Goal: Task Accomplishment & Management: Manage account settings

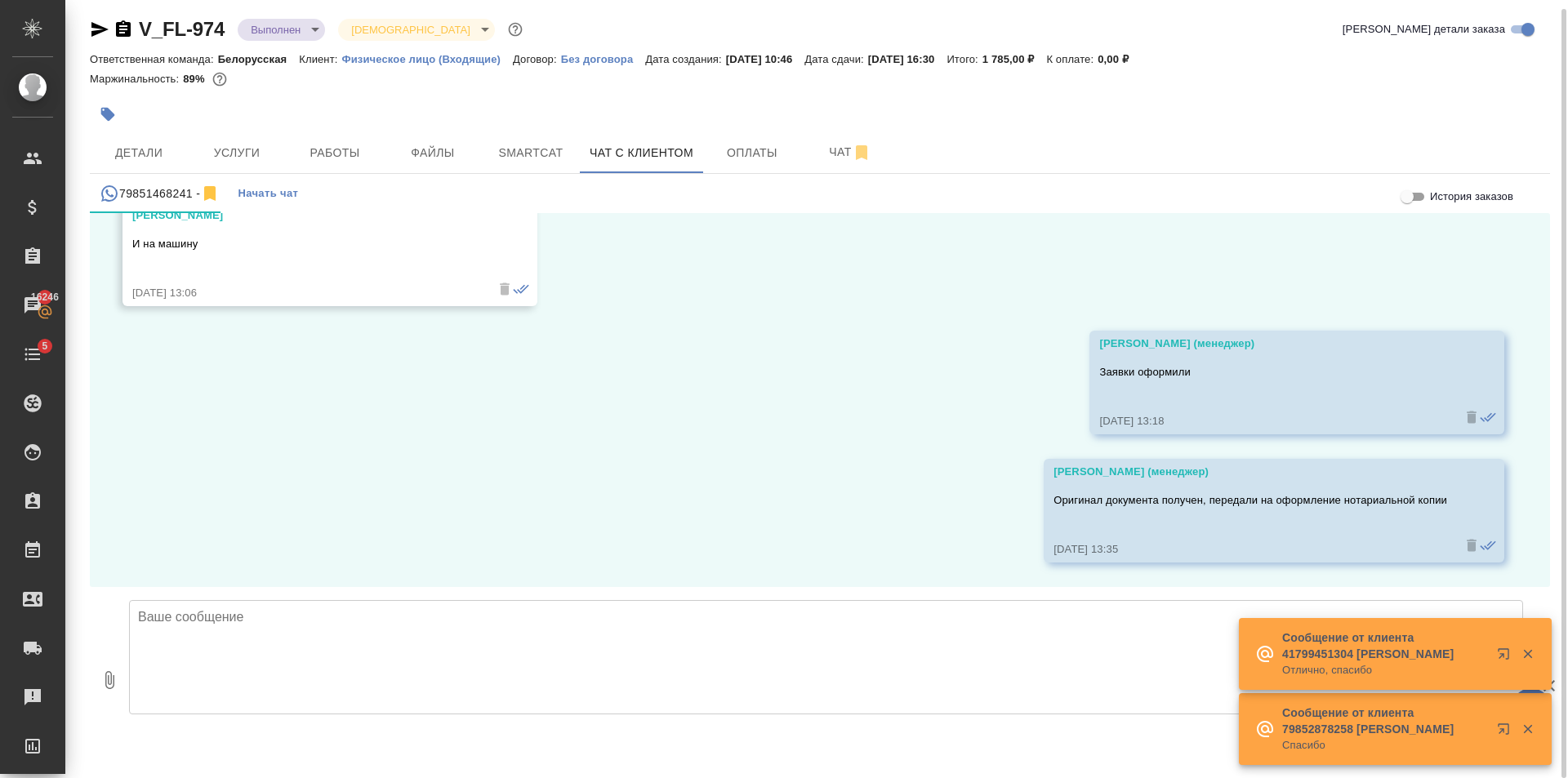
scroll to position [9, 0]
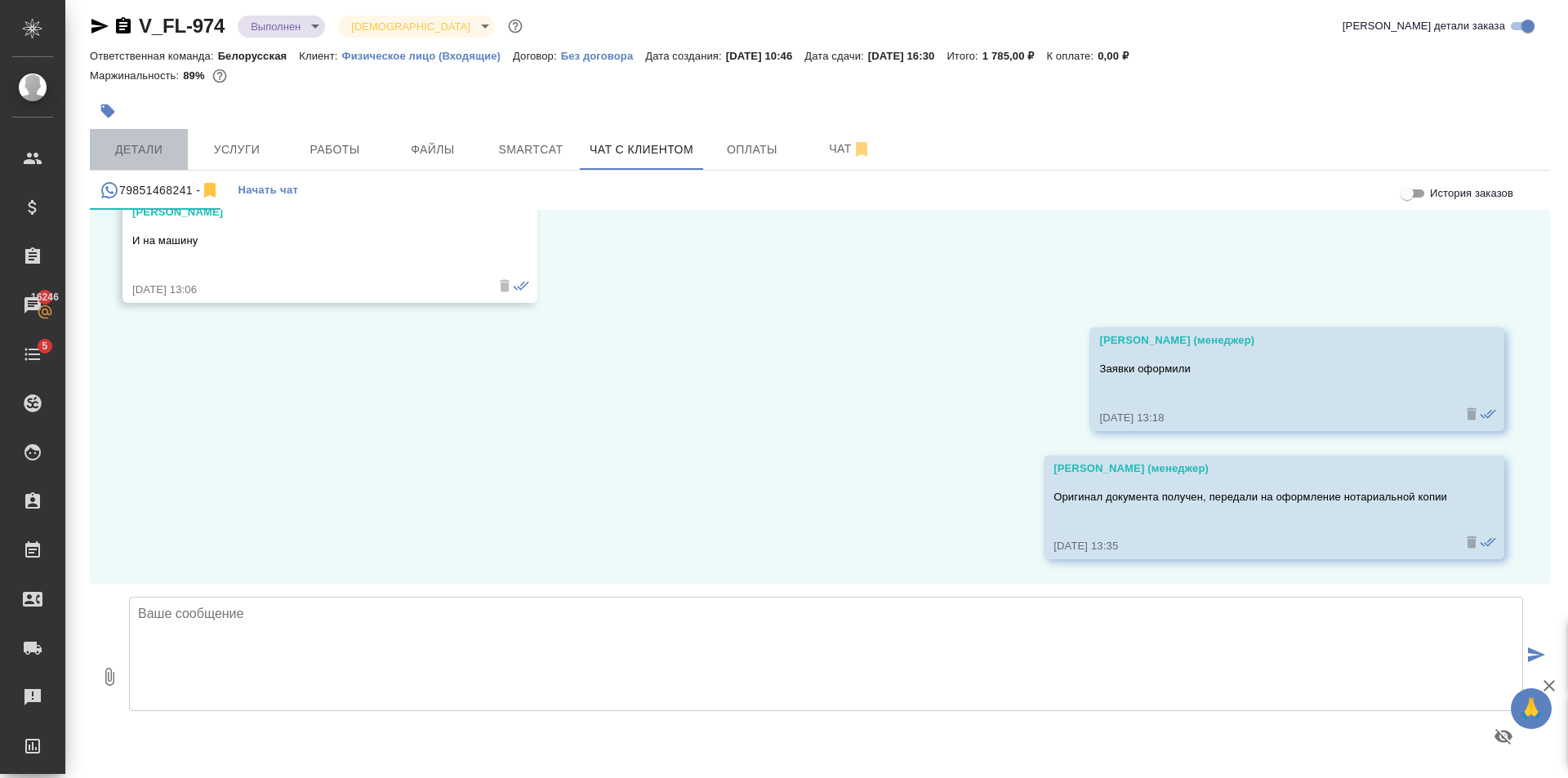
click at [167, 138] on button "Детали" at bounding box center [139, 149] width 98 height 41
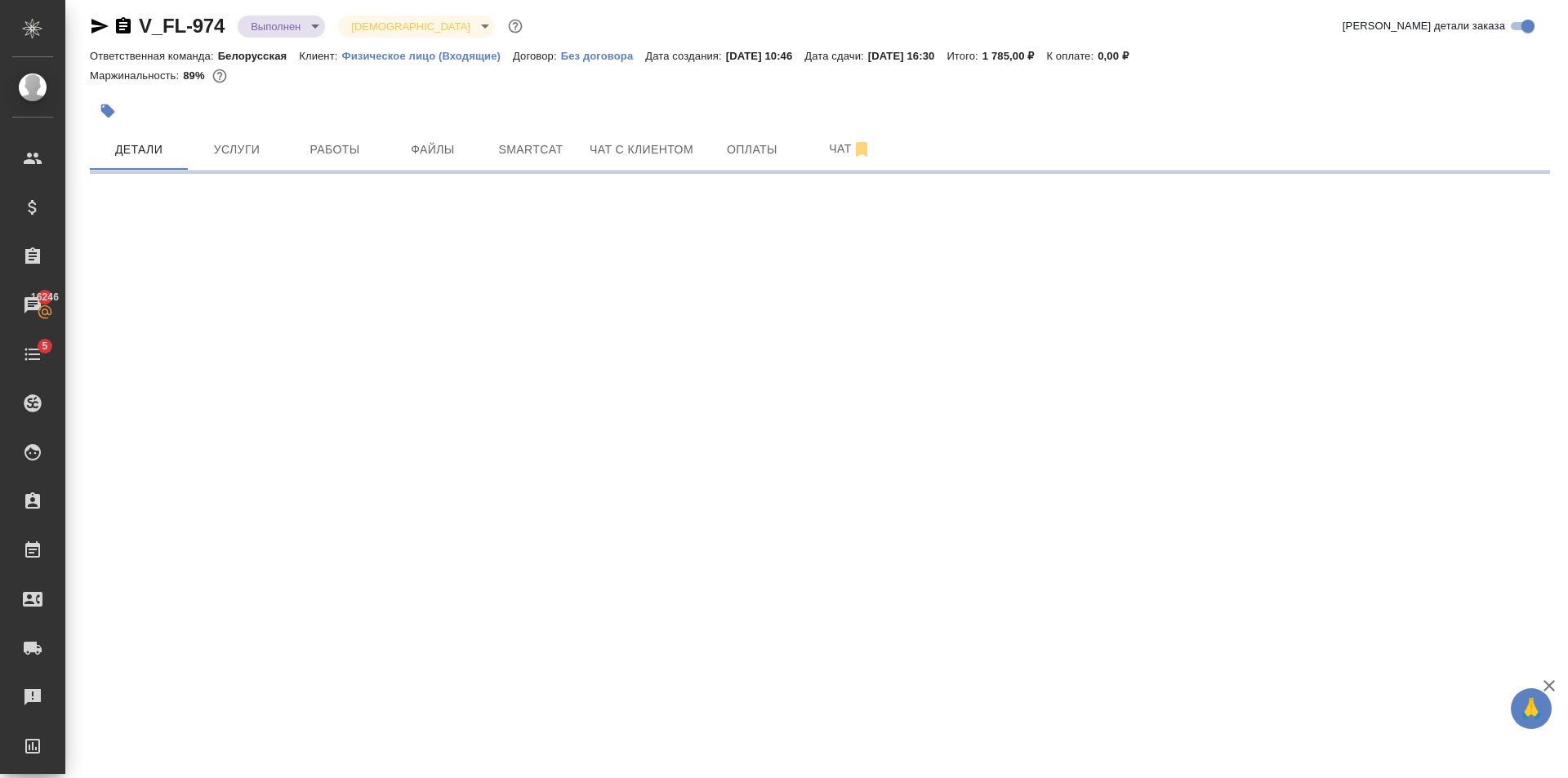
select select "RU"
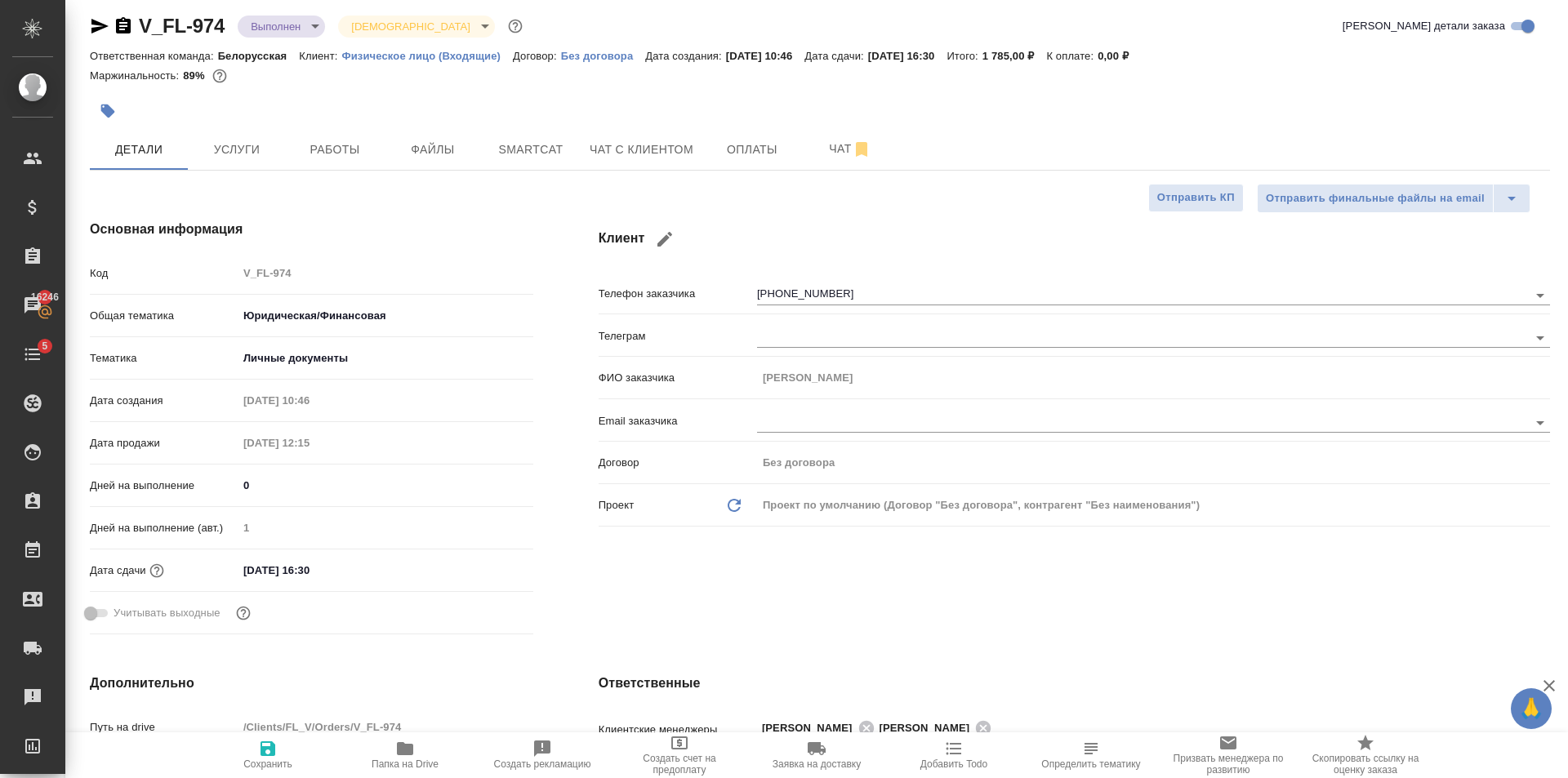
type textarea "x"
type input "Газизов Ринат"
type input "Гудина Александра"
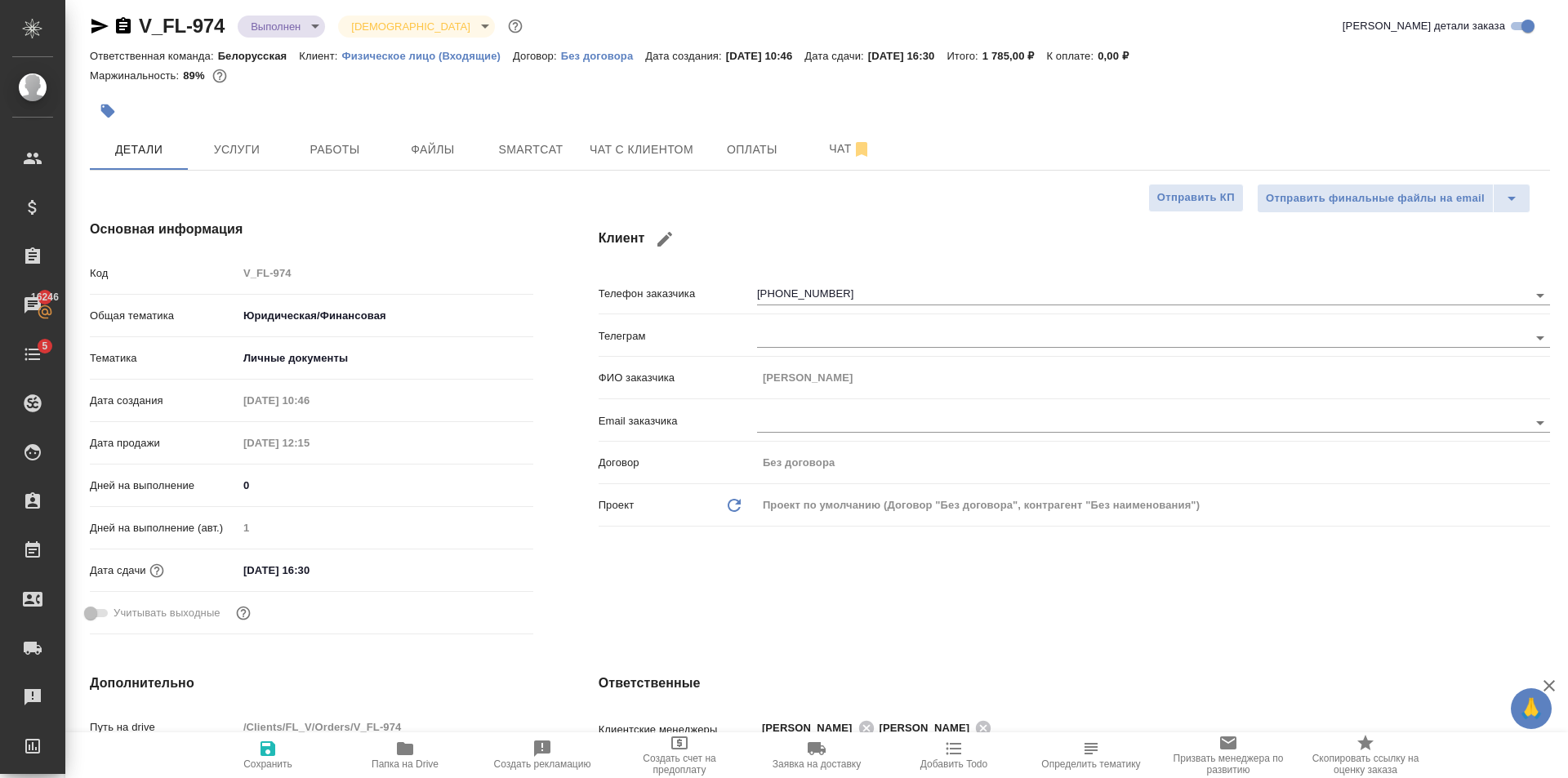
type textarea "x"
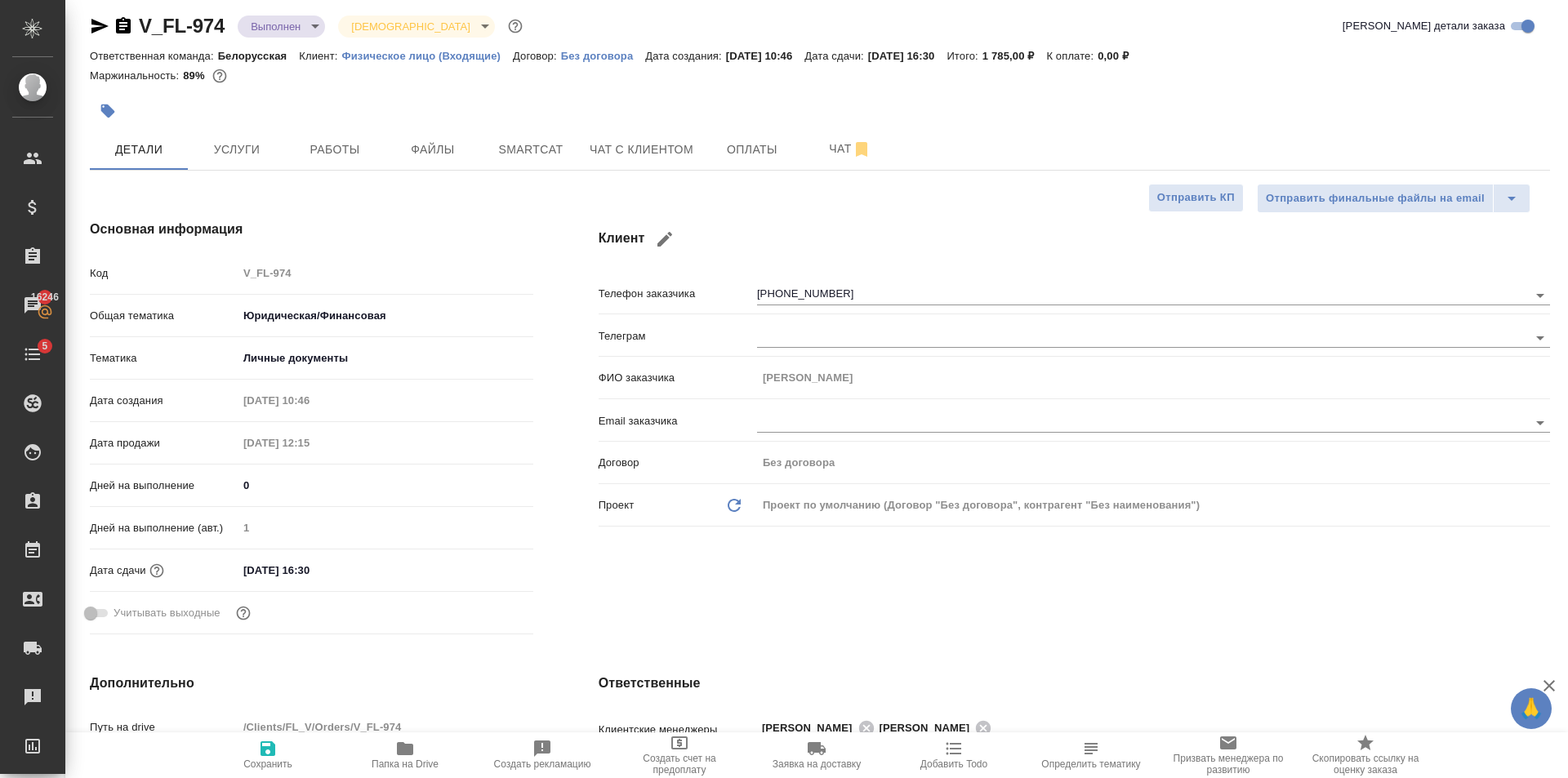
type textarea "x"
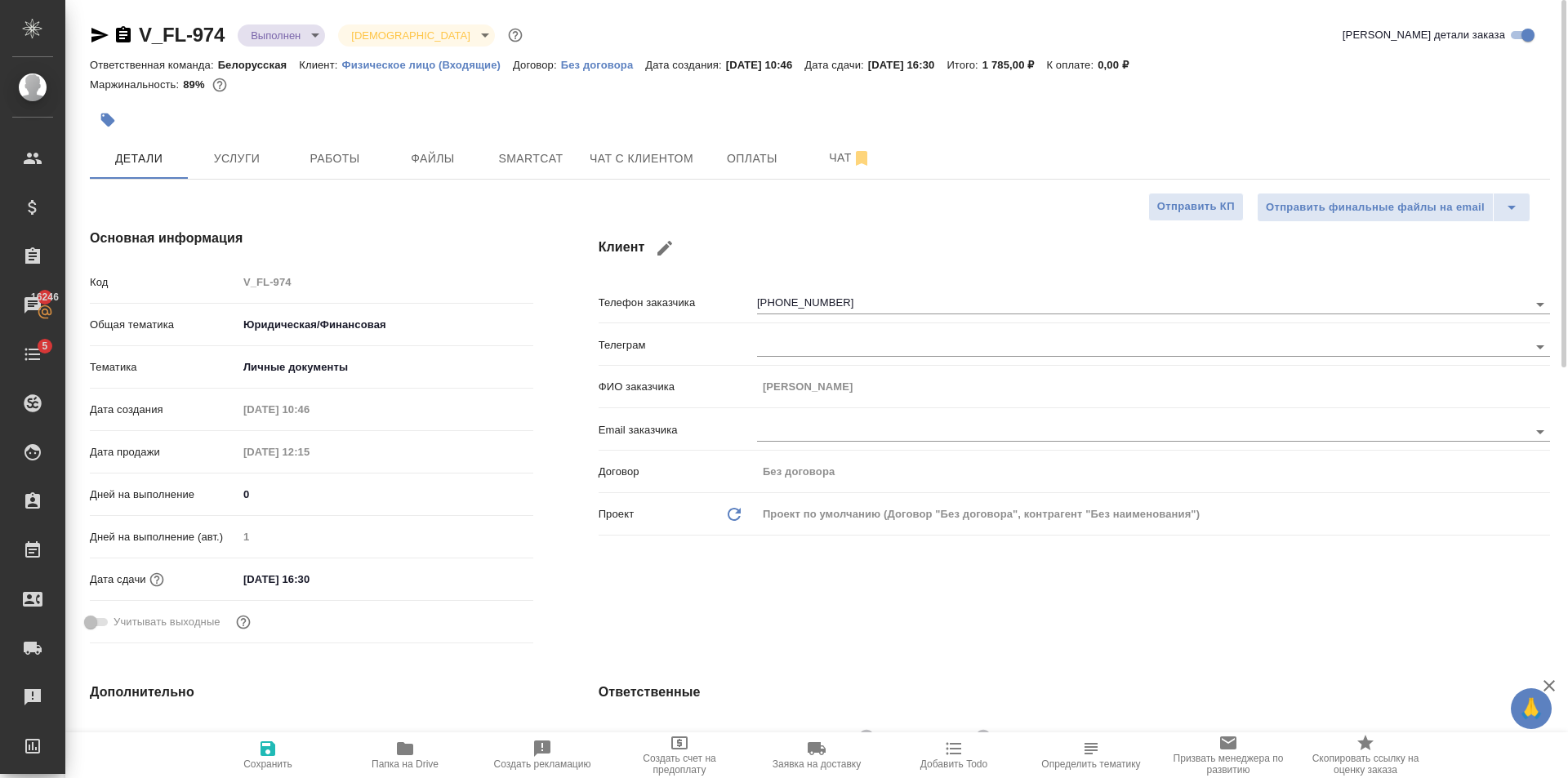
click at [107, 33] on icon "button" at bounding box center [99, 34] width 19 height 19
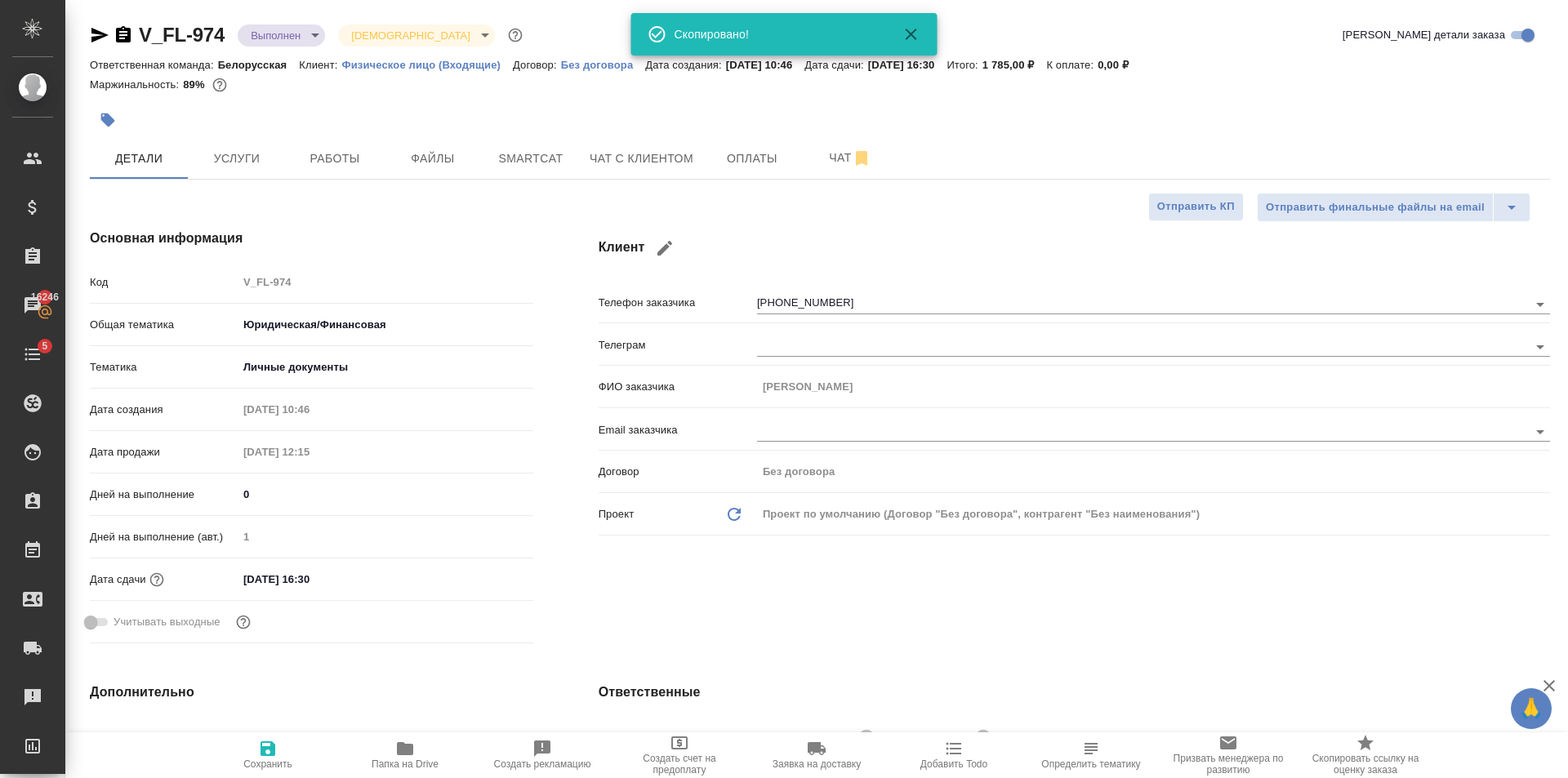
type textarea "x"
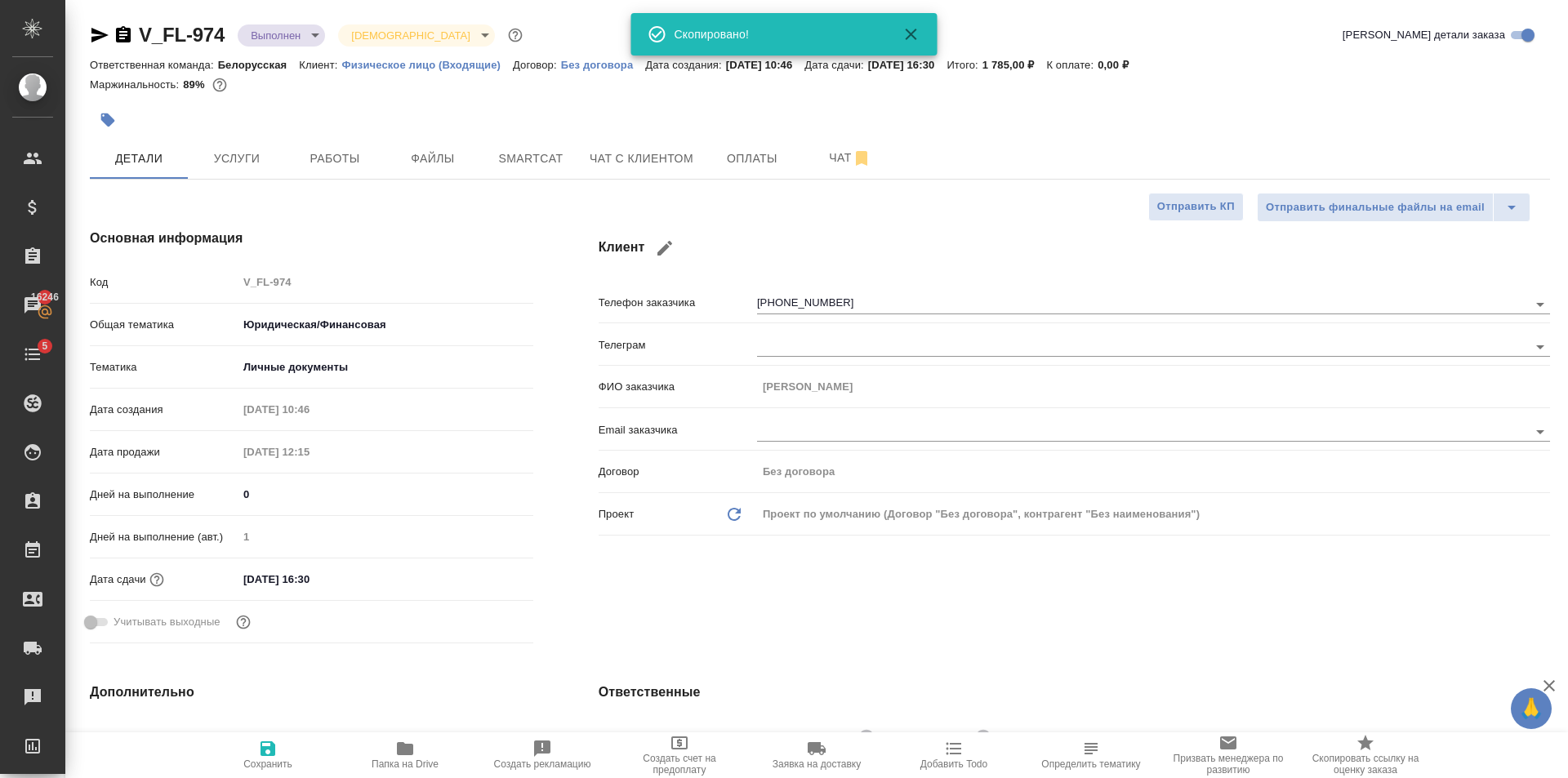
type textarea "x"
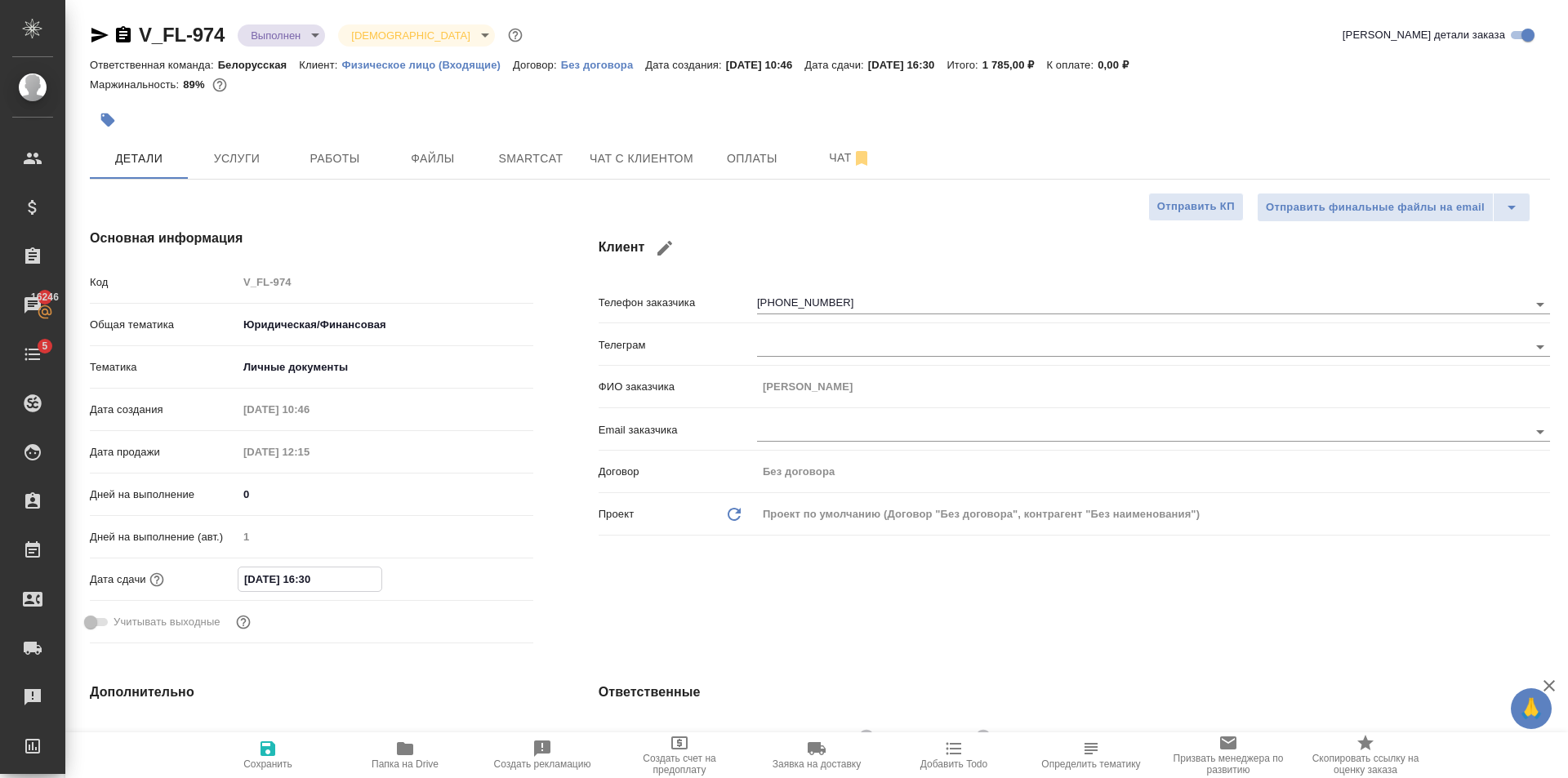
click at [348, 586] on input "03.10.2025 16:30" at bounding box center [310, 580] width 143 height 24
type textarea "x"
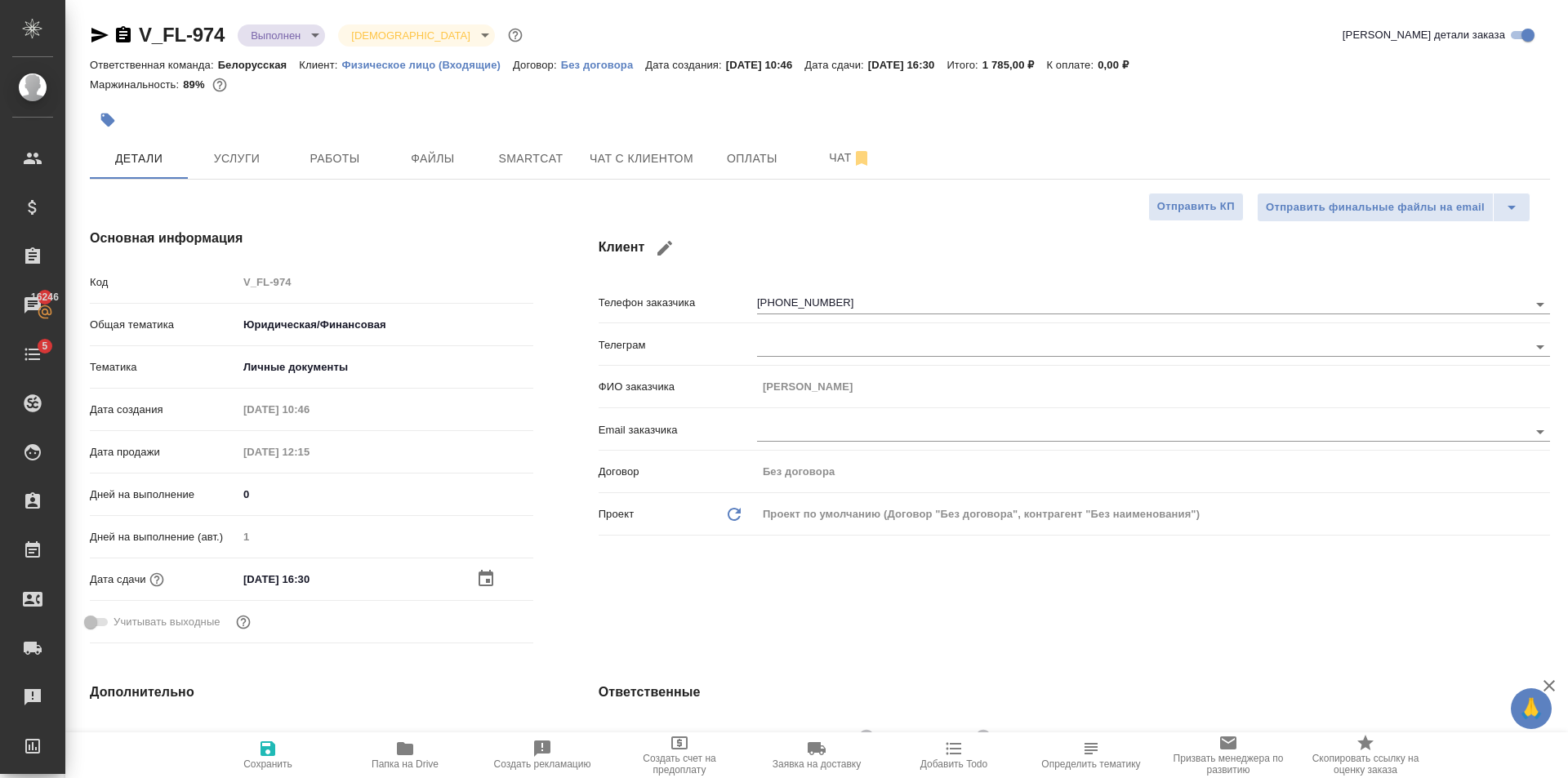
type textarea "x"
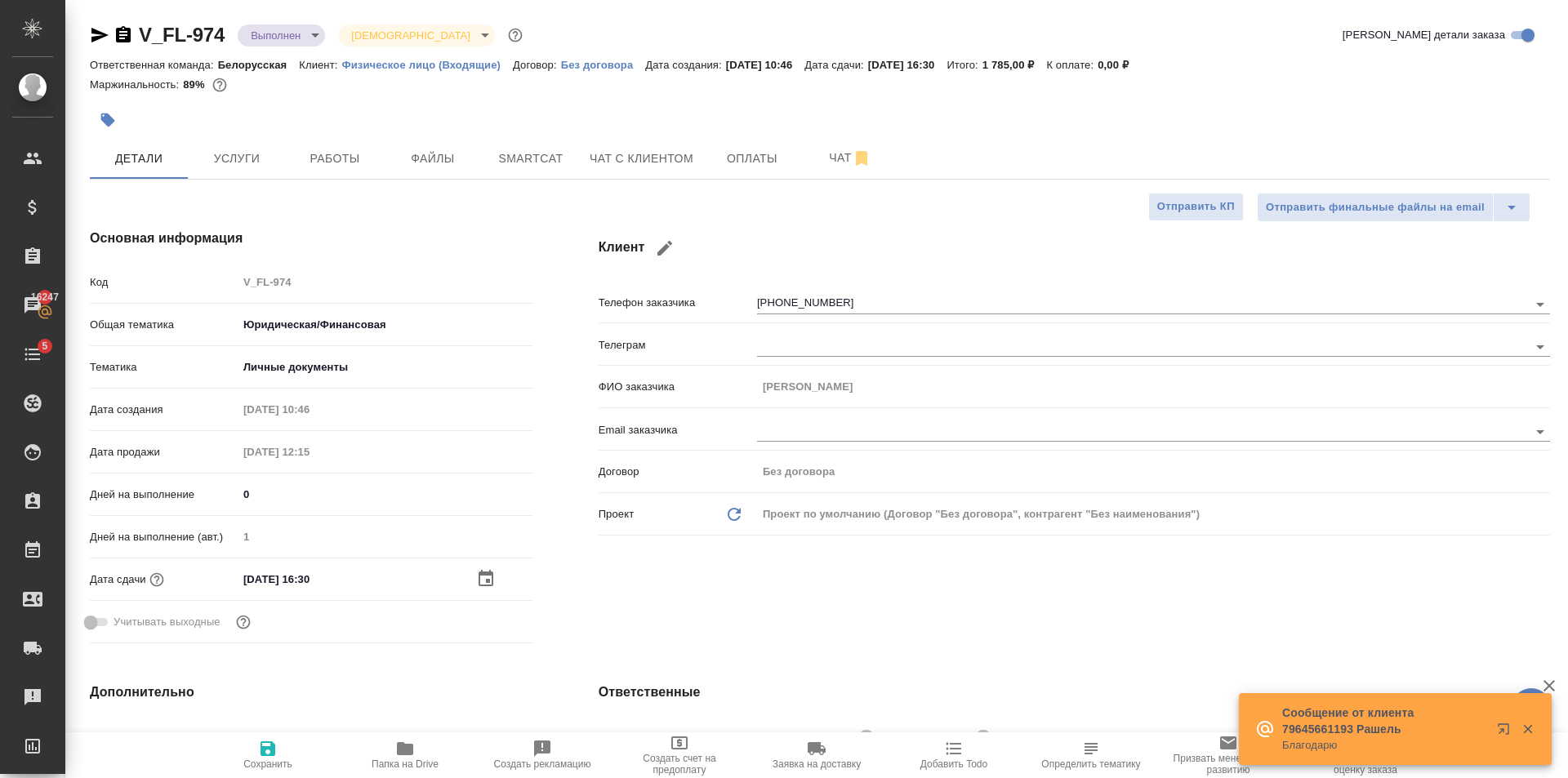
type textarea "x"
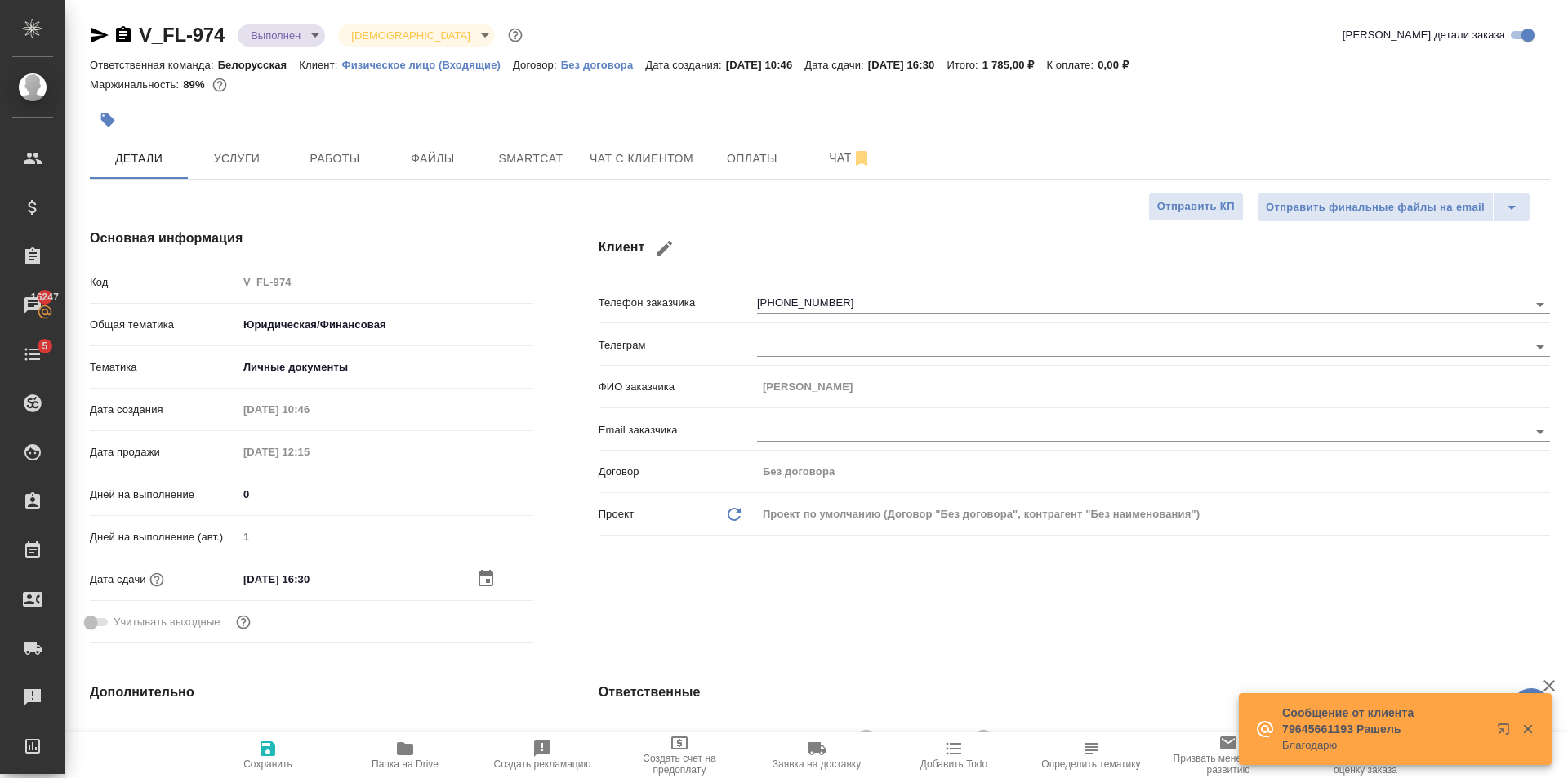
type textarea "x"
click at [321, 160] on span "Работы" at bounding box center [335, 159] width 79 height 20
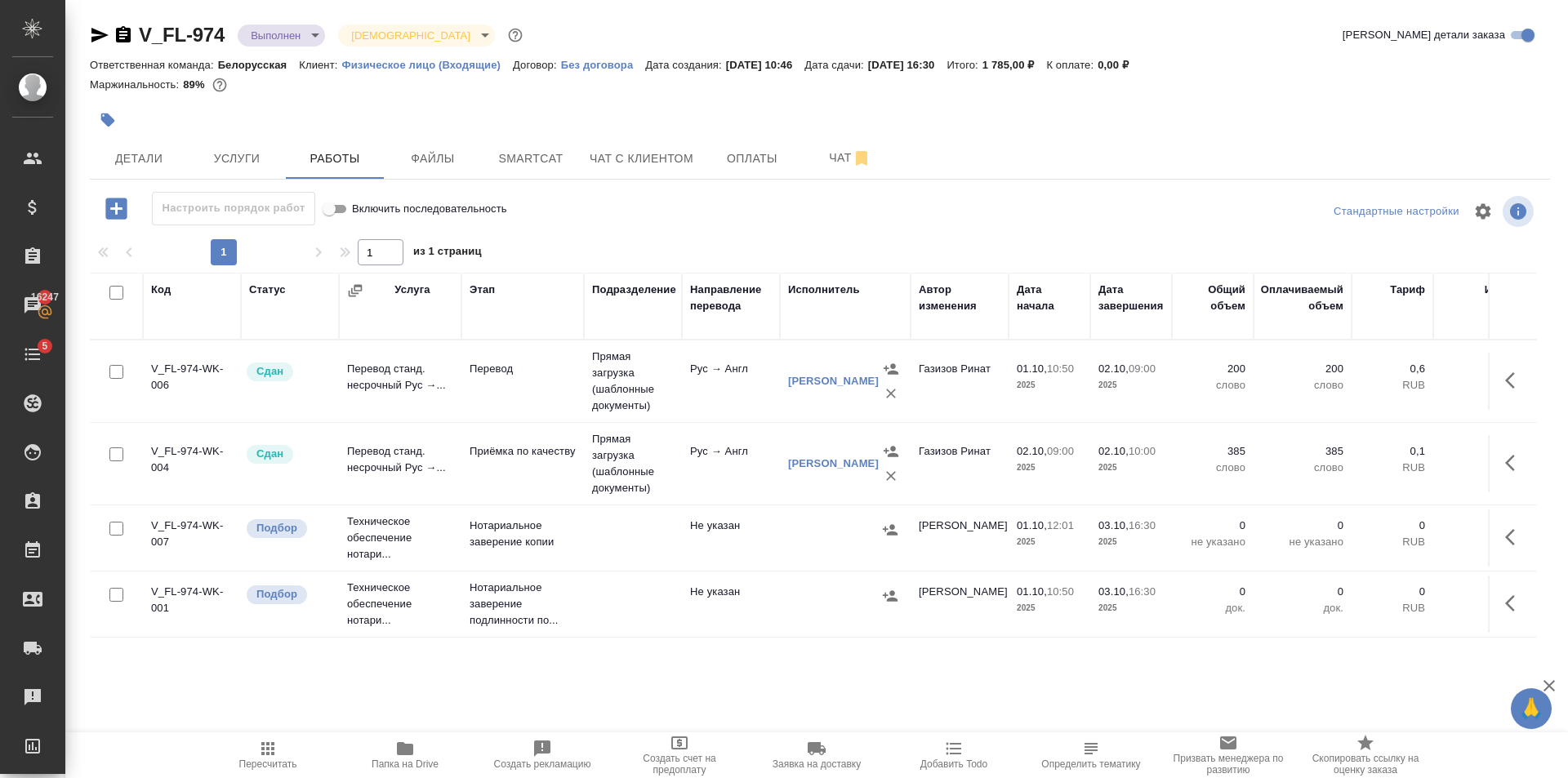
click at [393, 767] on span "Папка на Drive" at bounding box center [405, 764] width 67 height 11
click at [626, 150] on span "Чат с клиентом" at bounding box center [642, 159] width 104 height 20
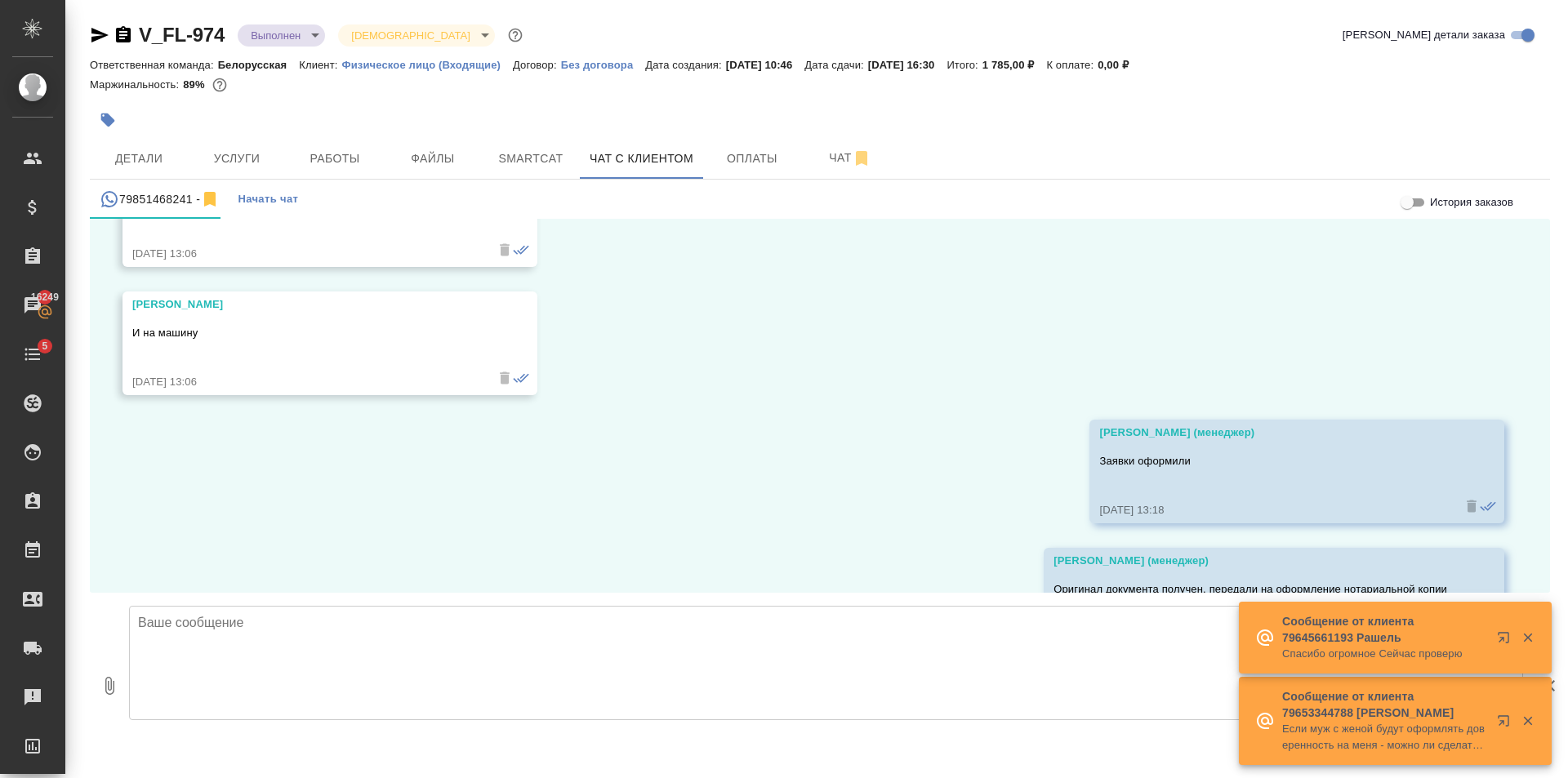
scroll to position [6307, 0]
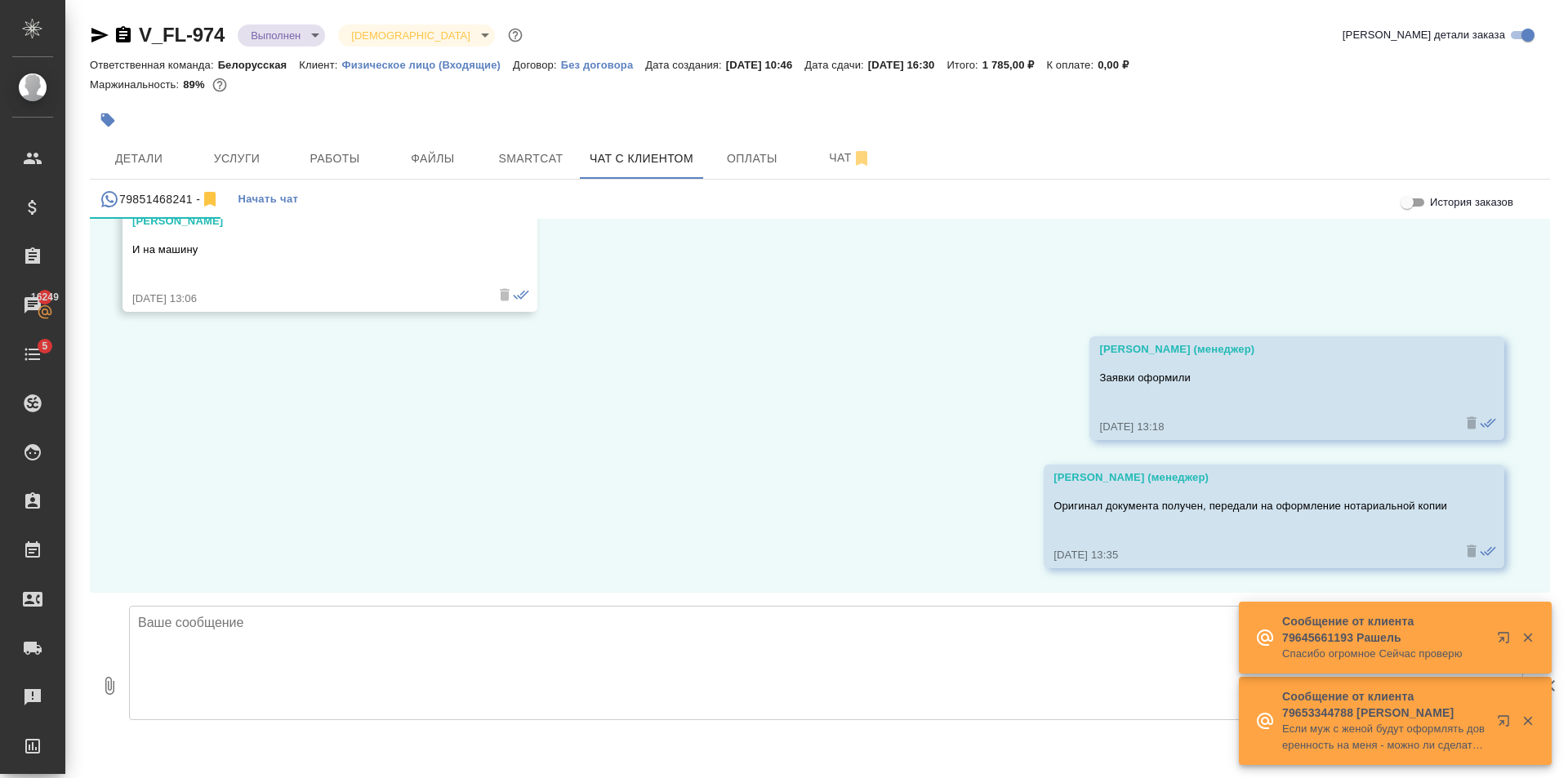
click at [325, 692] on textarea at bounding box center [826, 662] width 1394 height 114
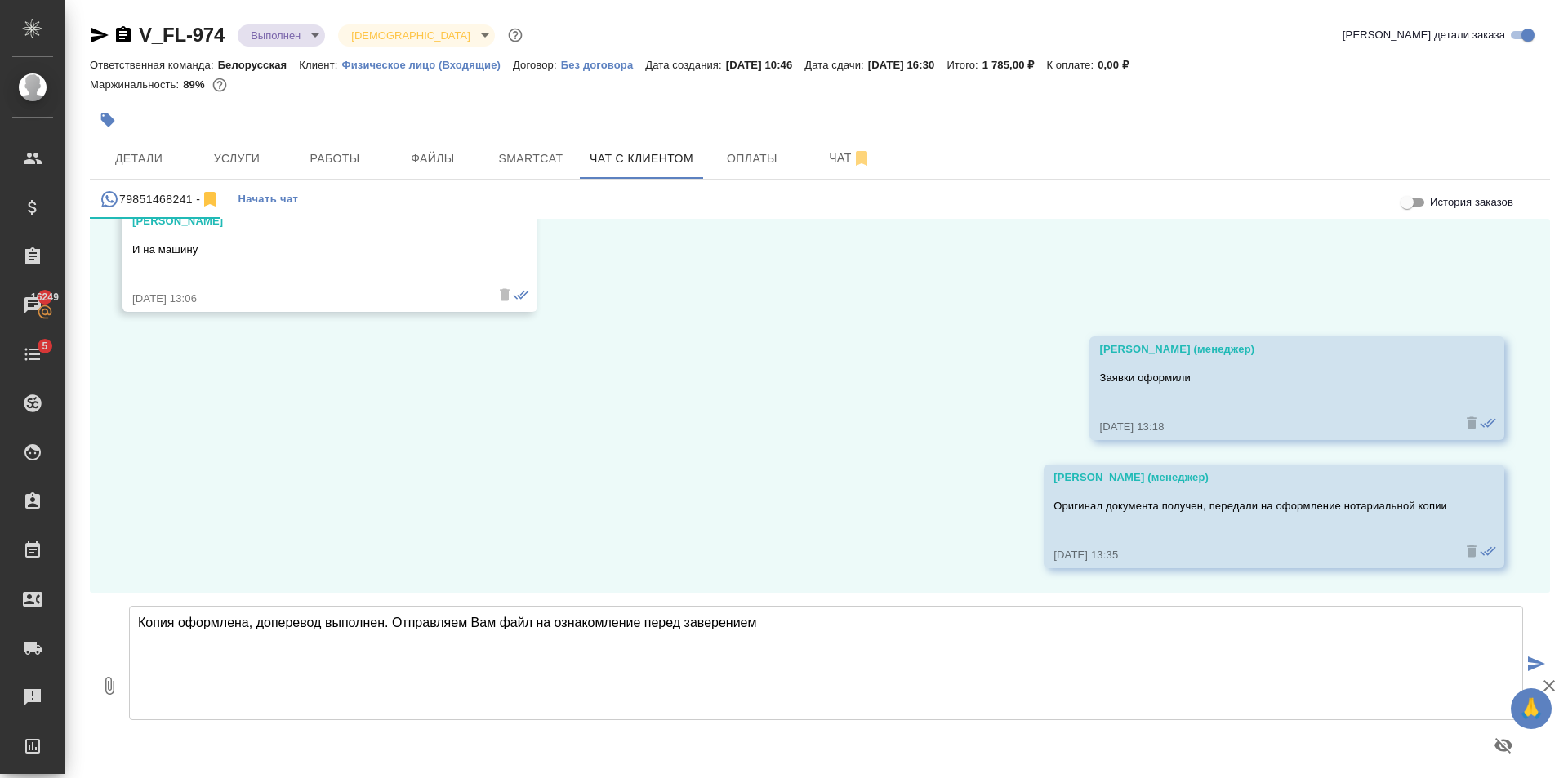
type textarea "Копия оформлена, доперевод выполнен. Отправляем Вам файл на ознакомление перед …"
click at [103, 687] on icon "button" at bounding box center [109, 685] width 19 height 19
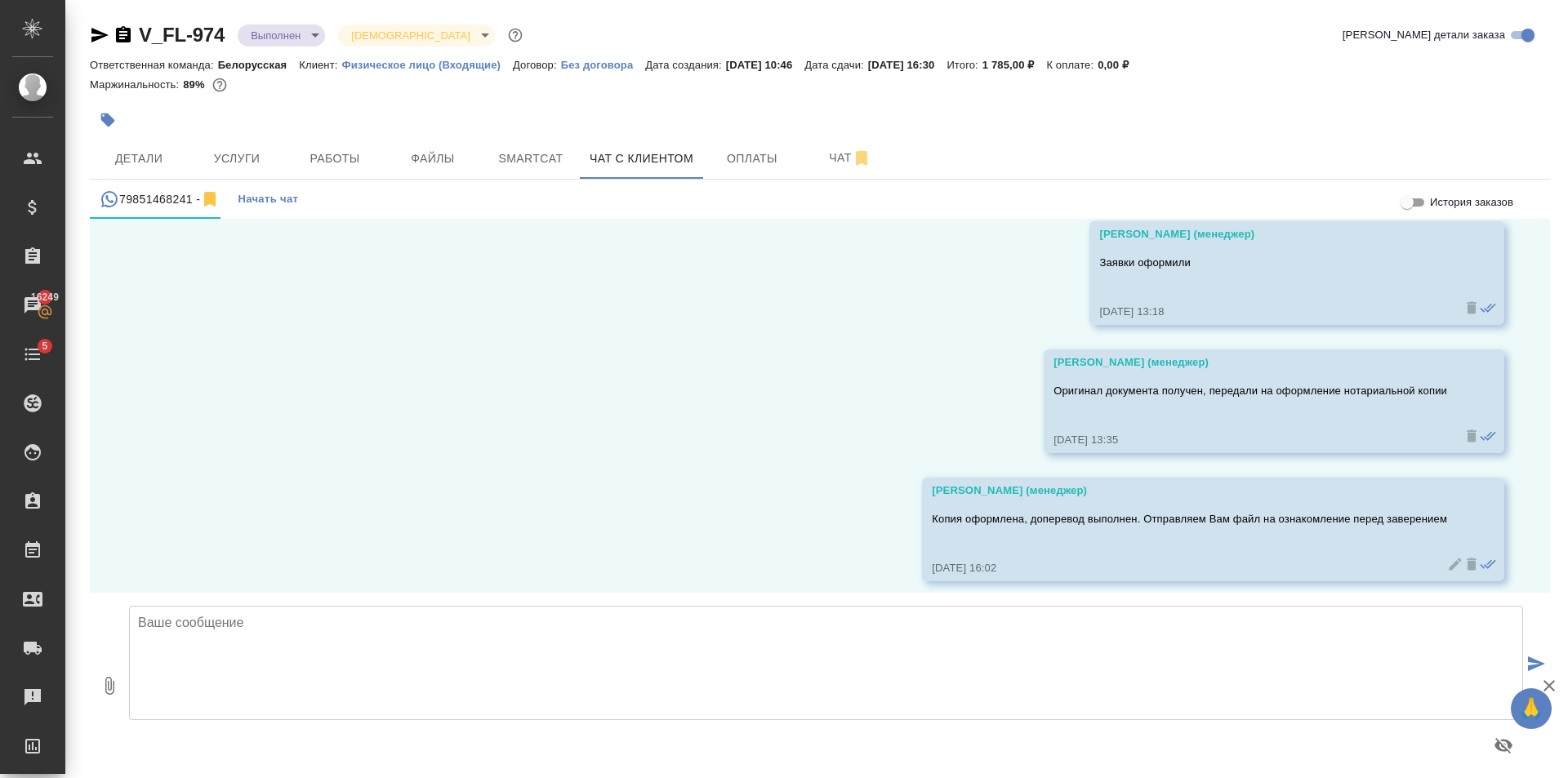
scroll to position [6435, 0]
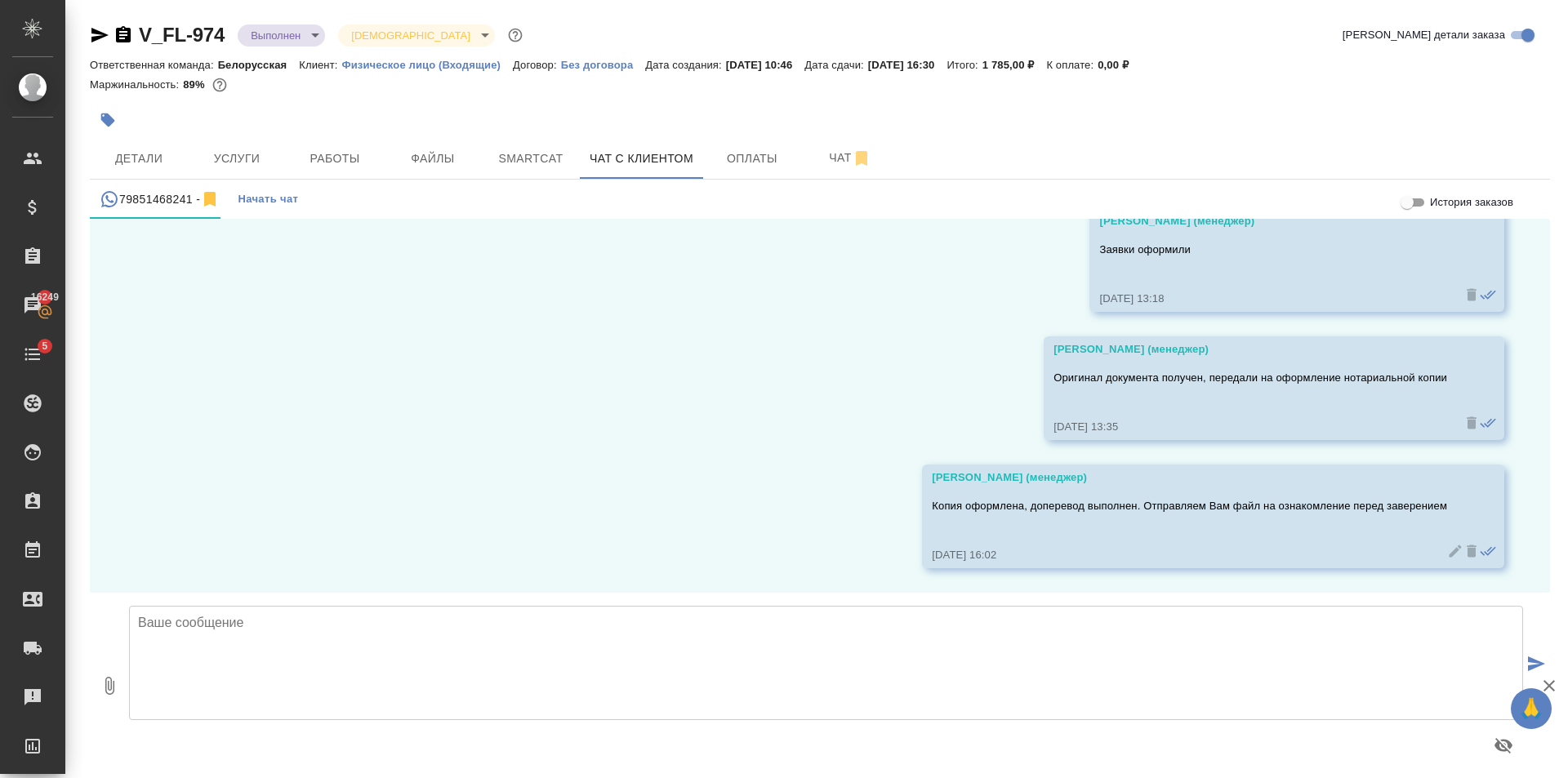
type input "C:\fakepath\doc02376320251003141219_en.docx"
click at [1531, 654] on button "submit" at bounding box center [1536, 665] width 27 height 226
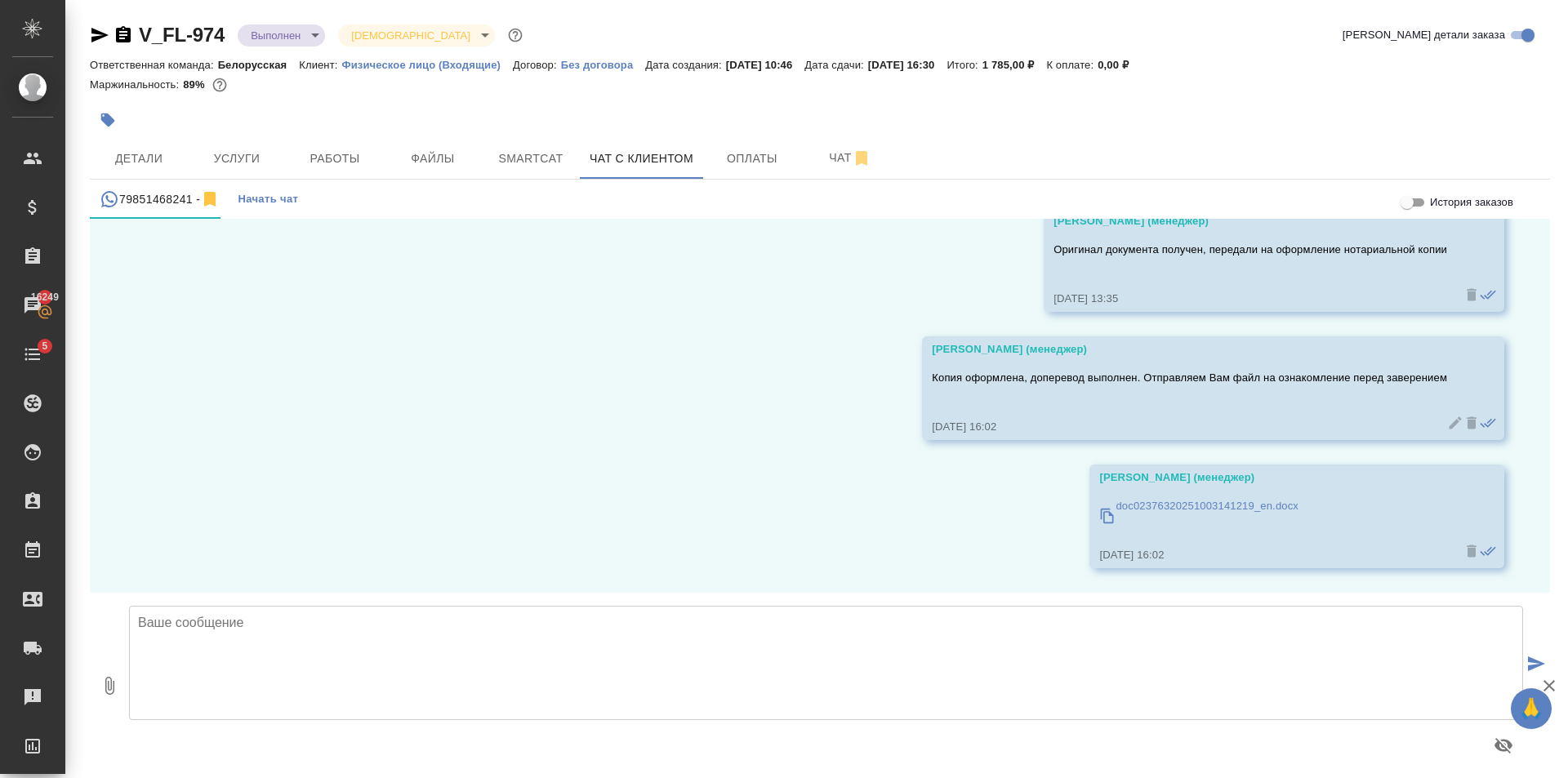
click at [1463, 545] on icon at bounding box center [1472, 551] width 17 height 17
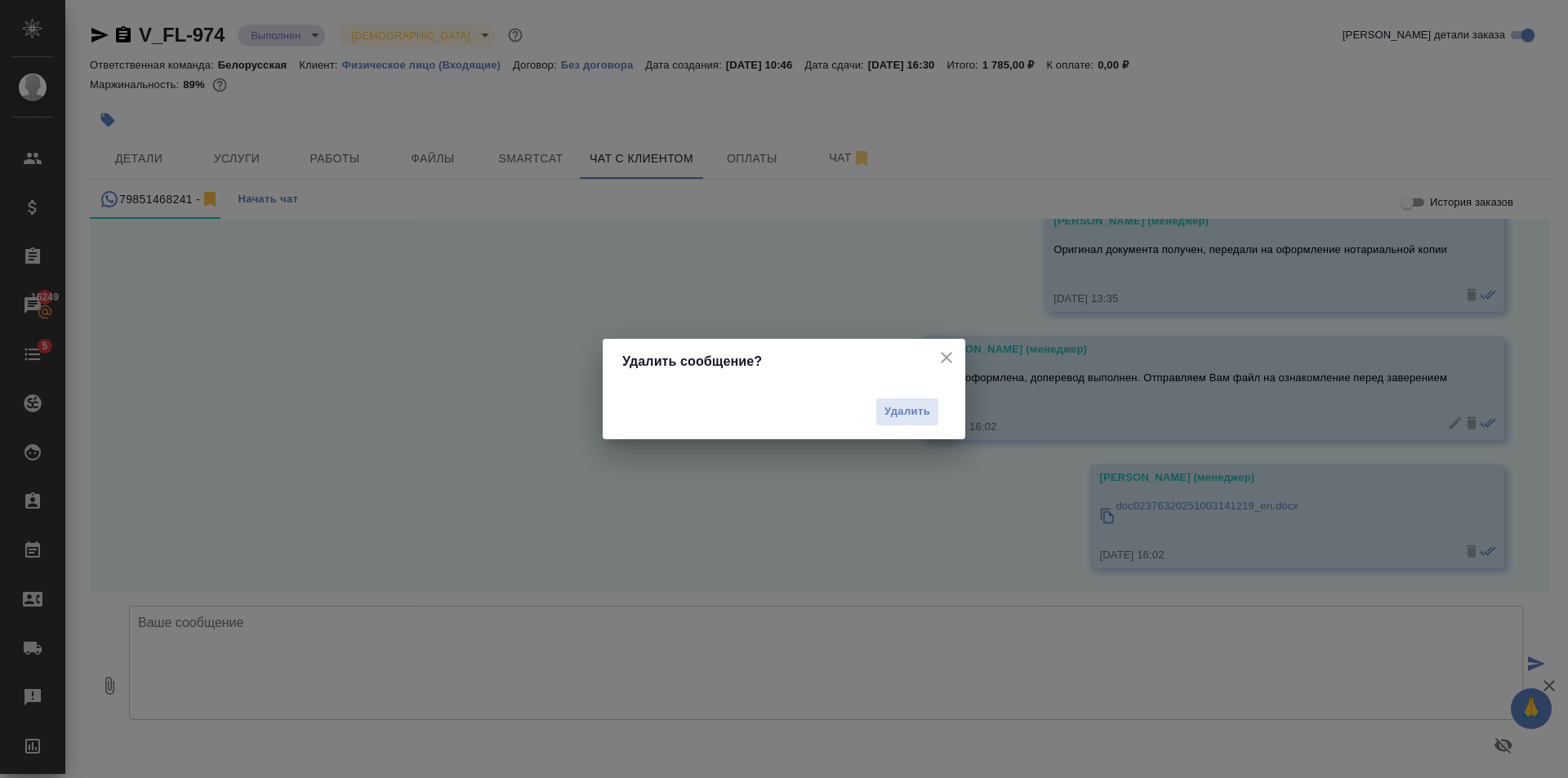
click at [165, 310] on div "Удалить сообщение? Удалить" at bounding box center [784, 389] width 1568 height 778
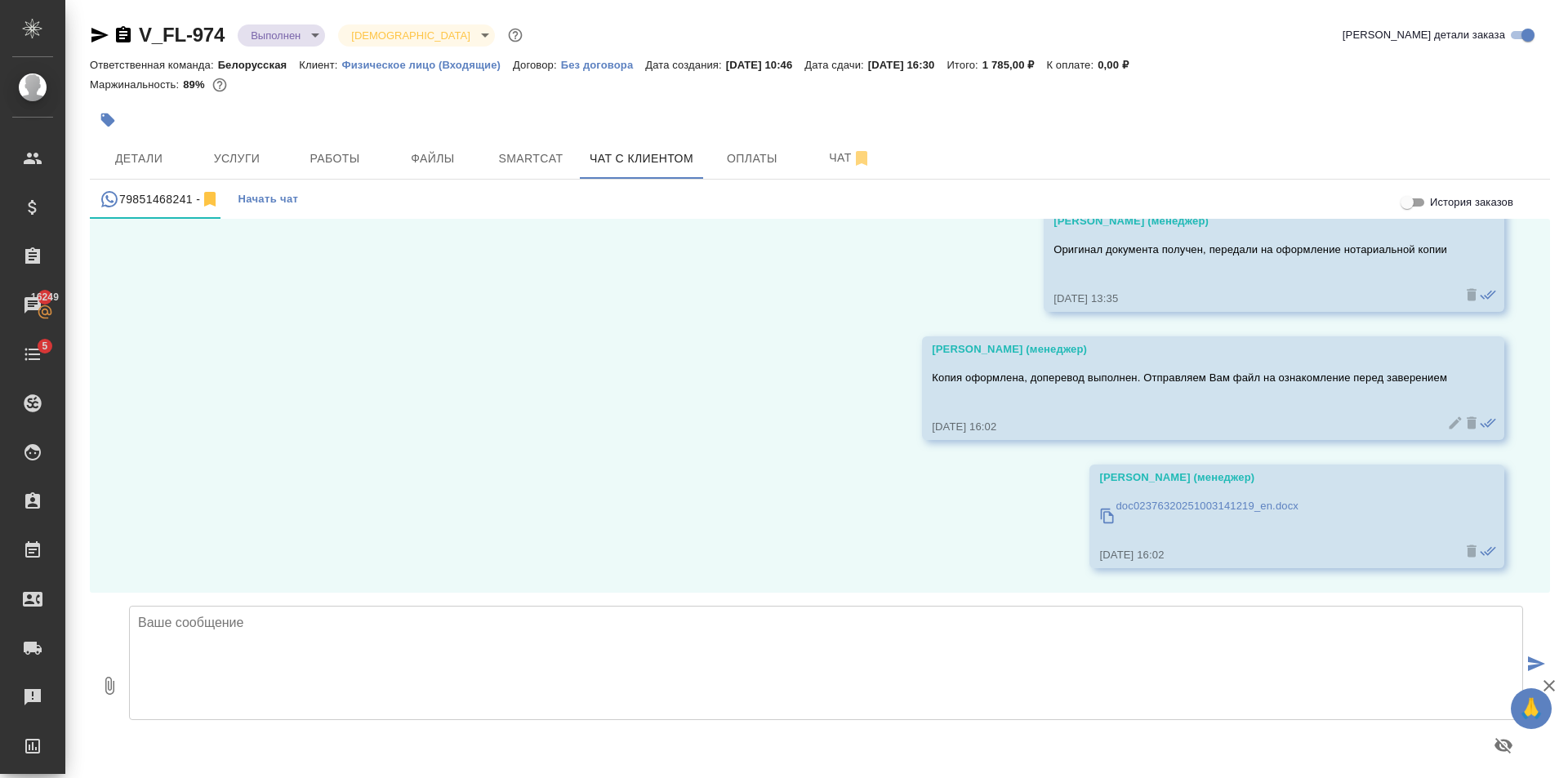
click at [1392, 469] on div "Голубев Дмитрий (менеджер)" at bounding box center [1273, 478] width 348 height 17
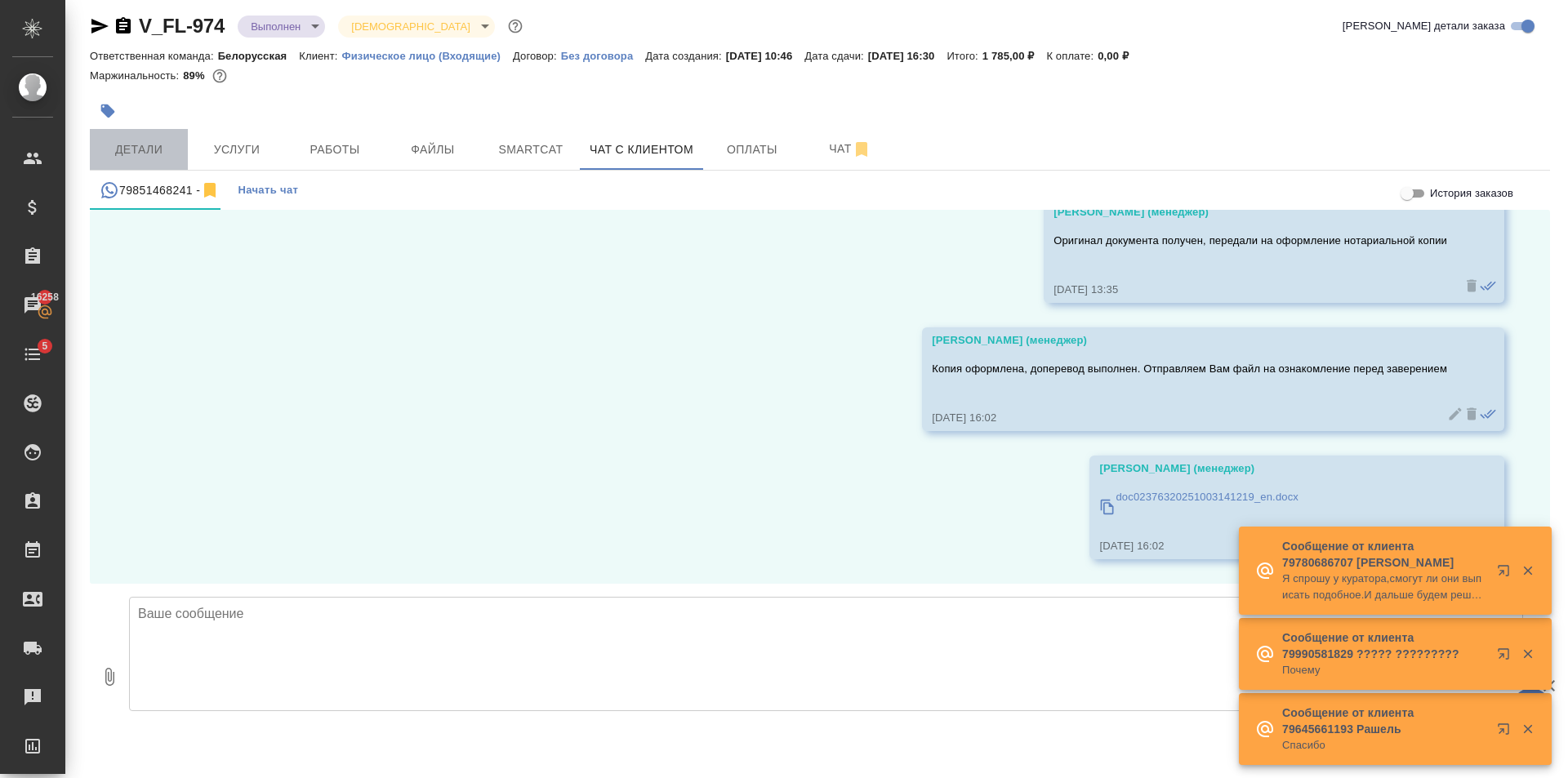
click at [153, 154] on span "Детали" at bounding box center [138, 150] width 79 height 20
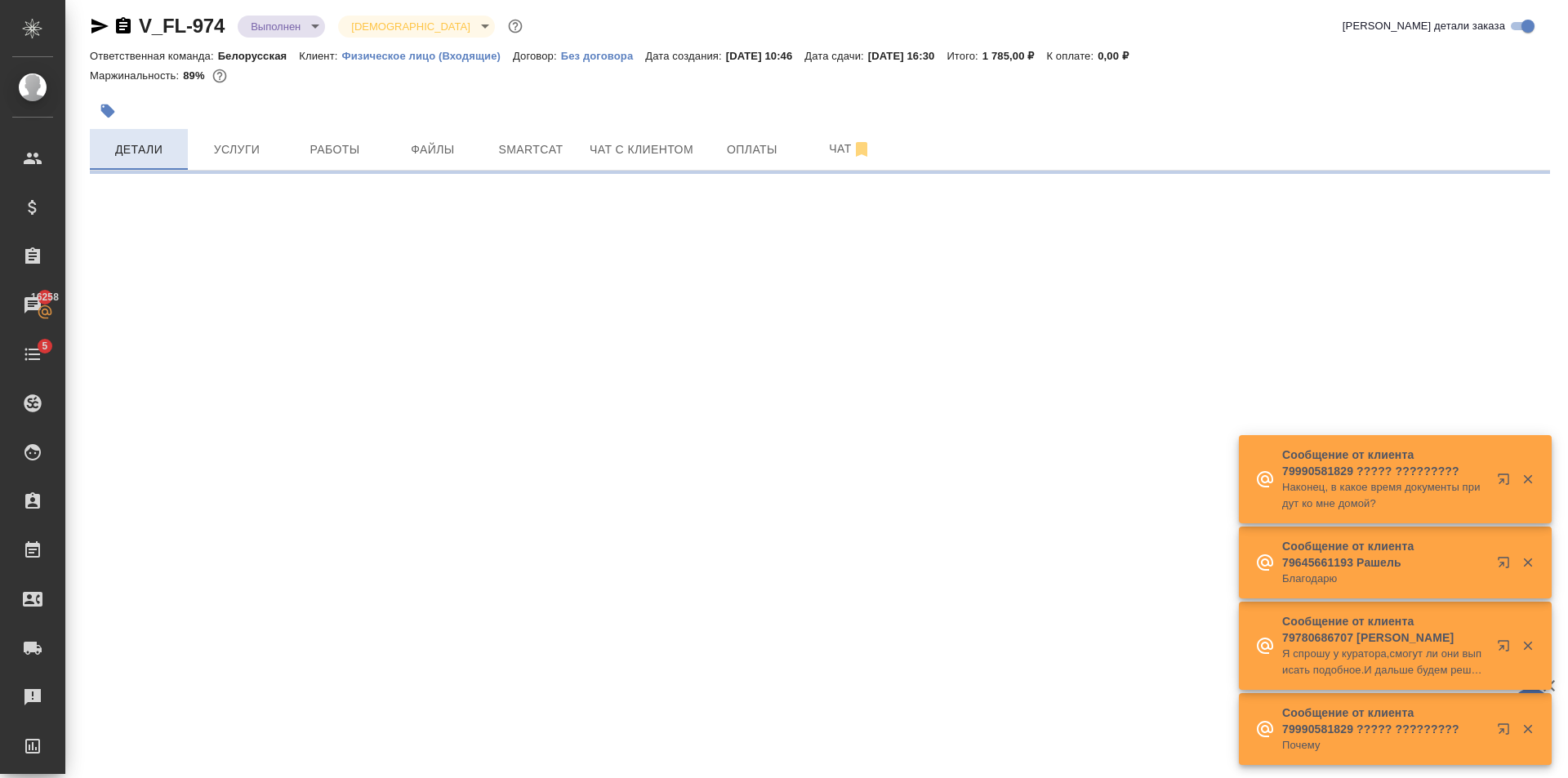
select select "RU"
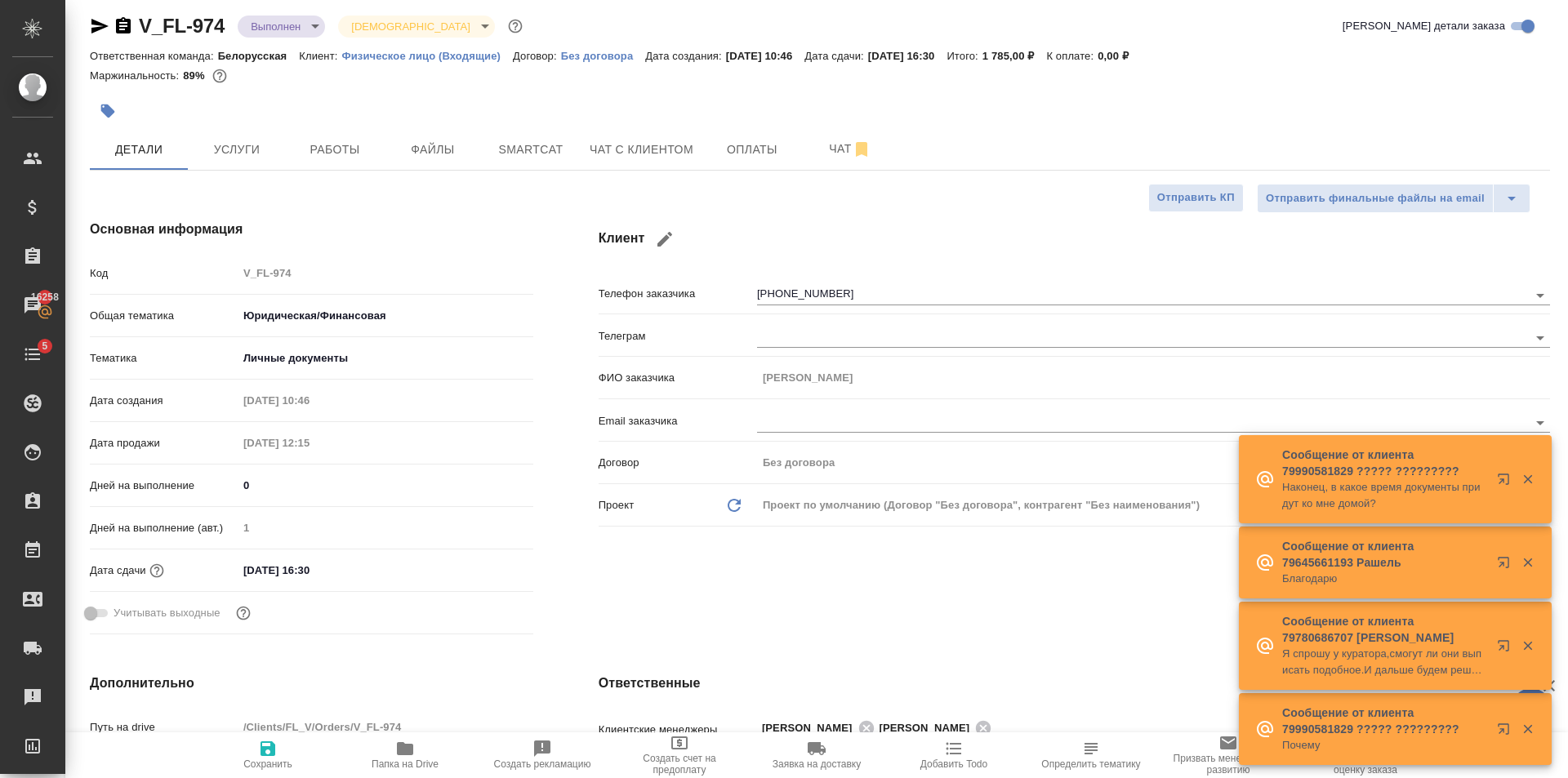
type textarea "x"
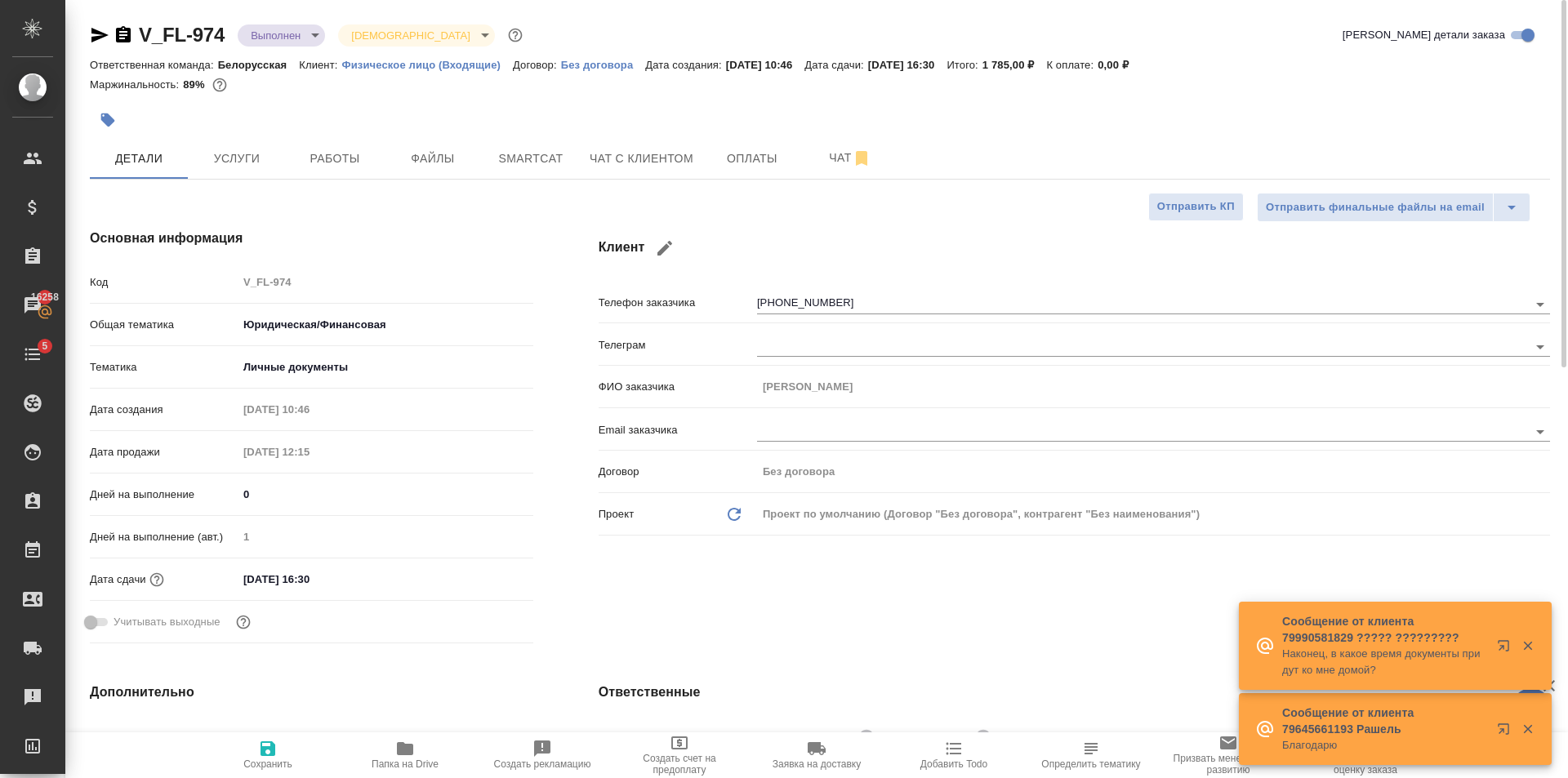
type textarea "x"
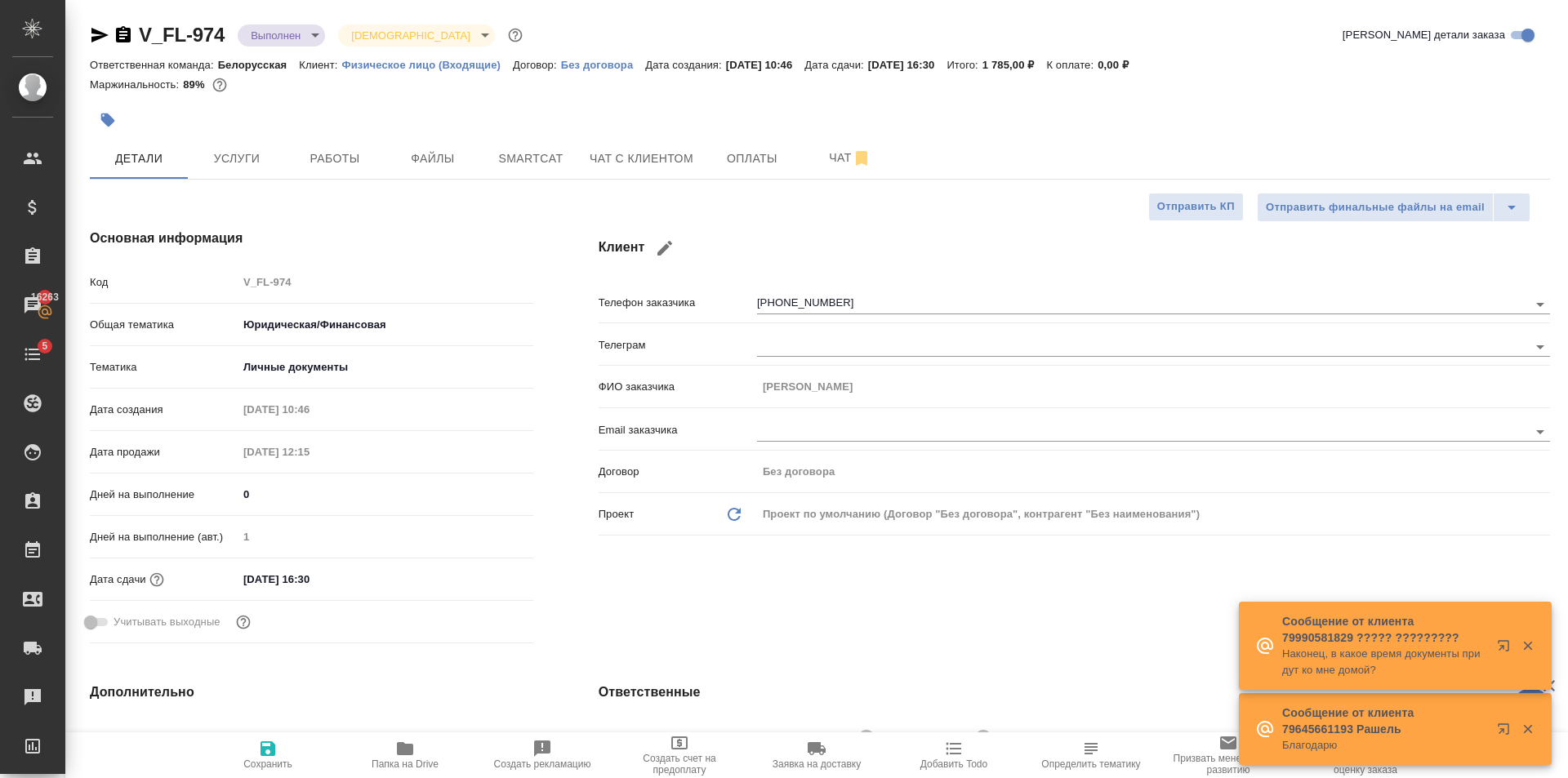
type textarea "x"
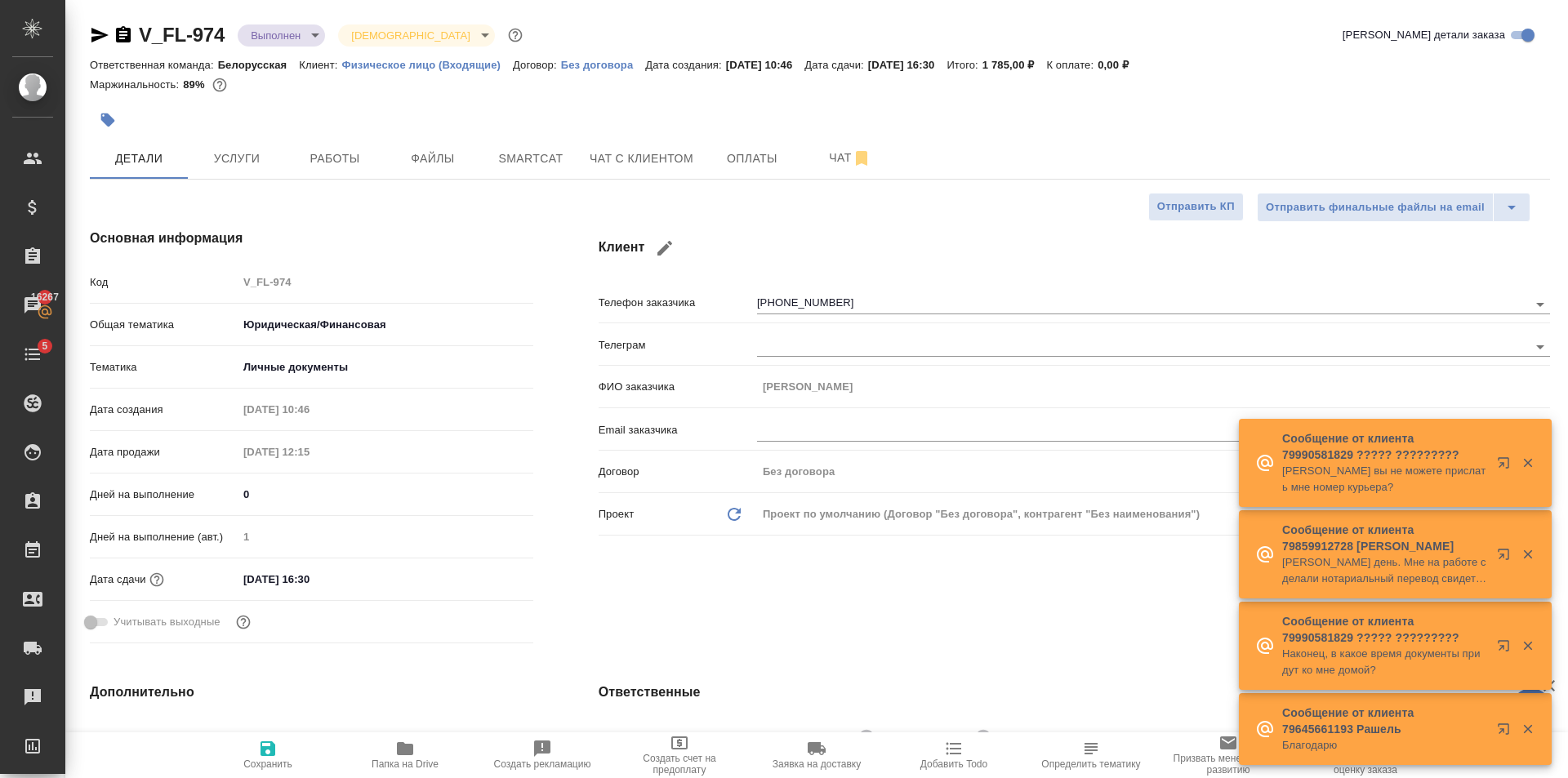
type textarea "x"
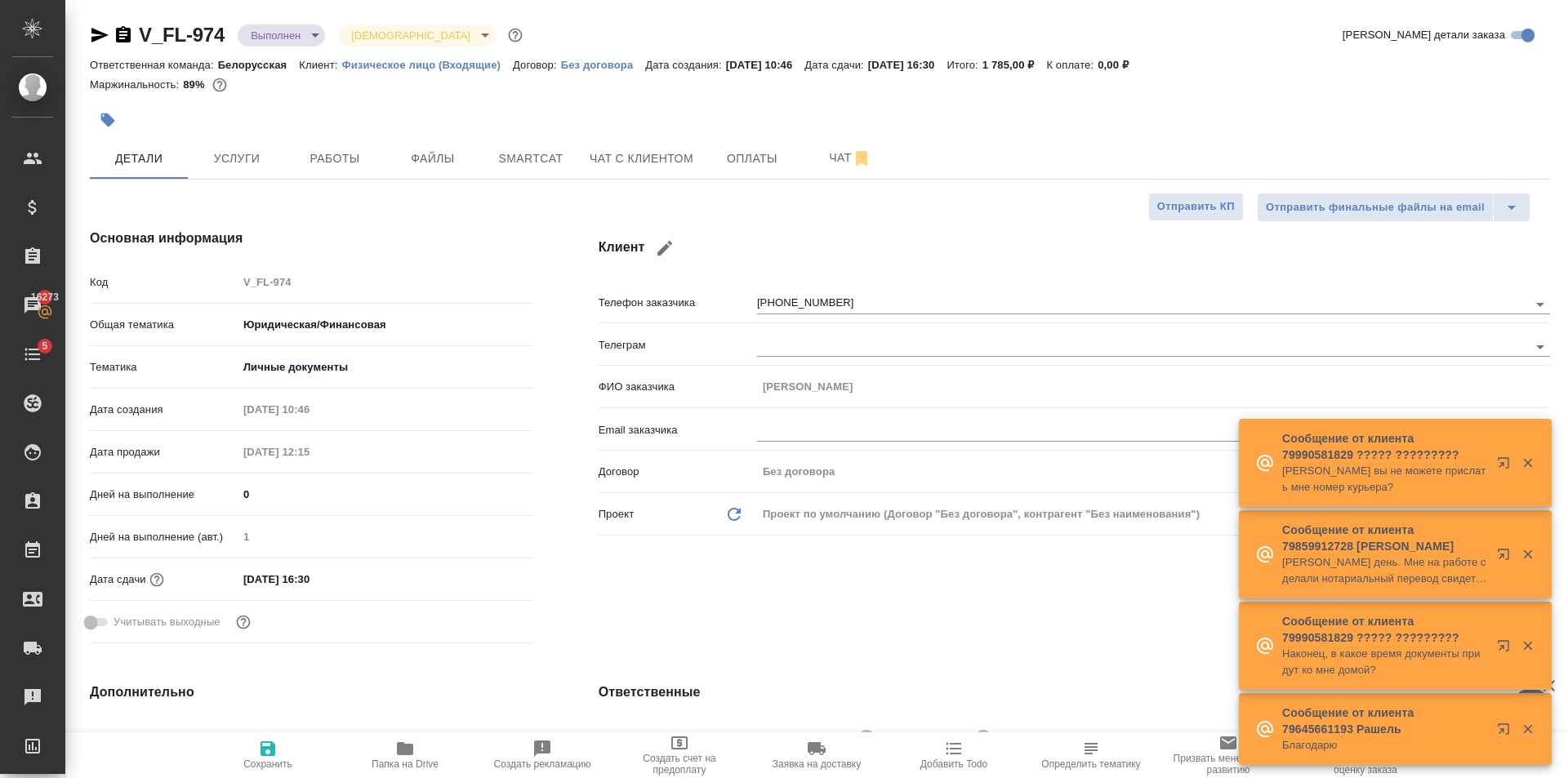
type textarea "x"
click at [665, 162] on span "Чат с клиентом" at bounding box center [642, 159] width 104 height 20
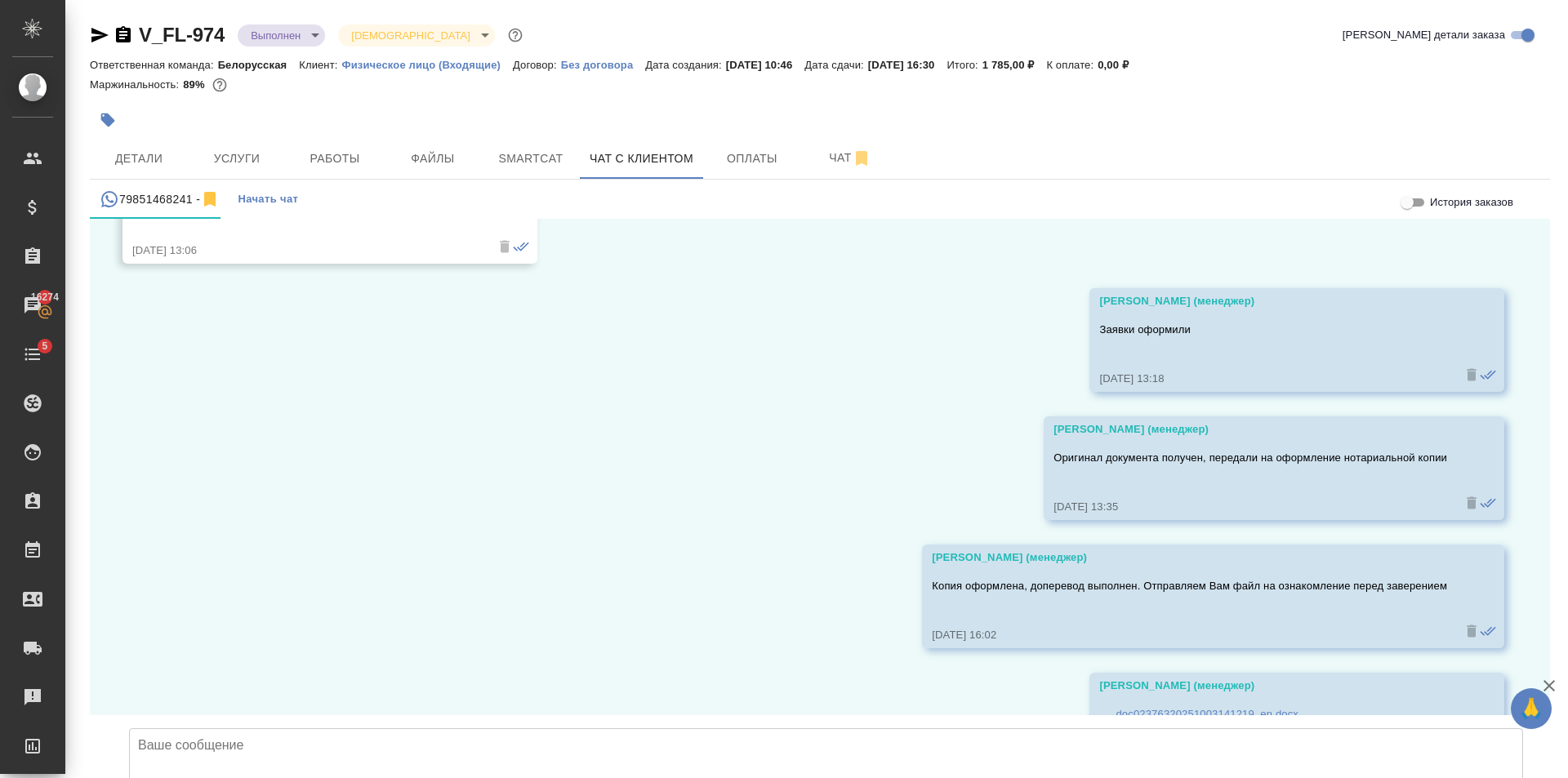
scroll to position [6563, 0]
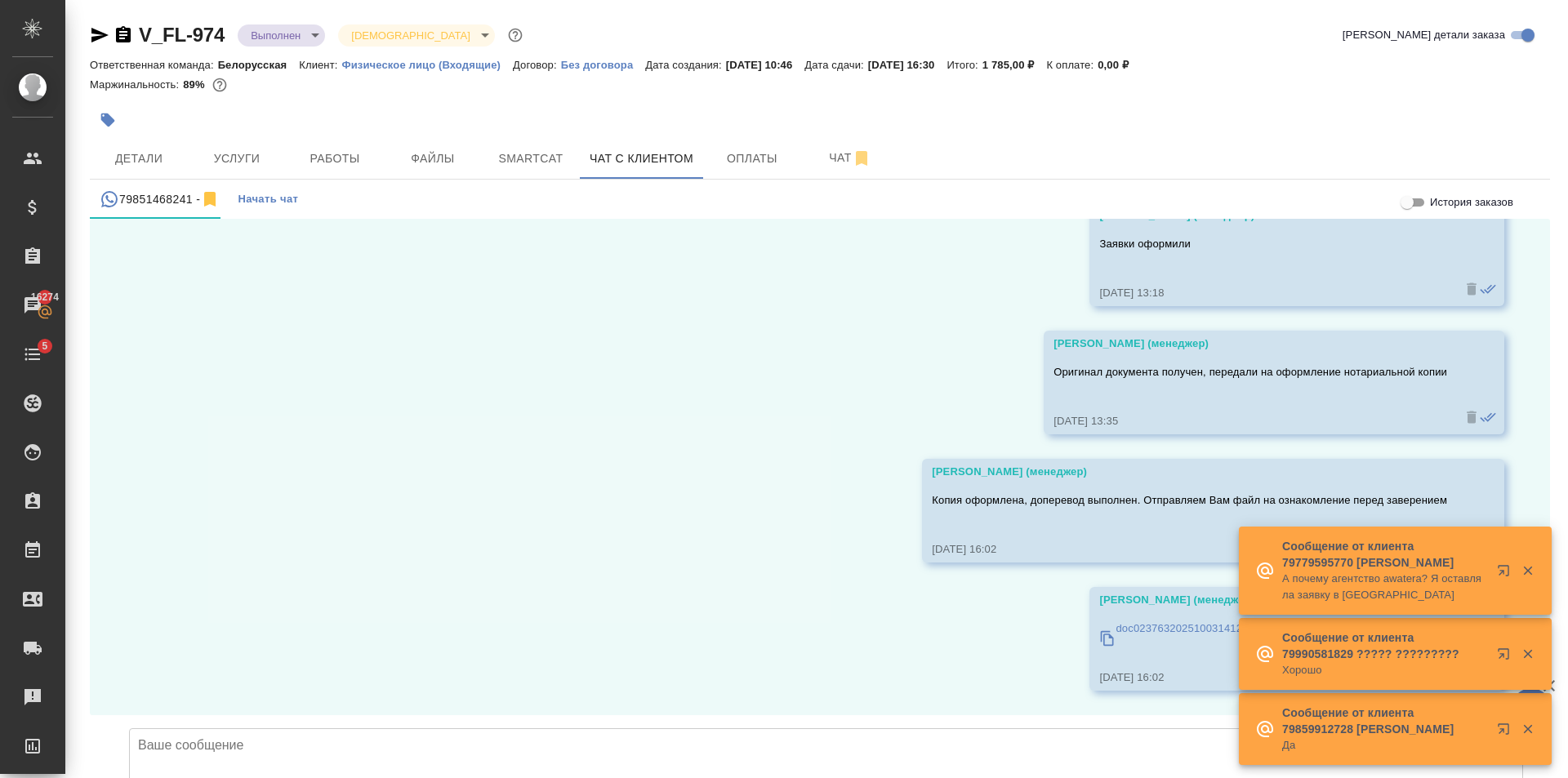
click at [672, 728] on textarea at bounding box center [826, 784] width 1394 height 114
click at [576, 728] on textarea at bounding box center [826, 784] width 1394 height 114
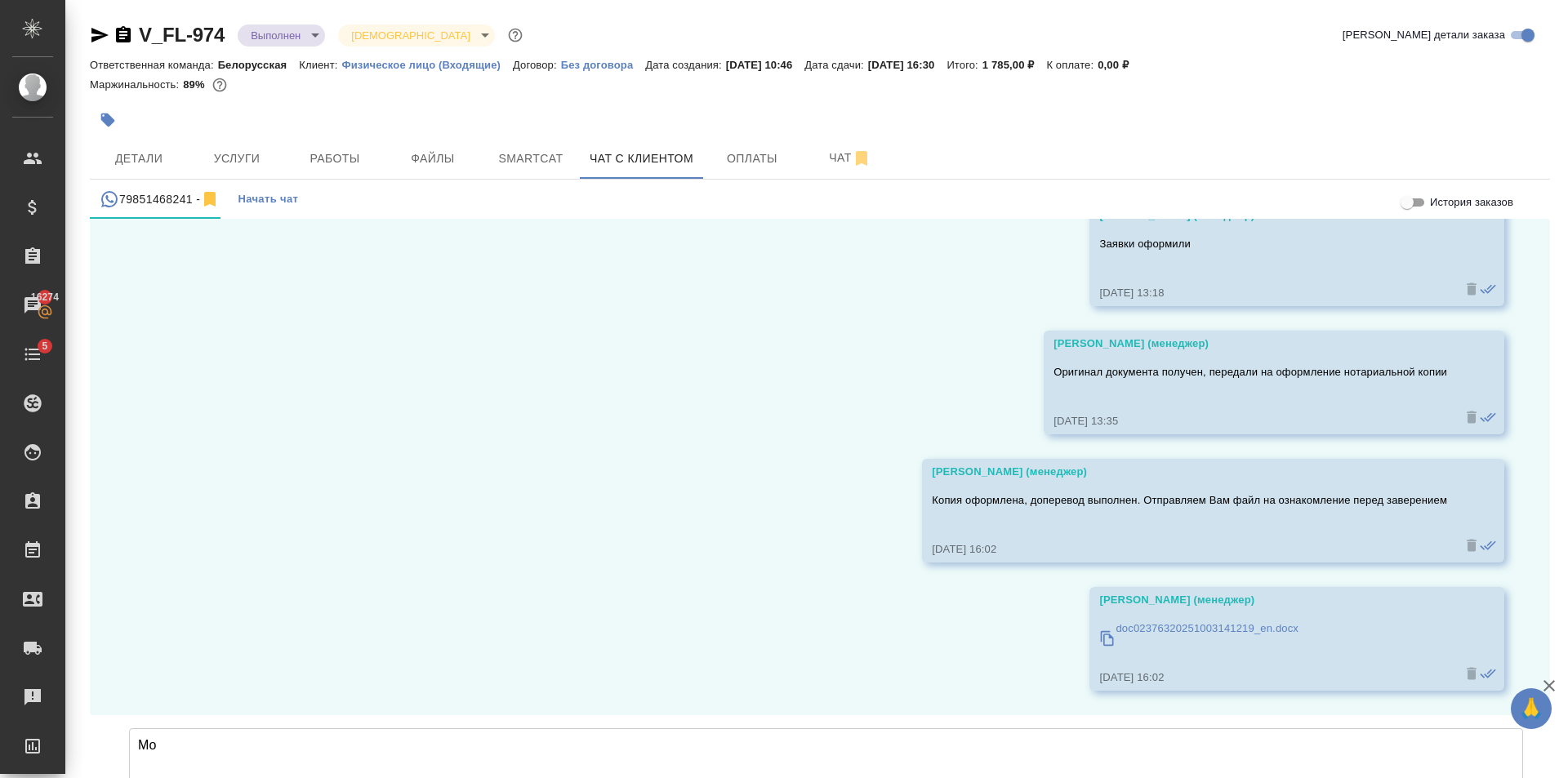
type textarea "М"
type textarea "П"
click at [740, 728] on textarea at bounding box center [826, 784] width 1394 height 114
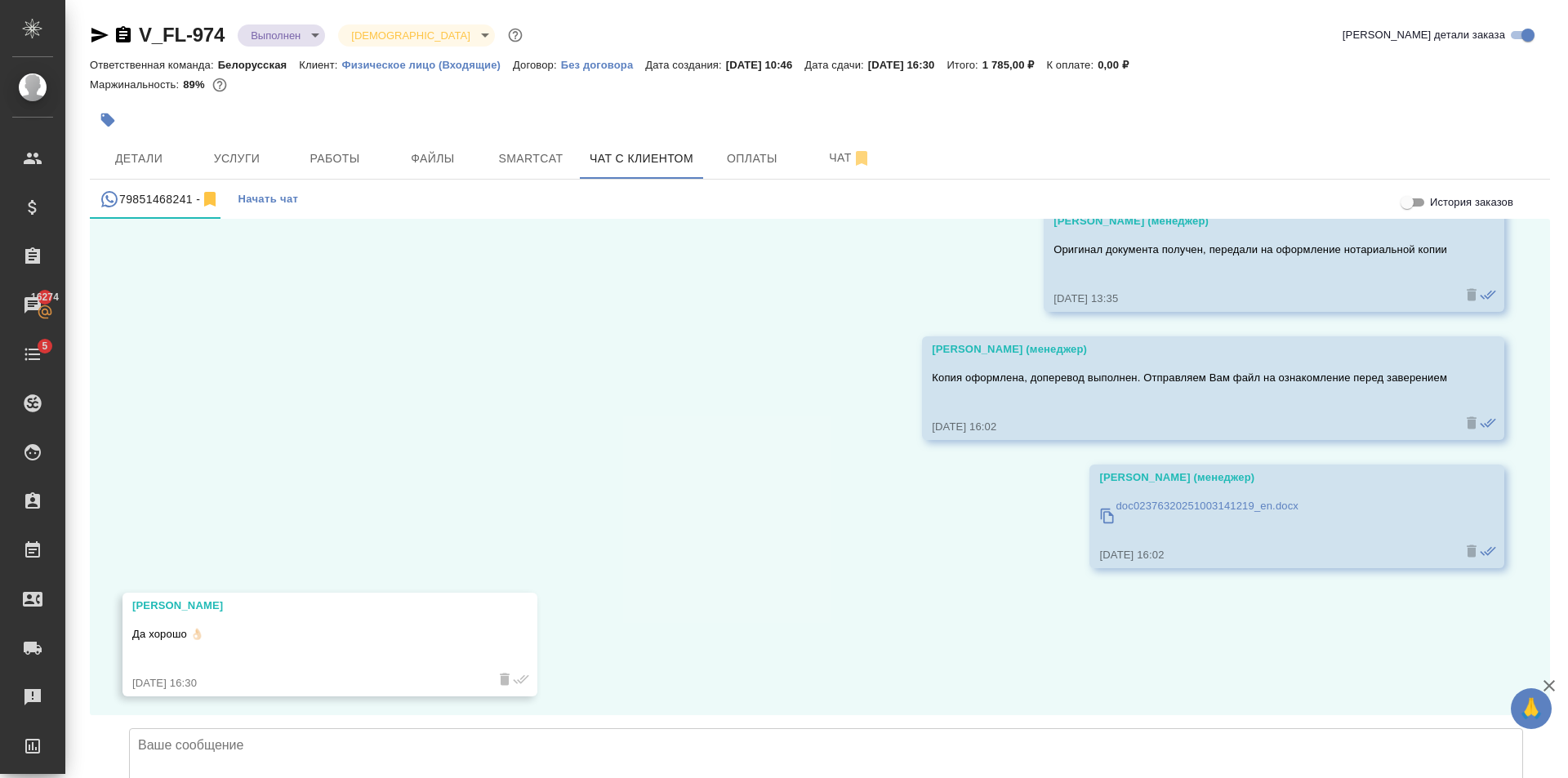
scroll to position [6691, 0]
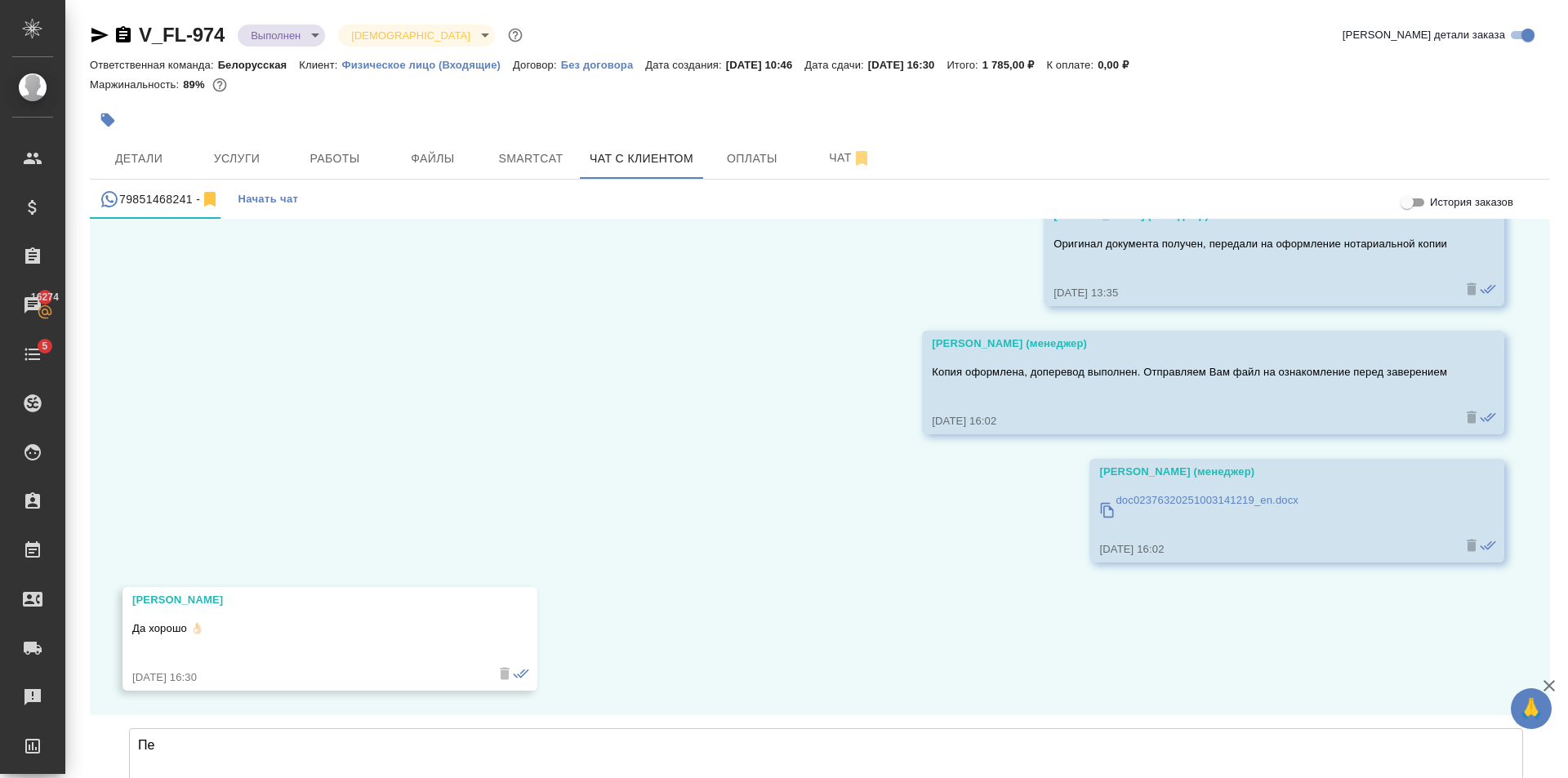
type textarea "П"
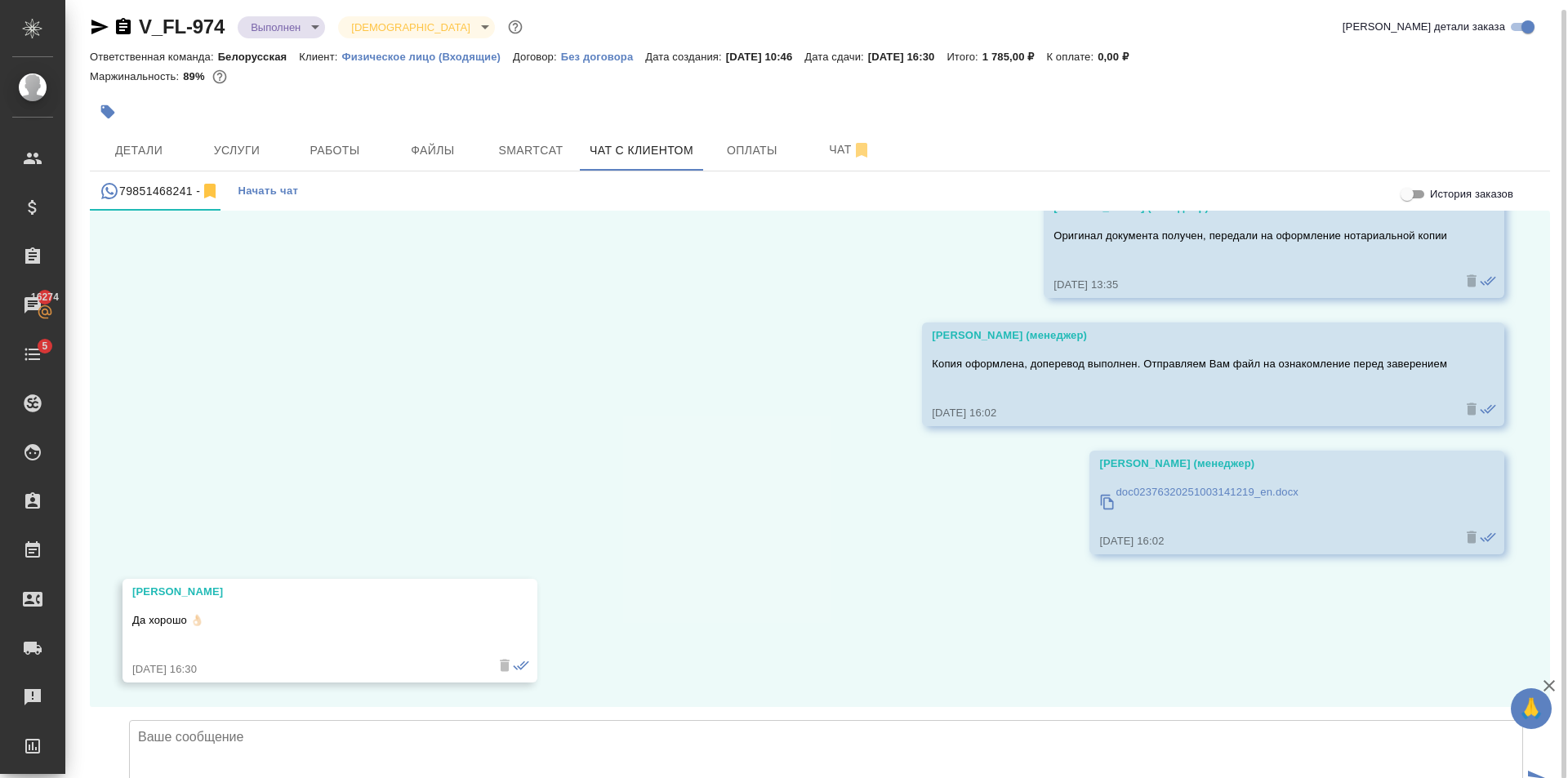
scroll to position [9, 0]
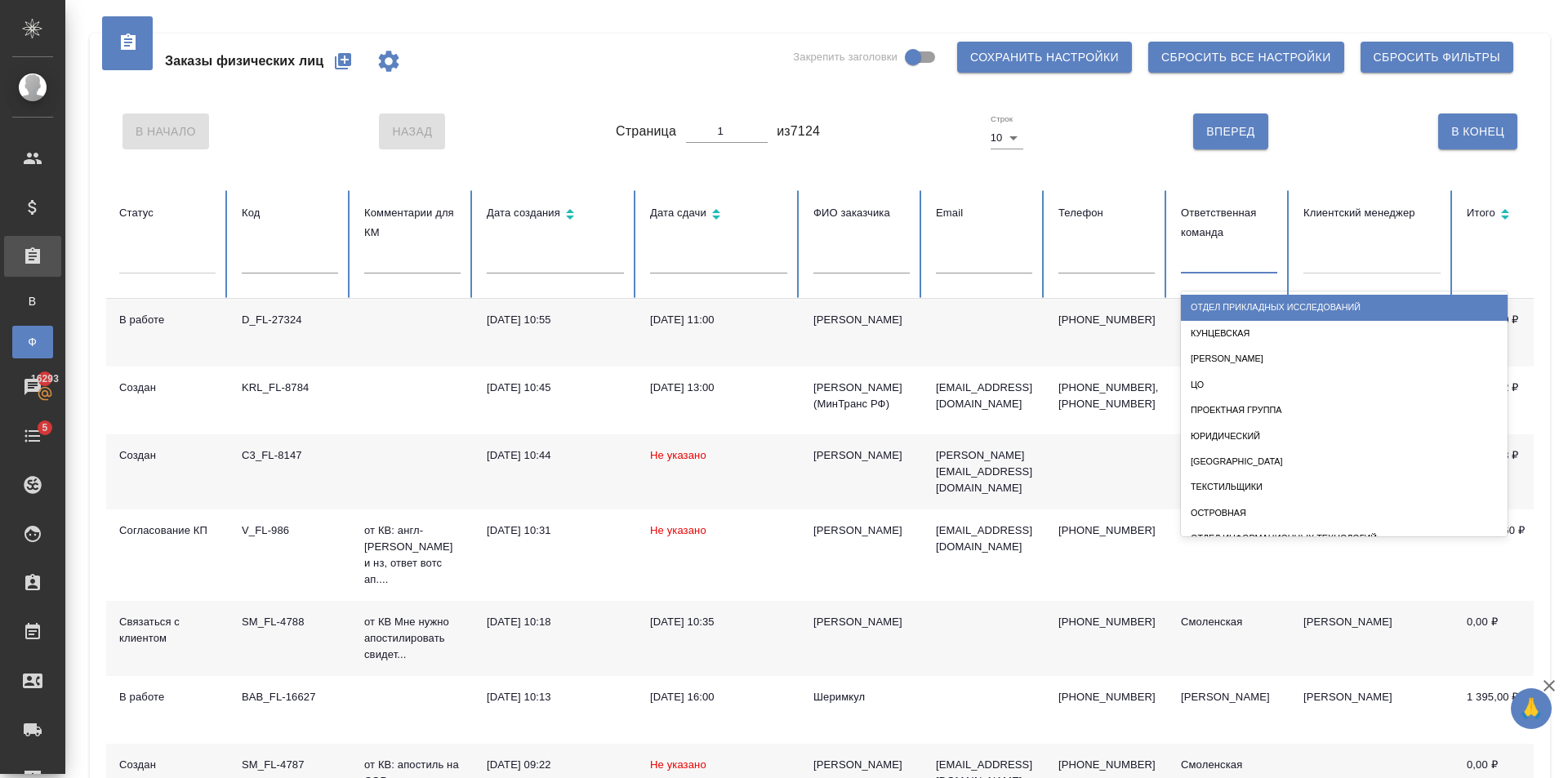
click at [1211, 260] on div at bounding box center [1229, 258] width 96 height 24
click at [1364, 269] on div at bounding box center [1372, 258] width 137 height 24
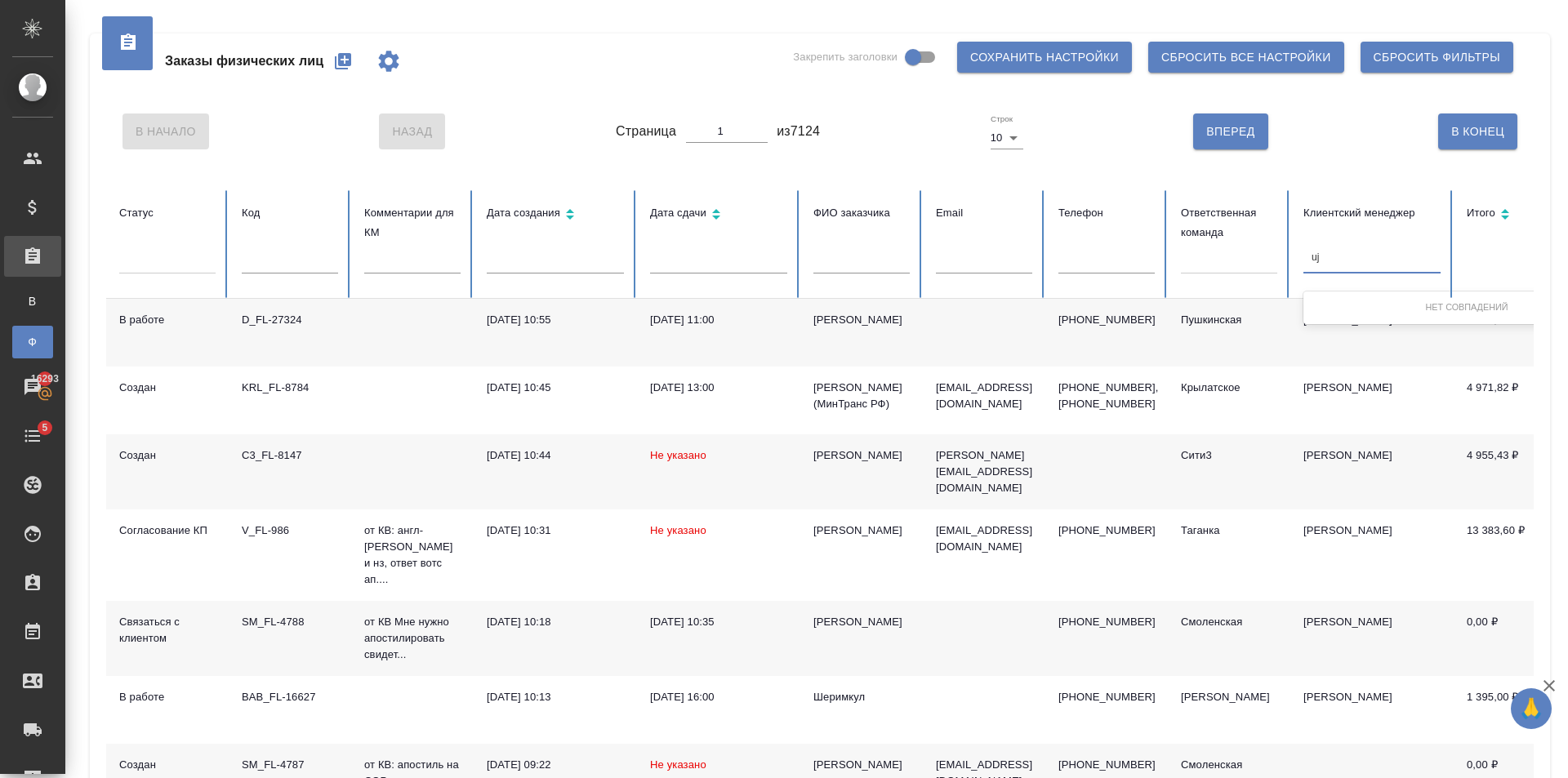
type input "u"
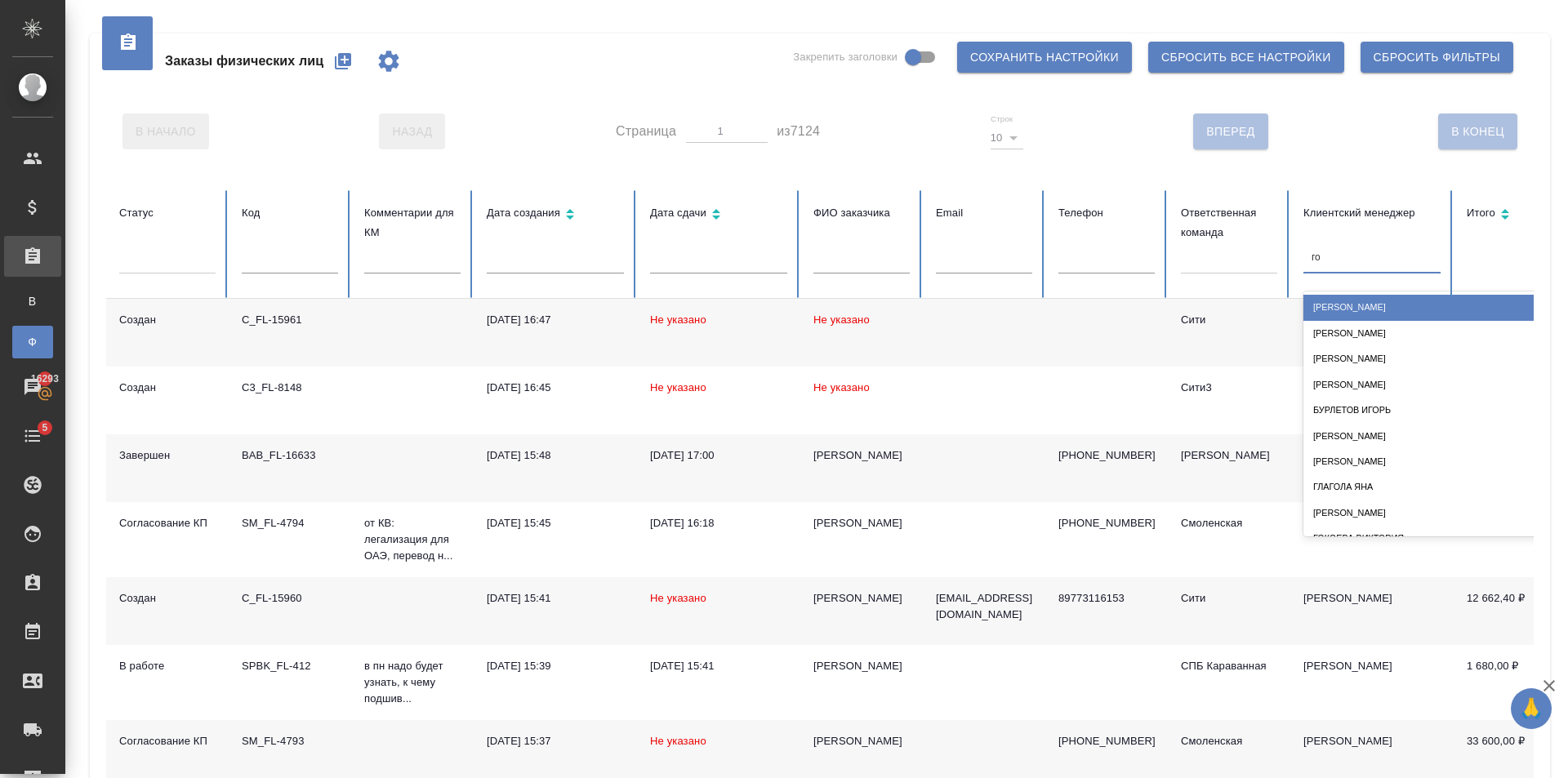
type input "гол"
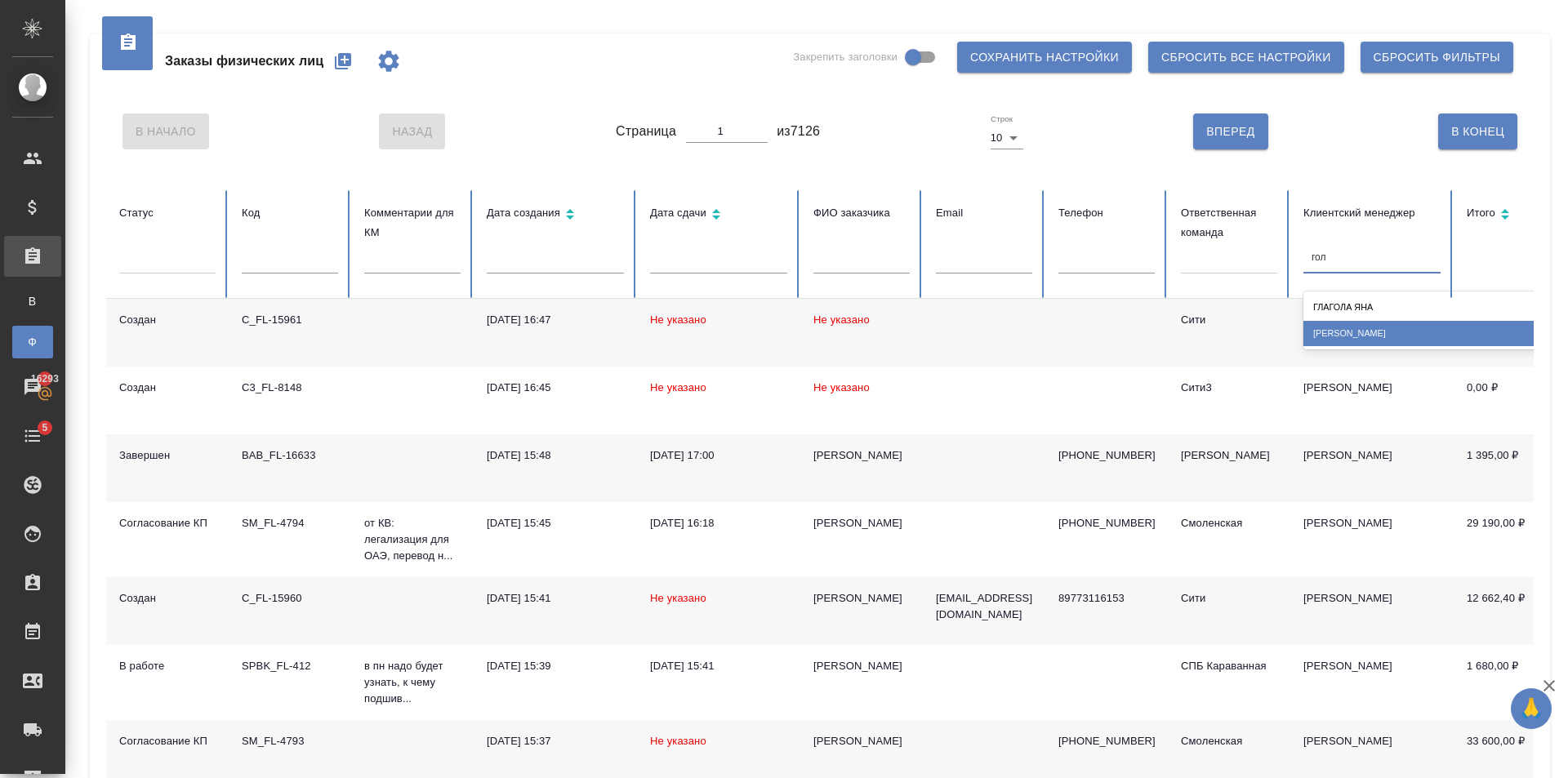
click at [1354, 326] on div "[PERSON_NAME]" at bounding box center [1467, 333] width 327 height 25
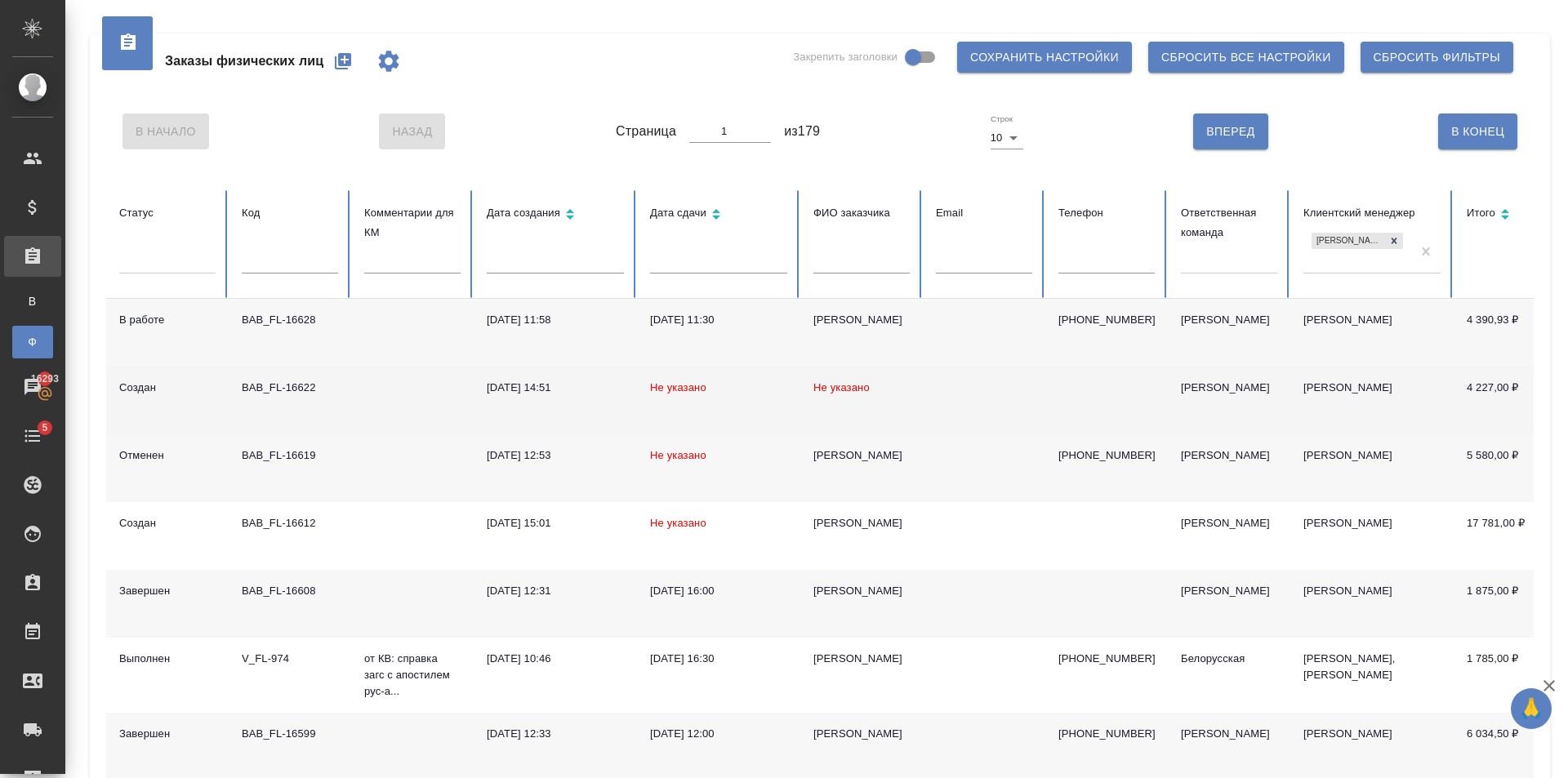
click at [911, 374] on td "Не указано" at bounding box center [862, 400] width 122 height 68
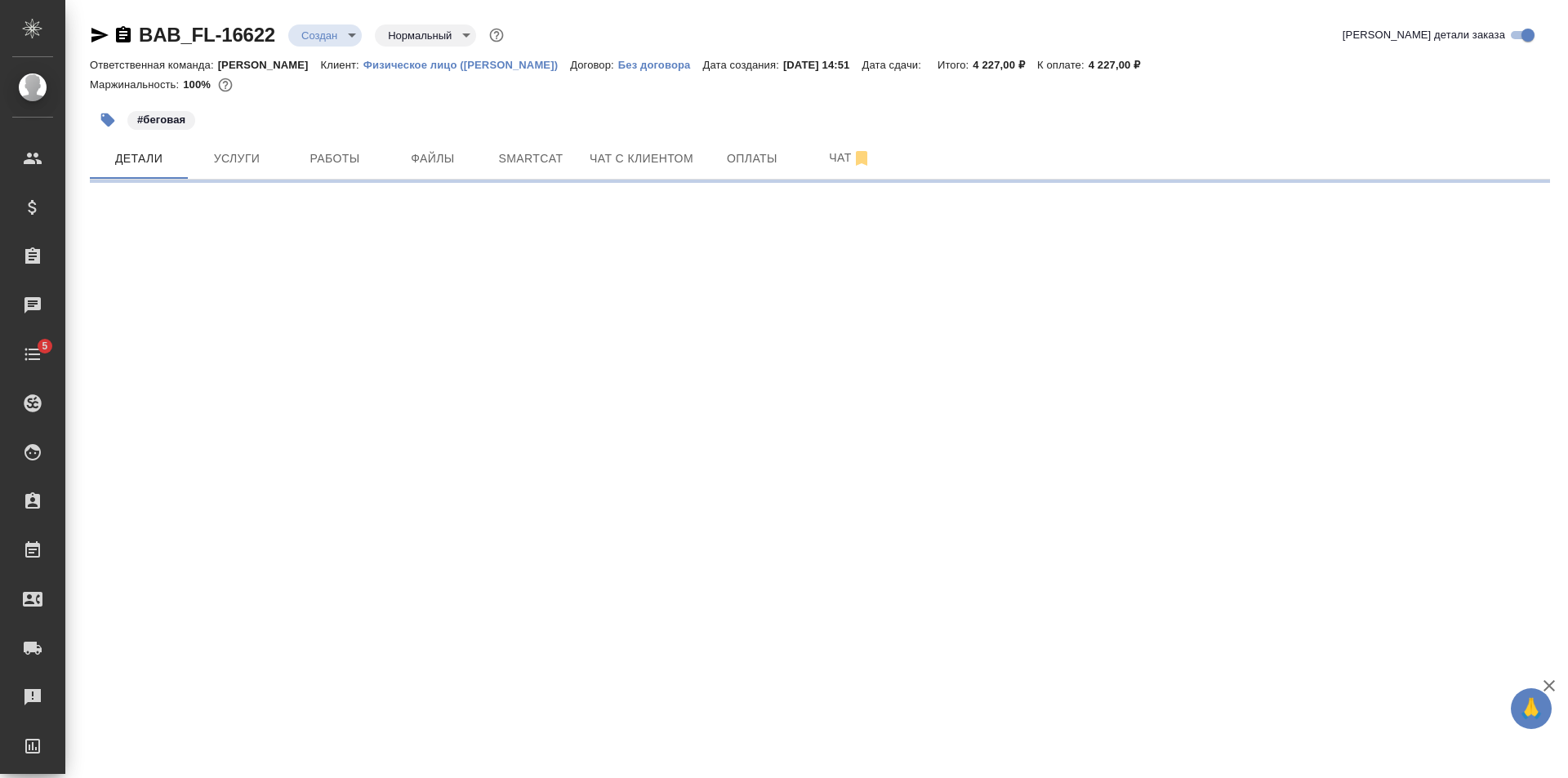
click at [246, 133] on div "#беговая" at bounding box center [576, 120] width 973 height 36
click at [243, 139] on button "Услуги" at bounding box center [237, 159] width 98 height 41
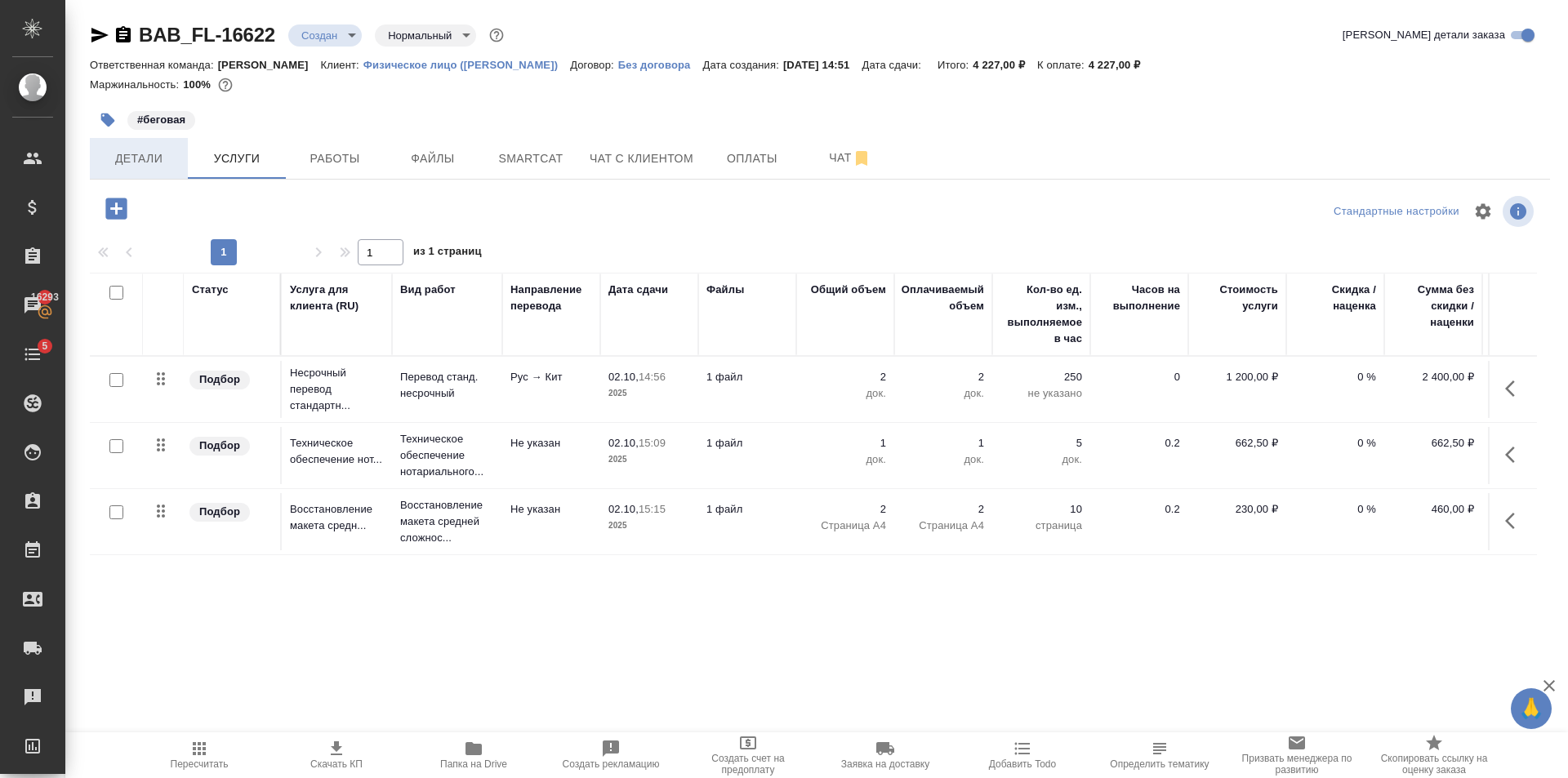
click at [164, 153] on span "Детали" at bounding box center [138, 159] width 79 height 20
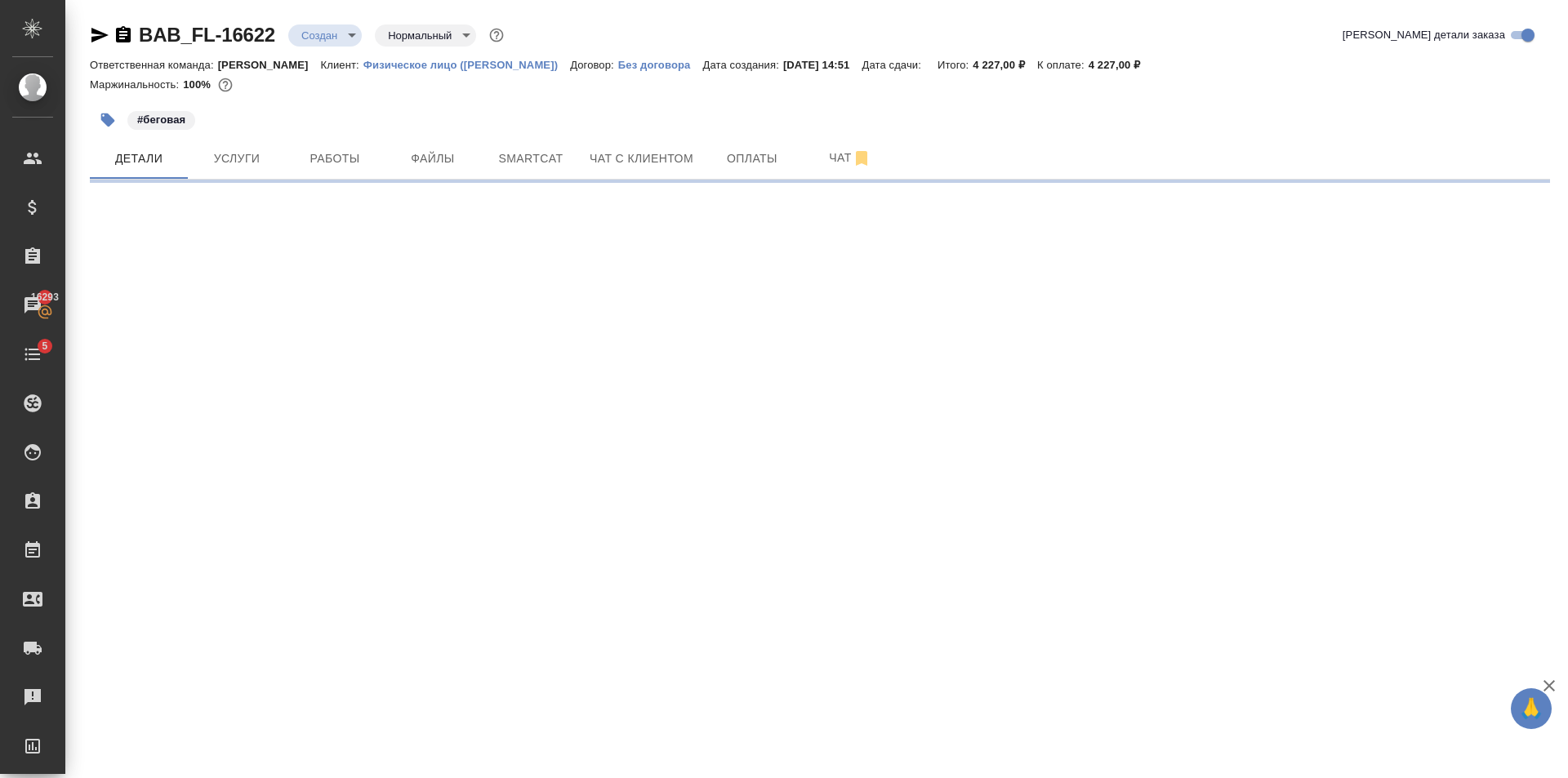
select select "RU"
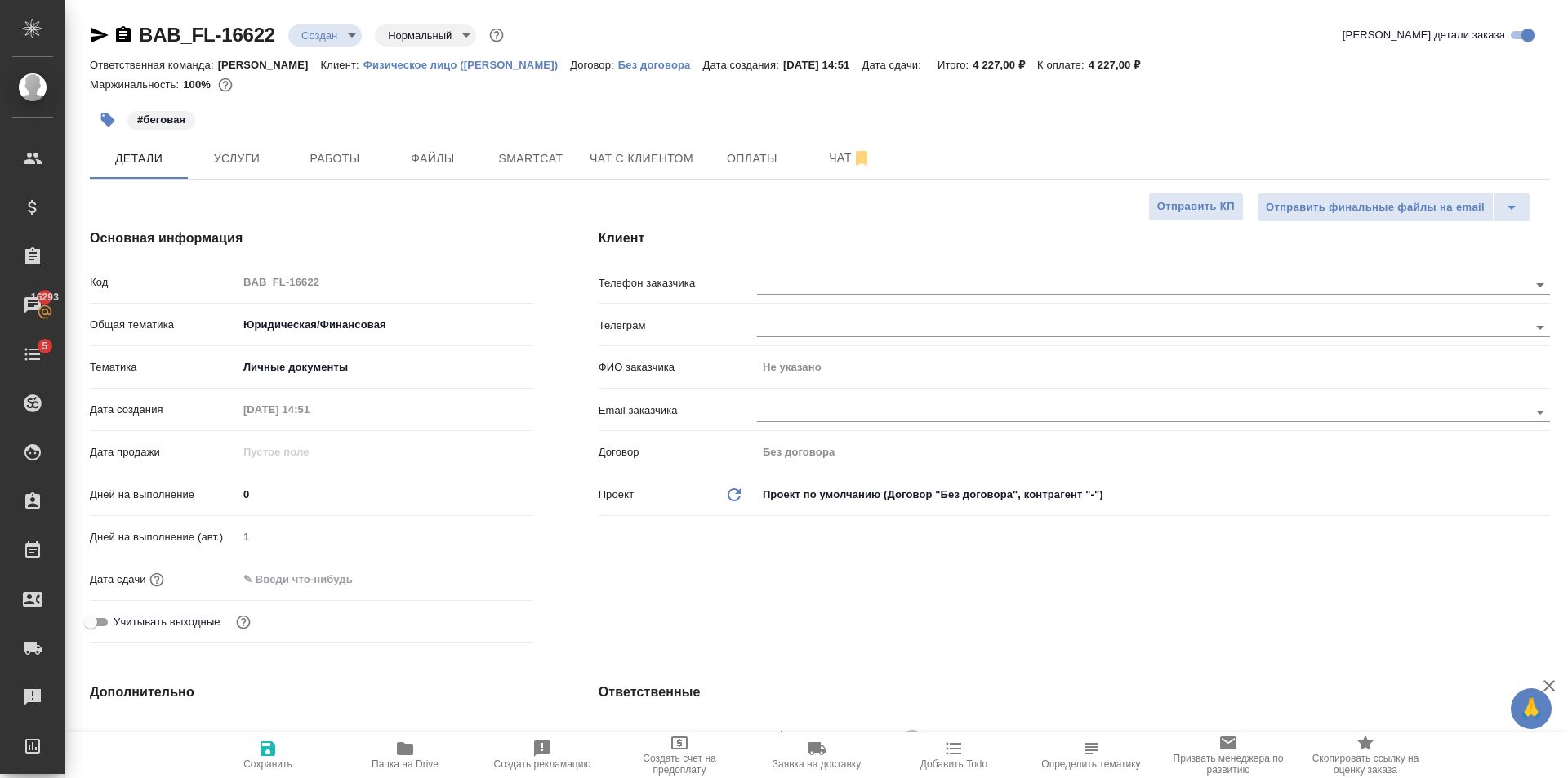
type textarea "x"
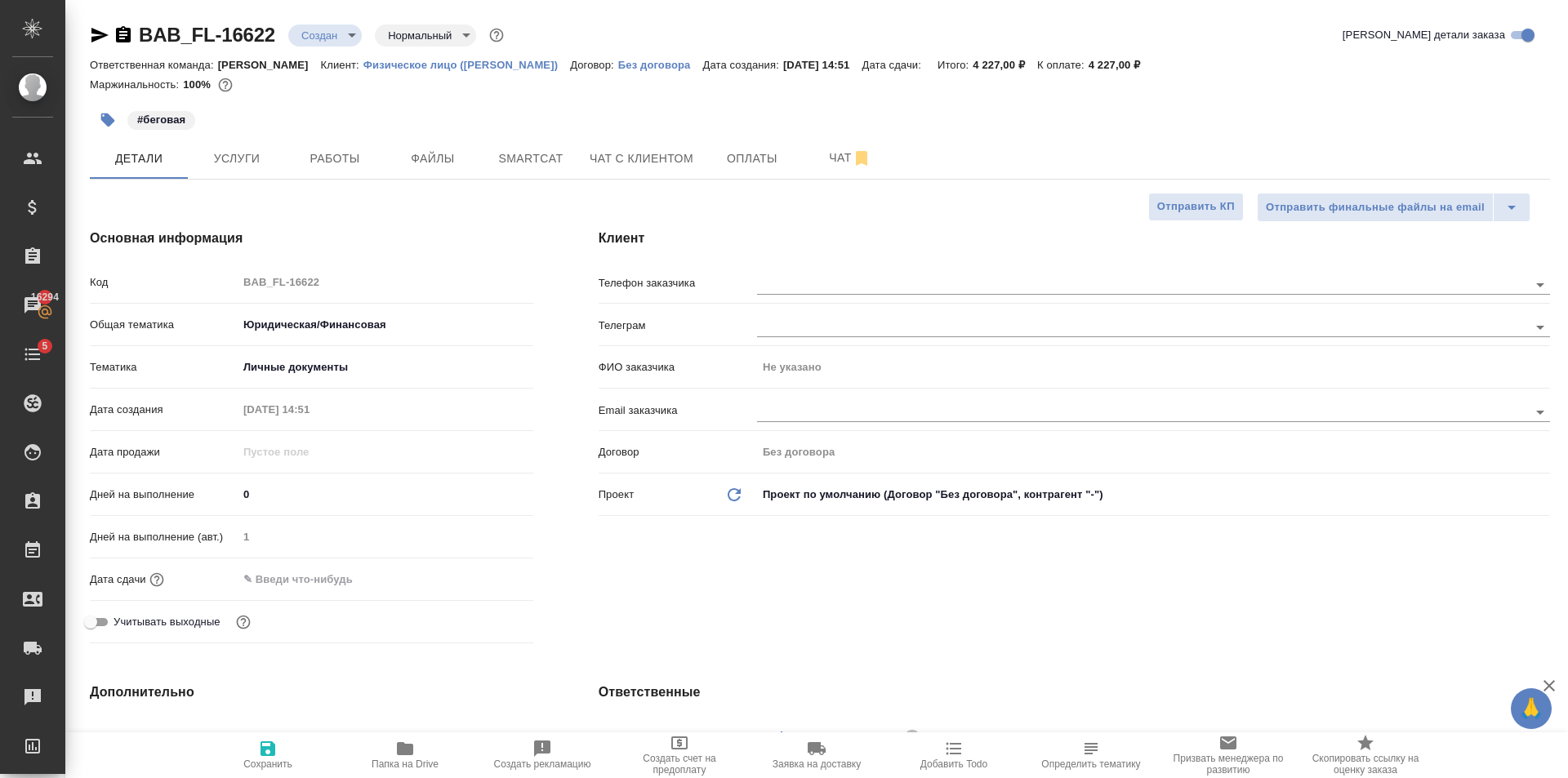
type textarea "x"
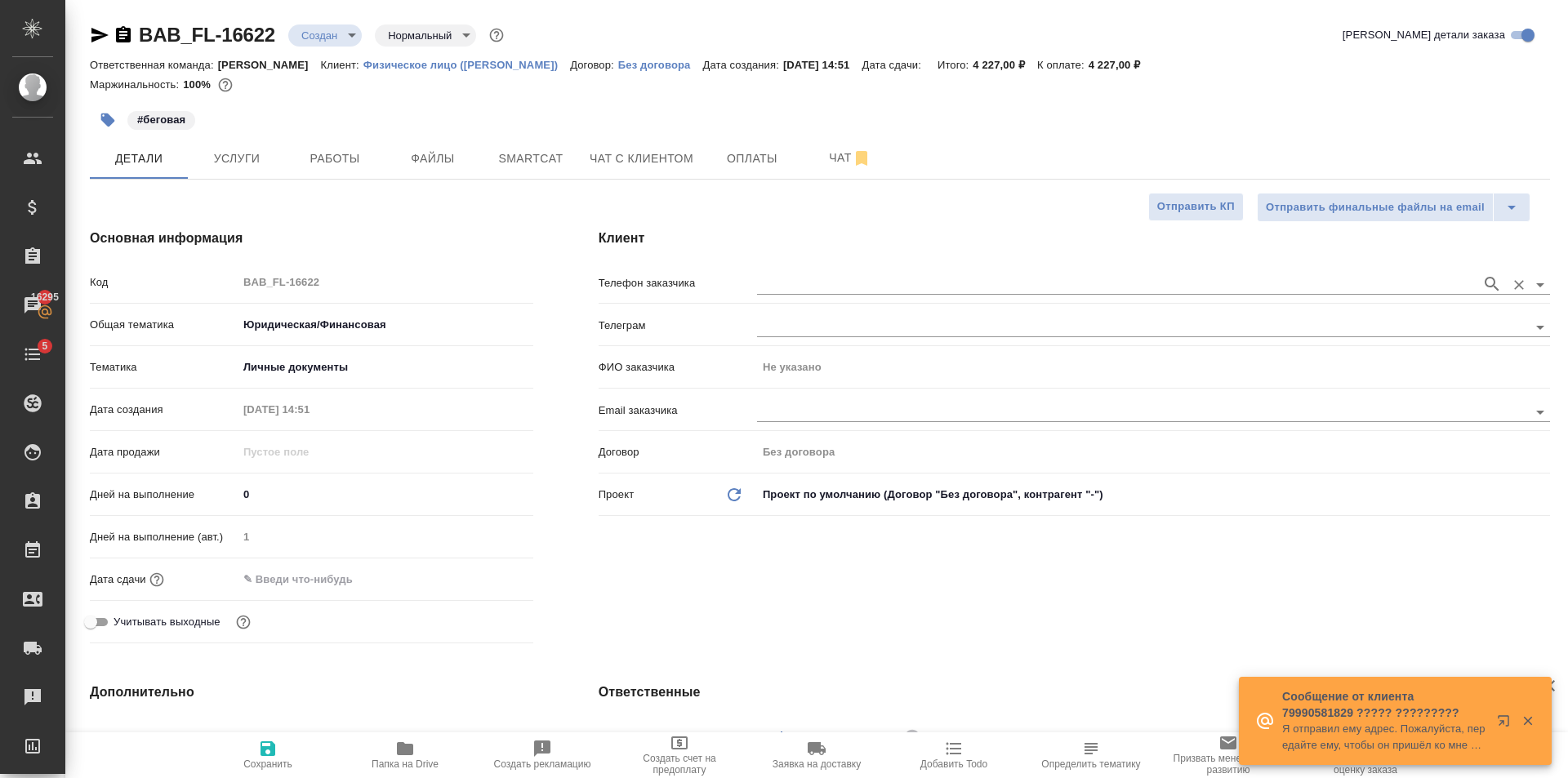
click at [781, 276] on input "text" at bounding box center [1115, 284] width 716 height 19
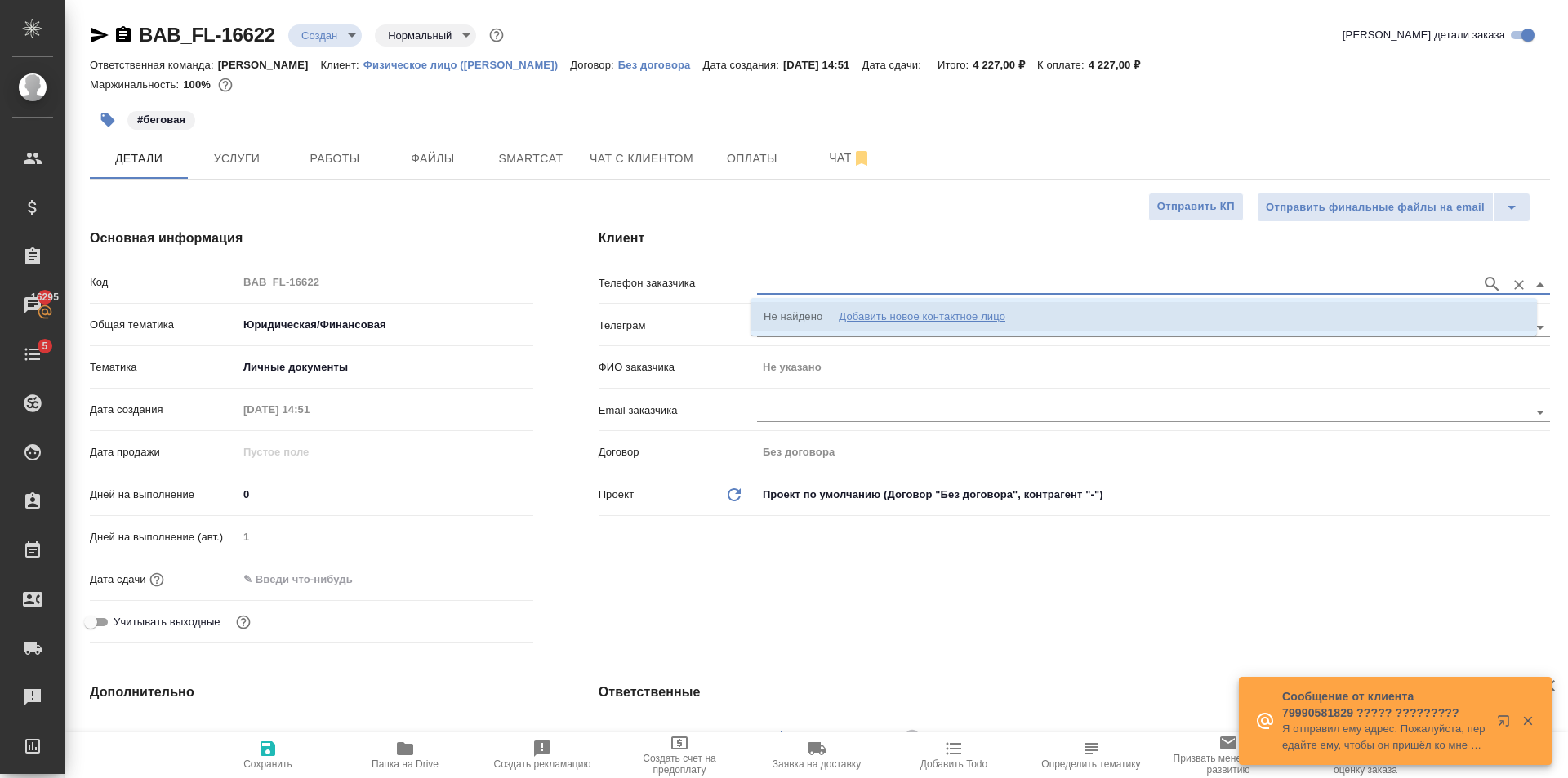
click at [924, 312] on div "Добавить новое контактное лицо" at bounding box center [922, 317] width 167 height 17
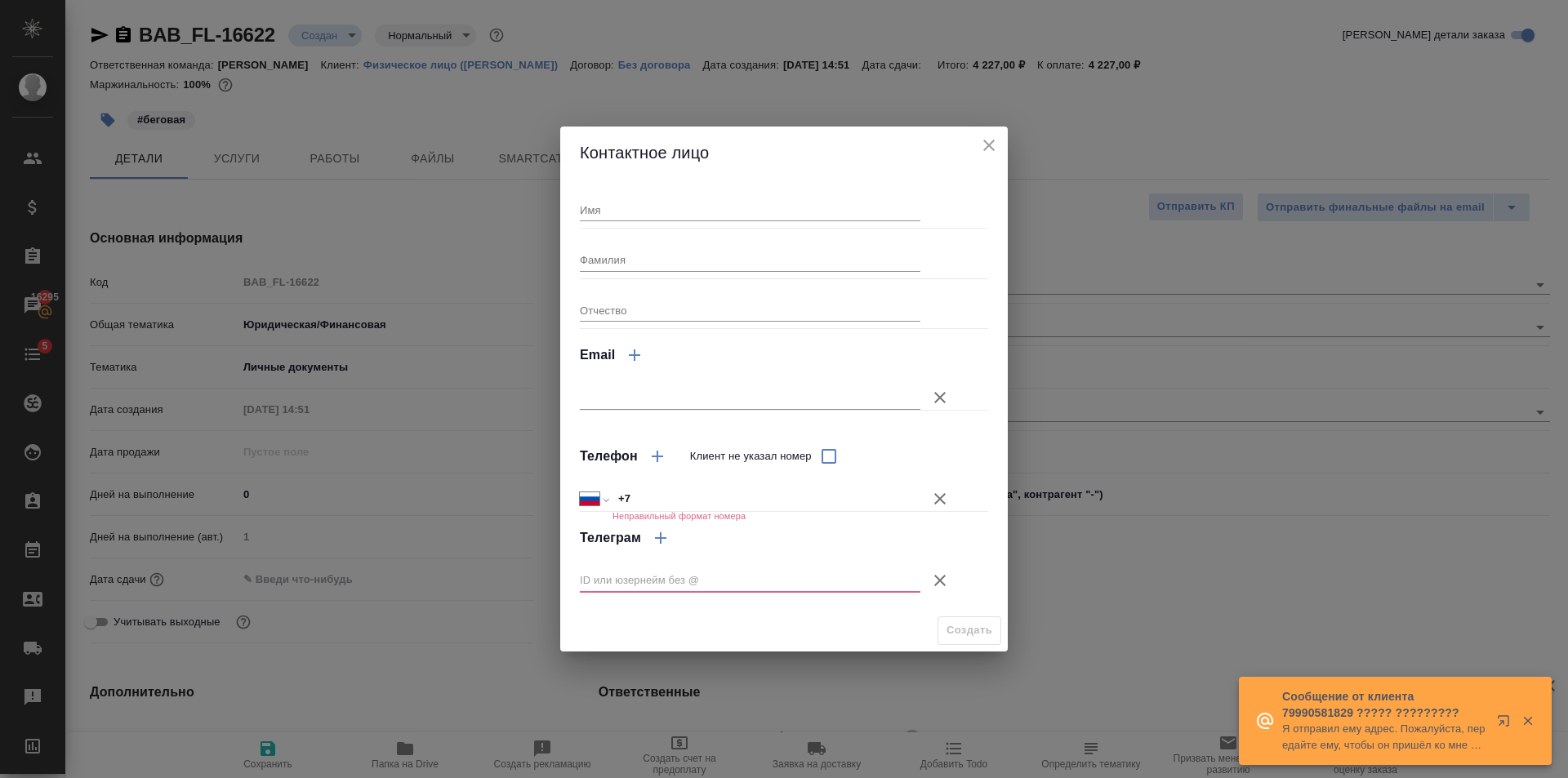
click at [929, 569] on button "Клиент не указал номер" at bounding box center [940, 580] width 39 height 39
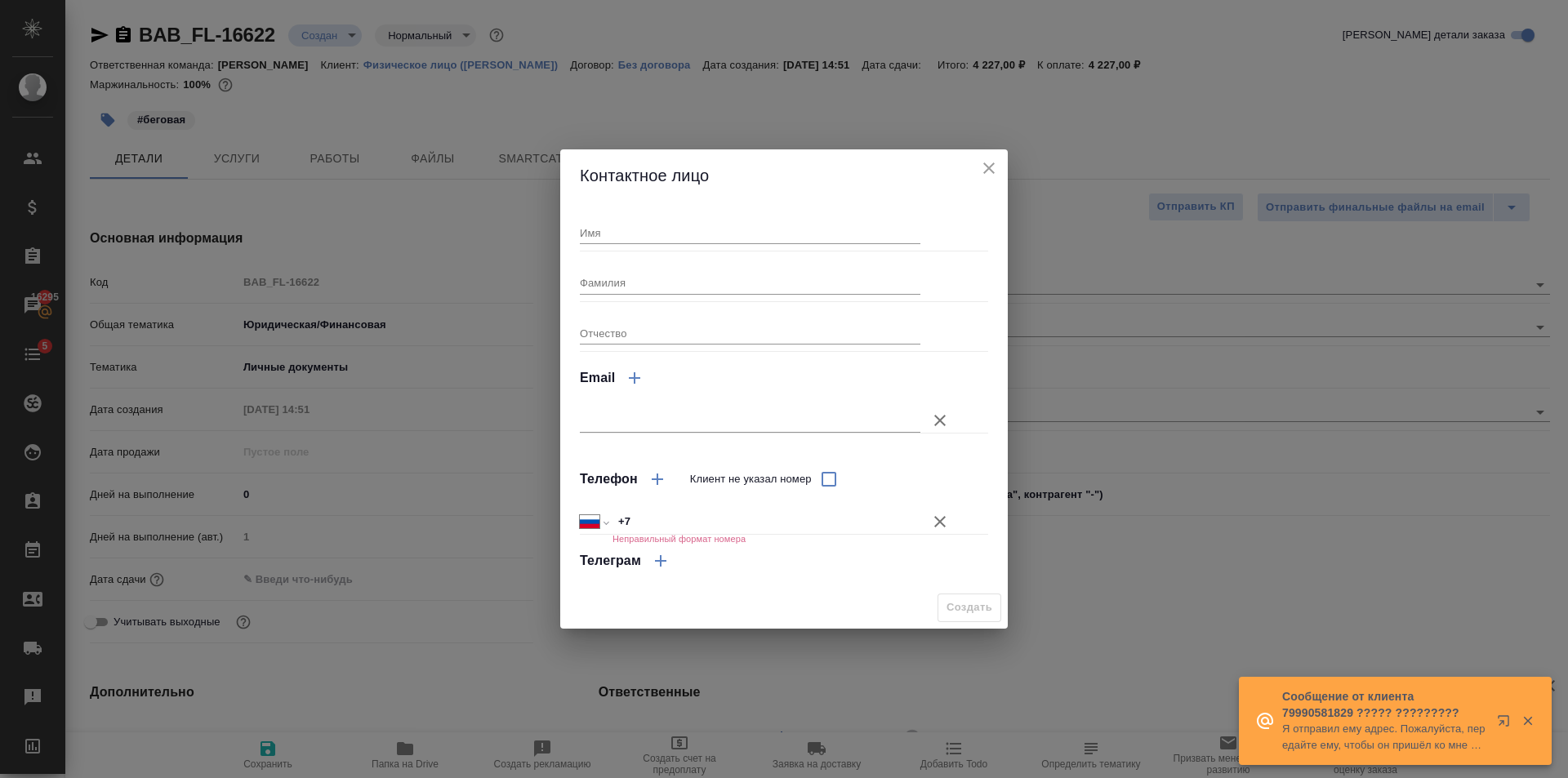
click at [713, 520] on input "+7" at bounding box center [766, 522] width 308 height 24
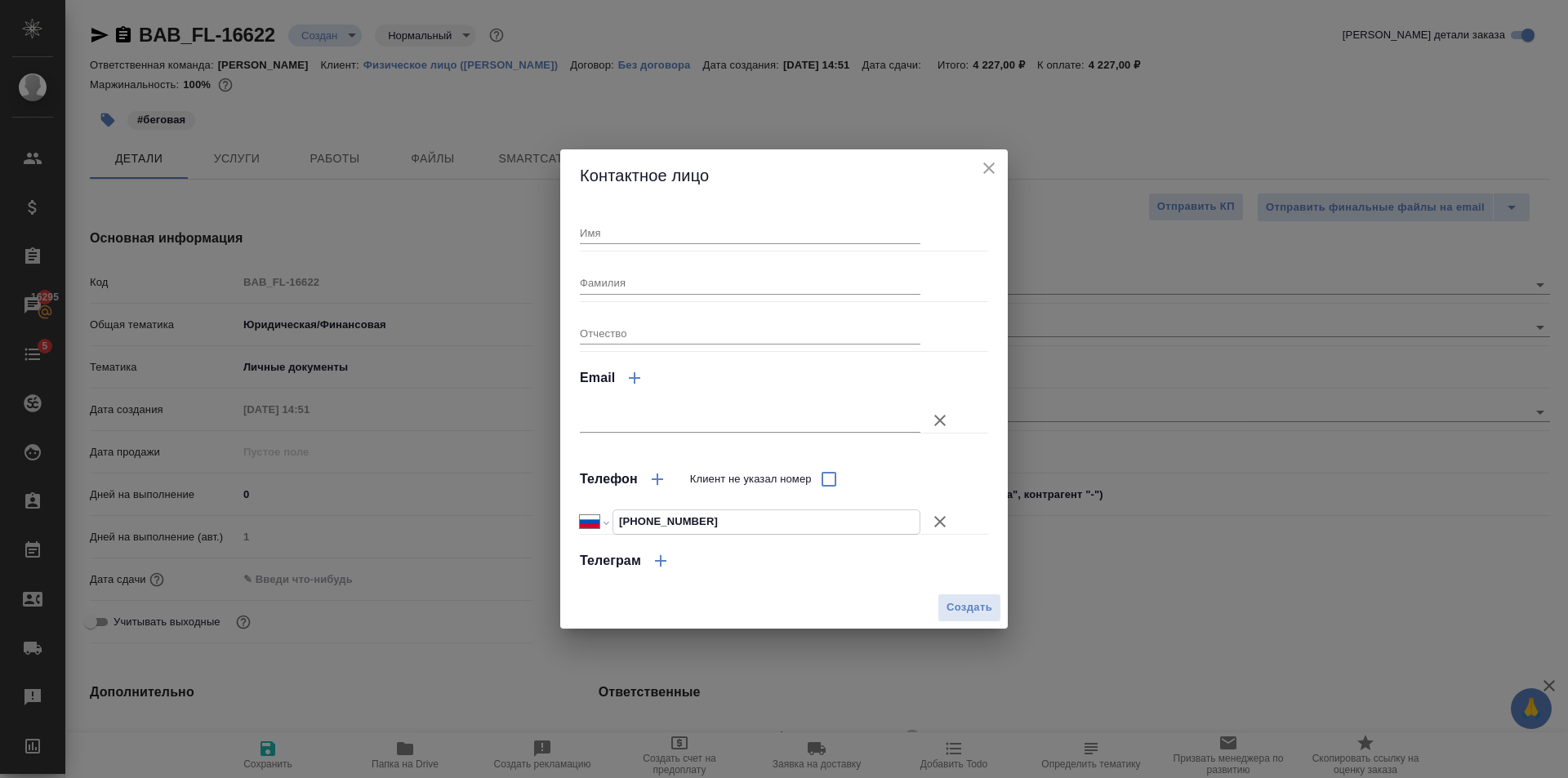
type input "+7 915 022 38 32"
click at [614, 234] on input "Имя" at bounding box center [750, 233] width 341 height 23
type input "Мустафа"
click at [995, 620] on button "Создать" at bounding box center [970, 607] width 64 height 29
type input "Мустафа"
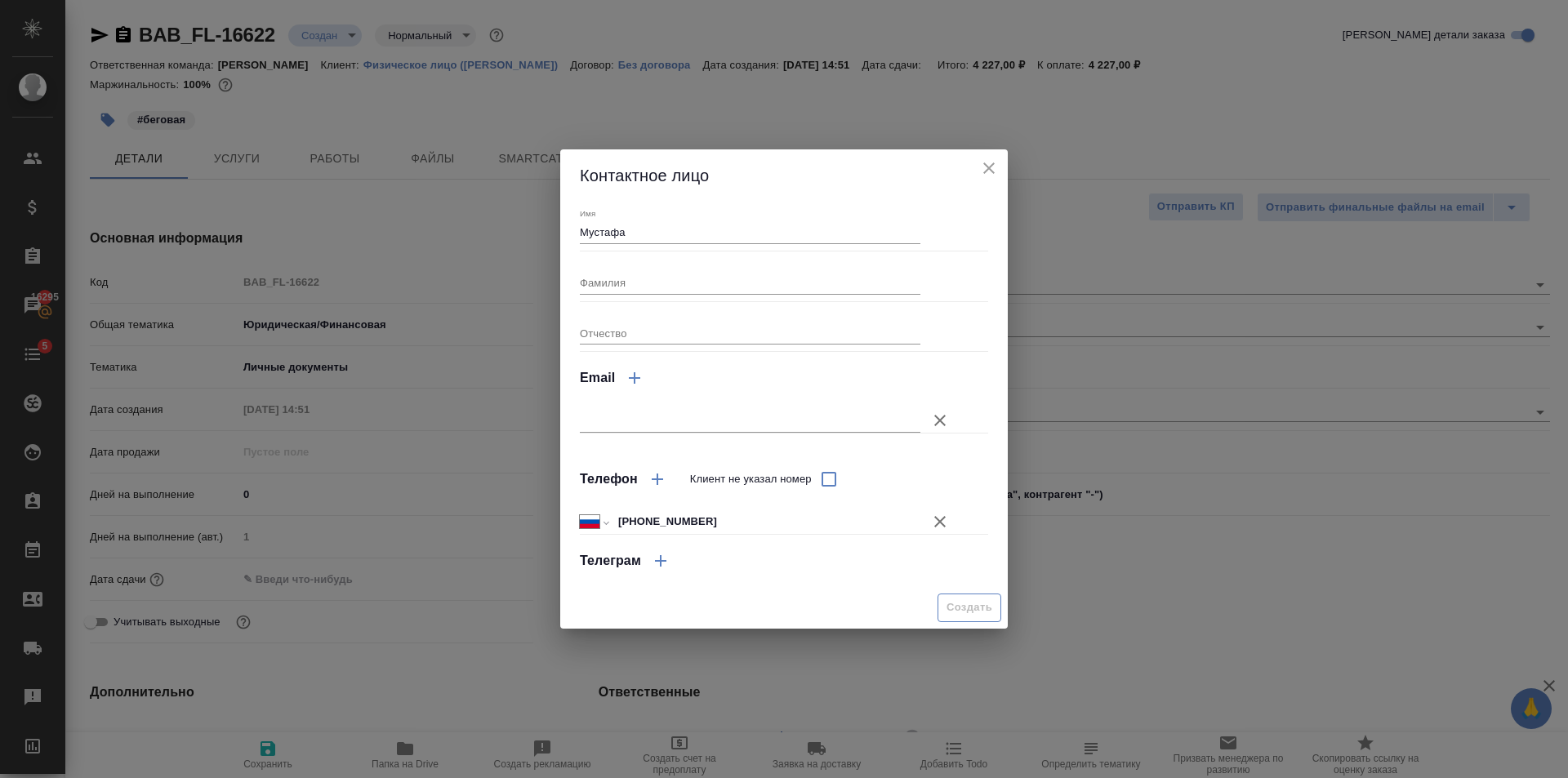
type textarea "x"
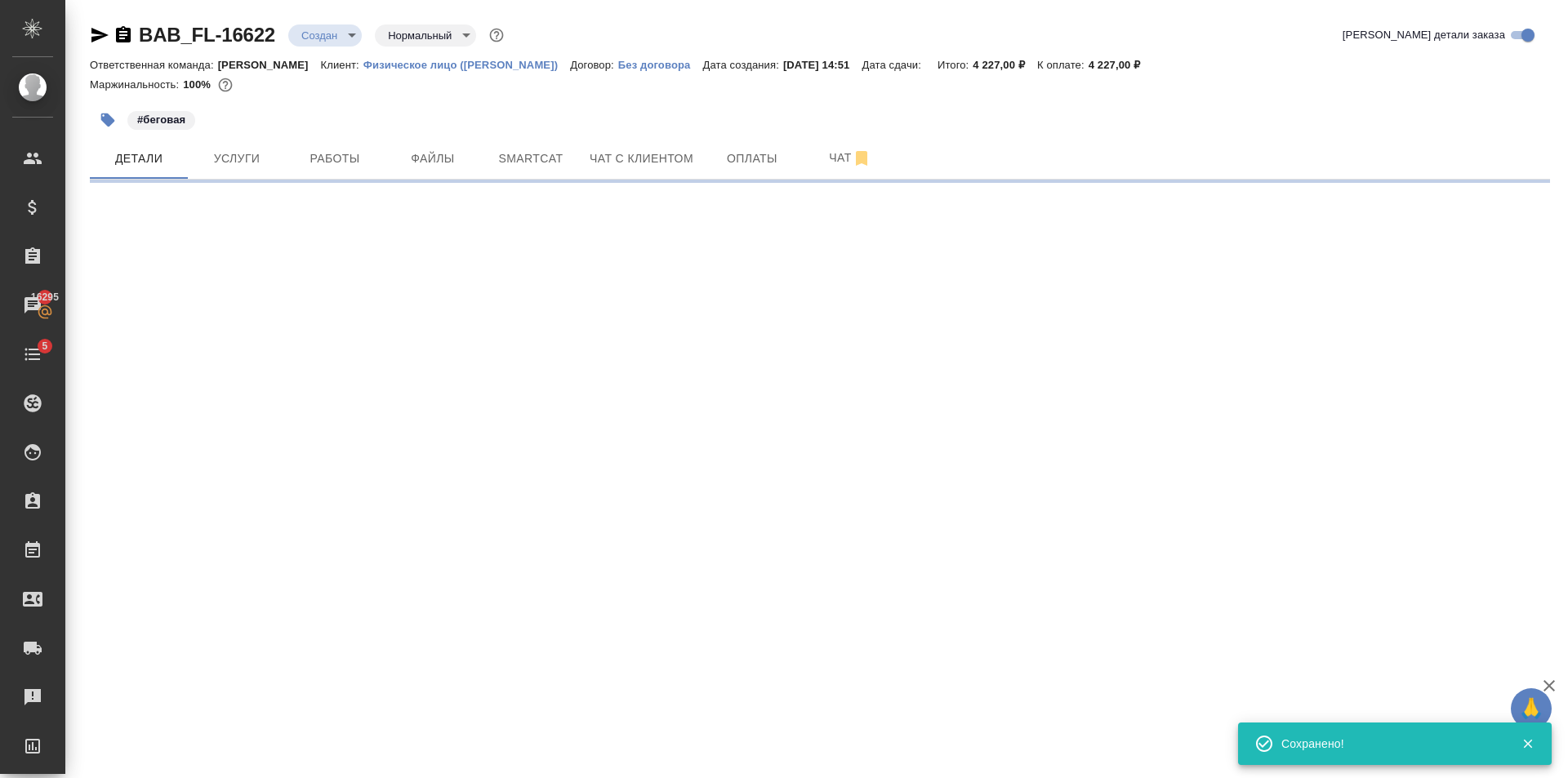
type input "holyTrinity"
click at [245, 159] on span "Услуги" at bounding box center [237, 159] width 79 height 20
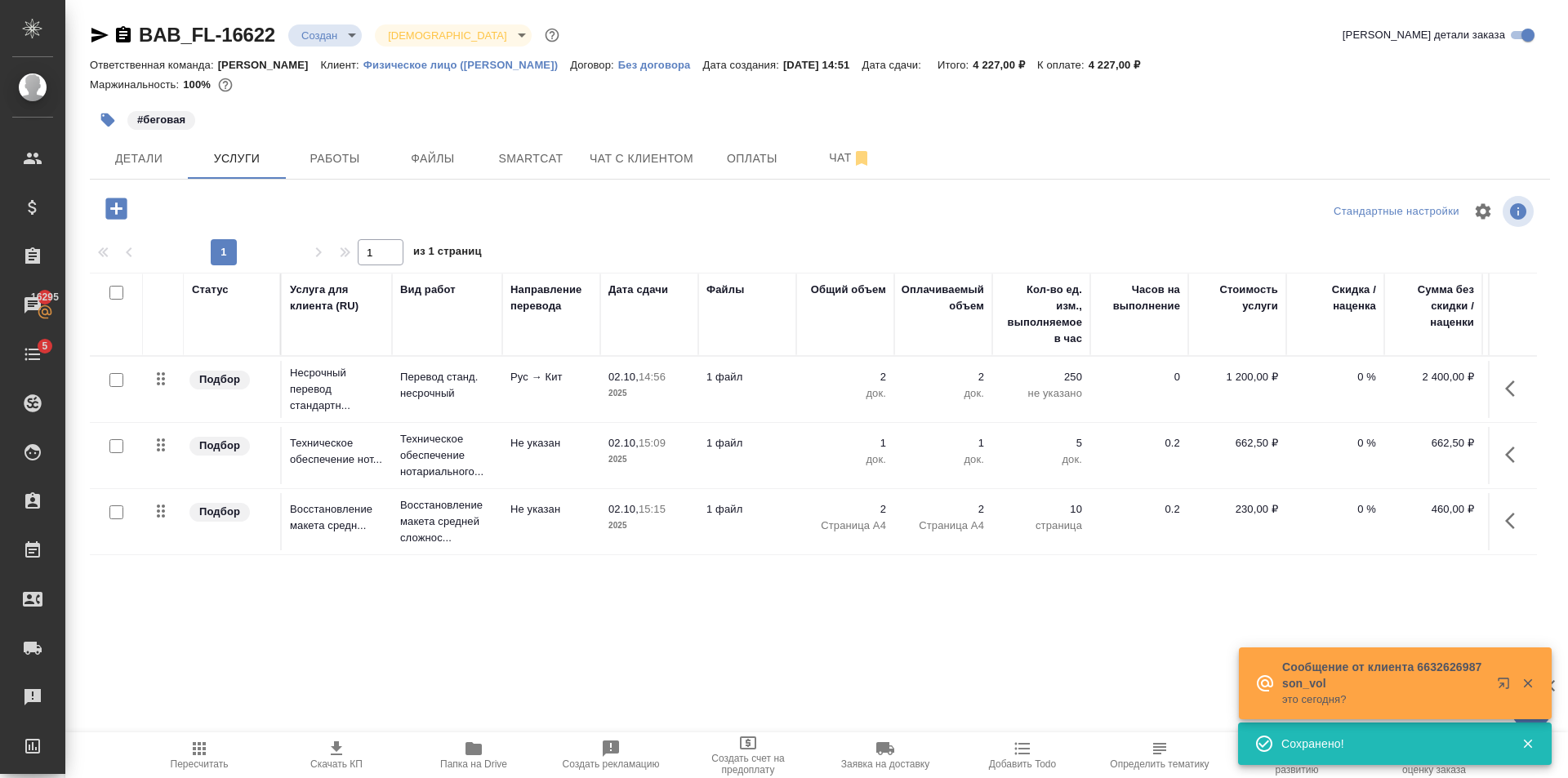
click at [109, 203] on icon "button" at bounding box center [116, 208] width 21 height 21
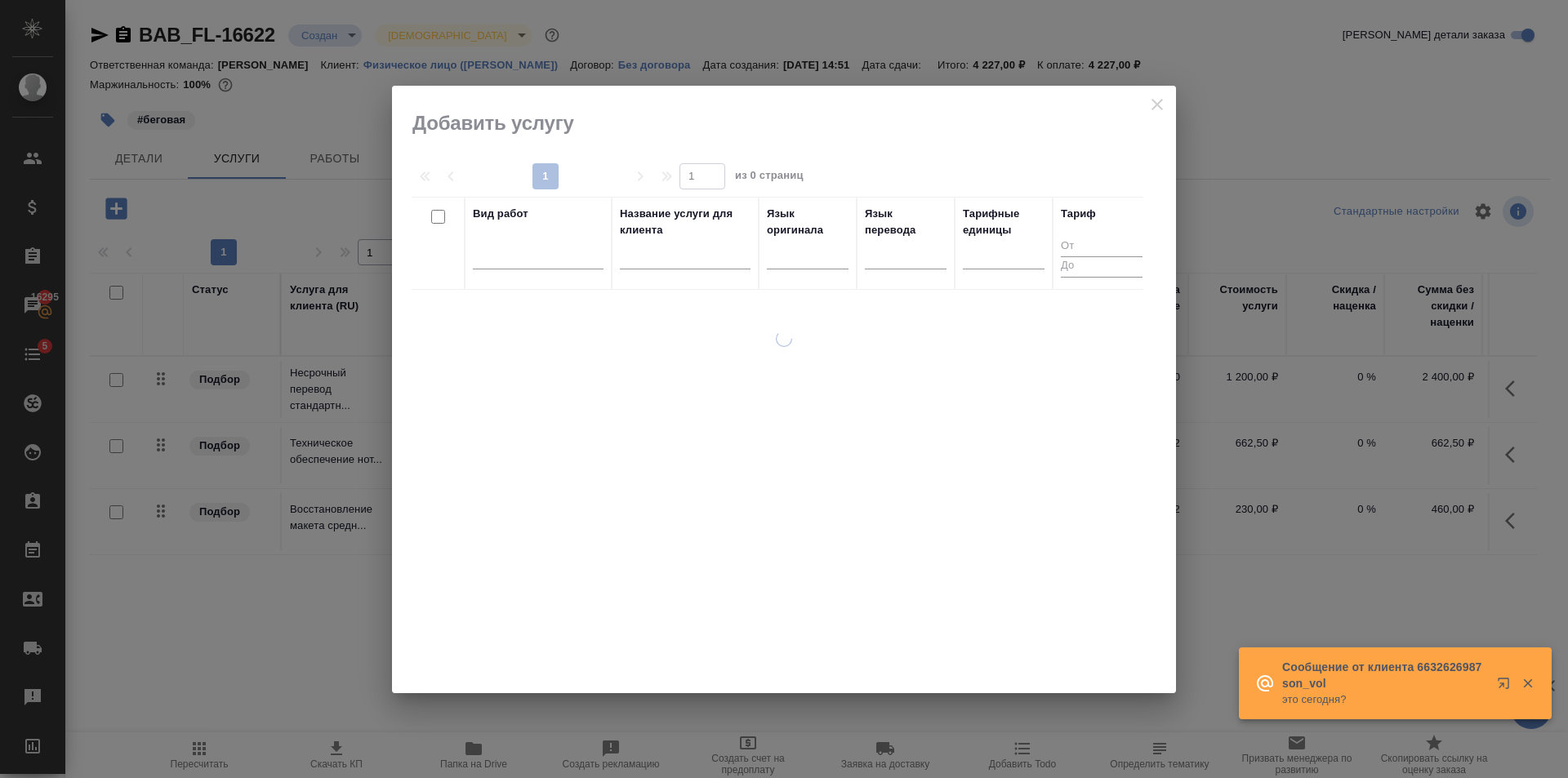
click at [505, 242] on div at bounding box center [538, 253] width 131 height 24
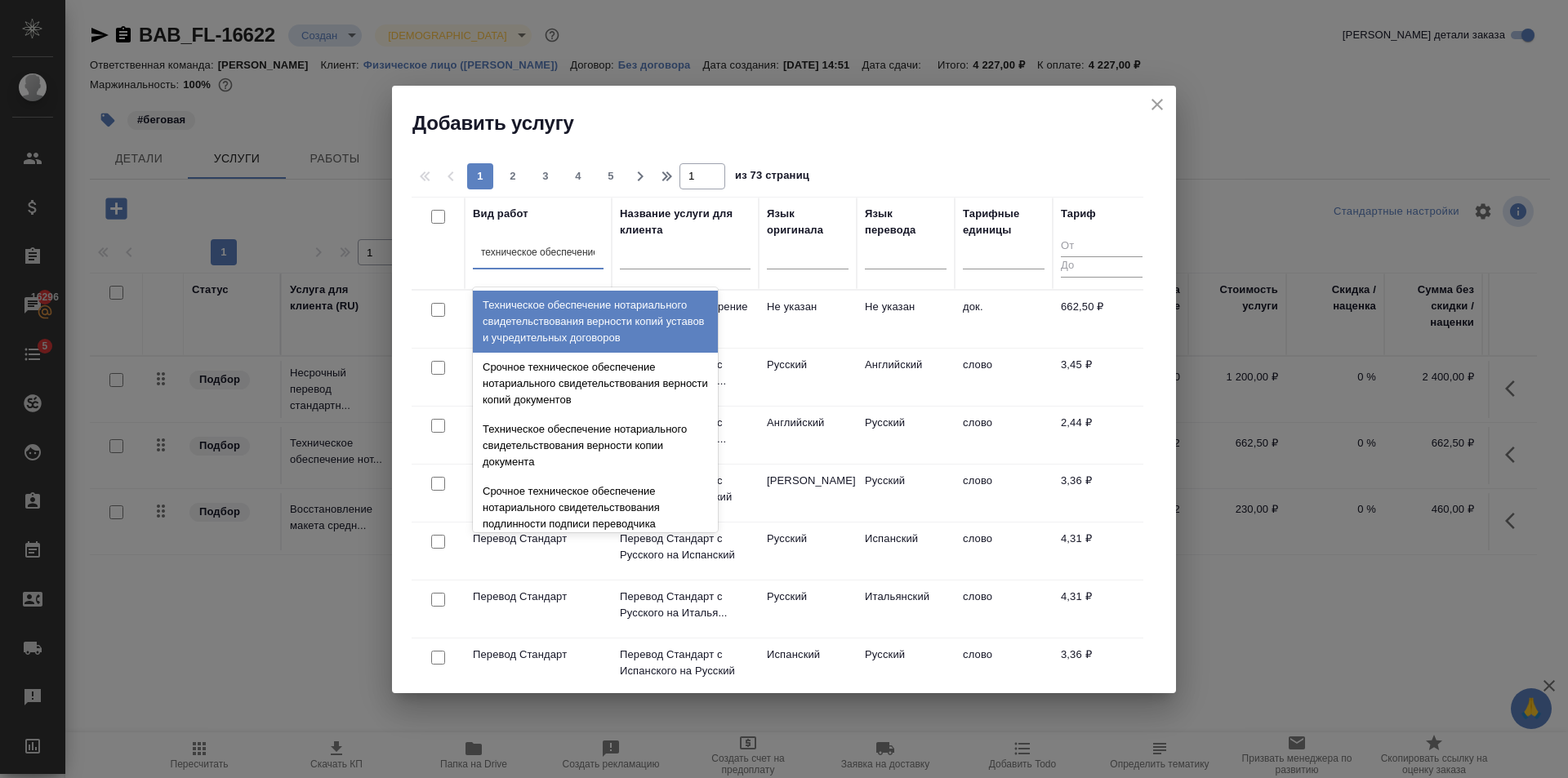
type input "техническое обеспечение"
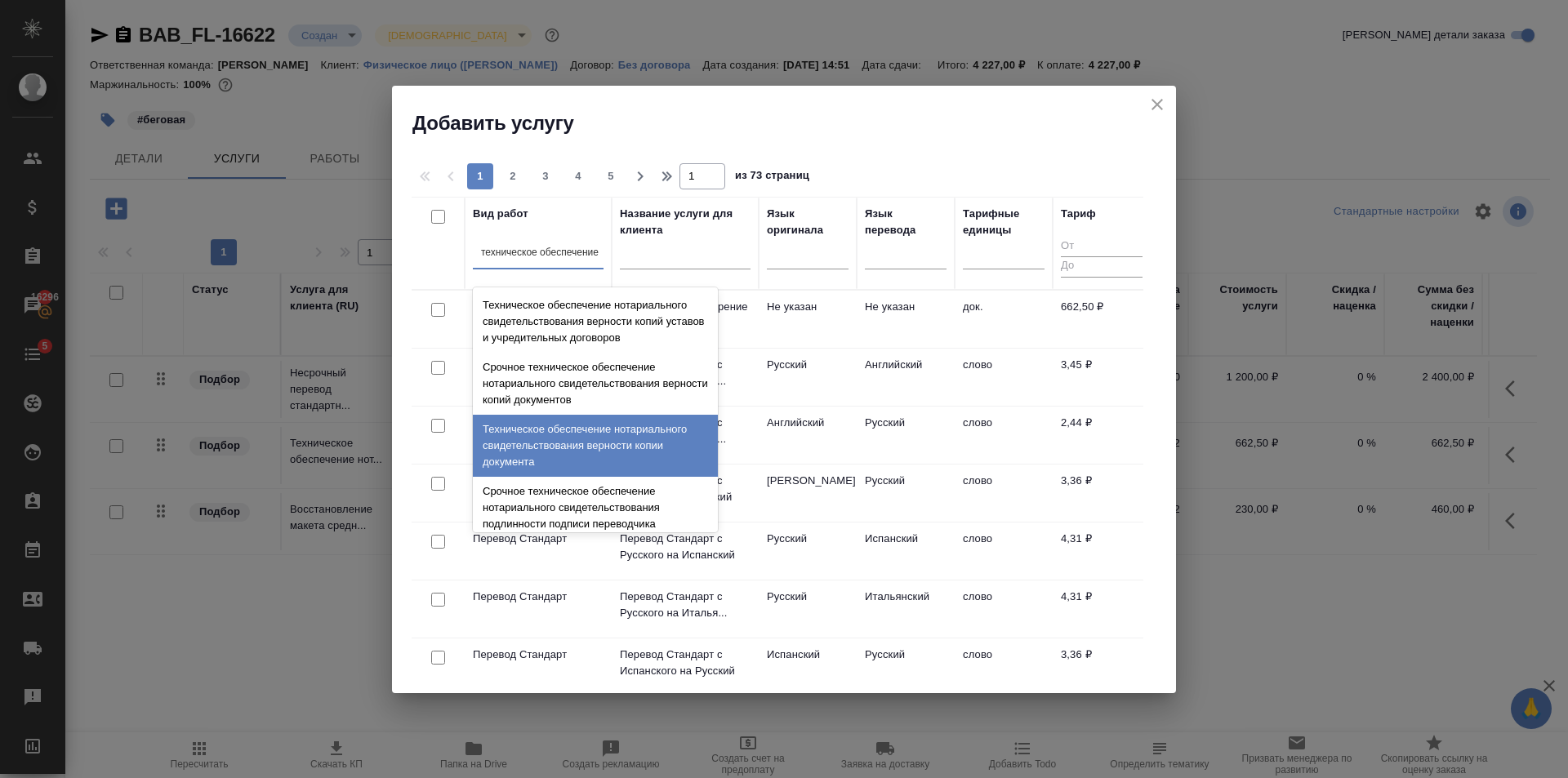
click at [565, 417] on div "Техническое обеспечение нотариального свидетельствования верности копии докумен…" at bounding box center [596, 445] width 245 height 62
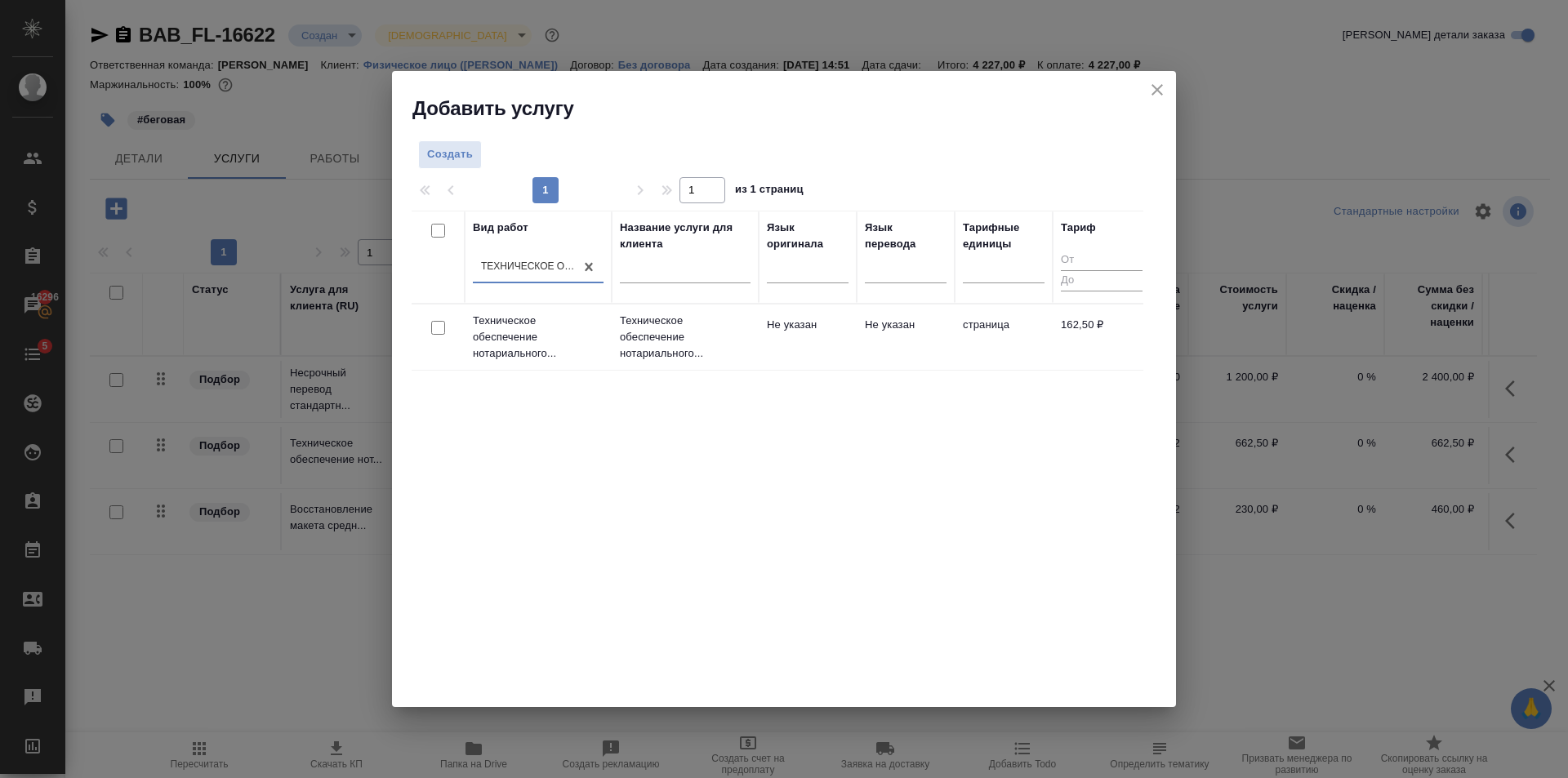
click at [792, 357] on td "Не указан" at bounding box center [808, 338] width 98 height 57
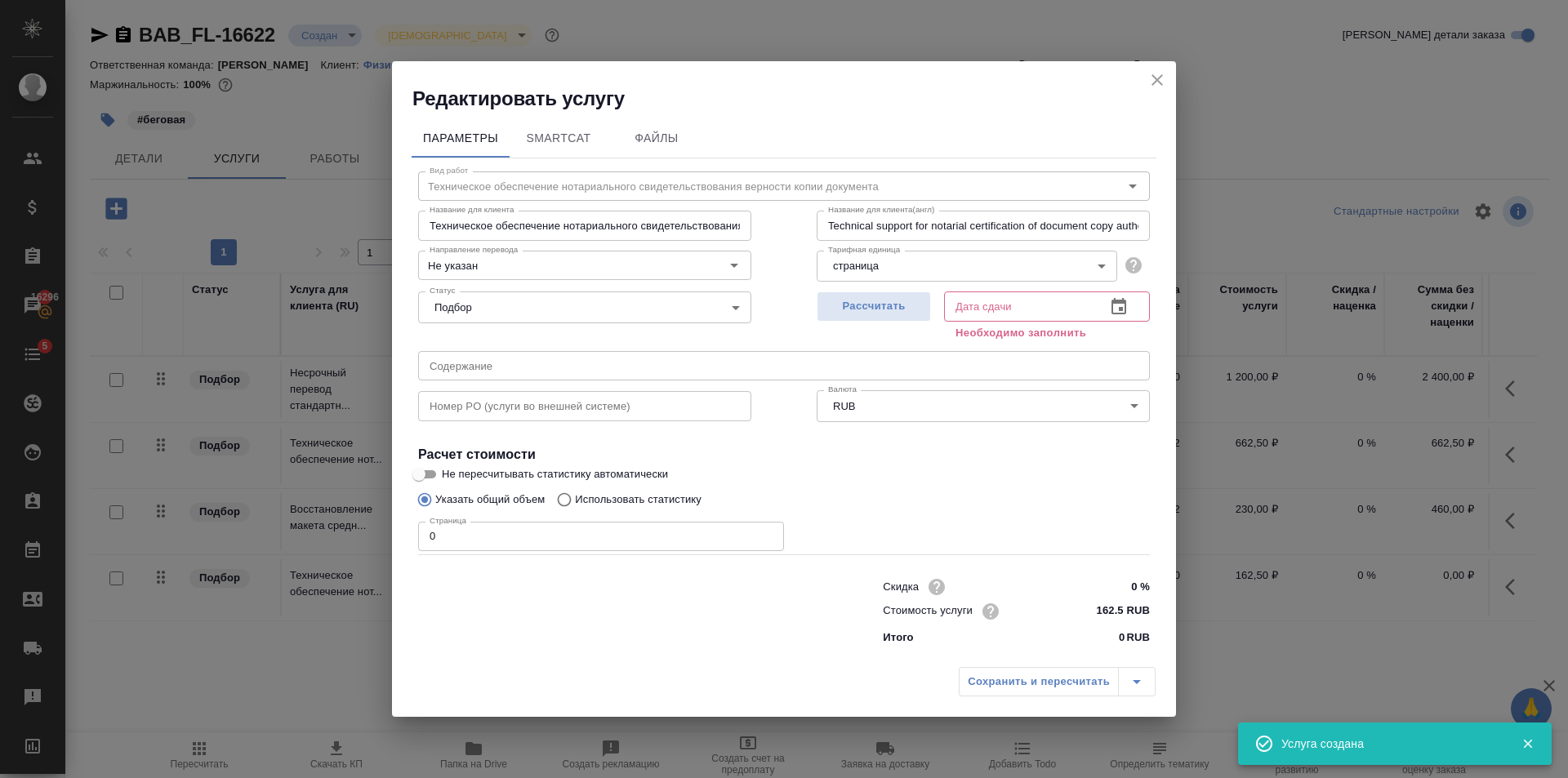
click at [765, 531] on input "1" at bounding box center [601, 536] width 366 height 30
type input "2"
click at [765, 533] on input "2" at bounding box center [601, 536] width 366 height 30
click at [873, 290] on div "Рассчитать" at bounding box center [873, 313] width 114 height 58
click at [869, 306] on span "Рассчитать" at bounding box center [874, 306] width 96 height 19
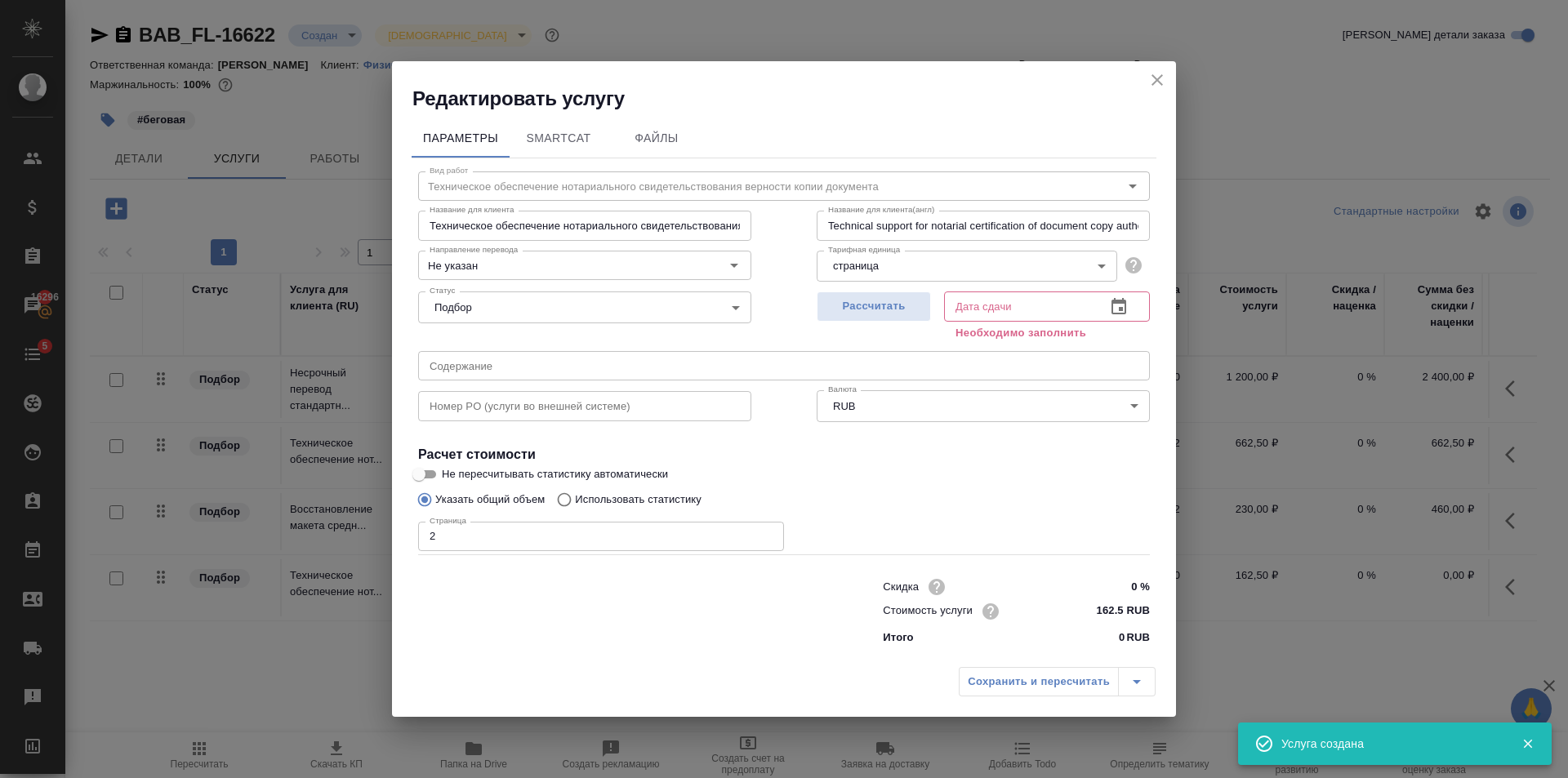
type input "03.10.2025 17:11"
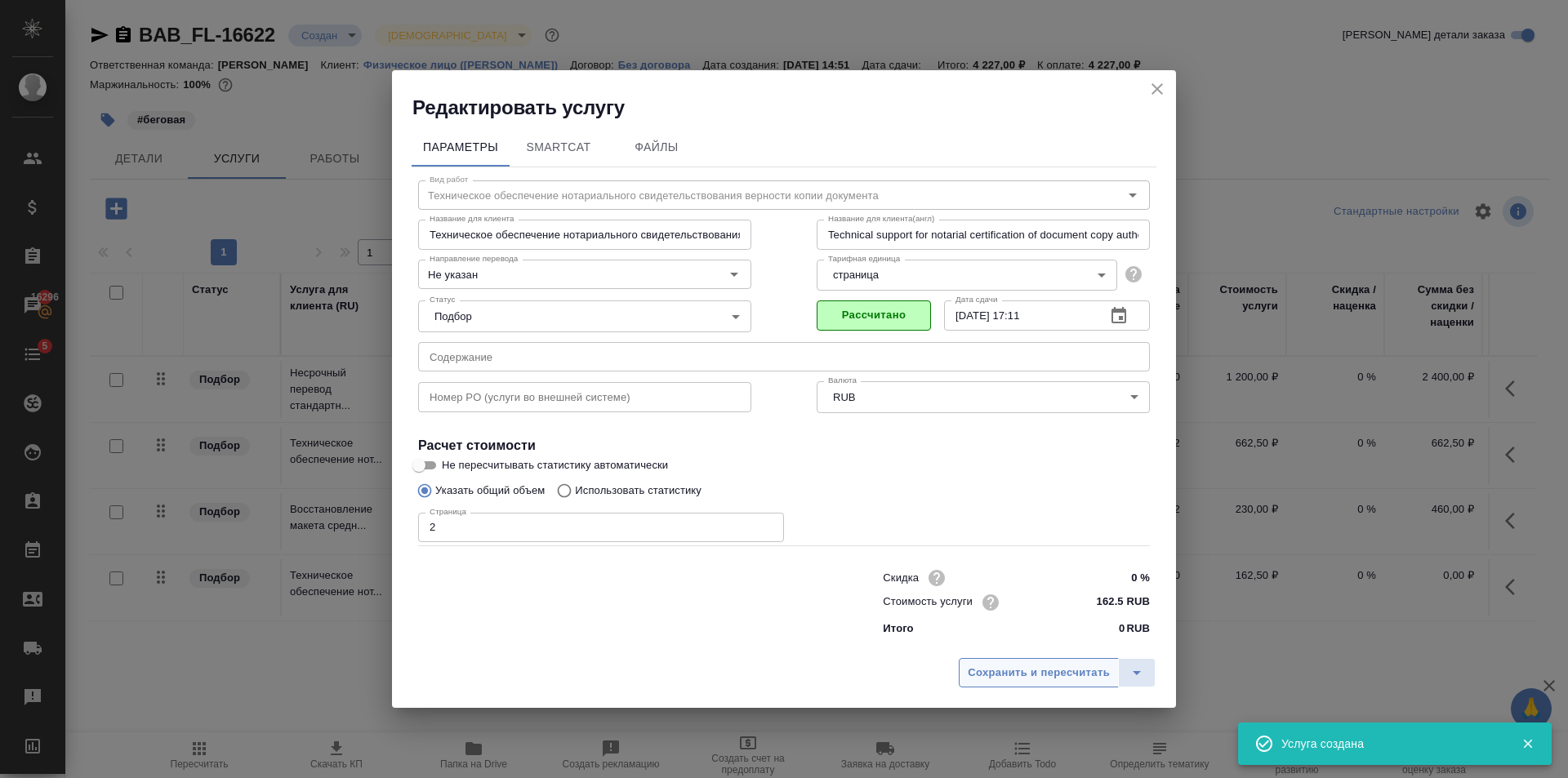
click at [997, 671] on span "Сохранить и пересчитать" at bounding box center [1038, 673] width 142 height 19
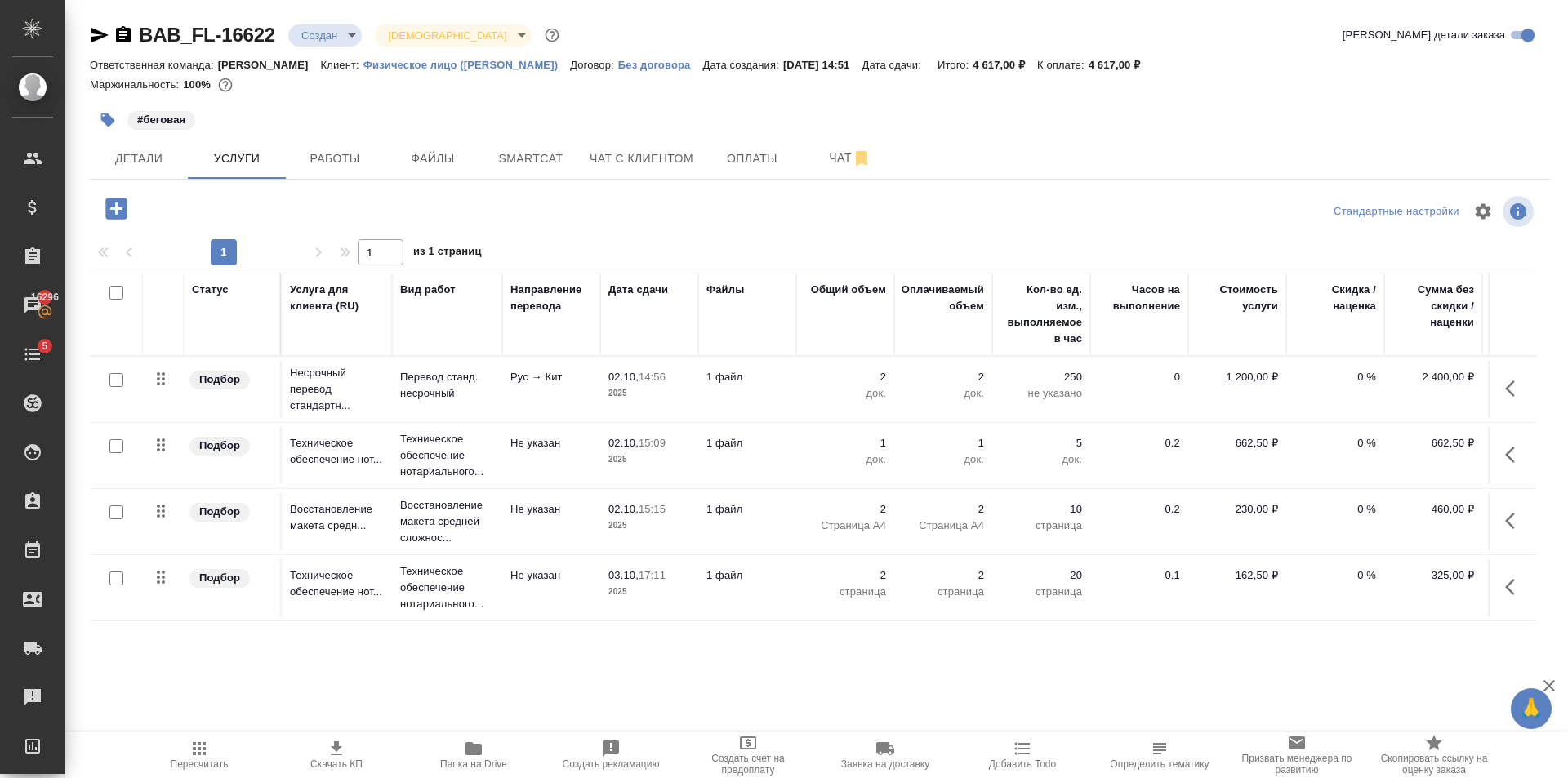
click at [146, 186] on div "BAB_FL-16622 Создан new Святая троица holyTrinity Кратко детали заказа Ответств…" at bounding box center [819, 332] width 1478 height 665
click at [150, 167] on span "Детали" at bounding box center [138, 159] width 79 height 20
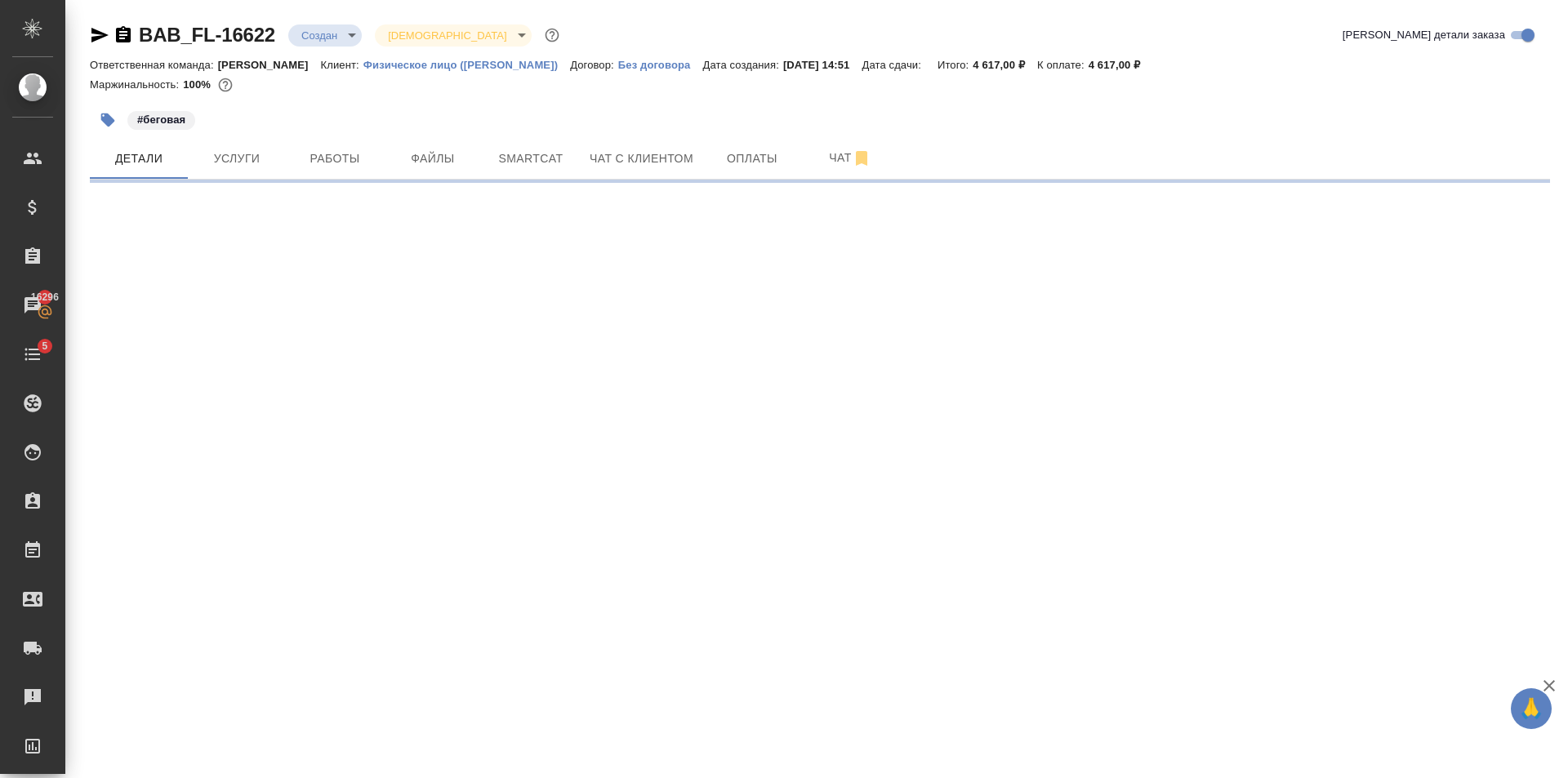
select select "RU"
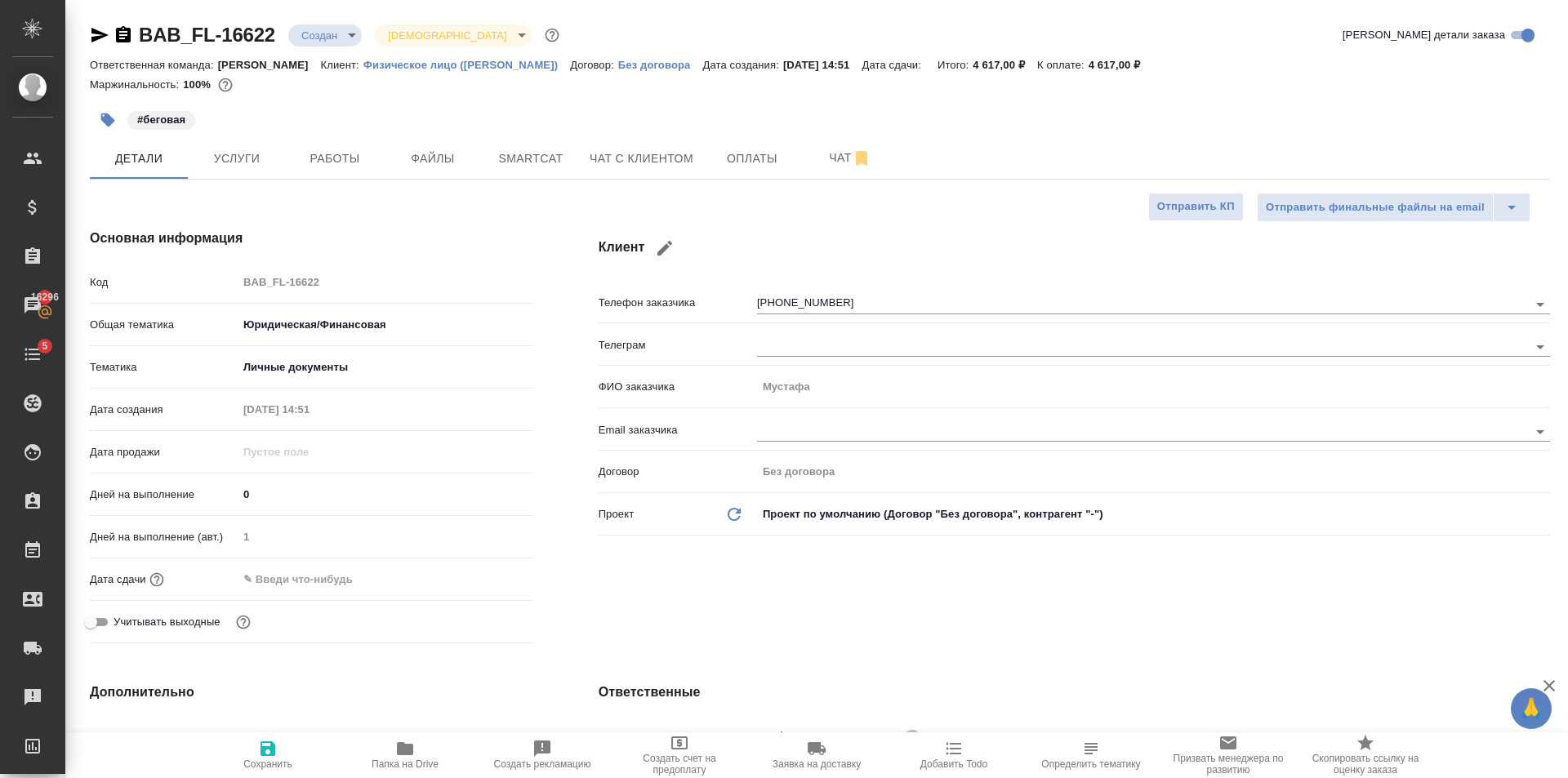
type textarea "x"
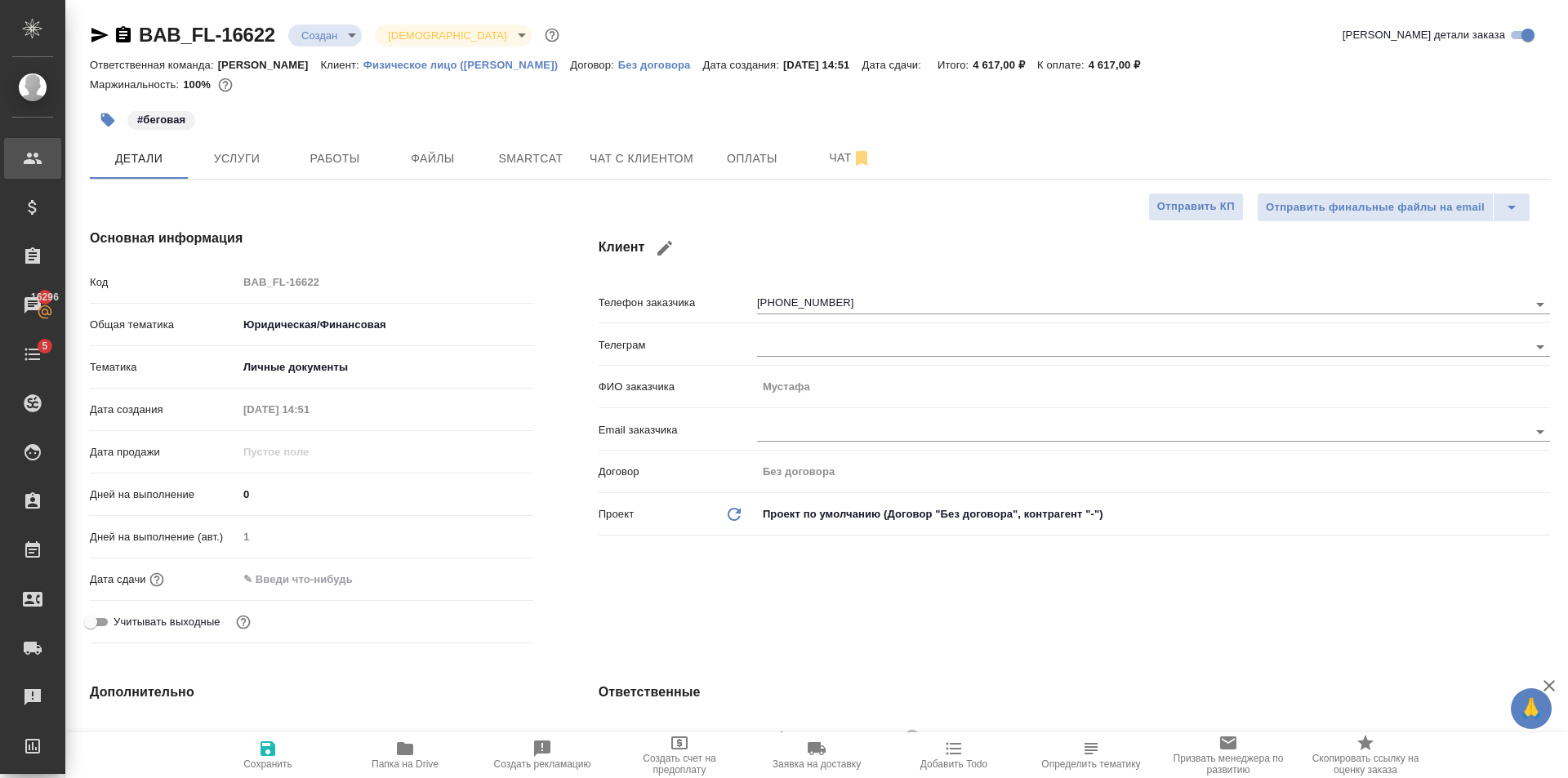
type textarea "x"
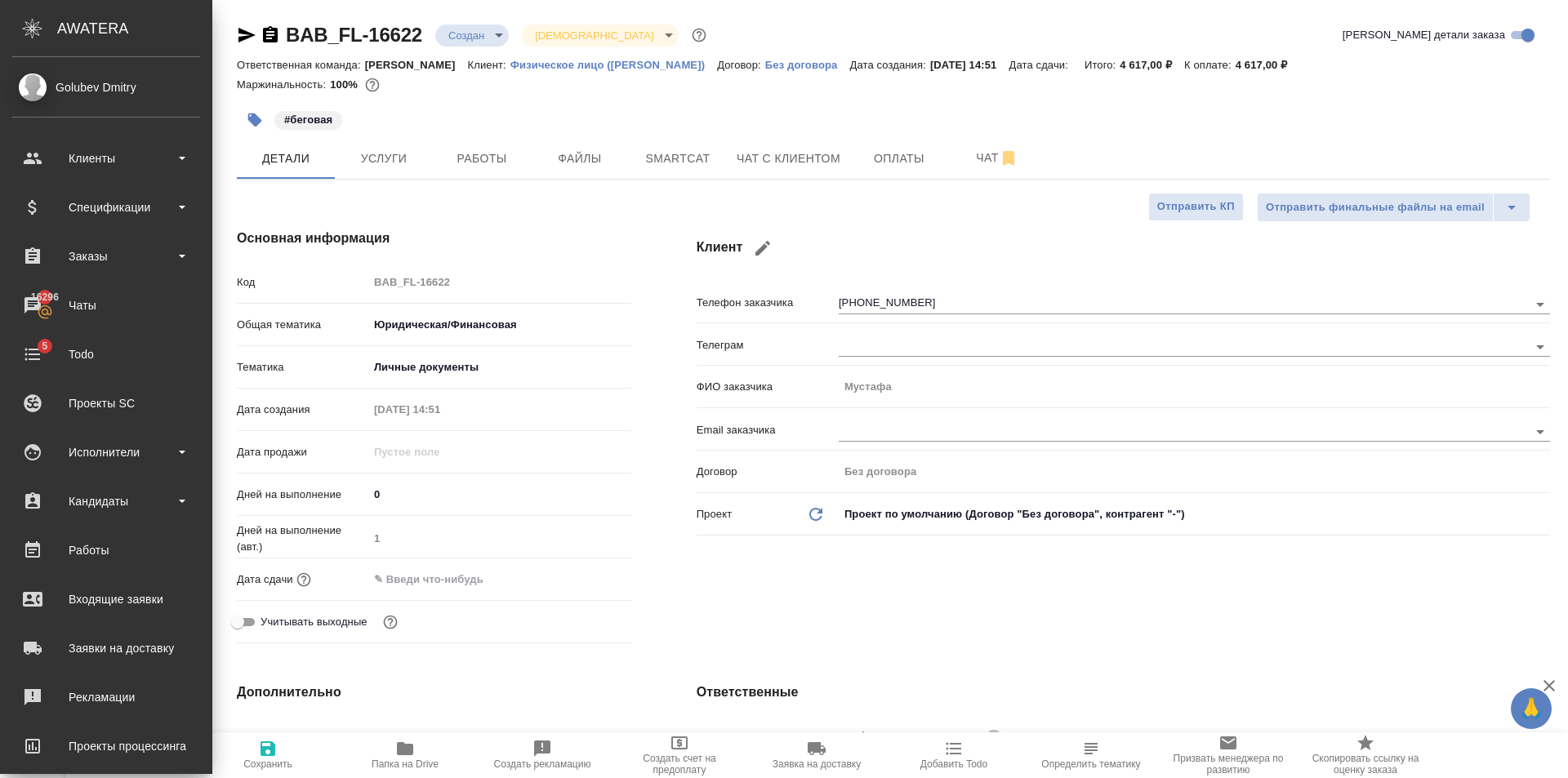
type textarea "x"
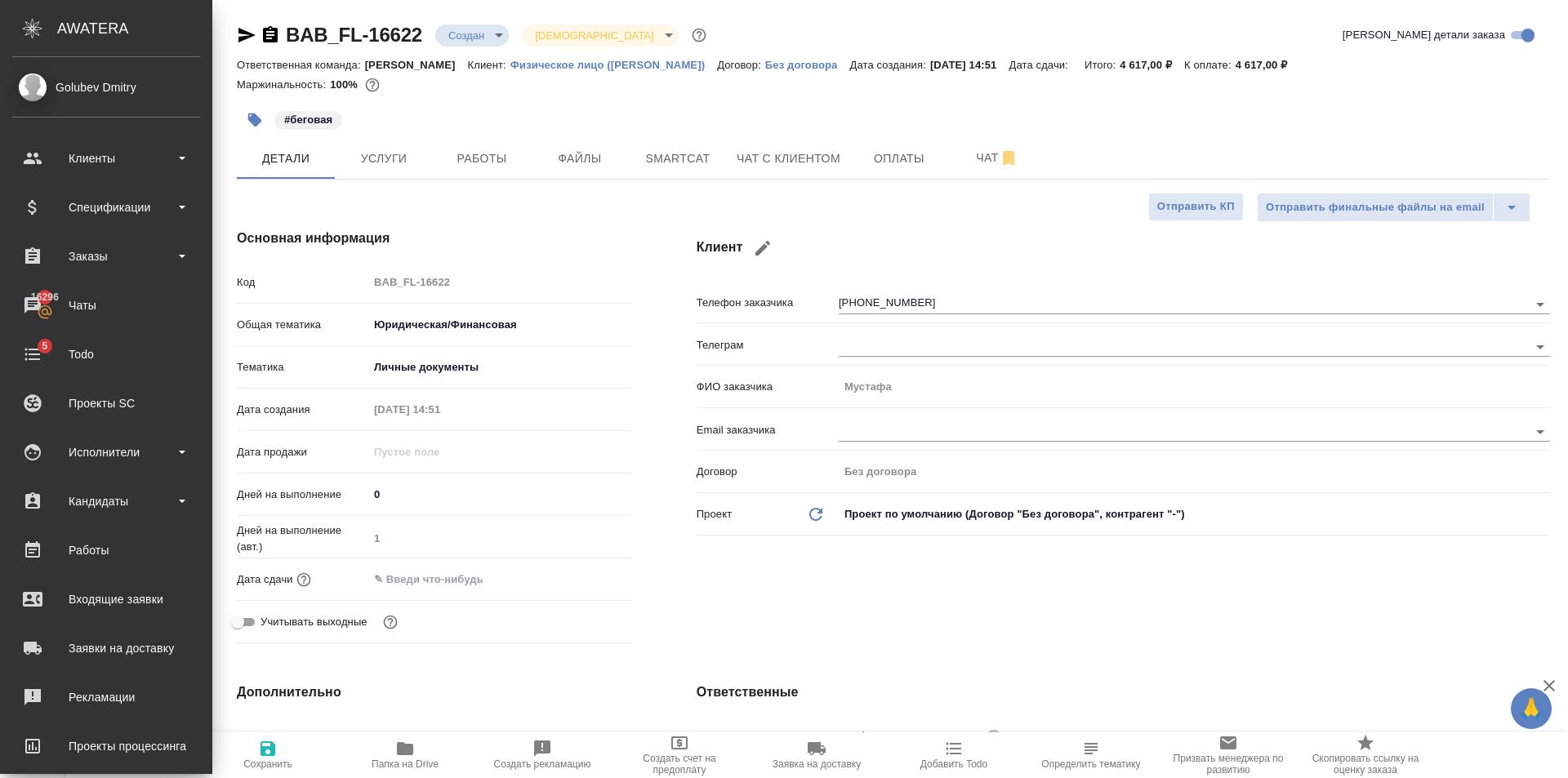
type textarea "x"
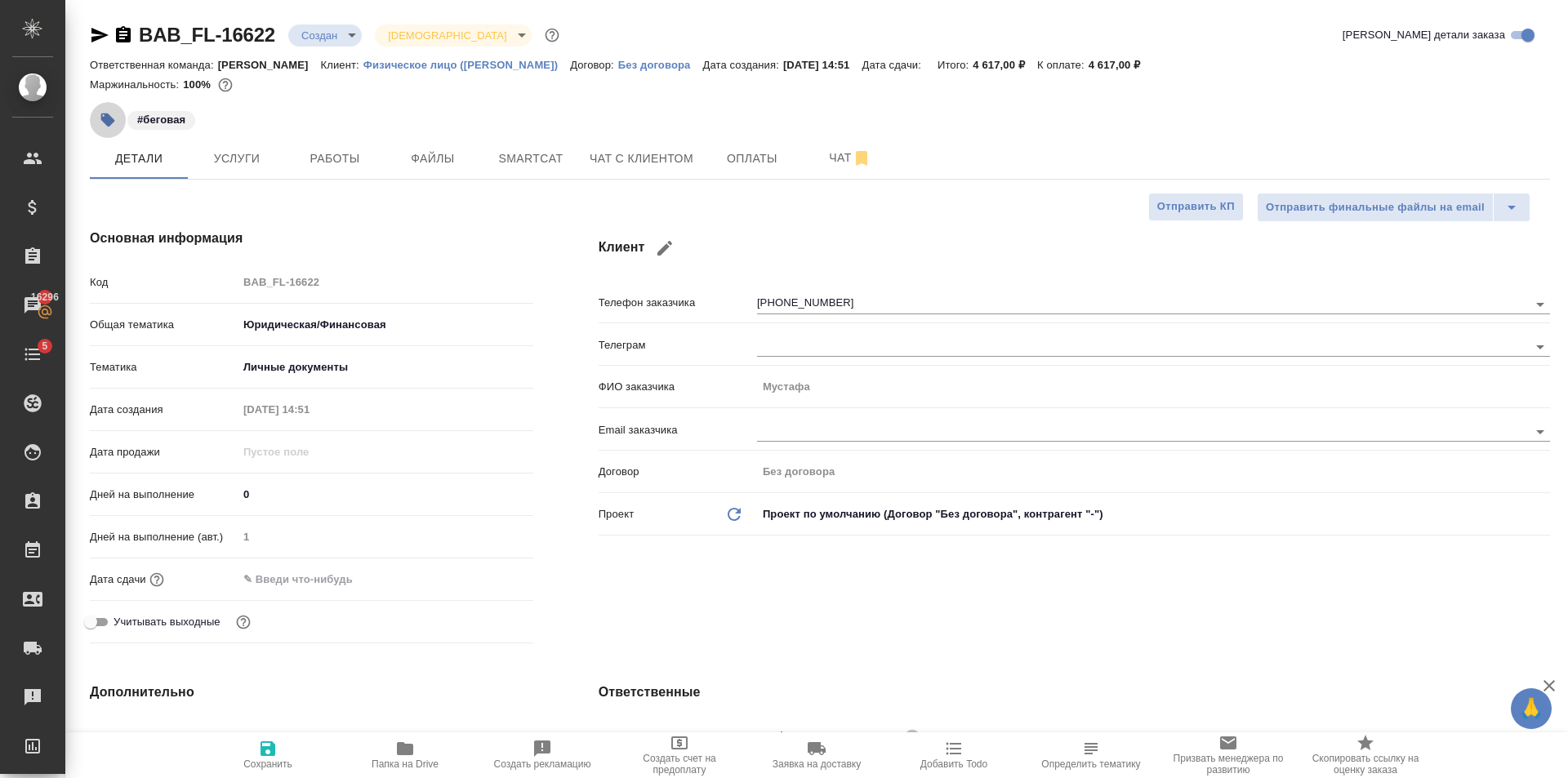
click at [107, 113] on icon "button" at bounding box center [108, 120] width 14 height 14
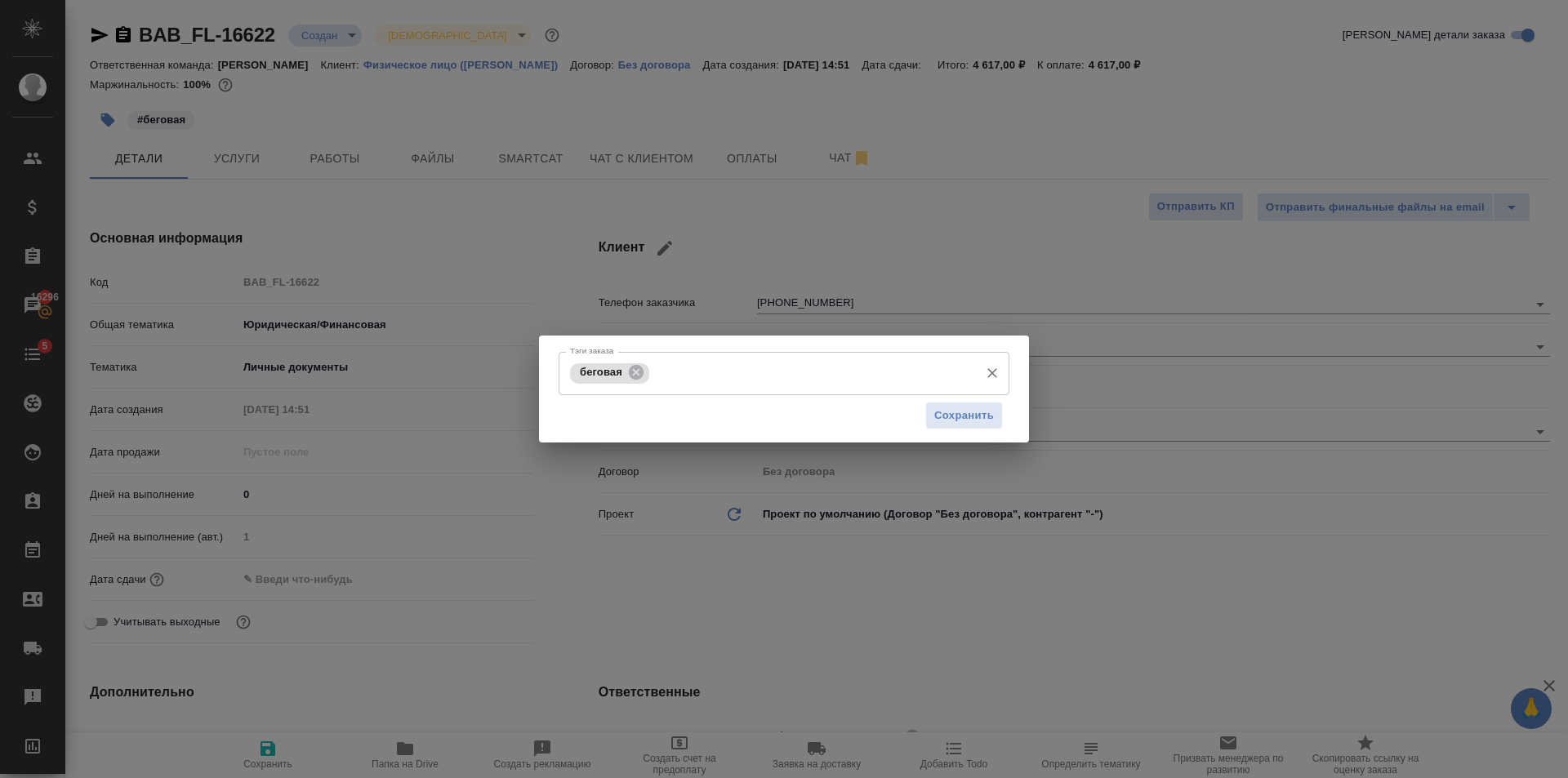
click at [778, 369] on input "Тэги заказа" at bounding box center [812, 373] width 317 height 28
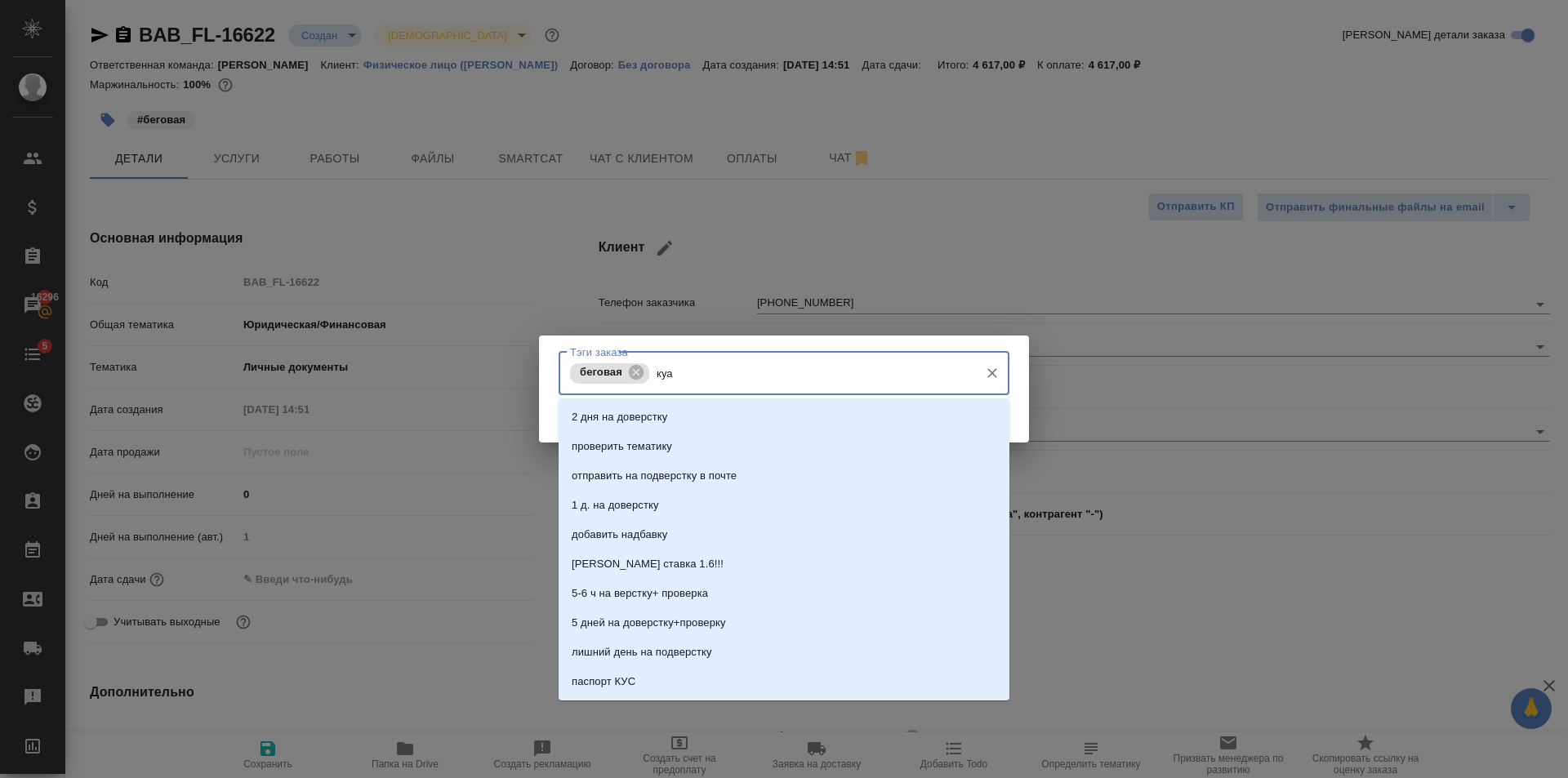
type input "куар"
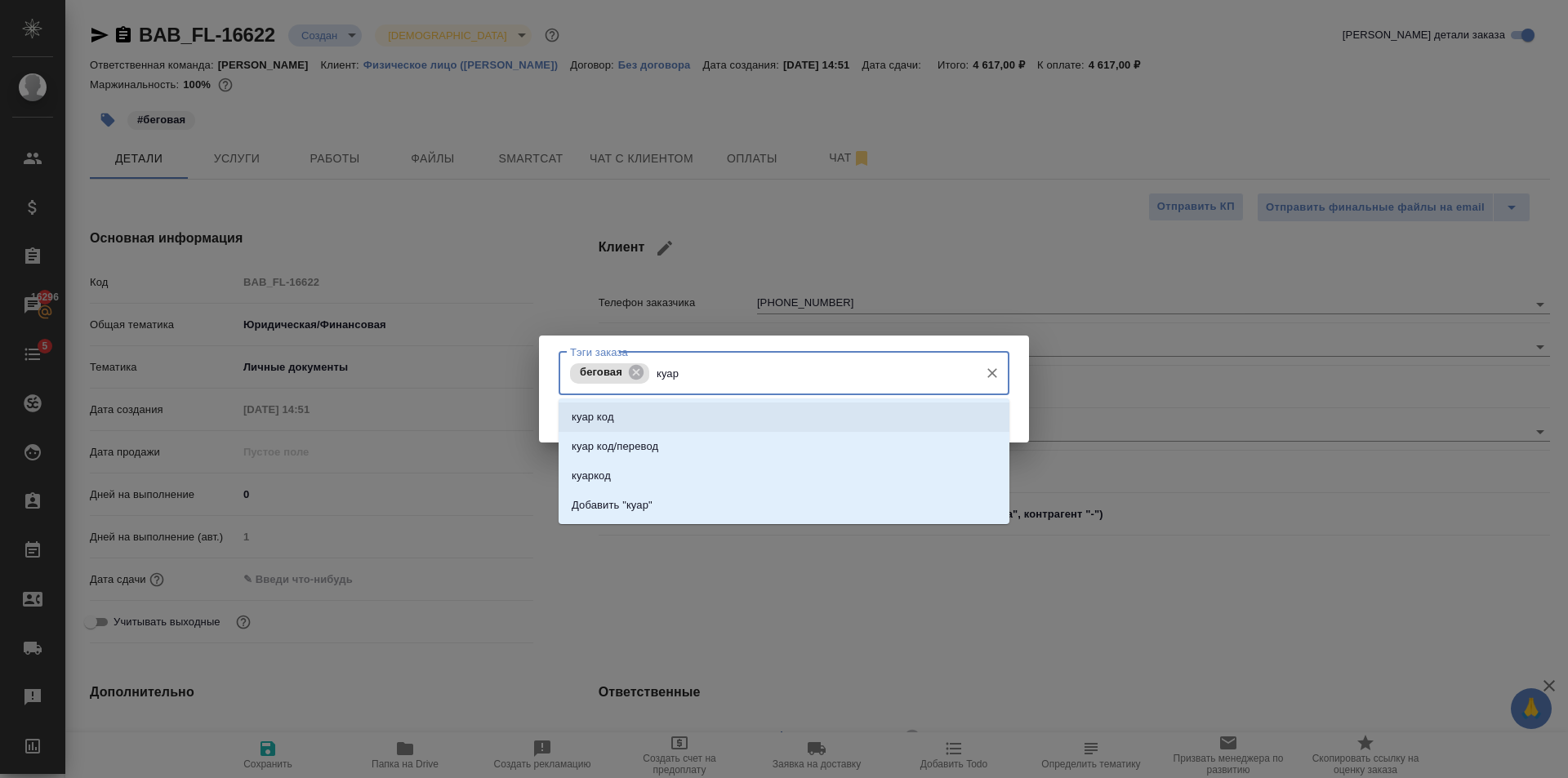
click at [752, 415] on li "куар код" at bounding box center [784, 417] width 451 height 30
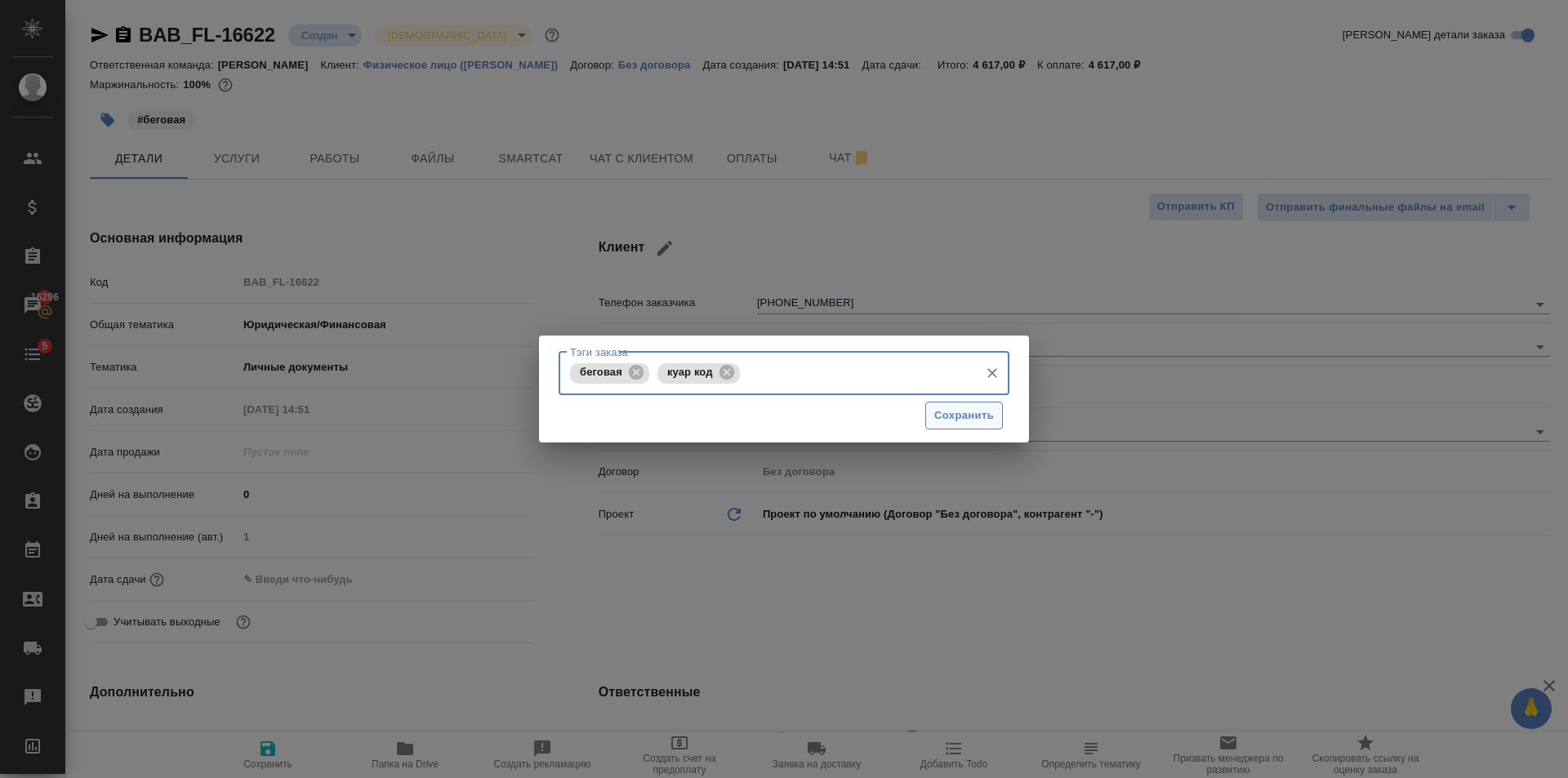
click at [1000, 418] on button "Сохранить" at bounding box center [964, 415] width 78 height 29
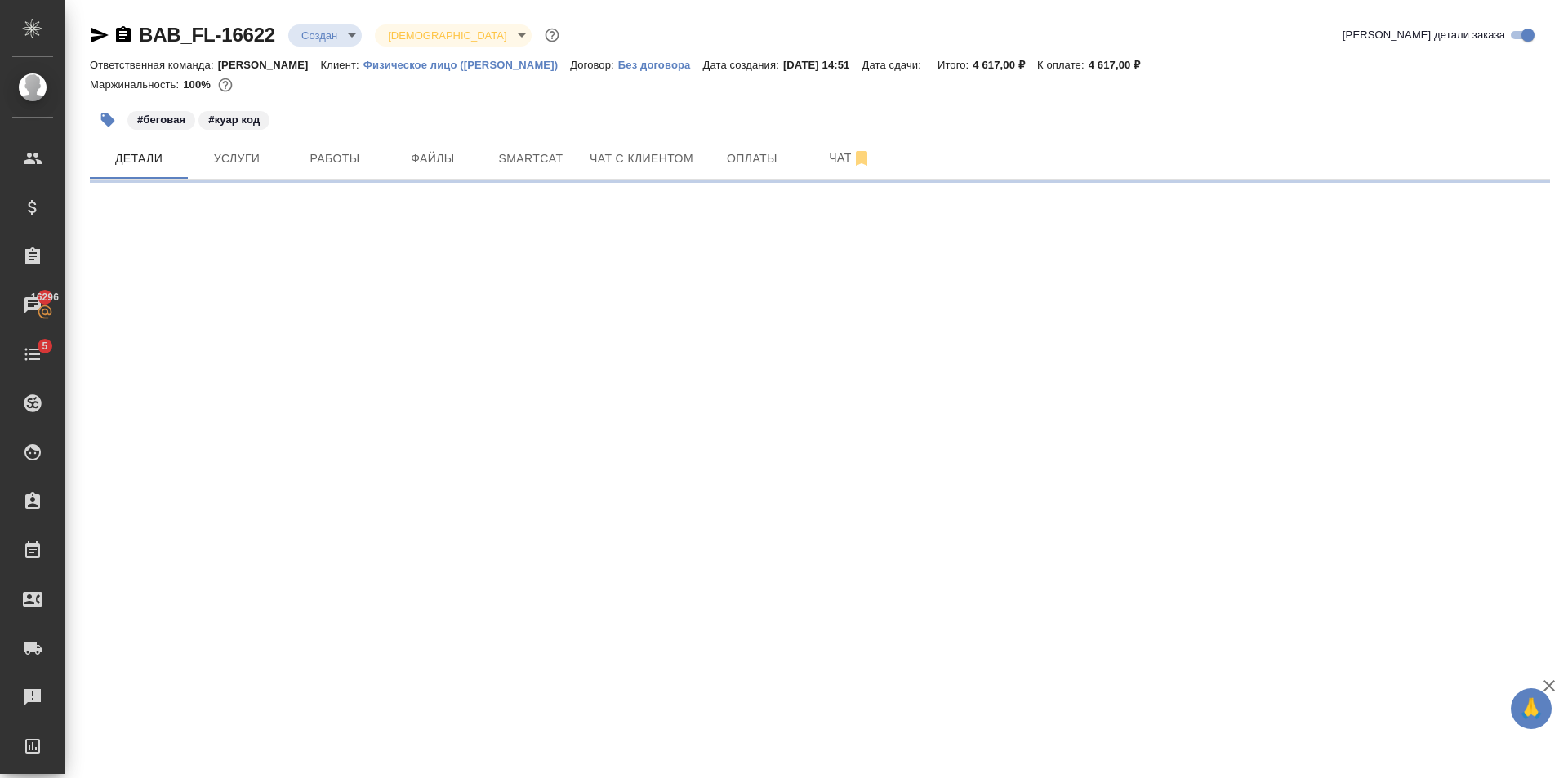
select select "RU"
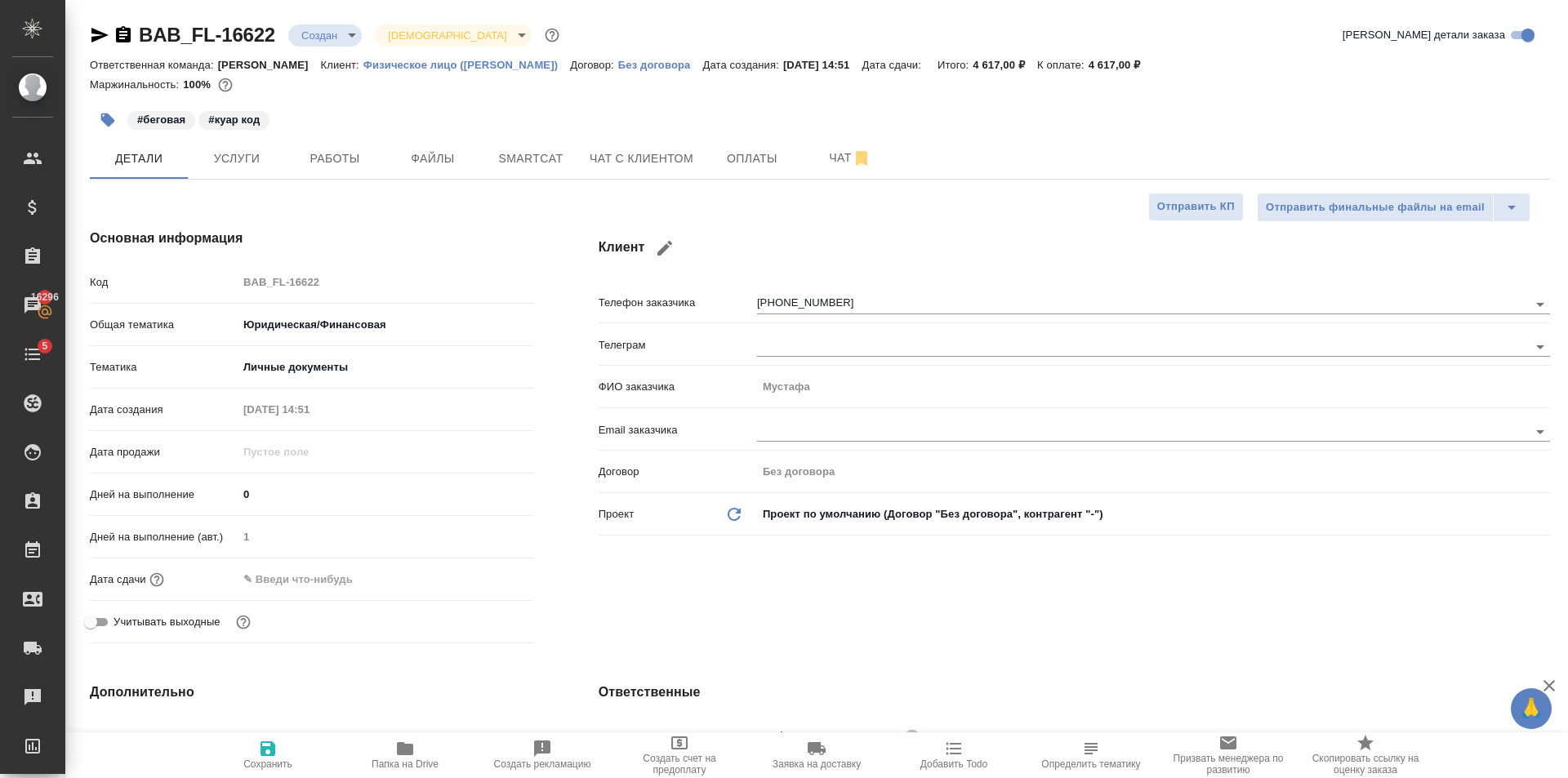
type textarea "x"
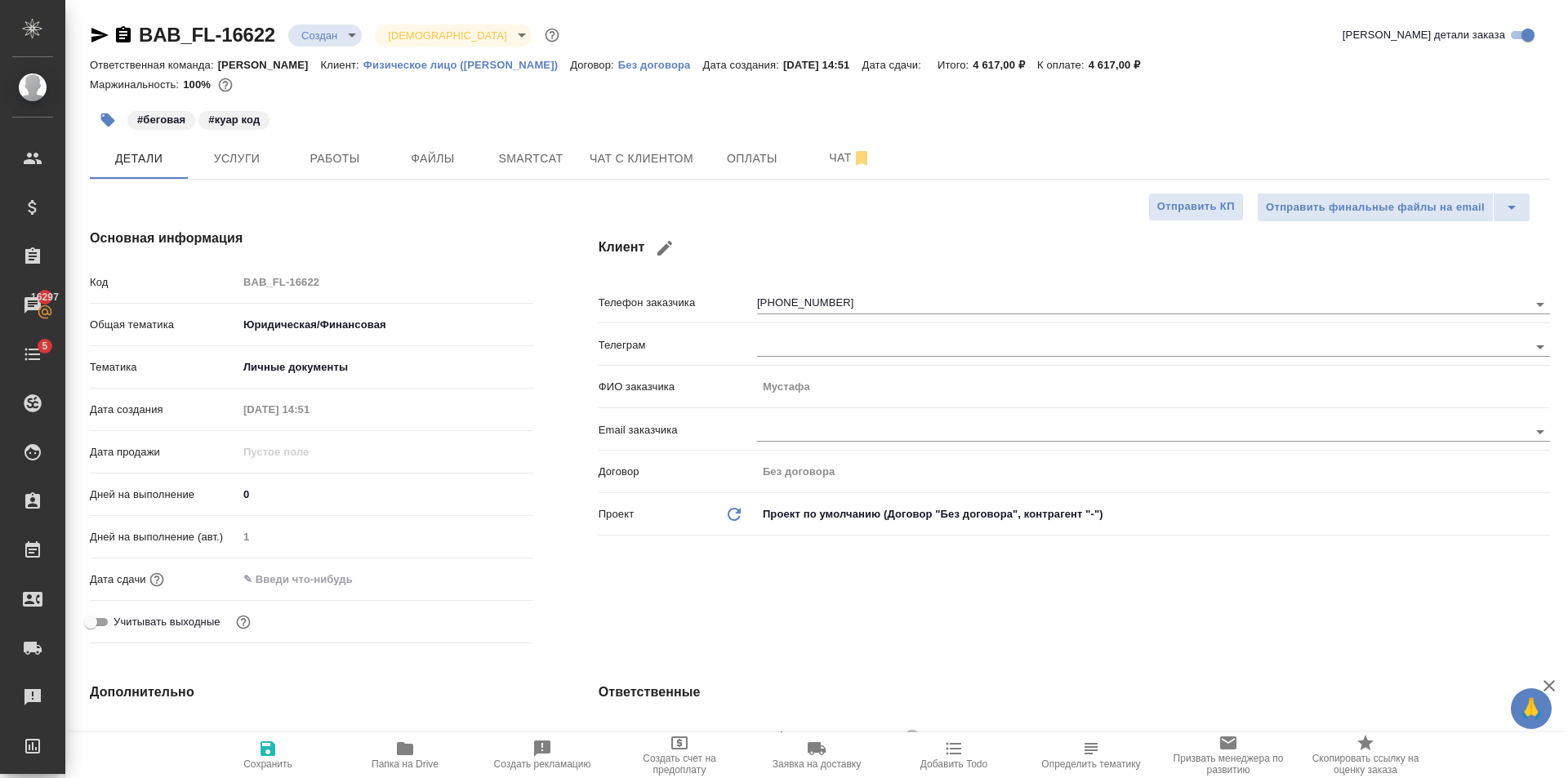
type textarea "x"
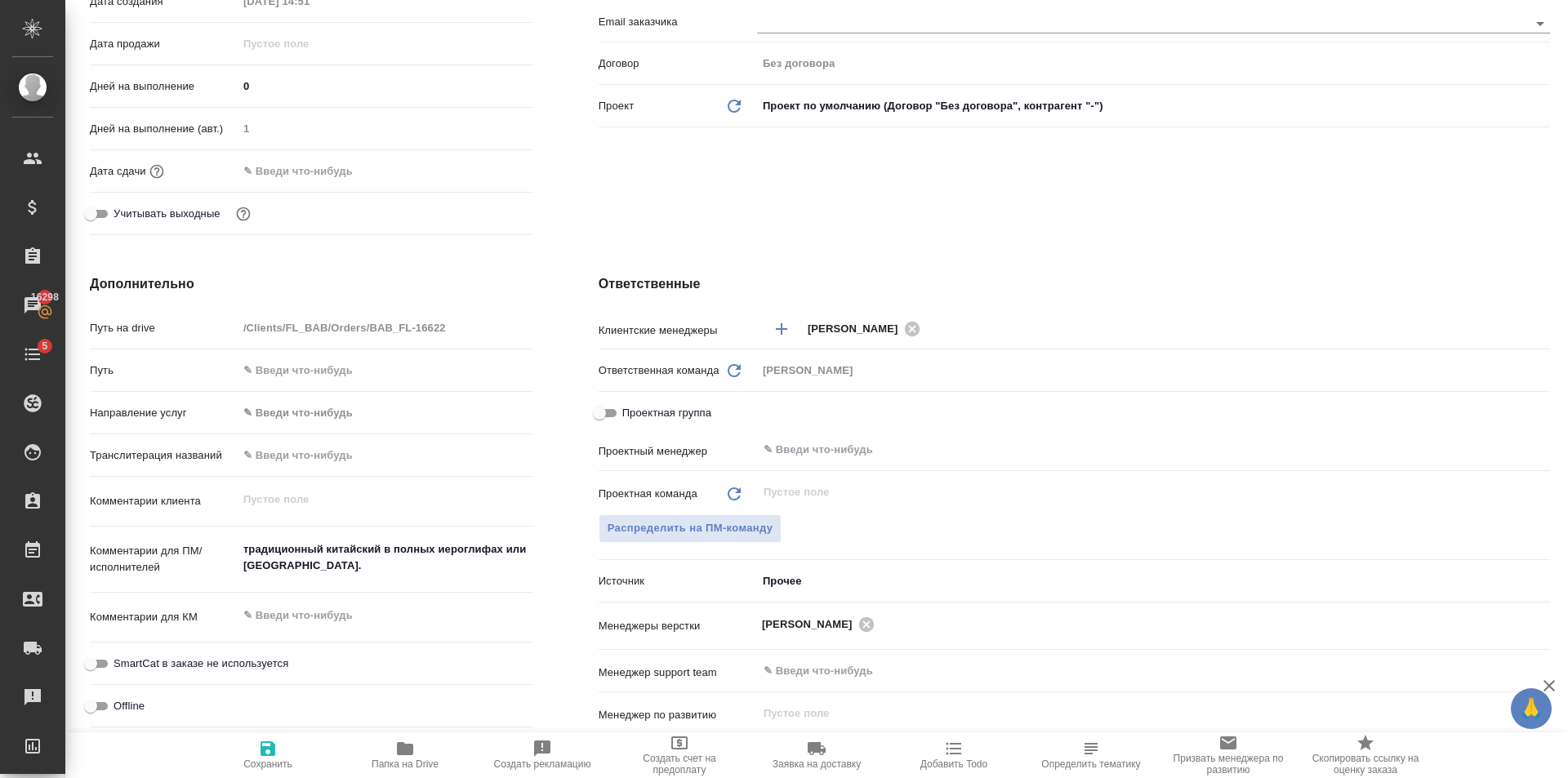
click at [372, 578] on textarea "традиционный китайский в полных иероглифах или тайваньск." at bounding box center [385, 557] width 296 height 45
type textarea "x"
type textarea "традиционный китайский в полных иероглифах или тайваньск."
type textarea "x"
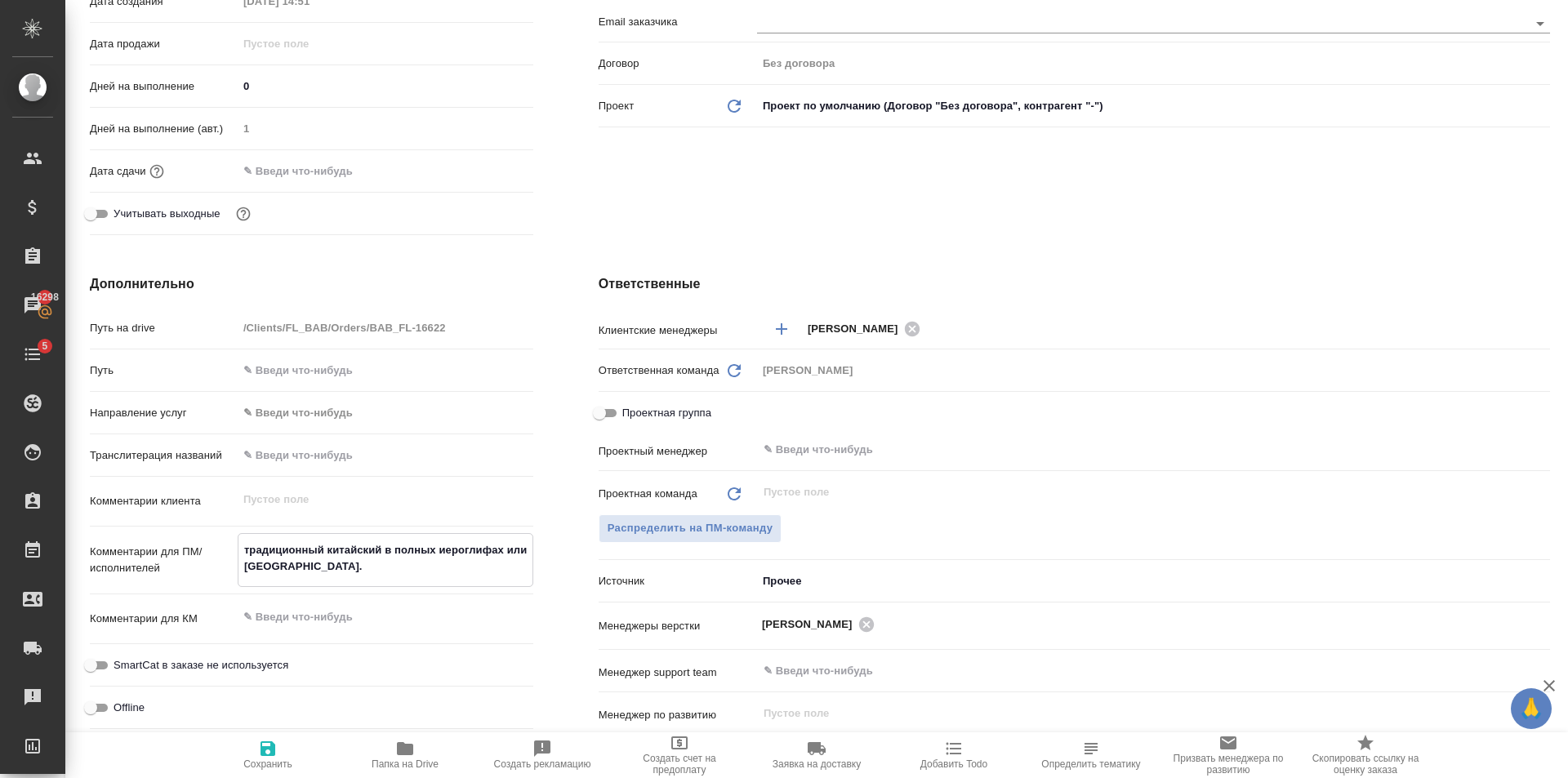
type textarea "x"
type textarea "традиционный китайский в полных иероглифах или тайваньск."
type textarea "x"
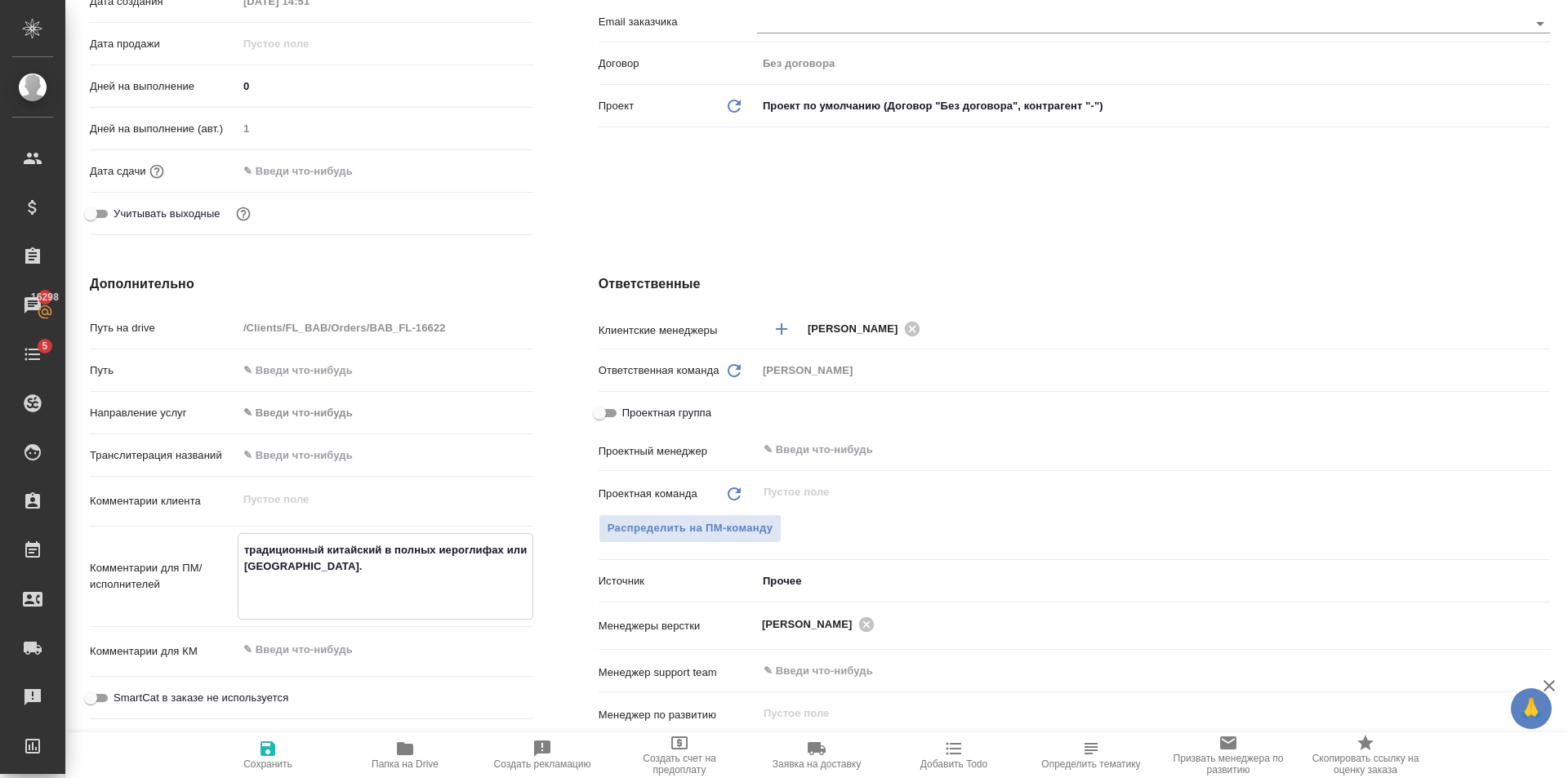
type textarea "x"
type textarea "традиционный китайский в полных иероглифах или тайваньск. K"
type textarea "x"
type textarea "традиционный китайский в полных иероглифах или тайваньск. Ka"
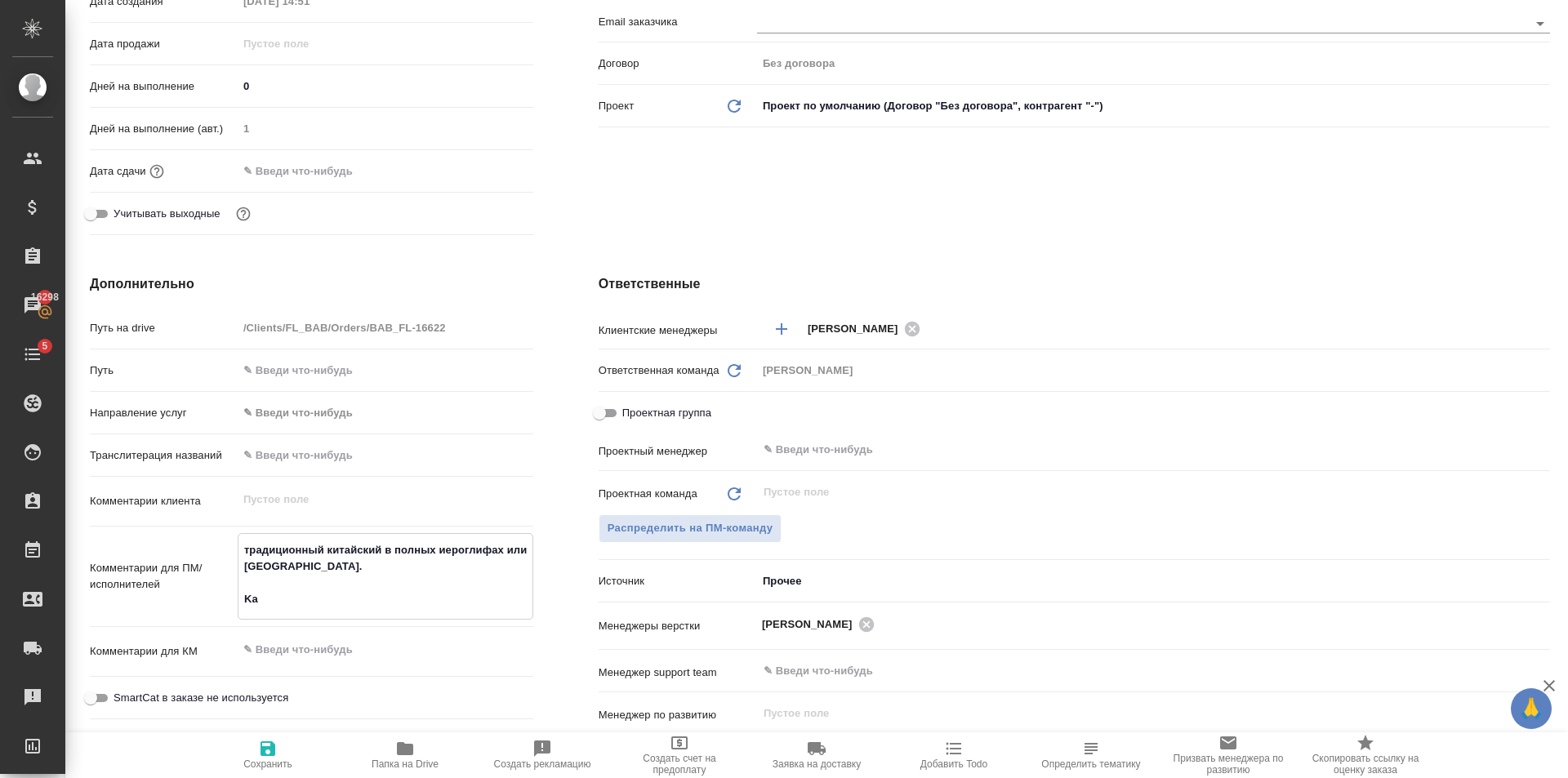
type textarea "x"
type textarea "традиционный китайский в полных иероглифах или тайваньск. Kar"
type textarea "x"
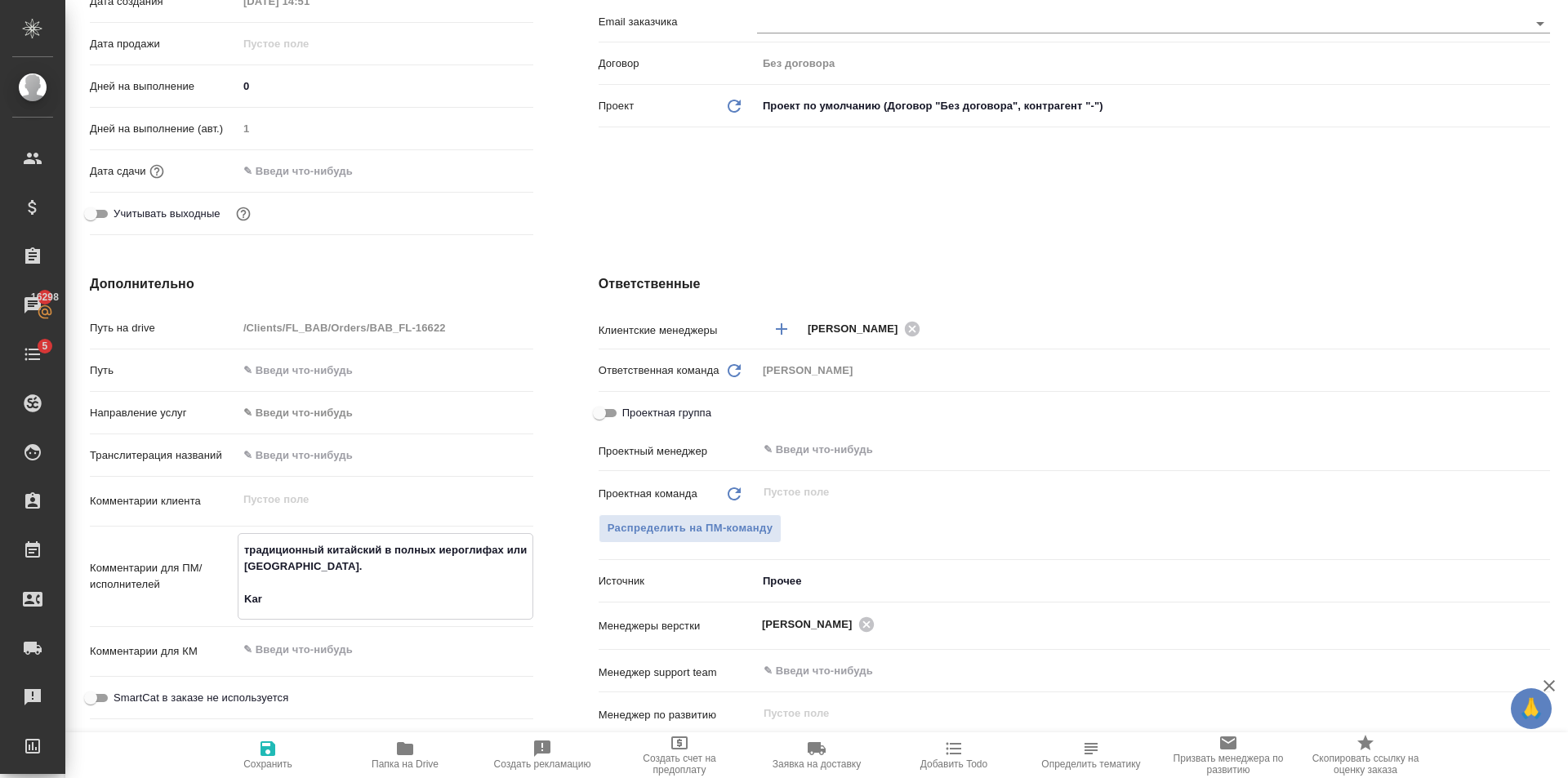
type textarea "x"
type textarea "традиционный китайский в полных иероглифах или тайваньск. Kara"
type textarea "x"
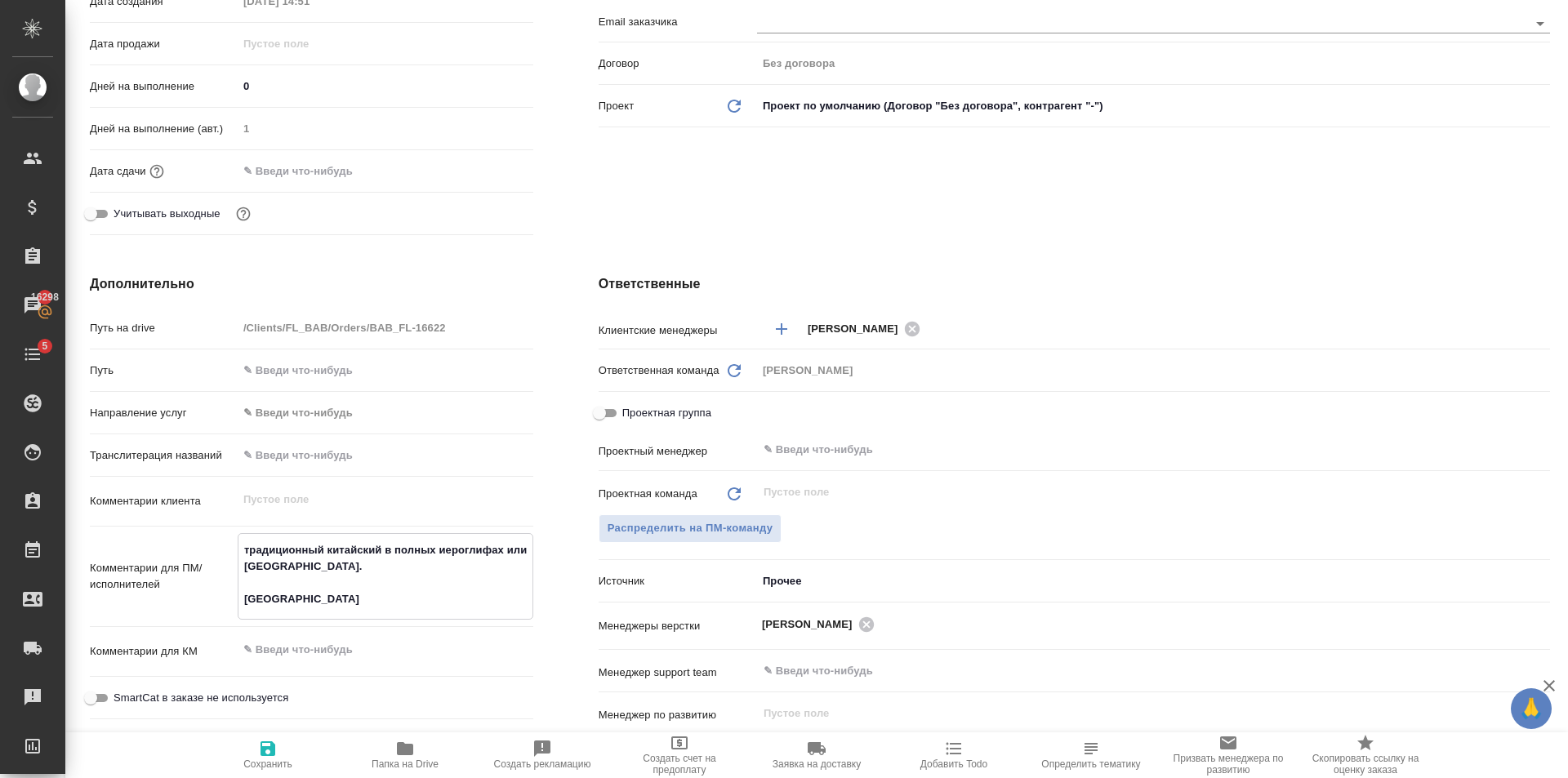
type textarea "x"
type textarea "традиционный китайский в полных иероглифах или тайваньск. Karak"
type textarea "x"
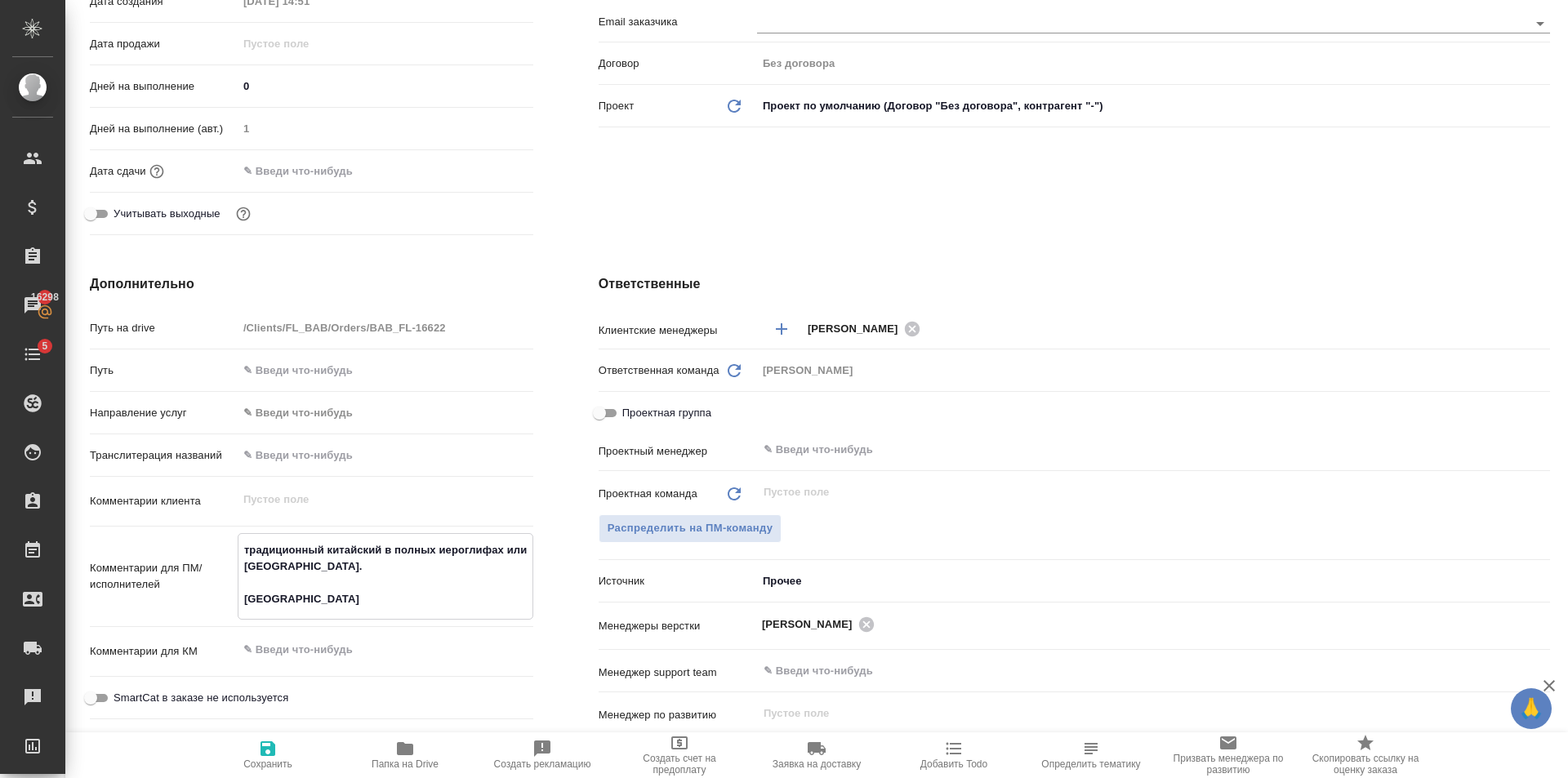
type textarea "традиционный китайский в полных иероглифах или тайваньск. Karaka"
type textarea "x"
type textarea "традиционный китайский в полных иероглифах или тайваньск. Karakal"
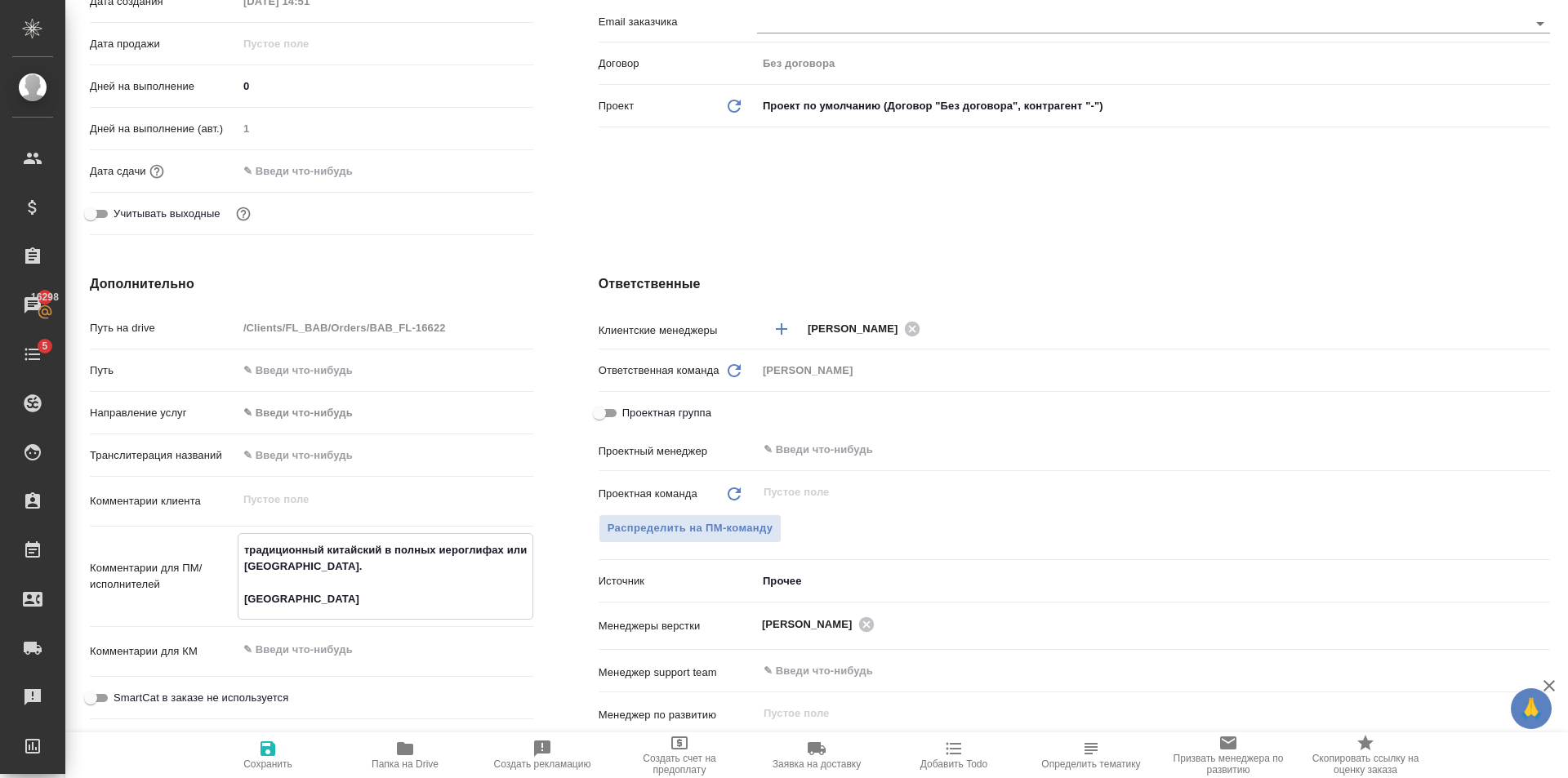
type textarea "x"
type textarea "традиционный китайский в полных иероглифах или тайваньск. Karakall"
type textarea "x"
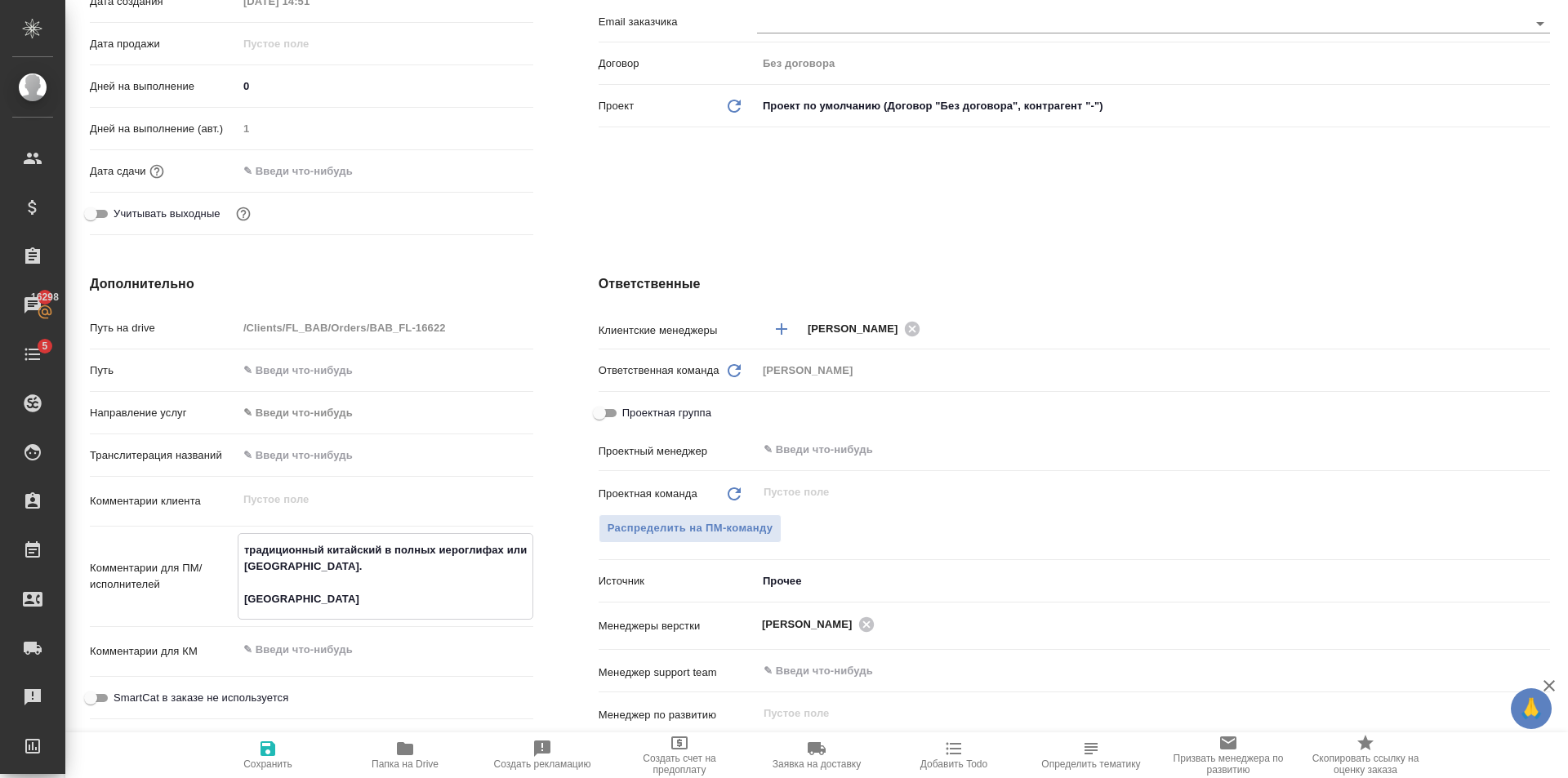
type textarea "x"
type textarea "традиционный китайский в полных иероглифах или тайваньск. Karakalli"
type textarea "x"
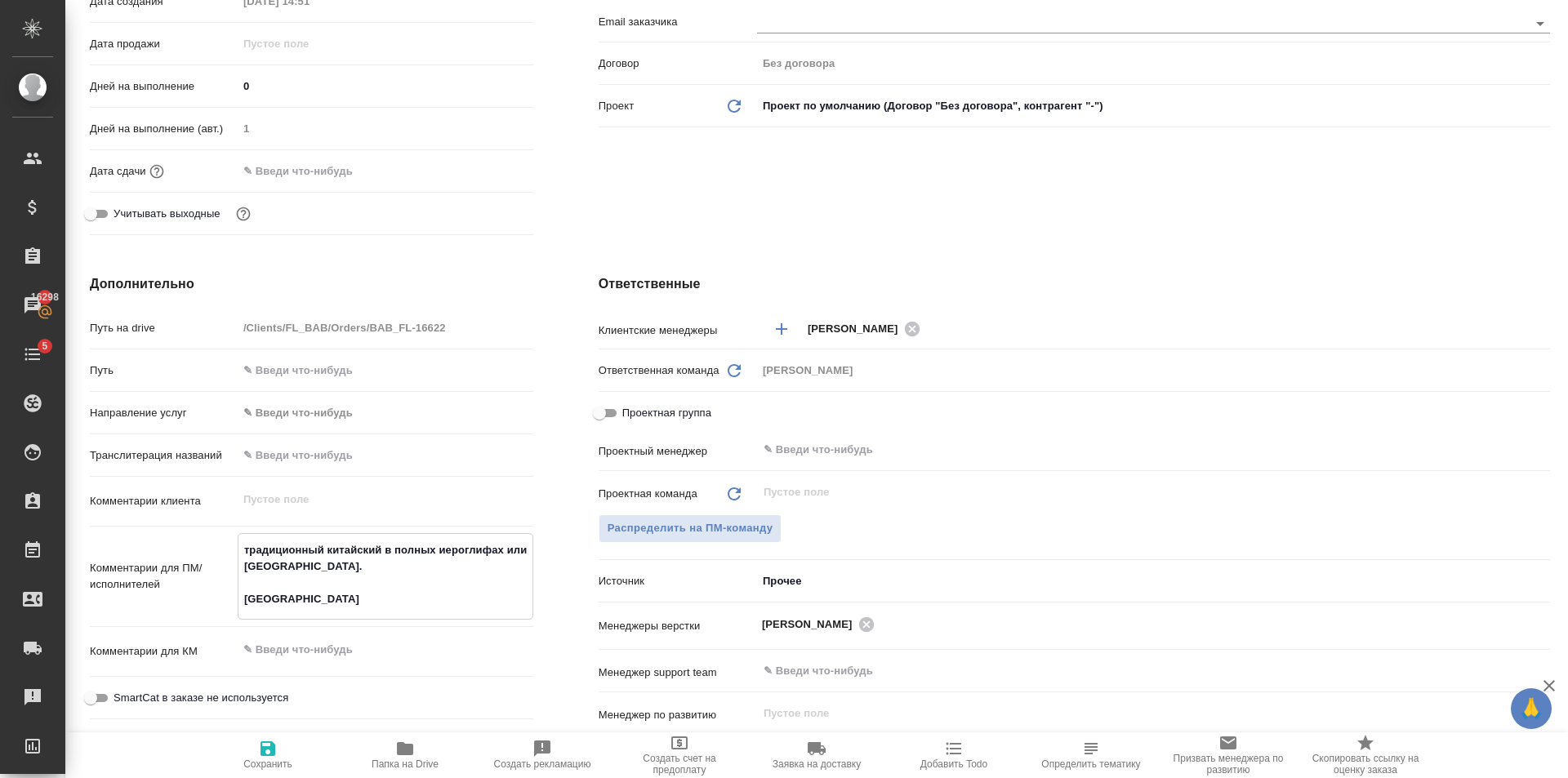
type textarea "x"
type textarea "традиционный китайский в полных иероглифах или тайваньск. Karakalli"
type textarea "x"
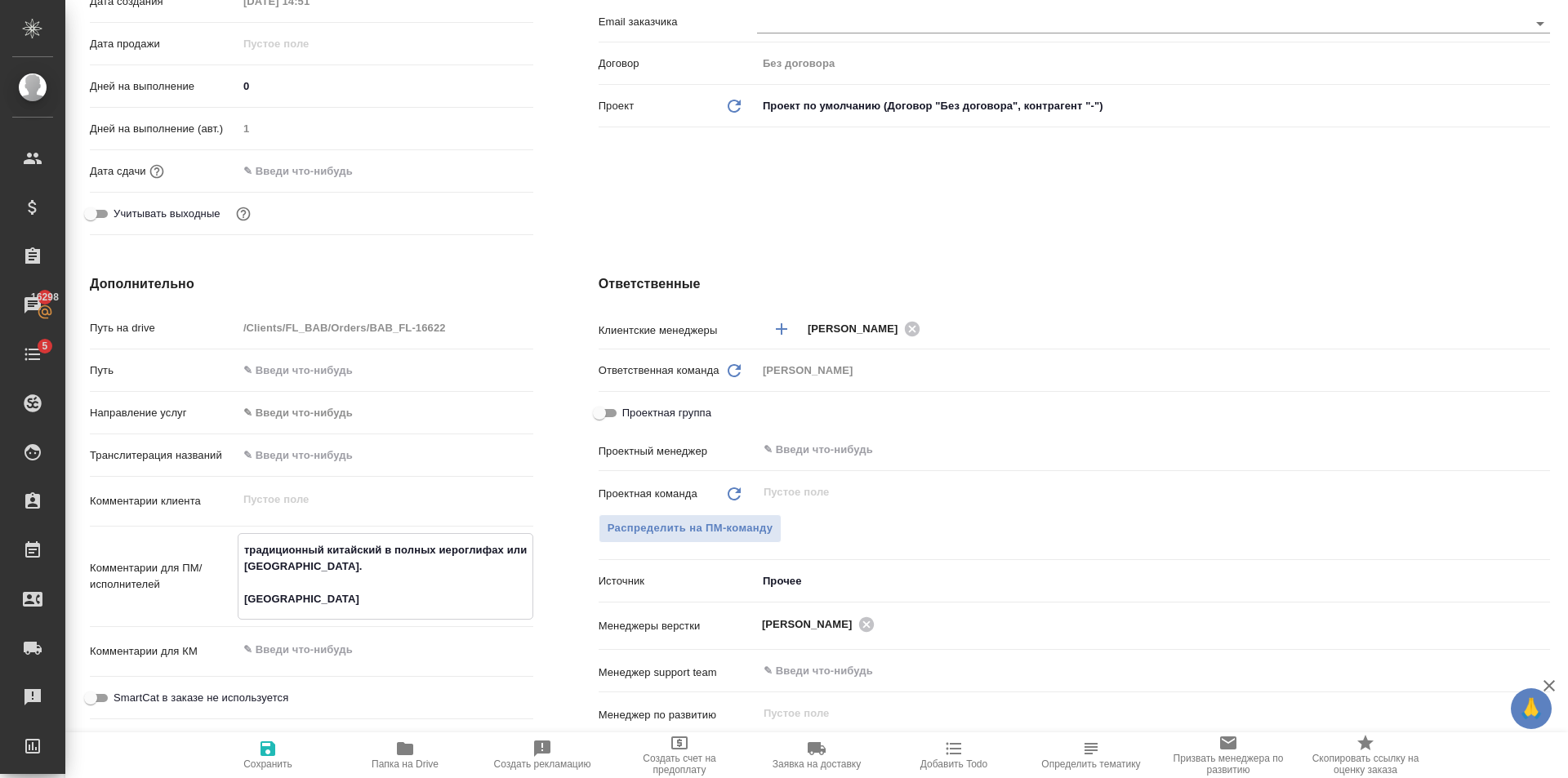
type textarea "x"
type textarea "традиционный китайский в полных иероглифах или тайваньск. Karakalli M"
type textarea "x"
type textarea "традиционный китайский в полных иероглифах или тайваньск. Karakalli Mo"
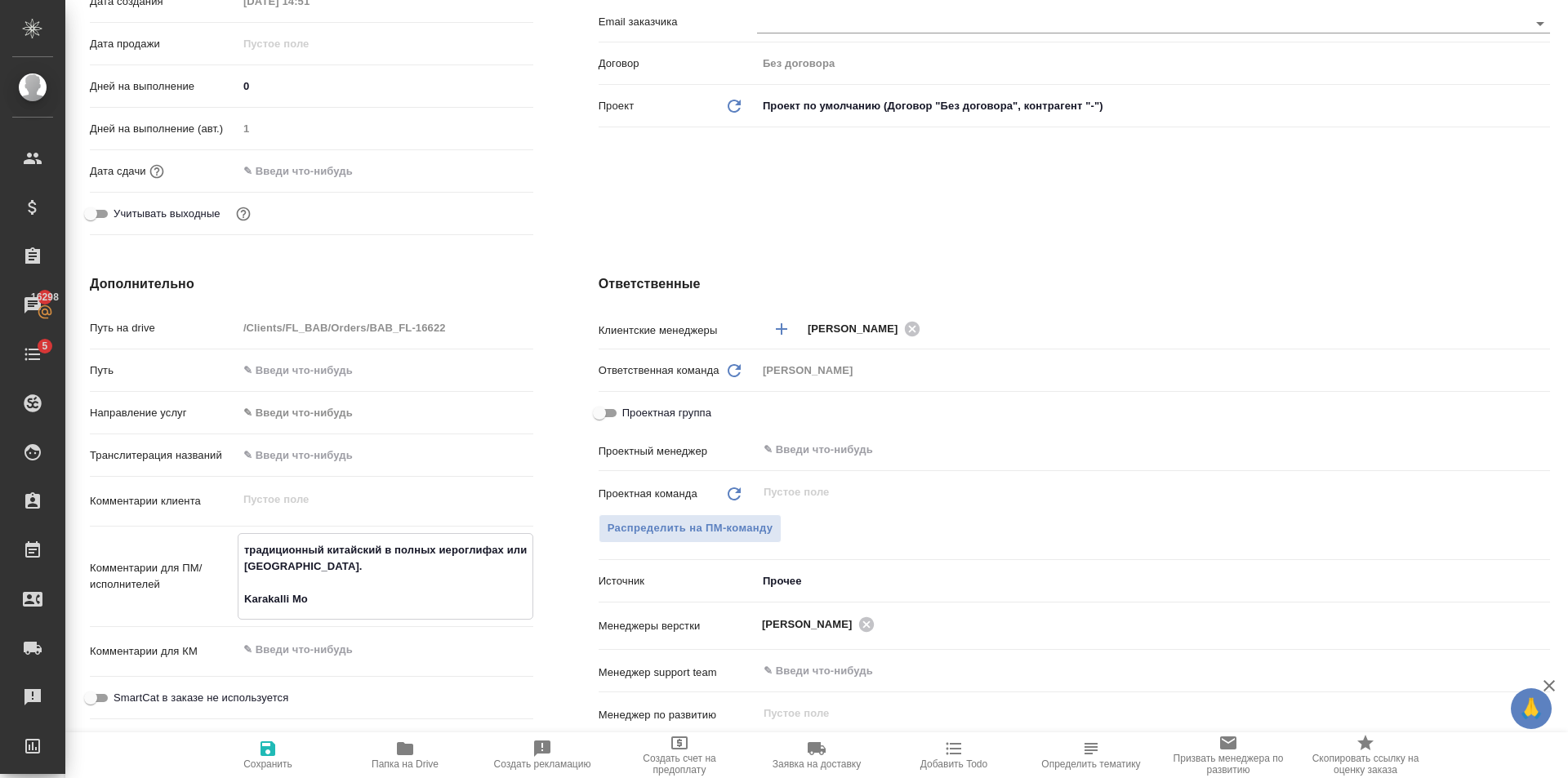
type textarea "x"
type textarea "традиционный китайский в полных иероглифах или тайваньск. Karakalli Mos"
type textarea "x"
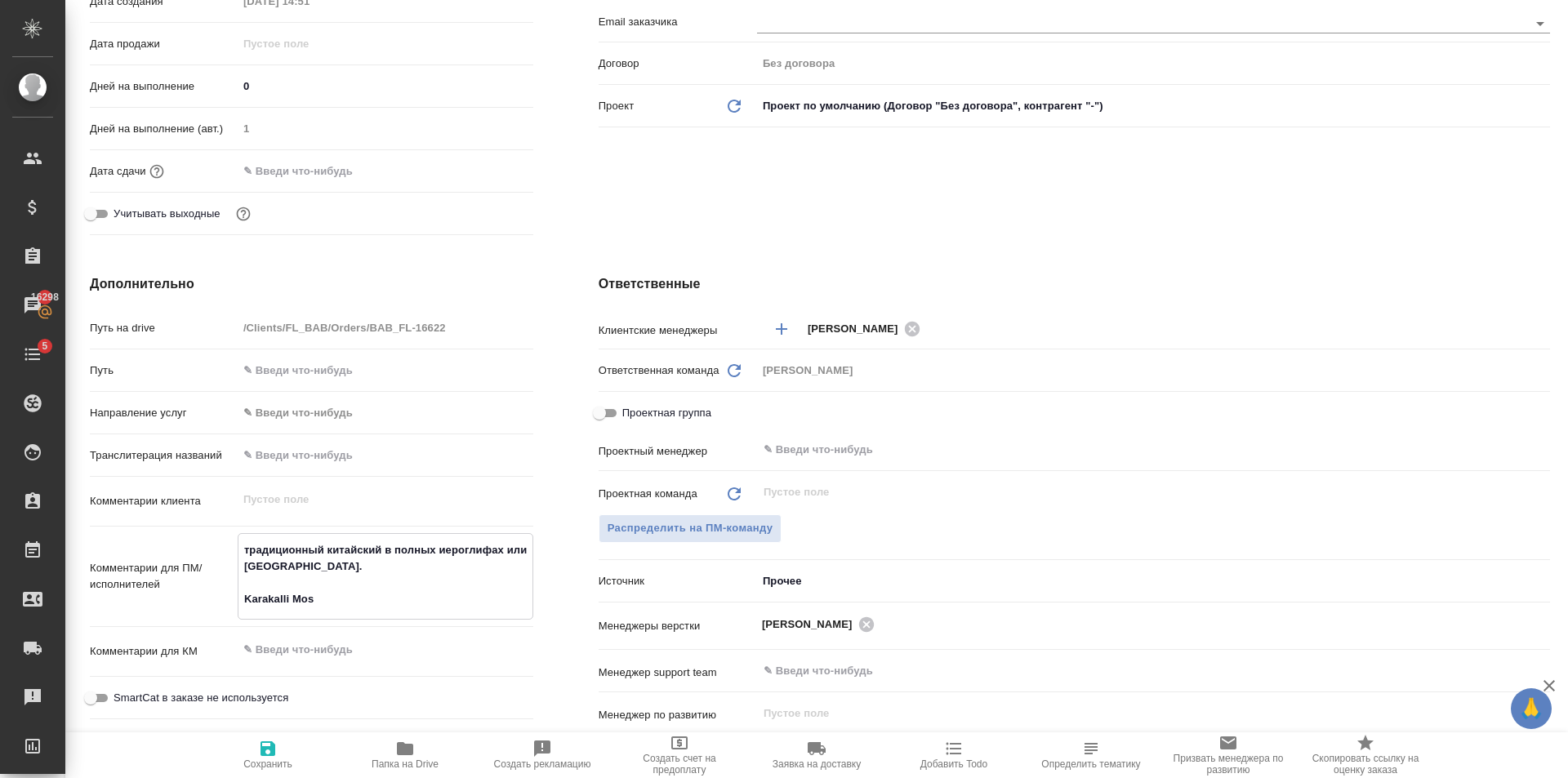
type textarea "x"
type textarea "традиционный китайский в полных иероглифах или тайваньск. Karakalli Most"
type textarea "x"
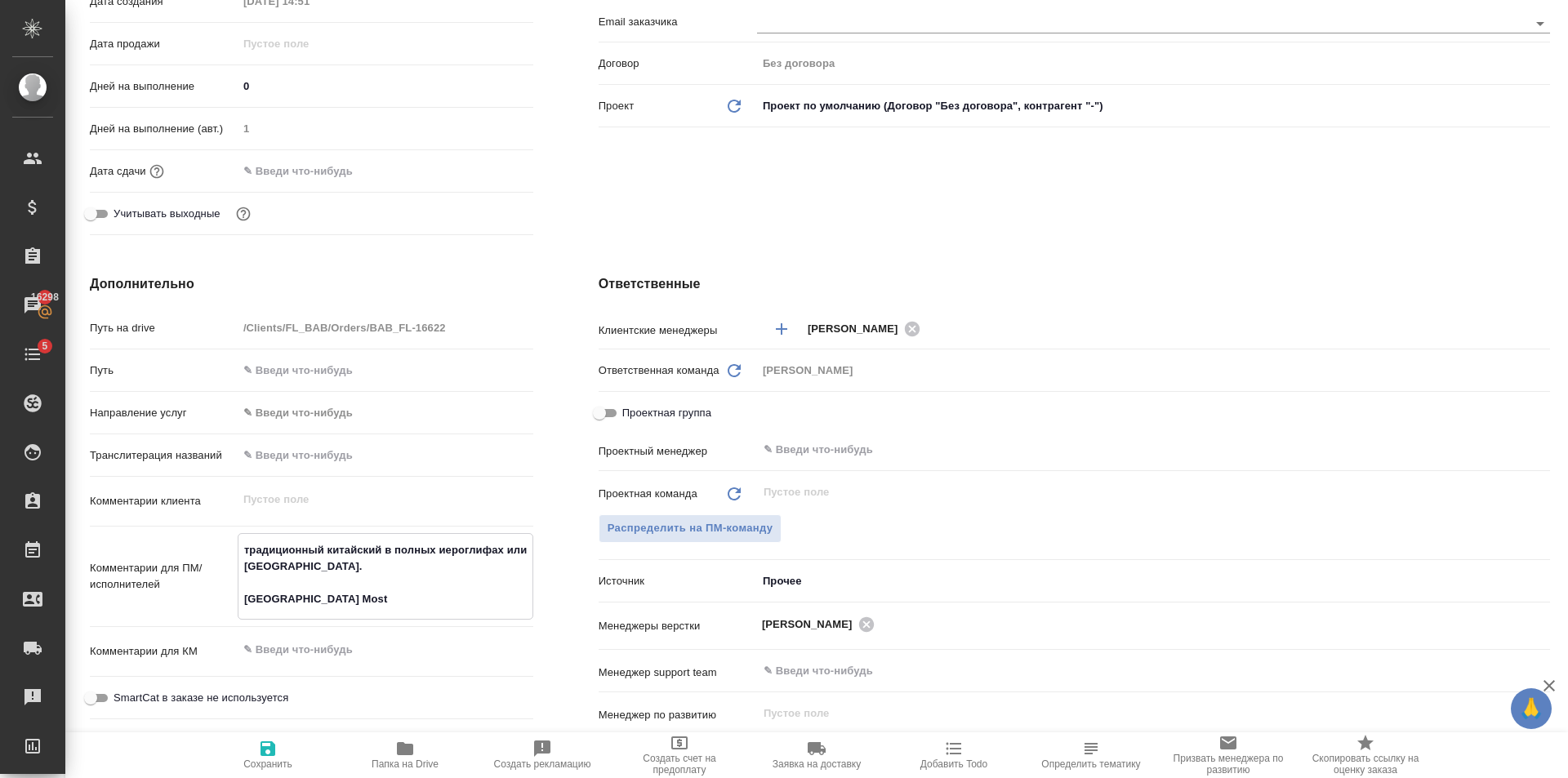
type textarea "x"
type textarea "традиционный китайский в полных иероглифах или тайваньск. Karakalli Mosta"
type textarea "x"
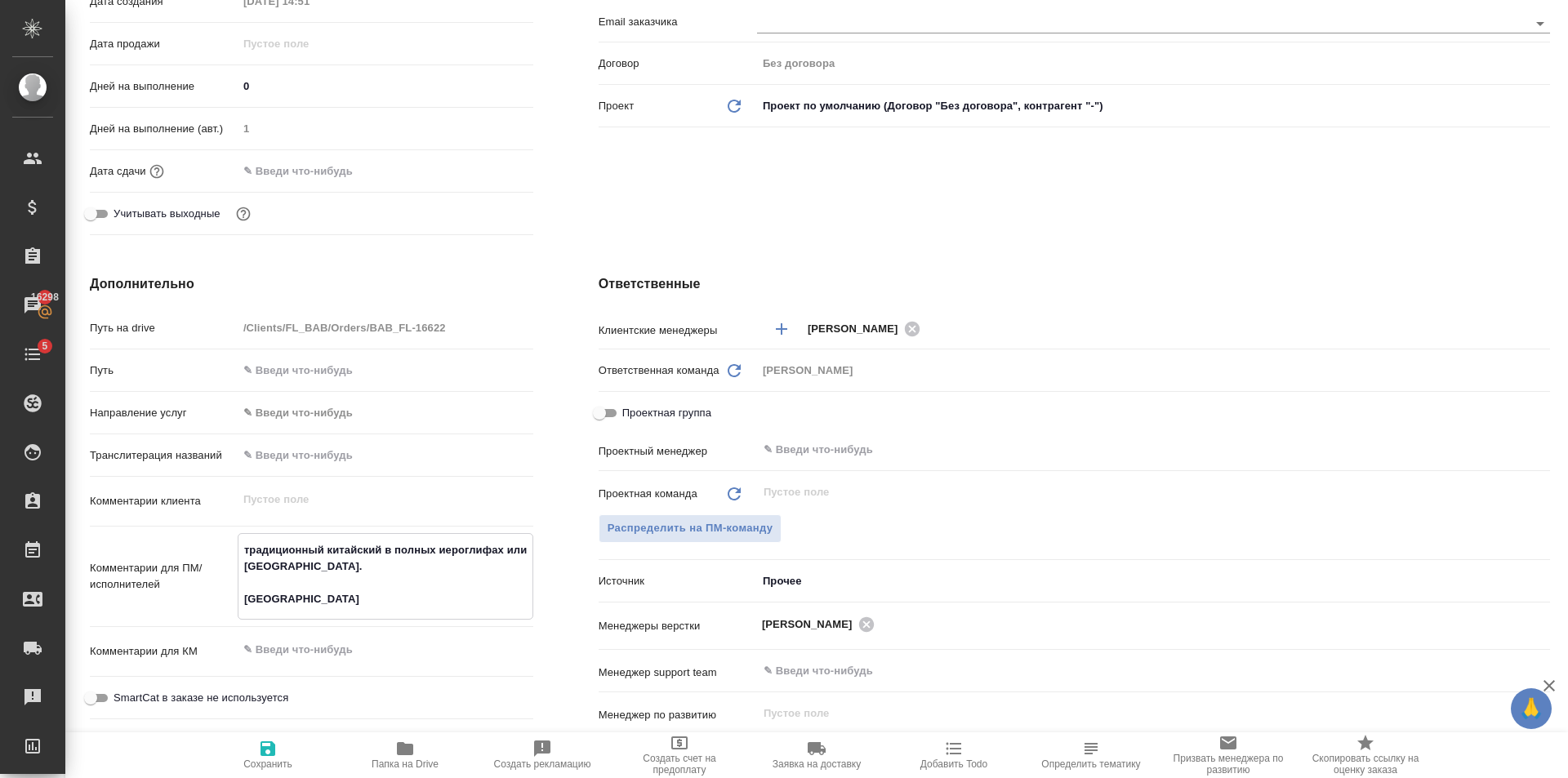
type textarea "традиционный китайский в полных иероглифах или тайваньск. Karakalli Mostap"
type textarea "x"
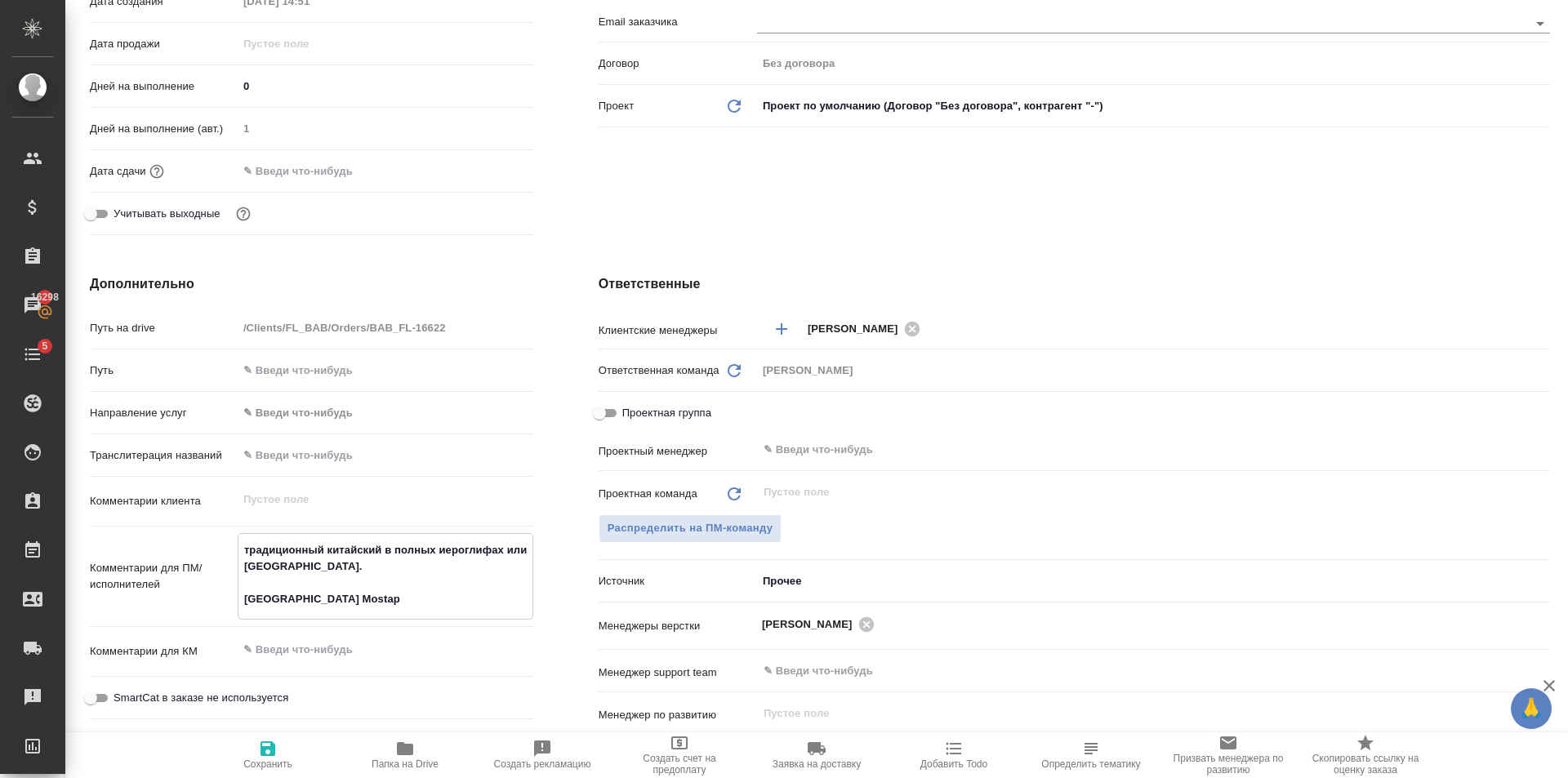
type textarea "традиционный китайский в полных иероглифах или тайваньск. Karakalli Mostaph"
type textarea "x"
type textarea "традиционный китайский в полных иероглифах или тайваньск. Karakalli Mostapha"
type textarea "x"
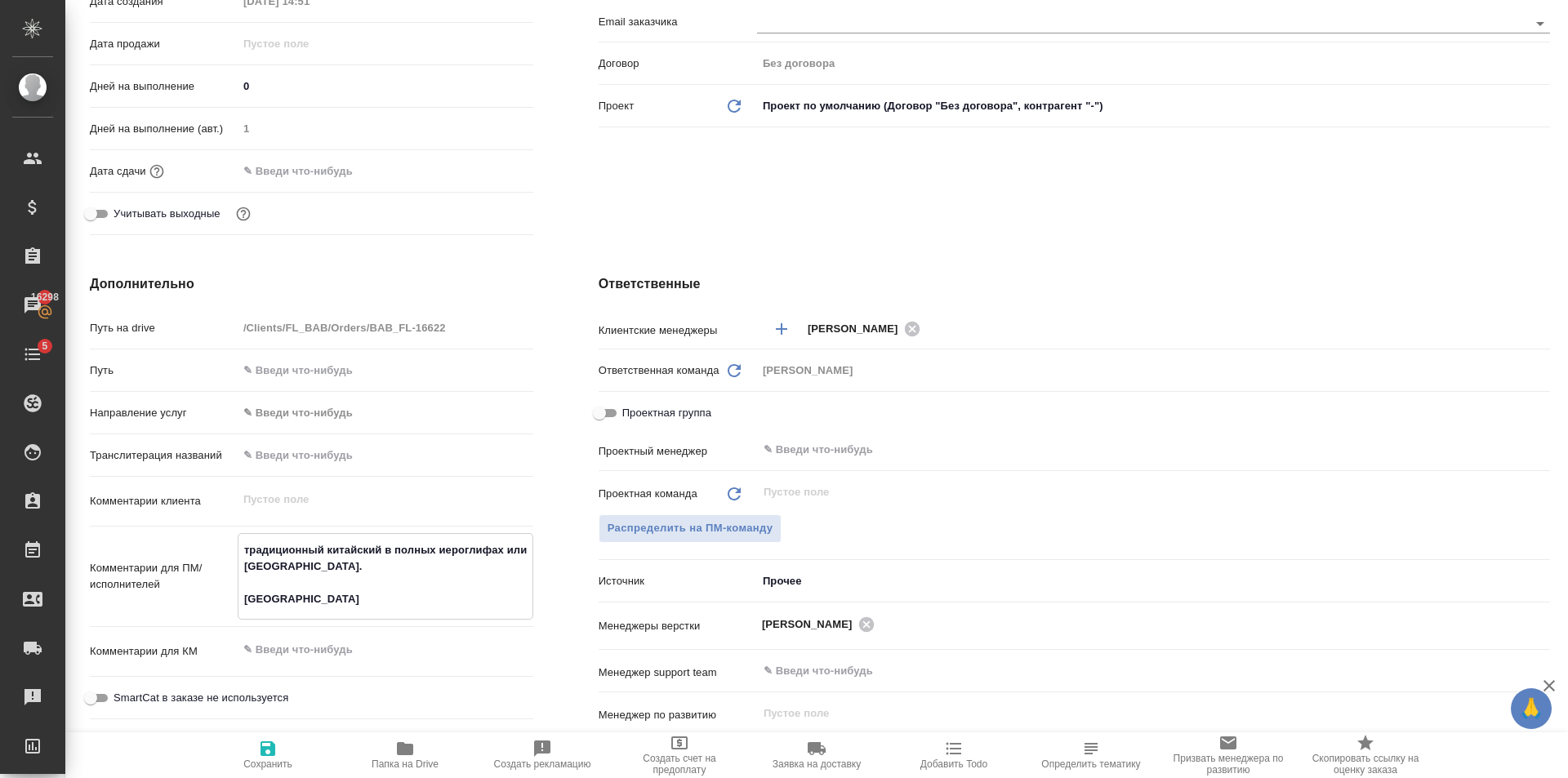
type textarea "x"
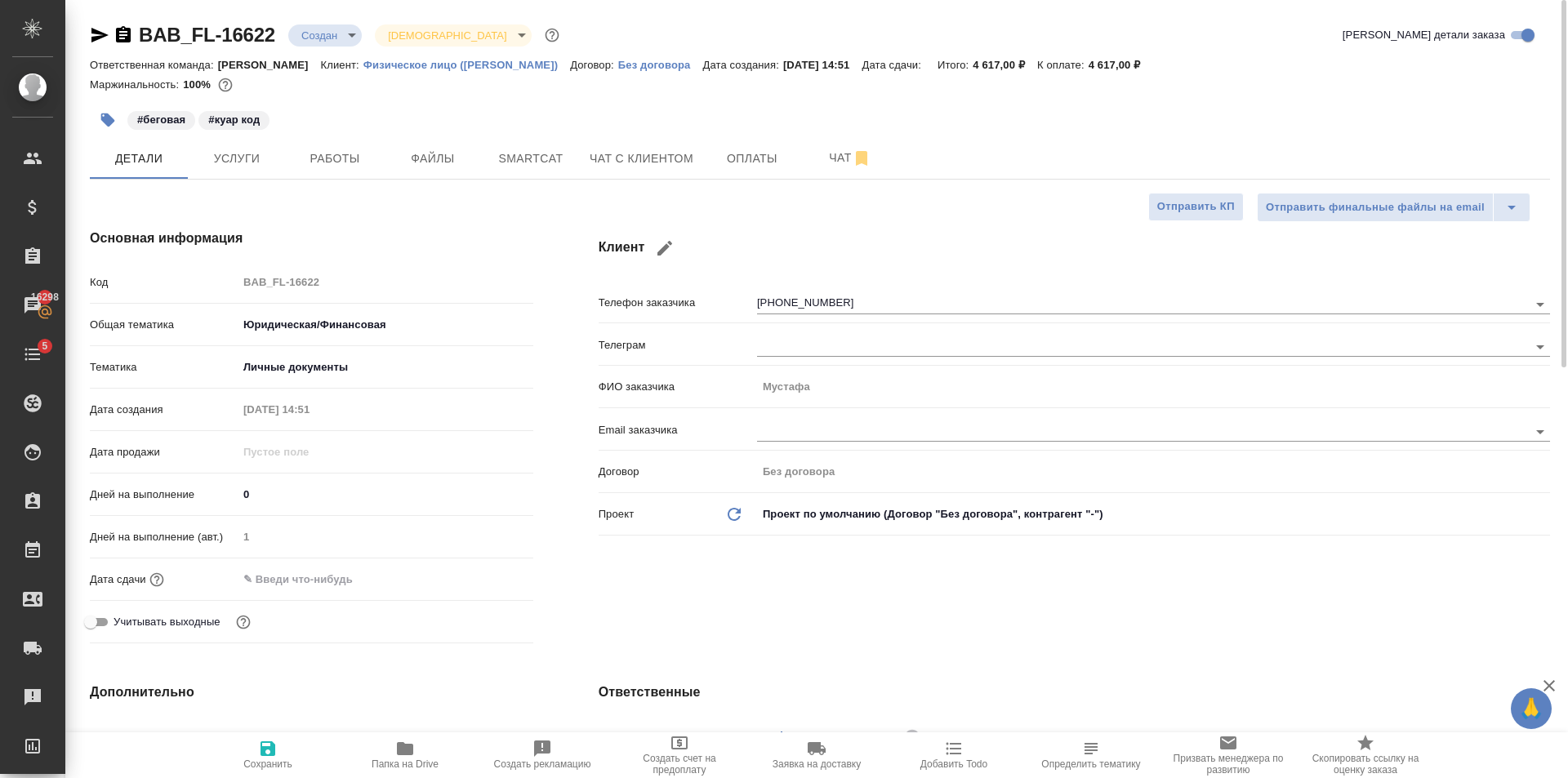
type textarea "традиционный китайский в полных иероглифах или тайваньск. Karakalli Mostapha"
type textarea "x"
click at [272, 754] on icon "button" at bounding box center [268, 748] width 15 height 15
type textarea "x"
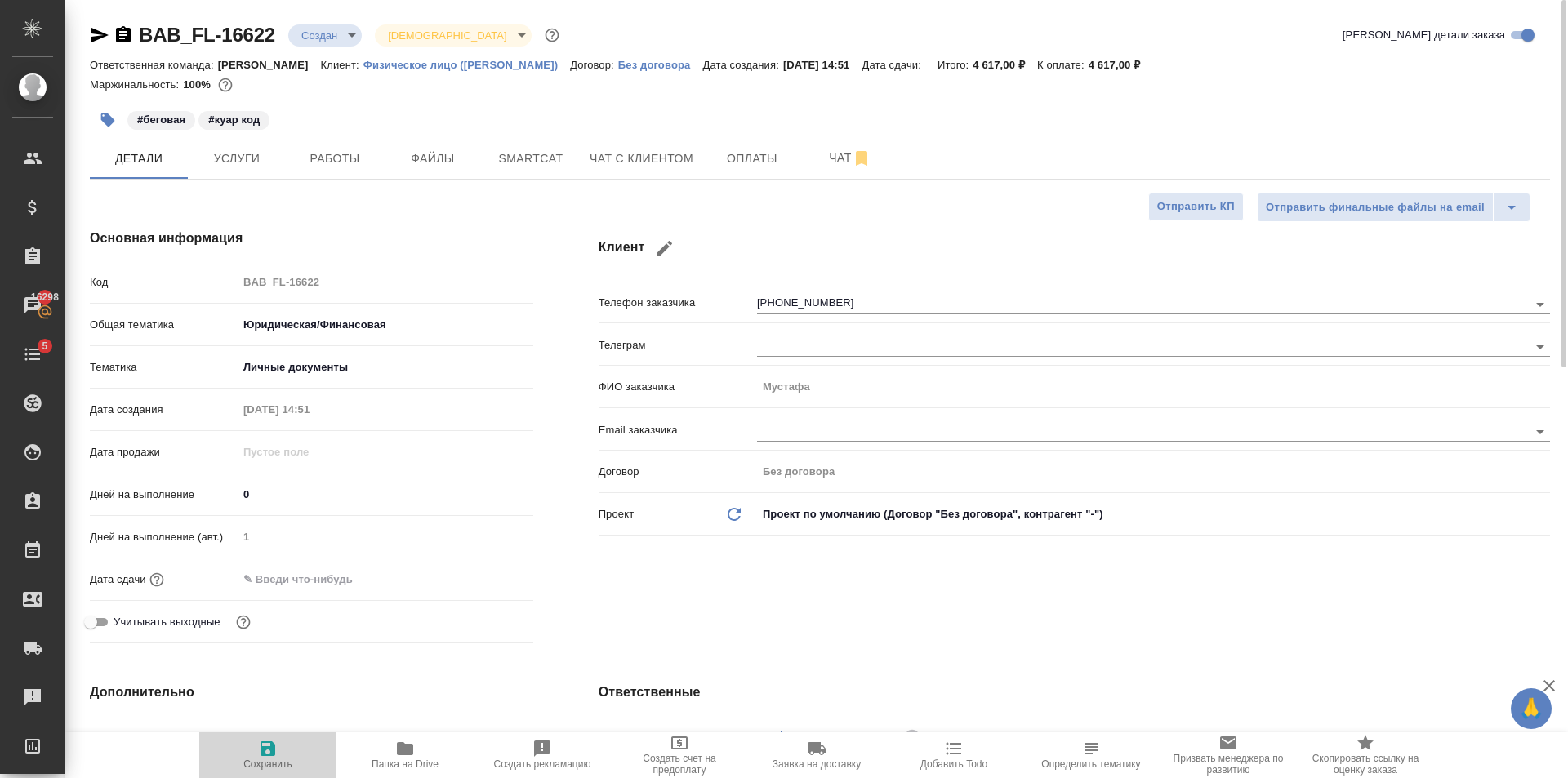
type textarea "x"
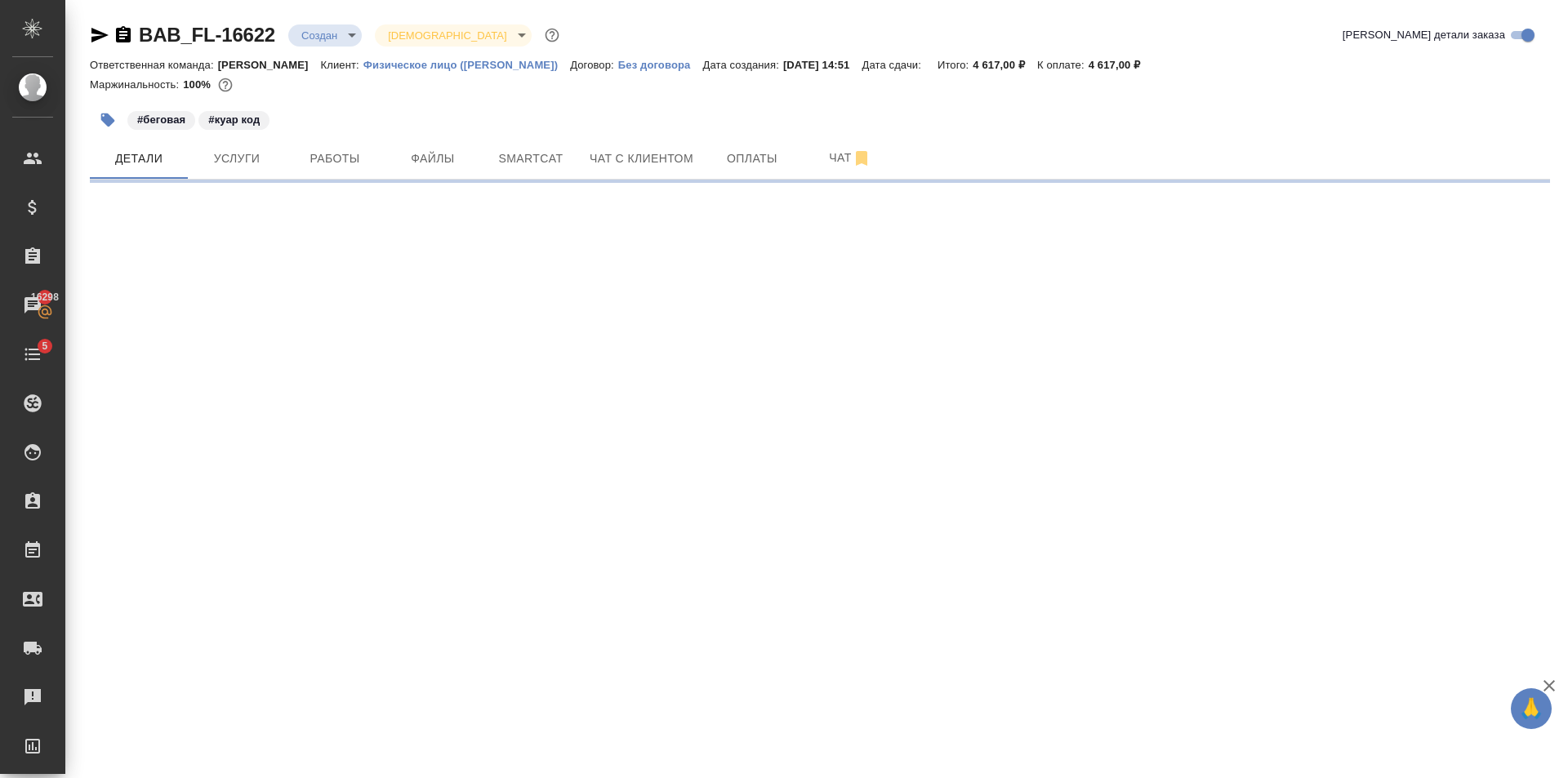
select select "RU"
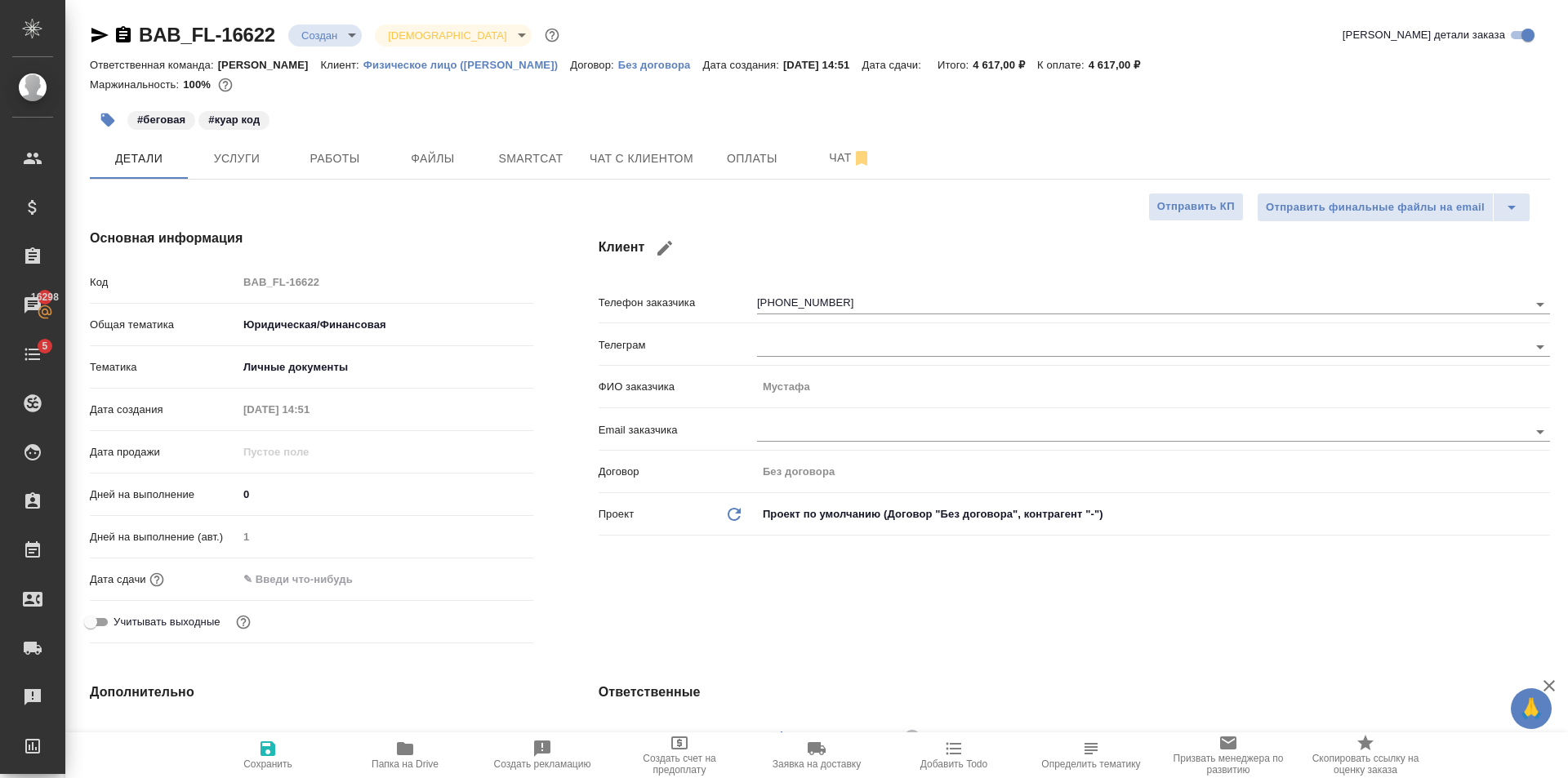
type textarea "x"
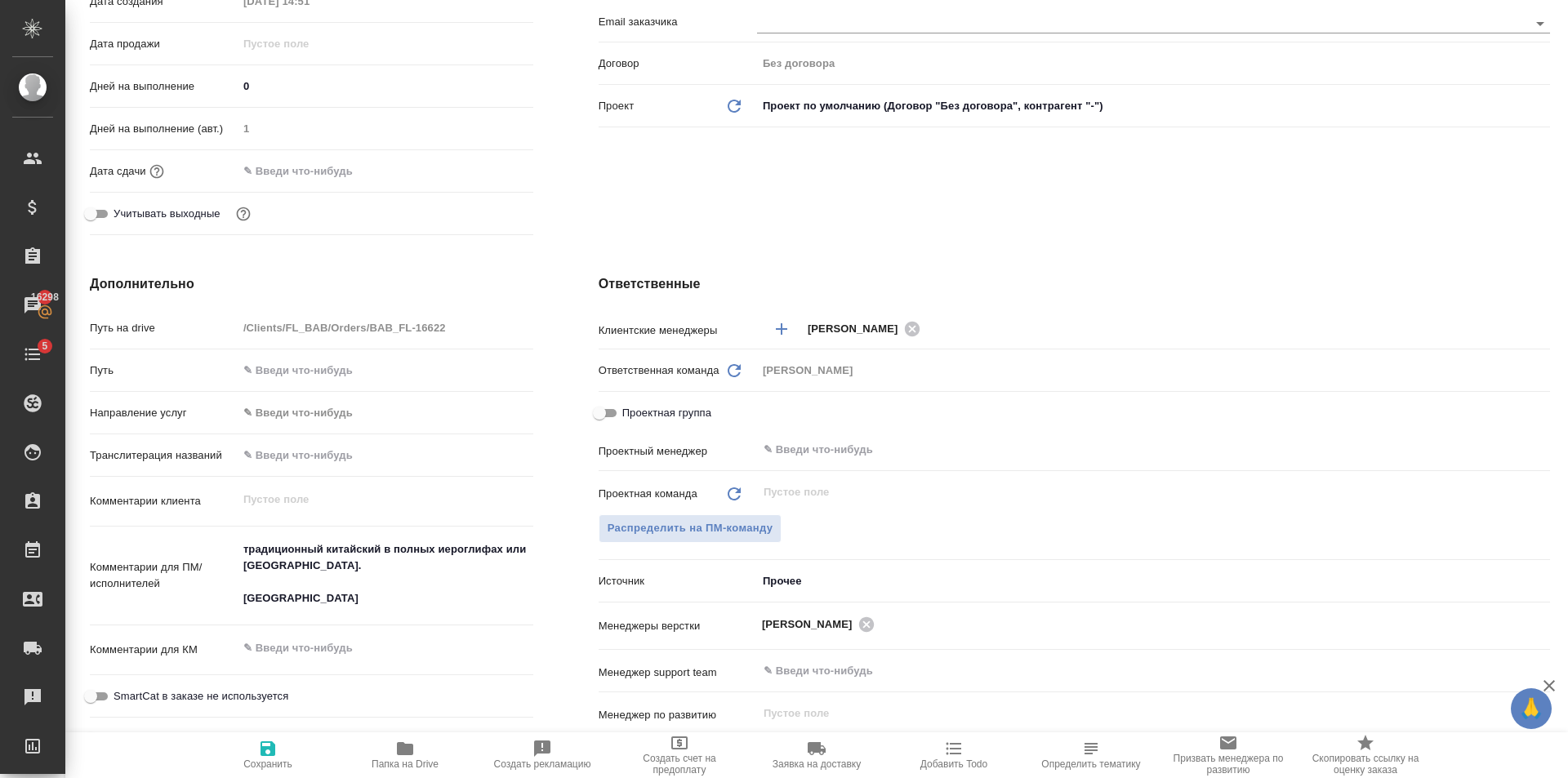
click at [1101, 228] on div "Клиент Телефон заказчика +79150223832 Телеграм ФИО заказчика Мустафа Email зака…" at bounding box center [1074, 31] width 1017 height 487
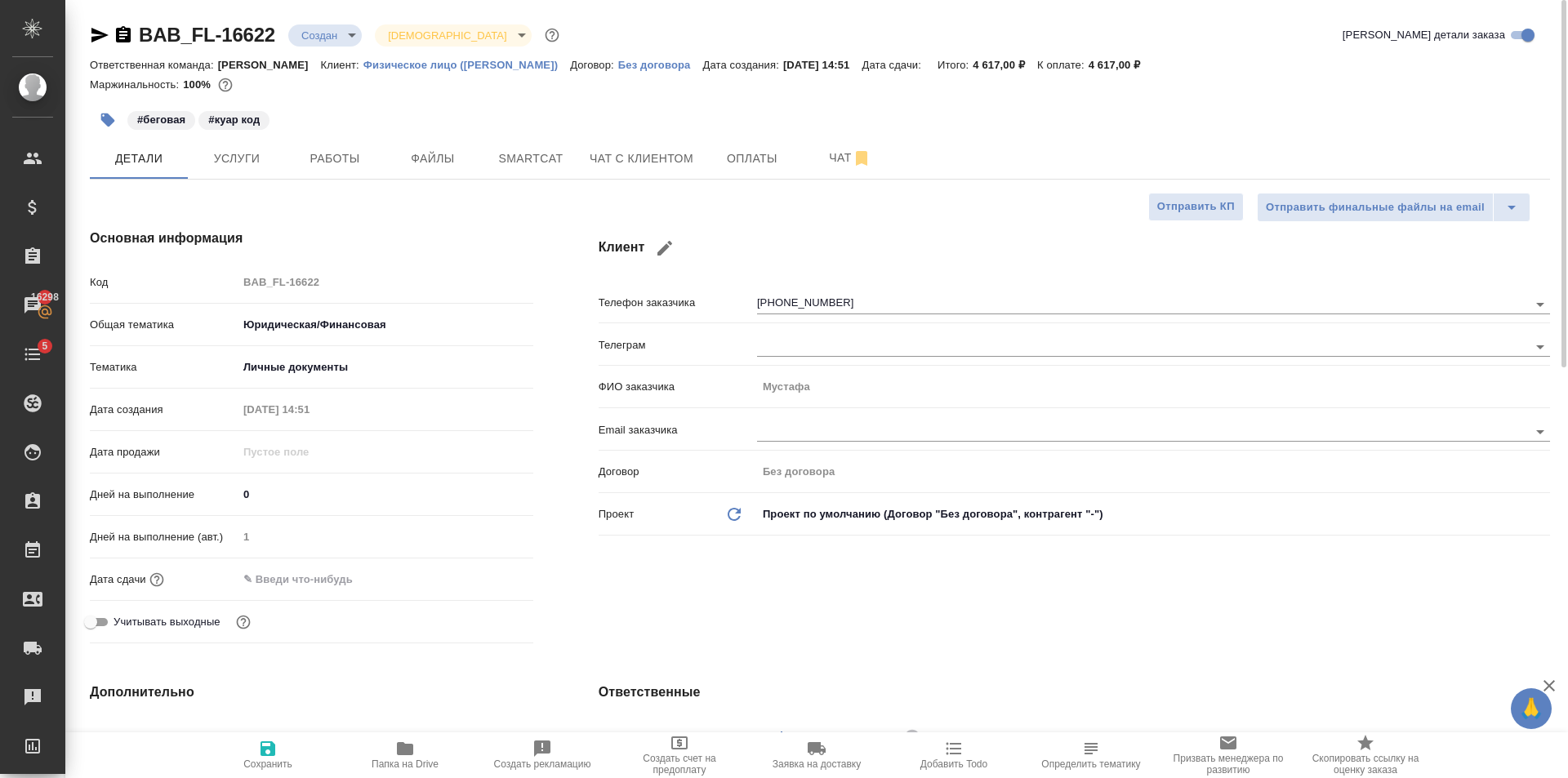
click at [431, 133] on div "#беговая #куар код" at bounding box center [576, 120] width 973 height 36
drag, startPoint x: 431, startPoint y: 145, endPoint x: 431, endPoint y: 153, distance: 8.0
click at [431, 147] on button "Файлы" at bounding box center [433, 159] width 98 height 41
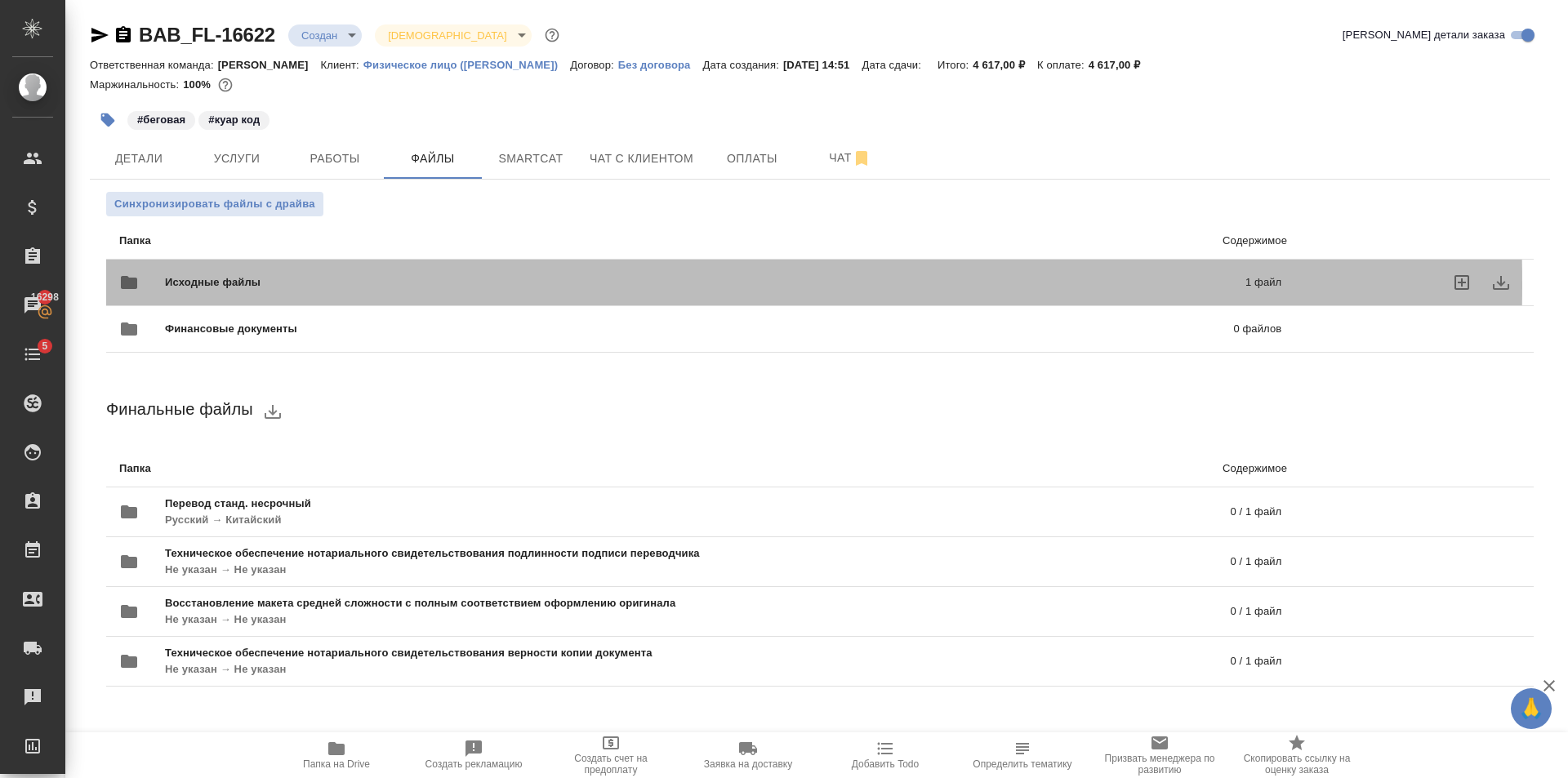
click at [344, 284] on span "Исходные файлы" at bounding box center [459, 283] width 588 height 17
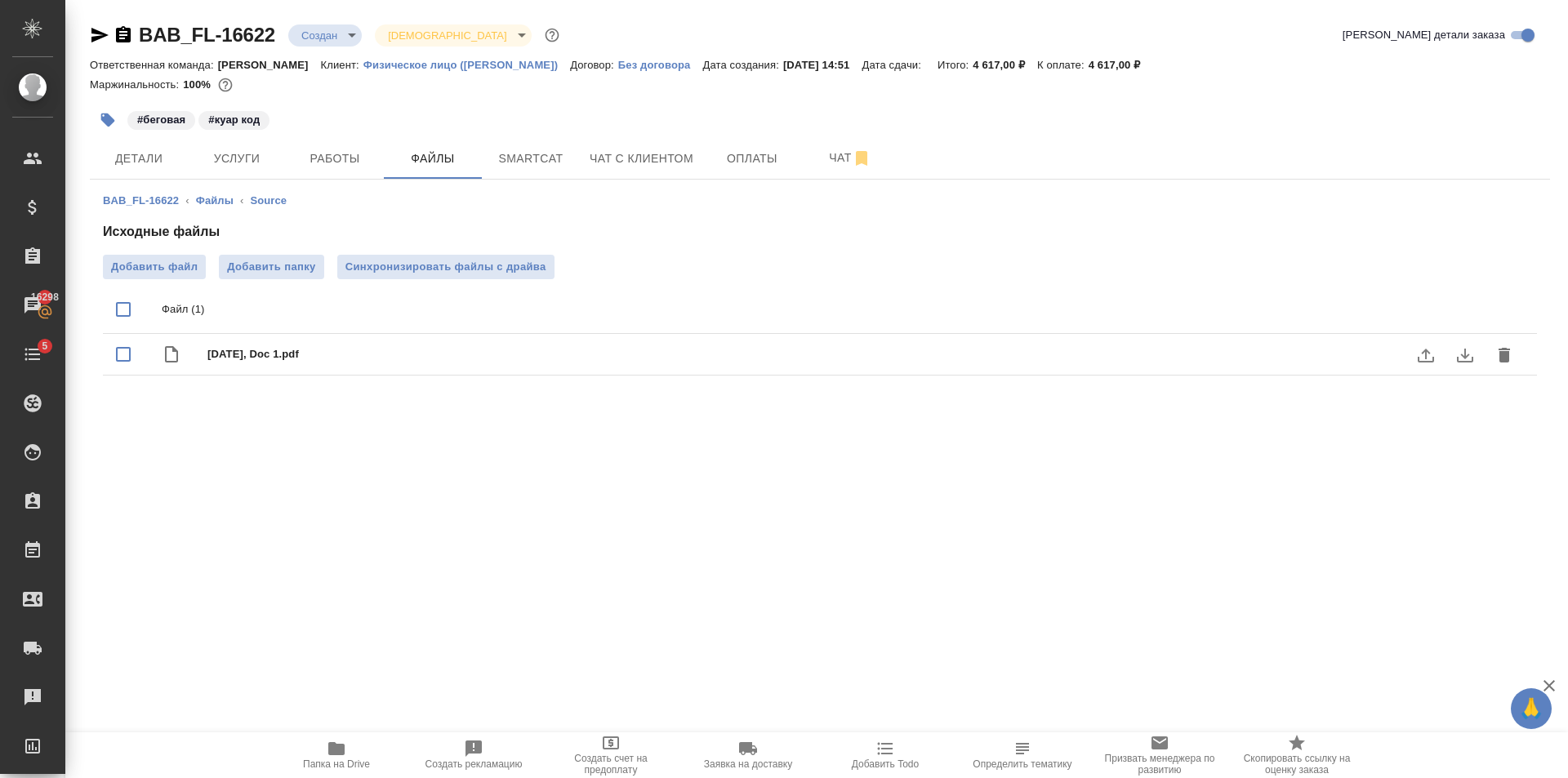
click at [127, 354] on input "checkbox" at bounding box center [122, 354] width 34 height 34
checkbox input "true"
click at [1498, 356] on icon "delete" at bounding box center [1504, 355] width 11 height 15
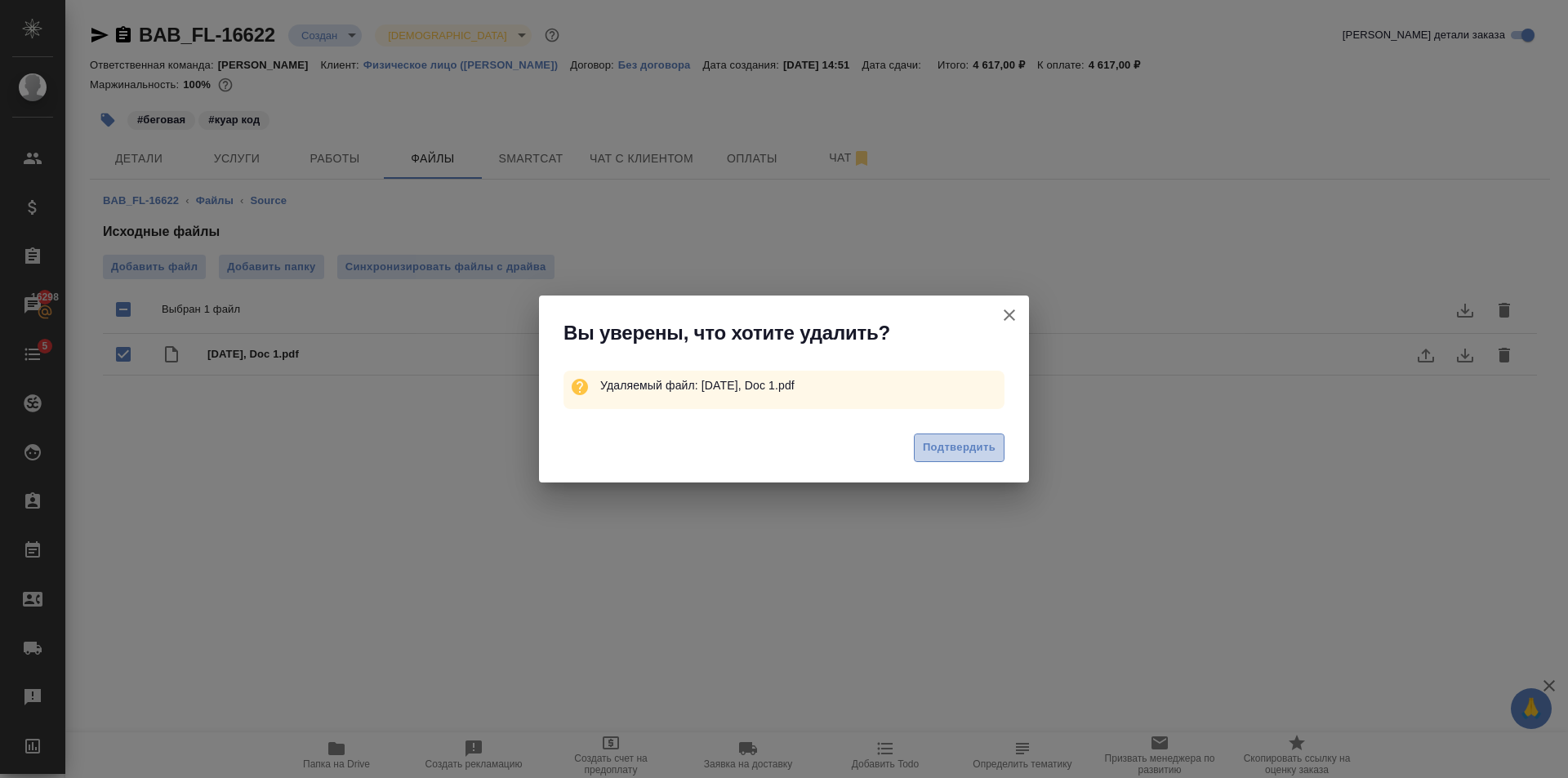
click at [959, 443] on span "Подтвердить" at bounding box center [959, 448] width 72 height 19
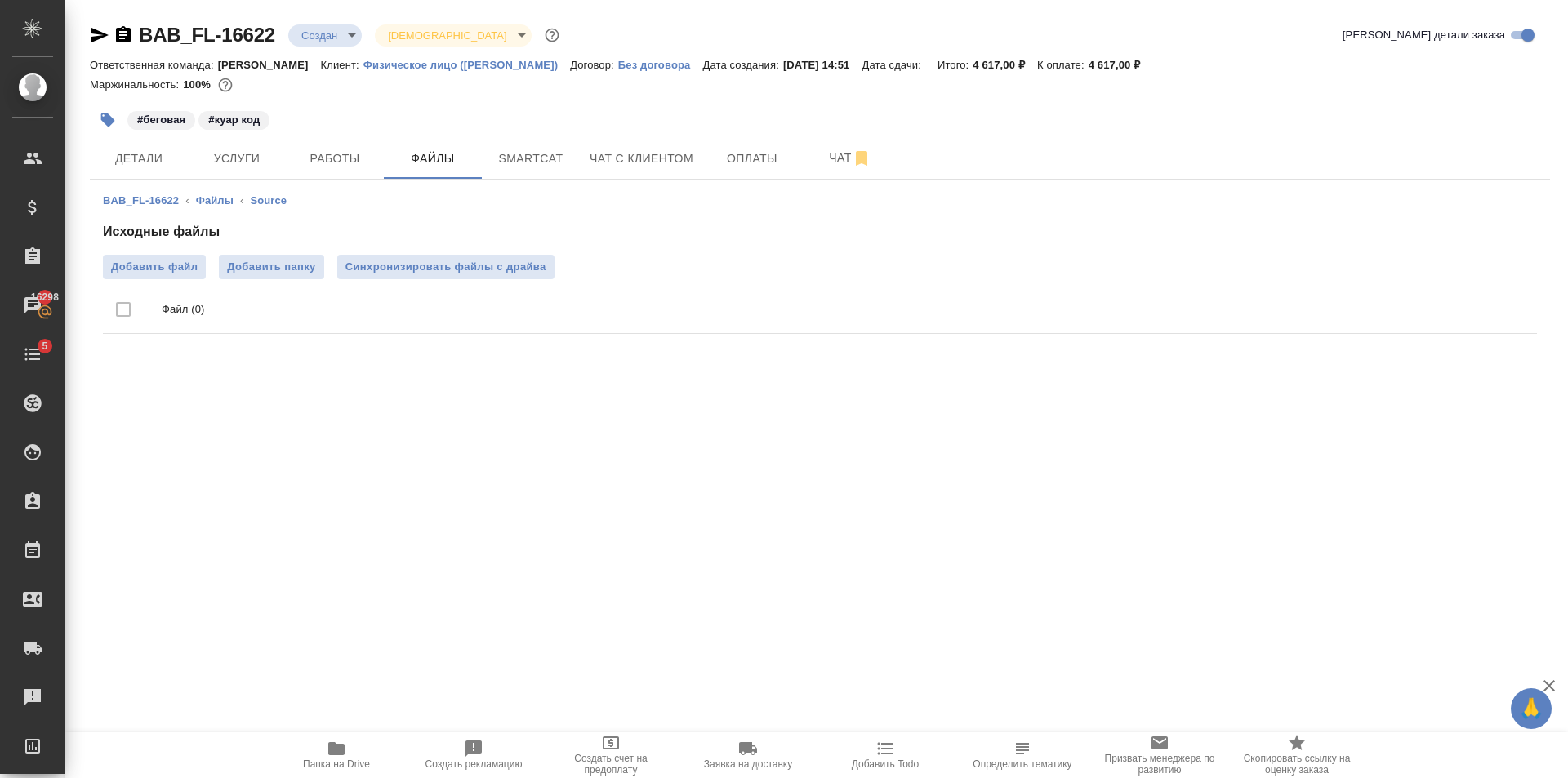
drag, startPoint x: 160, startPoint y: 428, endPoint x: 129, endPoint y: 289, distance: 142.4
click at [160, 428] on div ".cls-1 fill:#fff; AWATERA Golubev Dmitry Клиенты Спецификации Заказы 16298 Чаты…" at bounding box center [784, 389] width 1568 height 778
click at [120, 275] on label "Добавить файл" at bounding box center [154, 267] width 103 height 24
click at [0, 0] on input "Добавить файл" at bounding box center [0, 0] width 0 height 0
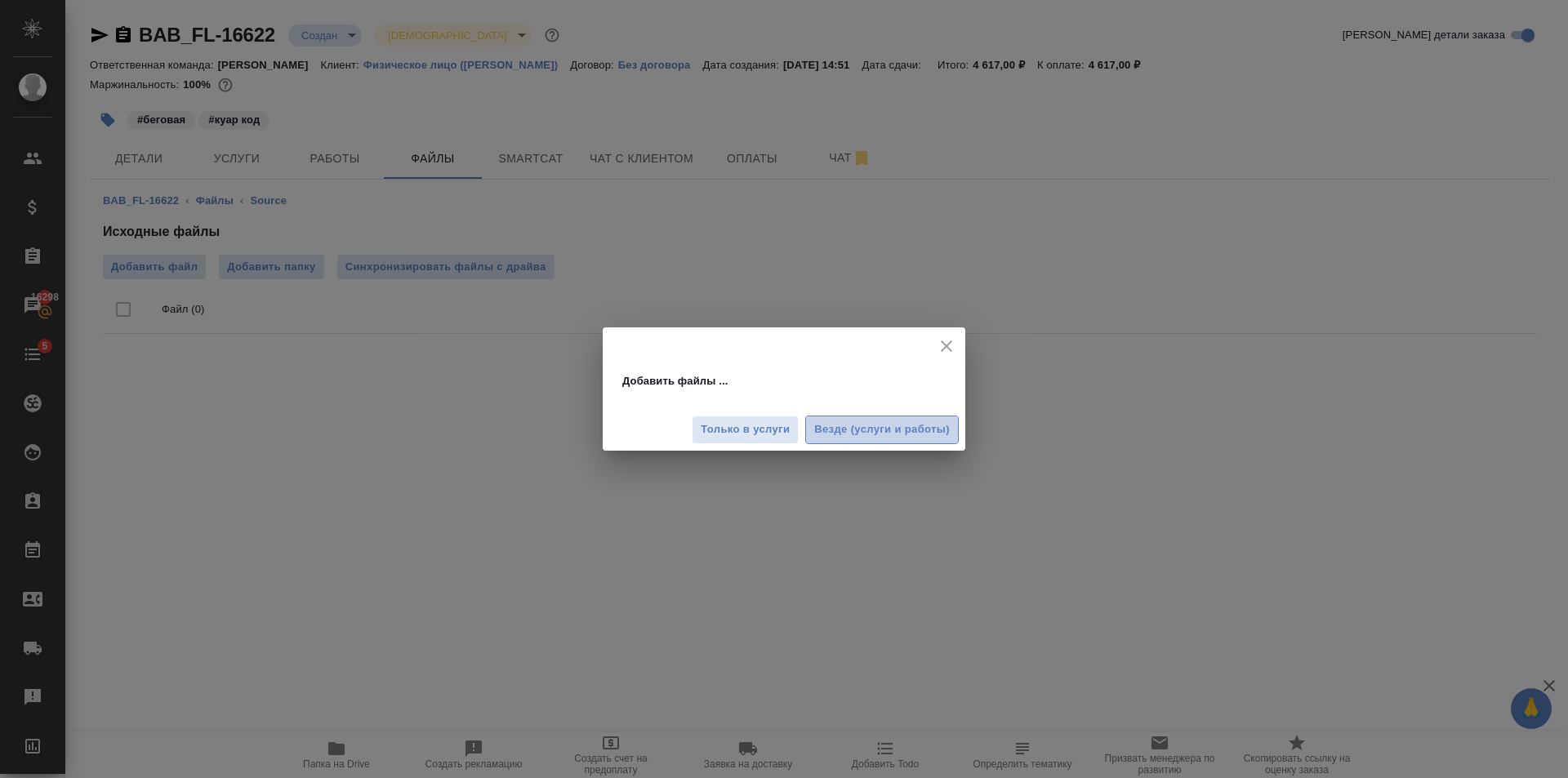
click at [873, 428] on span "Везде (услуги и работы)" at bounding box center [882, 429] width 135 height 19
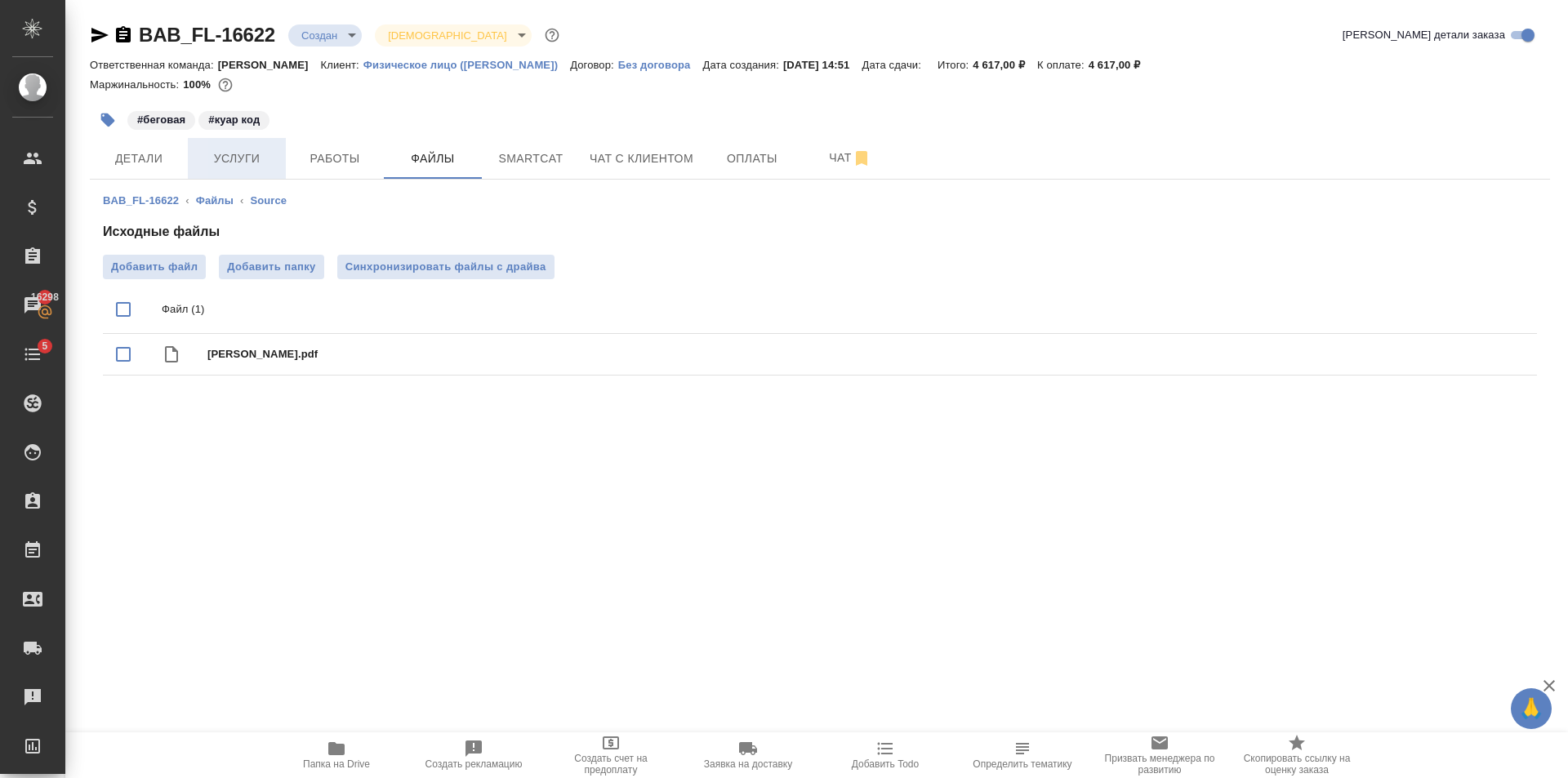
click at [246, 161] on span "Услуги" at bounding box center [237, 159] width 79 height 20
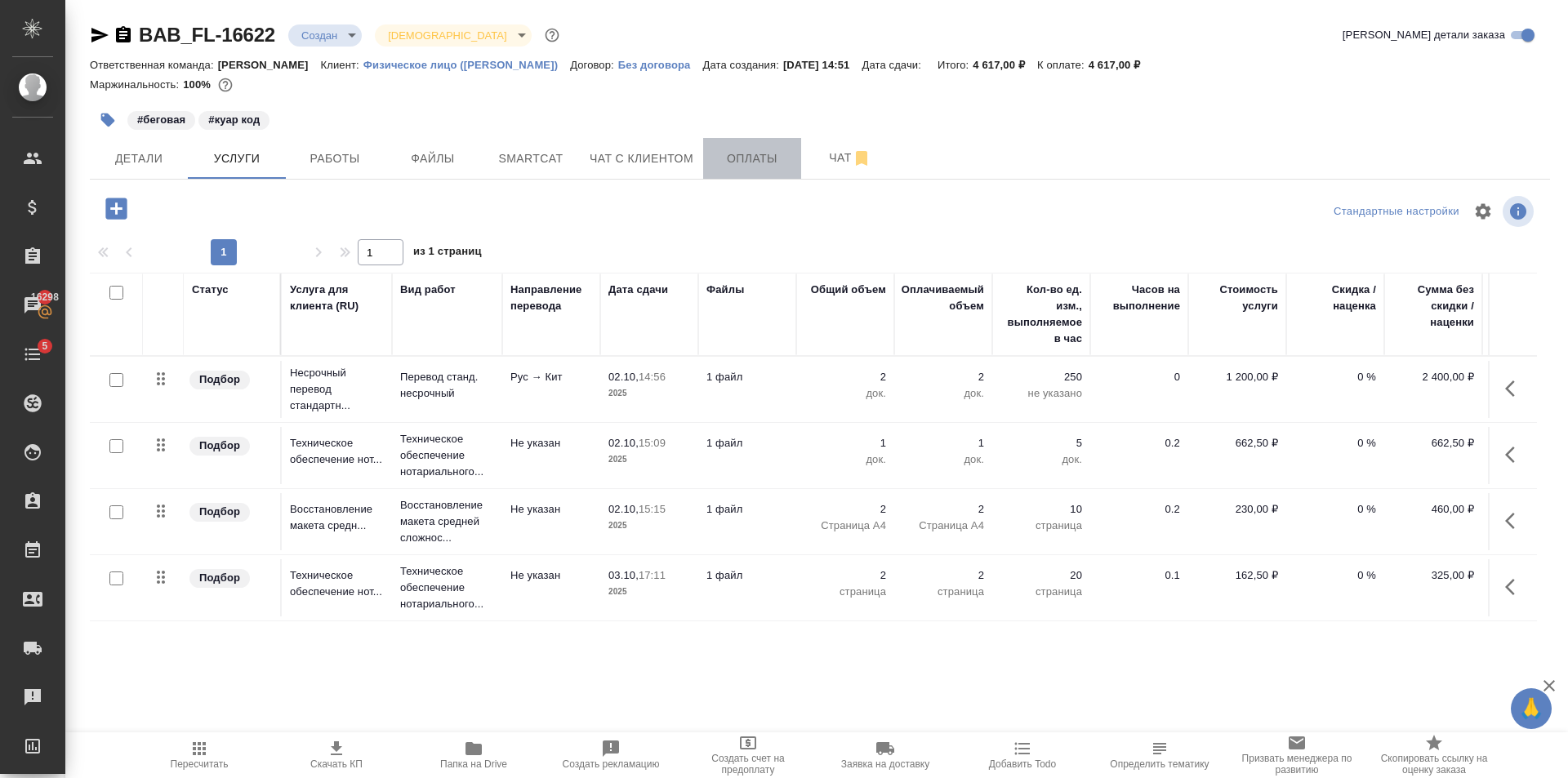
click at [755, 151] on span "Оплаты" at bounding box center [752, 159] width 79 height 20
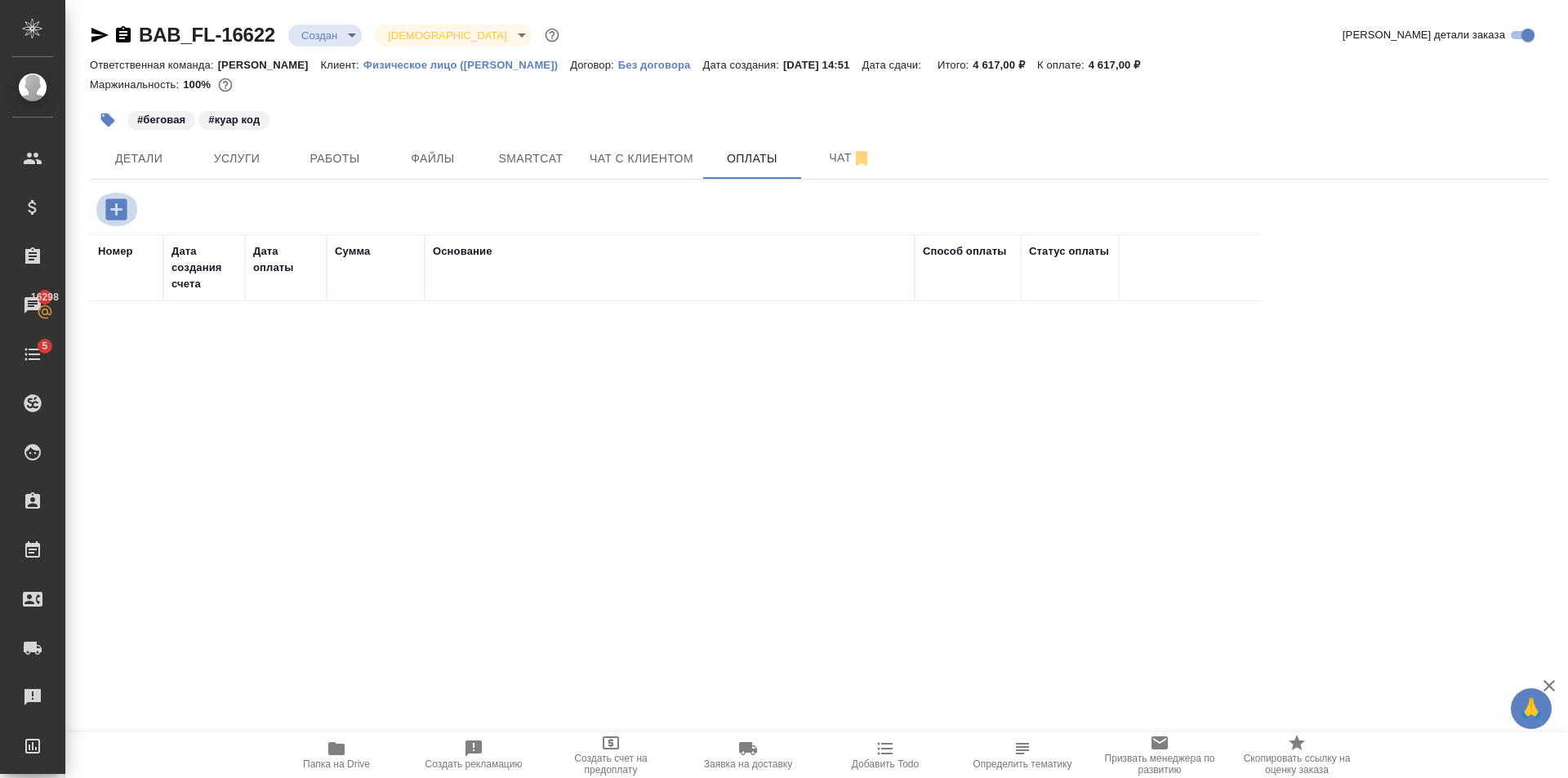
click at [121, 209] on icon "button" at bounding box center [116, 209] width 29 height 29
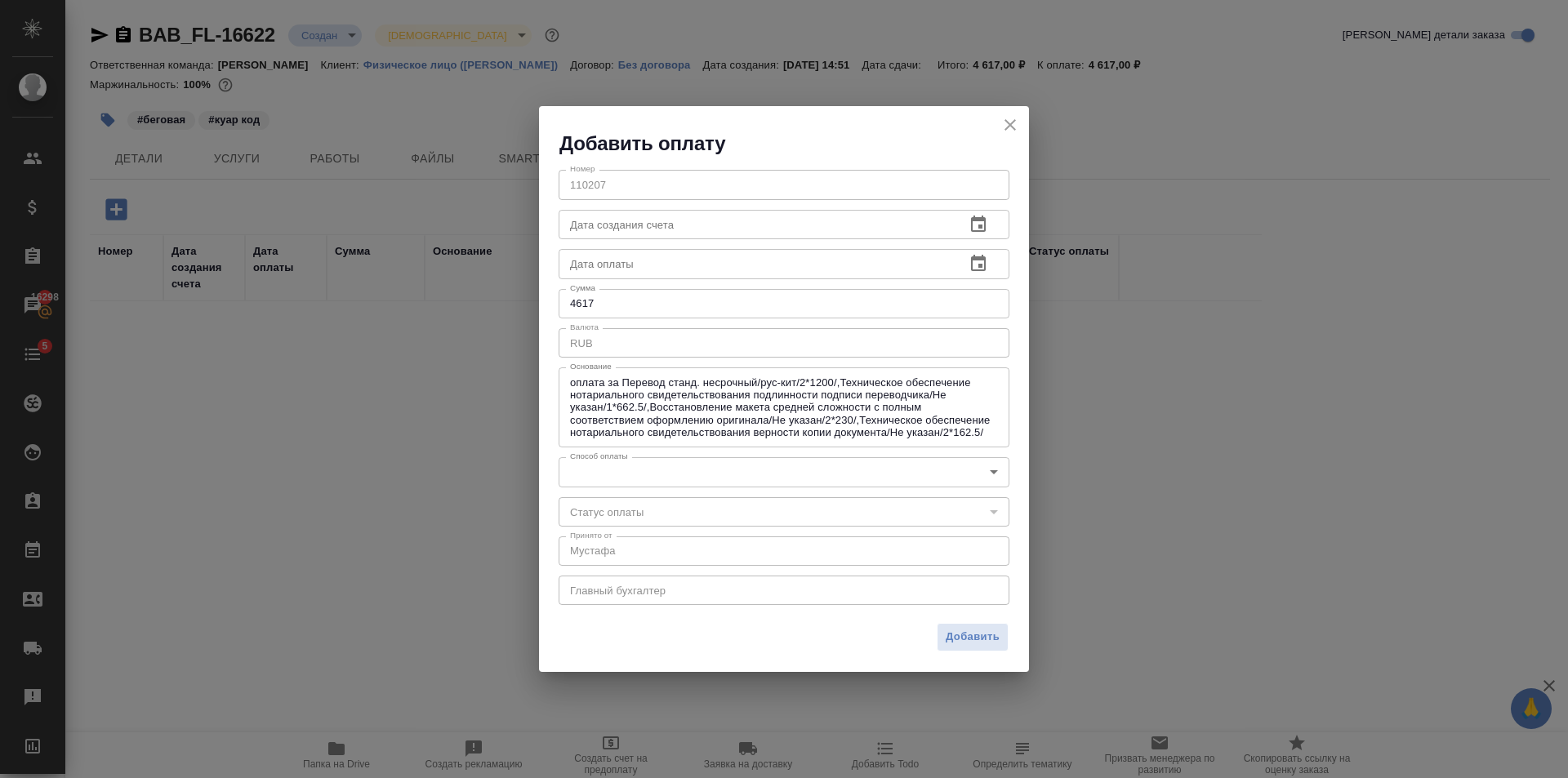
click at [652, 470] on body "🙏 .cls-1 fill:#fff; AWATERA Golubev Dmitry Клиенты Спецификации Заказы 16298 Ча…" at bounding box center [784, 389] width 1568 height 778
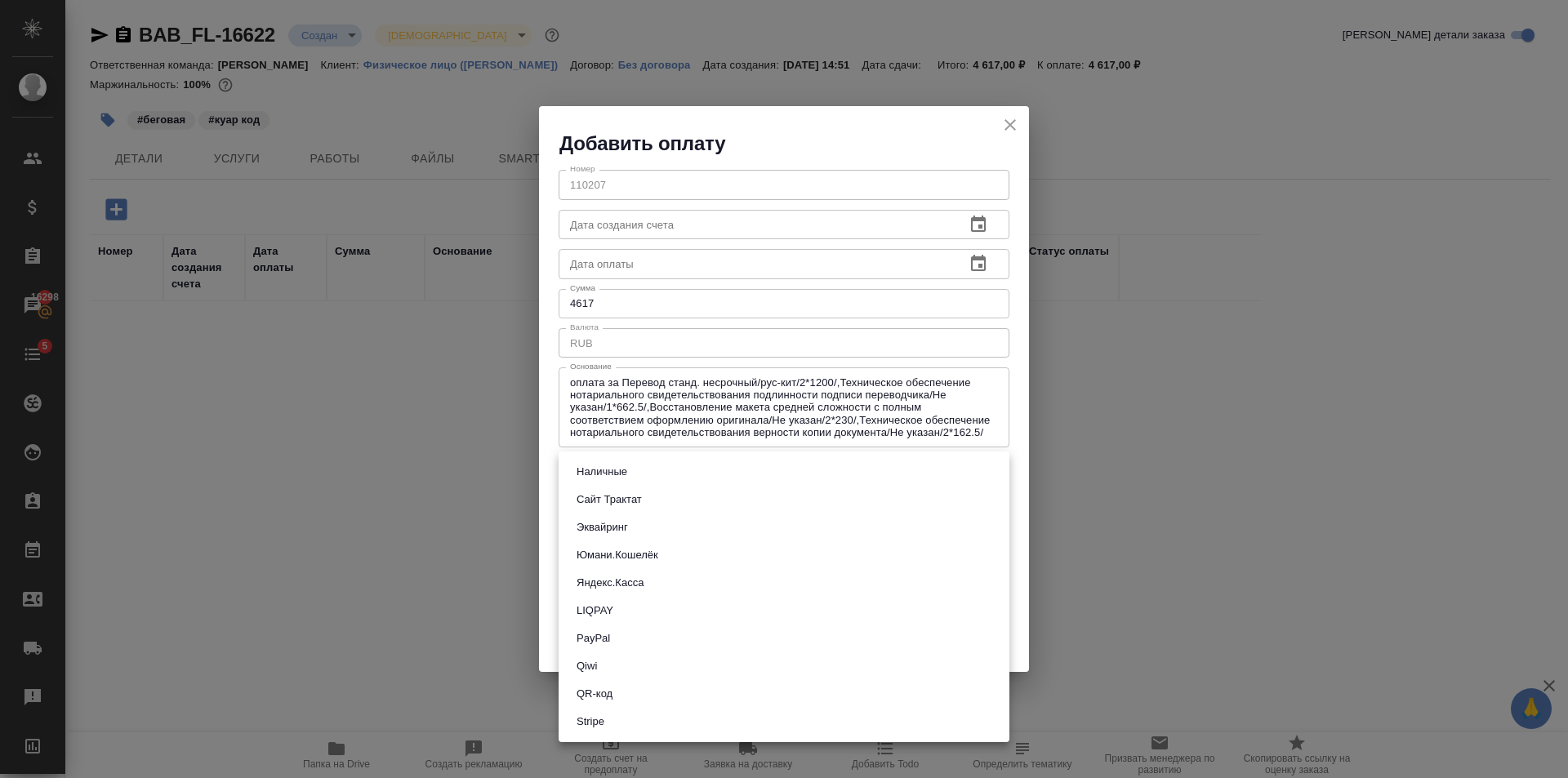
click at [607, 700] on button "QR-код" at bounding box center [594, 694] width 45 height 18
type input "60e5684acae83f185c96e013"
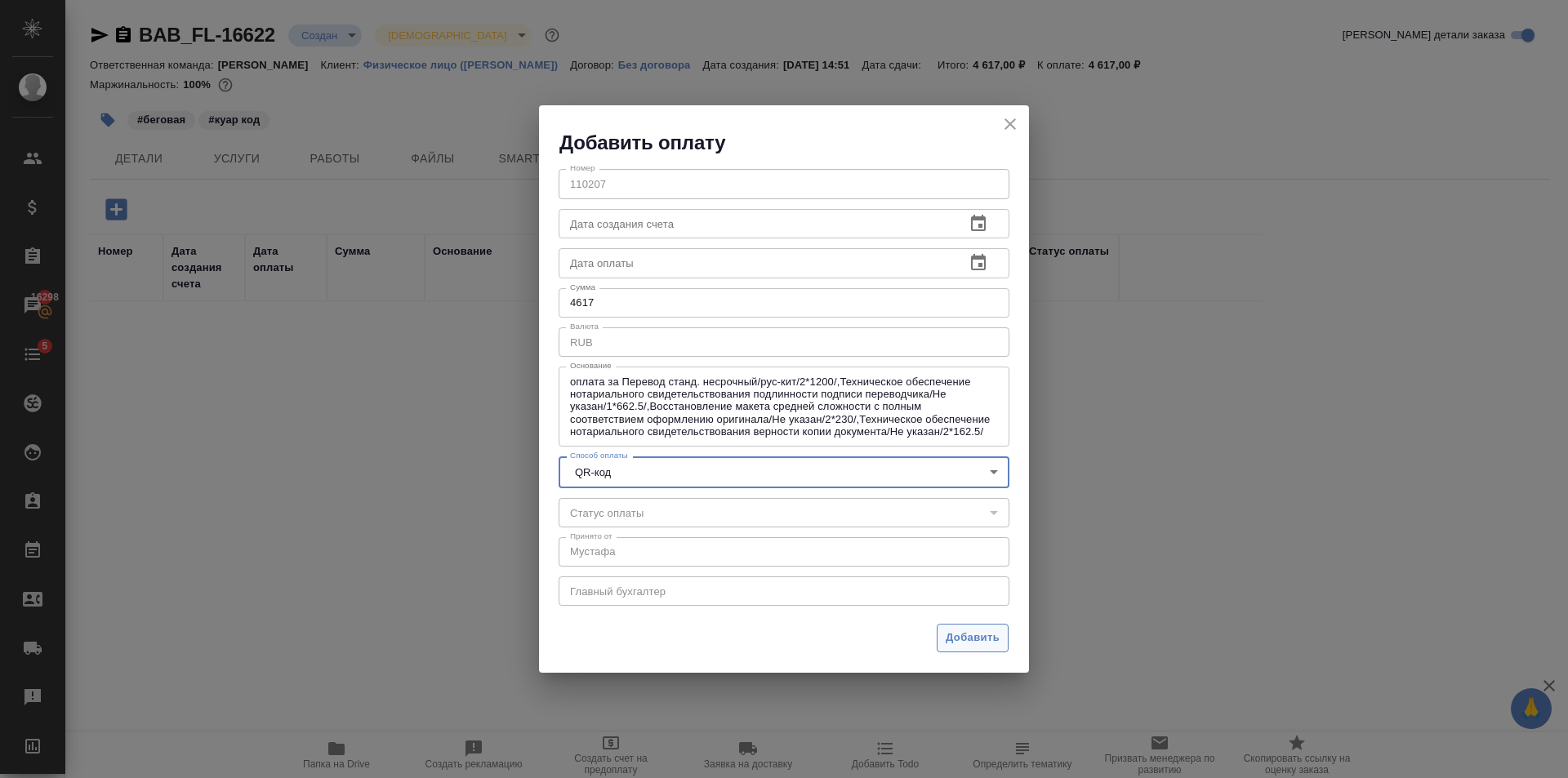
click at [970, 644] on span "Добавить" at bounding box center [972, 638] width 54 height 19
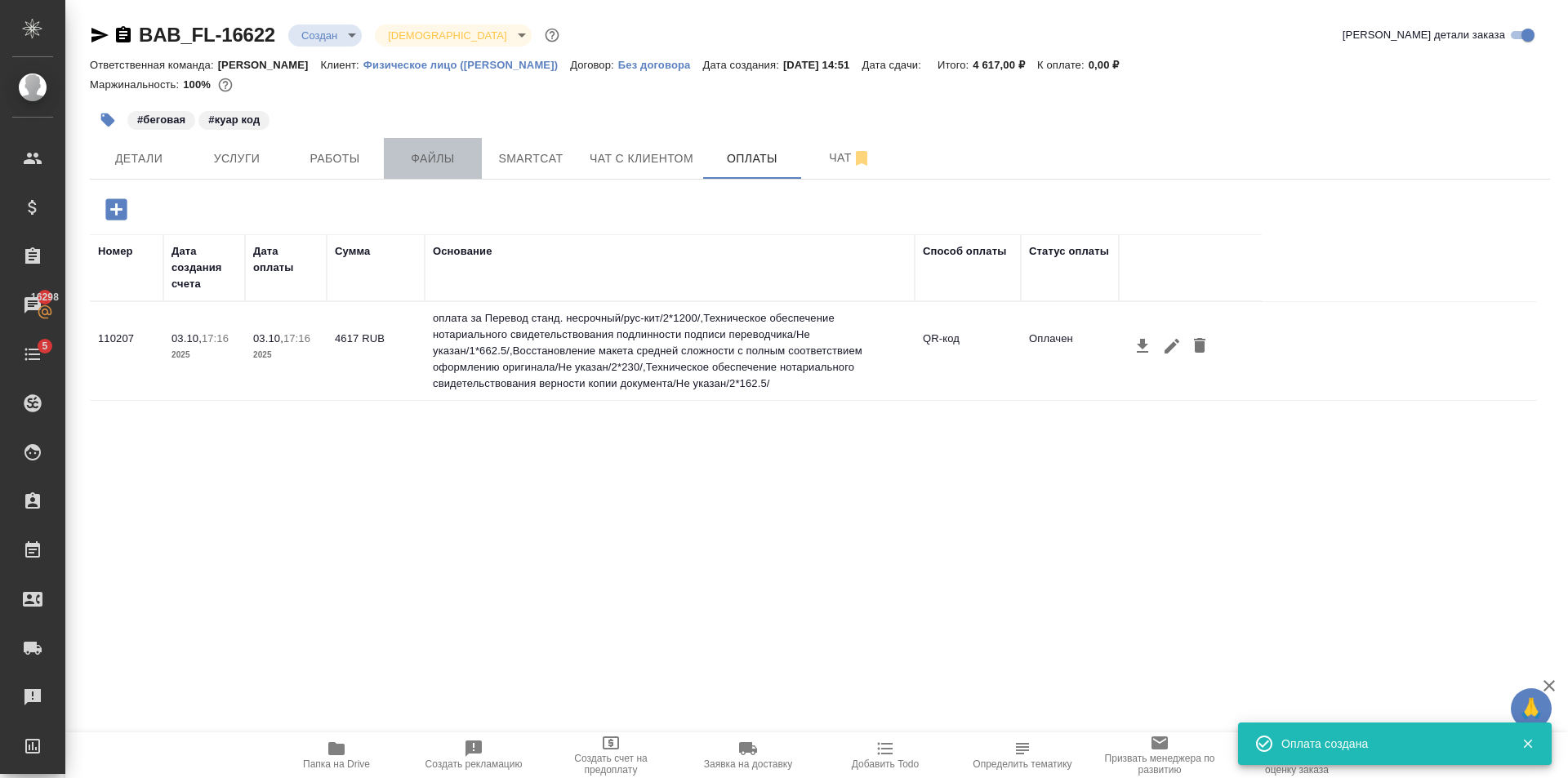
click at [438, 163] on span "Файлы" at bounding box center [432, 159] width 79 height 20
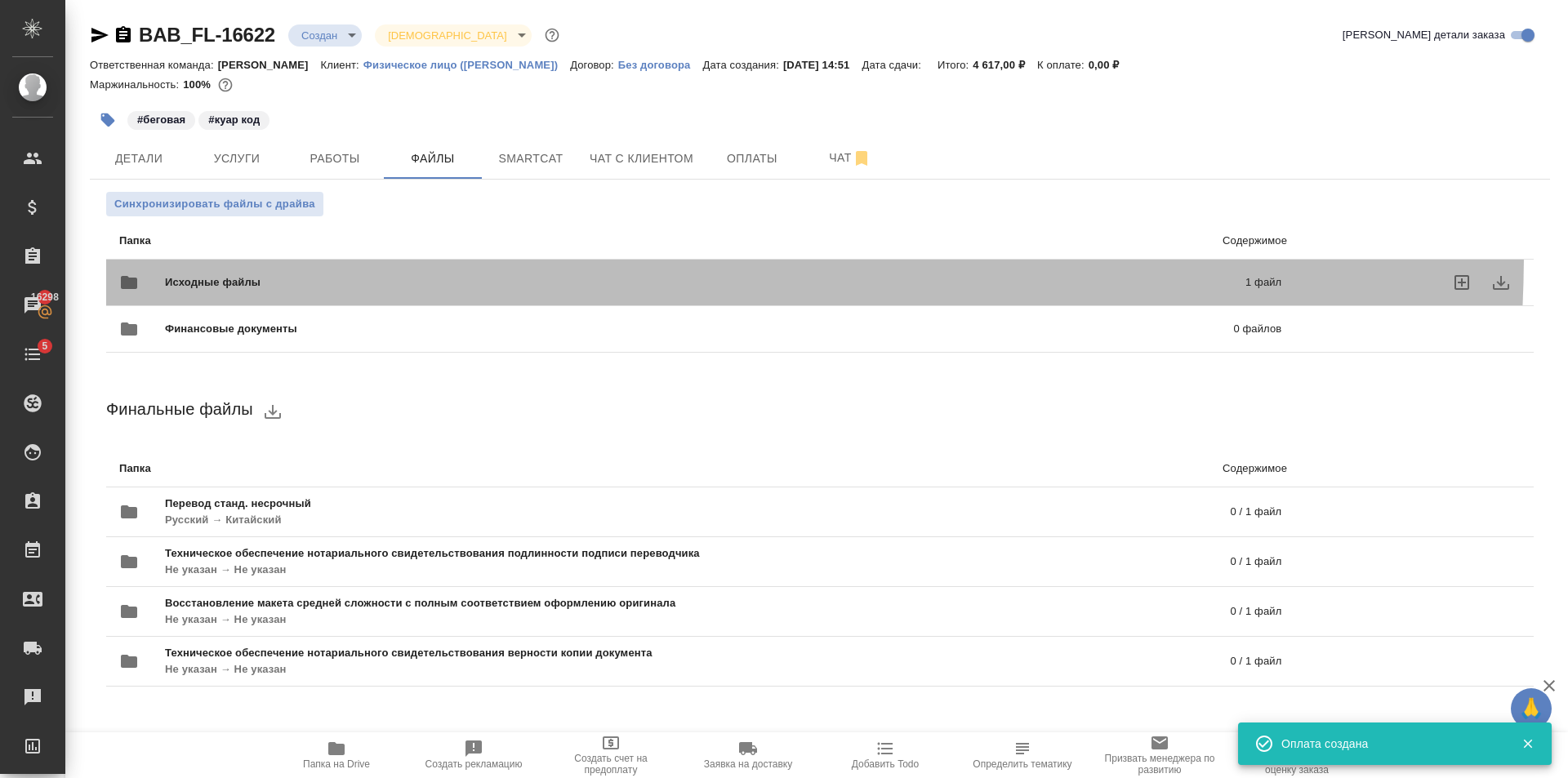
click at [373, 251] on div "Исходные файлы 1 файл" at bounding box center [700, 282] width 1195 height 71
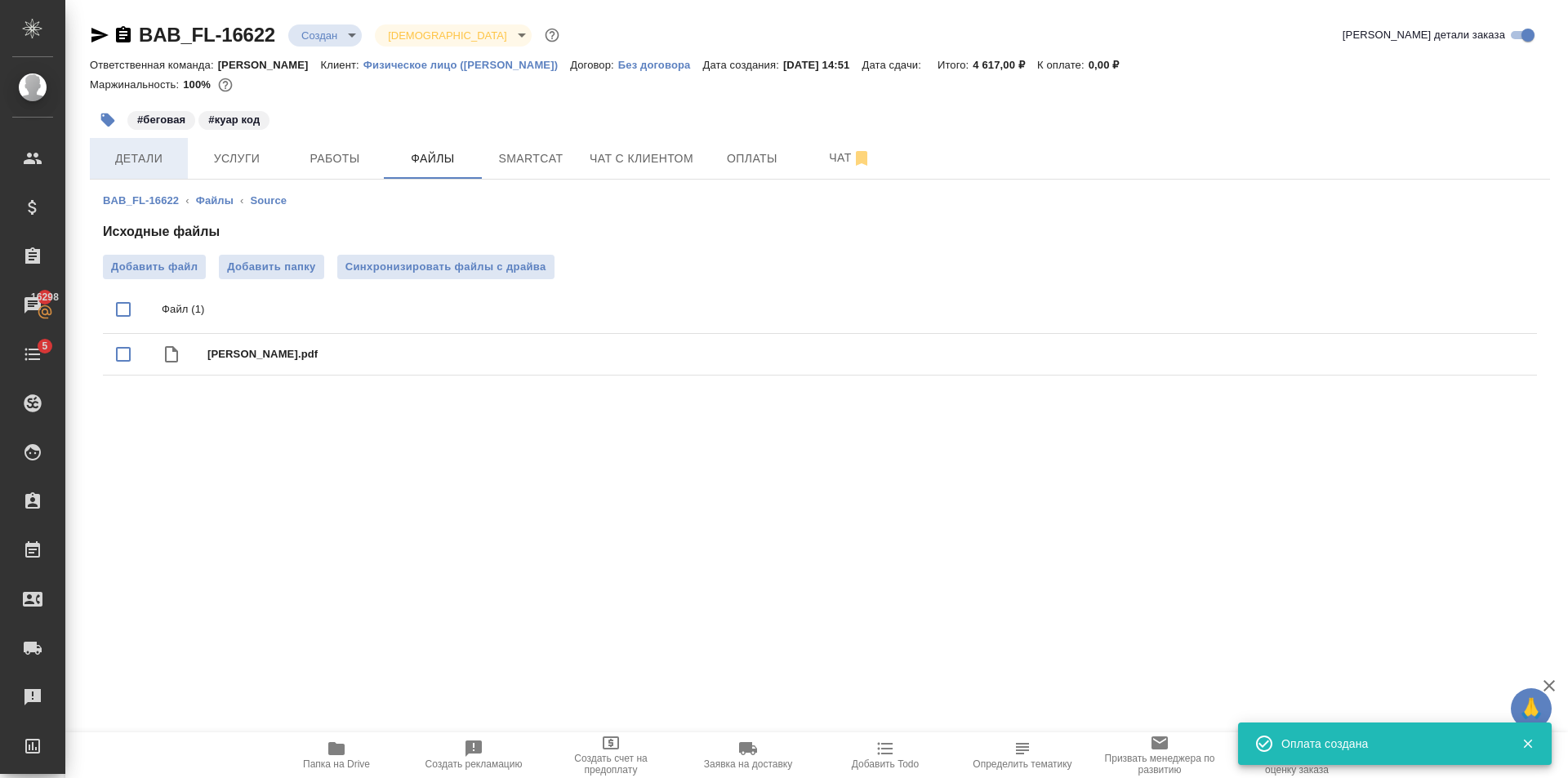
click at [148, 153] on span "Детали" at bounding box center [138, 159] width 79 height 20
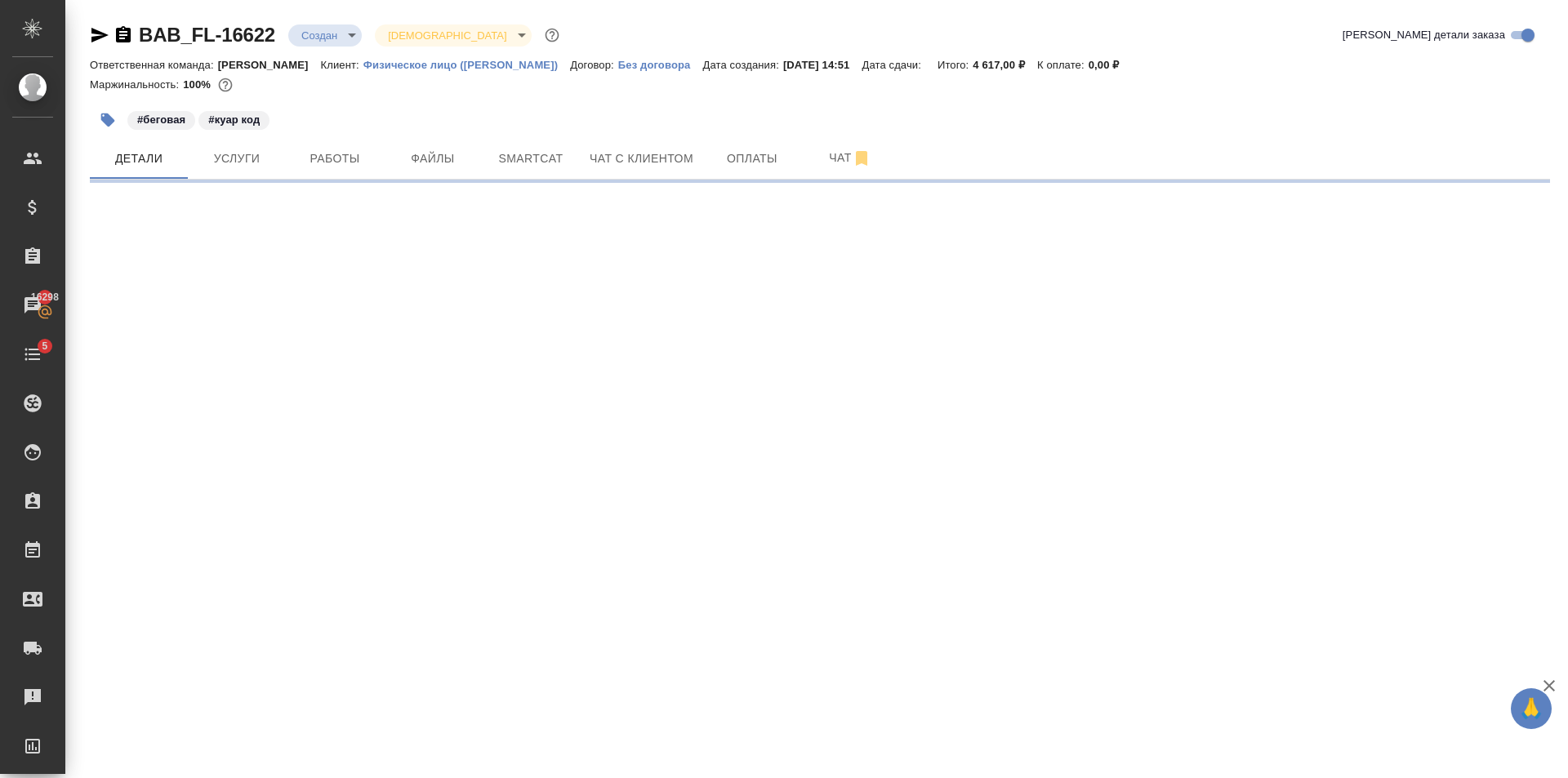
select select "RU"
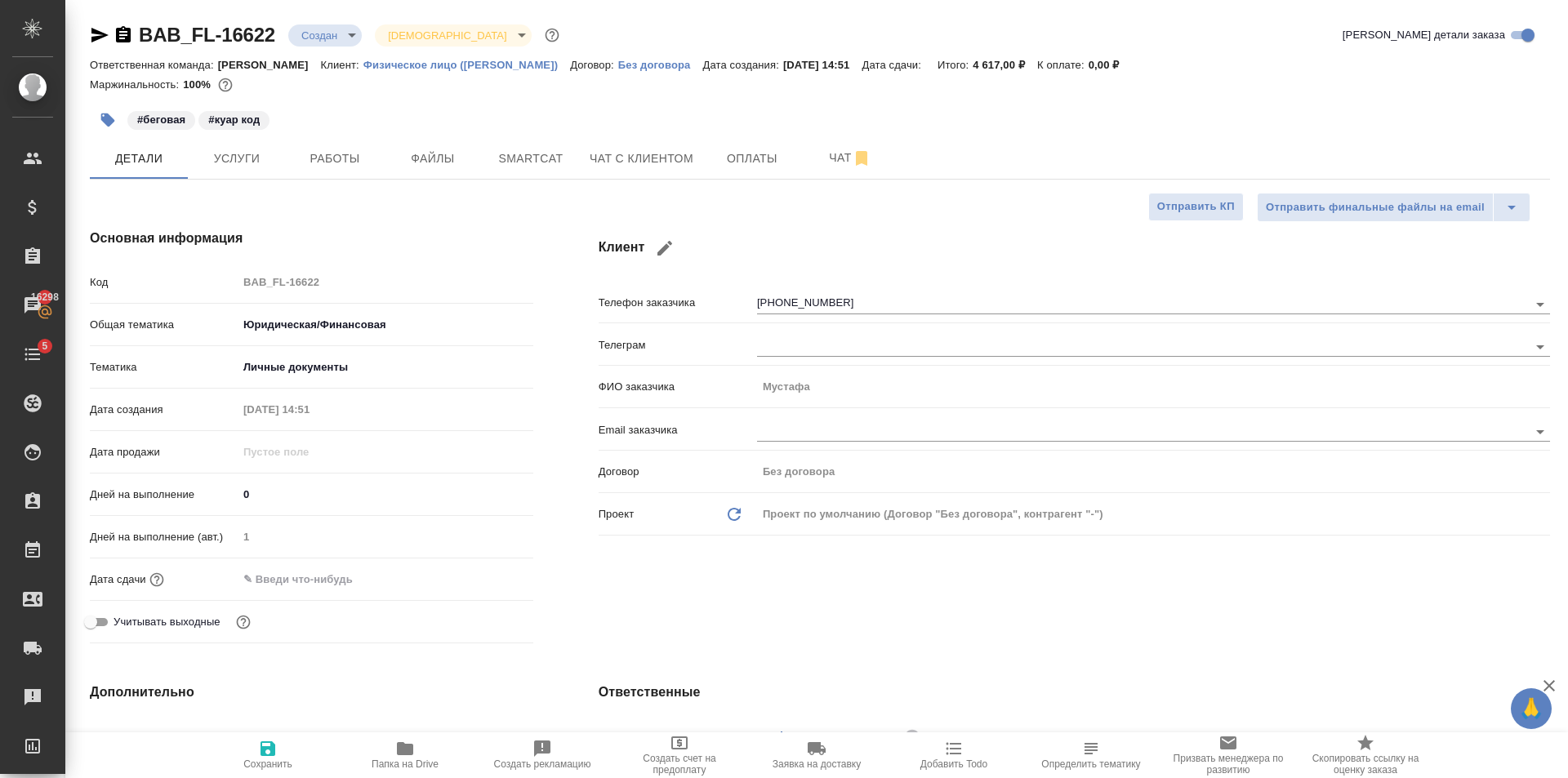
type textarea "x"
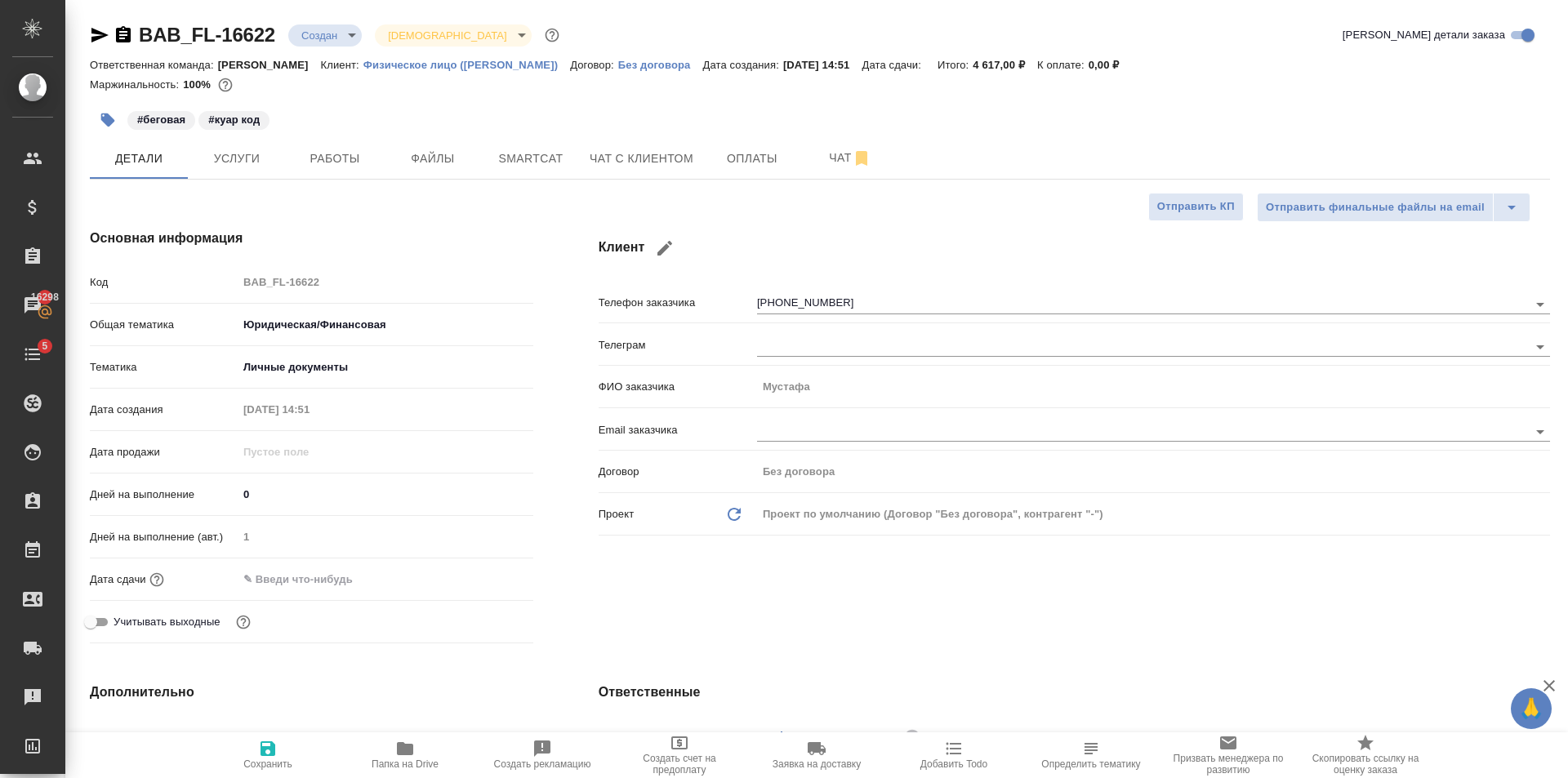
type textarea "x"
drag, startPoint x: 338, startPoint y: 573, endPoint x: 351, endPoint y: 584, distance: 17.0
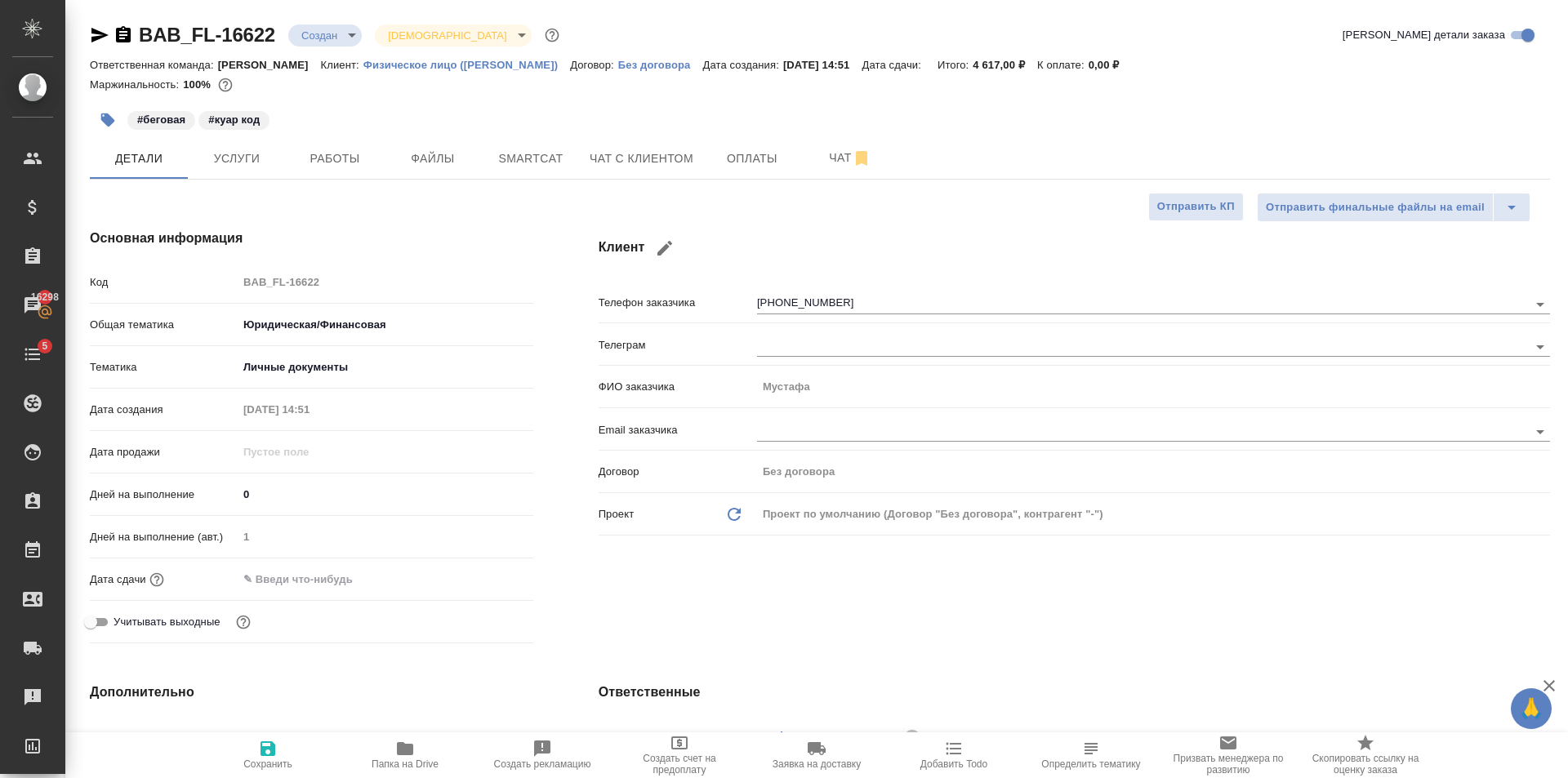
click at [333, 591] on input "text" at bounding box center [309, 580] width 143 height 24
click at [485, 581] on icon "button" at bounding box center [486, 578] width 15 height 17
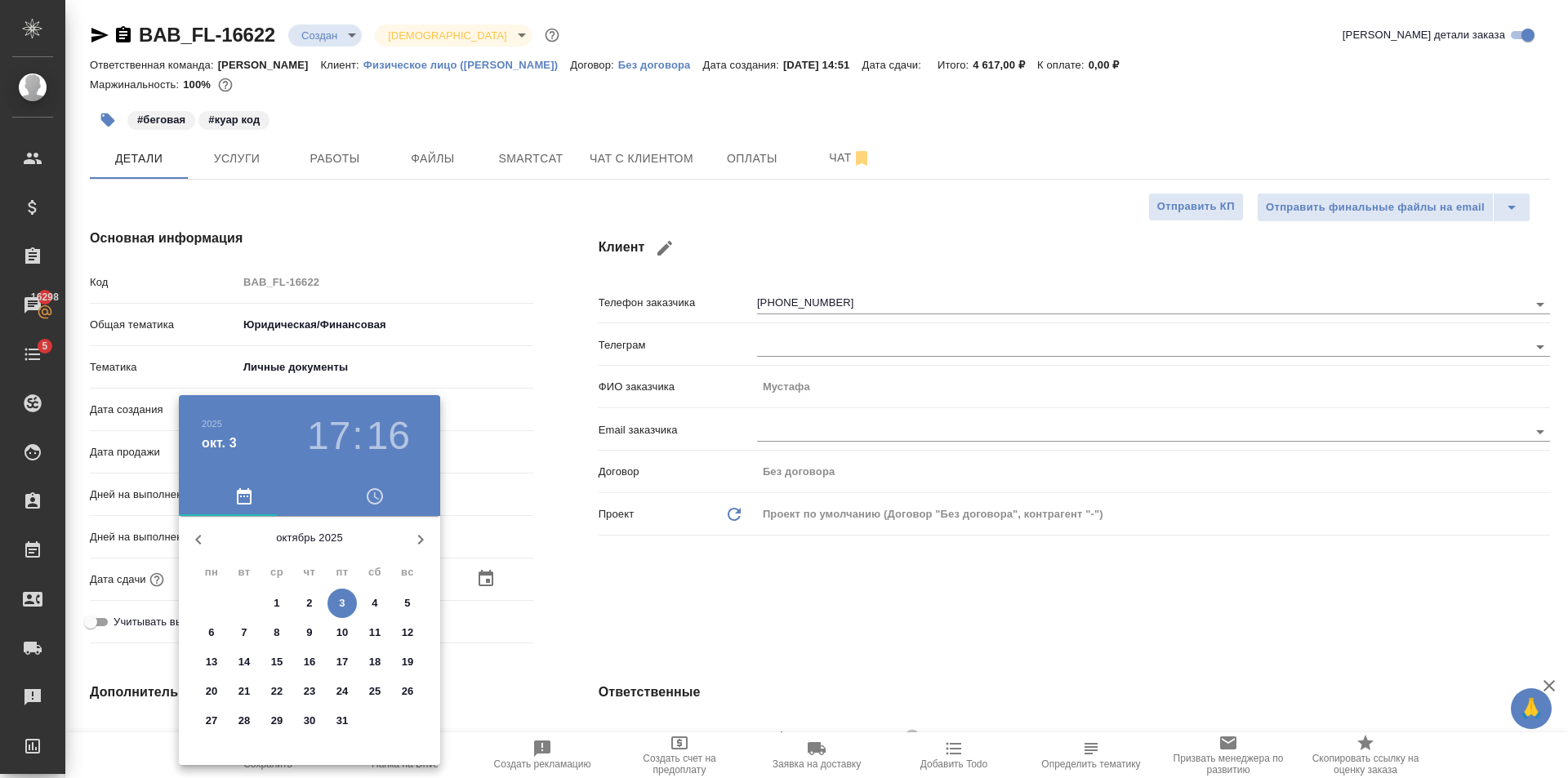
click at [210, 632] on p "6" at bounding box center [211, 632] width 6 height 17
type input "06.10.2025 17:16"
type textarea "x"
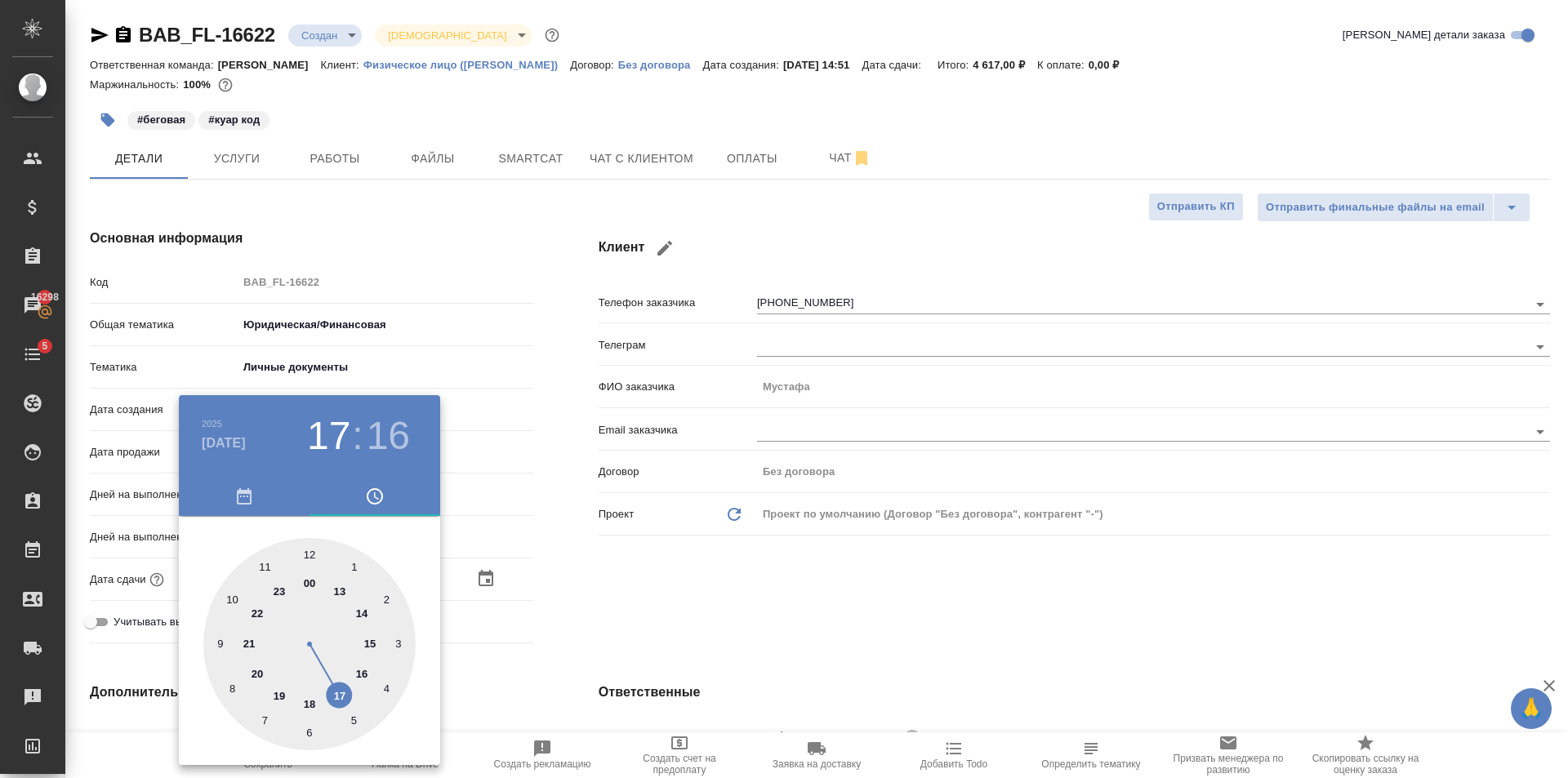
click at [341, 590] on div at bounding box center [309, 644] width 212 height 212
type input "06.10.2025 13:16"
type textarea "x"
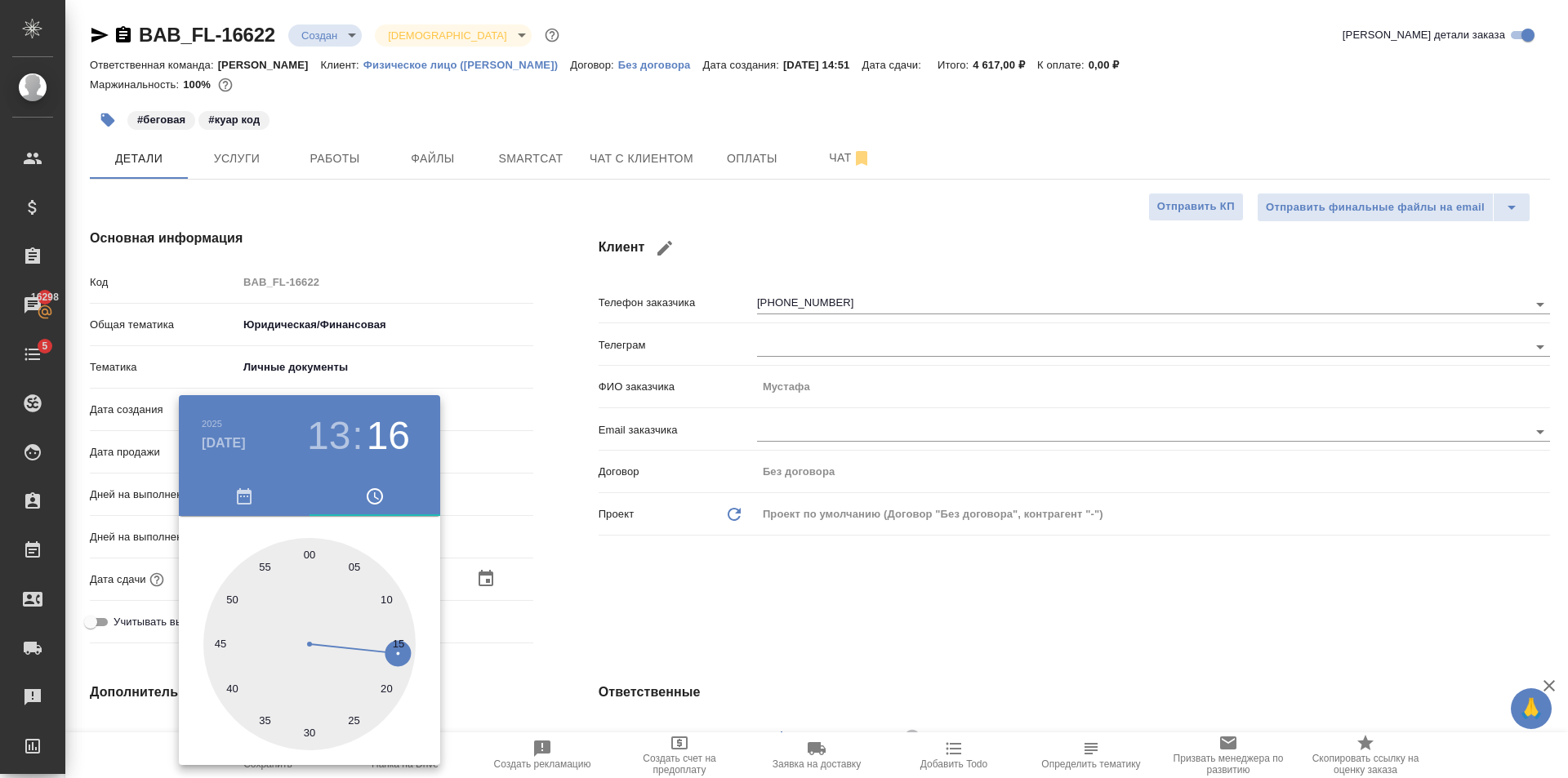
click at [313, 554] on div at bounding box center [309, 644] width 212 height 212
type input "06.10.2025 13:00"
type textarea "x"
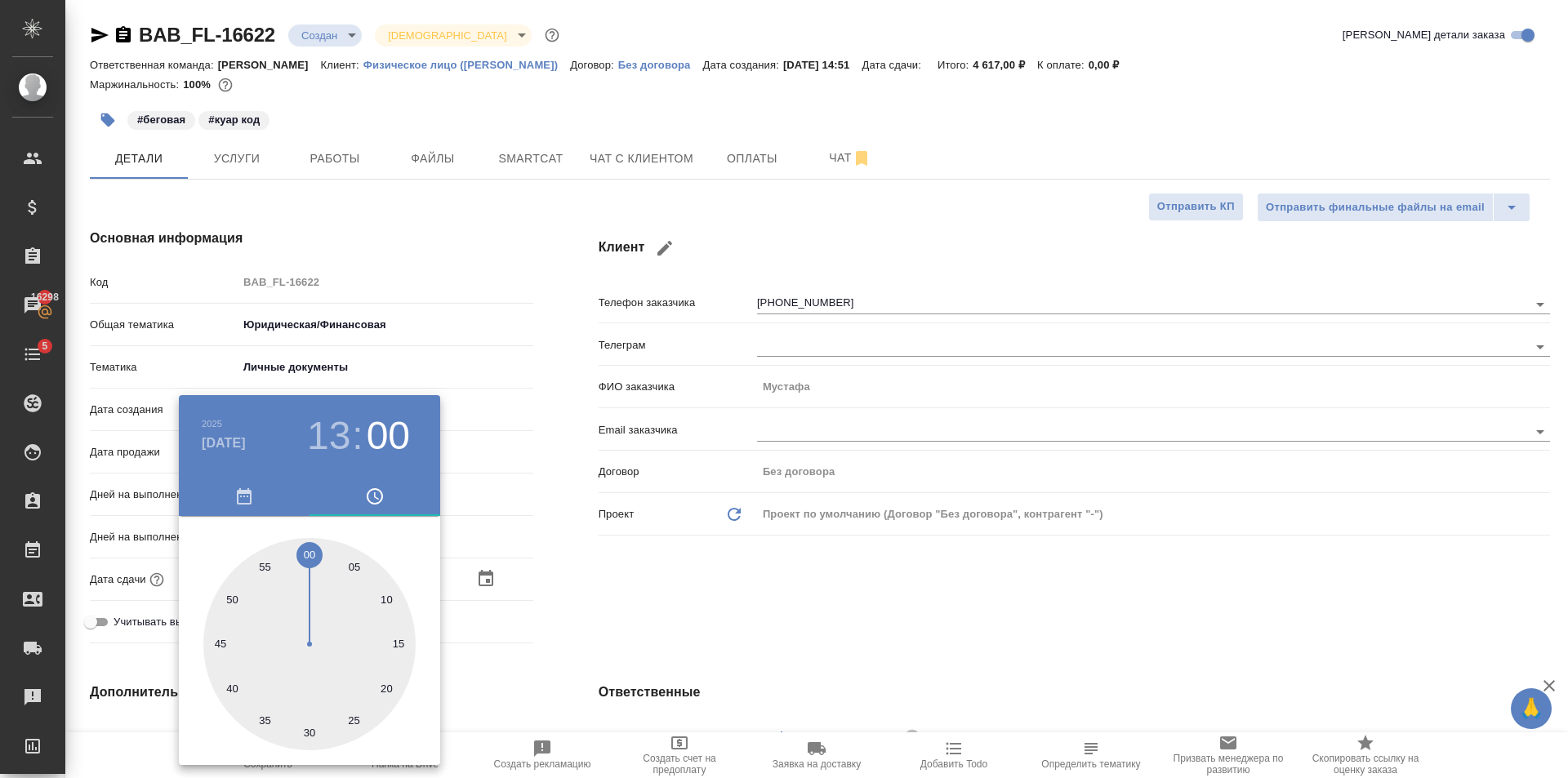
drag, startPoint x: 765, startPoint y: 627, endPoint x: 579, endPoint y: 644, distance: 186.8
click at [763, 627] on div at bounding box center [784, 389] width 1568 height 778
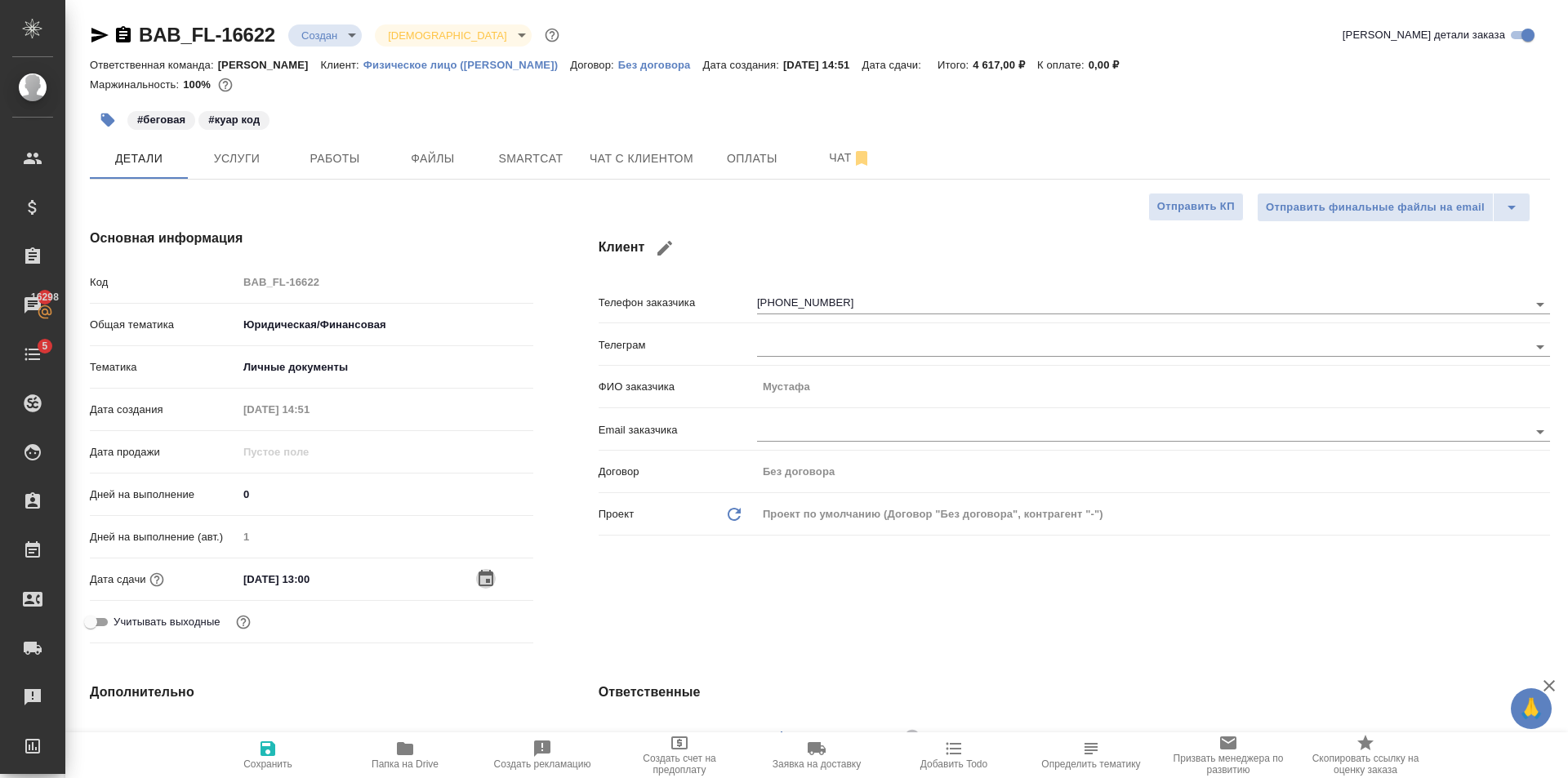
drag, startPoint x: 480, startPoint y: 581, endPoint x: 488, endPoint y: 579, distance: 8.2
click at [488, 579] on icon "button" at bounding box center [485, 579] width 19 height 19
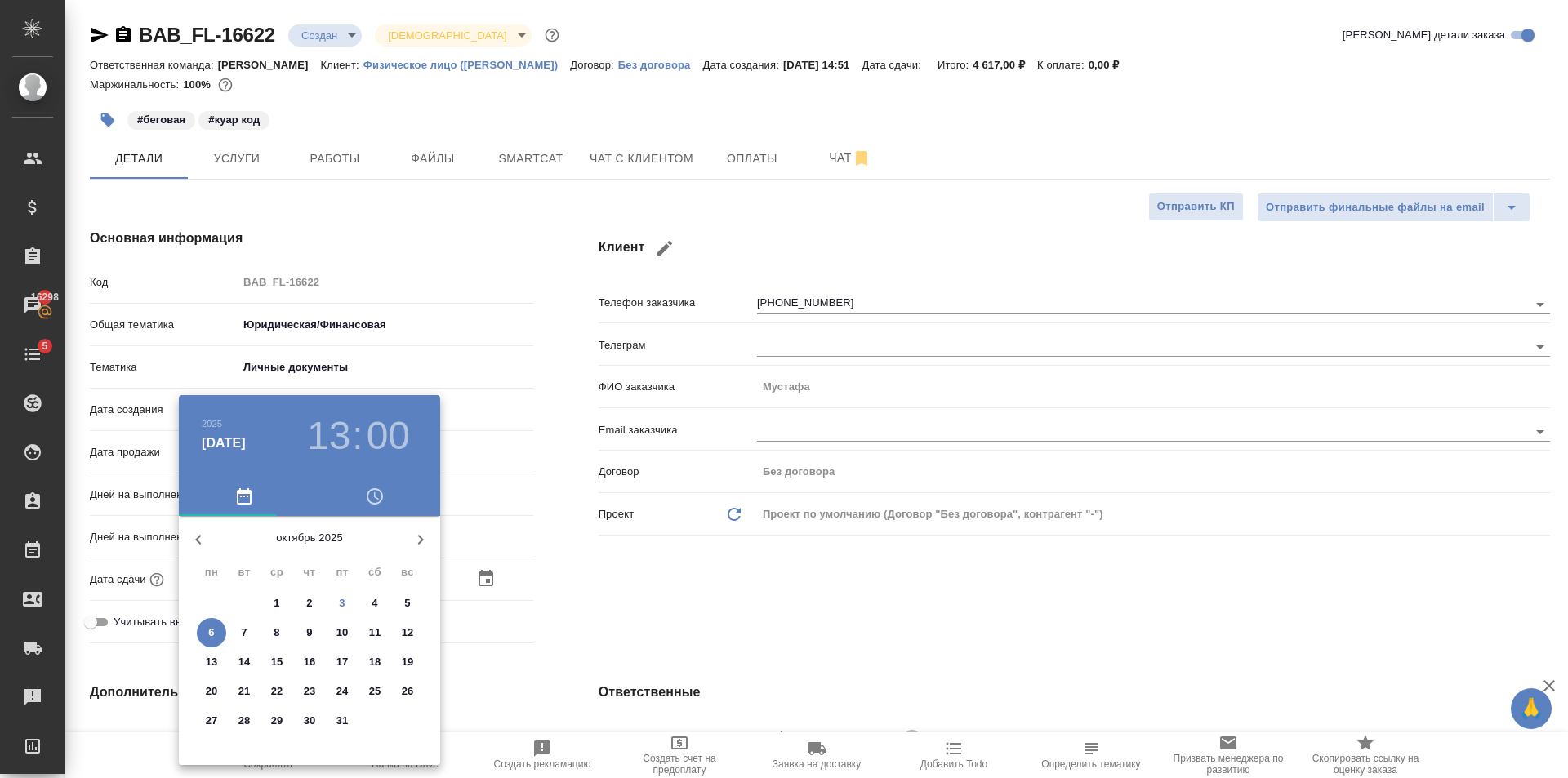
click at [344, 435] on h3 "13" at bounding box center [328, 435] width 44 height 45
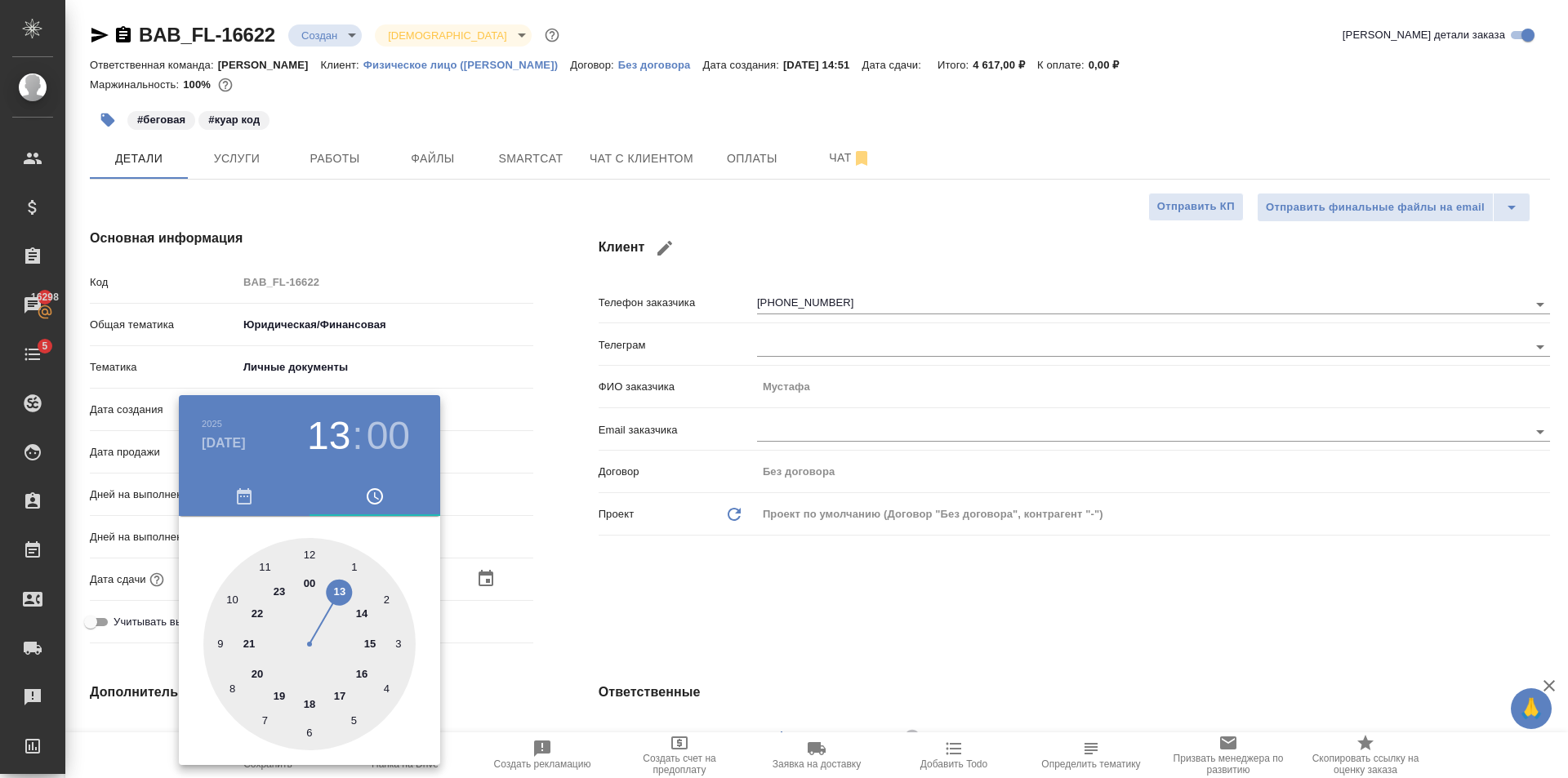
click at [365, 612] on div at bounding box center [309, 644] width 212 height 212
type input "06.10.2025 14:00"
type textarea "x"
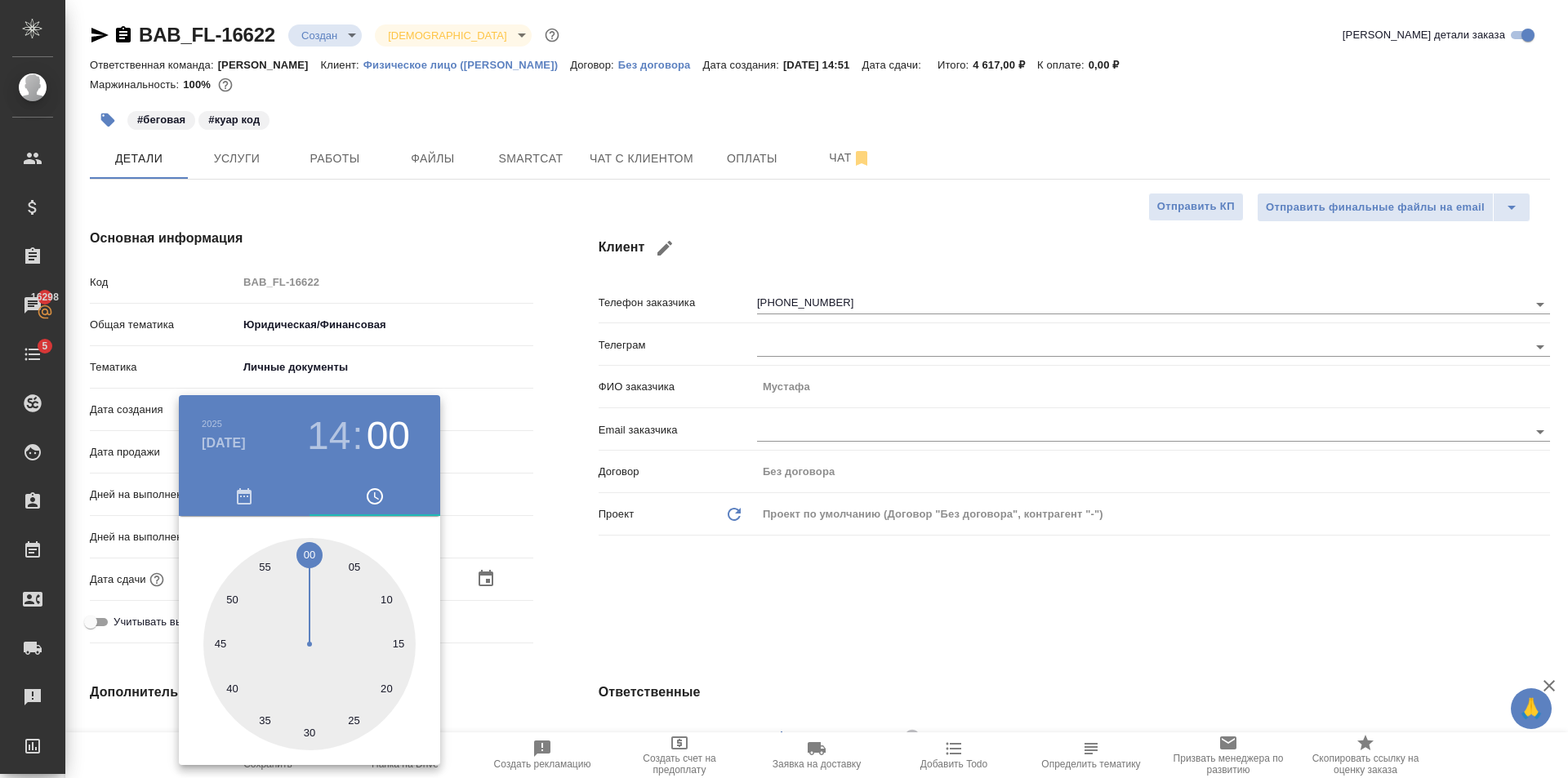
click at [673, 541] on div at bounding box center [784, 389] width 1568 height 778
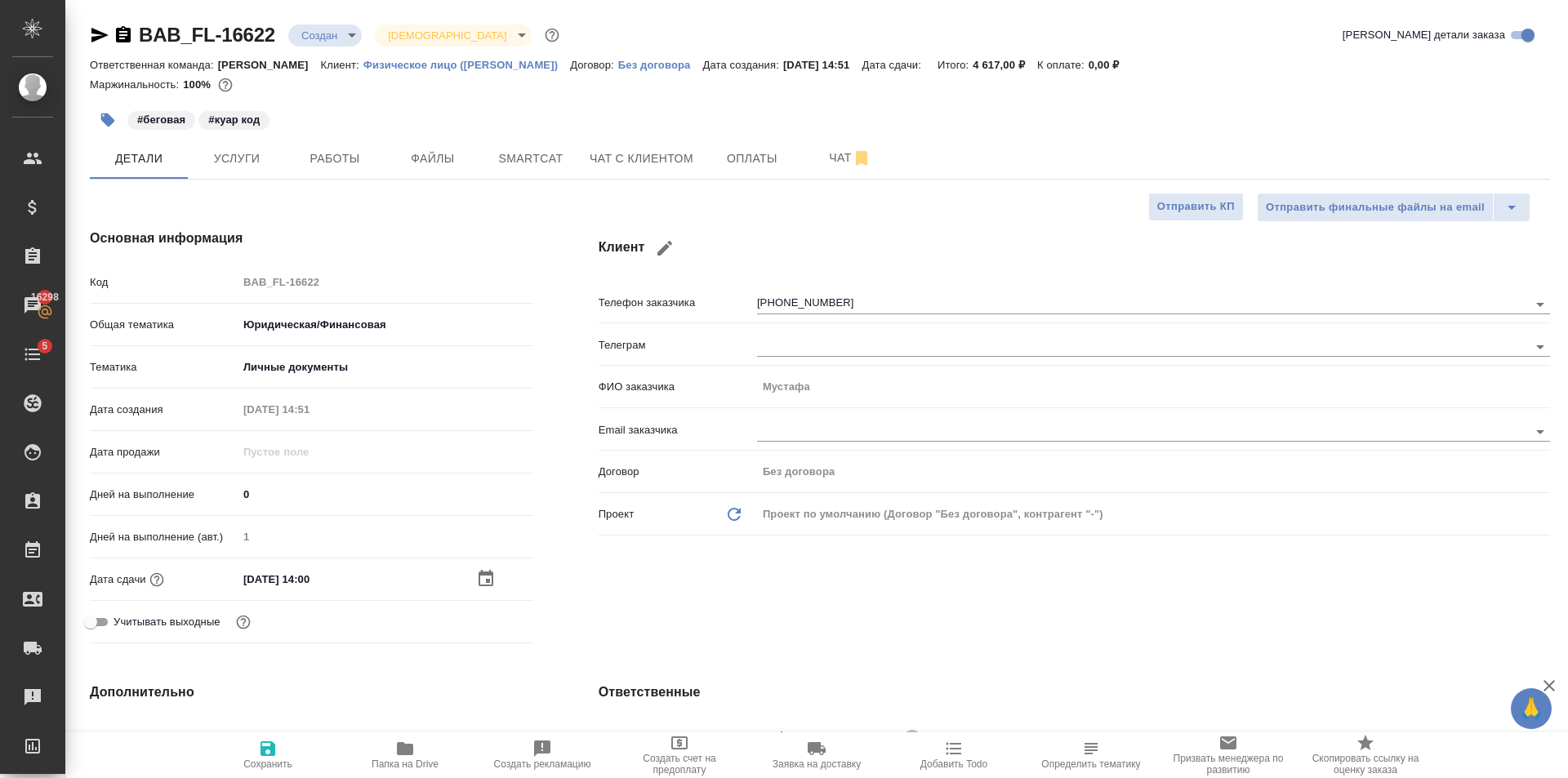
click at [289, 743] on span "Сохранить" at bounding box center [267, 754] width 118 height 31
type textarea "x"
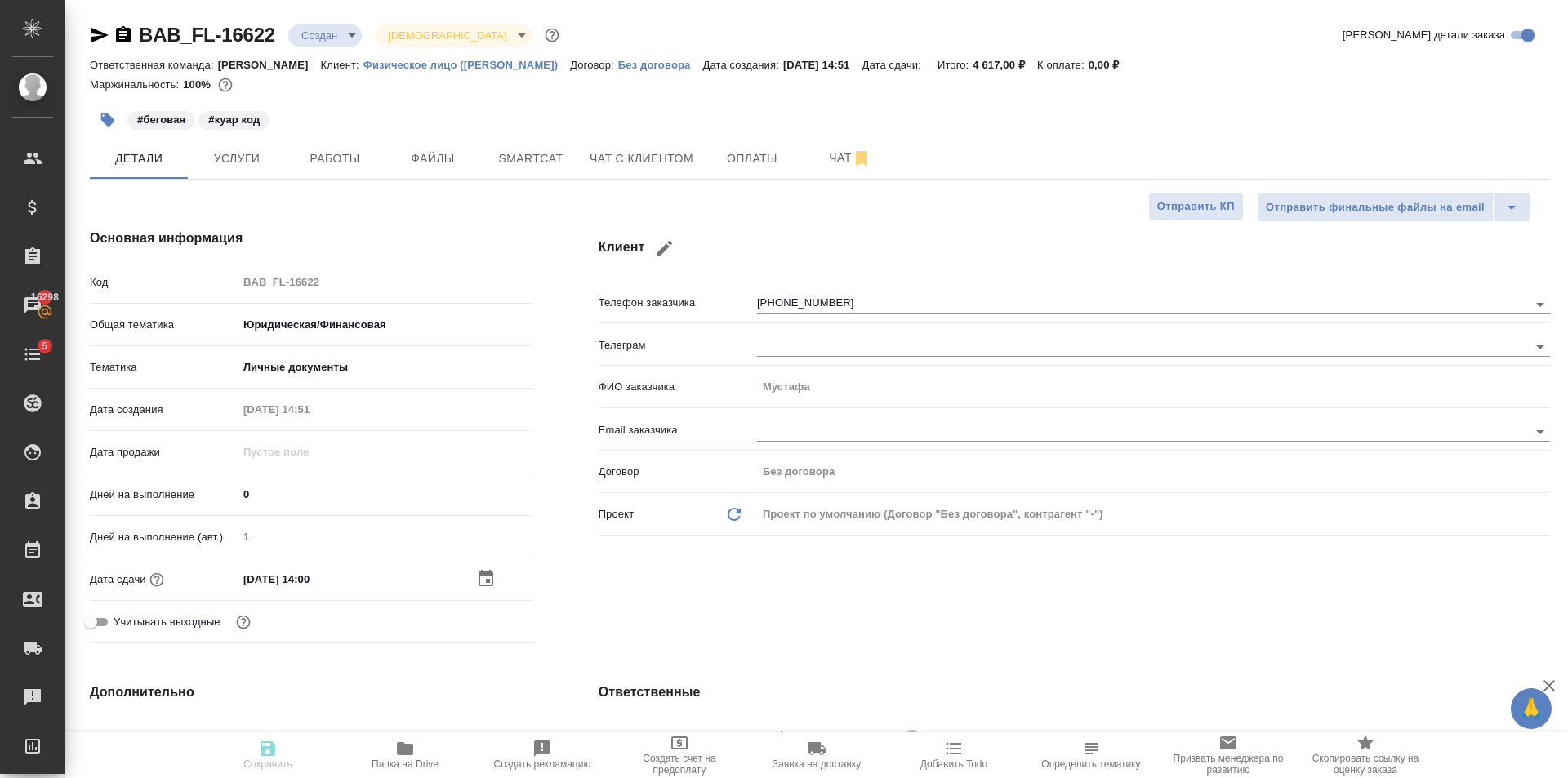
type textarea "x"
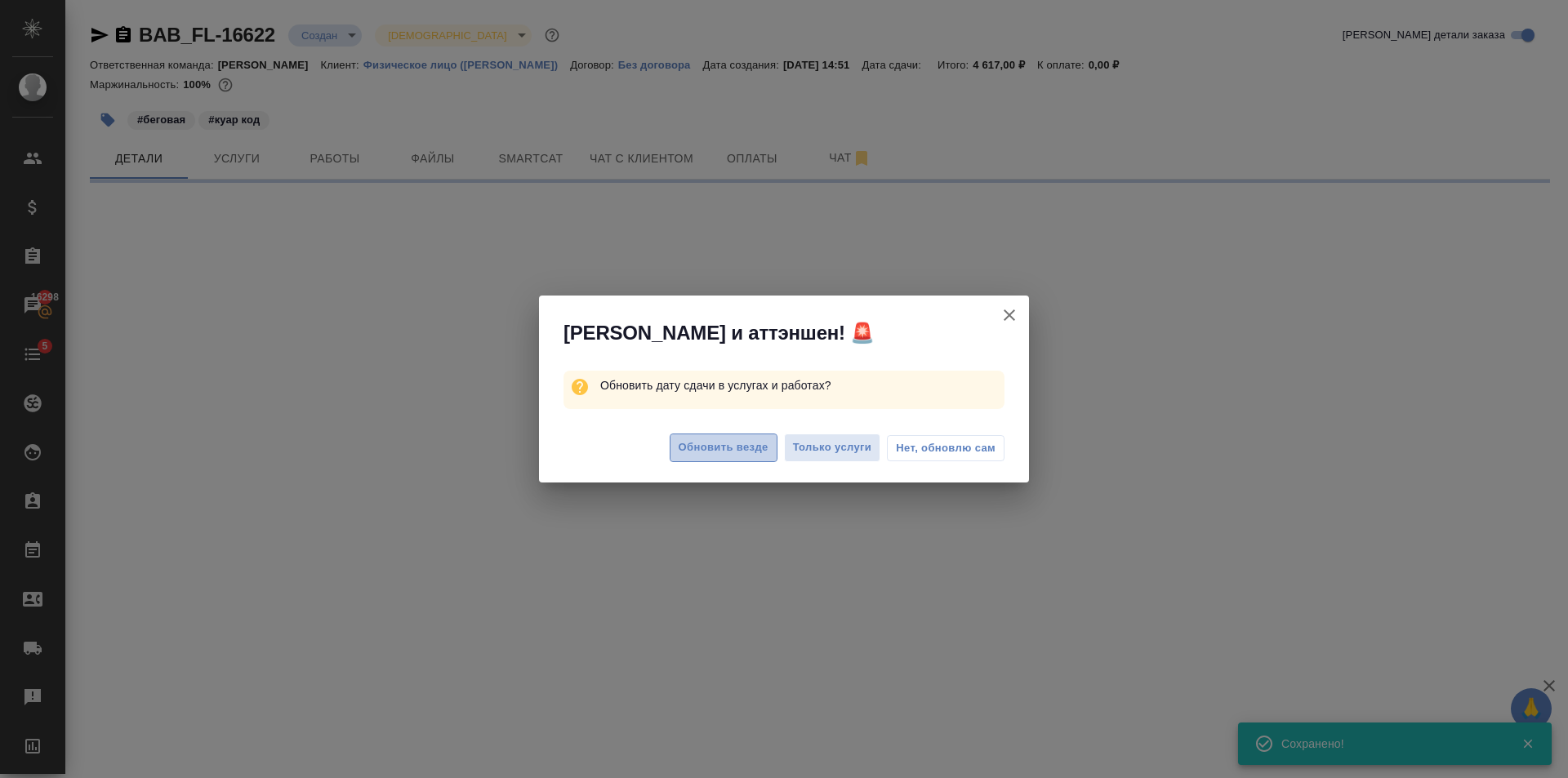
click at [722, 444] on span "Обновить везде" at bounding box center [723, 448] width 90 height 19
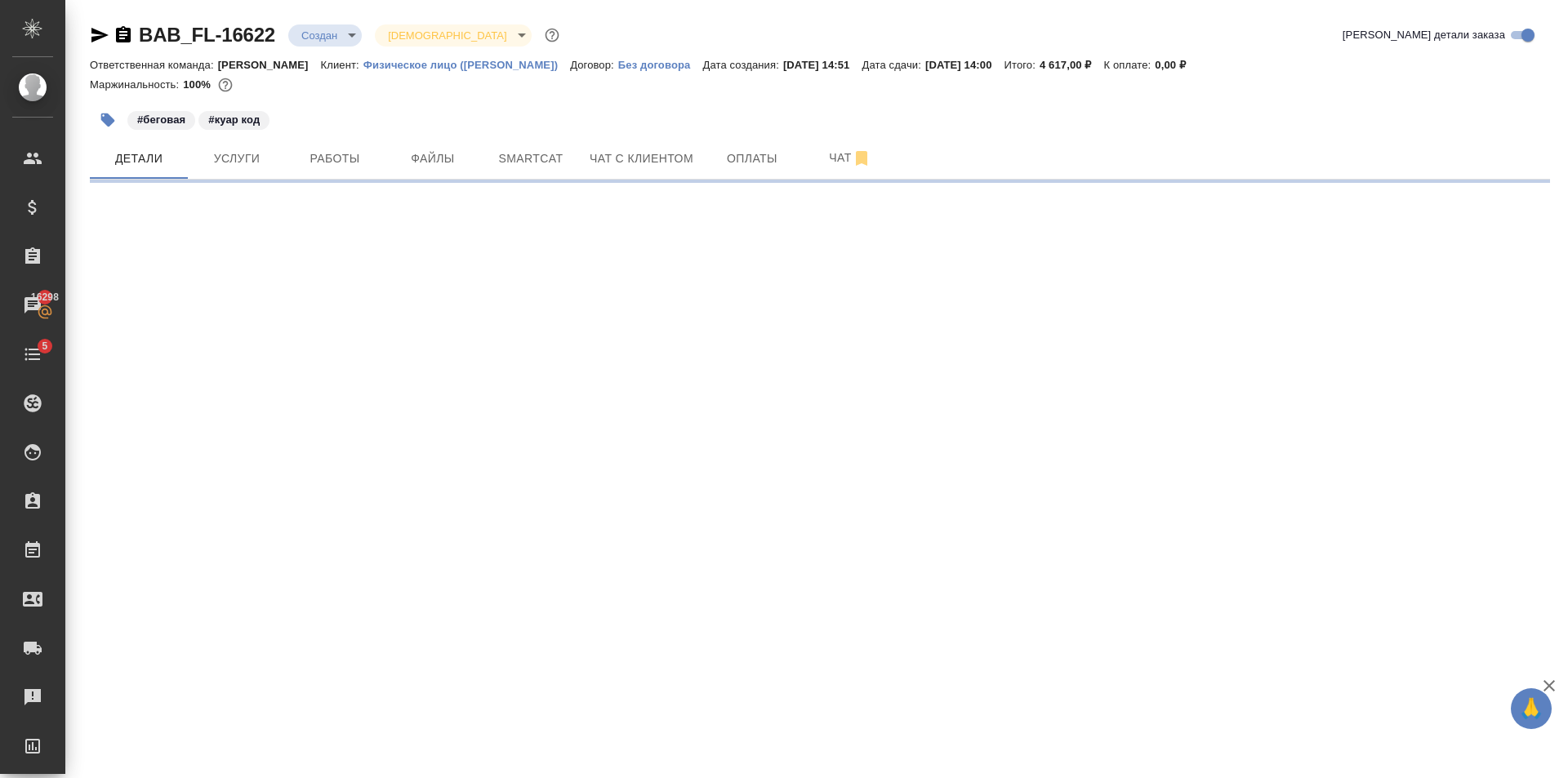
select select "RU"
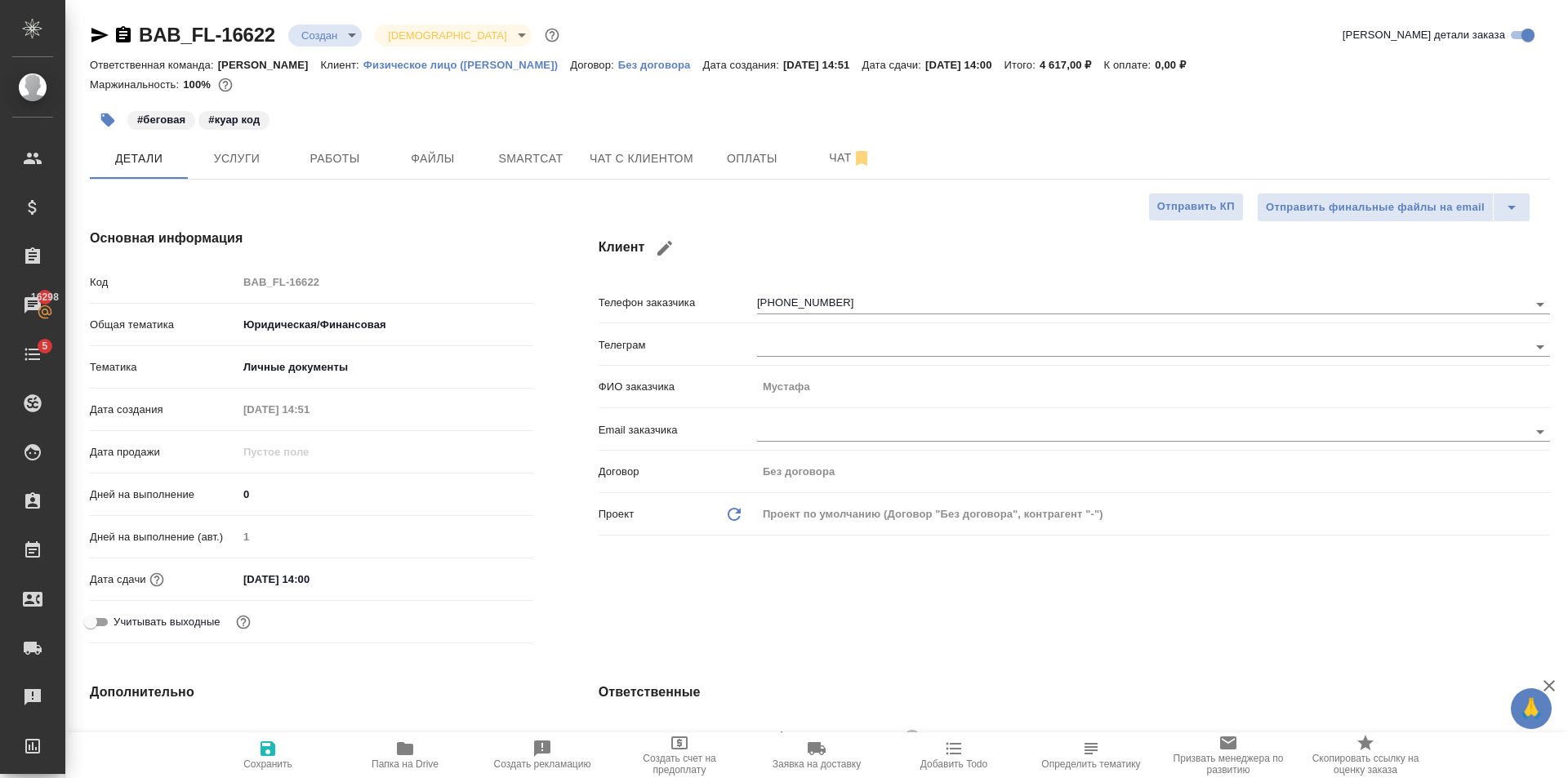
type textarea "x"
click at [269, 170] on button "Услуги" at bounding box center [237, 159] width 98 height 41
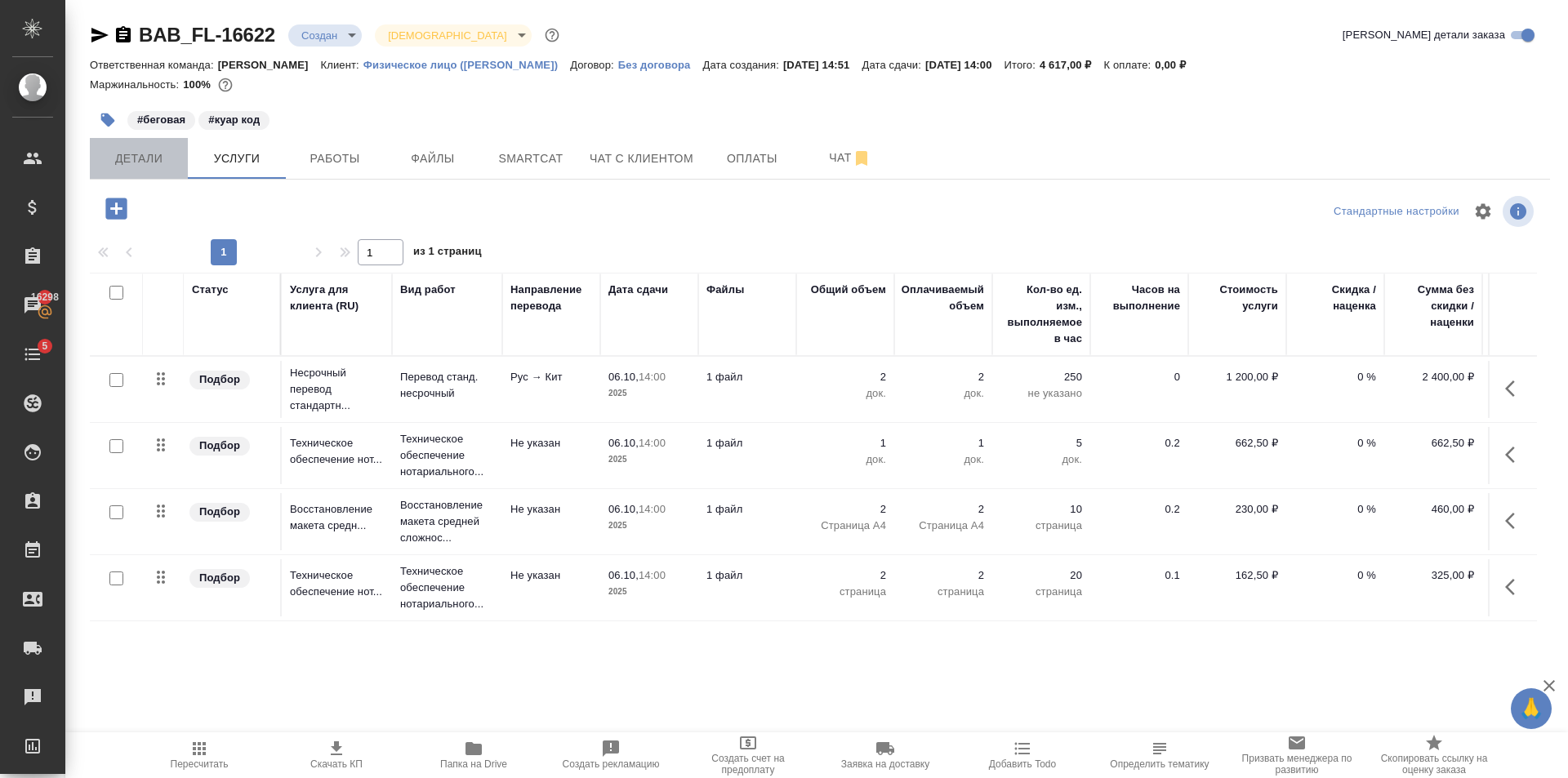
click at [124, 166] on span "Детали" at bounding box center [138, 159] width 79 height 20
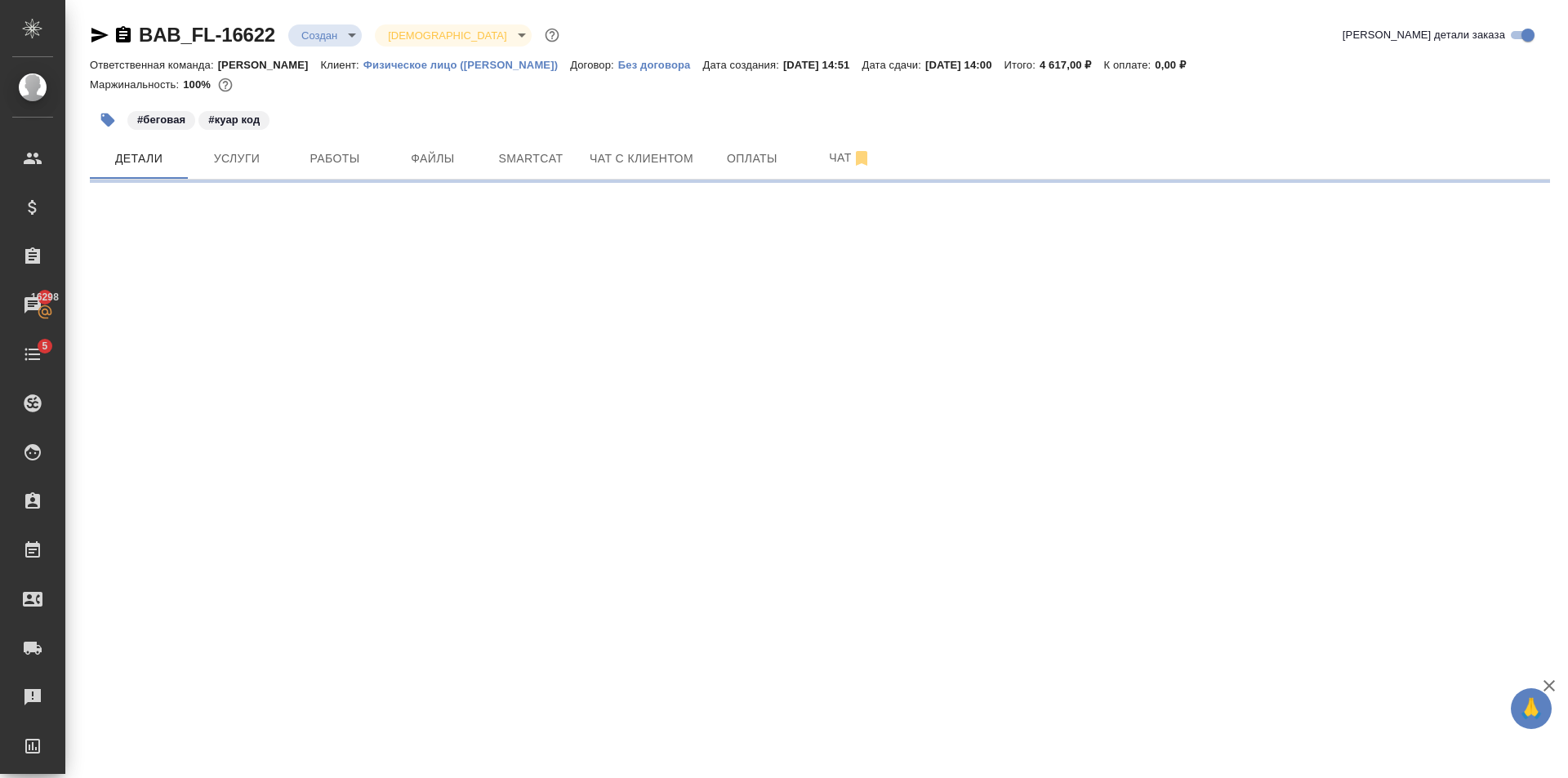
select select "RU"
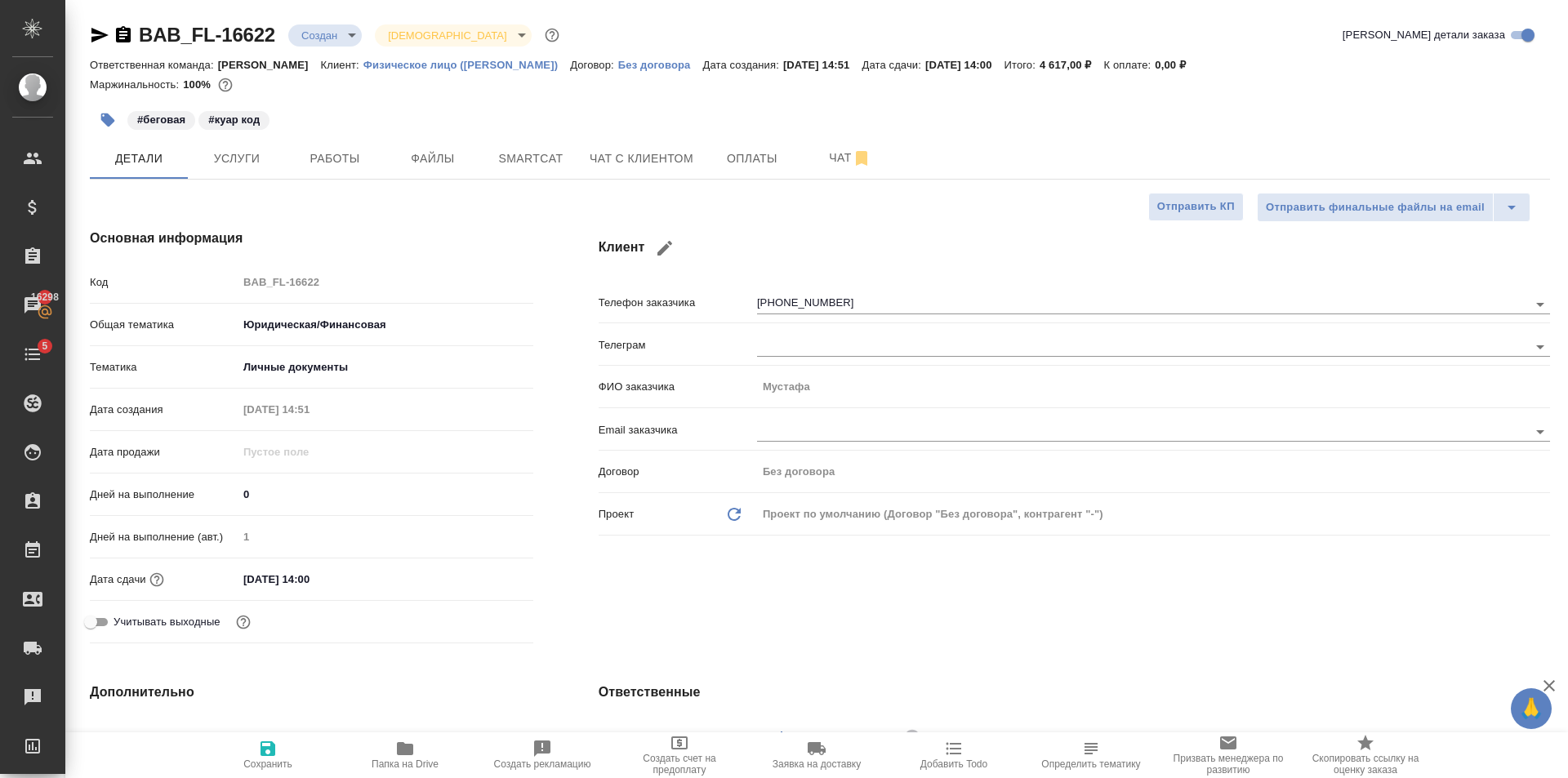
type textarea "x"
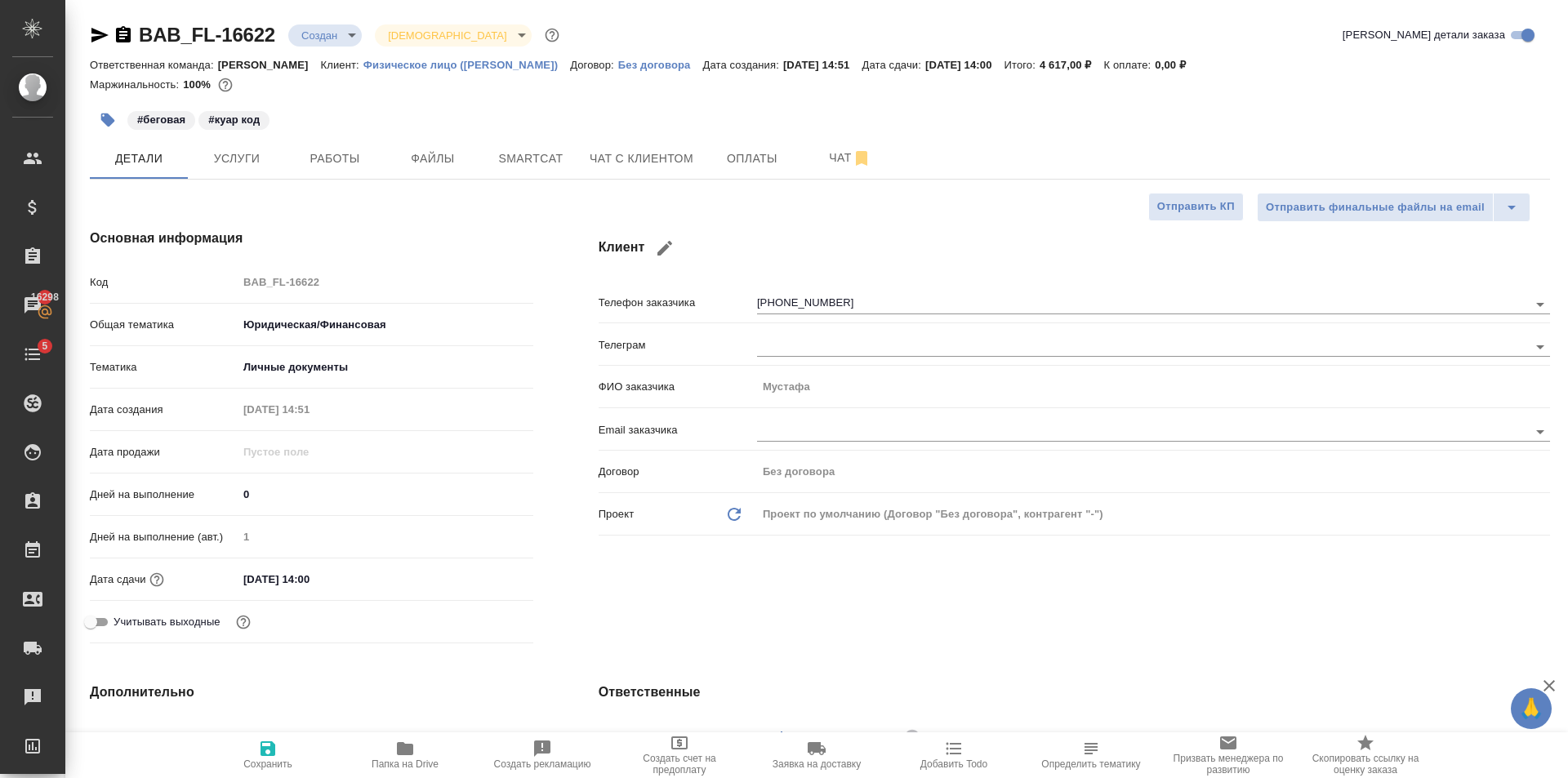
type textarea "x"
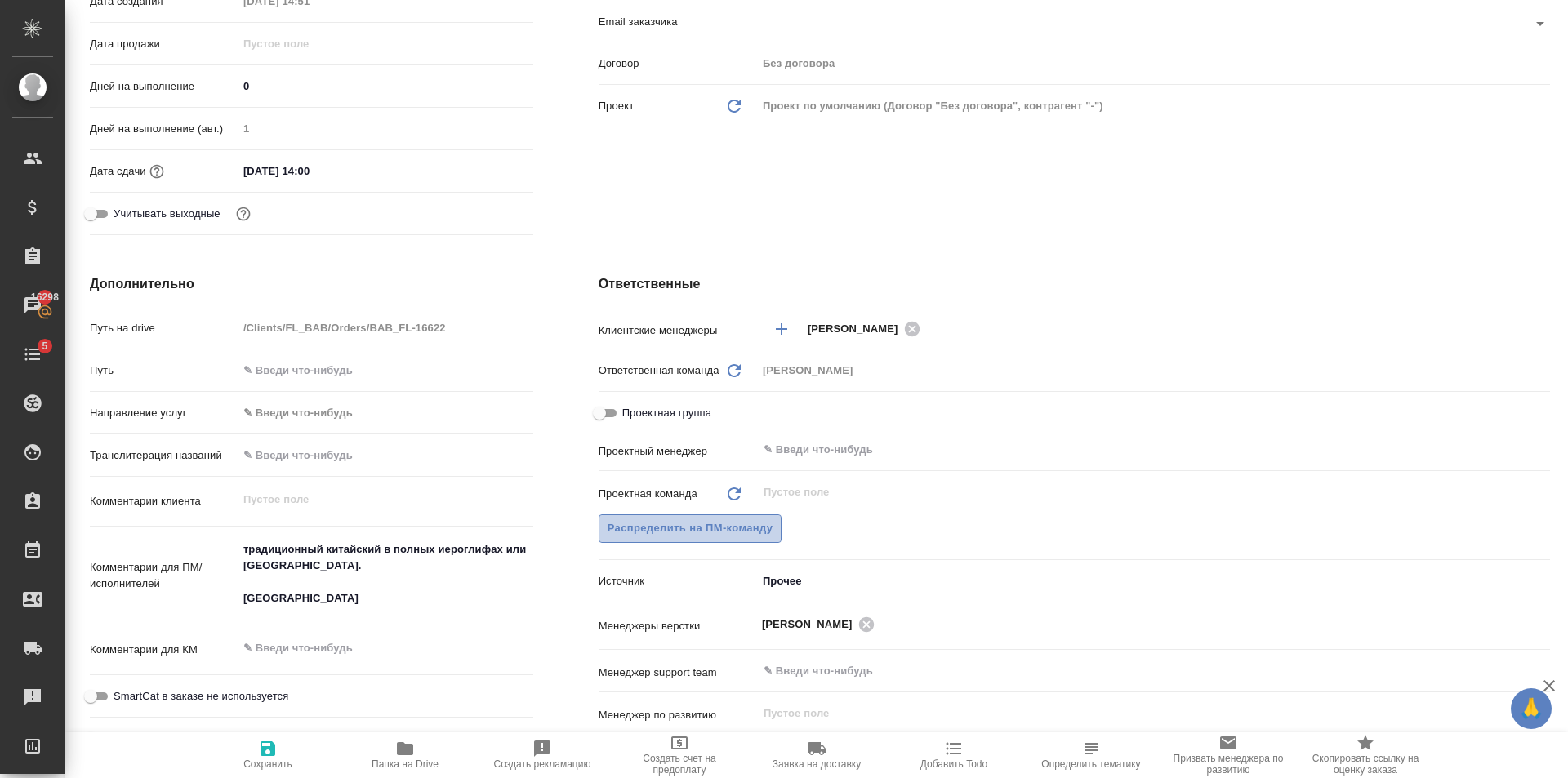
click at [719, 535] on span "Распределить на ПМ-команду" at bounding box center [690, 529] width 166 height 19
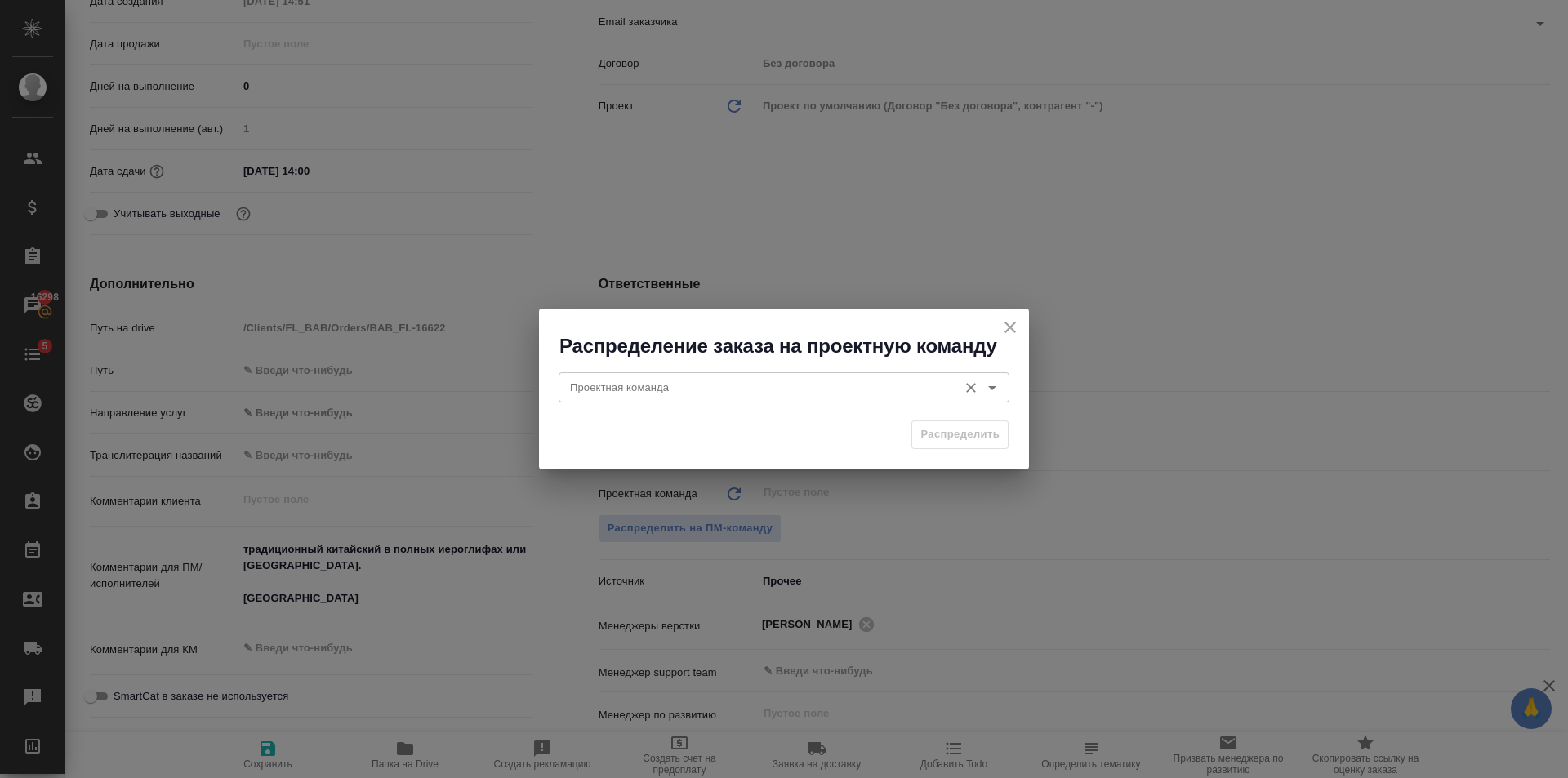
click at [623, 380] on input "Проектная команда" at bounding box center [756, 387] width 386 height 19
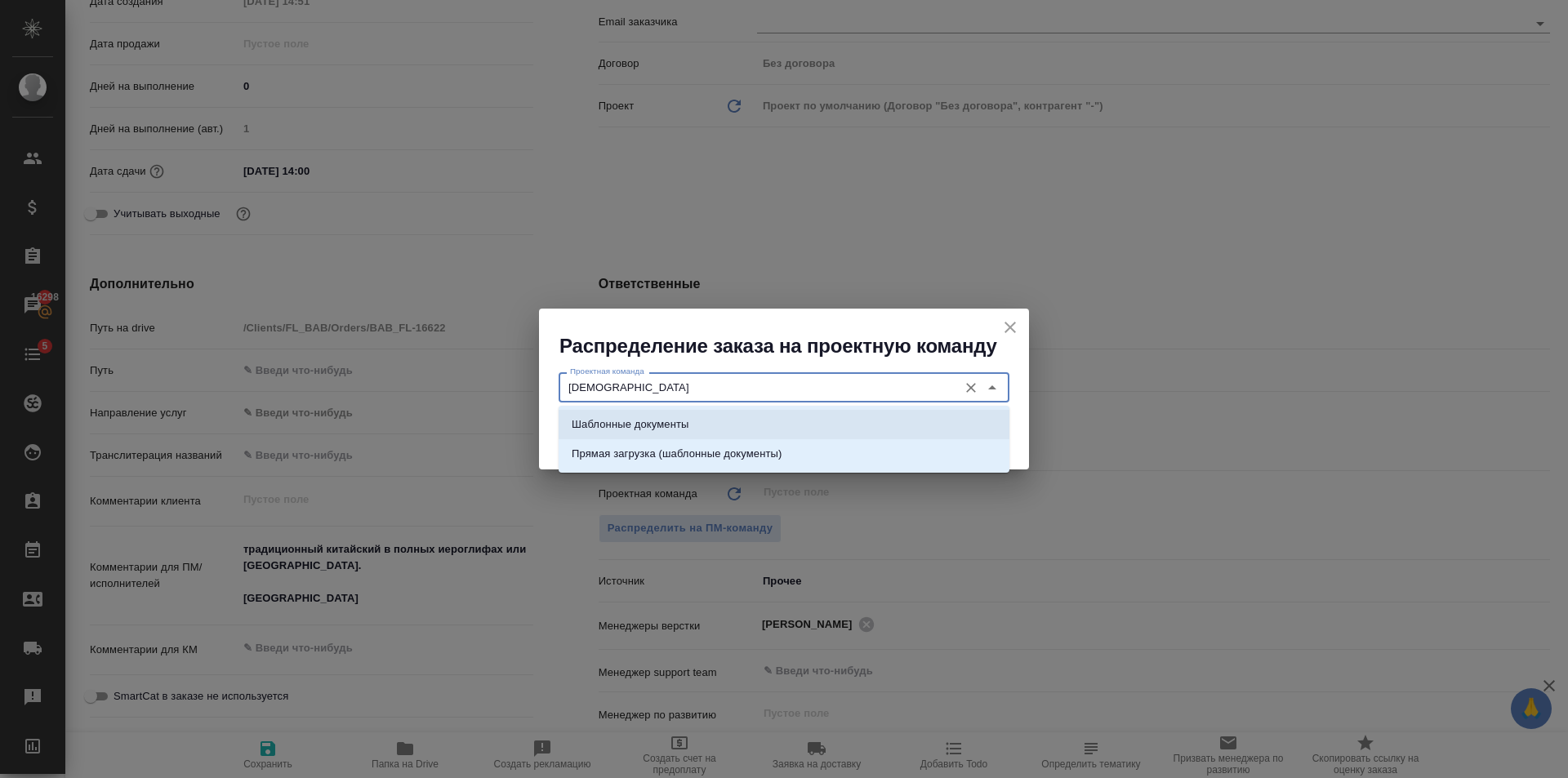
click at [663, 415] on li "Шаблонные документы" at bounding box center [784, 425] width 451 height 30
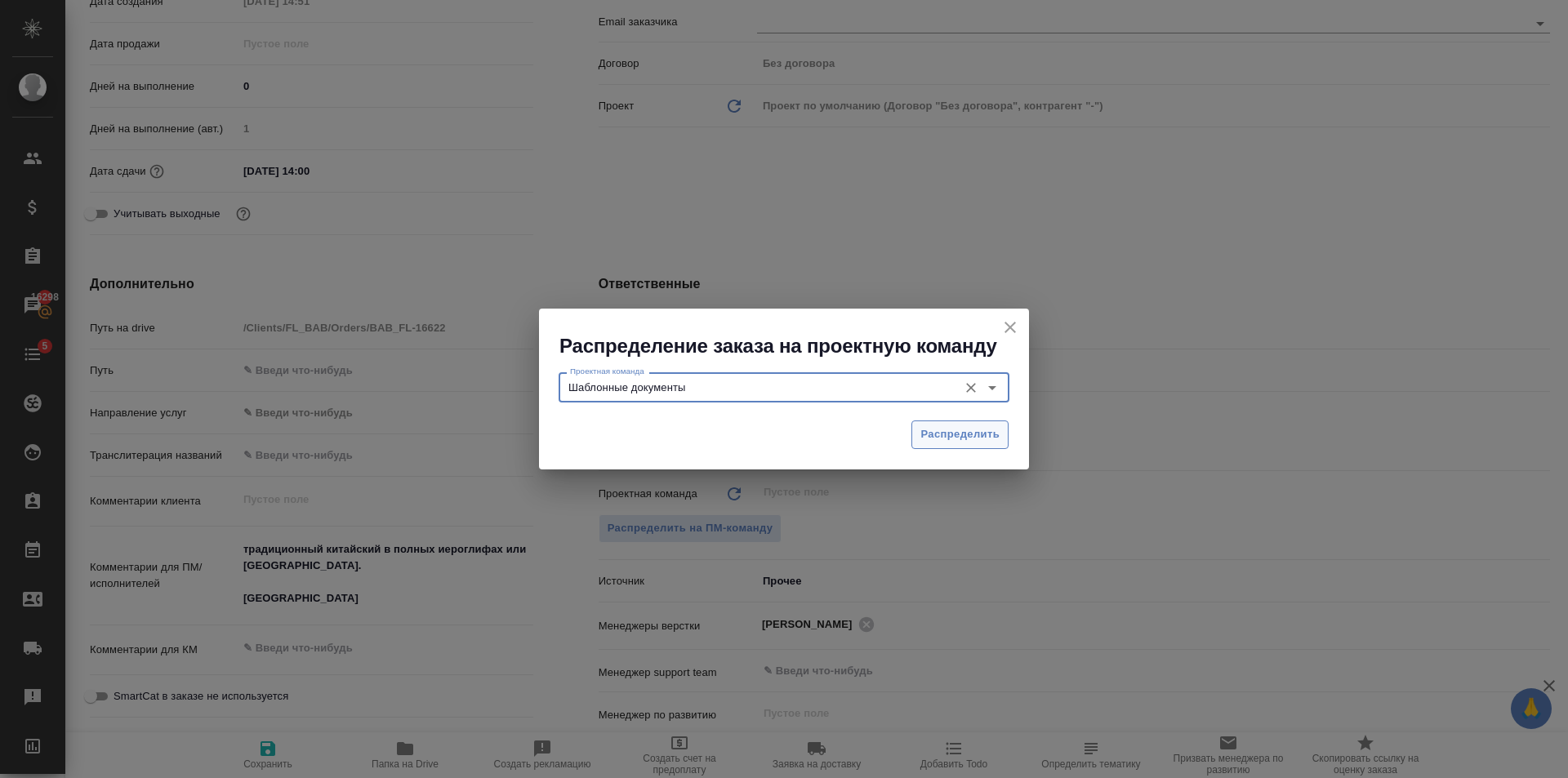
type input "Шаблонные документы"
click at [929, 430] on span "Распределить" at bounding box center [959, 435] width 79 height 19
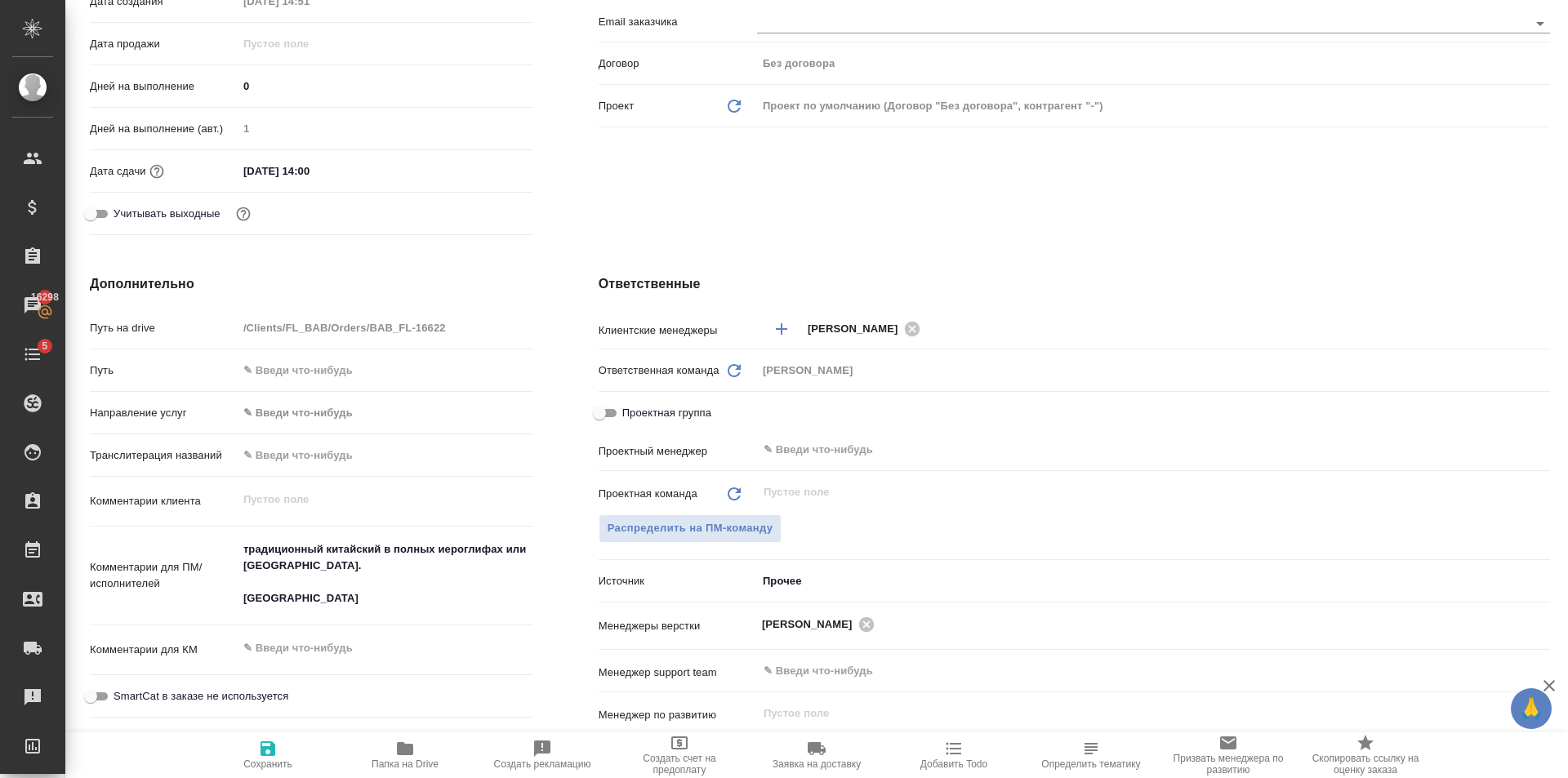
type textarea "x"
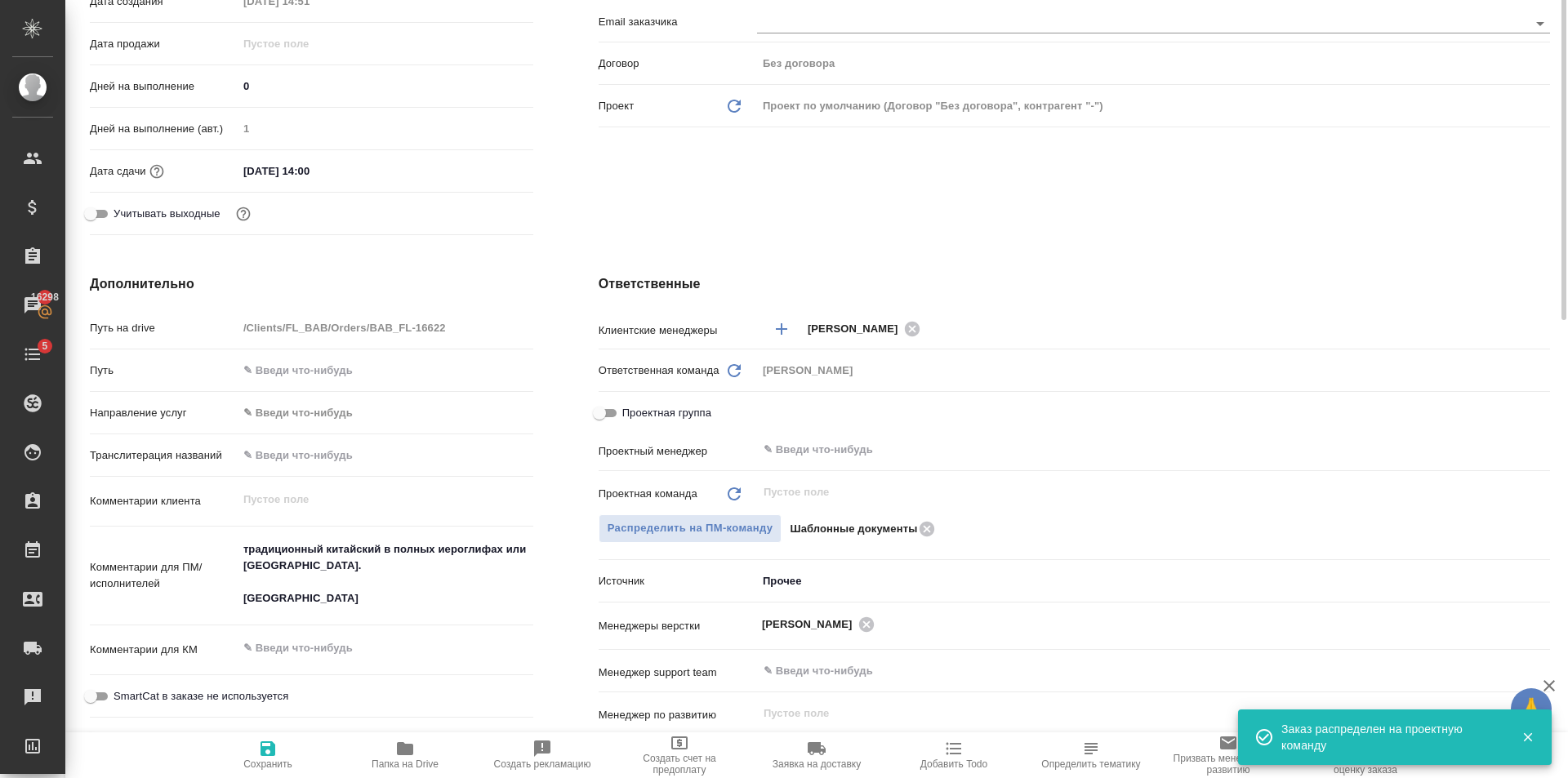
scroll to position [0, 0]
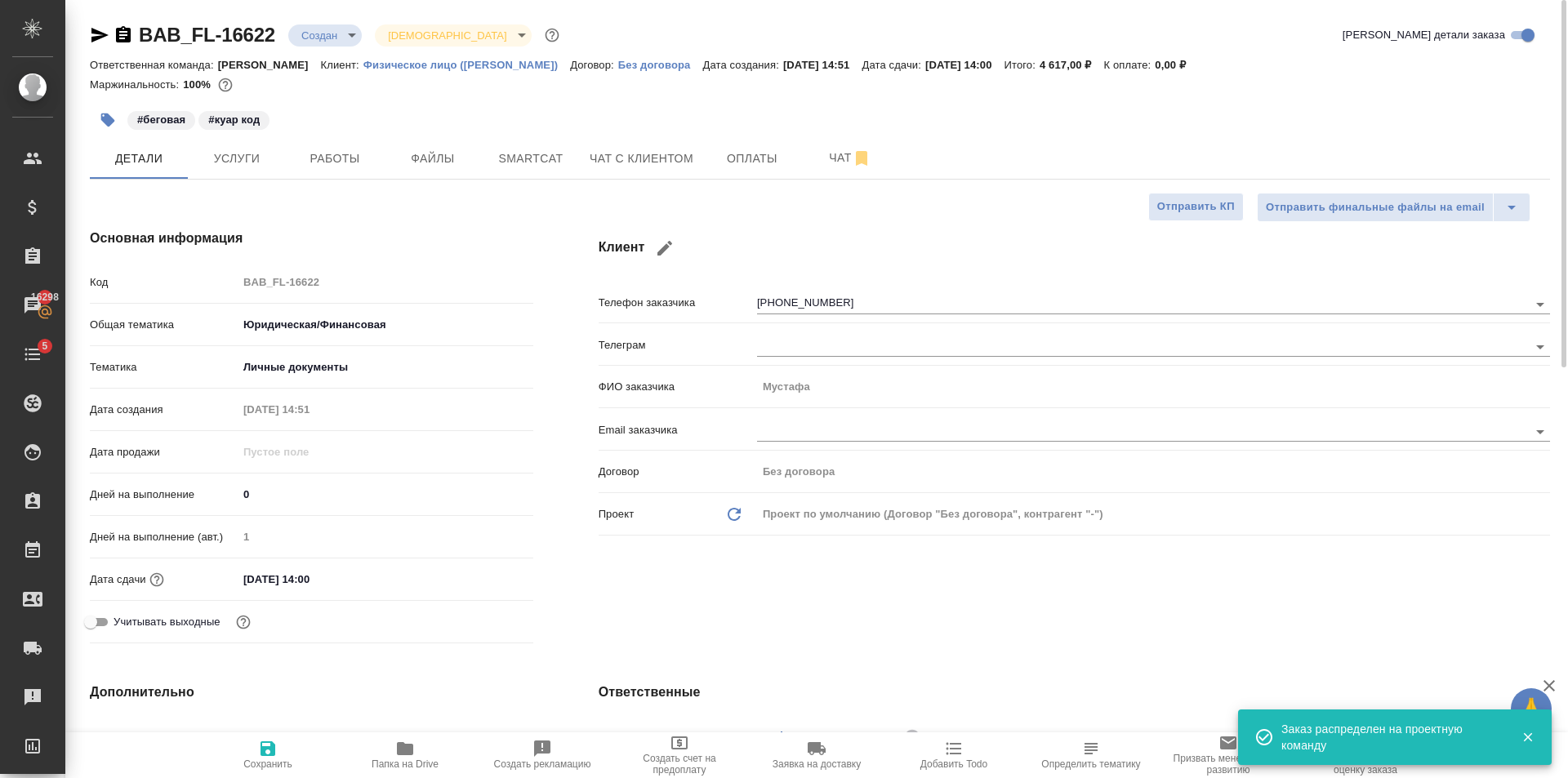
click at [276, 765] on span "Сохранить" at bounding box center [267, 764] width 49 height 11
type textarea "x"
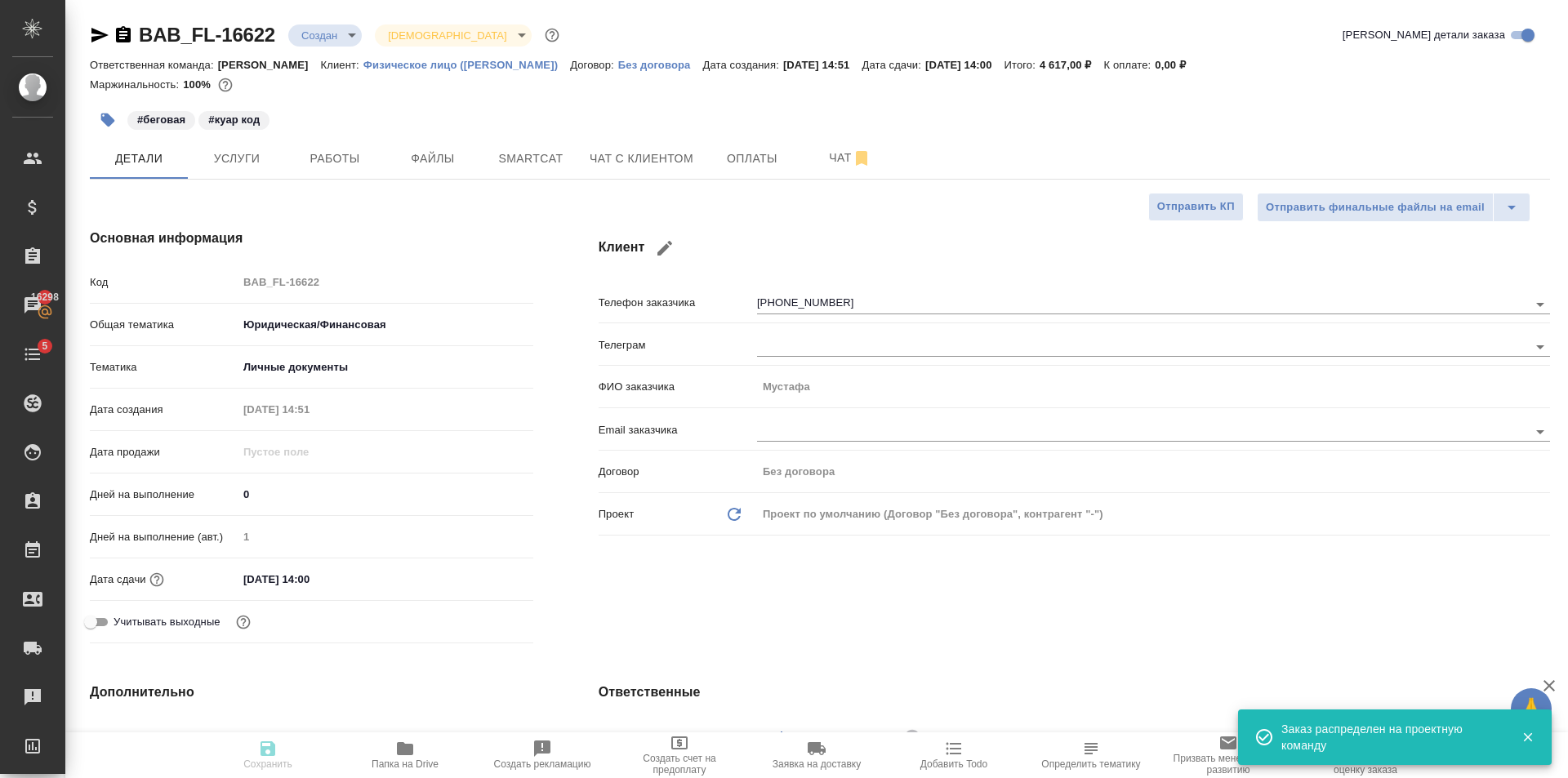
type textarea "x"
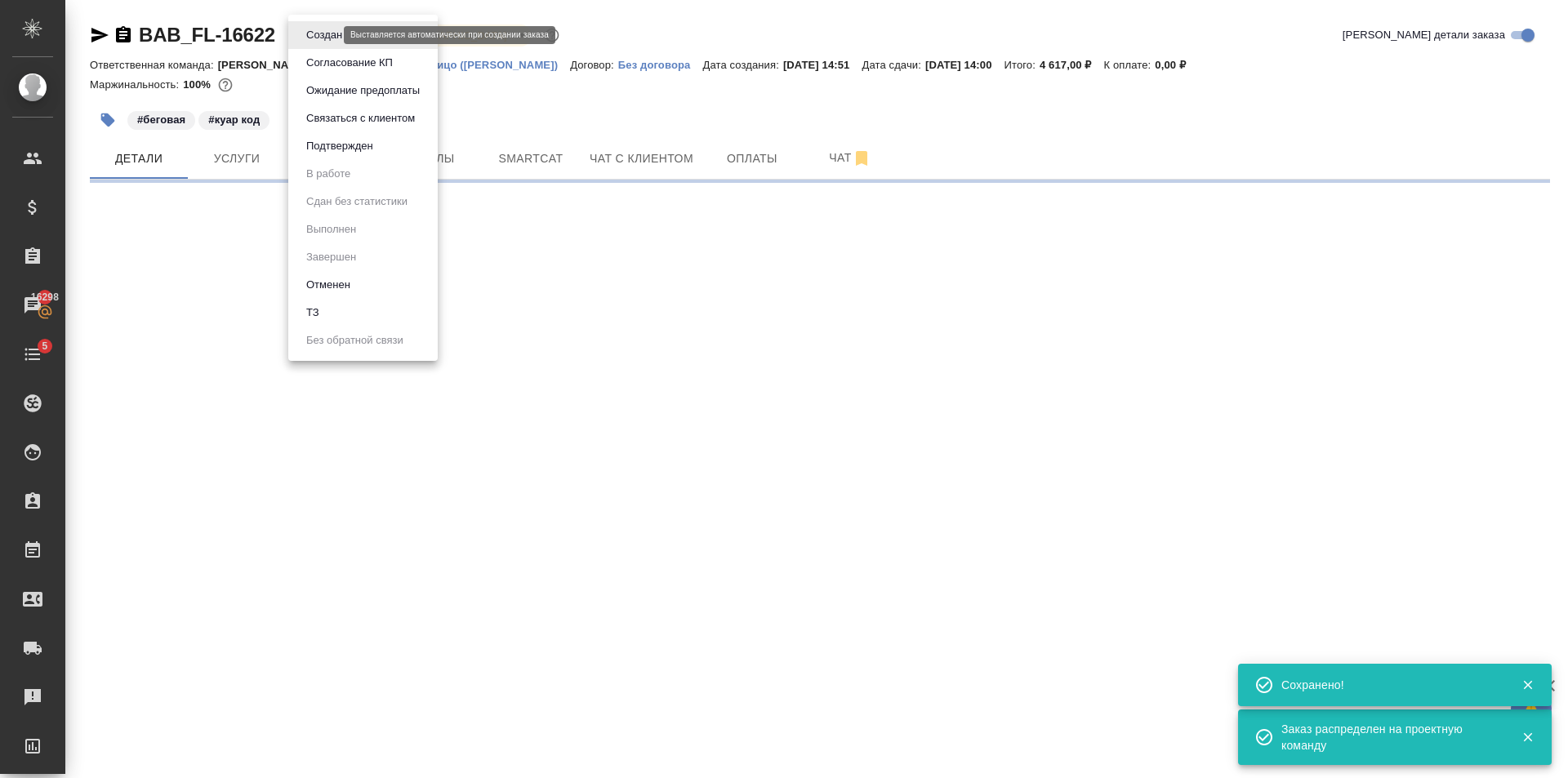
click at [324, 31] on body "🙏 .cls-1 fill:#fff; AWATERA Golubev Dmitry Клиенты Спецификации Заказы 16298 Ча…" at bounding box center [784, 389] width 1568 height 778
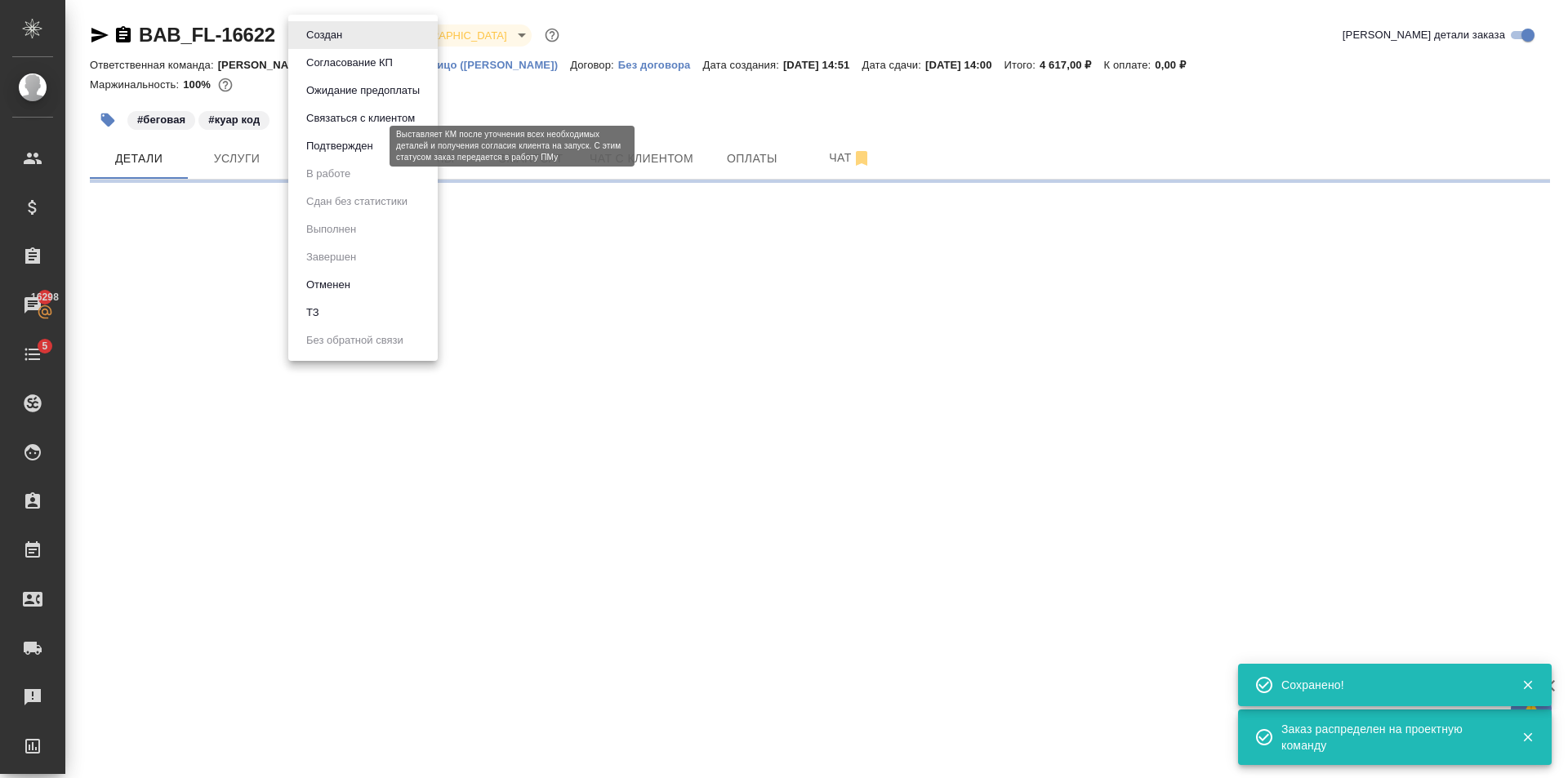
click at [352, 140] on button "Подтвержден" at bounding box center [340, 146] width 77 height 18
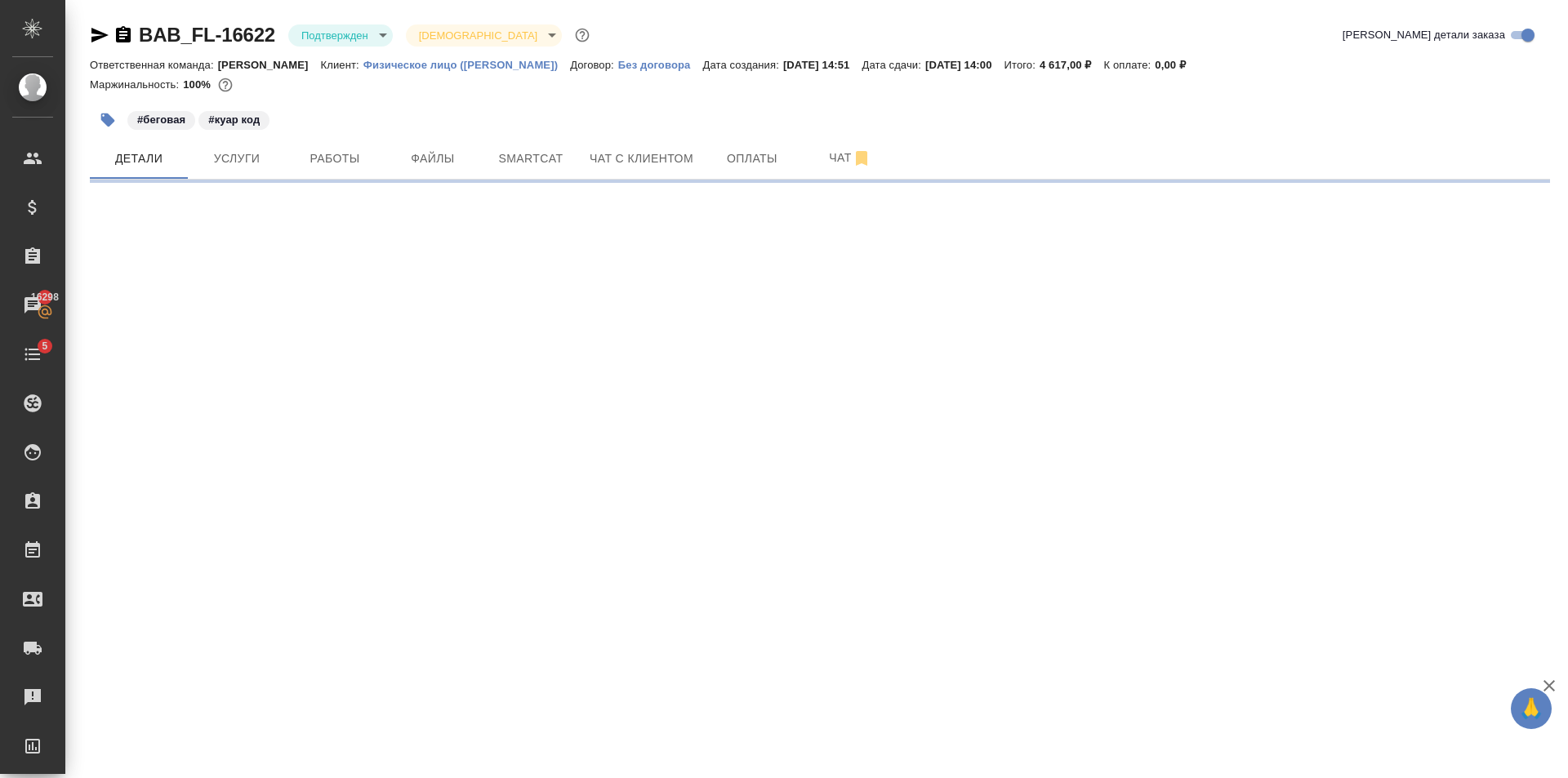
select select "RU"
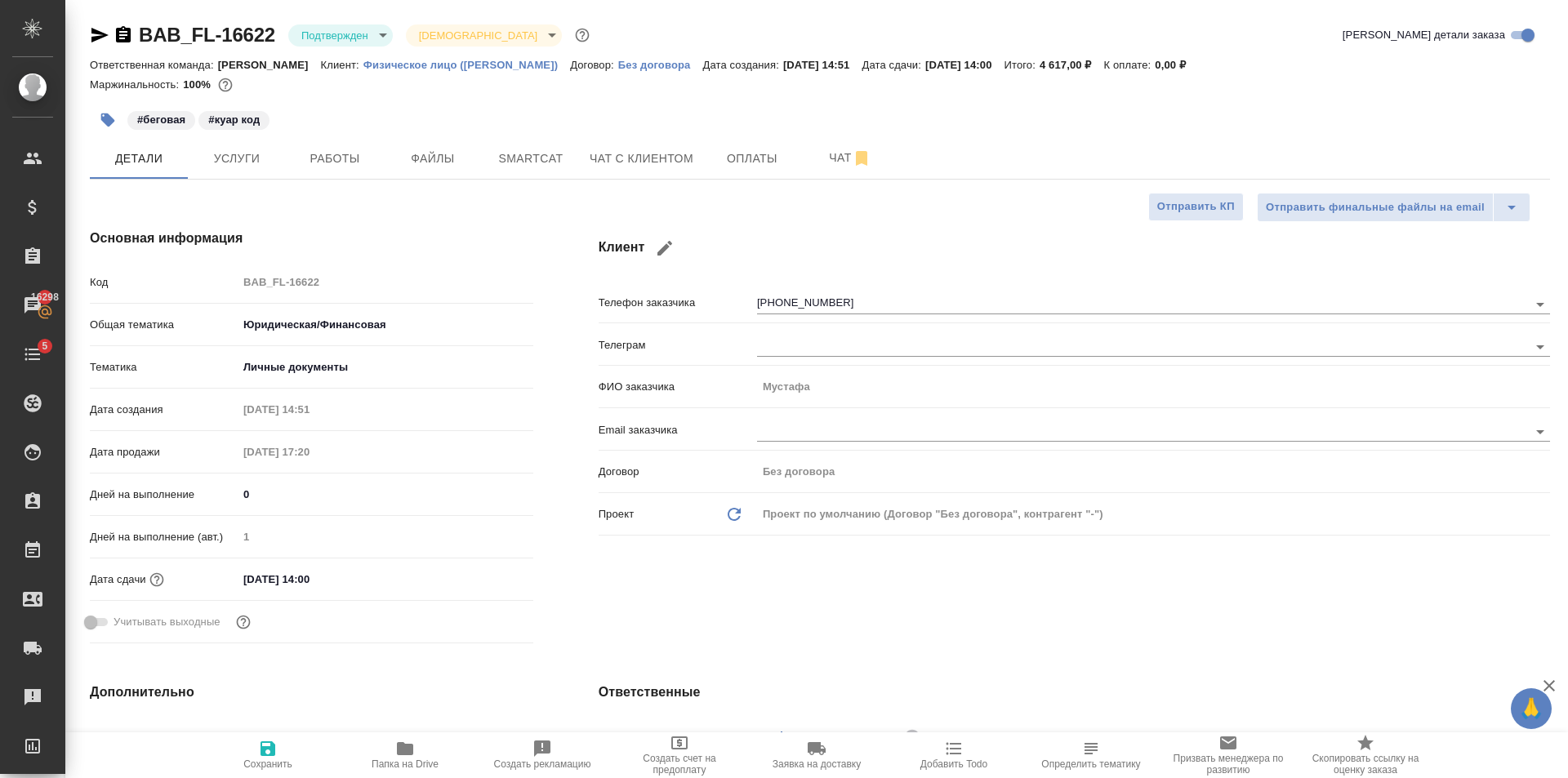
type textarea "x"
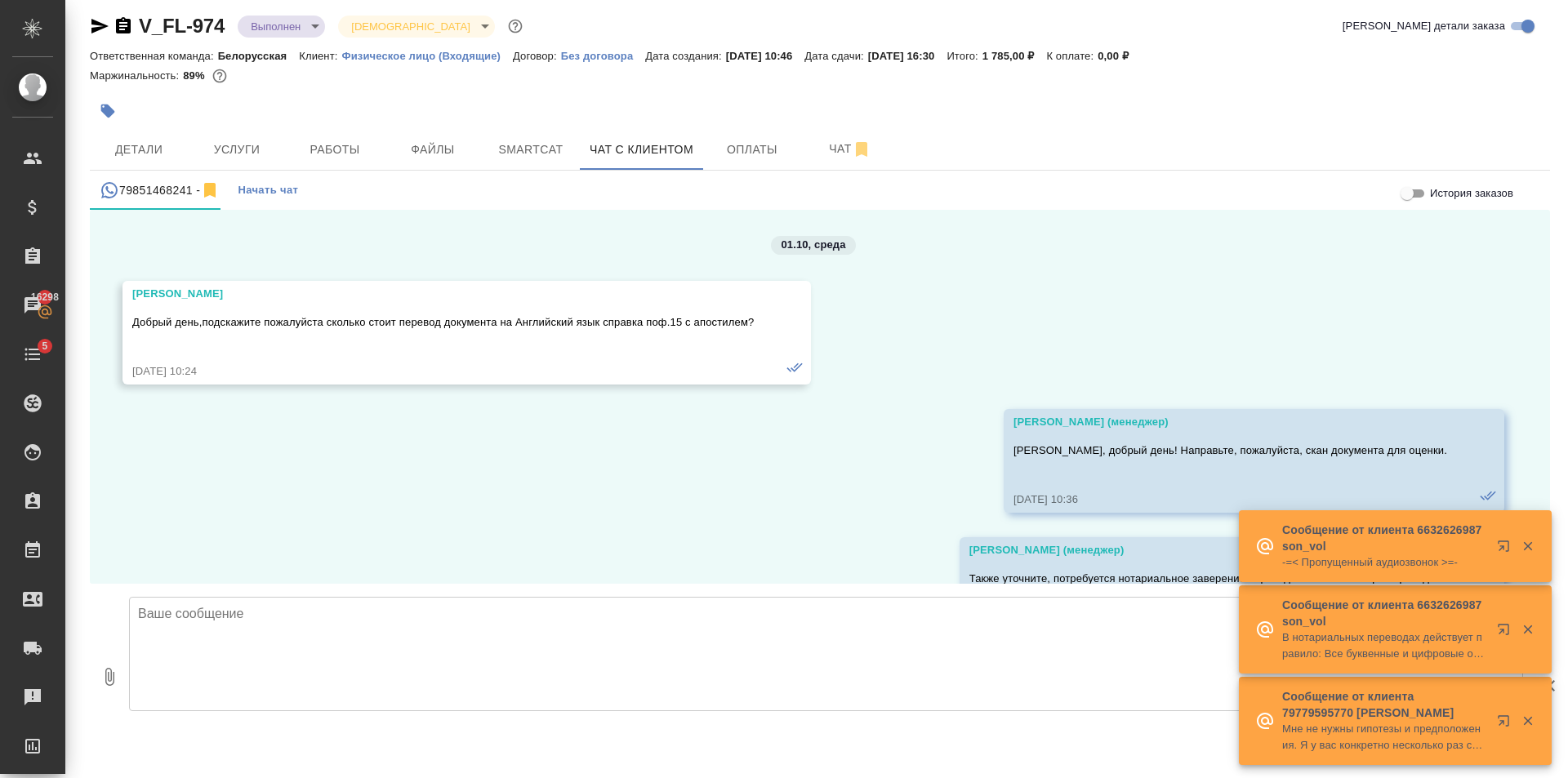
scroll to position [6691, 0]
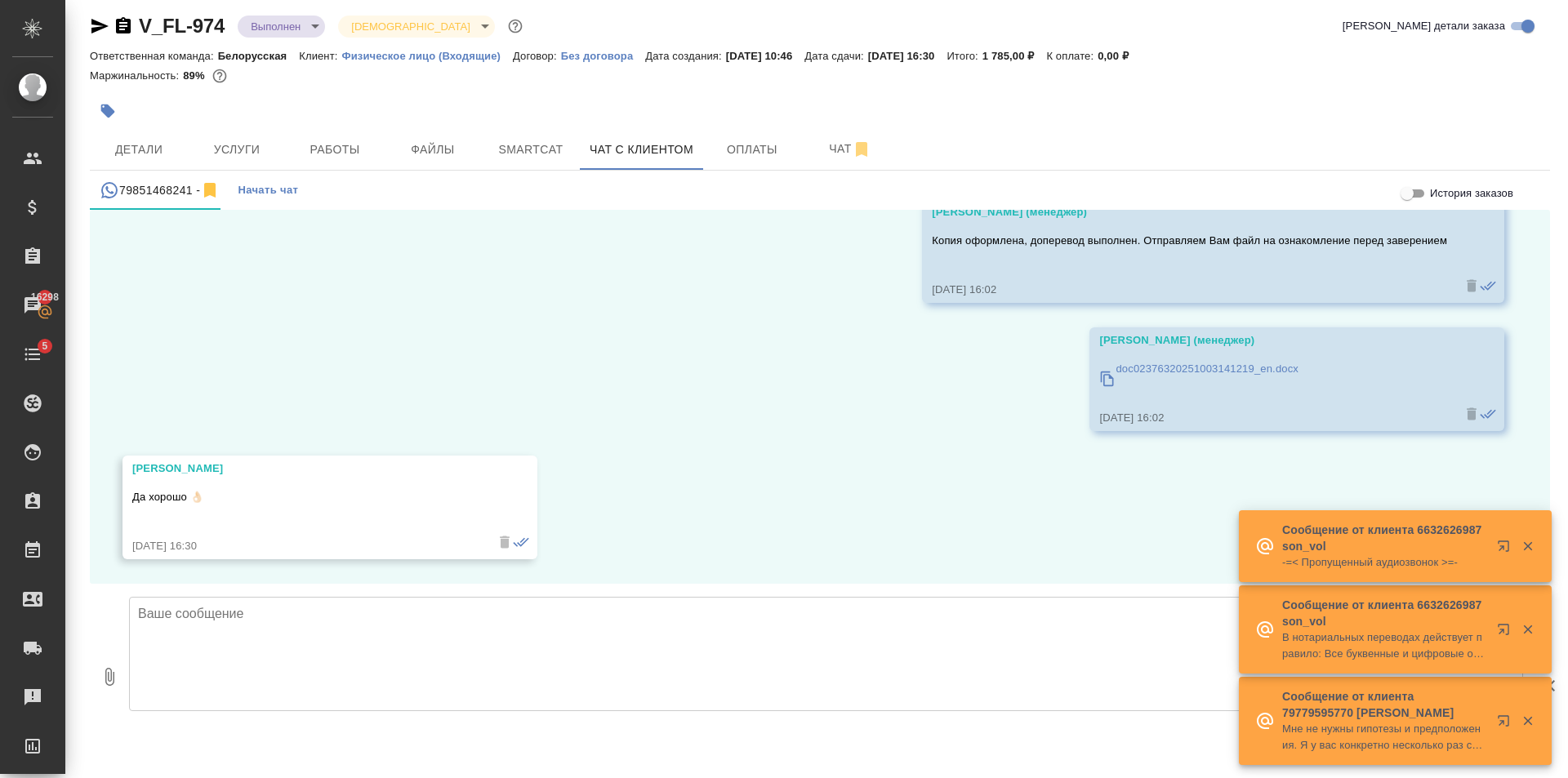
click at [461, 627] on textarea at bounding box center [826, 653] width 1394 height 114
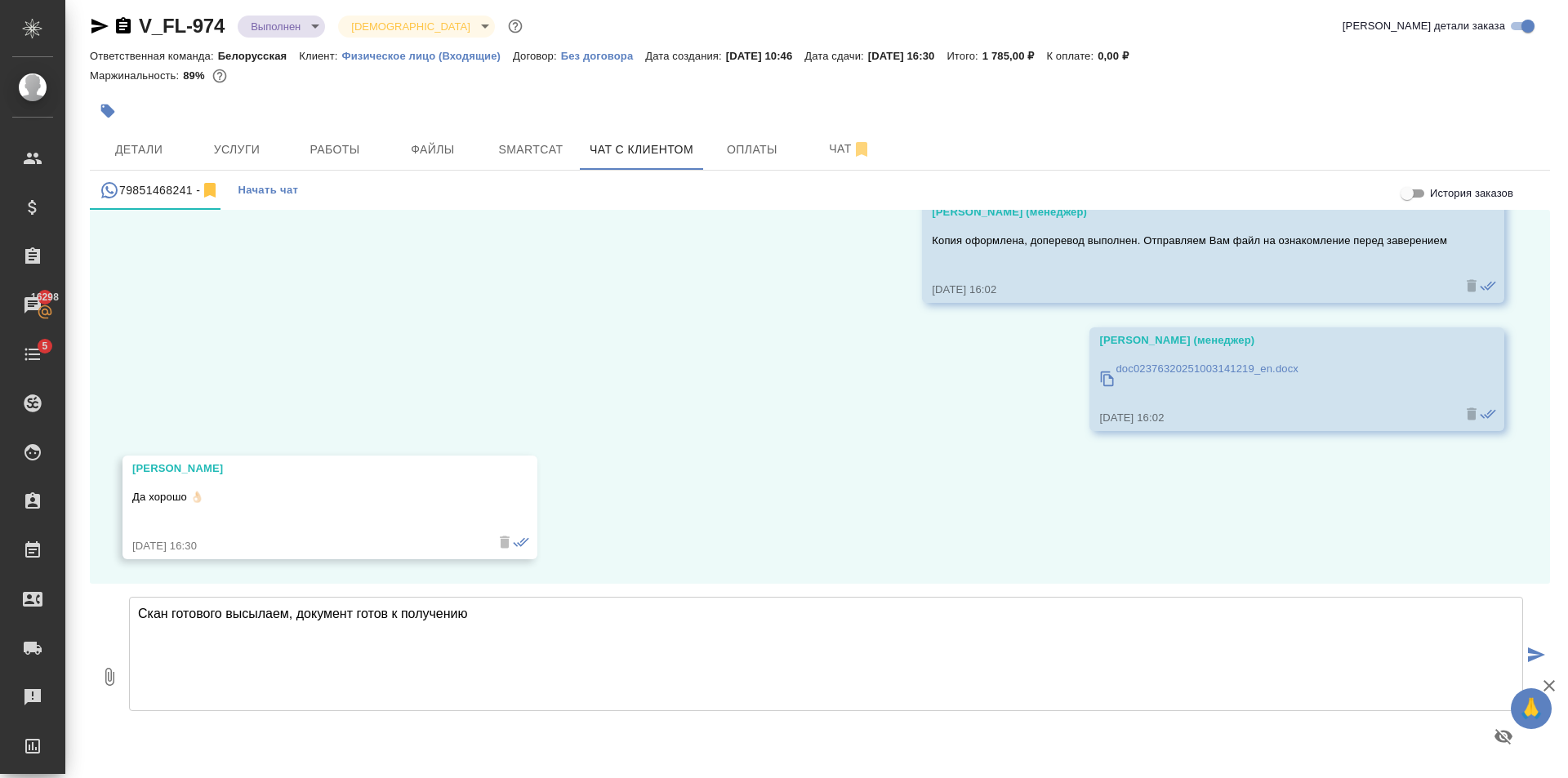
type textarea "Скан готового высылаем, документ готов к получению"
click at [110, 676] on icon "button" at bounding box center [109, 676] width 19 height 19
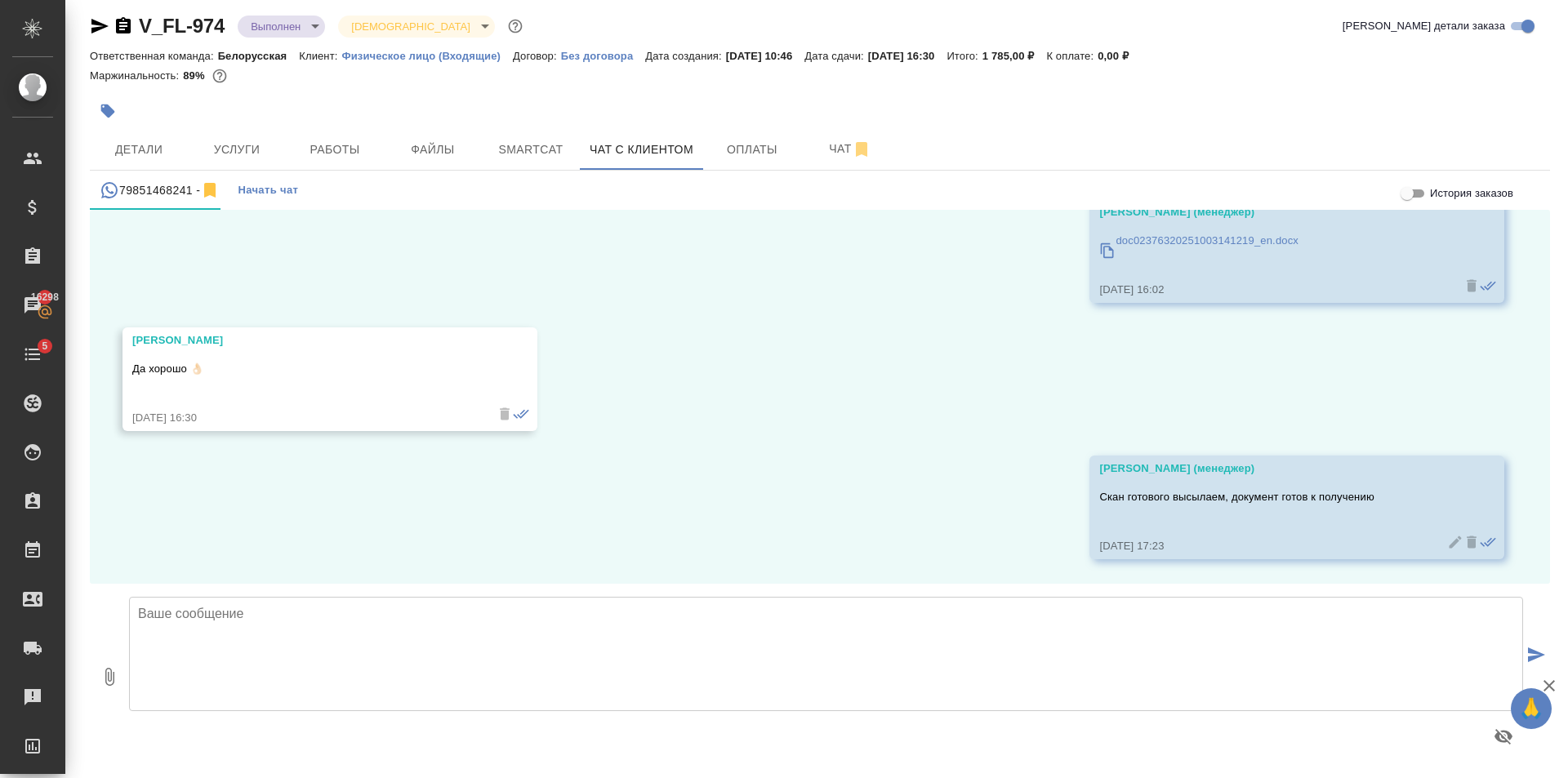
type input "C:\fakepath\doc02377120251003170817.pdf"
click at [1528, 649] on icon "submit" at bounding box center [1536, 655] width 17 height 15
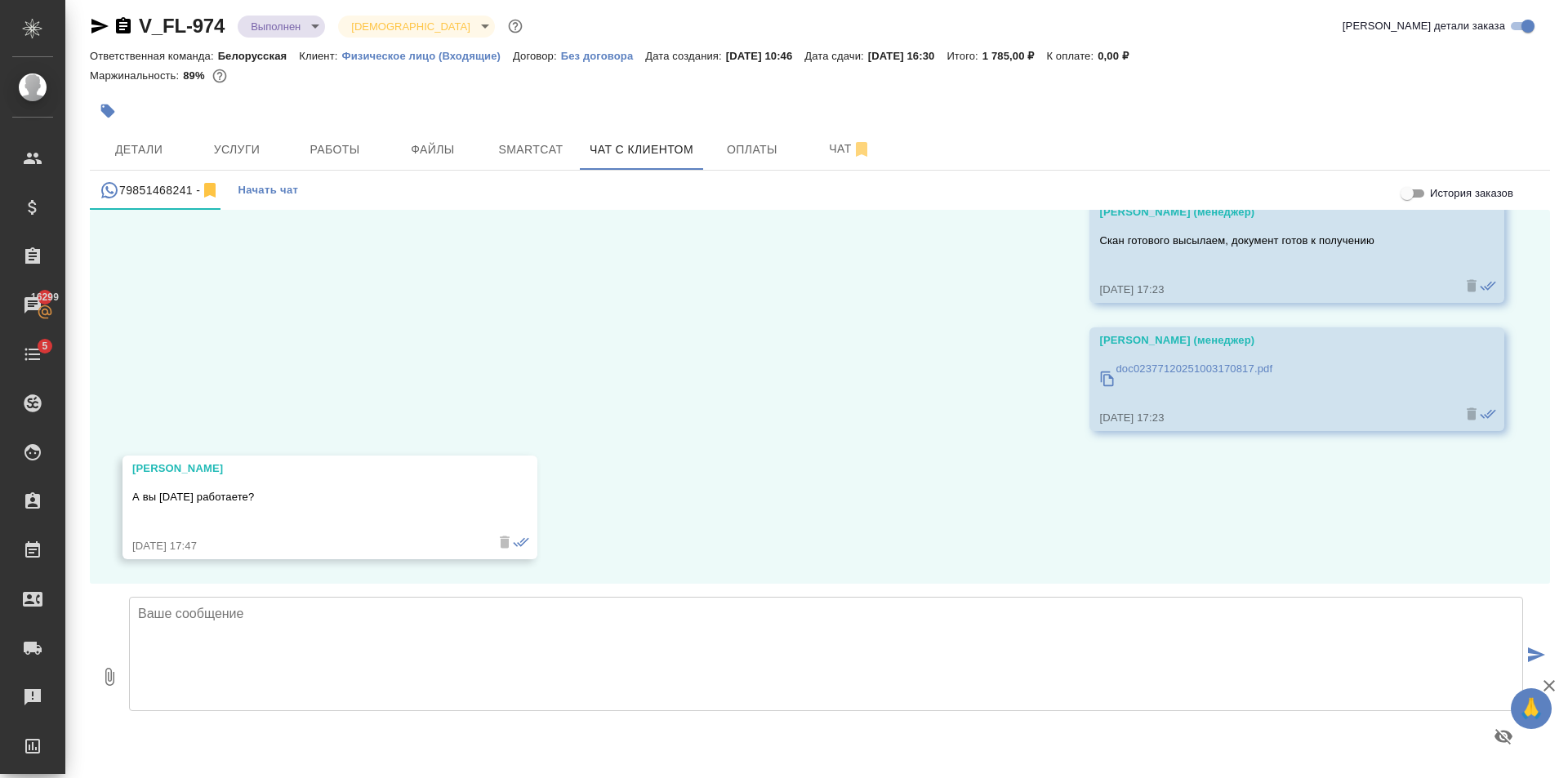
scroll to position [7076, 0]
click at [515, 609] on textarea at bounding box center [826, 653] width 1394 height 114
type textarea "Завтра, к сожалению, нет. С понедельника по пятницу"
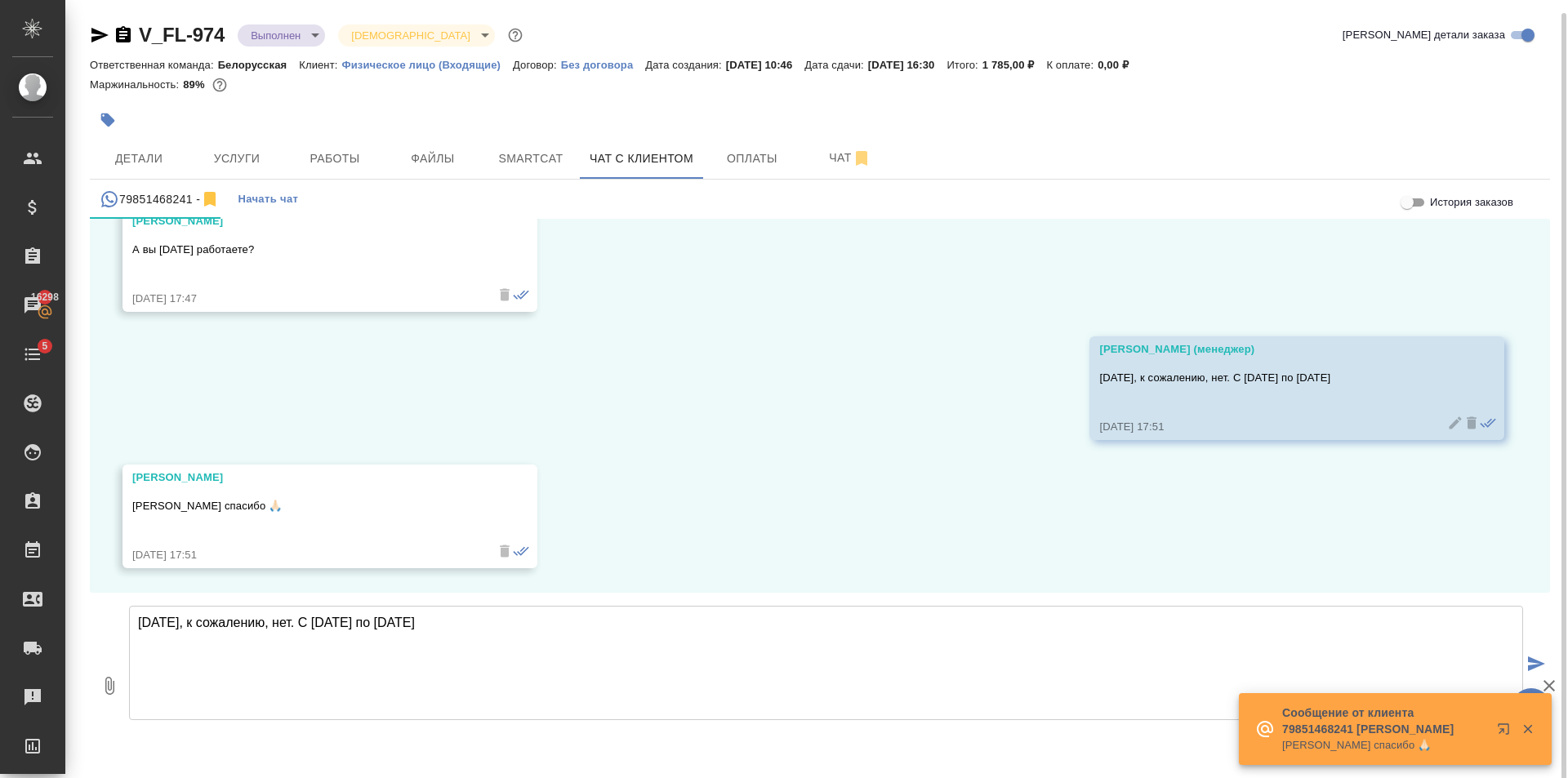
scroll to position [9, 0]
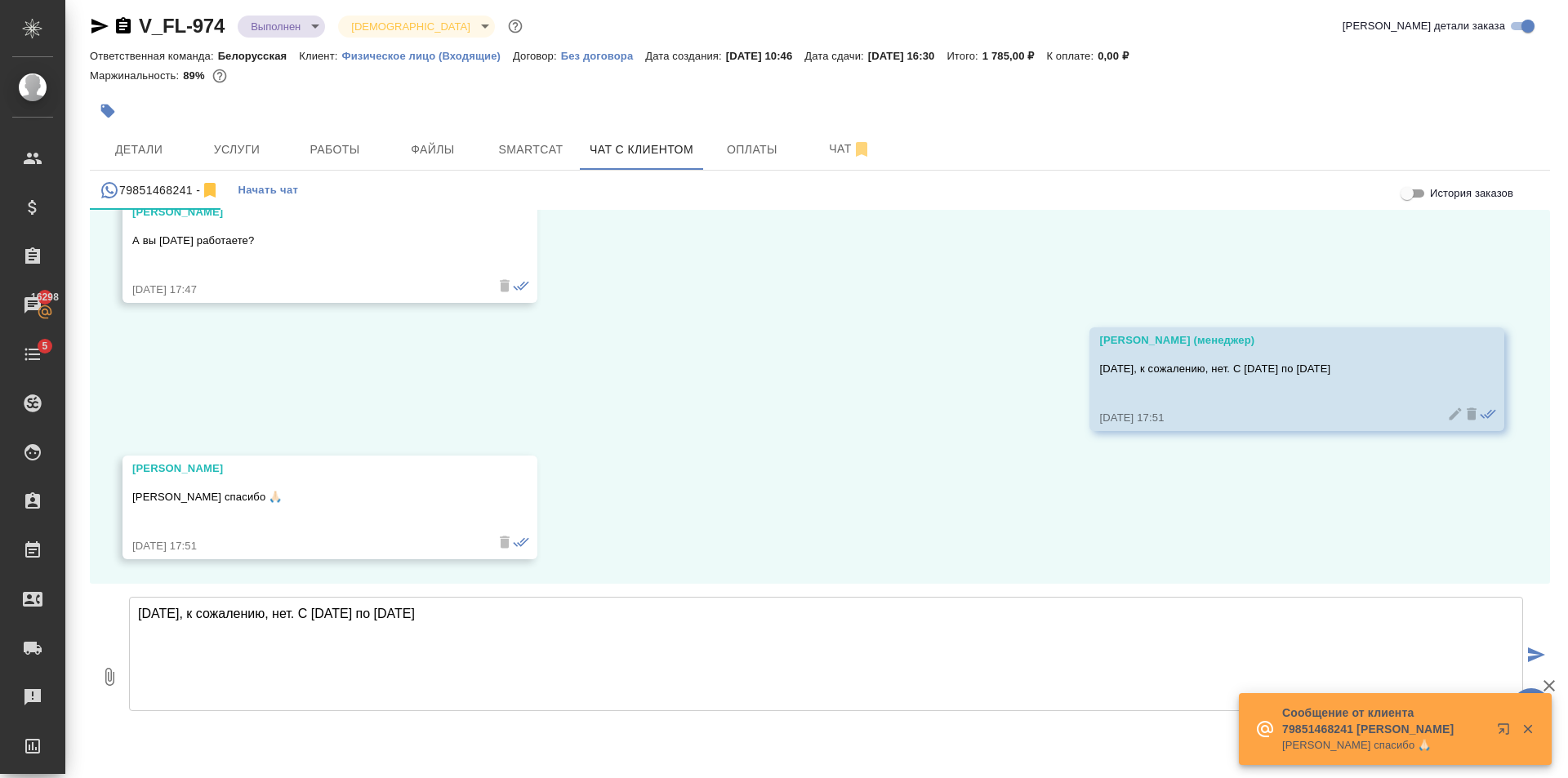
click at [472, 636] on textarea "Завтра, к сожалению, нет. С понедельника по пятницу" at bounding box center [826, 653] width 1394 height 114
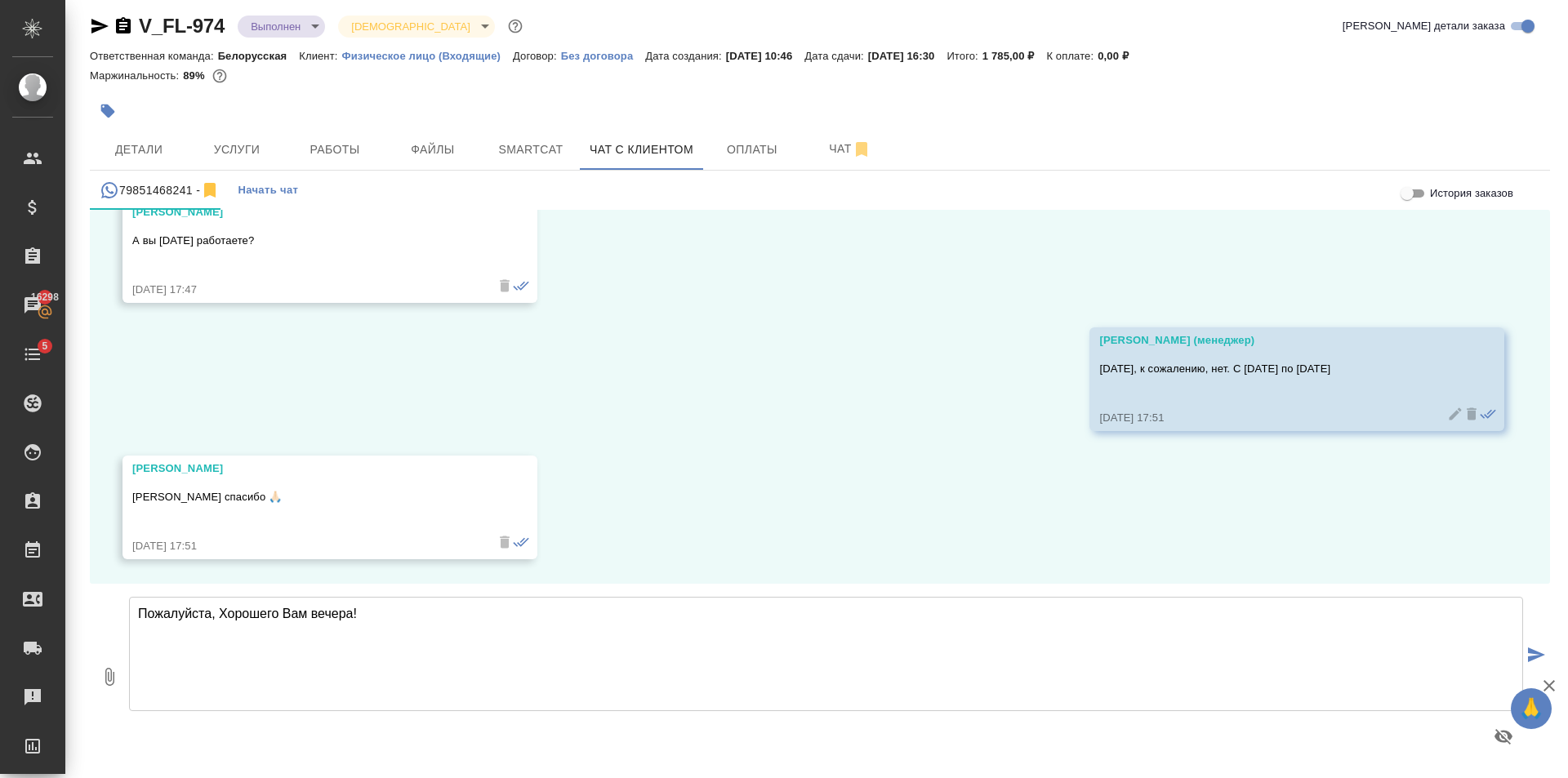
click at [220, 624] on textarea "Пожалуйста, Хорошего Вам вечера!" at bounding box center [826, 653] width 1394 height 114
type textarea "Пожалуйста) Хорошего Вам вечера!"
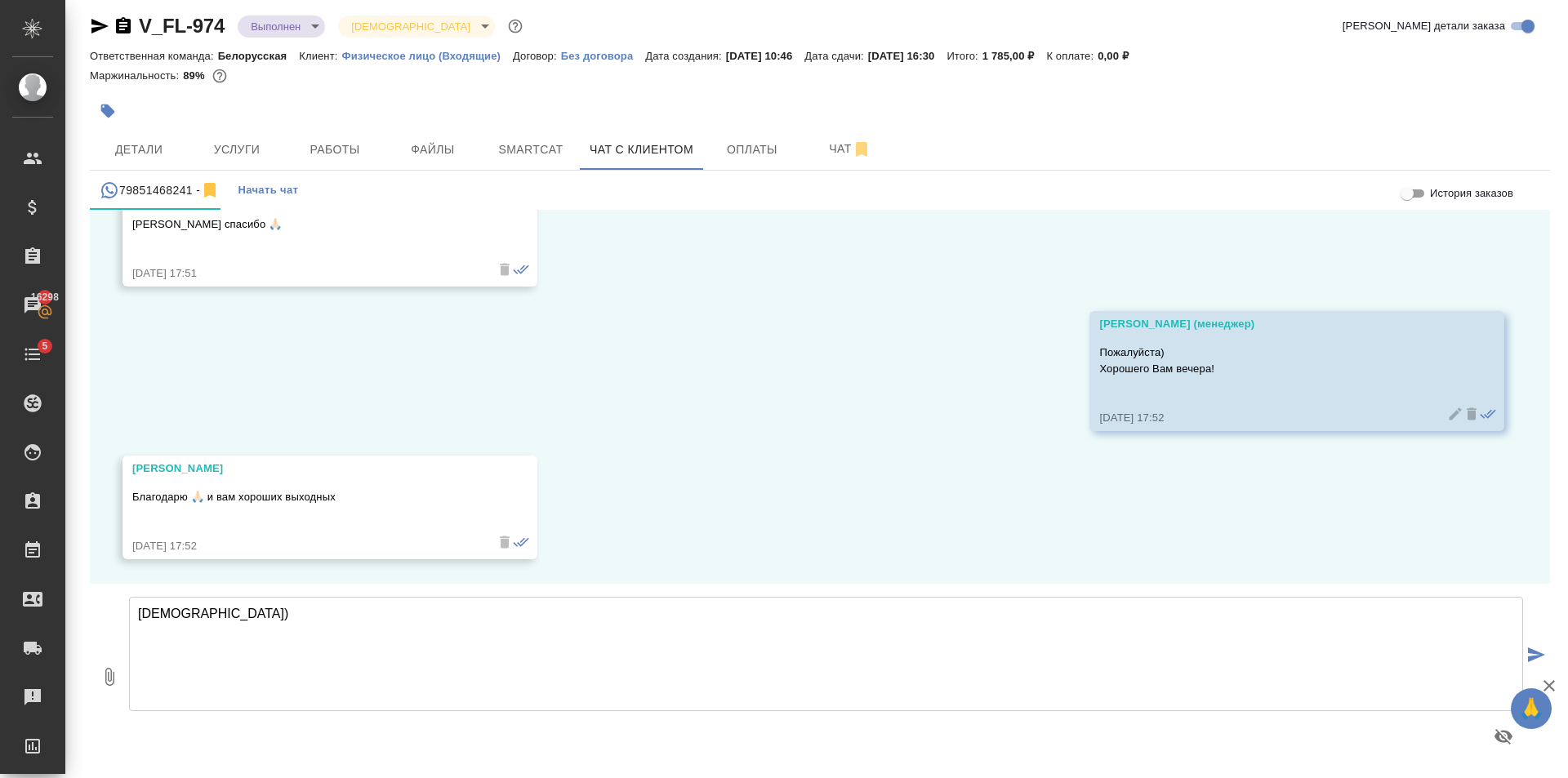
type textarea "Спасибо)"
click at [353, 143] on span "Работы" at bounding box center [335, 150] width 79 height 20
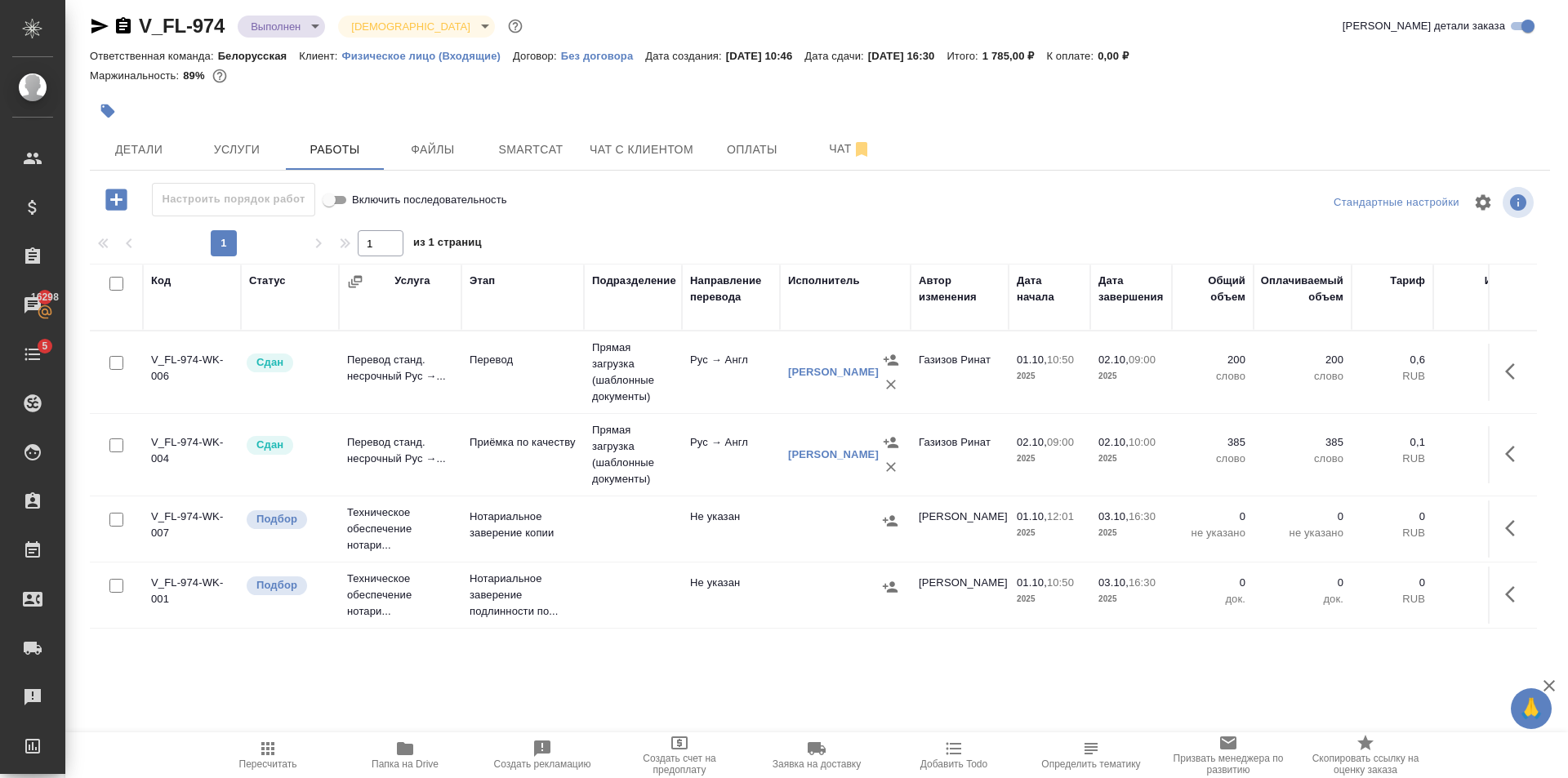
click at [619, 530] on td at bounding box center [633, 529] width 98 height 57
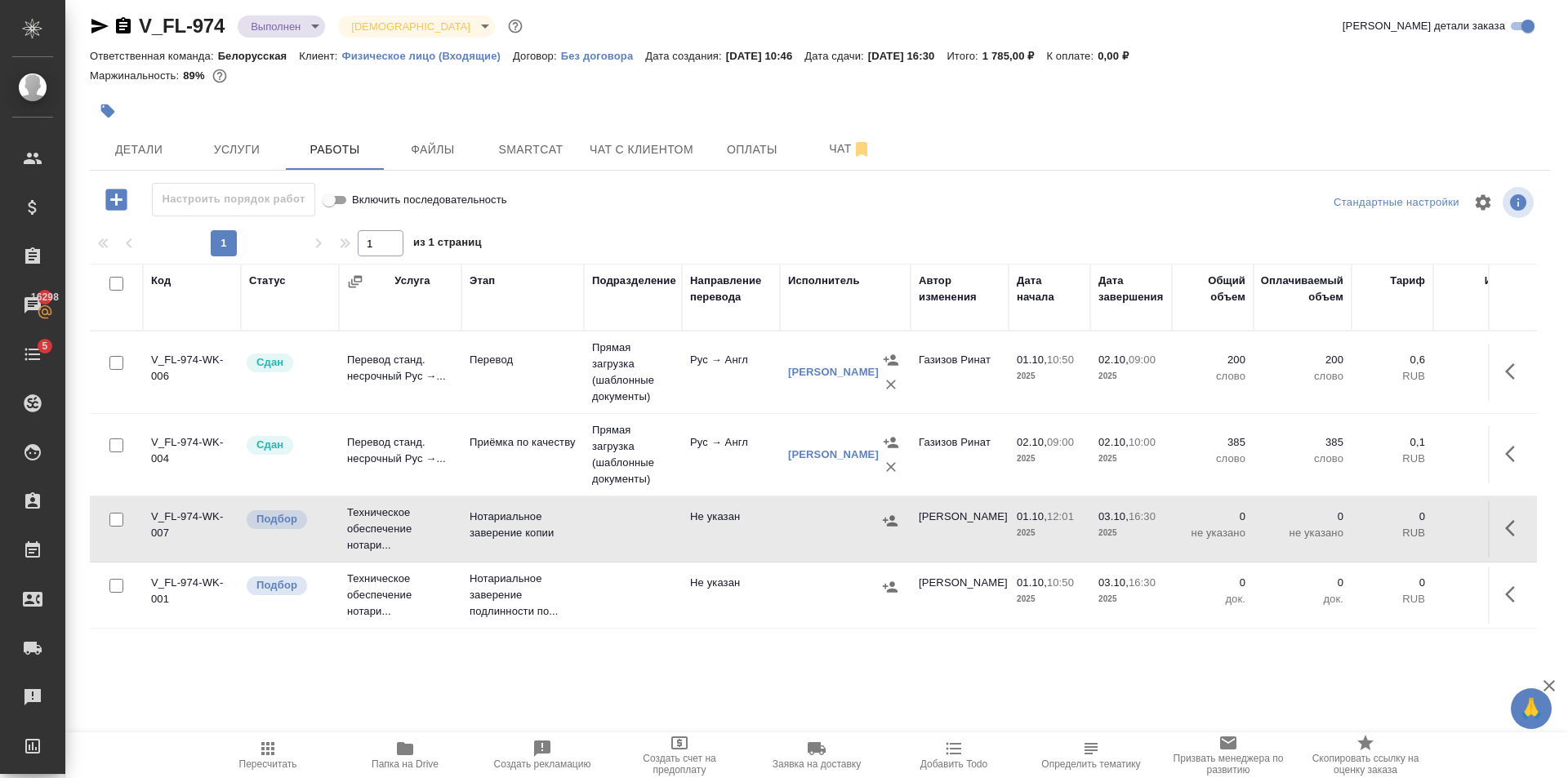
click at [619, 530] on td at bounding box center [633, 529] width 98 height 57
click at [277, 746] on span "Пересчитать" at bounding box center [267, 754] width 118 height 31
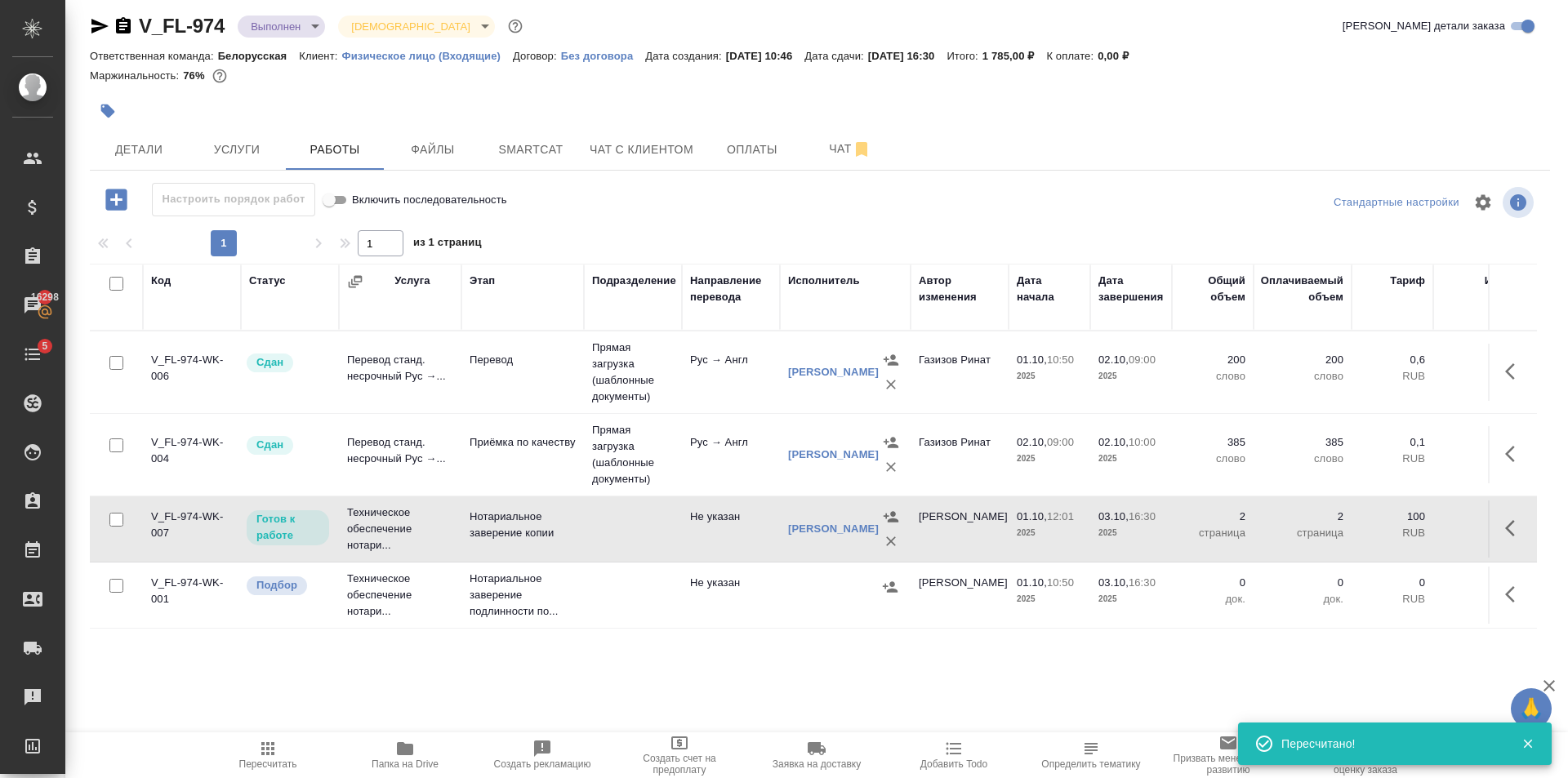
click at [593, 605] on td at bounding box center [633, 595] width 98 height 57
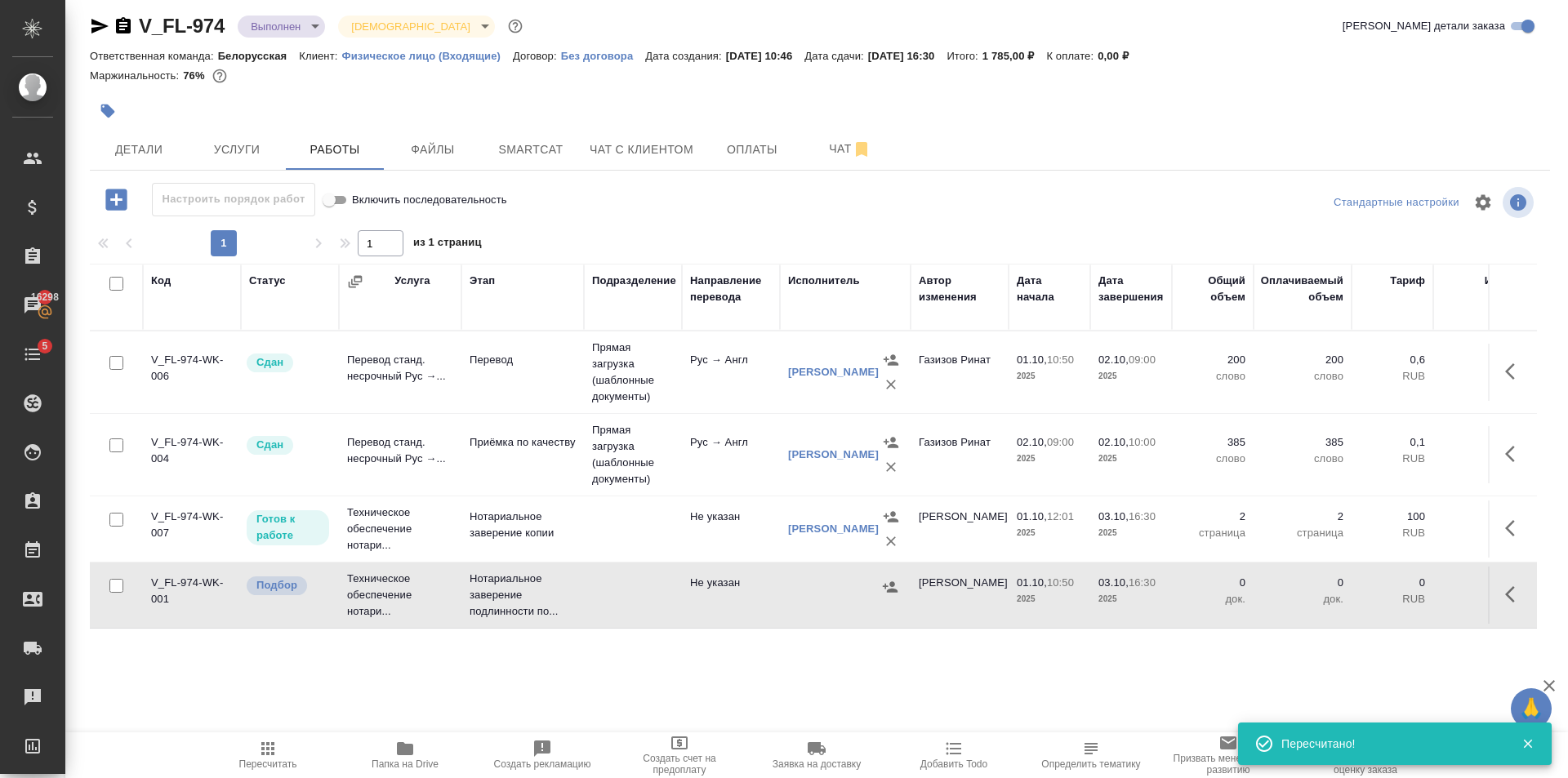
click at [271, 747] on icon "button" at bounding box center [268, 748] width 13 height 13
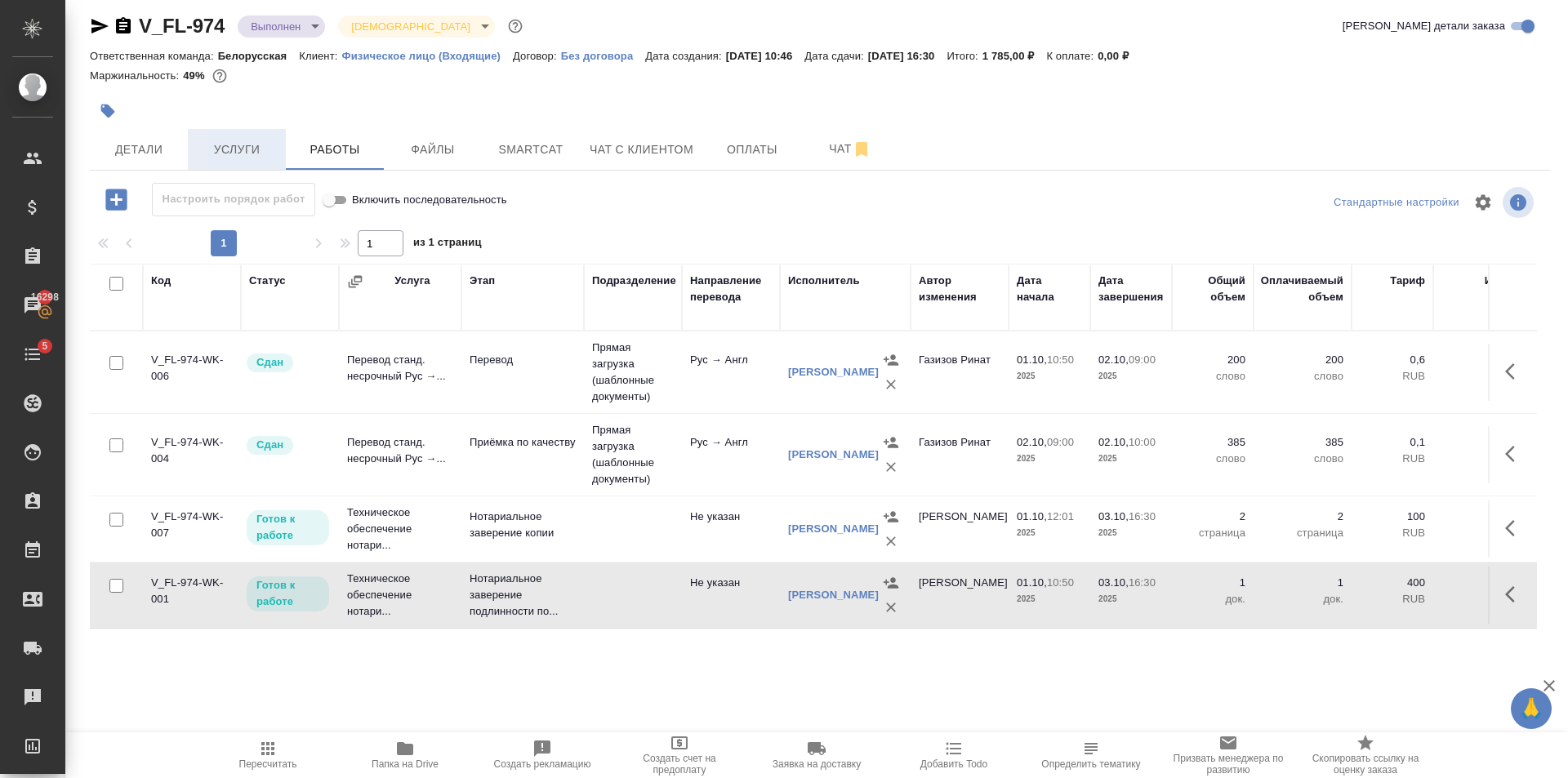
click at [280, 147] on button "Услуги" at bounding box center [237, 149] width 98 height 41
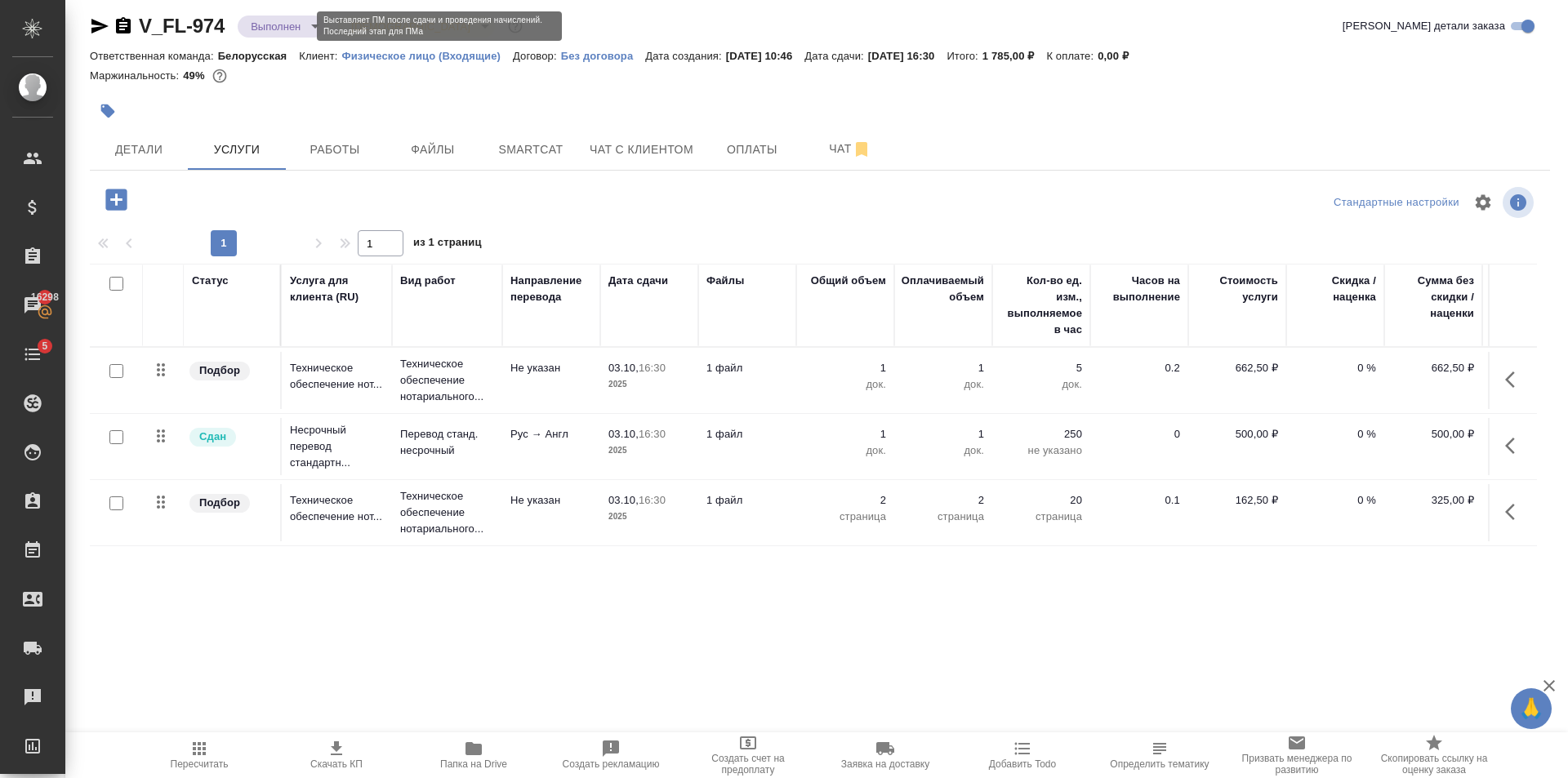
click at [287, 22] on body "🙏 .cls-1 fill:#fff; AWATERA Golubev Dmitry Клиенты Спецификации Заказы 16298 Ча…" at bounding box center [784, 389] width 1568 height 778
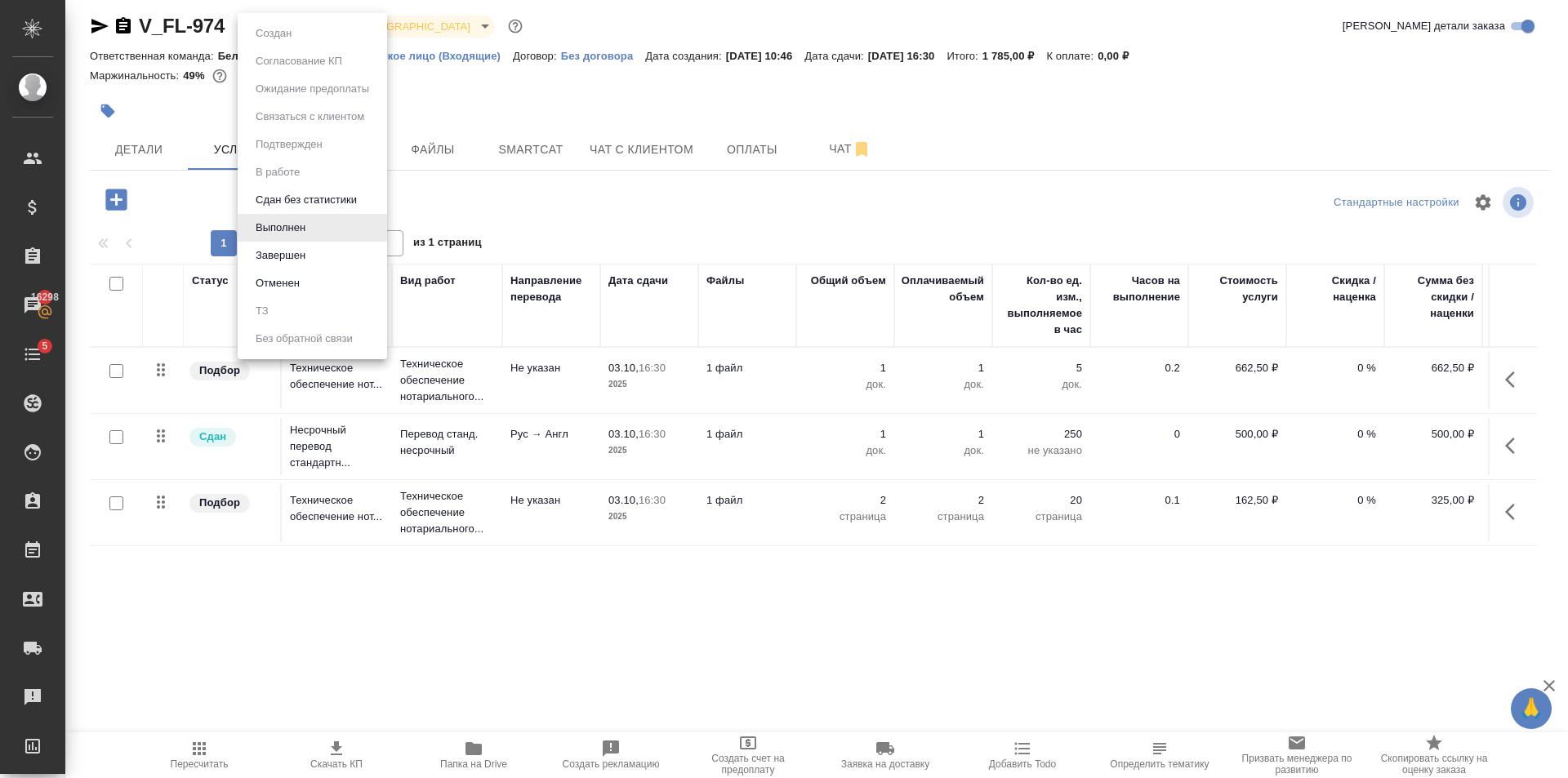
click at [315, 242] on li "Завершен" at bounding box center [312, 256] width 149 height 28
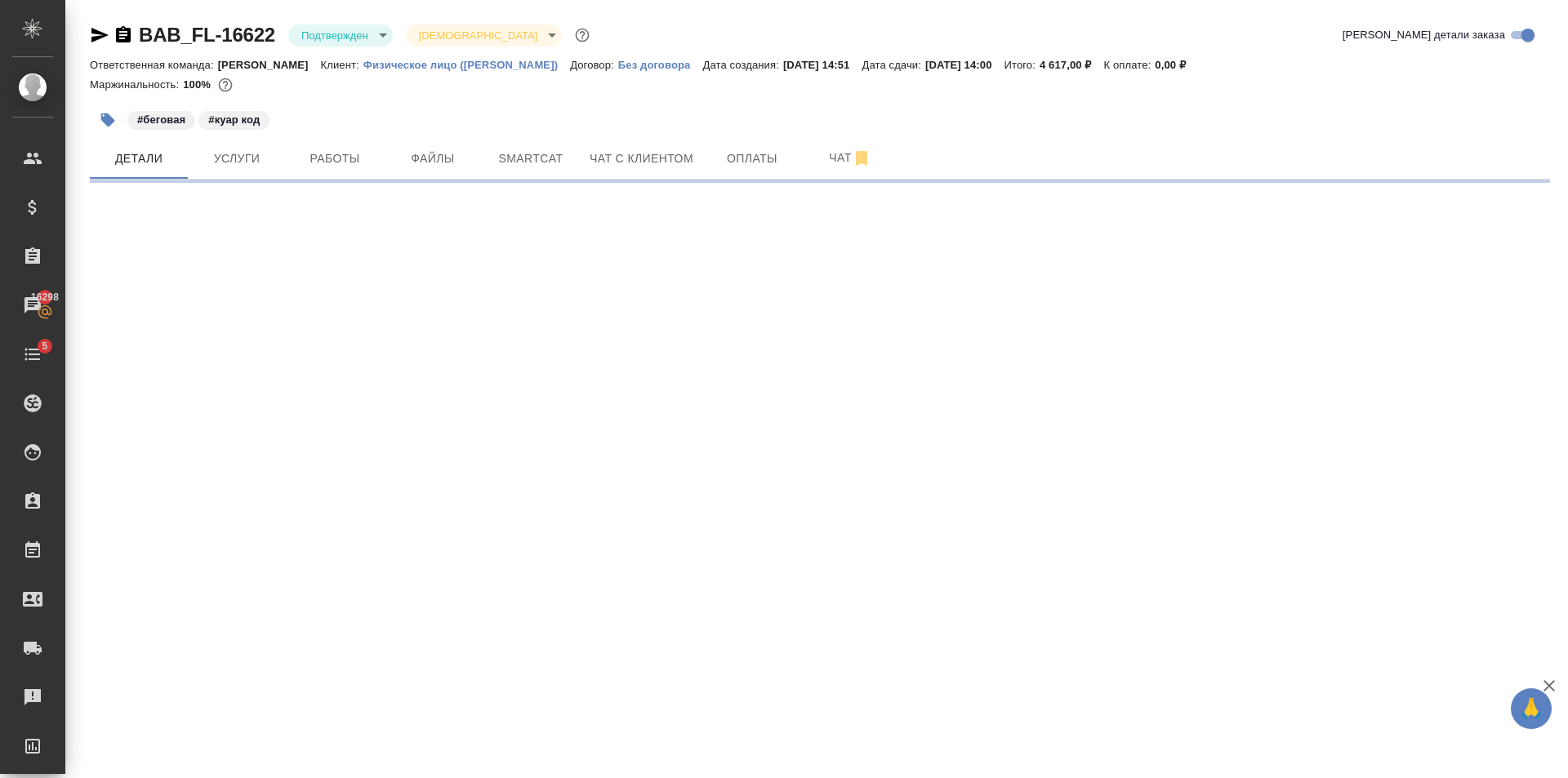
select select "RU"
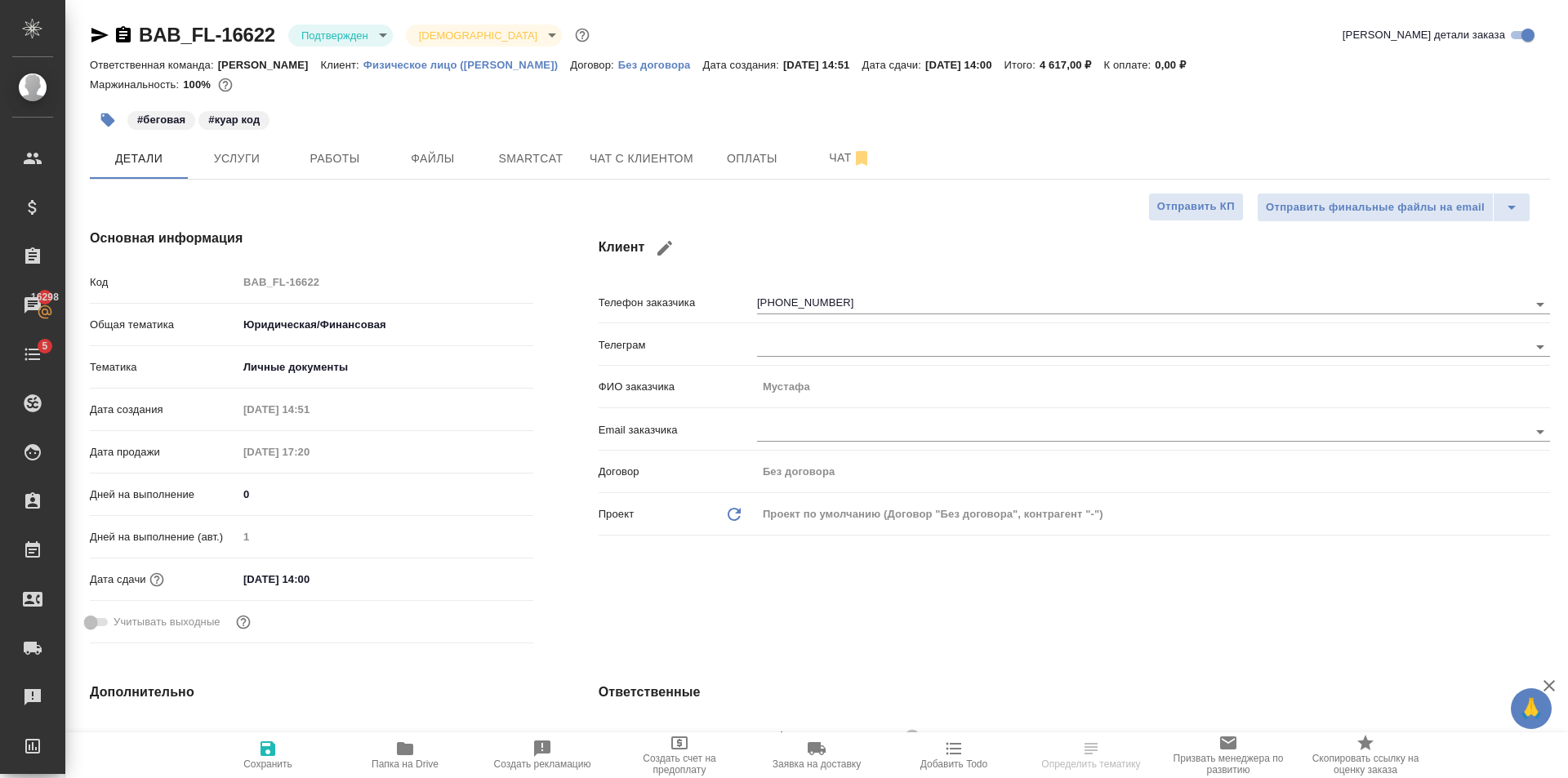
type textarea "x"
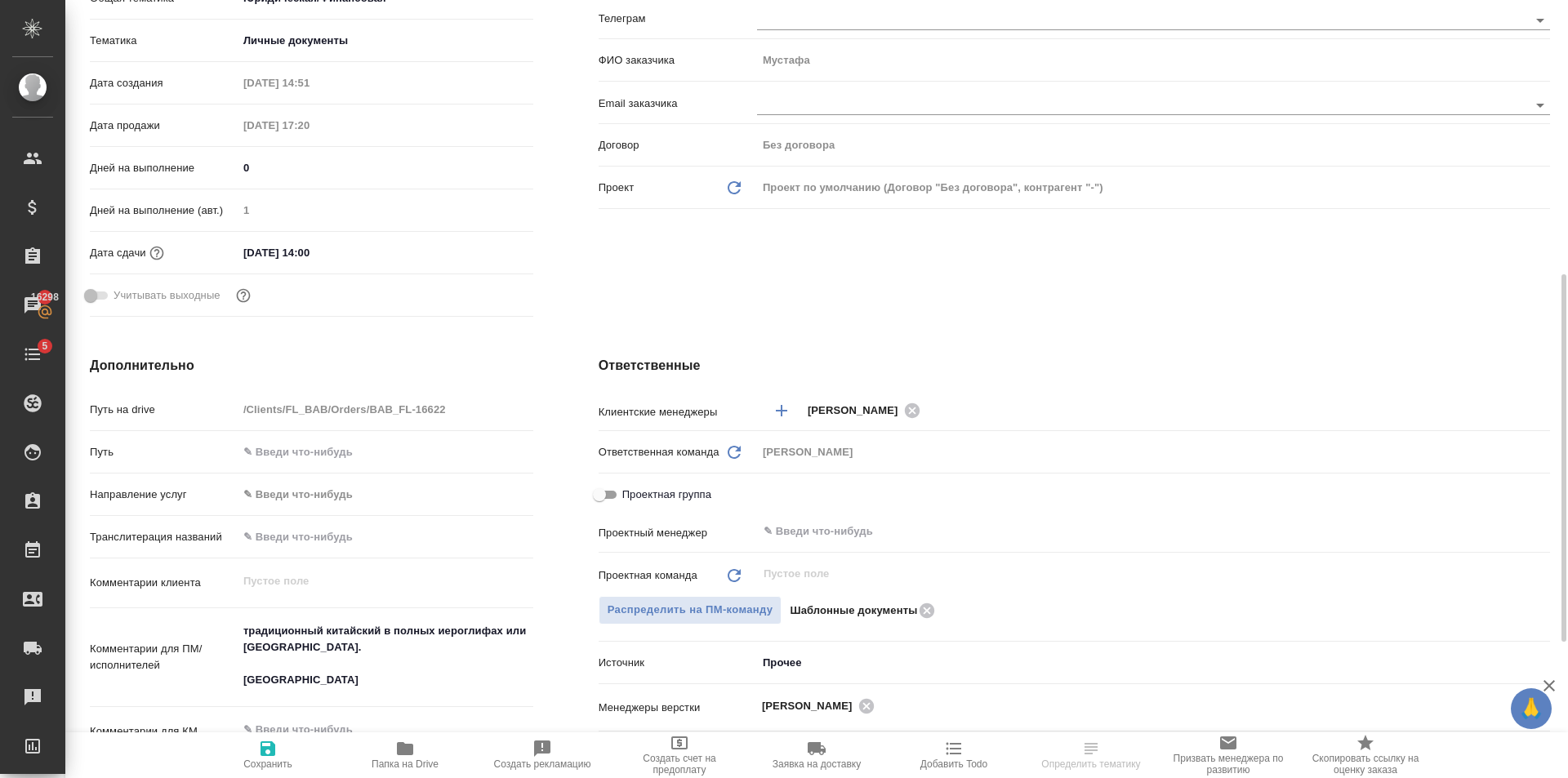
scroll to position [571, 0]
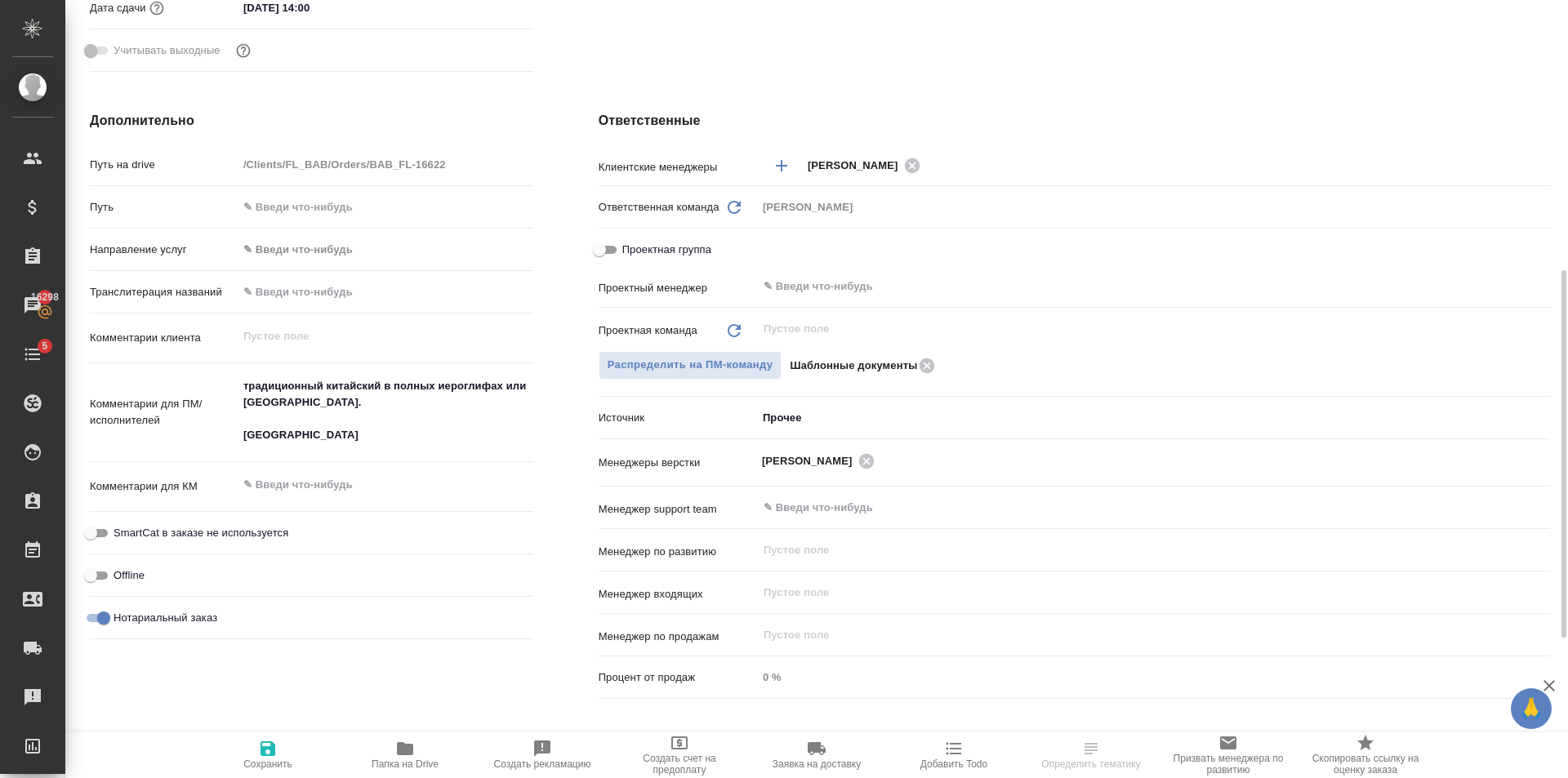
type textarea "x"
click at [379, 446] on textarea "традиционный китайский в полных иероглифах или [GEOGRAPHIC_DATA]. [GEOGRAPHIC_D…" at bounding box center [385, 411] width 294 height 77
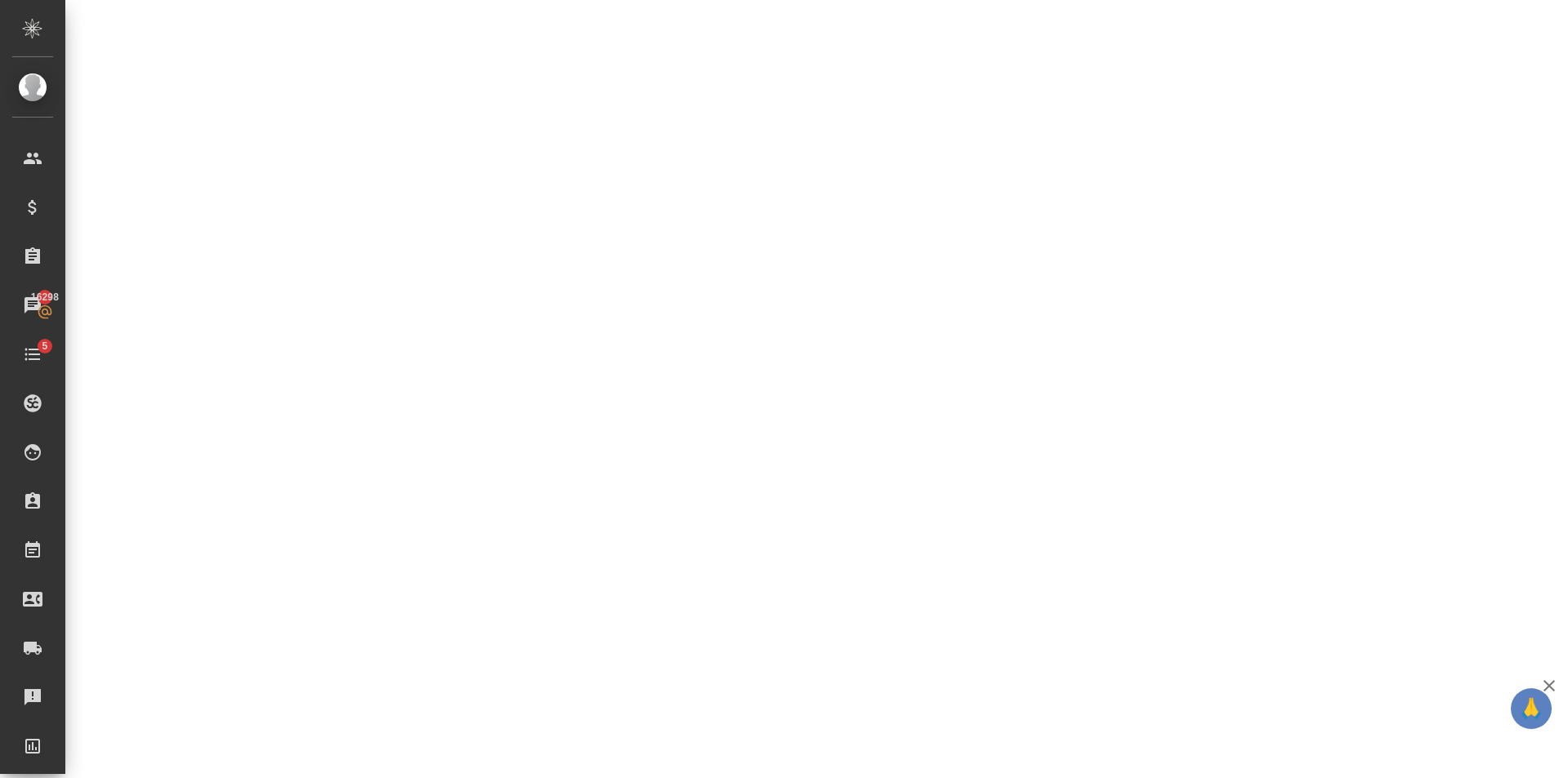
click at [341, 412] on div ".cls-1 fill:#fff; AWATERA [PERSON_NAME] Клиенты Спецификации Заказы 16298 Чаты …" at bounding box center [784, 389] width 1568 height 778
click at [338, 402] on div ".cls-1 fill:#fff; AWATERA [PERSON_NAME] Клиенты Спецификации Заказы 16298 Чаты …" at bounding box center [784, 389] width 1568 height 778
click at [425, 510] on div ".cls-1 fill:#fff; AWATERA [PERSON_NAME] Клиенты Спецификации Заказы 16298 Чаты …" at bounding box center [784, 389] width 1568 height 778
select select "RU"
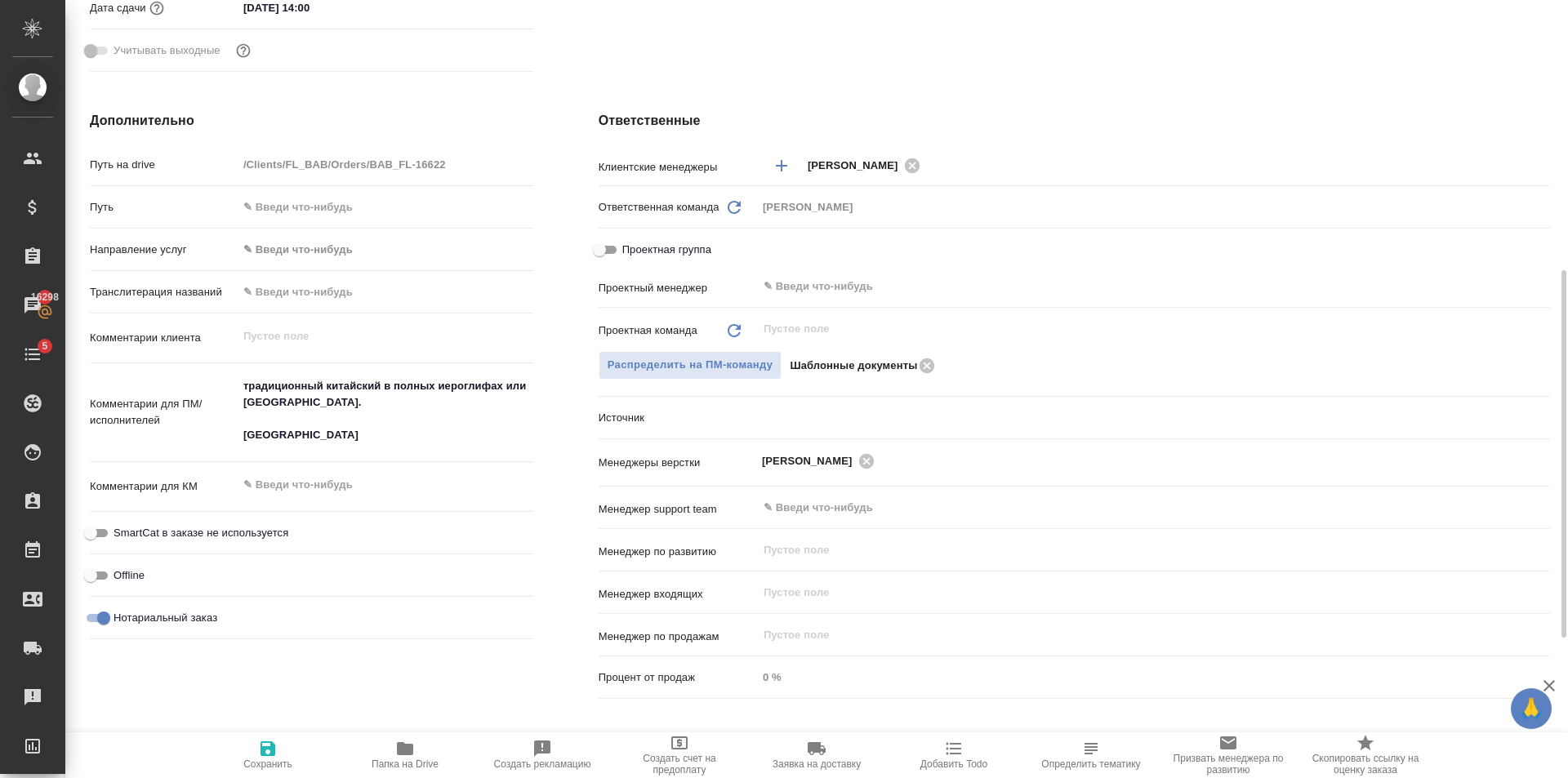
type textarea "x"
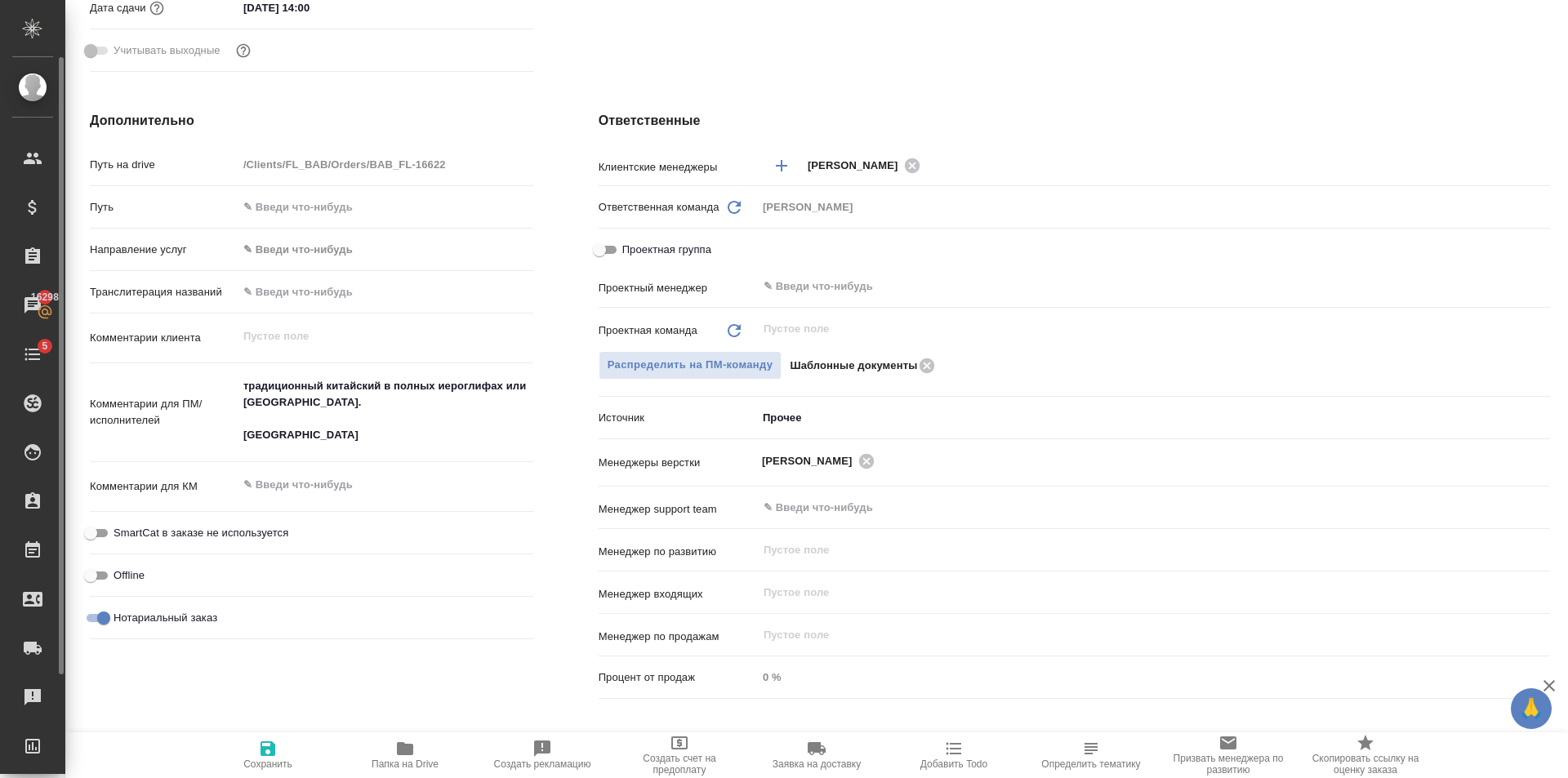
type textarea "x"
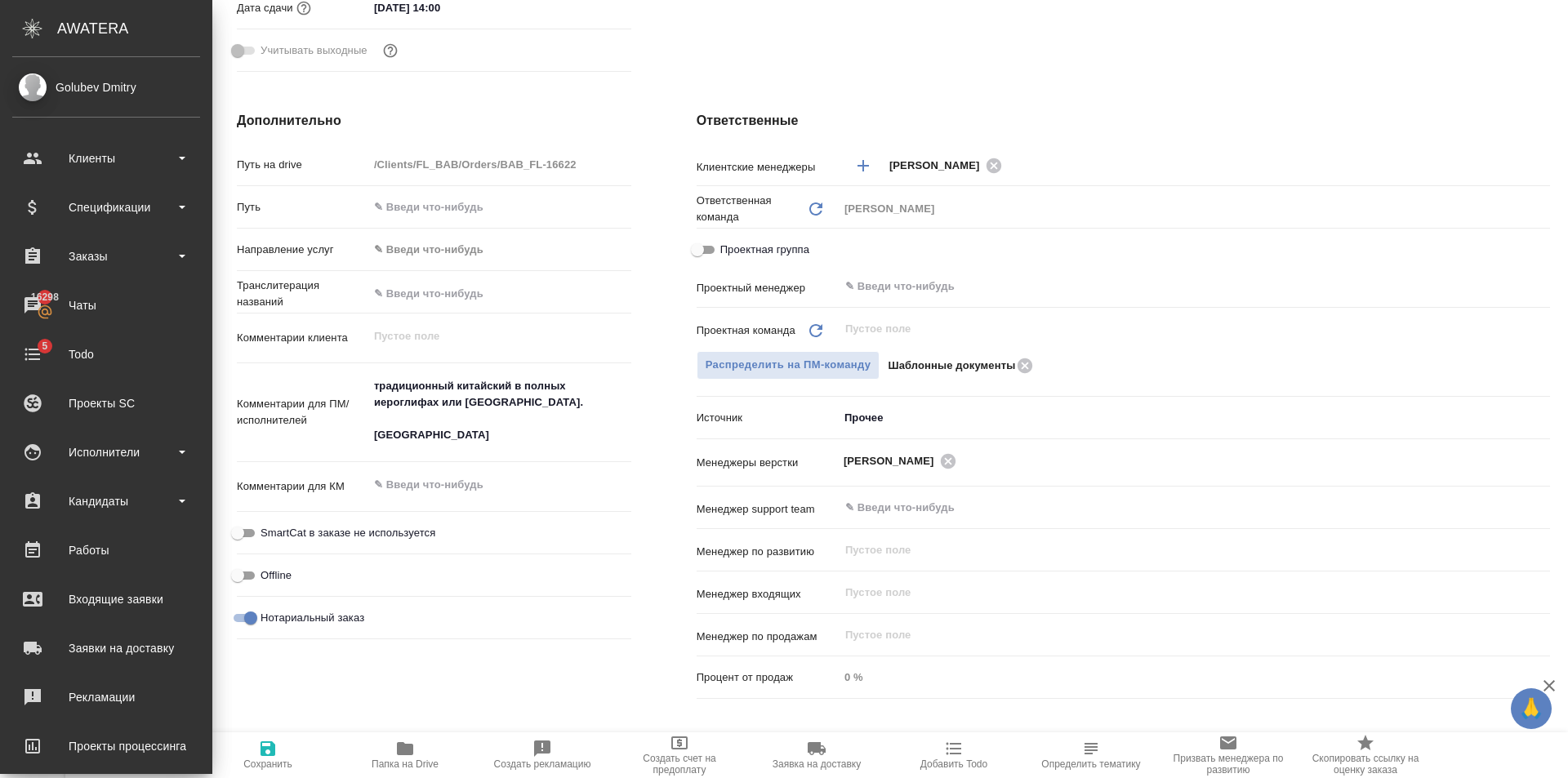
type textarea "x"
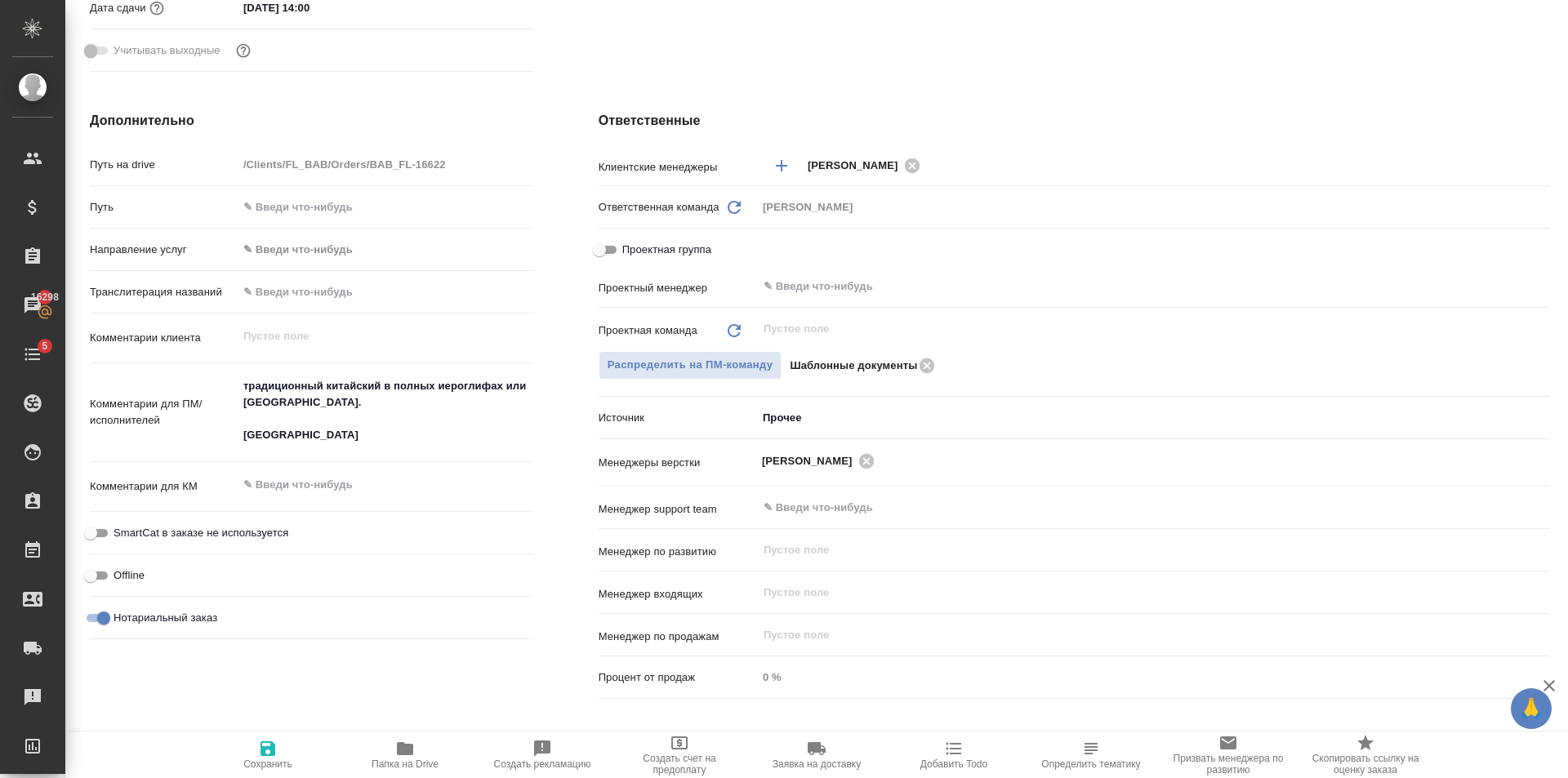
type textarea "x"
click at [357, 402] on textarea "традиционный китайский в полных иероглифах или [GEOGRAPHIC_DATA]. [GEOGRAPHIC_D…" at bounding box center [385, 410] width 296 height 77
type textarea "x"
type textarea "традиционный китайский в полных иероглифах или [GEOGRAPHIC_DATA]. [GEOGRAPHIC_D…"
type textarea "x"
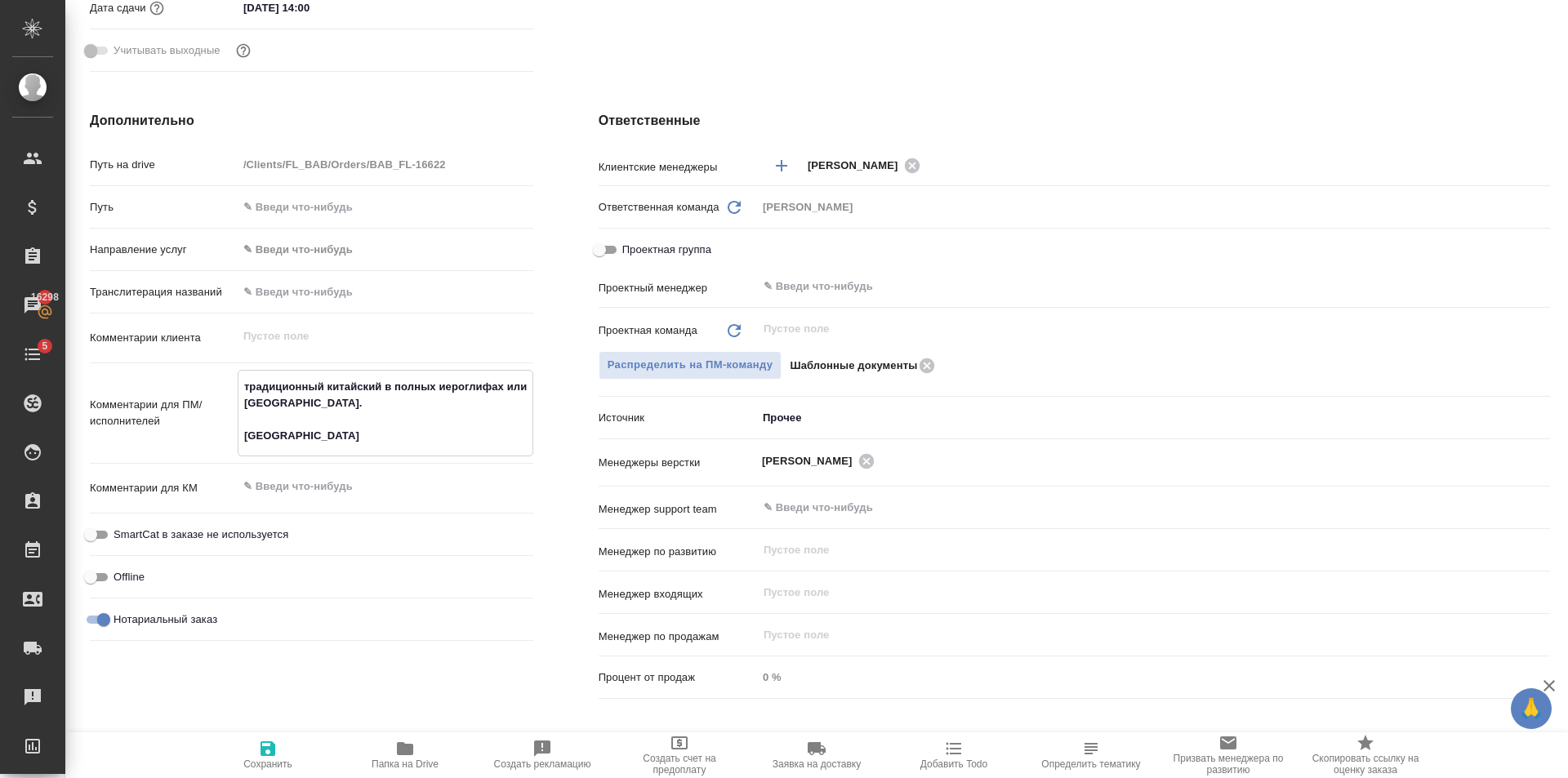
type textarea "x"
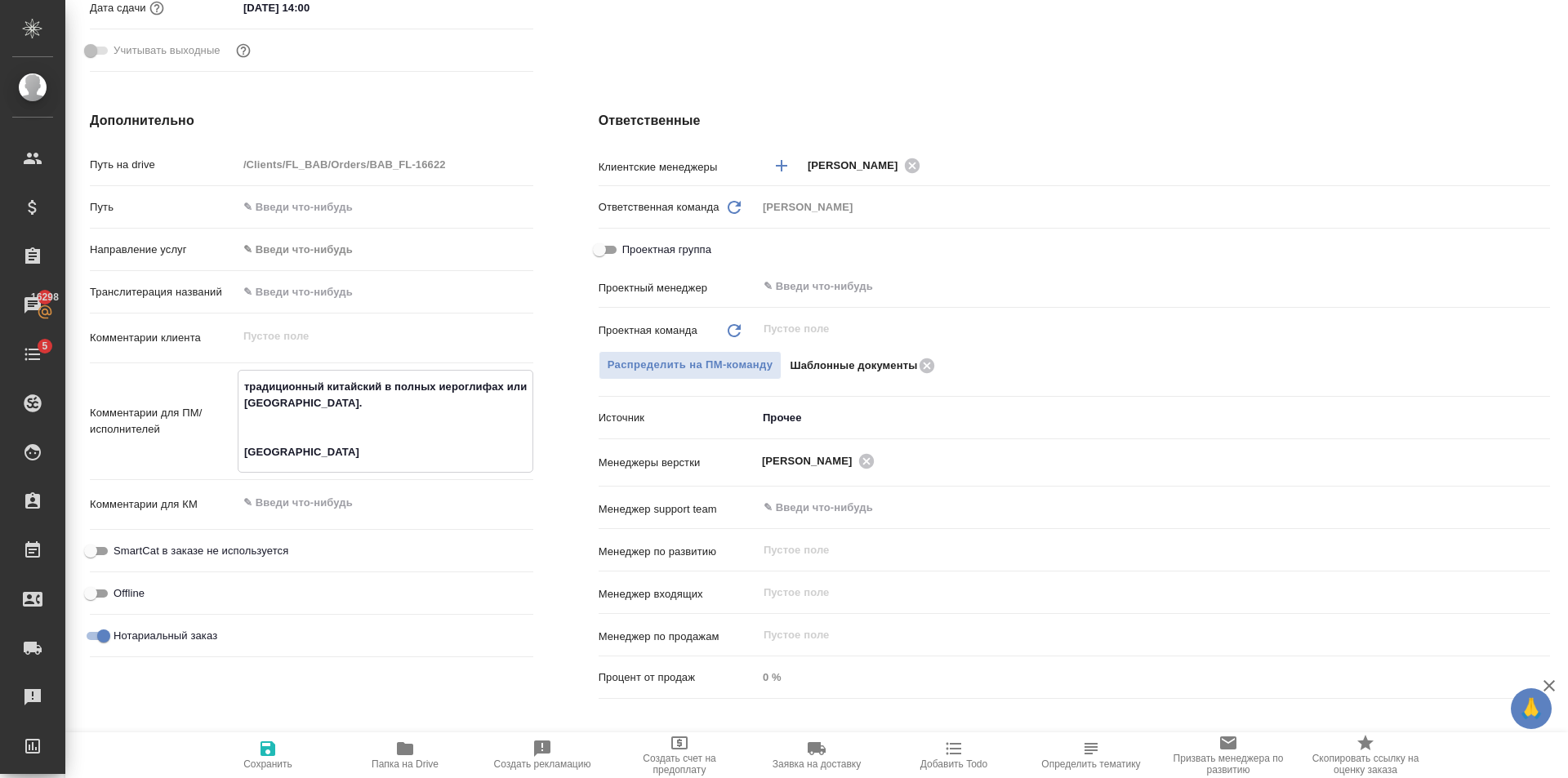
type textarea "традиционный китайский в полных иероглифах или [GEOGRAPHIC_DATA]. [GEOGRAPHIC_D…"
type textarea "x"
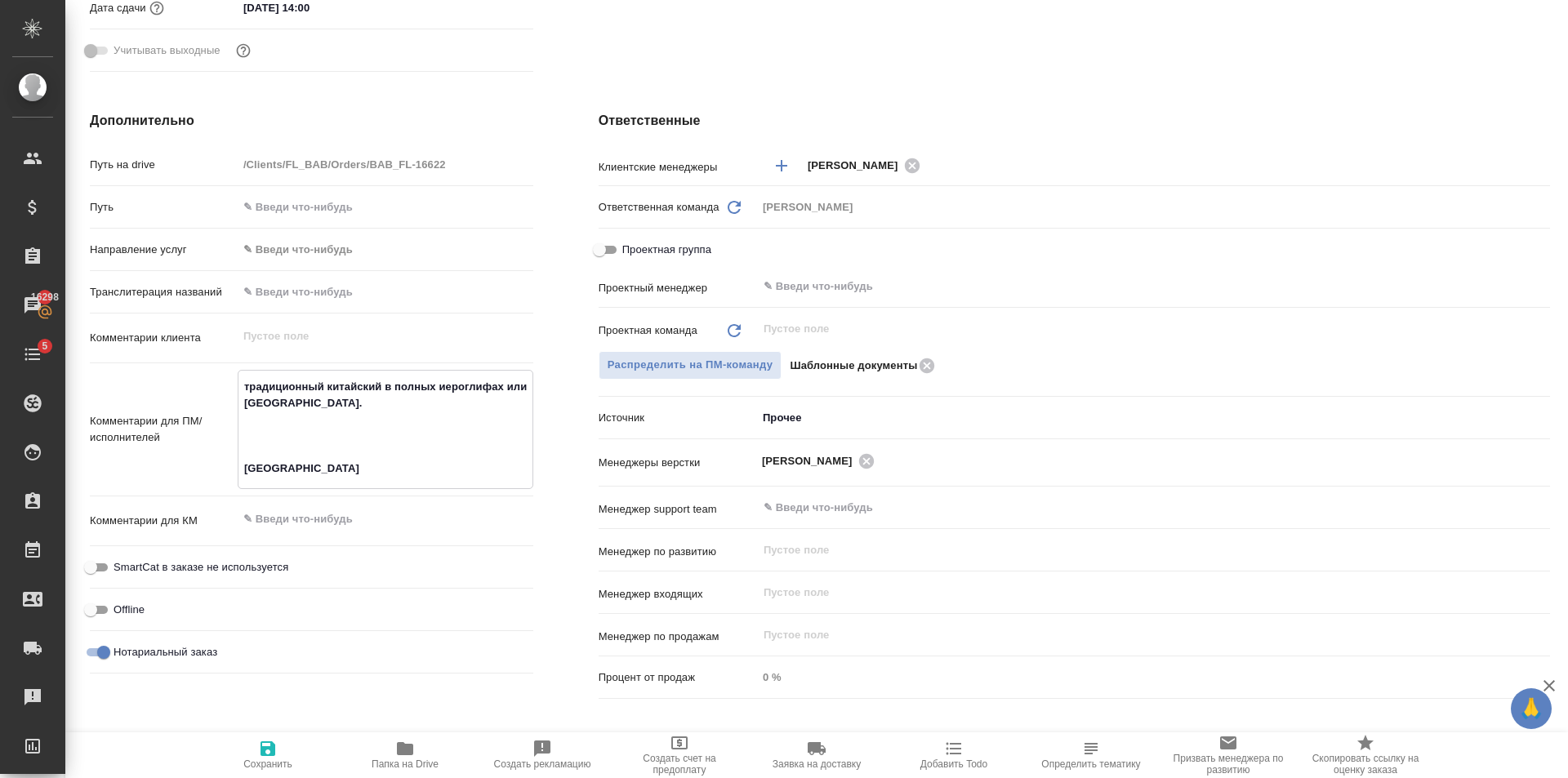
type textarea "традиционный китайский в полных иероглифах или [GEOGRAPHIC_DATA]. К [GEOGRAPHIC…"
type textarea "x"
type textarea "традиционный китайский в полных иероглифах или [GEOGRAPHIC_DATA]. Ка [GEOGRAPHI…"
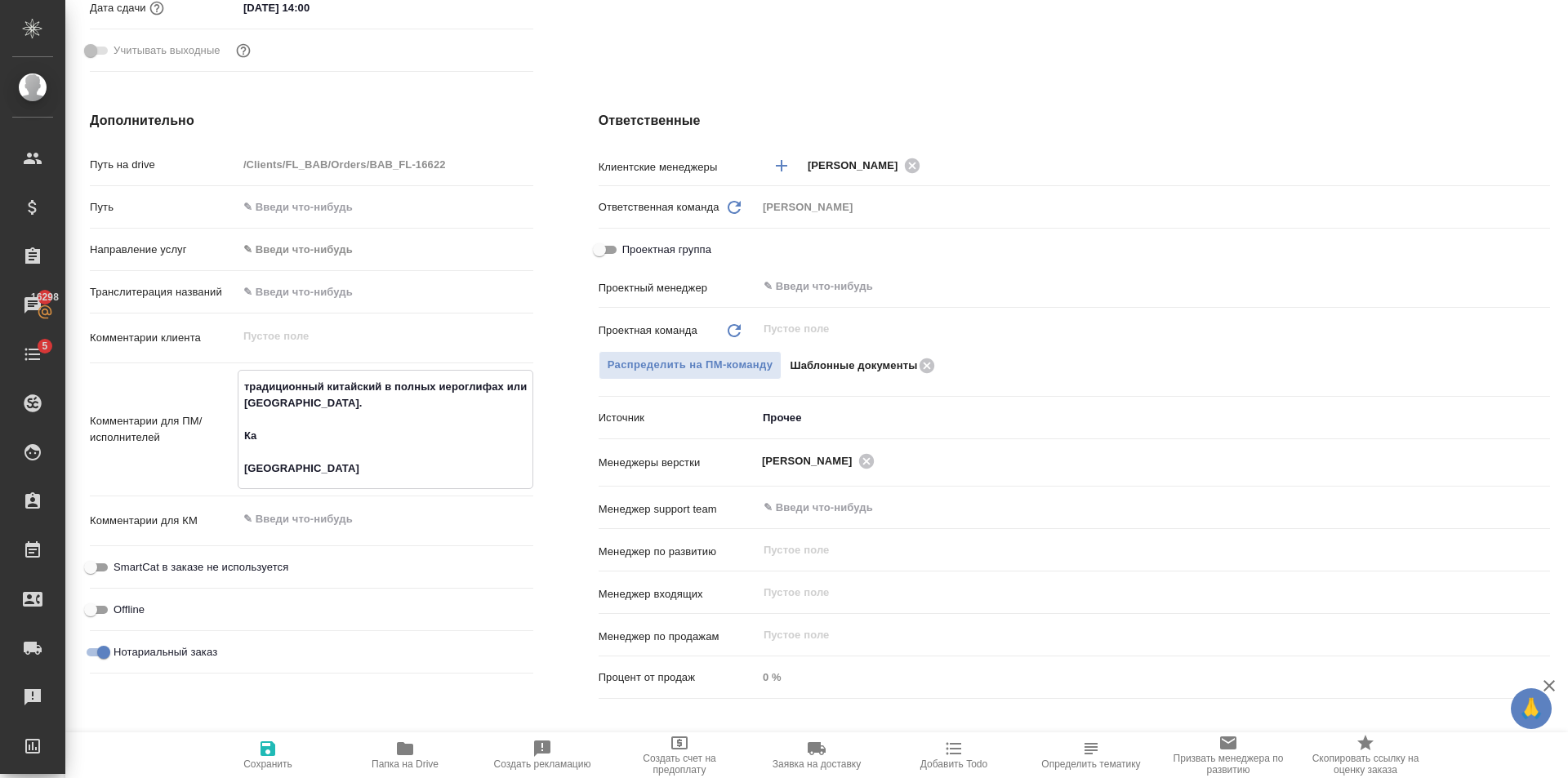
type textarea "x"
type textarea "традиционный китайский в полных иероглифах или [GEOGRAPHIC_DATA]. Как [GEOGRAPH…"
type textarea "x"
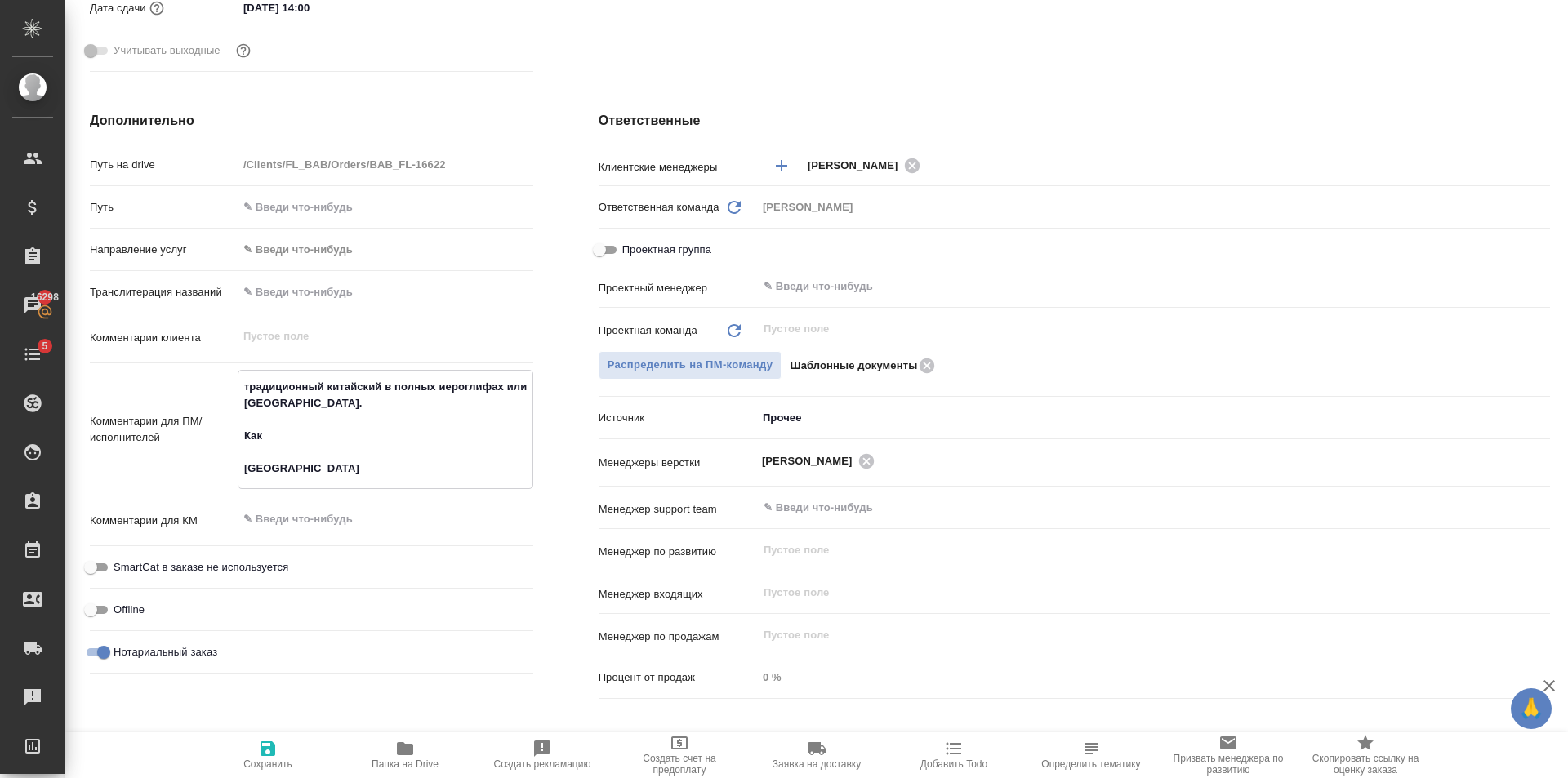
type textarea "x"
type textarea "традиционный китайский в полных иероглифах или [GEOGRAPHIC_DATA]. Как [GEOGRAPH…"
type textarea "x"
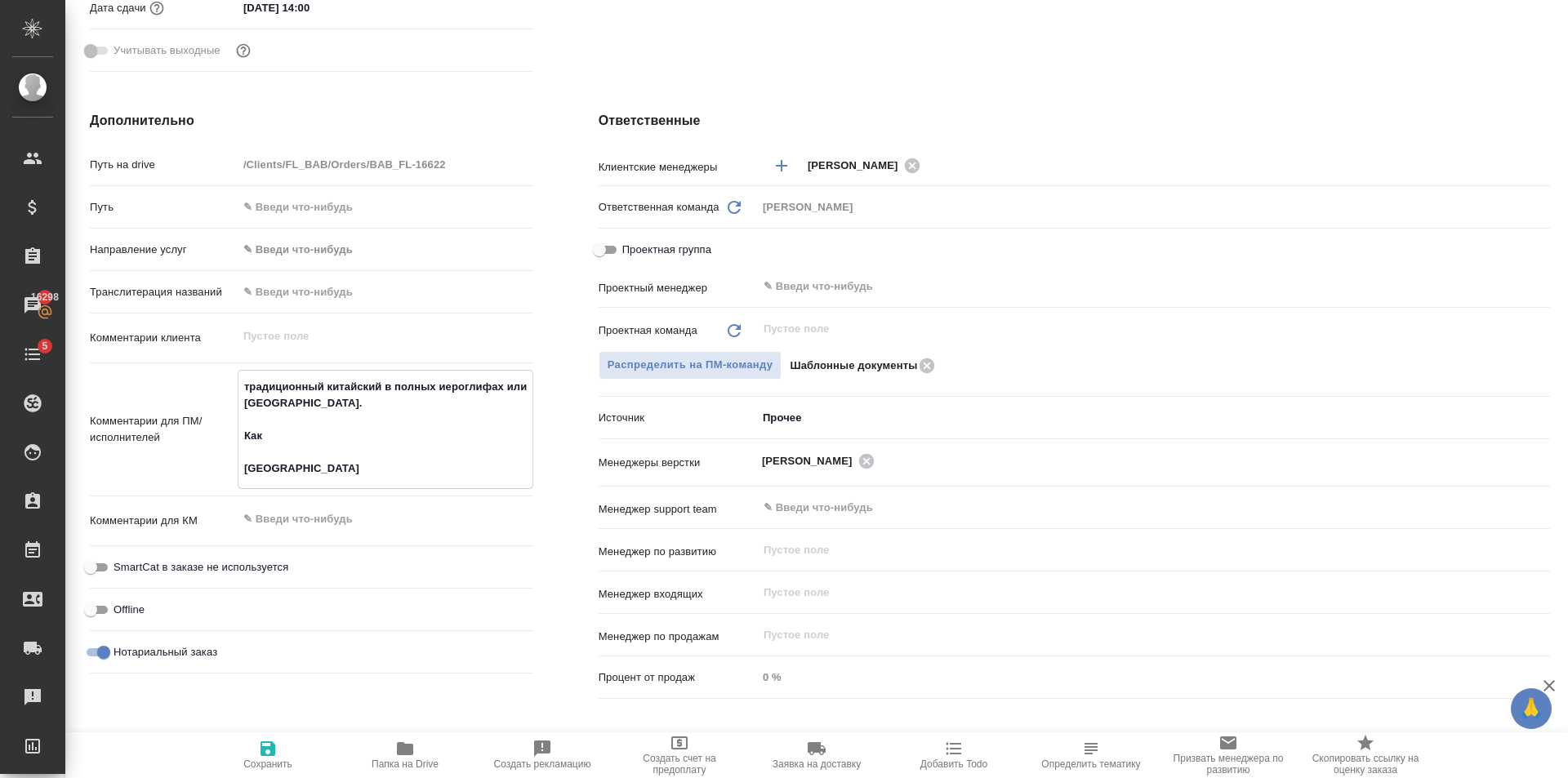
type textarea "x"
type textarea "традиционный китайский в полных иероглифах или [GEOGRAPHIC_DATA]. Как п [GEOGRA…"
type textarea "x"
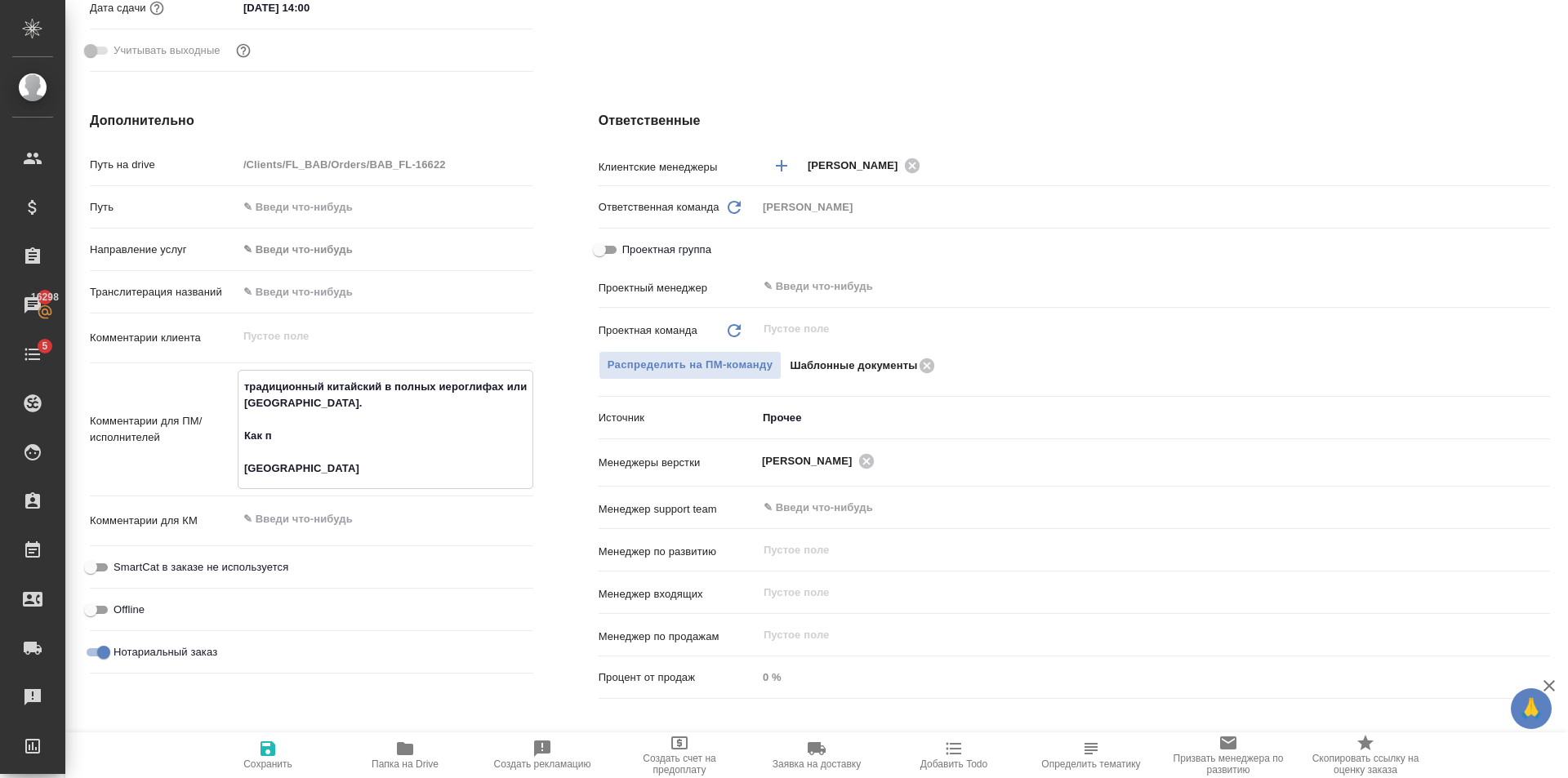
type textarea "традиционный китайский в полных иероглифах или [GEOGRAPHIC_DATA]. Как по [GEOGR…"
type textarea "x"
type textarea "традиционный китайский в полных иероглифах или [GEOGRAPHIC_DATA]. Как под [GEOG…"
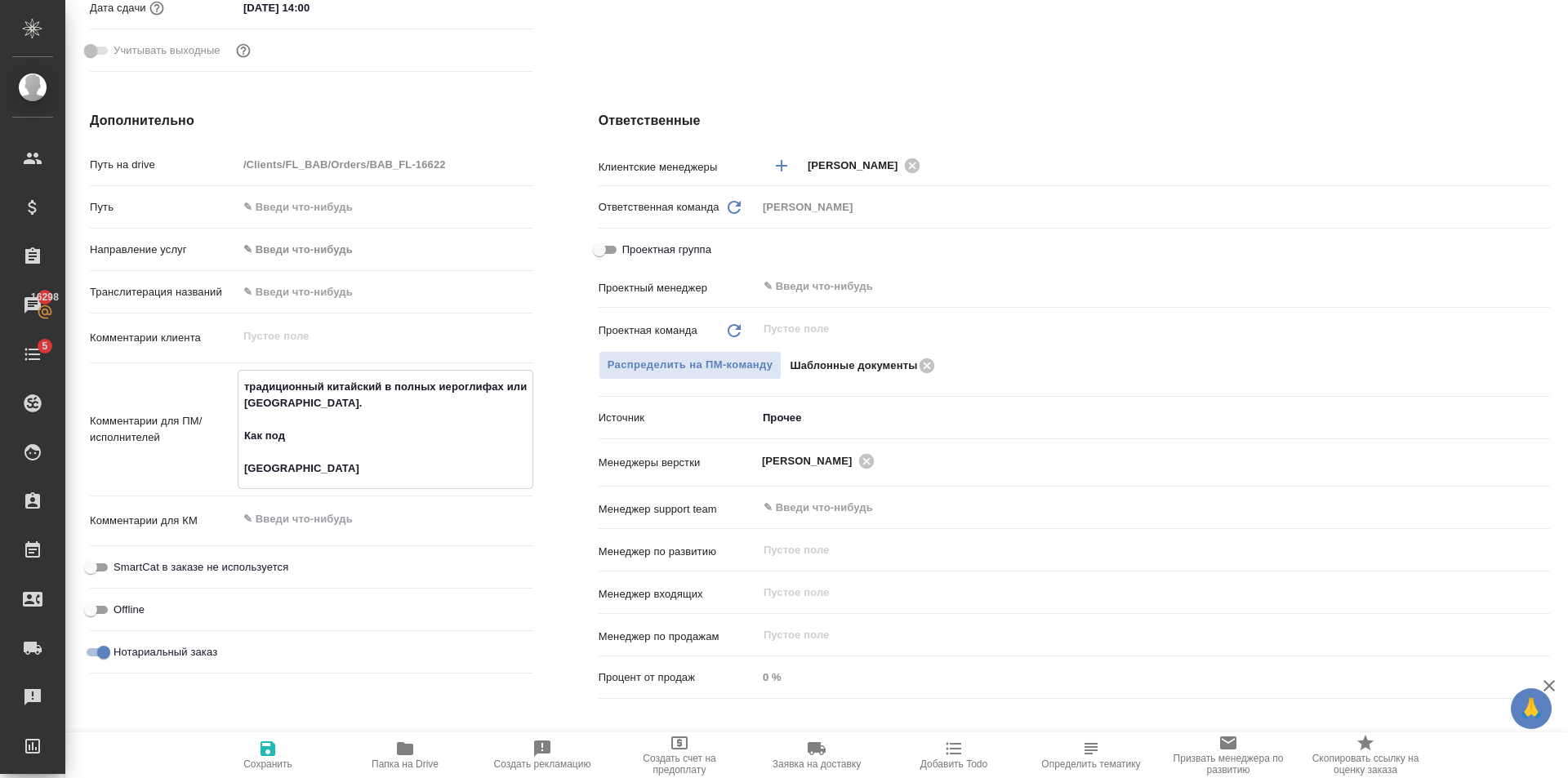
type textarea "x"
type textarea "традиционный китайский в полных иероглифах или [GEOGRAPHIC_DATA]. Как под [GEOG…"
type textarea "x"
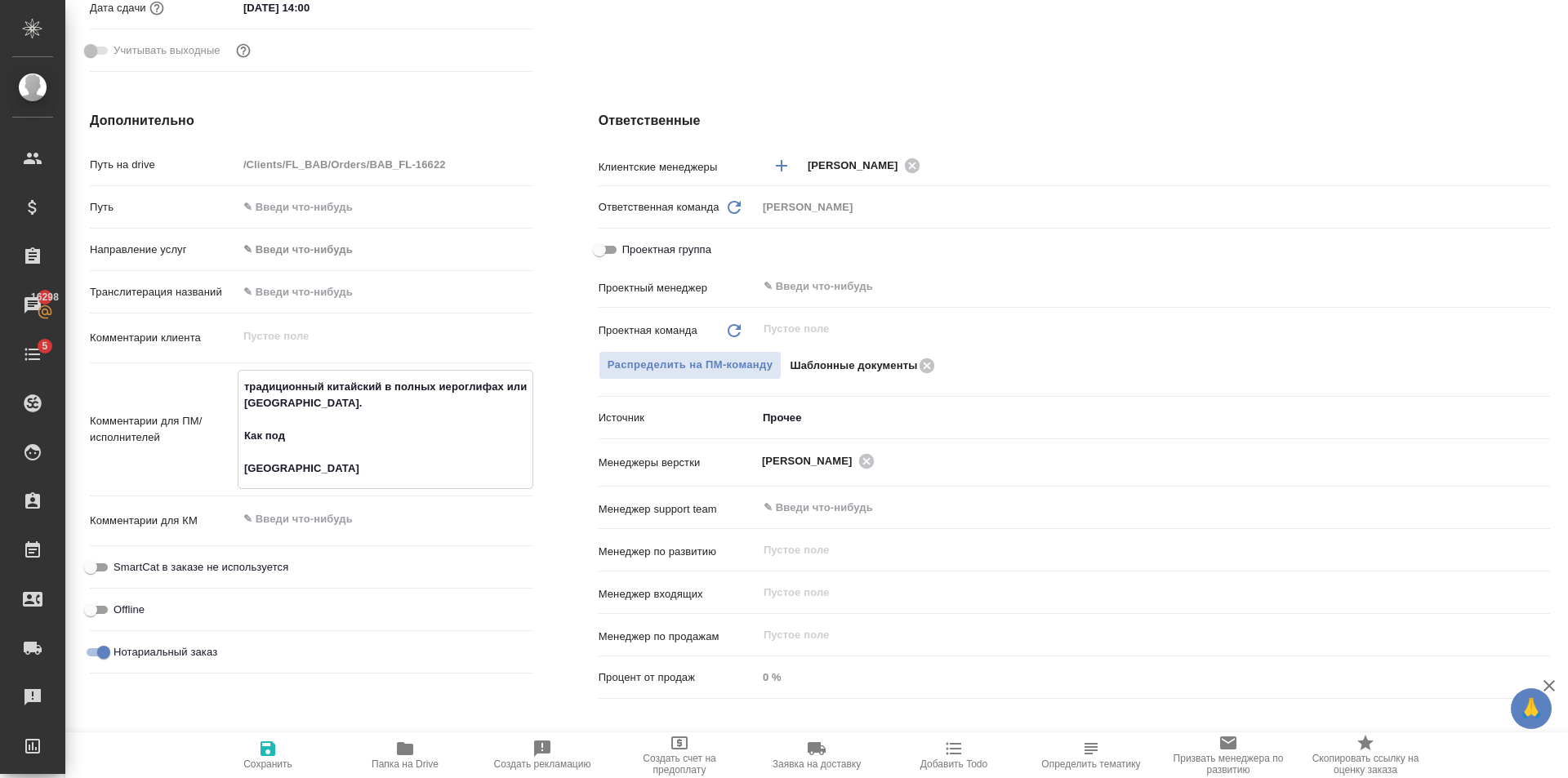
type textarea "x"
type textarea "традиционный китайский в полных иероглифах или [GEOGRAPHIC_DATA]. Как под ле [G…"
type textarea "x"
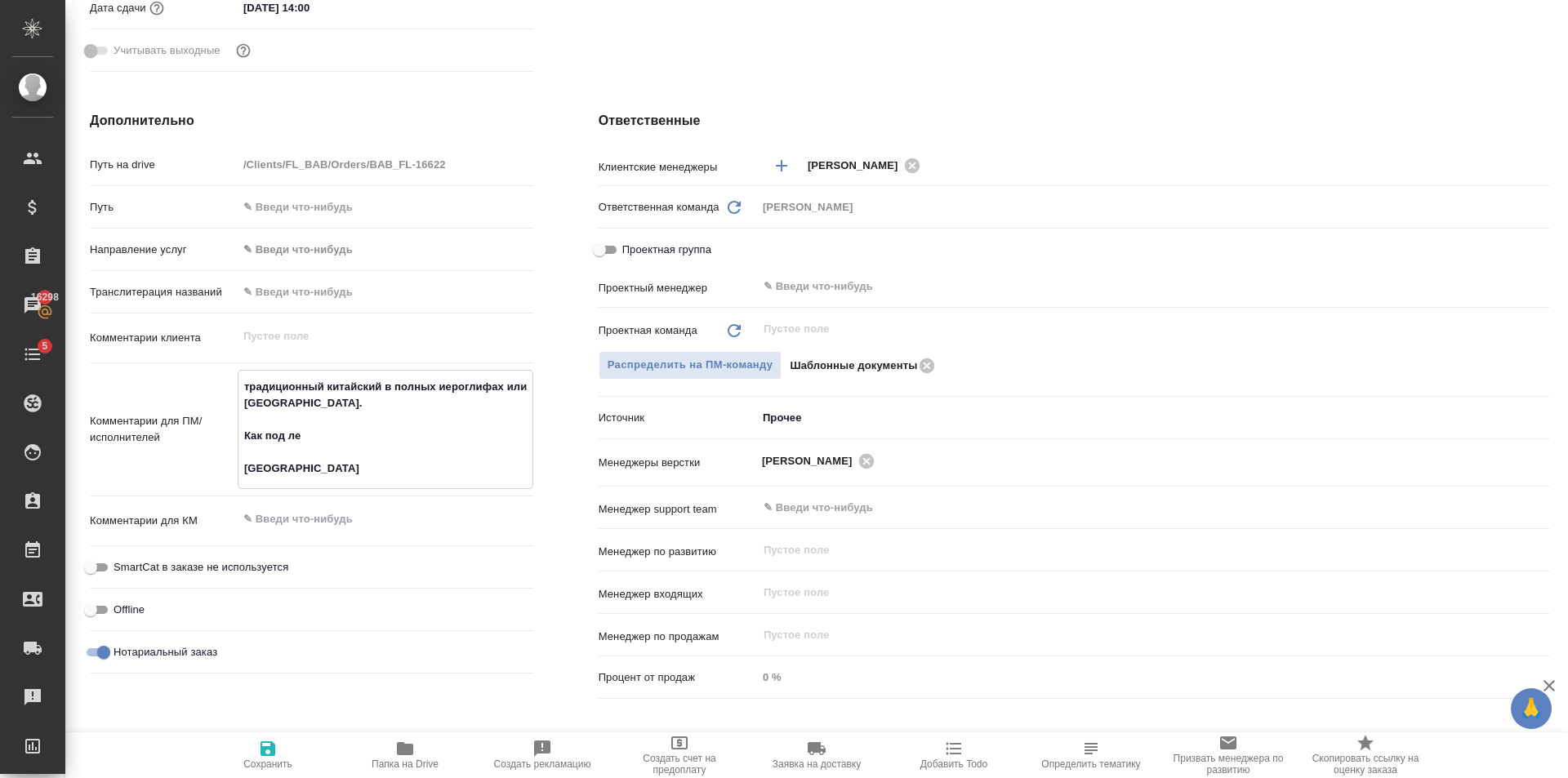
type textarea "x"
type textarea "традиционный китайский в полных иероглифах или [GEOGRAPHIC_DATA]. Как под лег […"
type textarea "x"
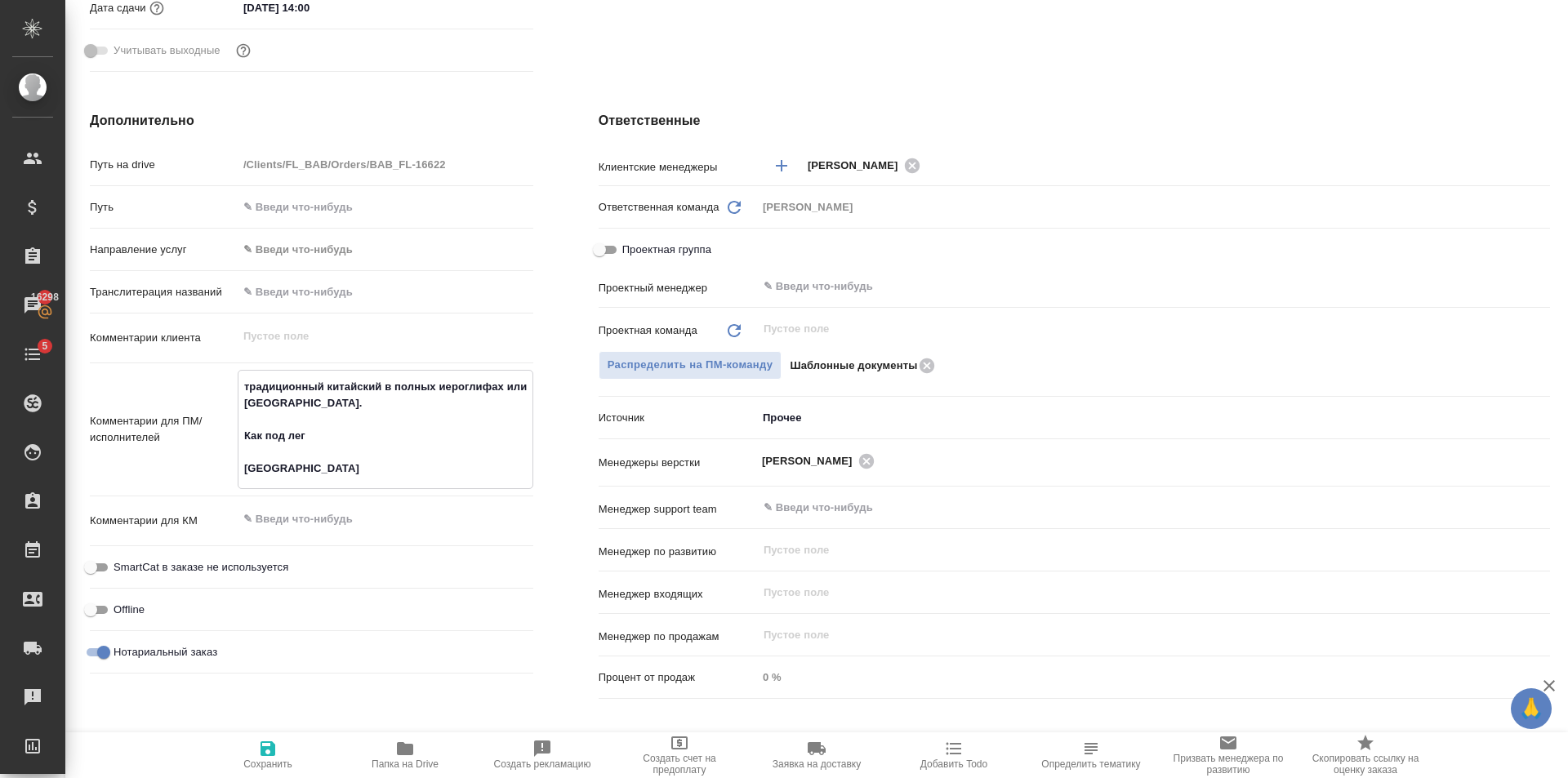
type textarea "традиционный китайский в полных иероглифах или [GEOGRAPHIC_DATA]. Как под лега …"
type textarea "x"
type textarea "традиционный китайский в полных иероглифах или [GEOGRAPHIC_DATA]. Как под легал…"
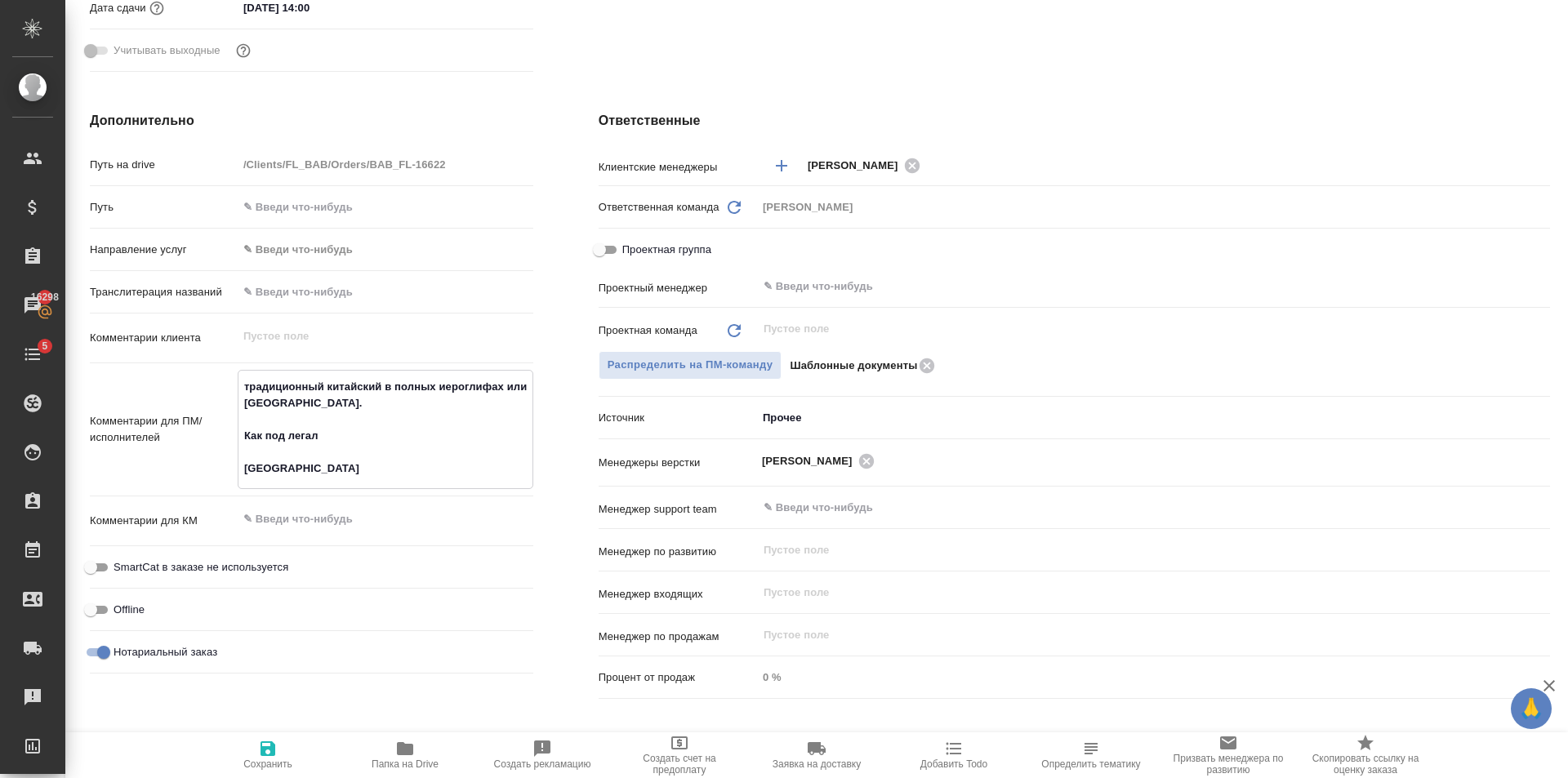
type textarea "x"
type textarea "традиционный китайский в полных иероглифах или [GEOGRAPHIC_DATA]. Как под легал…"
type textarea "x"
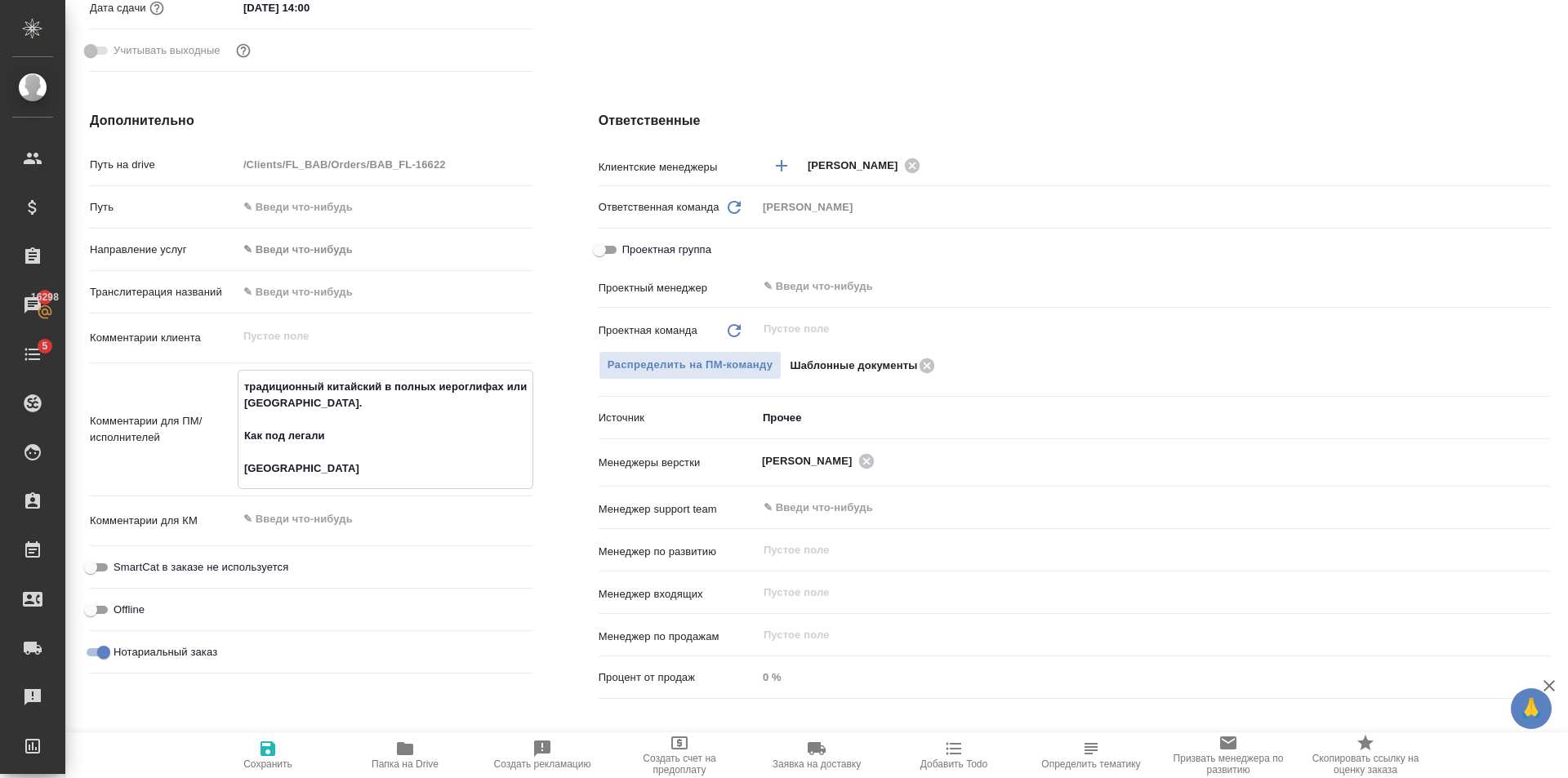
type textarea "x"
type textarea "традиционный китайский в полных иероглифах или [GEOGRAPHIC_DATA]. Как под легал…"
type textarea "x"
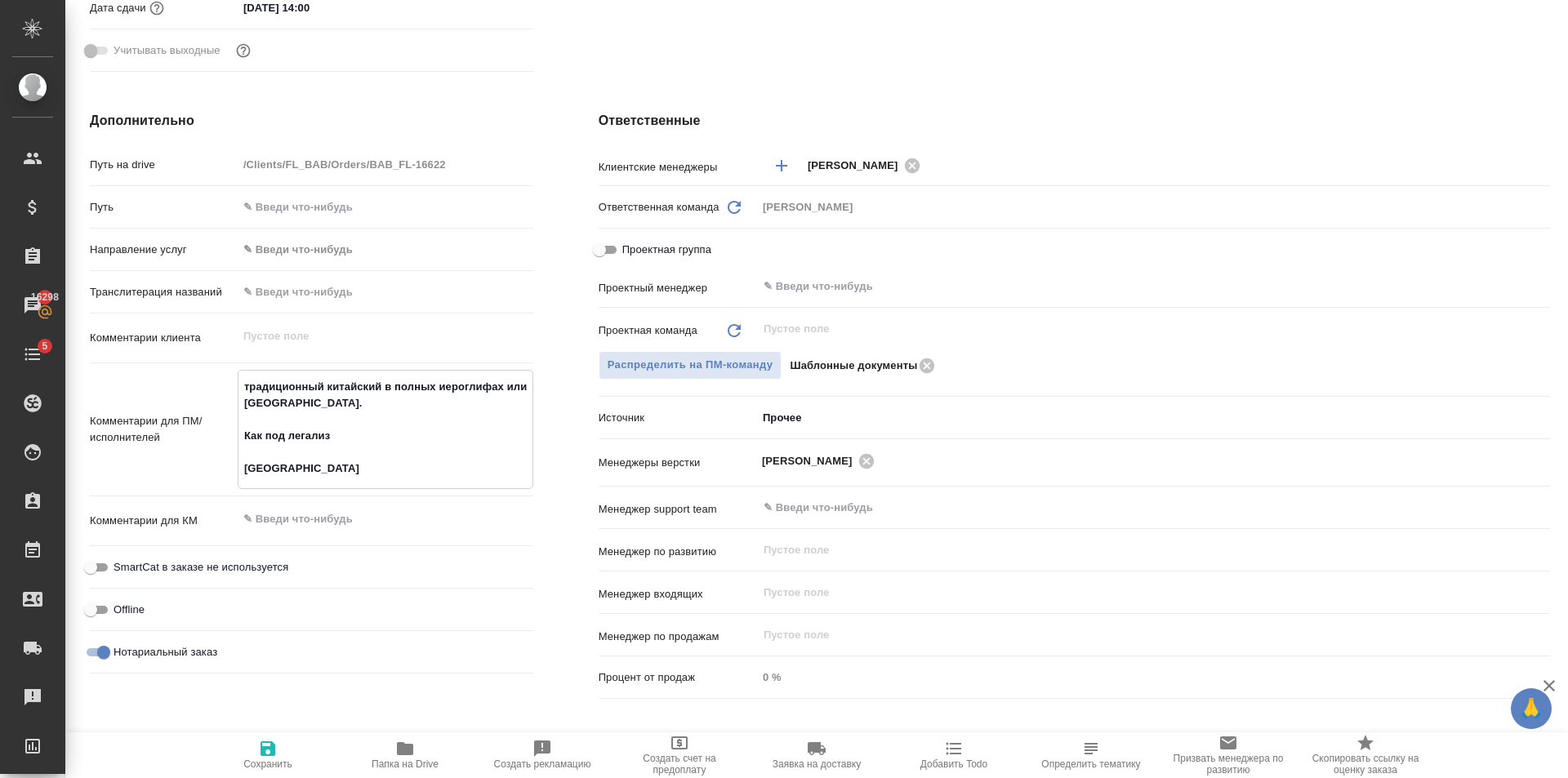
type textarea "x"
type textarea "традиционный китайский в полных иероглифах или [GEOGRAPHIC_DATA]. Как под легал…"
type textarea "x"
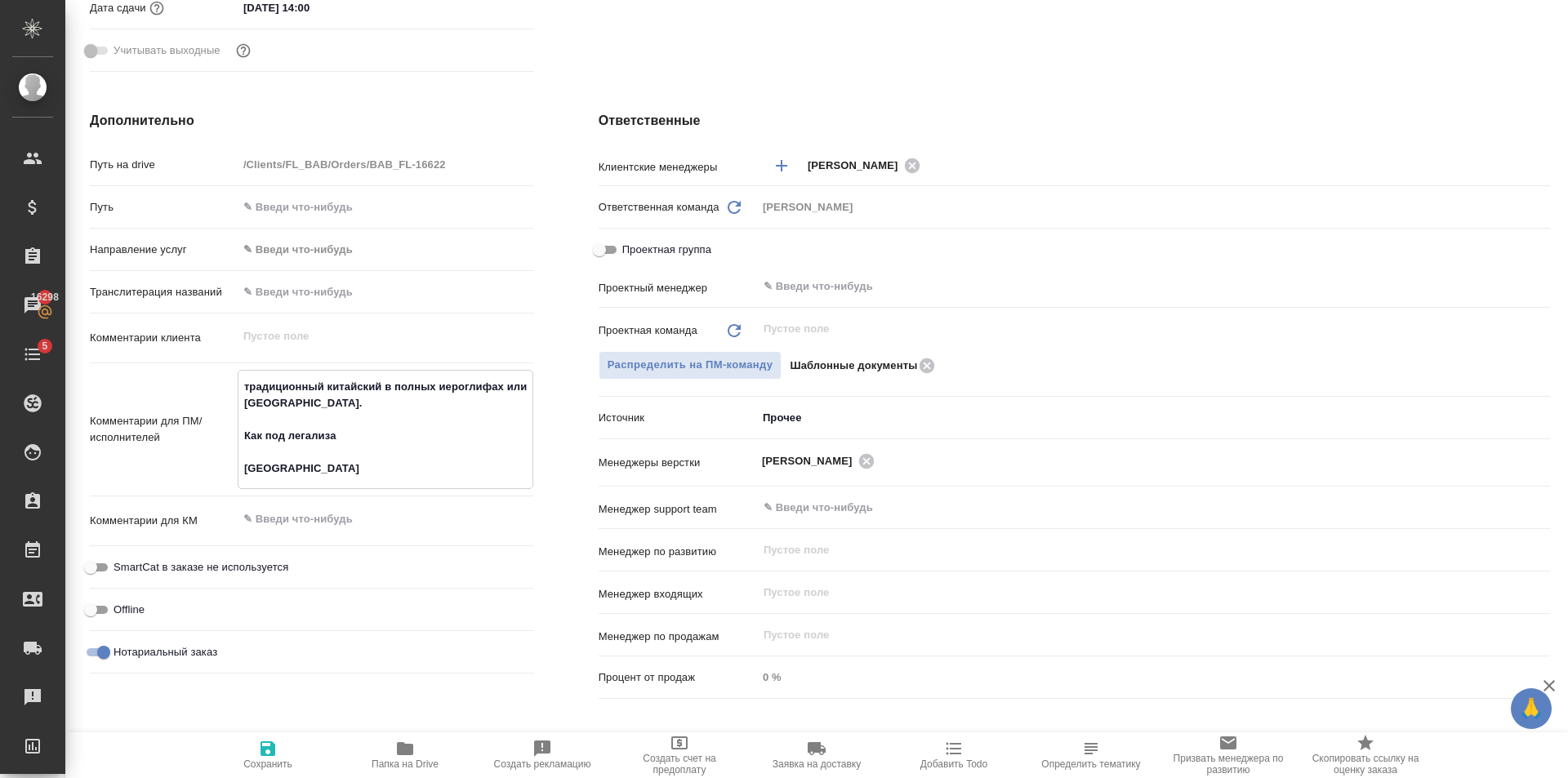
type textarea "традиционный китайский в полных иероглифах или [GEOGRAPHIC_DATA]. Как под легал…"
type textarea "x"
type textarea "традиционный китайский в полных иероглифах или [GEOGRAPHIC_DATA]. Как под легал…"
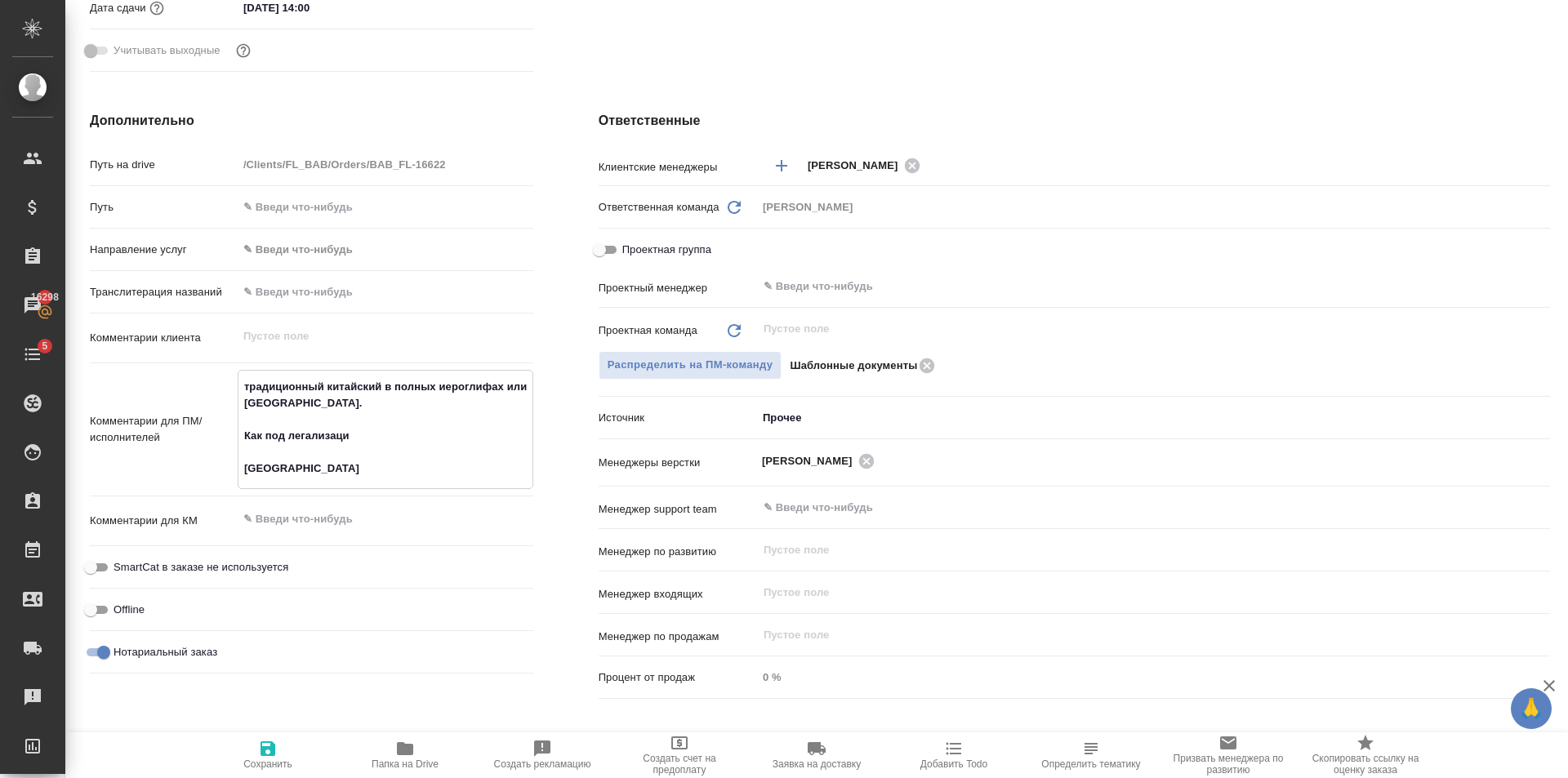
type textarea "x"
type textarea "традиционный китайский в полных иероглифах или тайваньск. Как под легализацию K…"
type textarea "x"
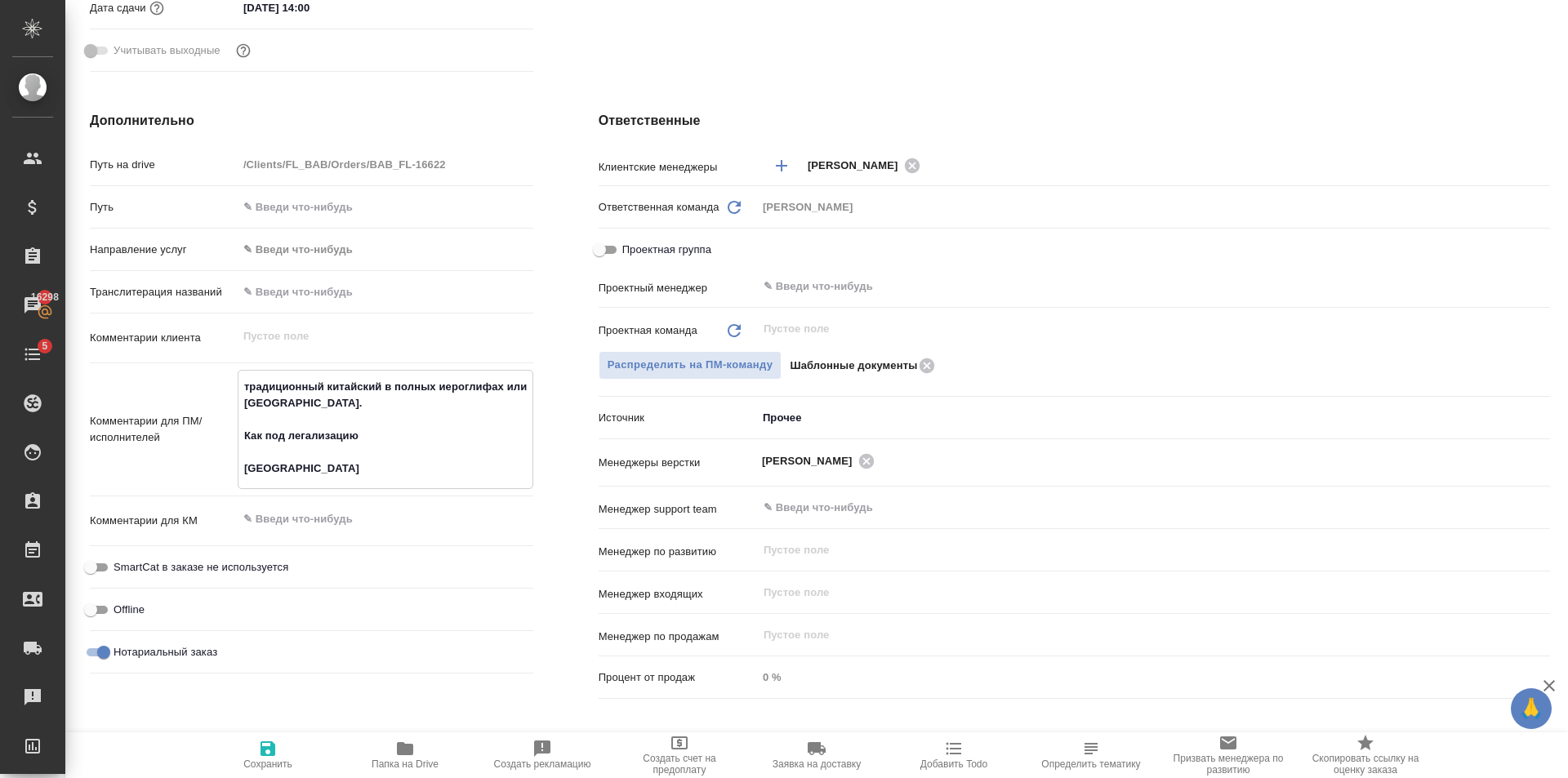
type textarea "x"
drag, startPoint x: 358, startPoint y: 404, endPoint x: 506, endPoint y: 385, distance: 149.2
click at [506, 385] on textarea "традиционный китайский в полных иероглифах или тайваньск. Как под легализацию K…" at bounding box center [385, 427] width 294 height 109
type textarea "x"
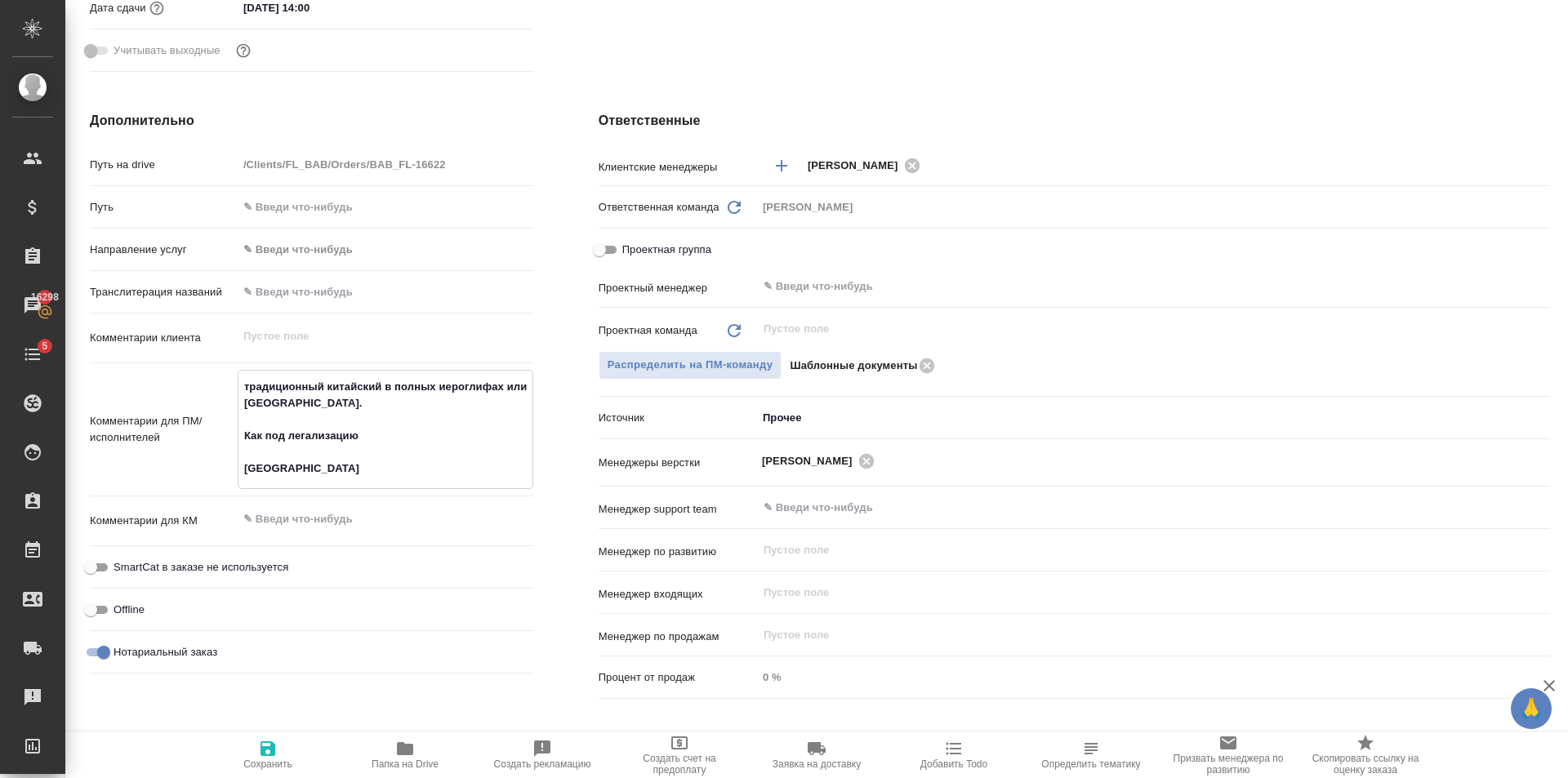
type textarea "традиционный китайский в полных иероглифах Как под легализацию Karakalli Mostap…"
type textarea "x"
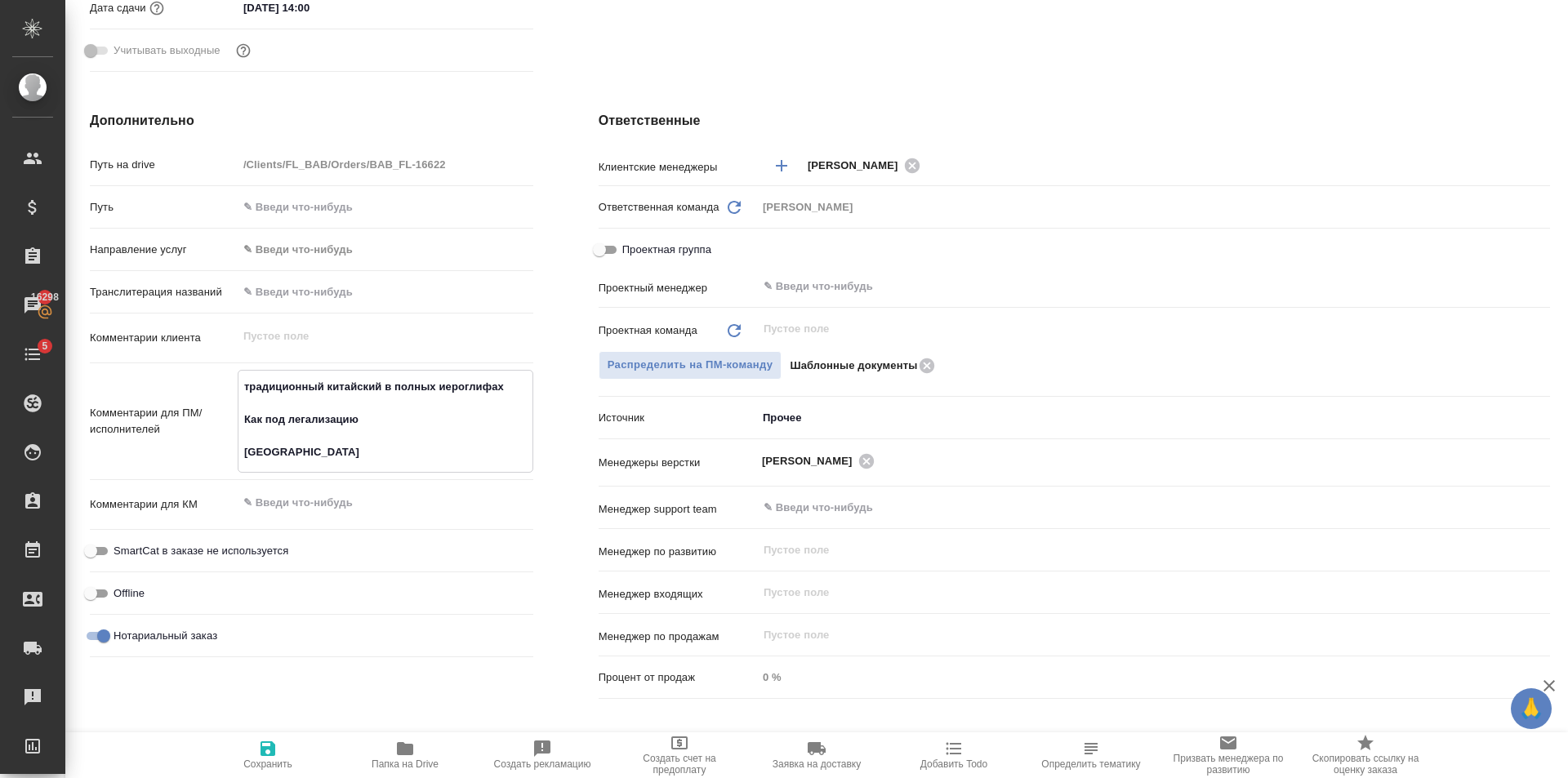
type textarea "традиционный китайский в полных иероглифах Как под легализацию [GEOGRAPHIC_DATA]"
type textarea "x"
type textarea "традиционный китайский в полных иероглифах Как под легализацию [GEOGRAPHIC_DATA]"
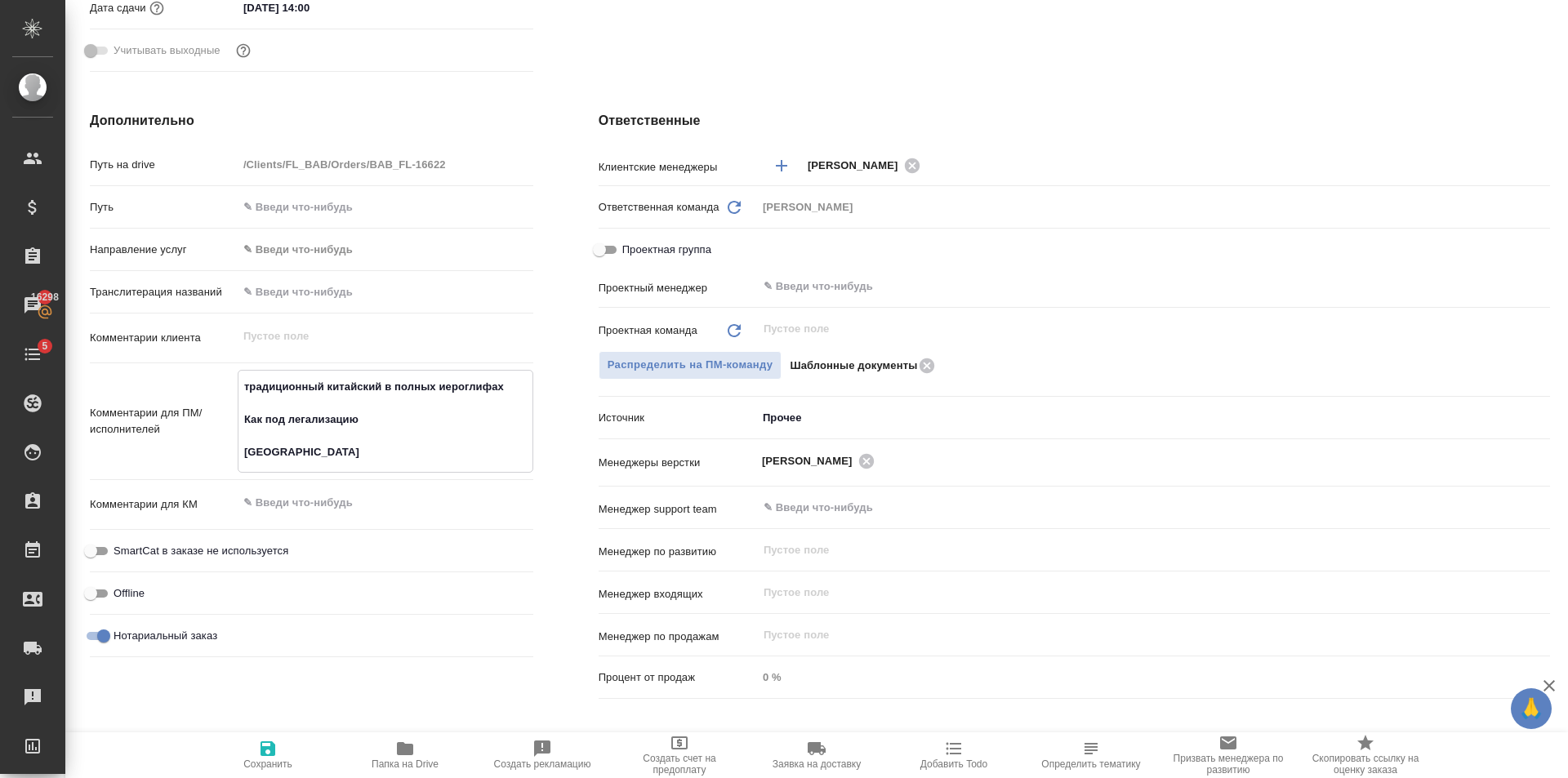
type textarea "x"
click at [289, 746] on span "Сохранить" at bounding box center [267, 754] width 118 height 31
type textarea "x"
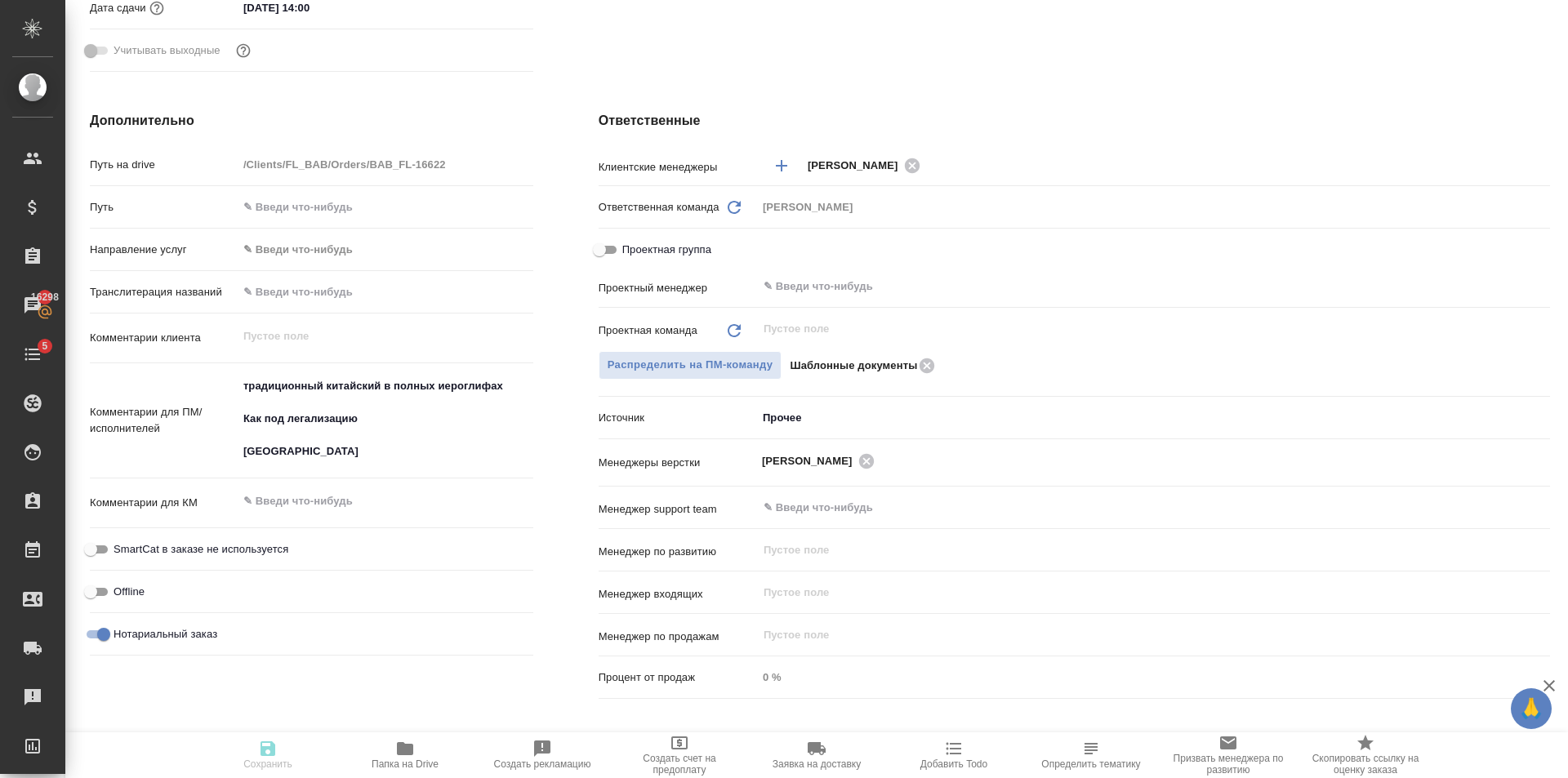
type textarea "x"
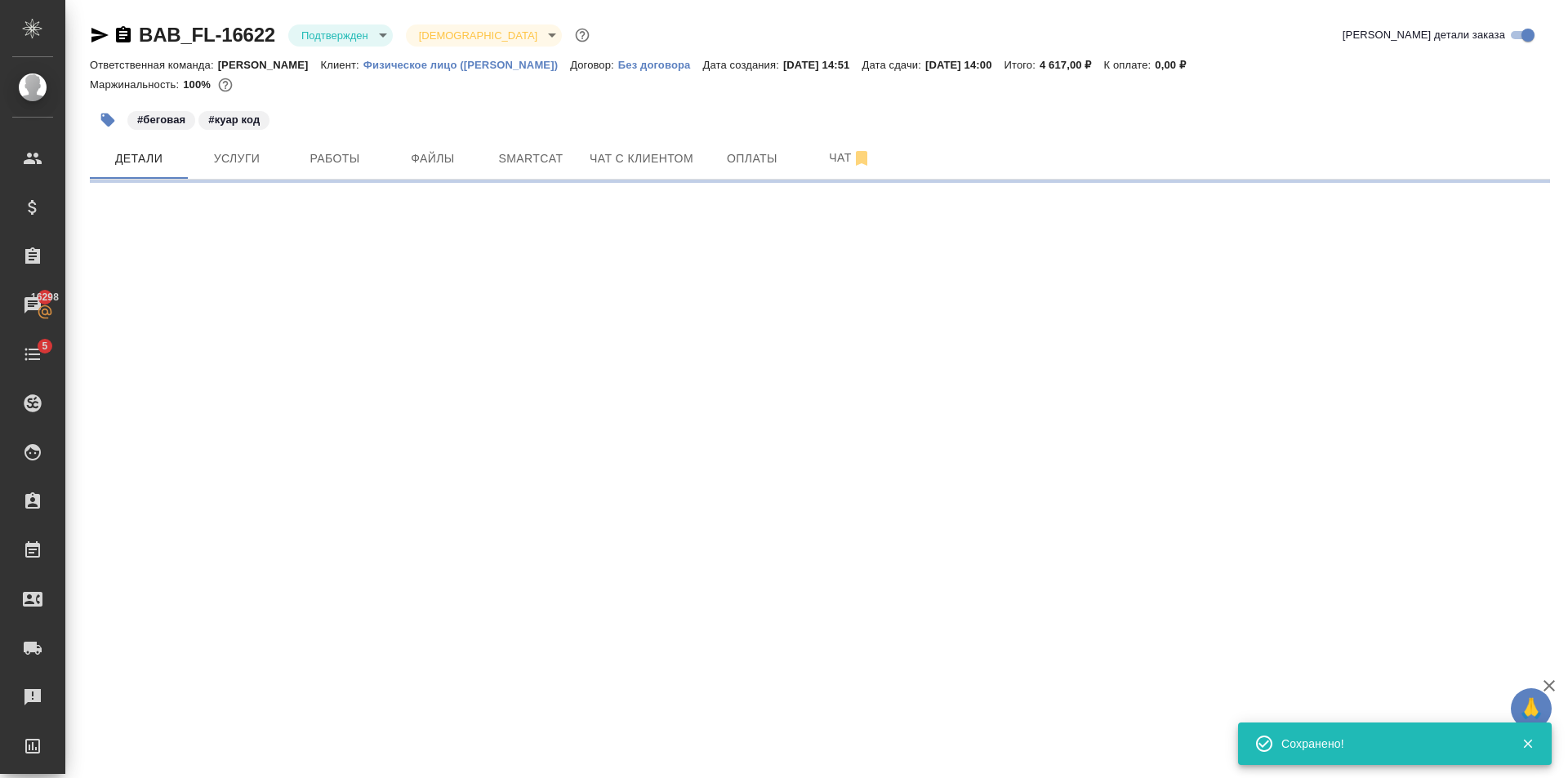
scroll to position [0, 0]
select select "RU"
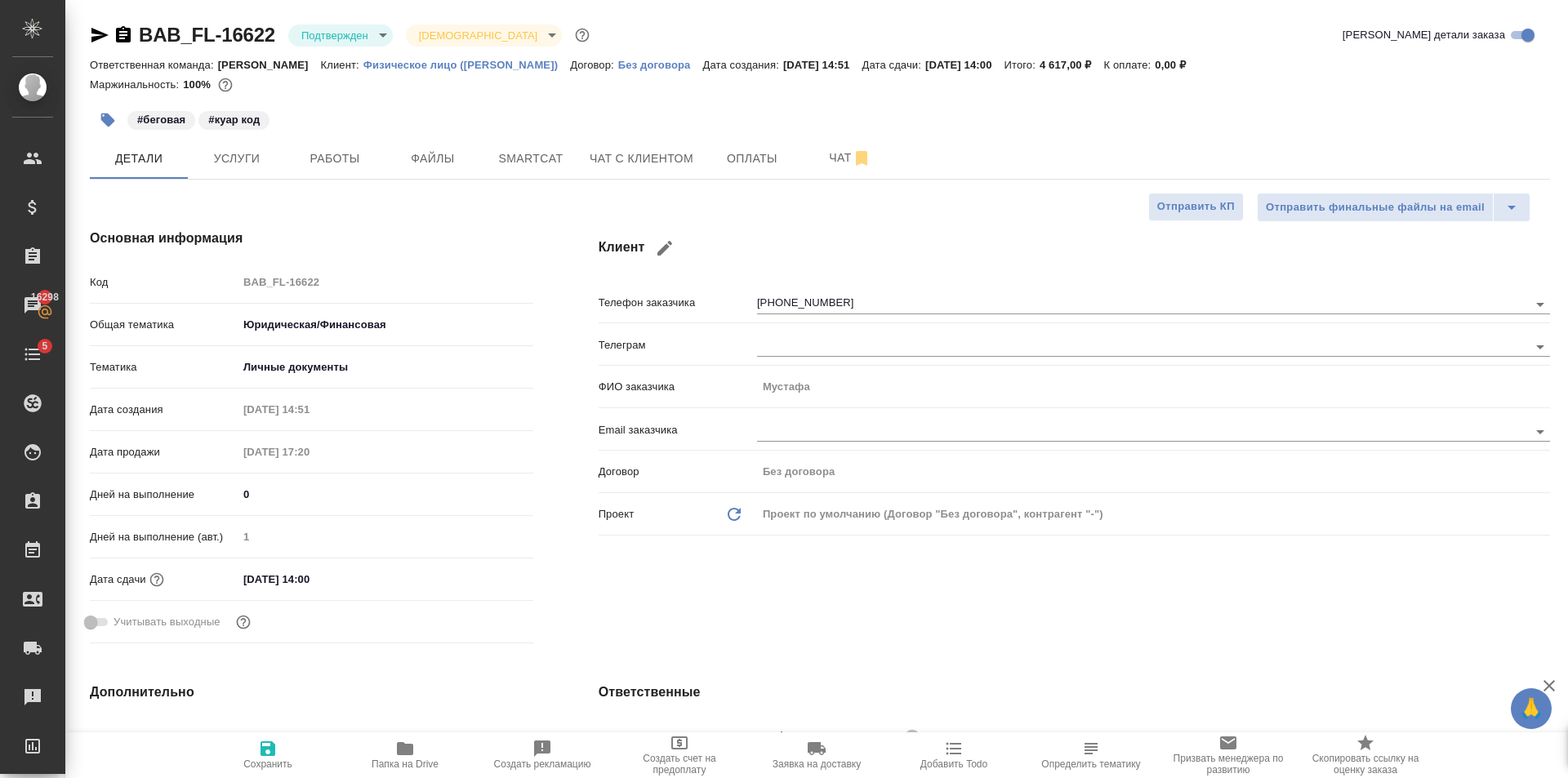
type textarea "x"
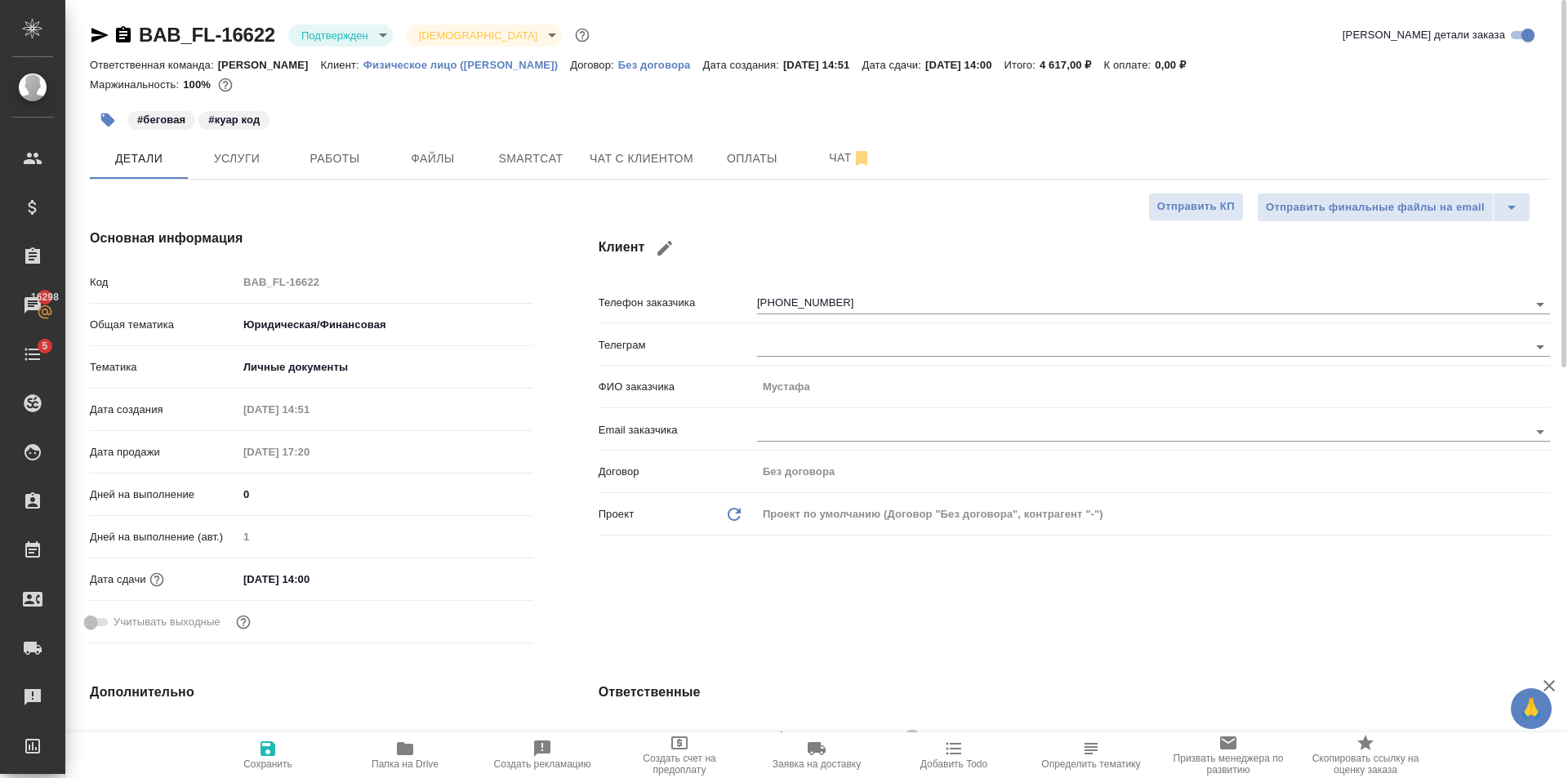
type textarea "x"
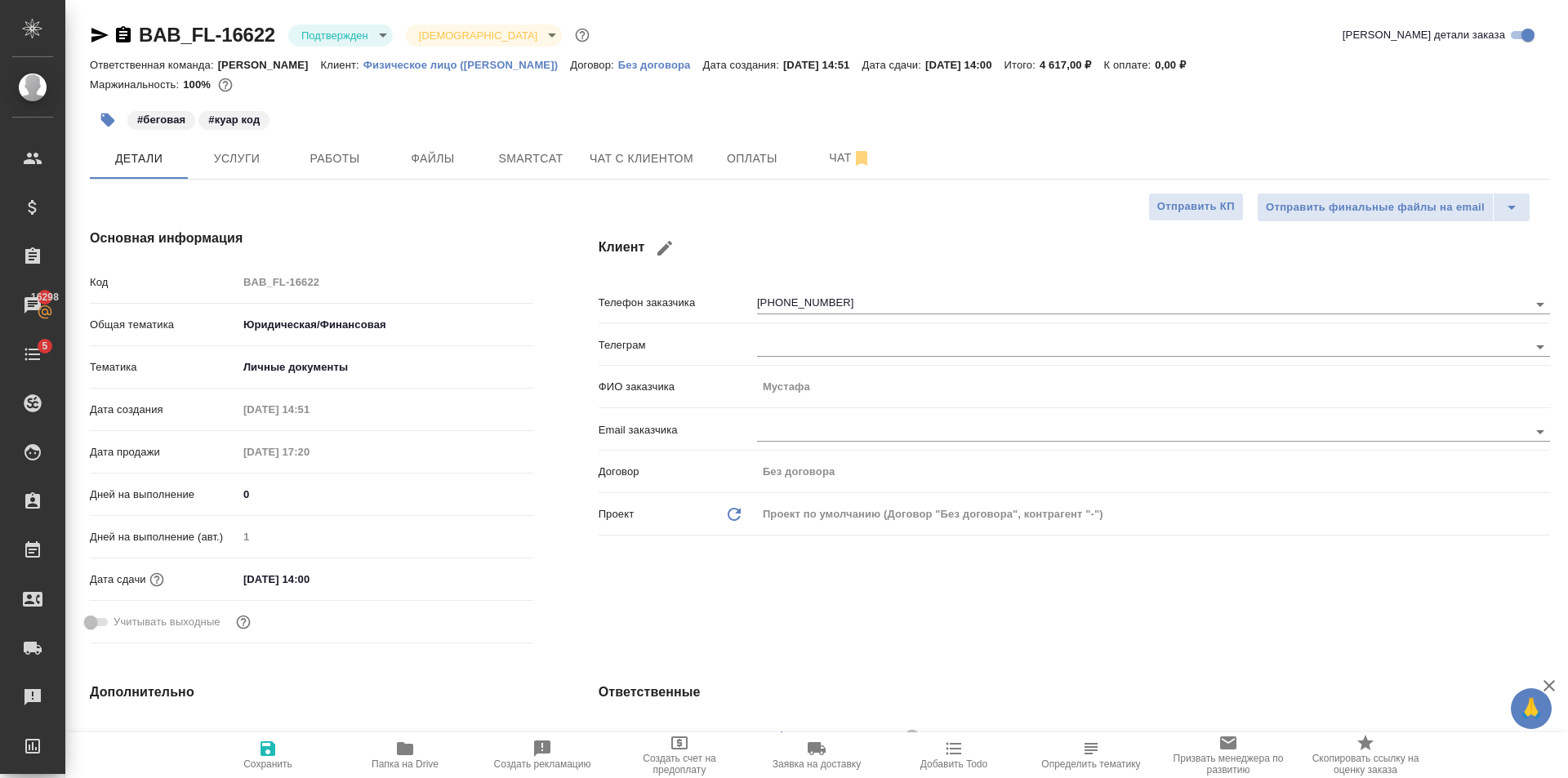
type textarea "x"
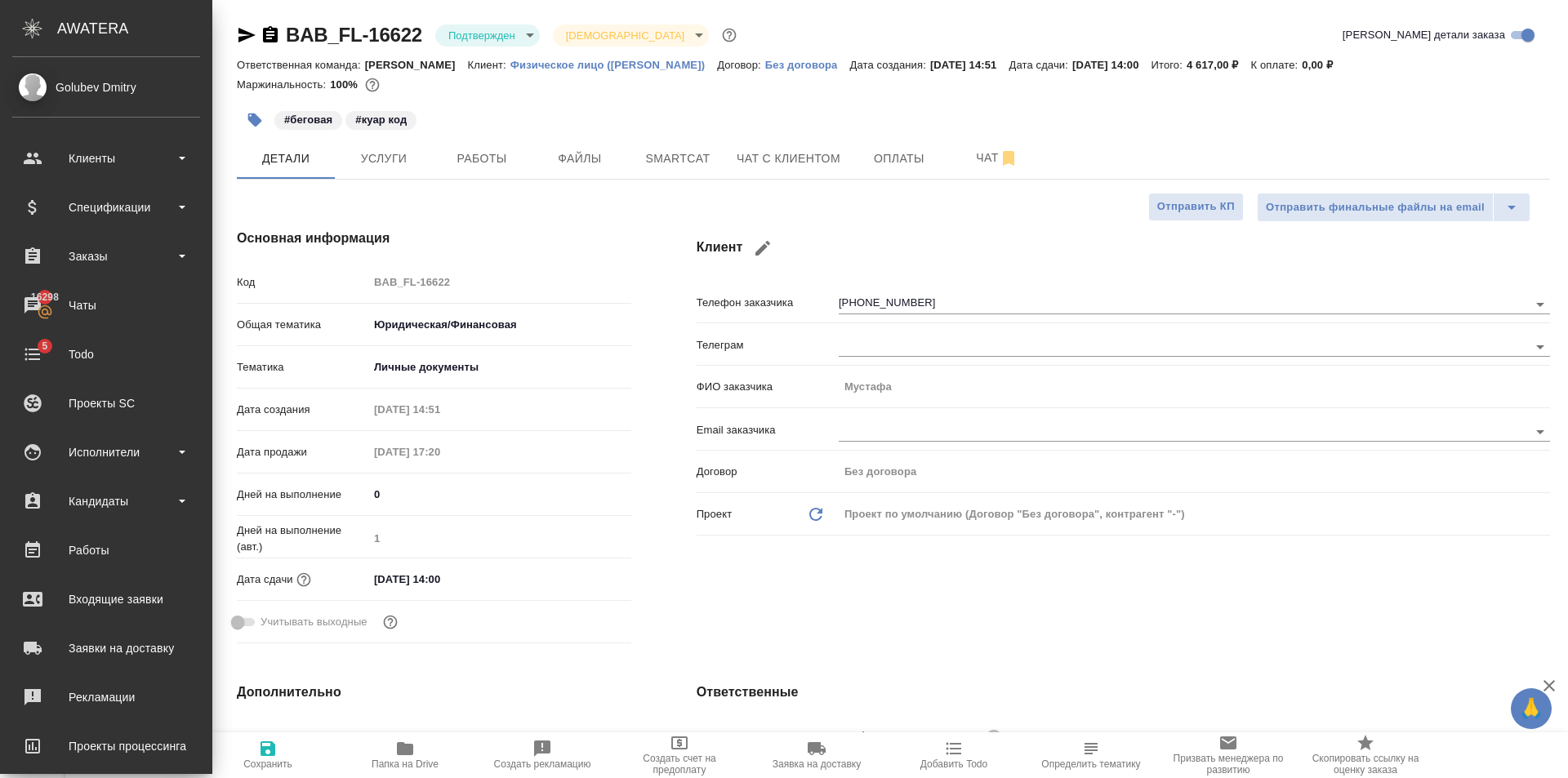
type textarea "x"
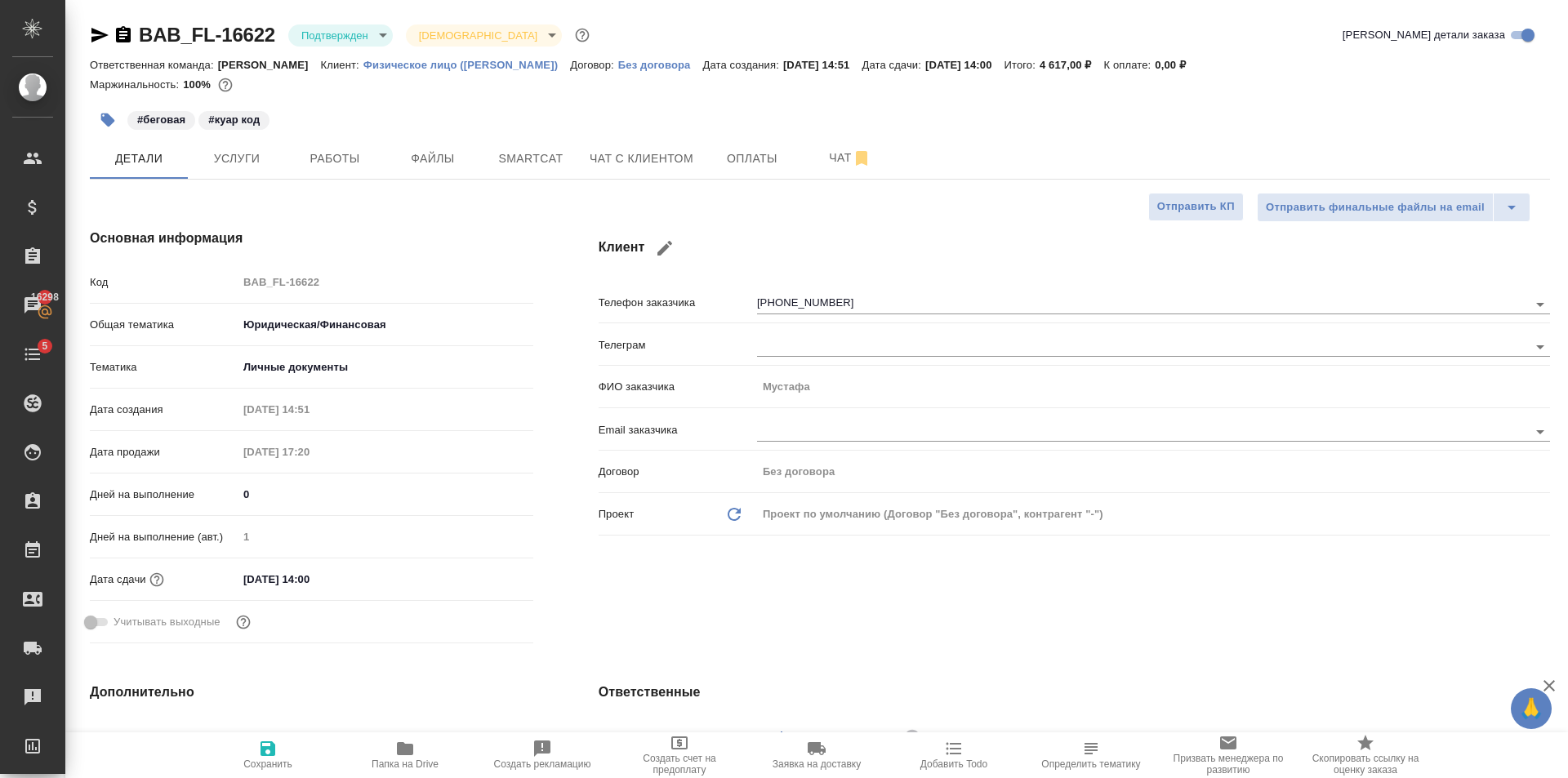
type textarea "x"
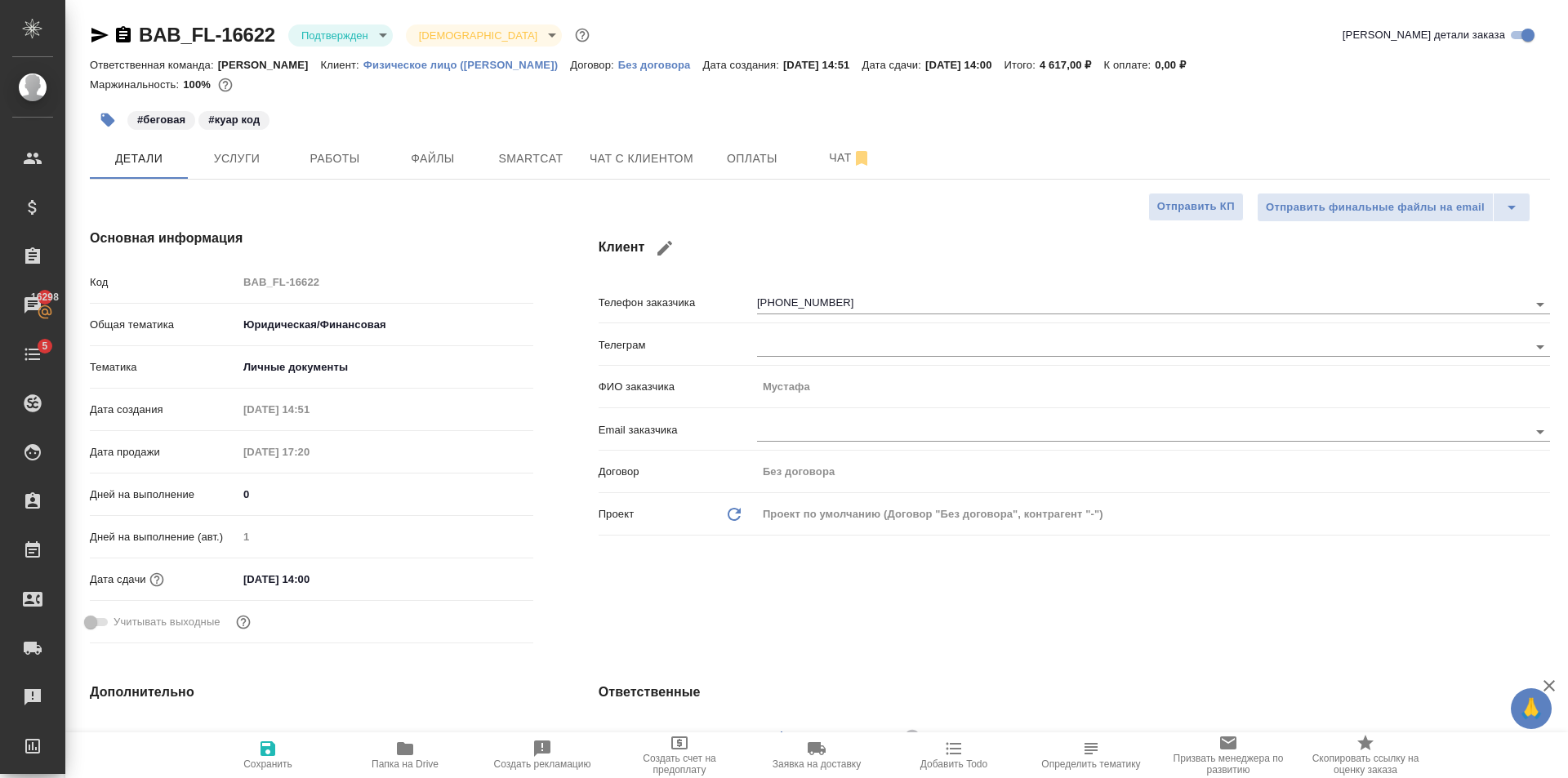
type textarea "x"
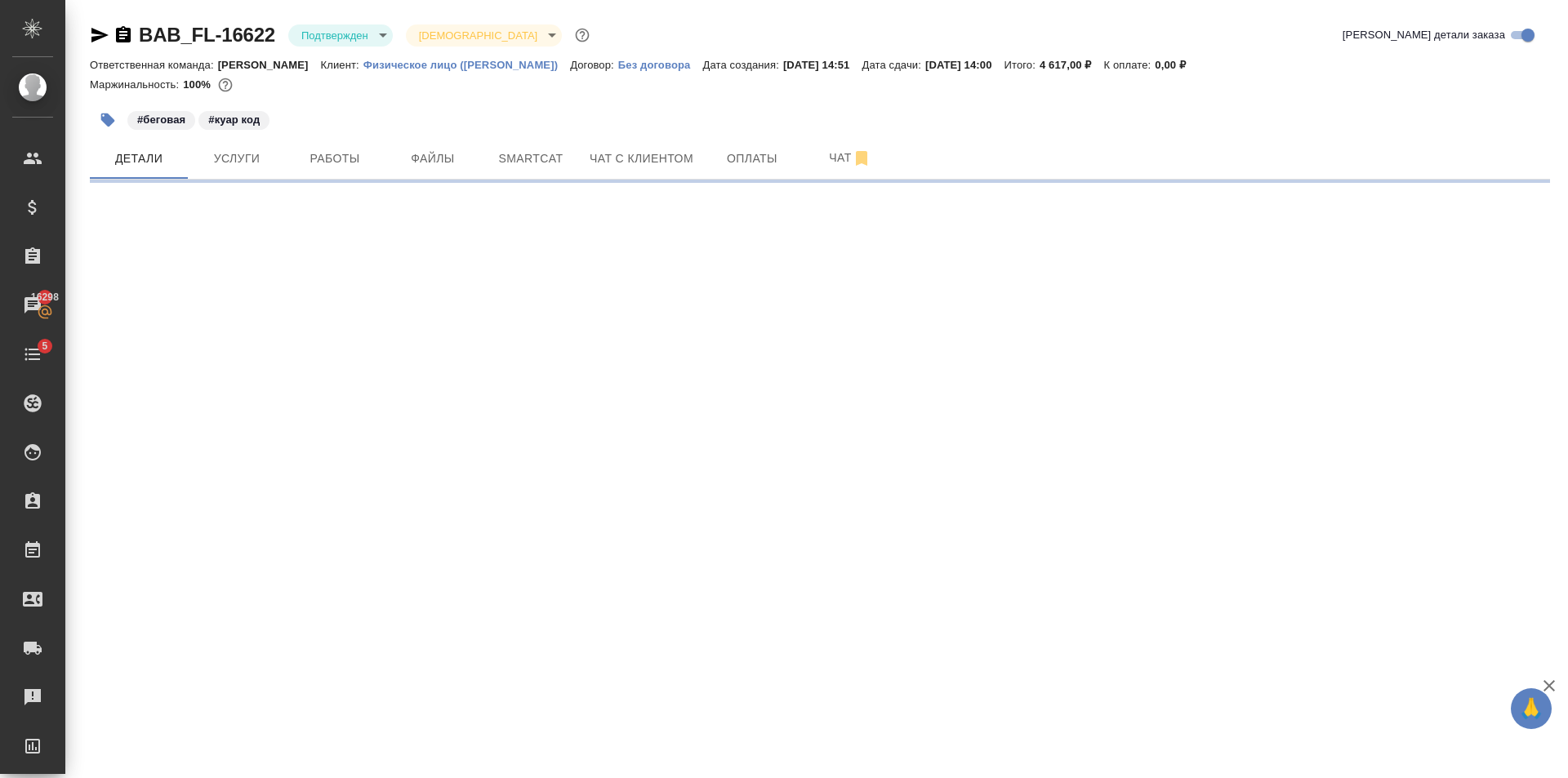
select select "RU"
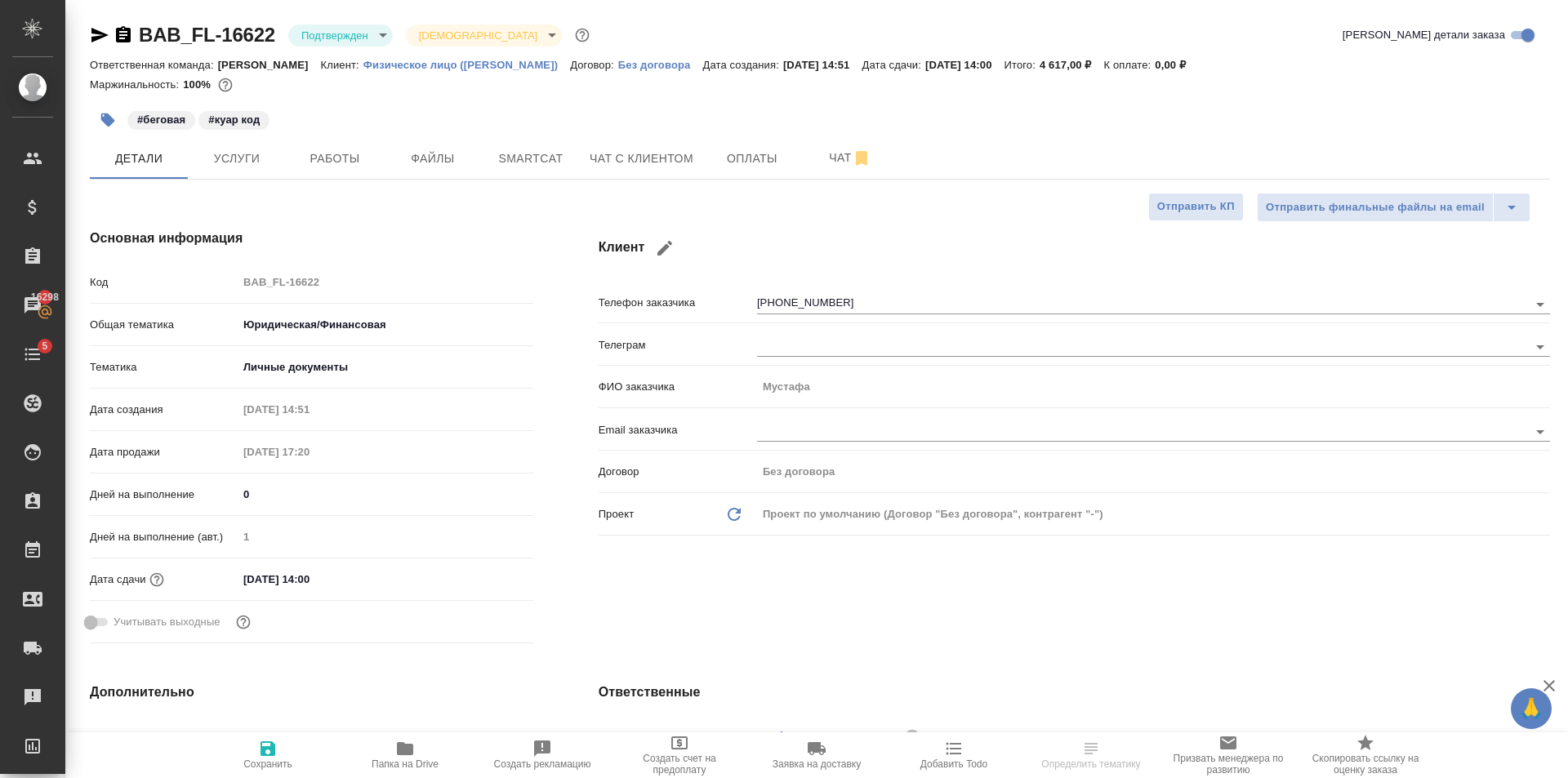
type textarea "x"
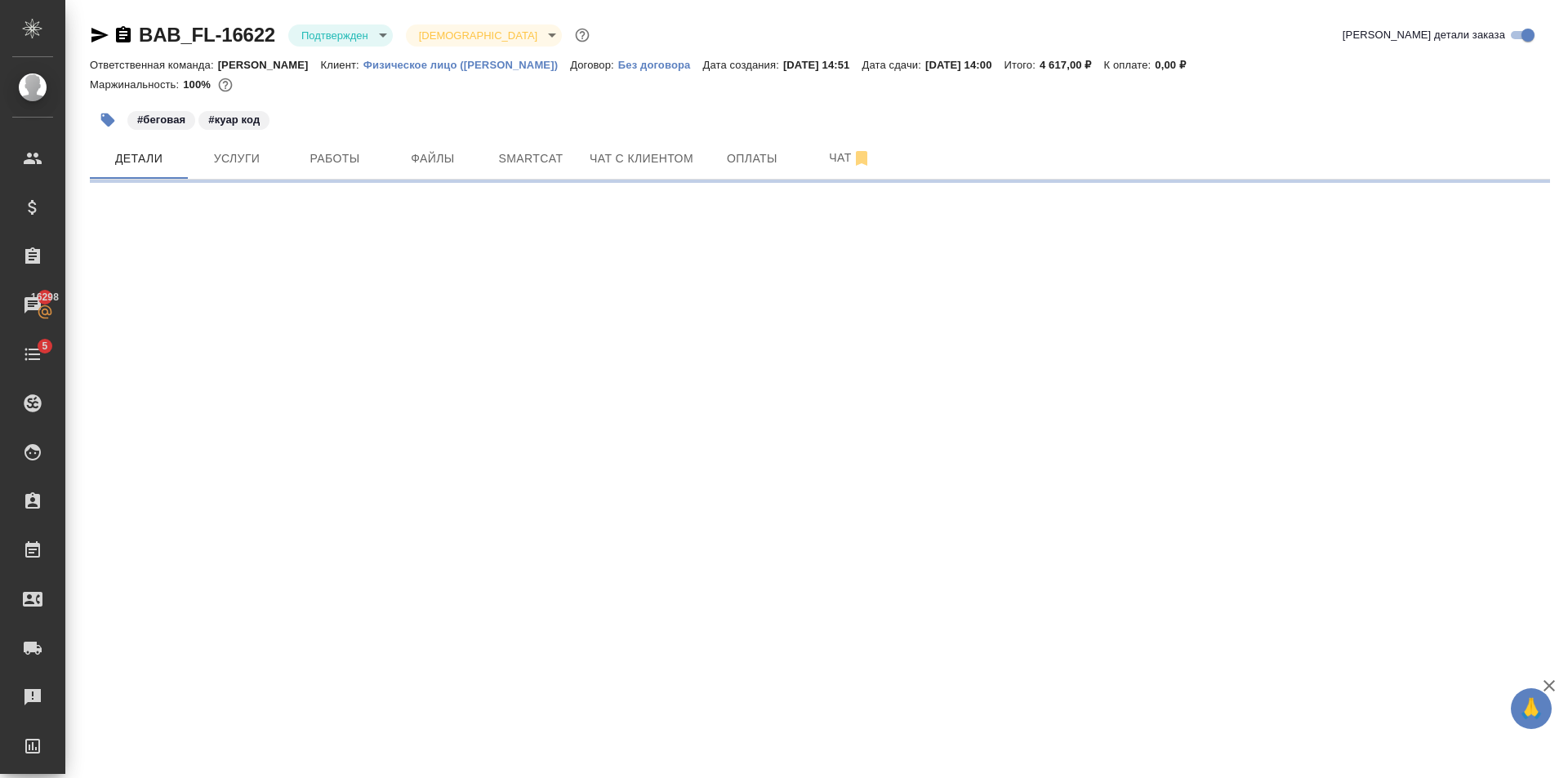
select select "RU"
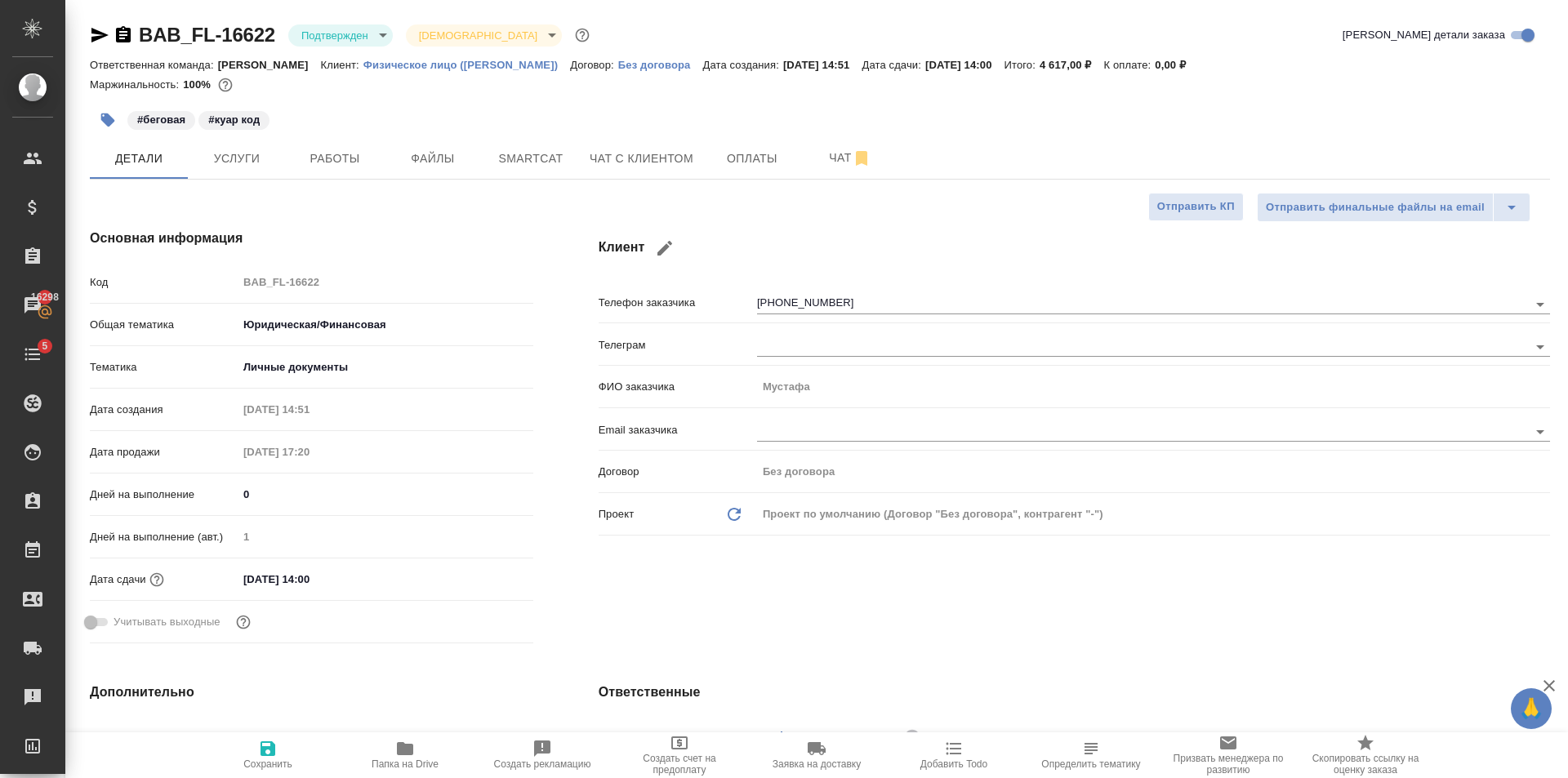
type textarea "x"
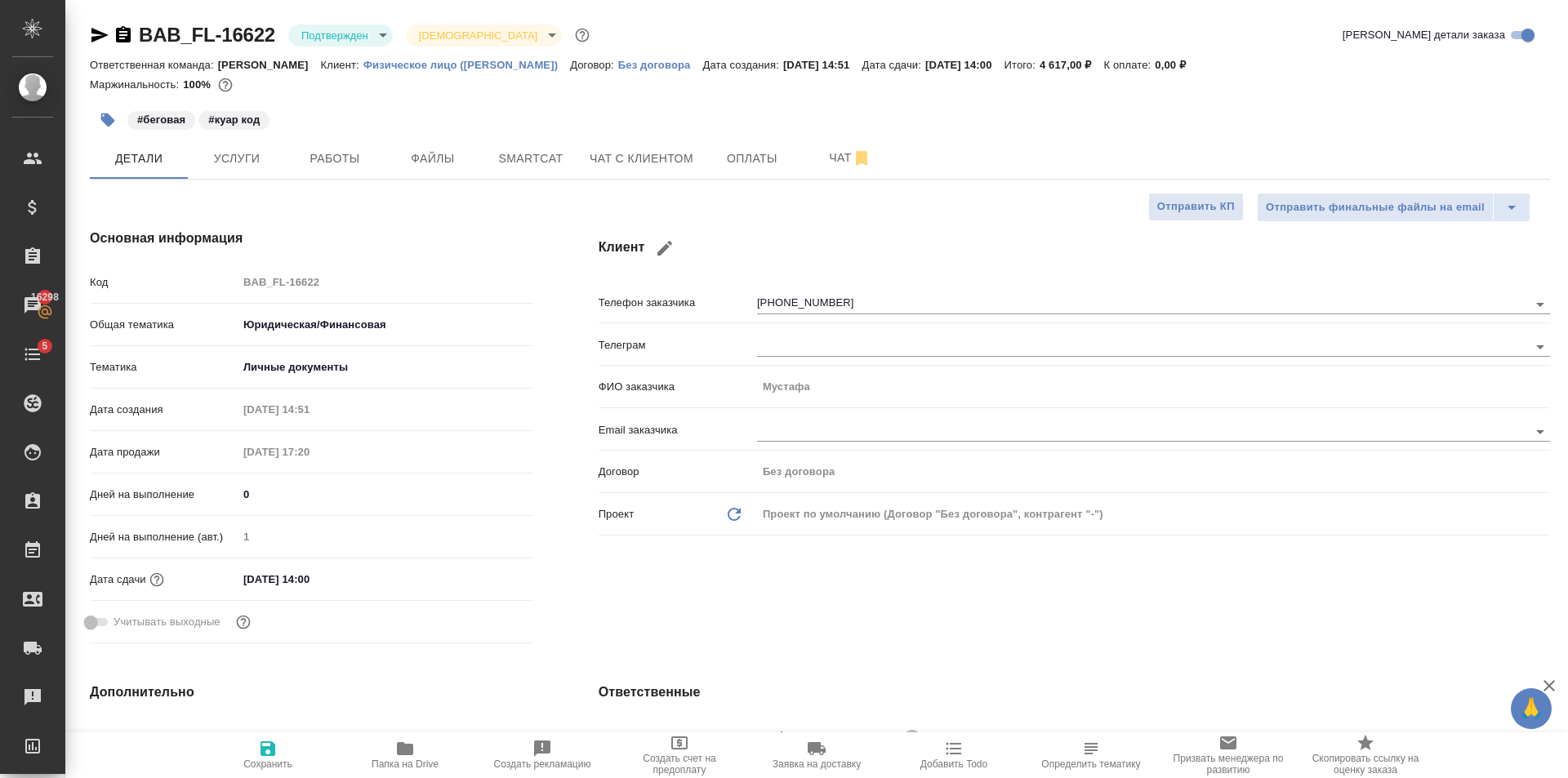
type textarea "x"
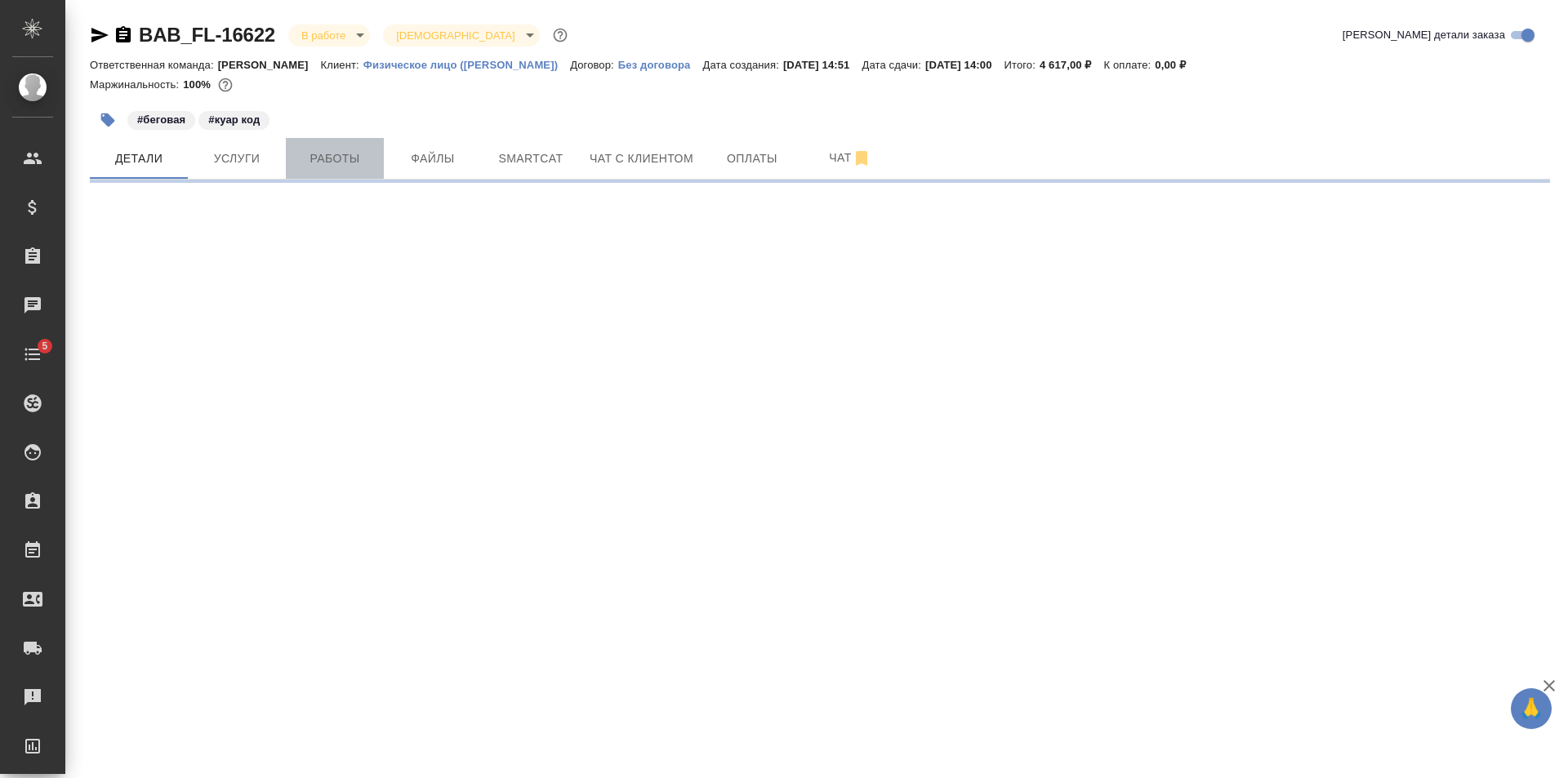
click at [379, 149] on button "Работы" at bounding box center [335, 159] width 98 height 41
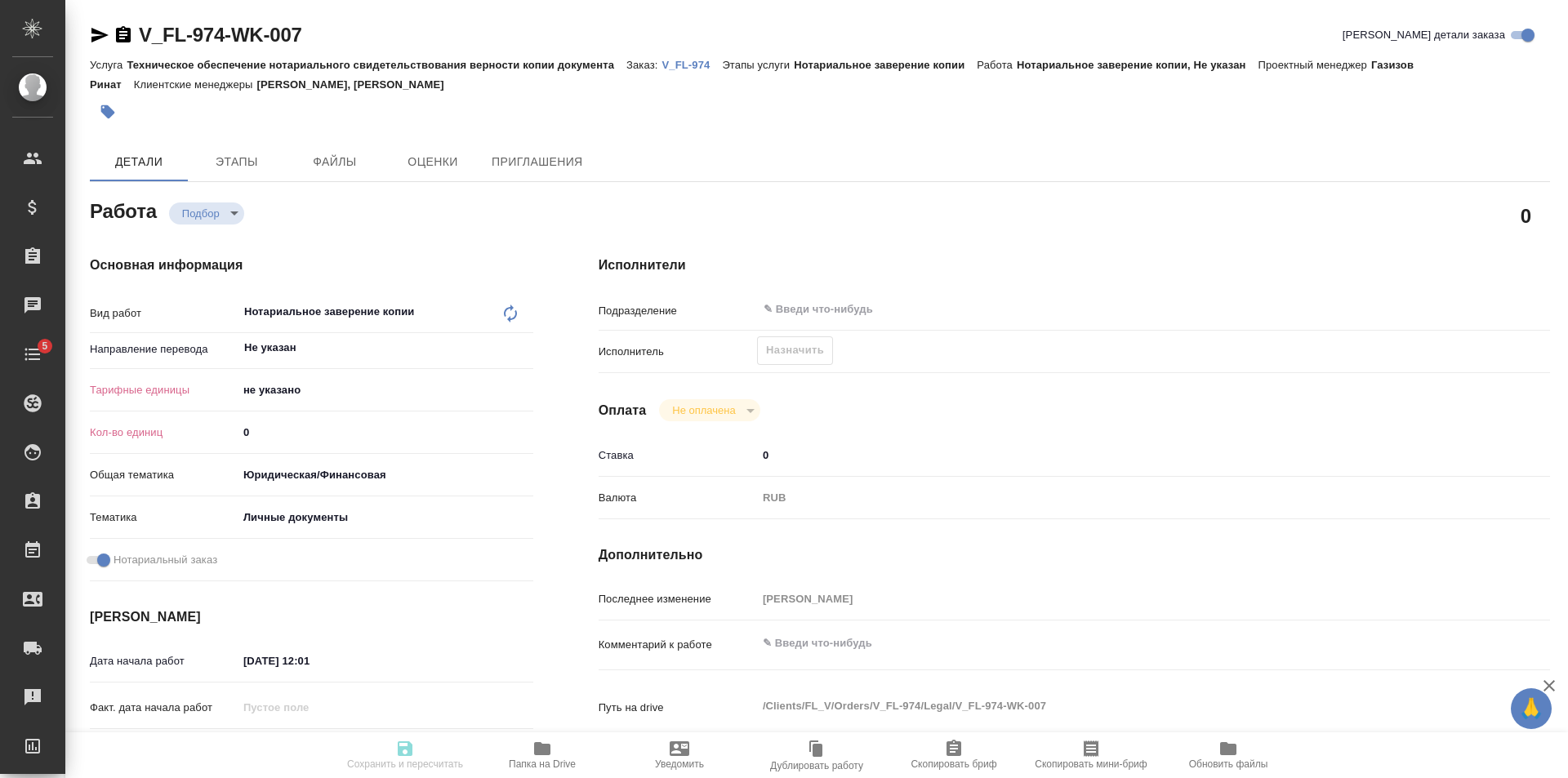
click at [343, 392] on body "🙏 .cls-1 fill:#fff; AWATERA [PERSON_NAME] Клиенты Спецификации Заказы Чаты 5 To…" at bounding box center [784, 389] width 1568 height 778
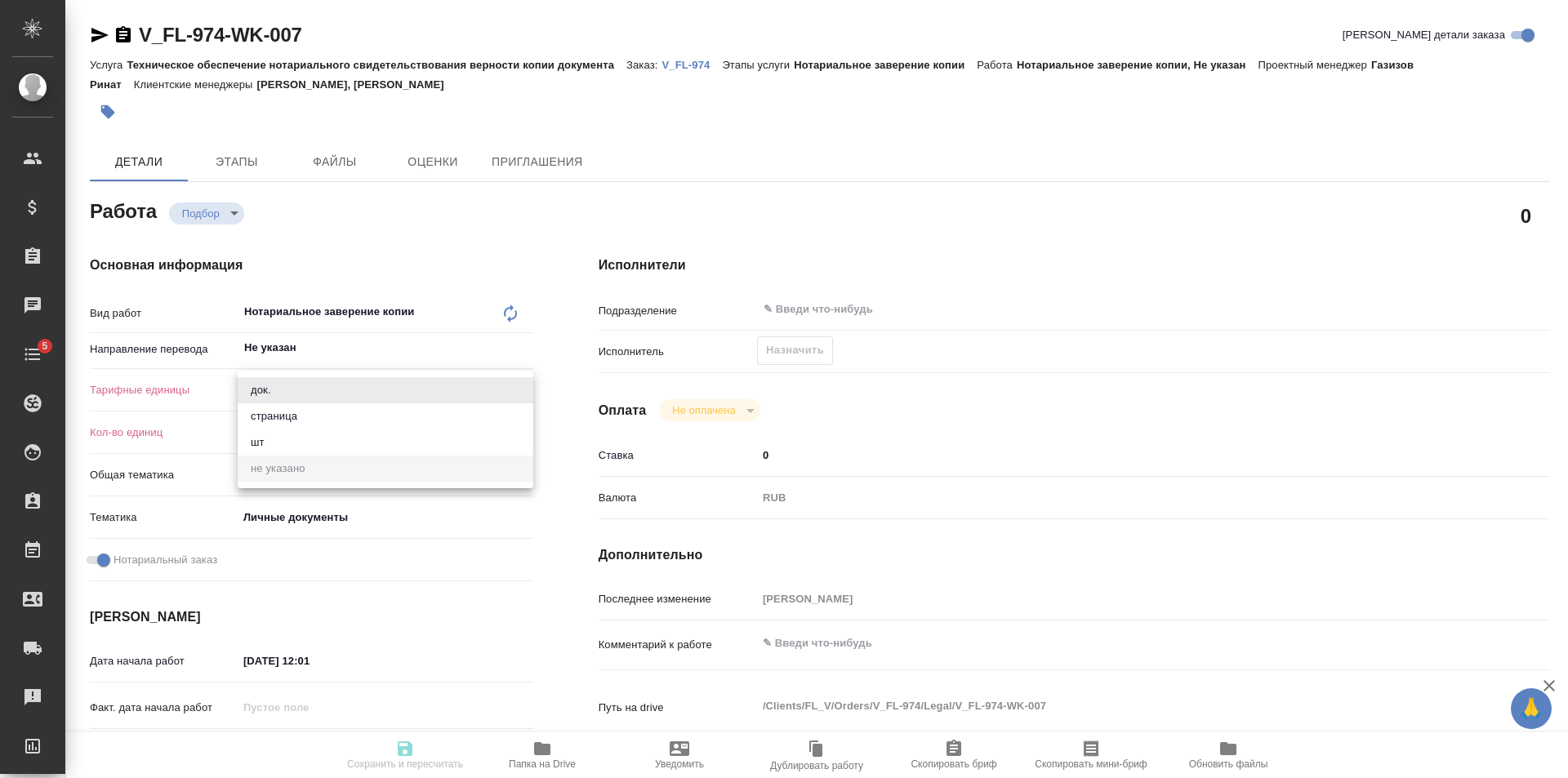
click at [299, 415] on li "страница" at bounding box center [385, 416] width 296 height 26
type input "5a8b1489cc6b4906c91bfdb2"
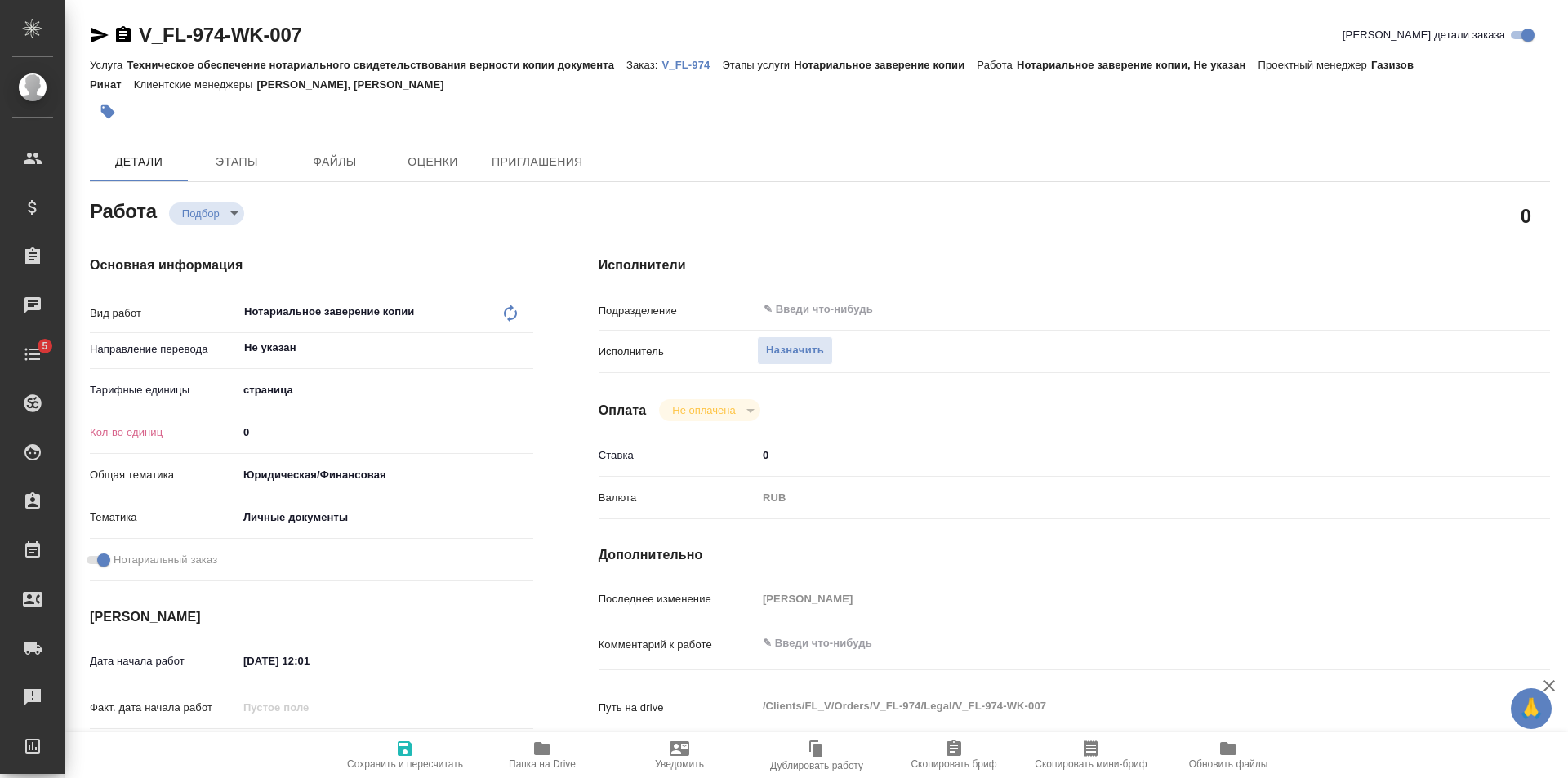
click at [523, 431] on input "1" at bounding box center [385, 432] width 296 height 24
type input "2"
click at [523, 431] on input "2" at bounding box center [385, 432] width 294 height 24
click at [393, 760] on span "Сохранить и пересчитать" at bounding box center [405, 764] width 116 height 11
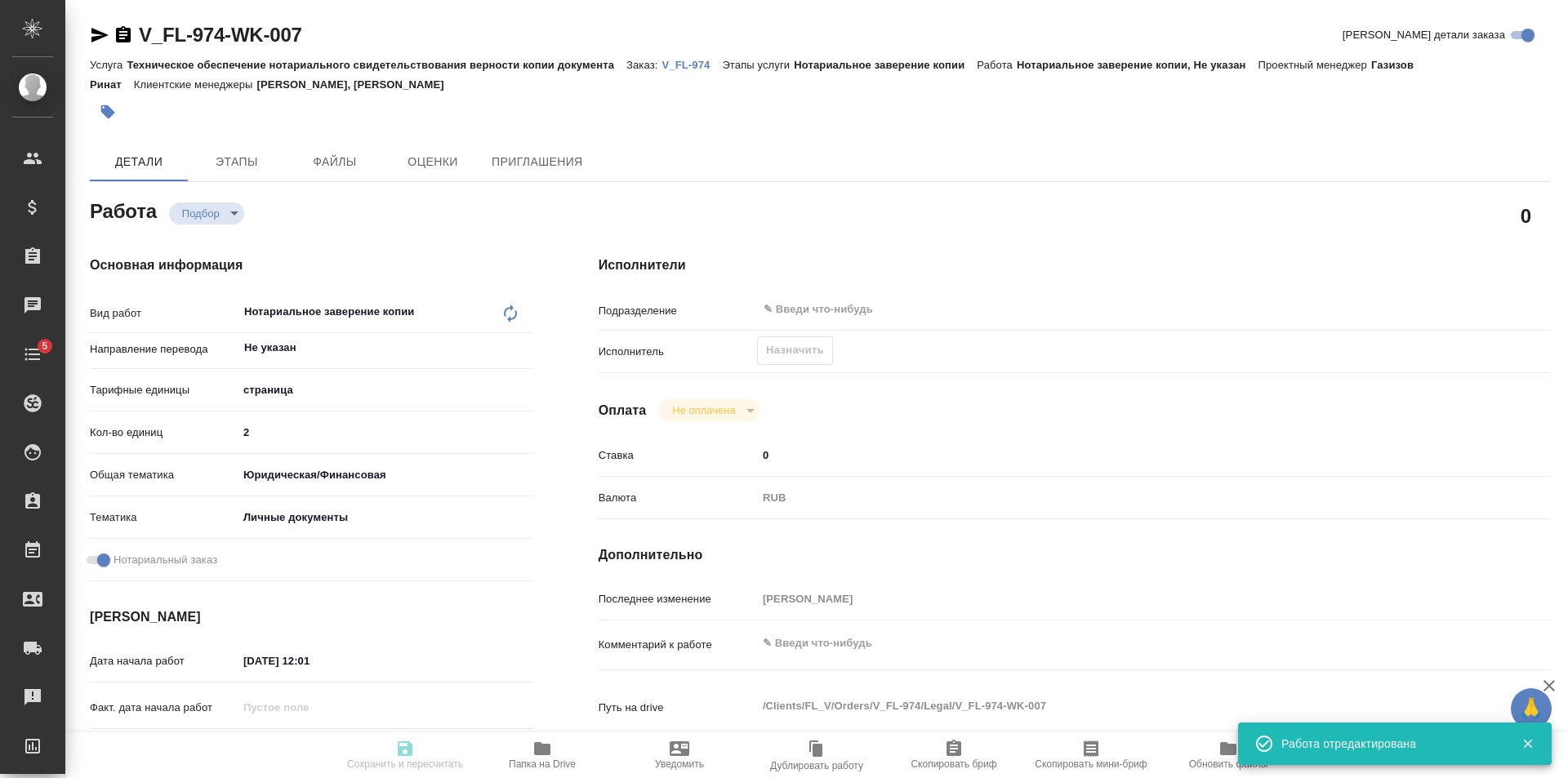
type input "recruiting"
type input "Не указан"
type input "5a8b1489cc6b4906c91bfdb2"
type input "2"
type input "yr-fn"
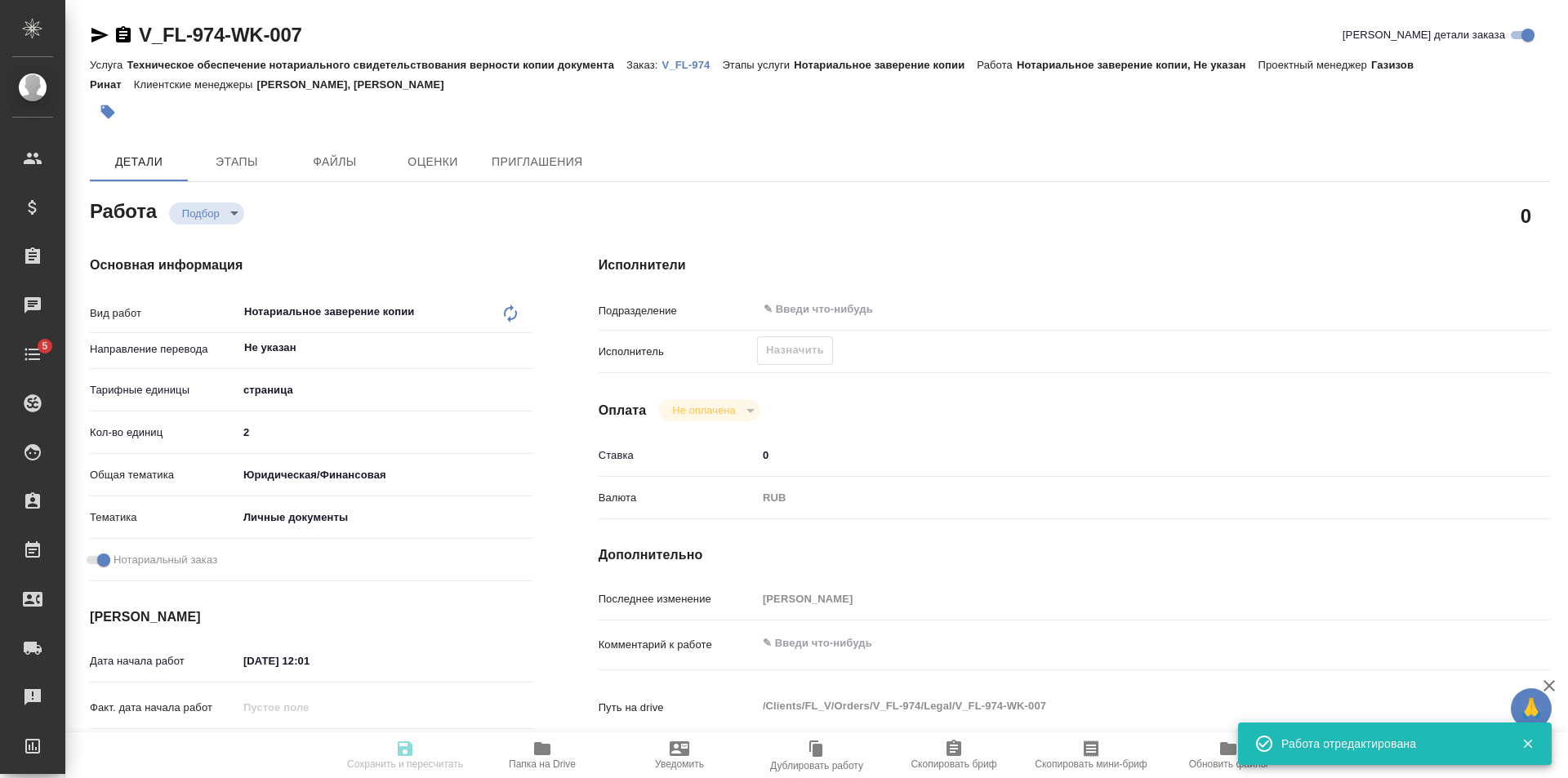
type input "5a8b8b956a9677013d343cfe"
checkbox input "true"
type input "[DATE] 12:01"
type input "[DATE] 16:30"
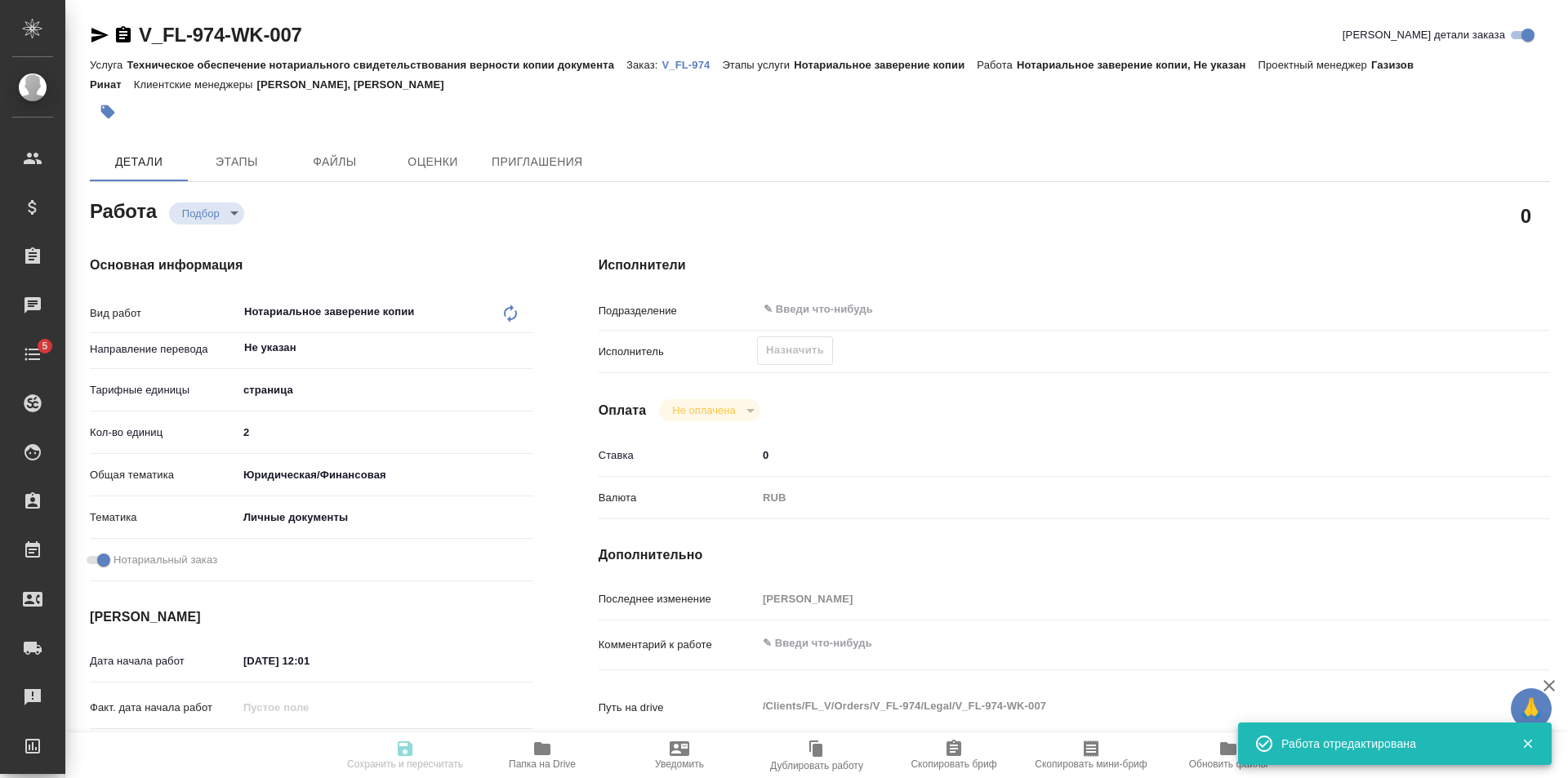
type input "notPayed"
type input "0"
type input "RUB"
type input "[PERSON_NAME]"
type input "V_FL-974"
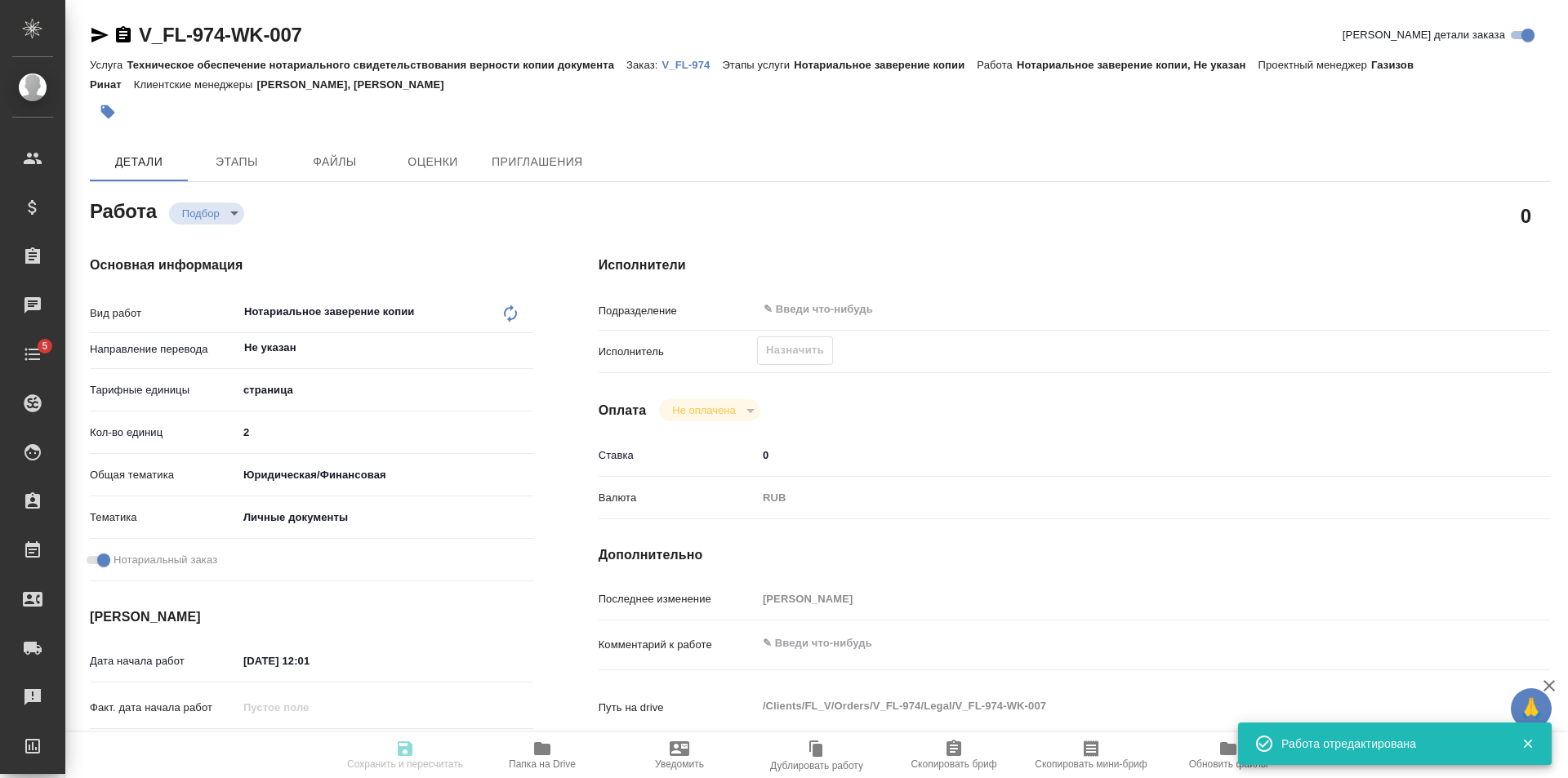
type input "Техническое обеспечение нотариального свидетельствования верности копии докумен…"
type input "Нотариальное заверение копии"
type input "[PERSON_NAME], [PERSON_NAME]"
type input "/Clients/FL_V/Orders/V_FL-974"
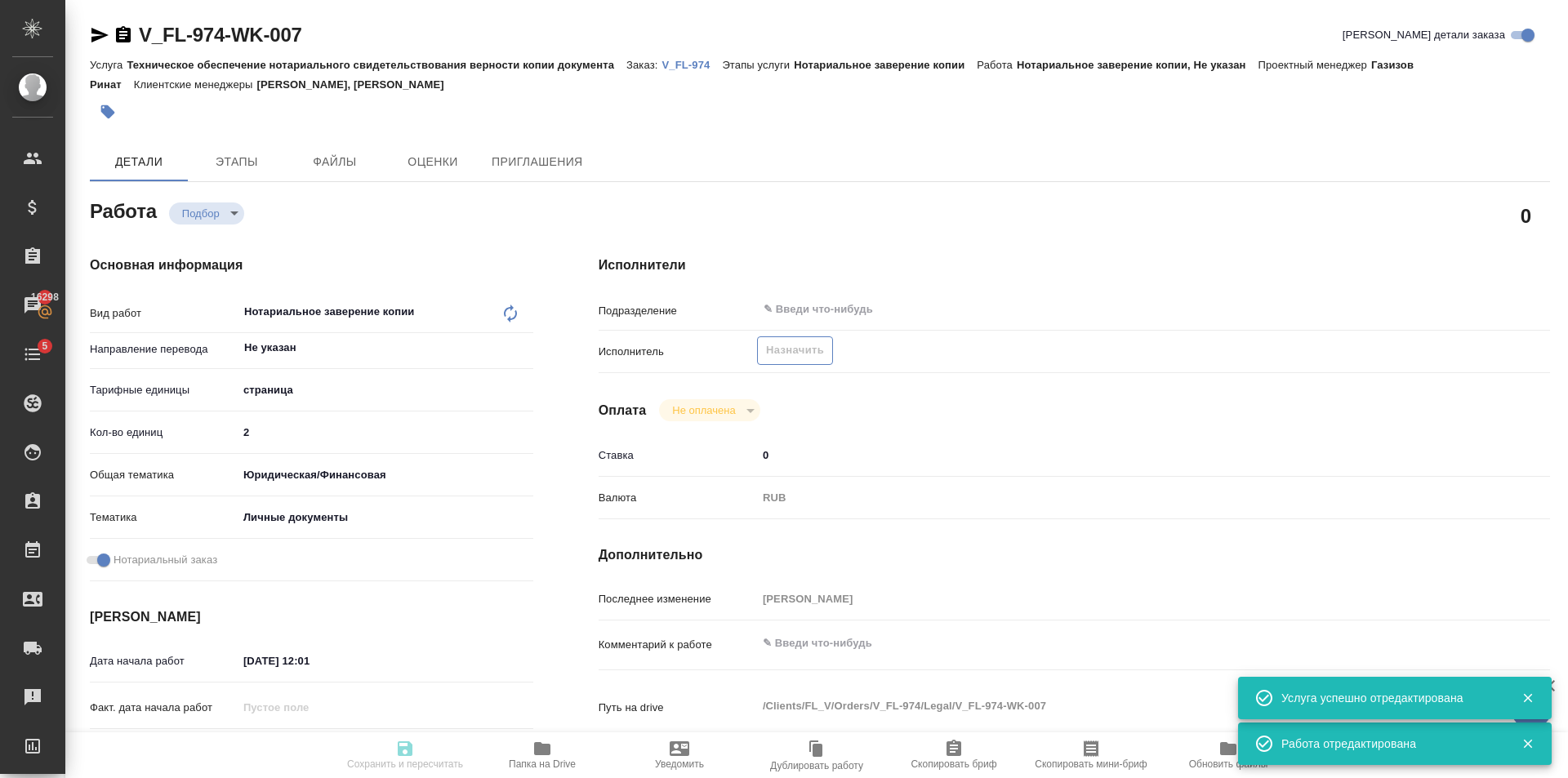
type input "recruiting"
type input "Не указан"
type input "5a8b1489cc6b4906c91bfdb2"
type input "2"
type input "yr-fn"
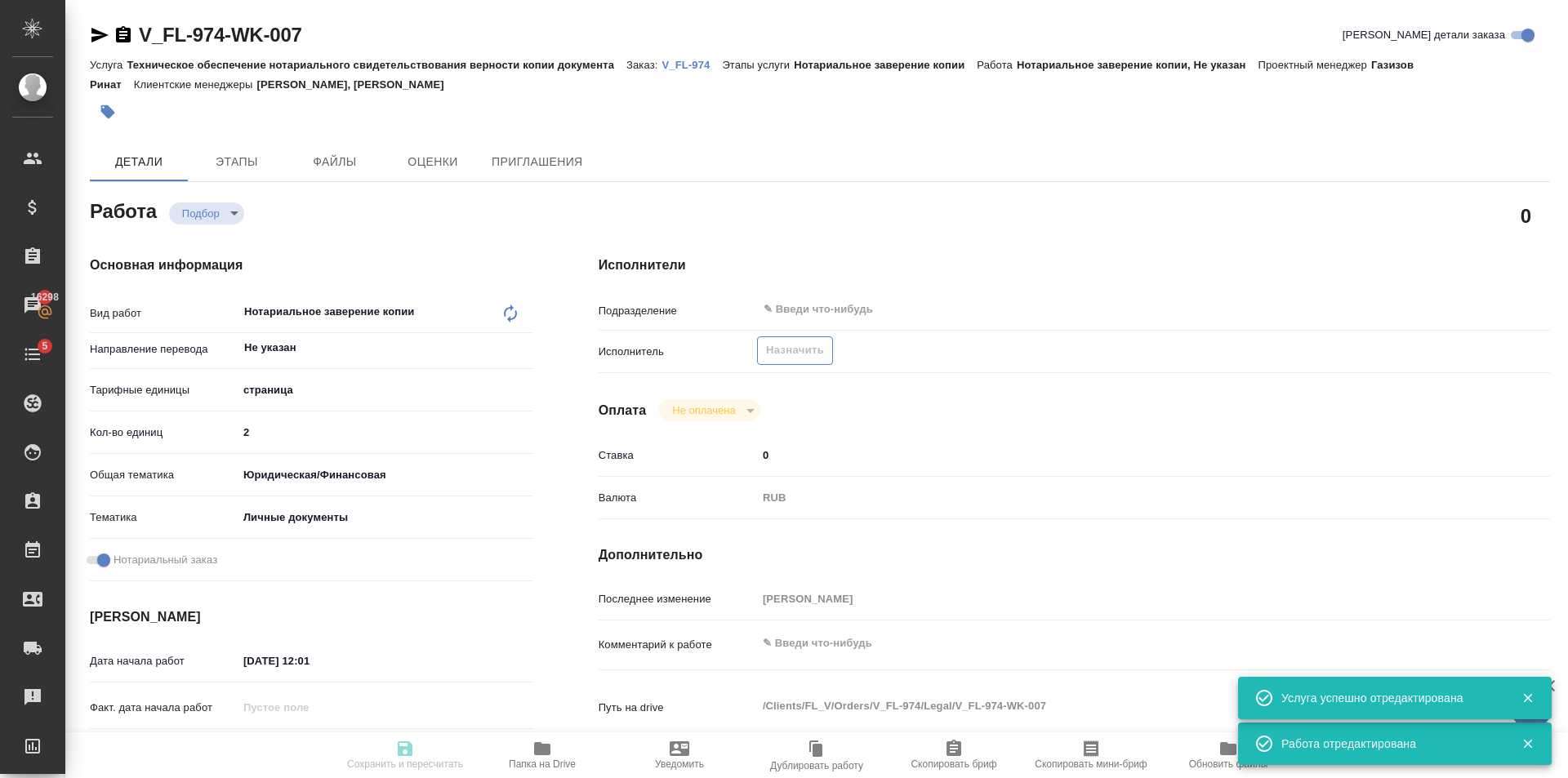
type input "5a8b8b956a9677013d343cfe"
checkbox input "true"
type input "01.10.2025 12:01"
type input "[DATE] 16:30"
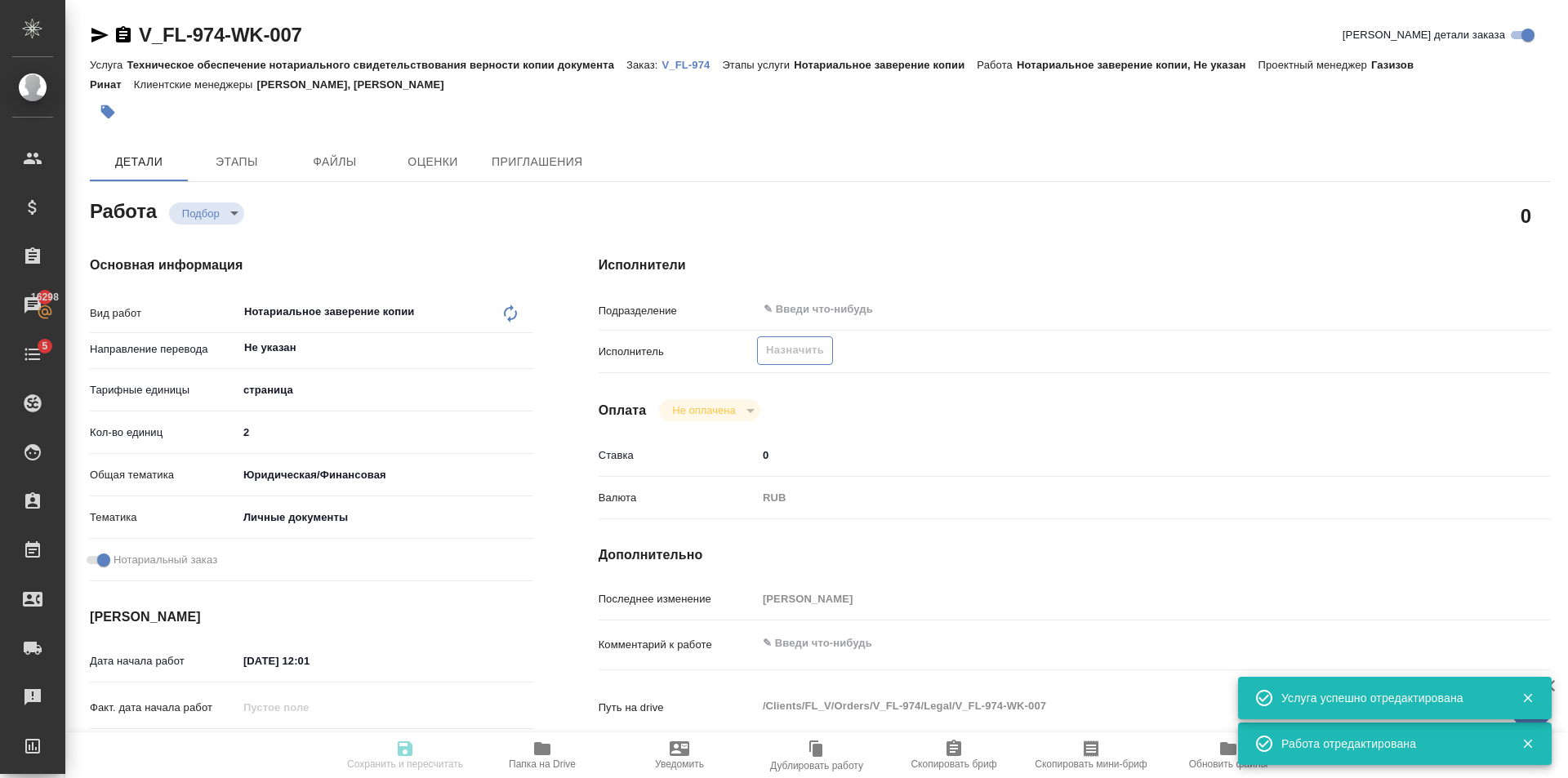
type input "notPayed"
type input "0"
type input "RUB"
type input "[PERSON_NAME]"
type input "V_FL-974"
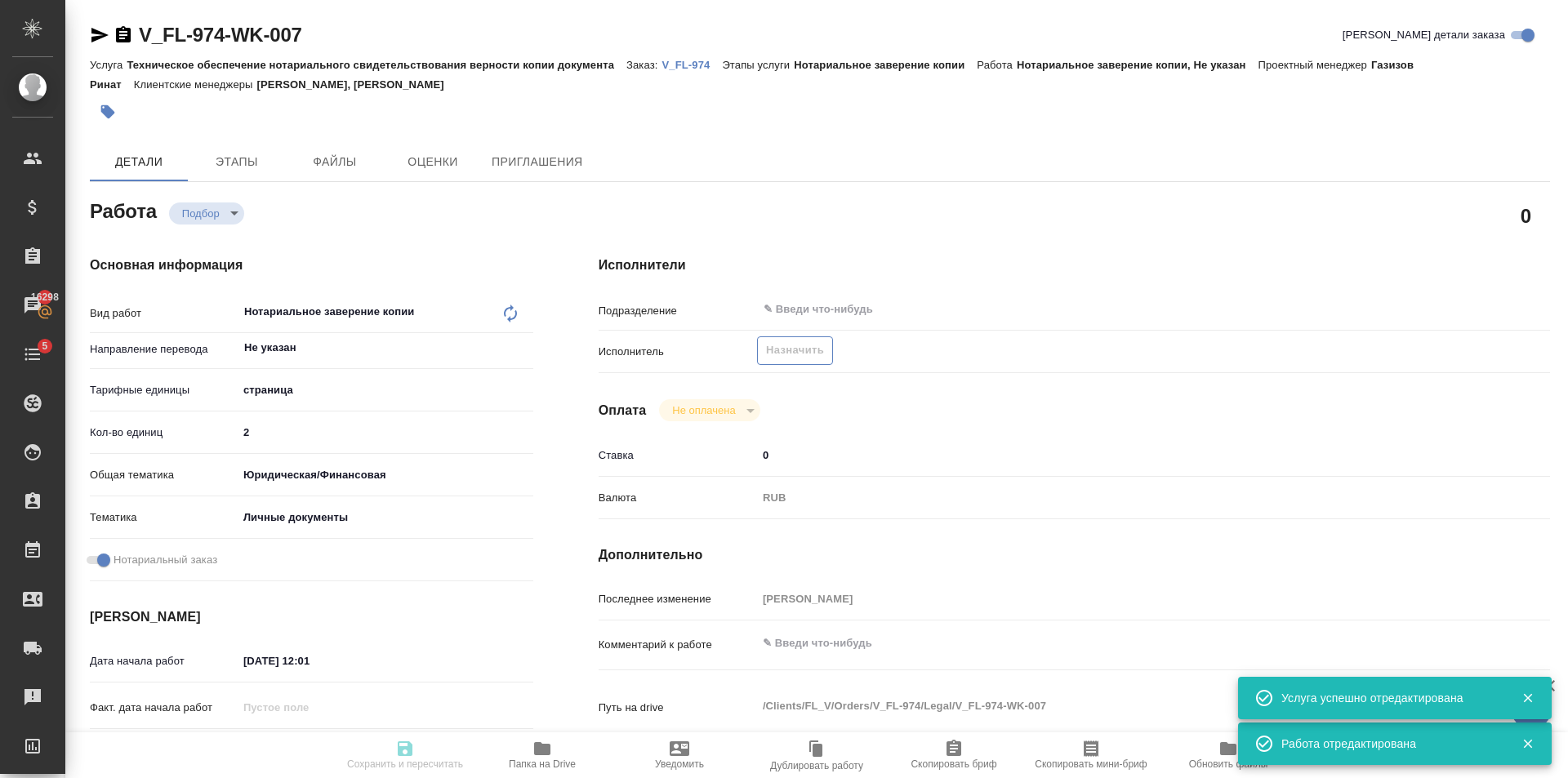
type input "Техническое обеспечение нотариального свидетельствования верности копии докумен…"
type input "Нотариальное заверение копии"
type input "[PERSON_NAME], [PERSON_NAME]"
type input "/Clients/FL_V/Orders/V_FL-974"
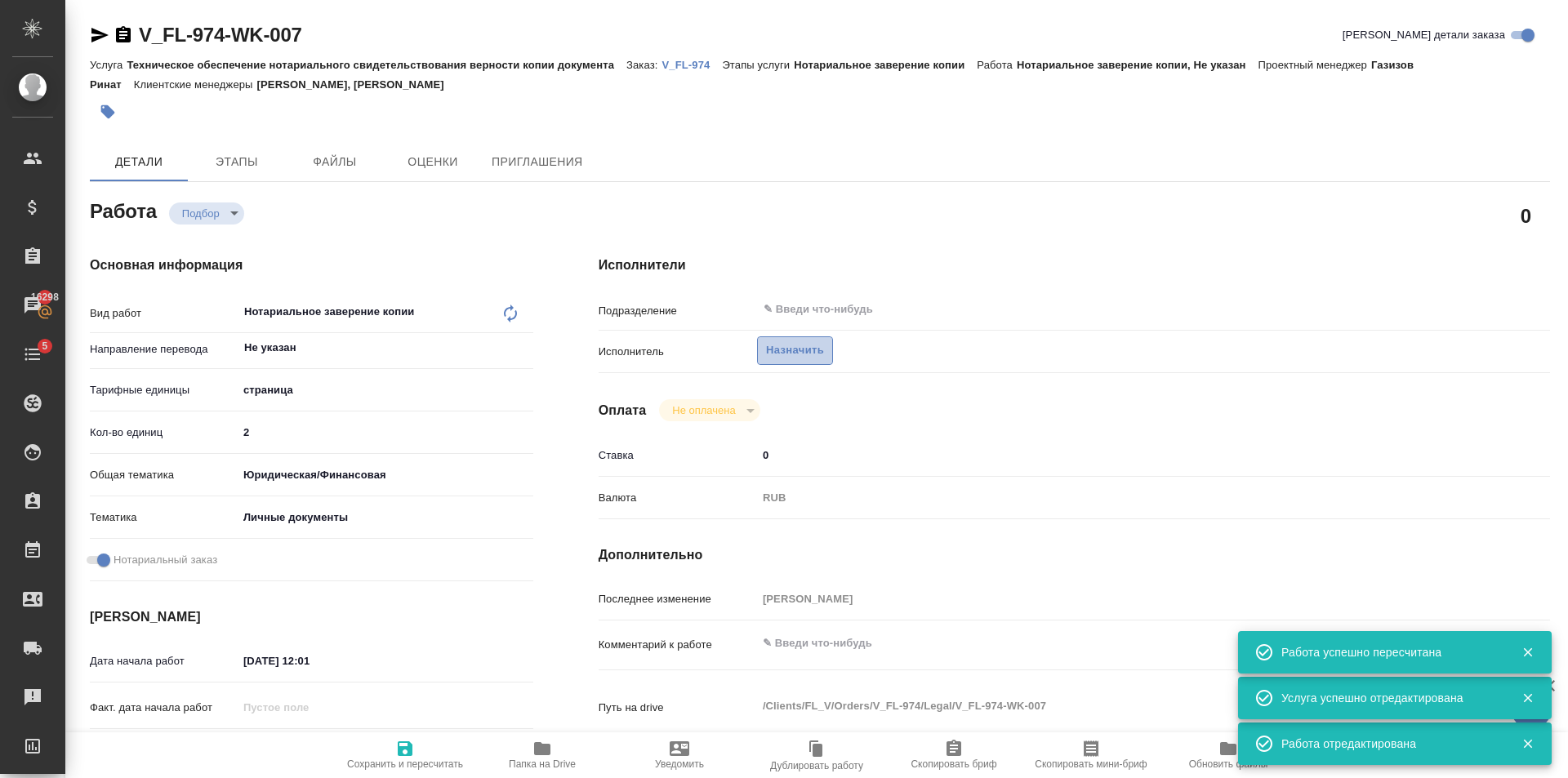
click at [802, 352] on span "Назначить" at bounding box center [795, 351] width 58 height 19
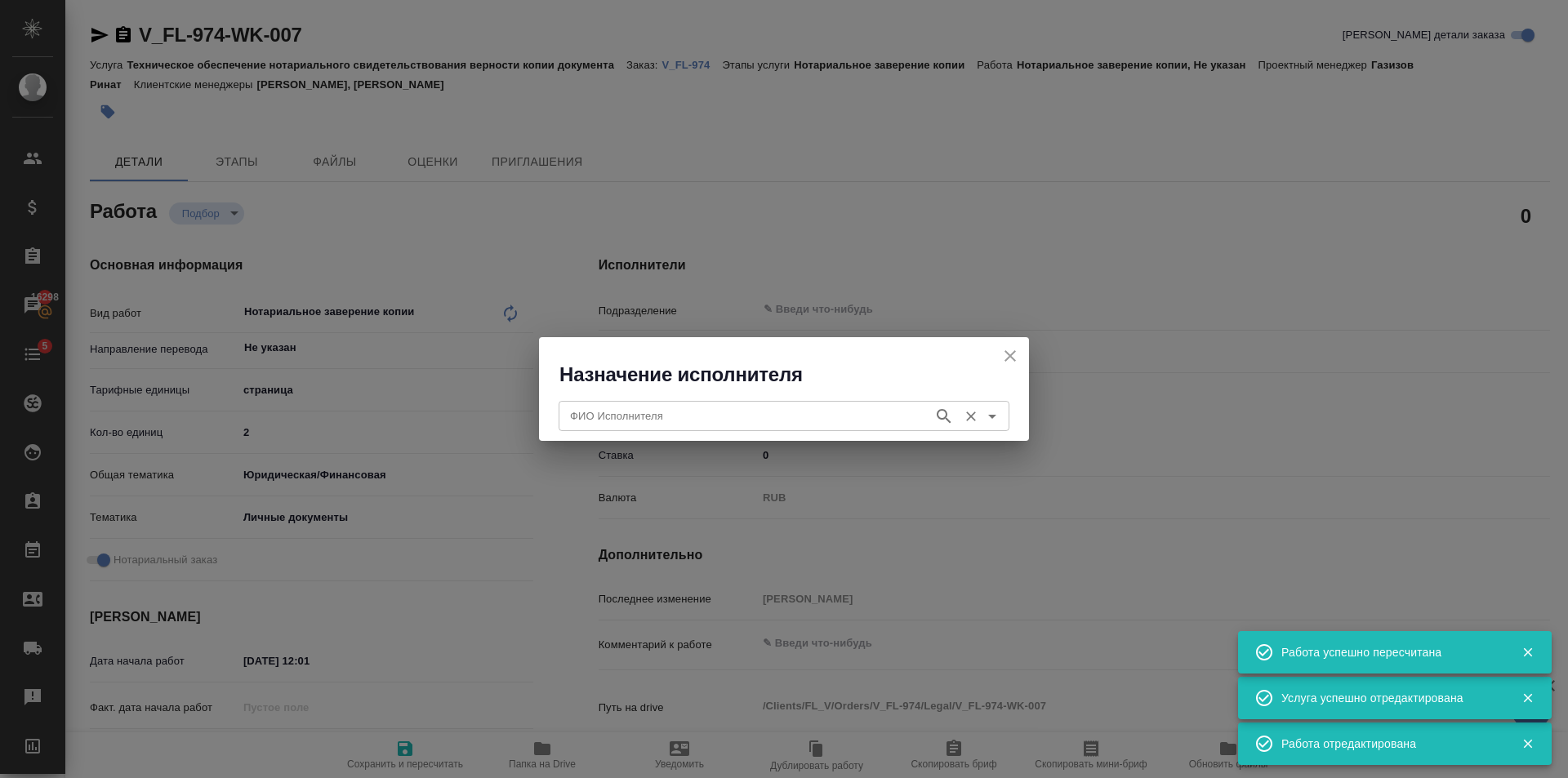
click at [743, 427] on div "ФИО Исполнителя" at bounding box center [784, 415] width 451 height 30
type input "М"
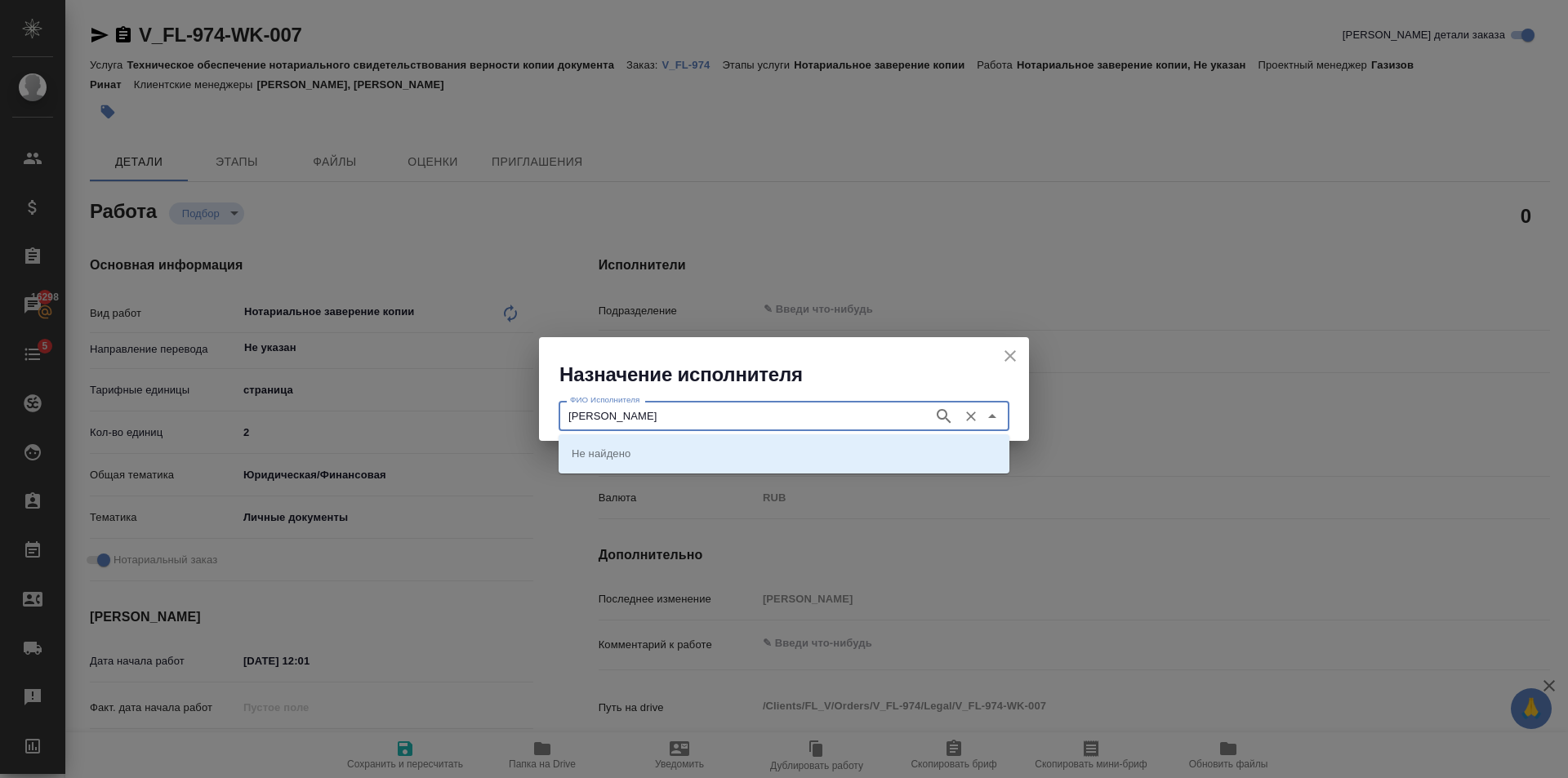
type input "[PERSON_NAME]"
click at [951, 407] on icon "button" at bounding box center [944, 415] width 19 height 19
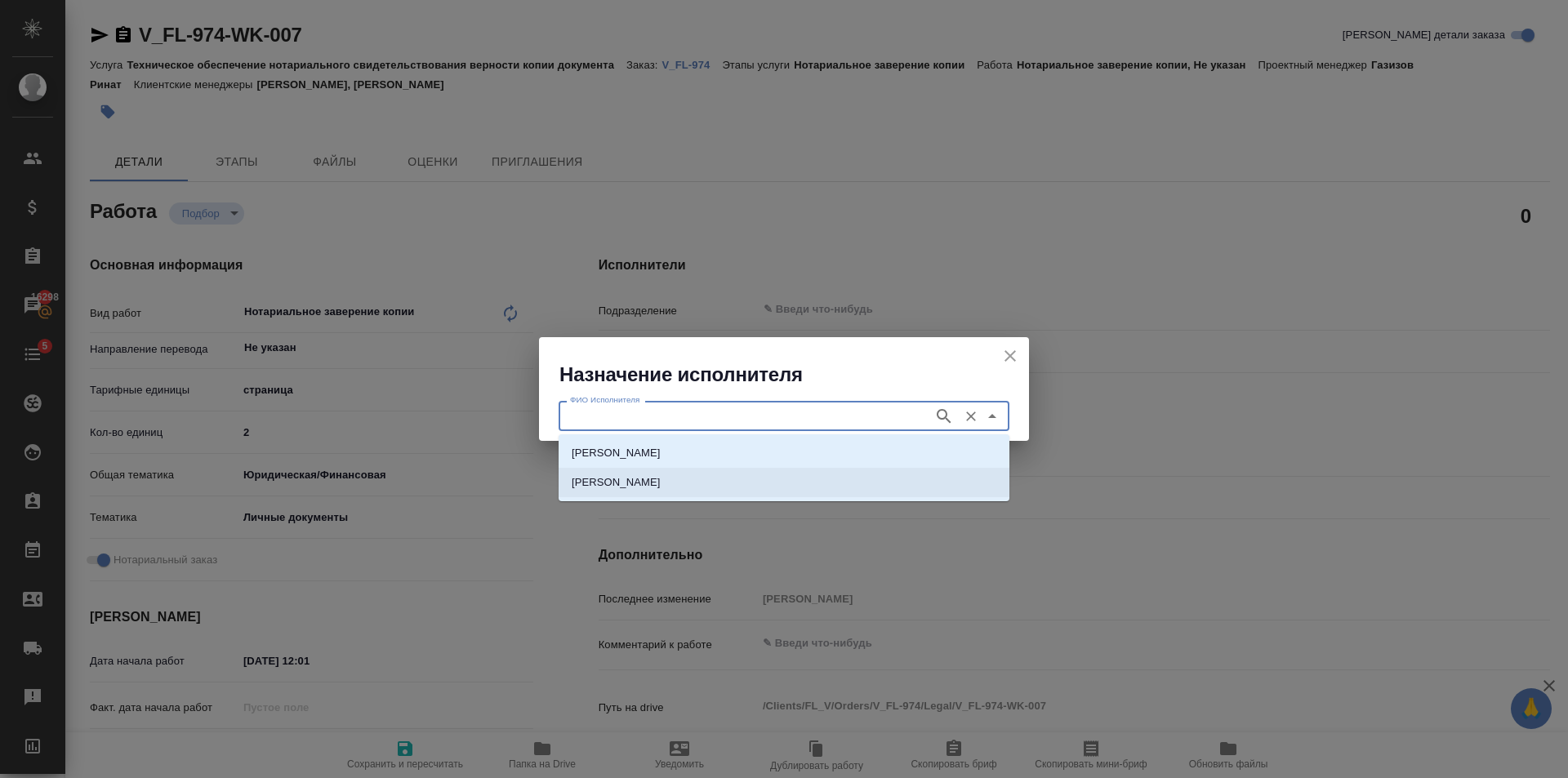
click at [767, 474] on li "[PERSON_NAME]" at bounding box center [784, 482] width 451 height 30
type input "[PERSON_NAME]"
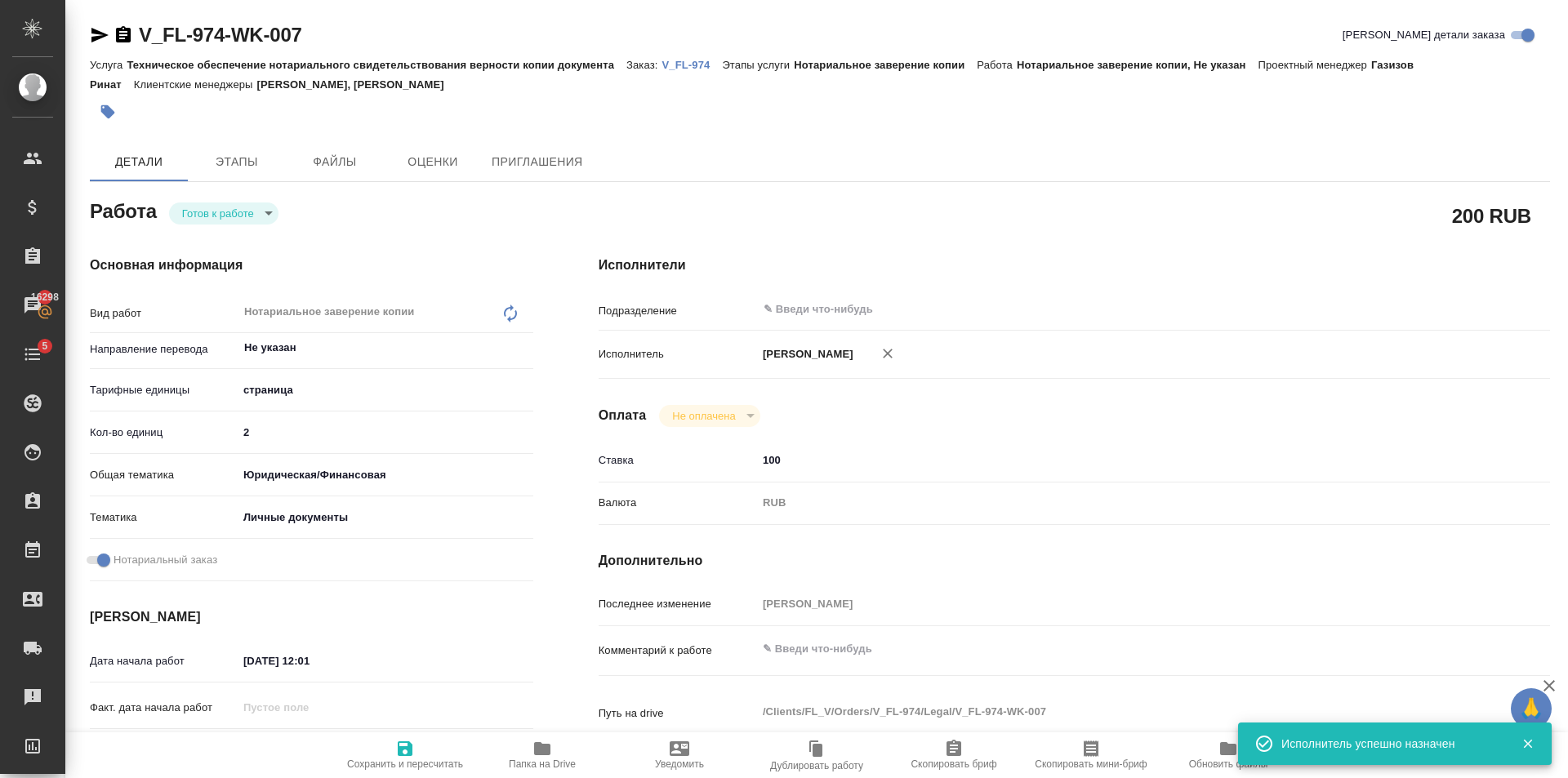
type textarea "x"
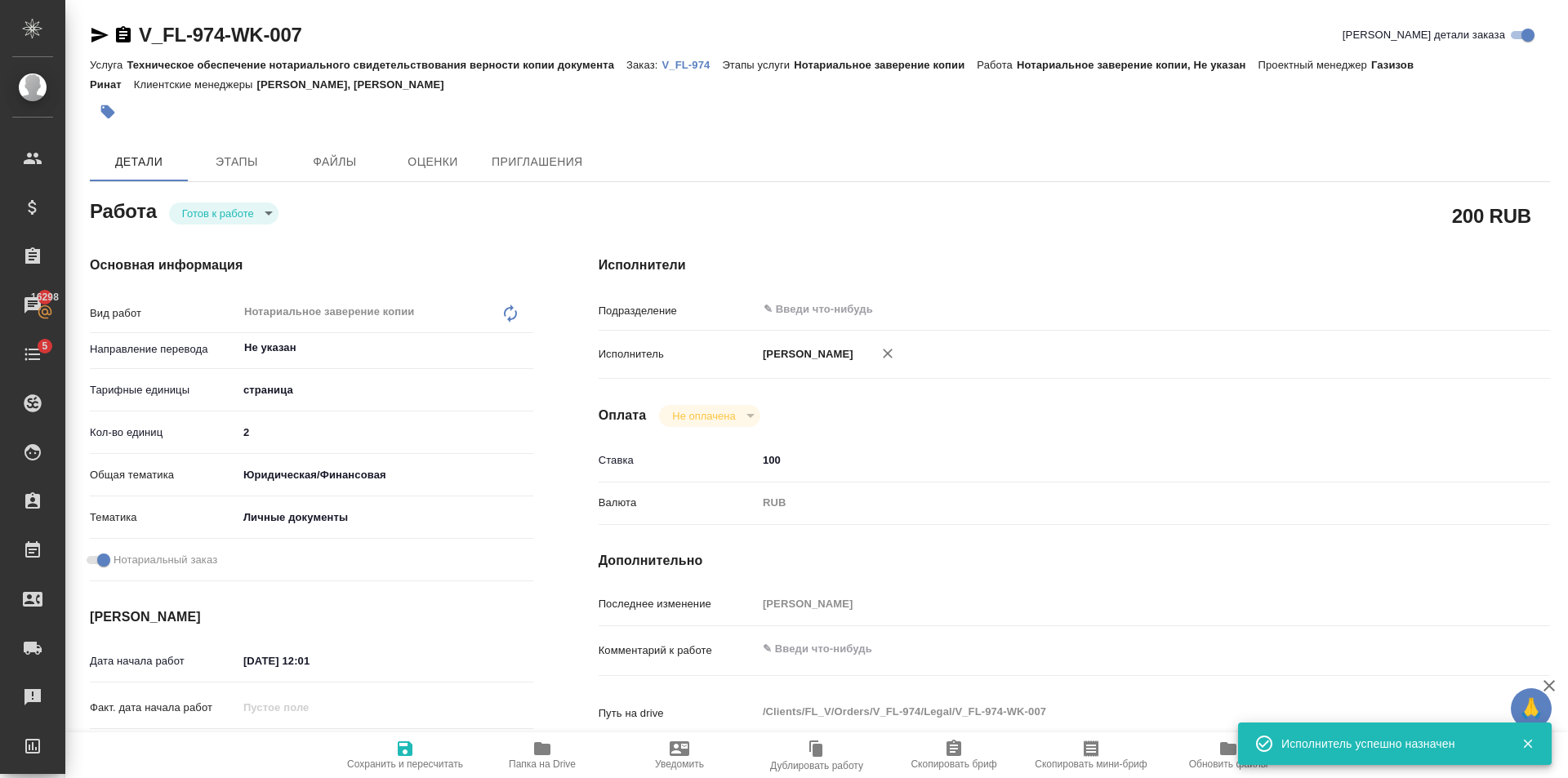
type textarea "x"
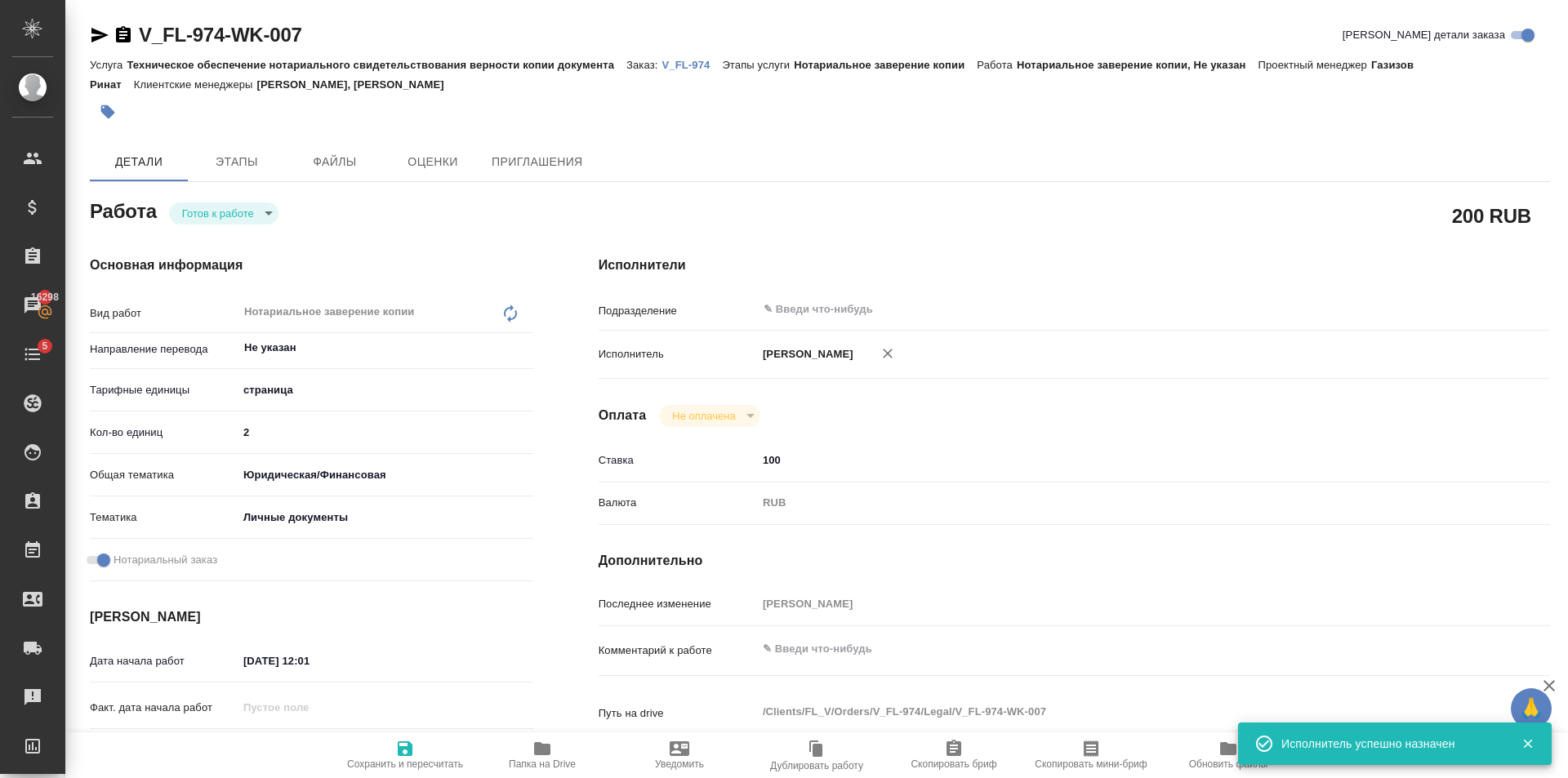
click at [404, 742] on icon "button" at bounding box center [405, 748] width 15 height 15
type textarea "x"
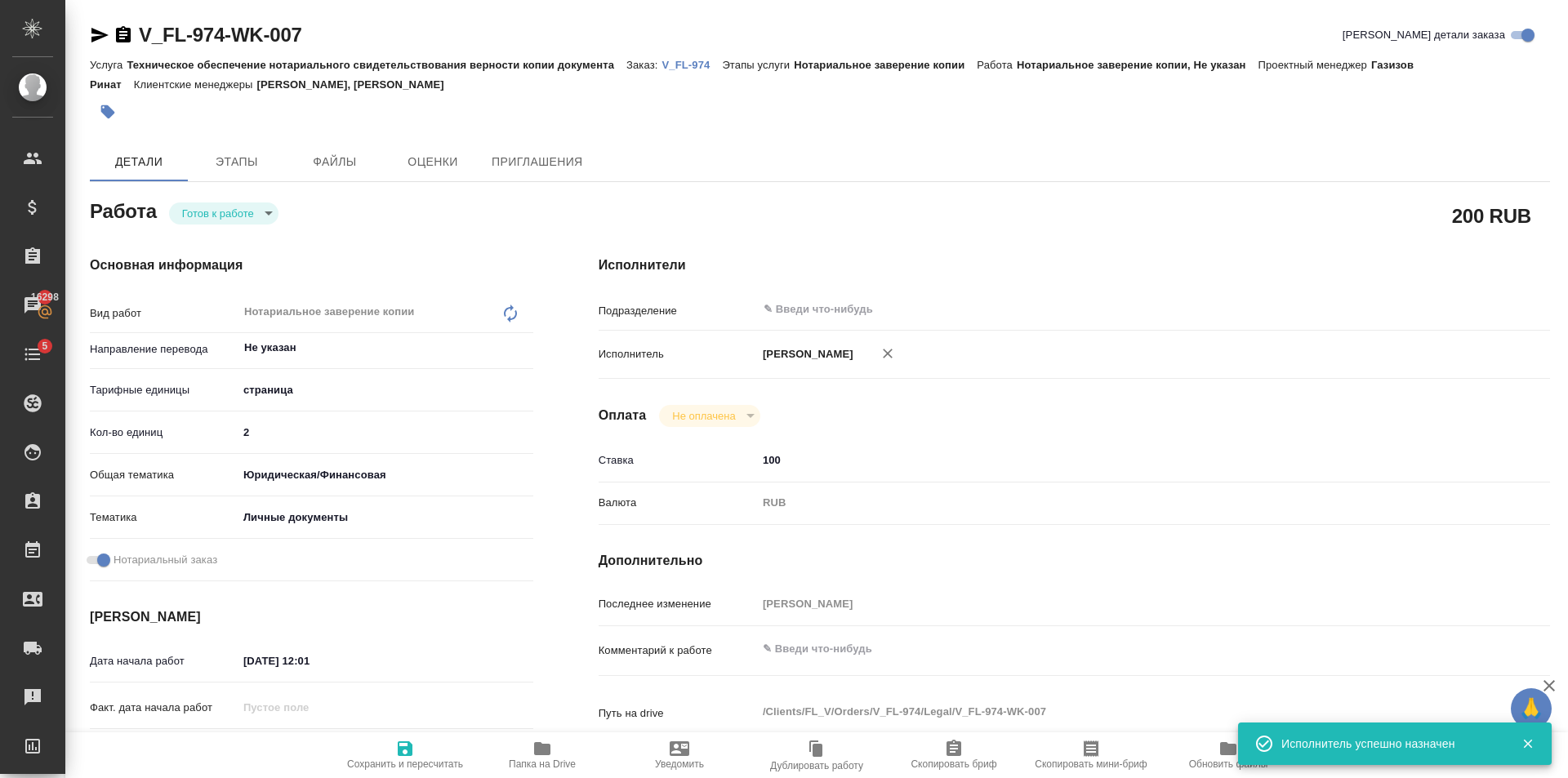
type textarea "x"
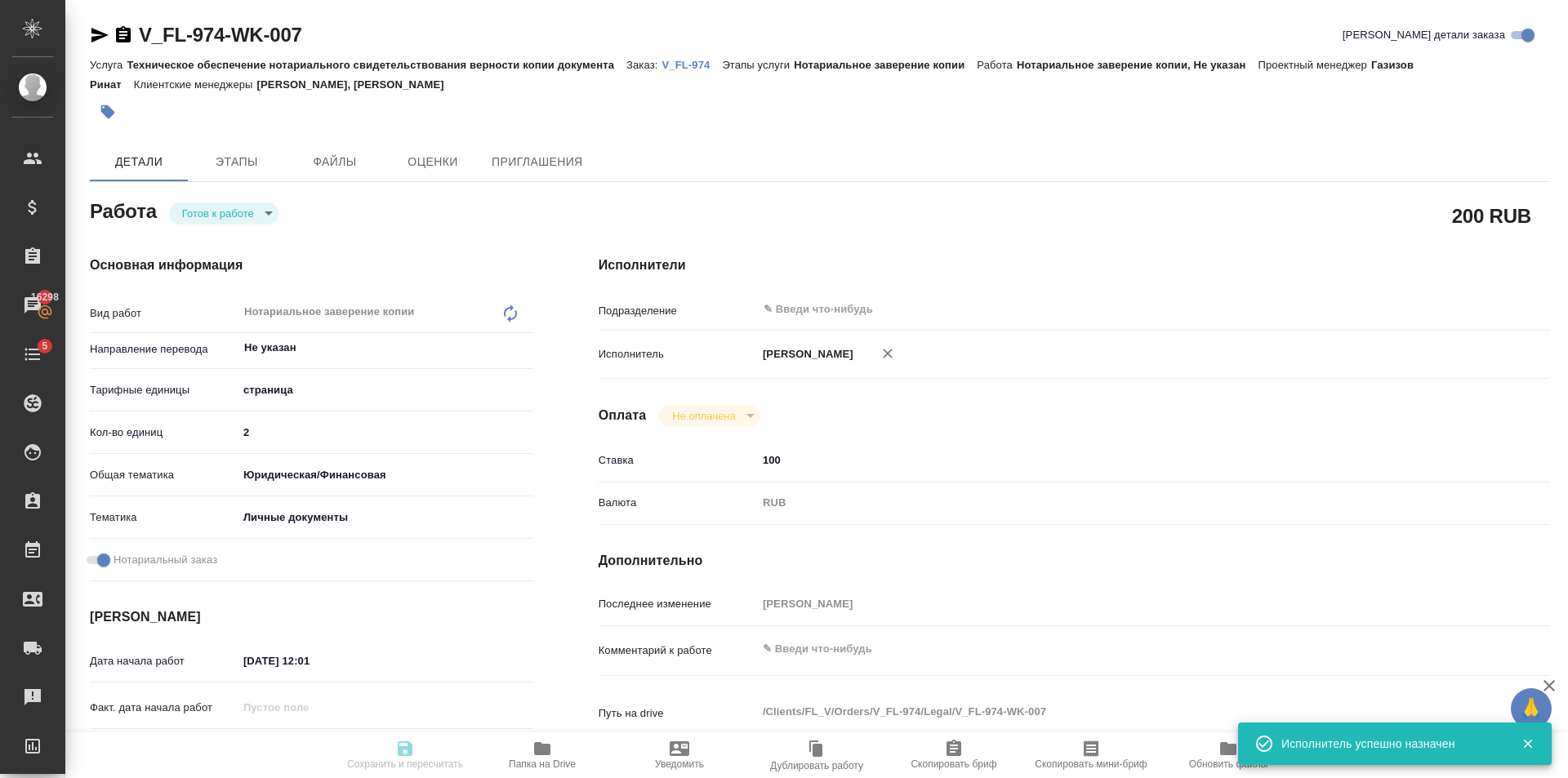
type textarea "x"
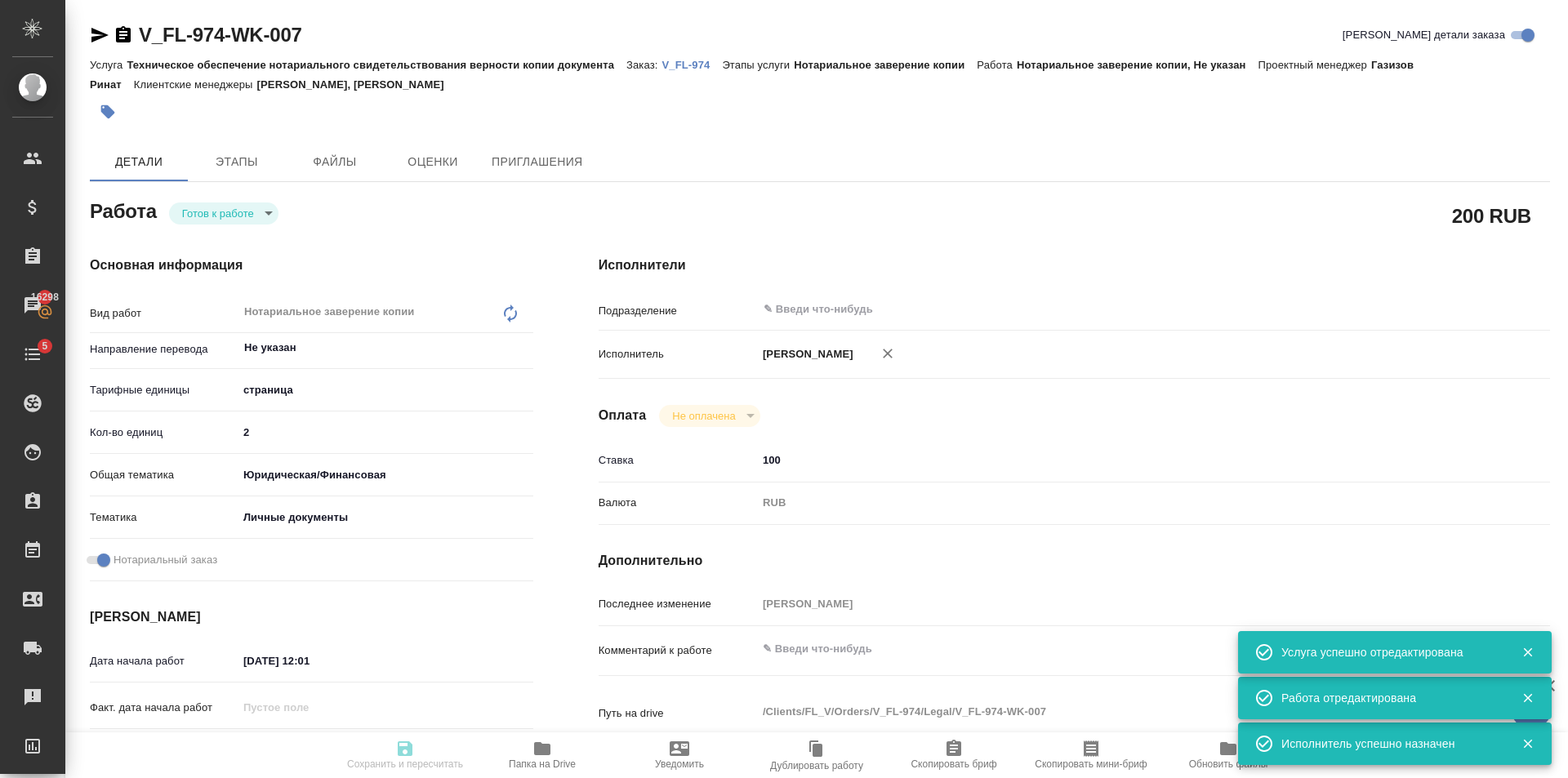
type input "readyForWork"
type textarea "Нотариальное заверение копии"
type textarea "x"
type input "Не указан"
type input "5a8b1489cc6b4906c91bfdb2"
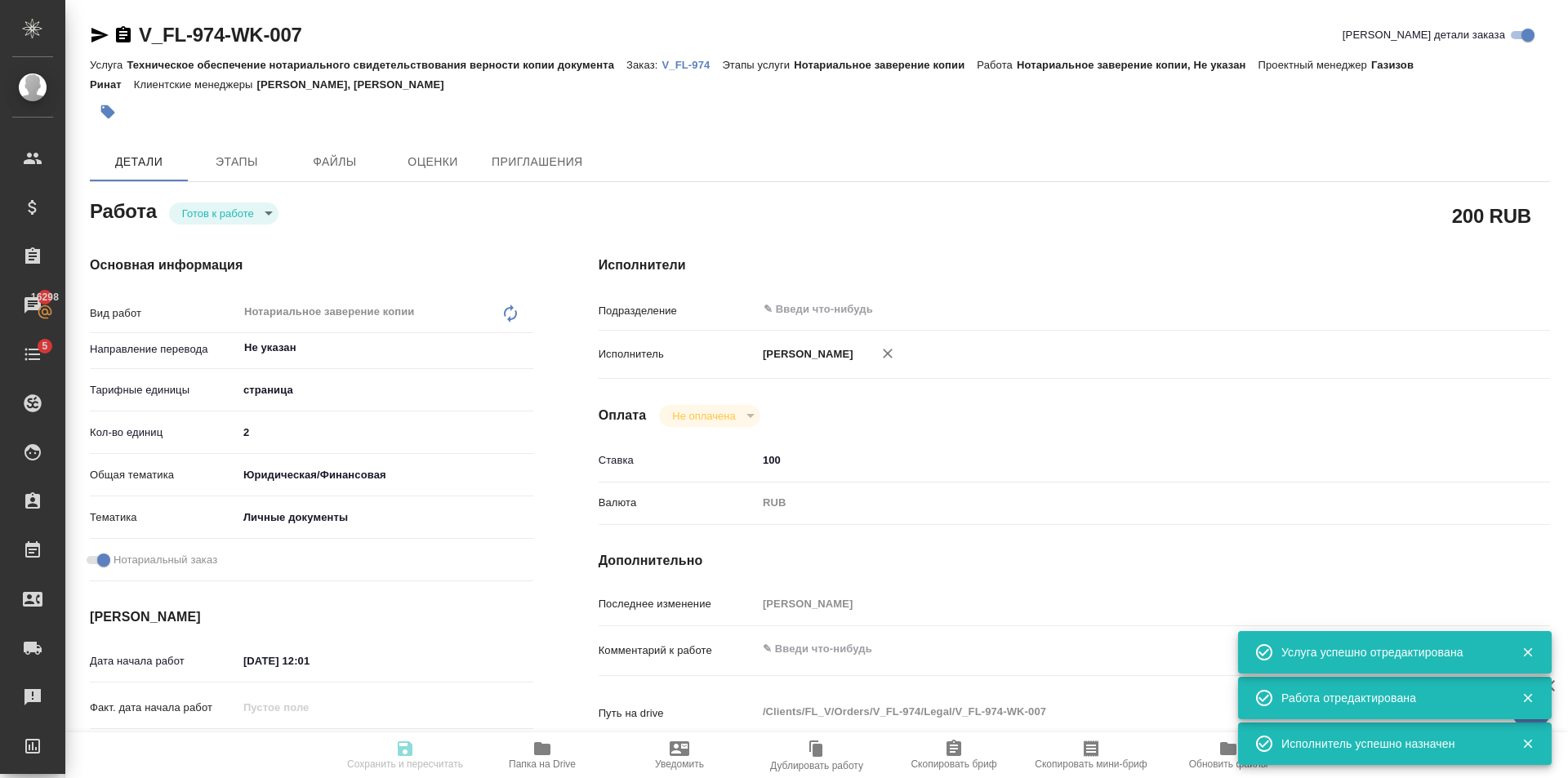
type input "2"
type input "yr-fn"
type input "5a8b8b956a9677013d343cfe"
checkbox input "true"
type input "01.10.2025 12:01"
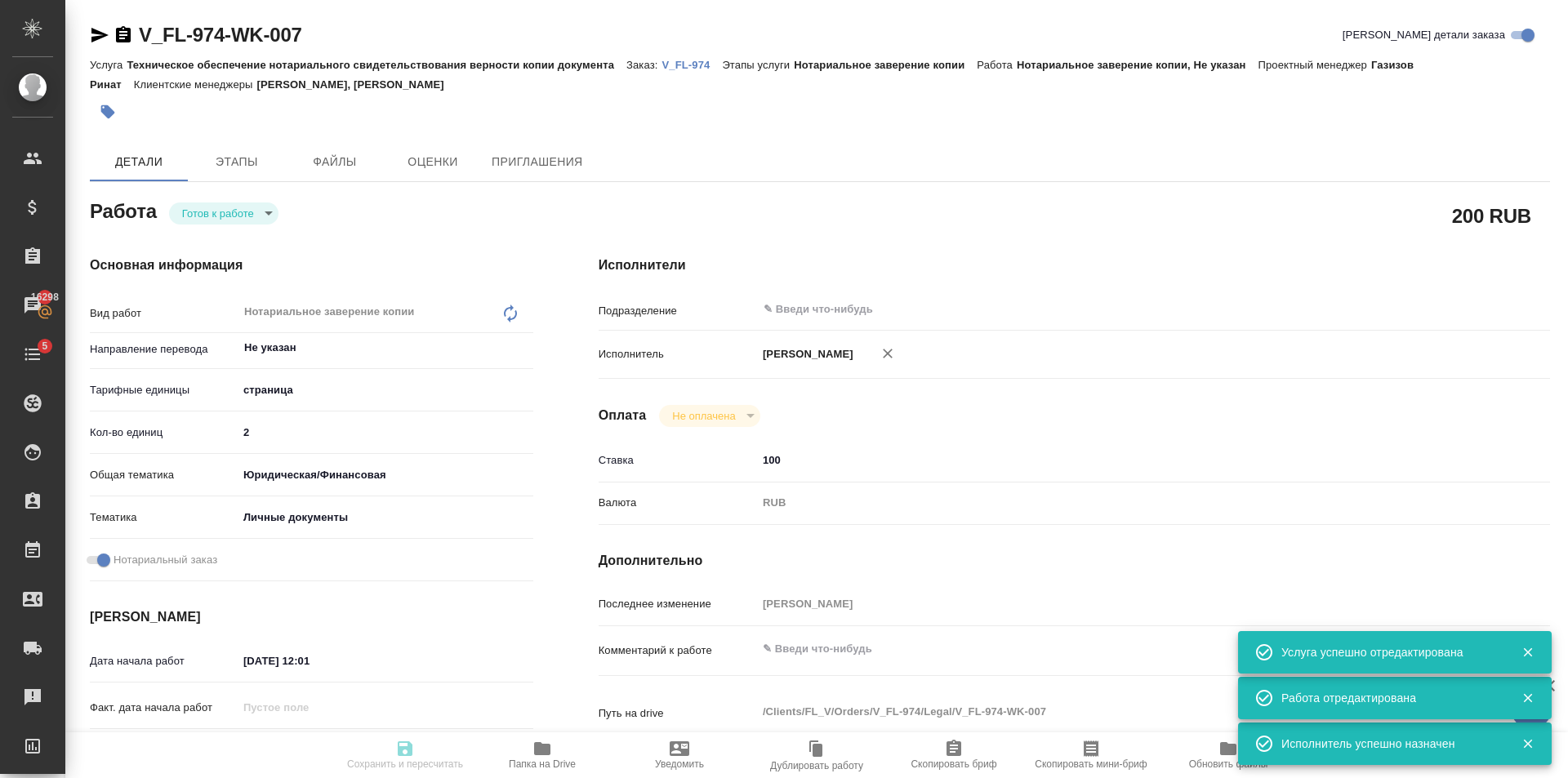
type input "[DATE] 16:30"
type input "notPayed"
type input "100"
type input "RUB"
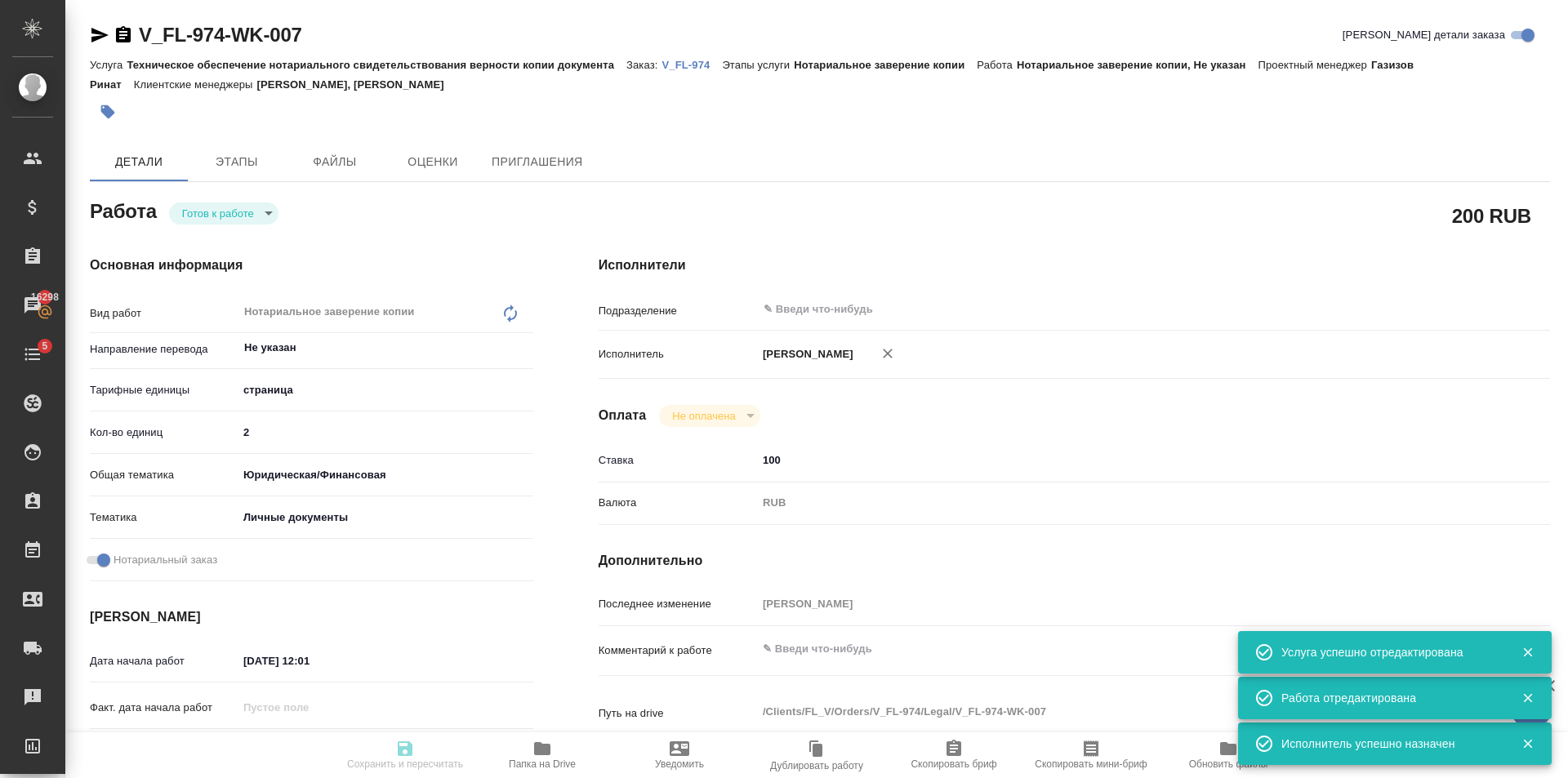
type input "[PERSON_NAME]"
type textarea "x"
type textarea "/Clients/FL_V/Orders/V_FL-974/Legal/V_FL-974-WK-007"
type textarea "x"
type input "V_FL-974"
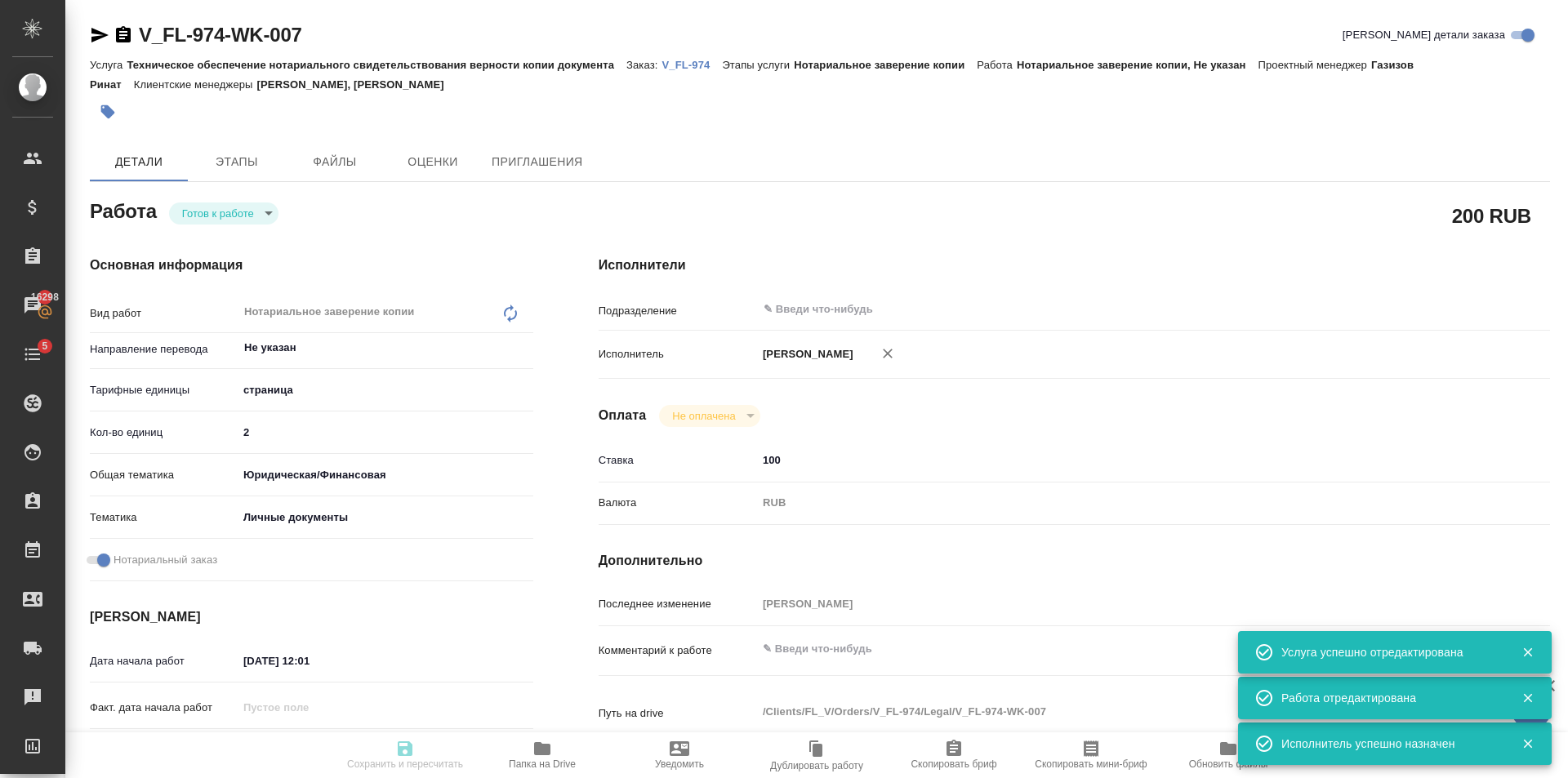
type input "Техническое обеспечение нотариального свидетельствования верности копии докумен…"
type input "Нотариальное заверение копии"
type input "[PERSON_NAME], [PERSON_NAME]"
type input "/Clients/FL_V/Orders/V_FL-974"
type textarea "x"
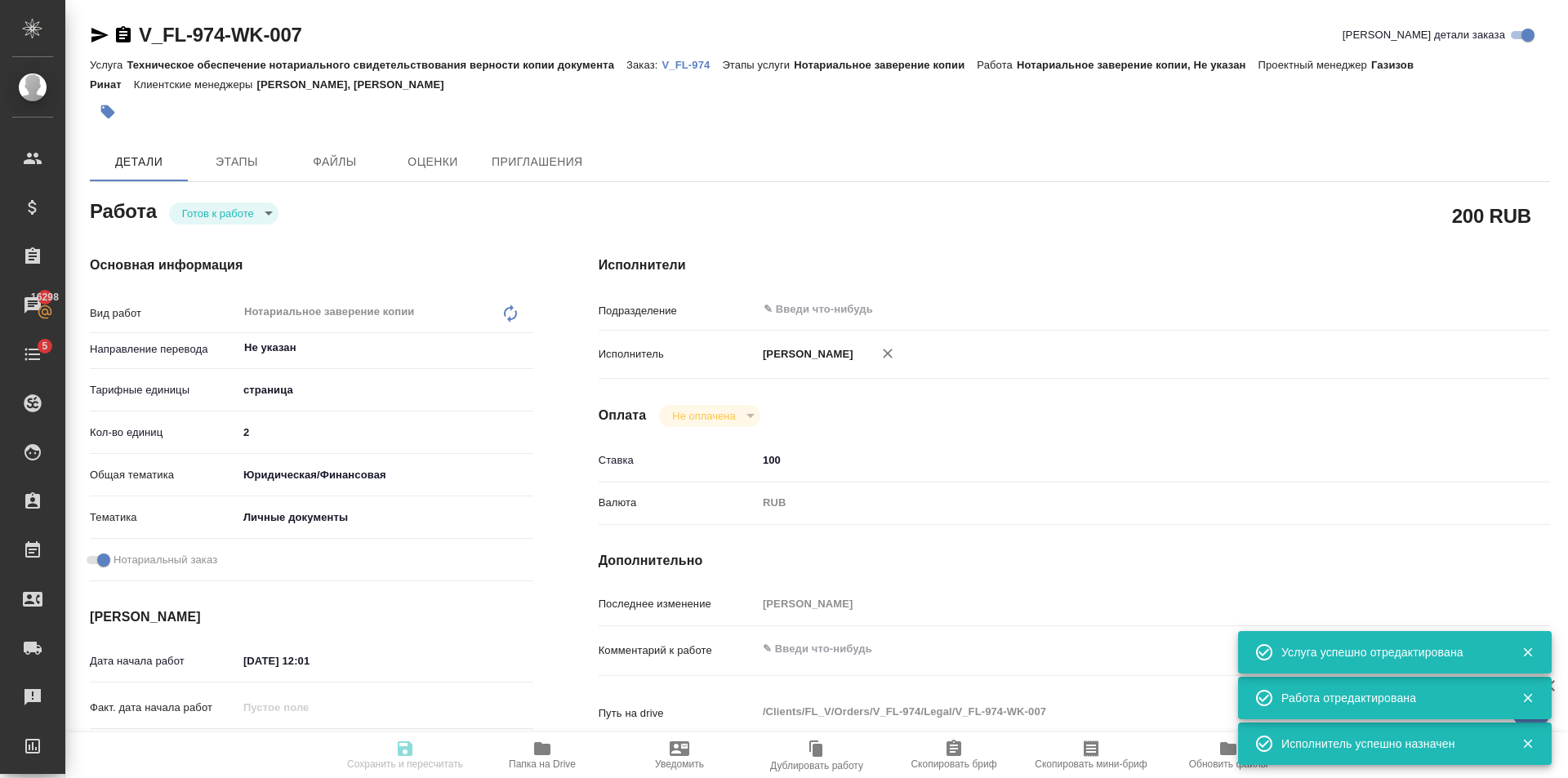
type textarea "будет перевод копийной удо [PERSON_NAME]"
type textarea "x"
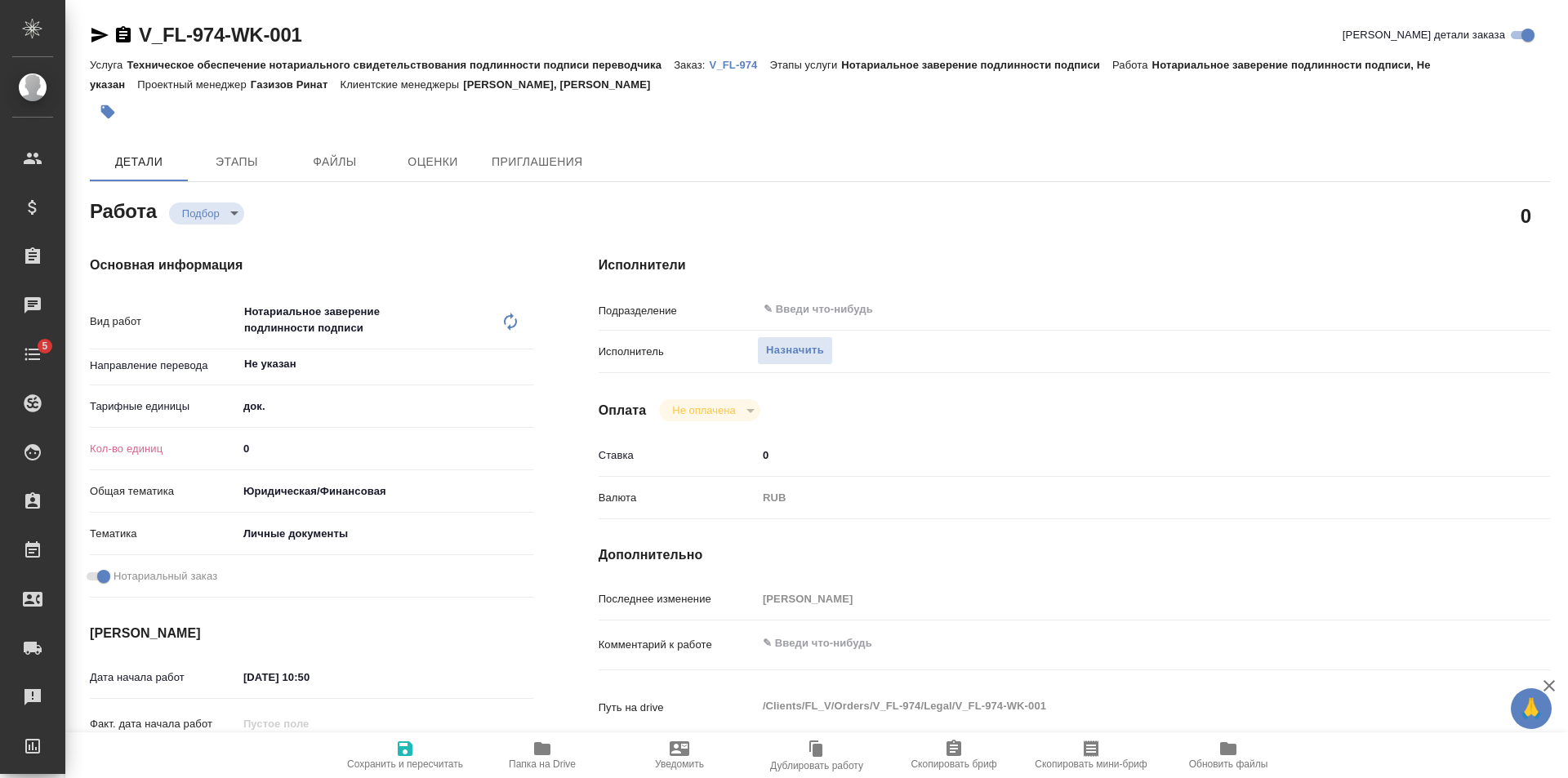
click at [542, 441] on div "Основная информация Вид работ Нотариальное заверение подлинности подписи x ​ На…" at bounding box center [312, 579] width 508 height 713
type input "1"
click at [522, 442] on input "1" at bounding box center [385, 449] width 296 height 24
click at [405, 733] on button "Сохранить и пересчитать" at bounding box center [405, 755] width 137 height 45
type input "recruiting"
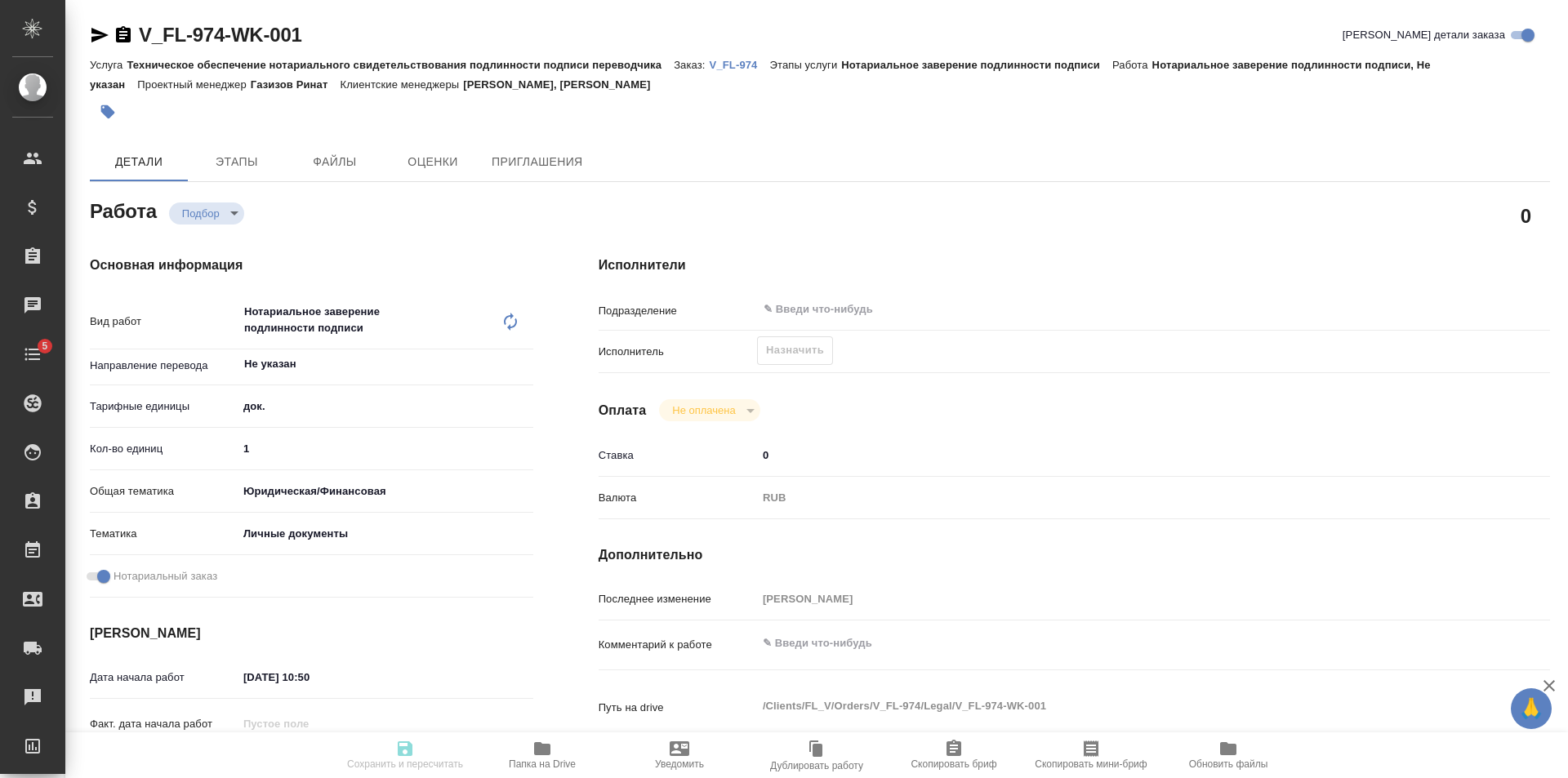
type input "Не указан"
type input "5a8b1489cc6b4906c91bfd8b"
type input "1"
type input "yr-fn"
type input "5a8b8b956a9677013d343cfe"
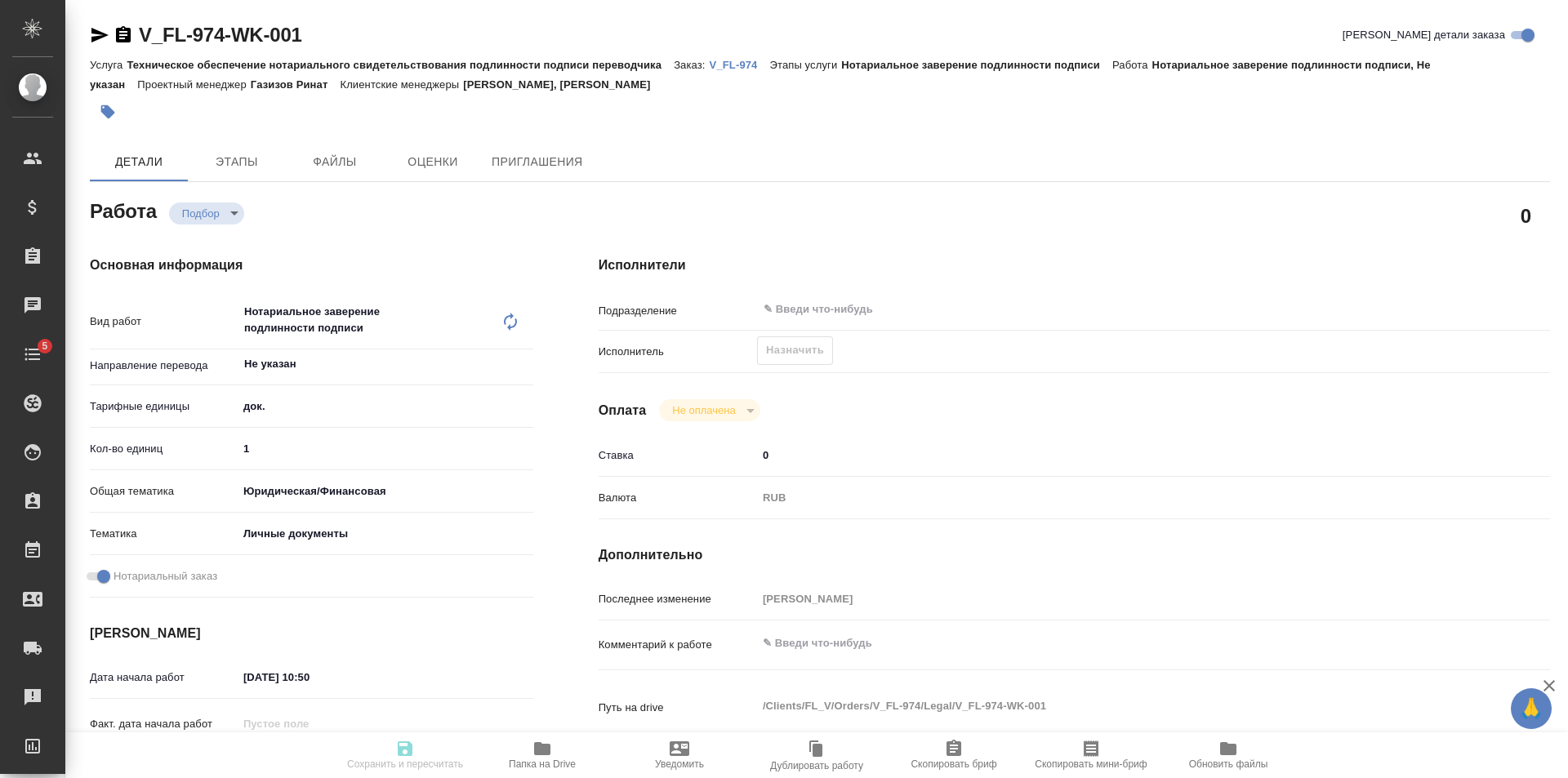
checkbox input "true"
type input "[DATE] 10:50"
type input "[DATE] 16:30"
type input "notPayed"
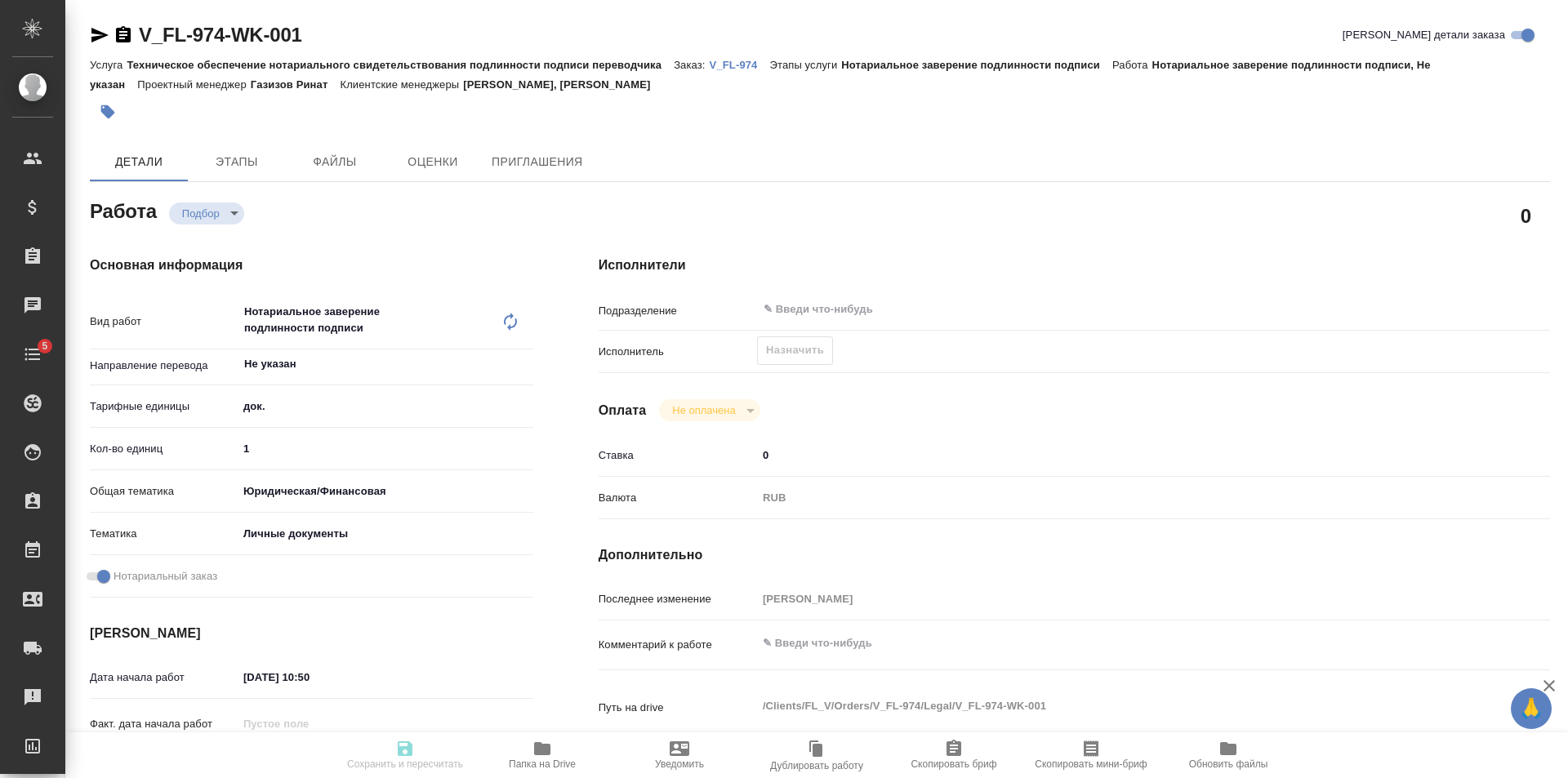
type input "0"
type input "RUB"
type input "[PERSON_NAME]"
type input "V_FL-974"
type input "Техническое обеспечение нотариального свидетельствования подлинности подписи пе…"
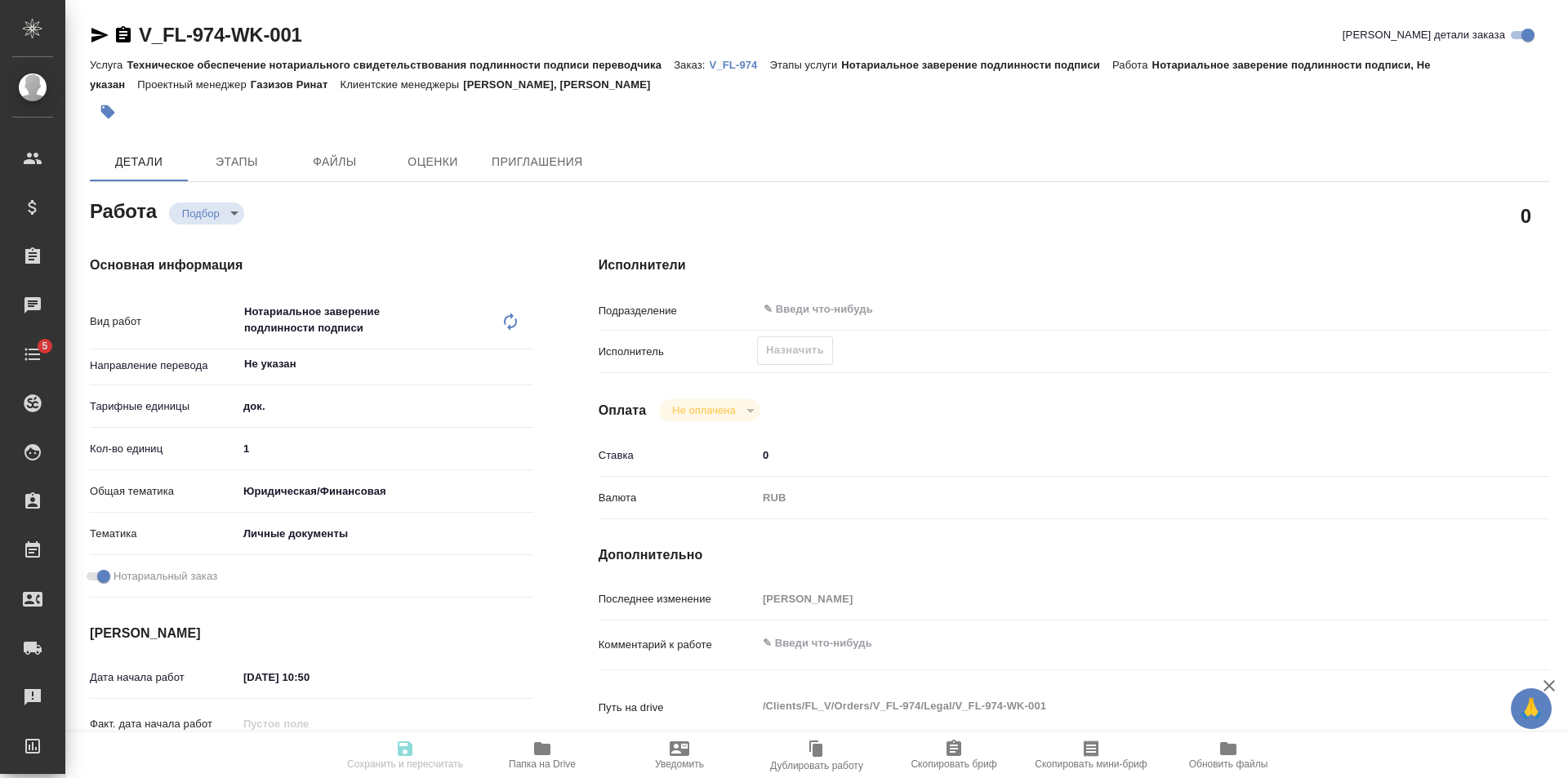
type input "Нотариальное заверение подлинности подписи"
type input "[PERSON_NAME], [PERSON_NAME]"
type input "/Clients/FL_V/Orders/V_FL-974"
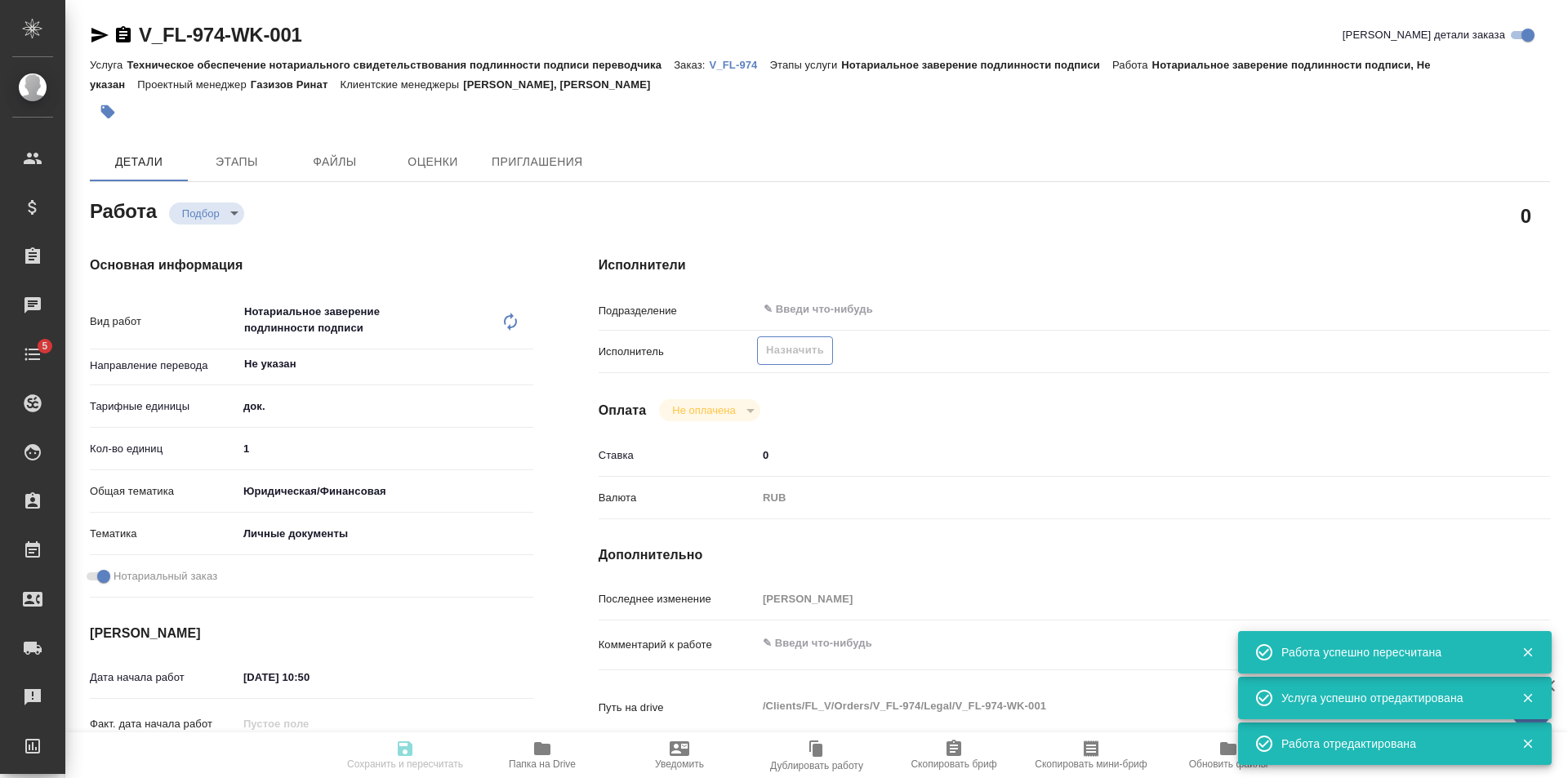
type input "recruiting"
type input "Не указан"
type input "5a8b1489cc6b4906c91bfd8b"
type input "1"
type input "yr-fn"
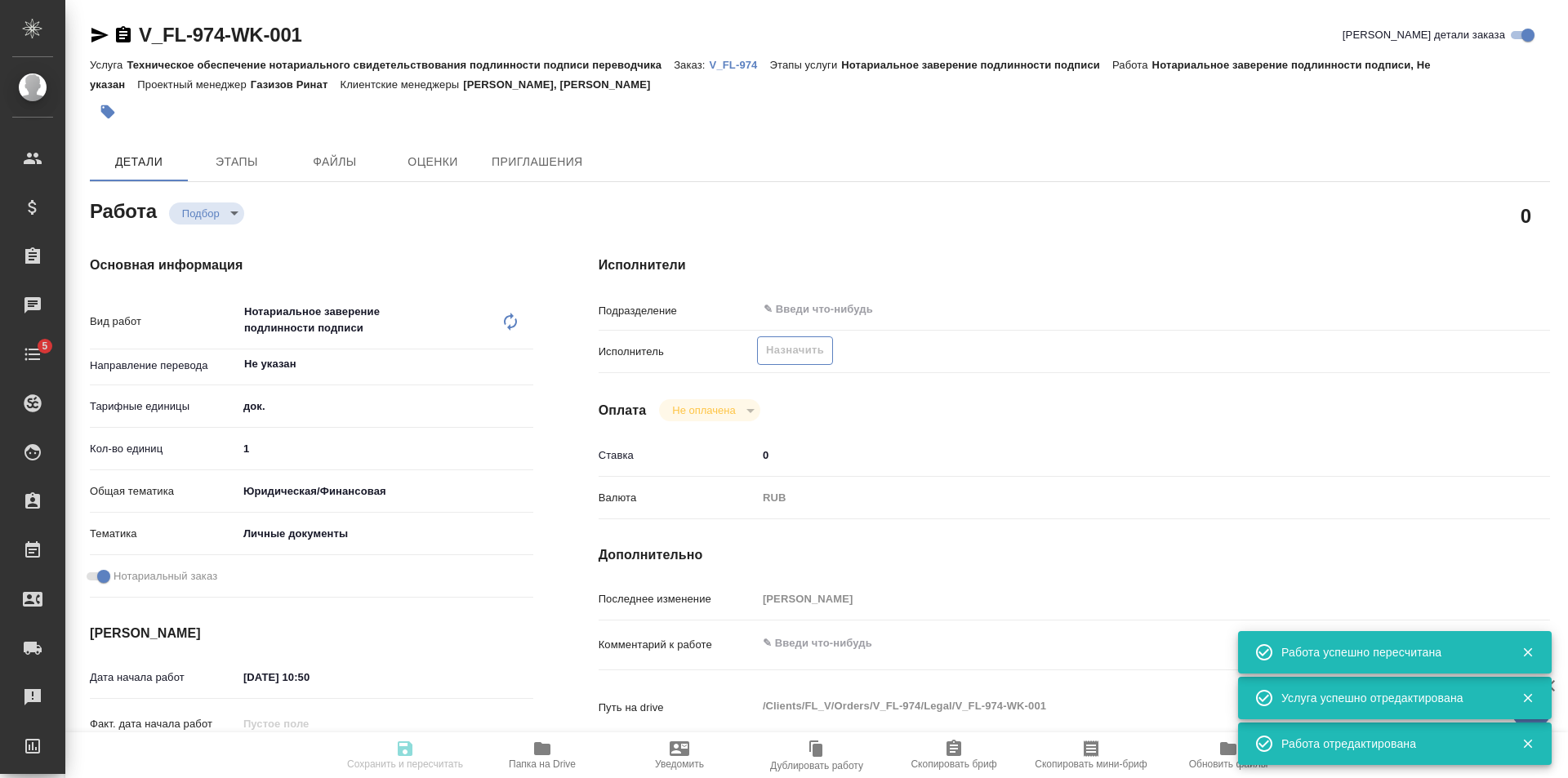
type input "5a8b8b956a9677013d343cfe"
checkbox input "true"
type input "[DATE] 10:50"
type input "[DATE] 16:30"
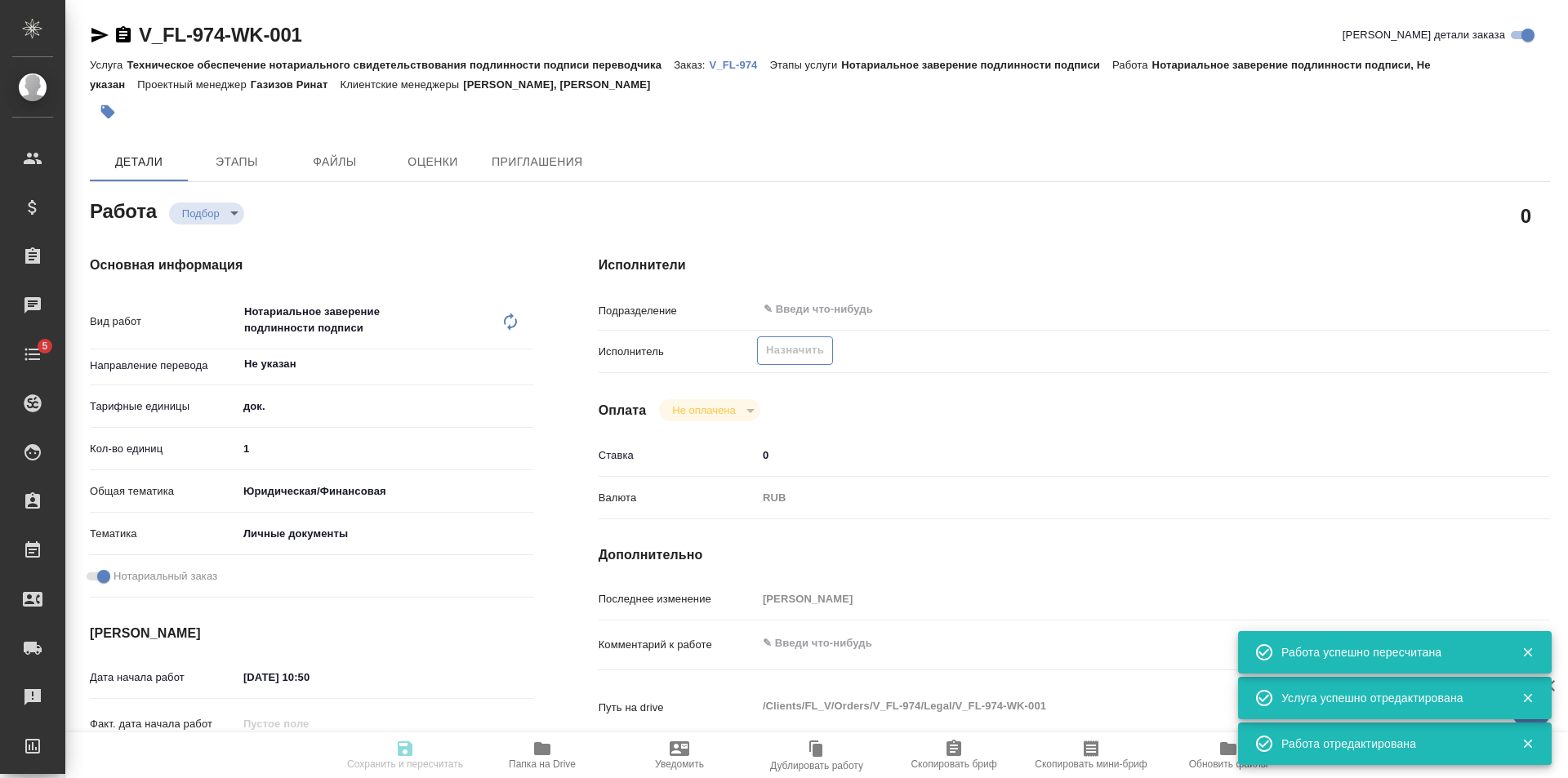
type input "notPayed"
type input "0"
type input "RUB"
type input "[PERSON_NAME]"
type input "V_FL-974"
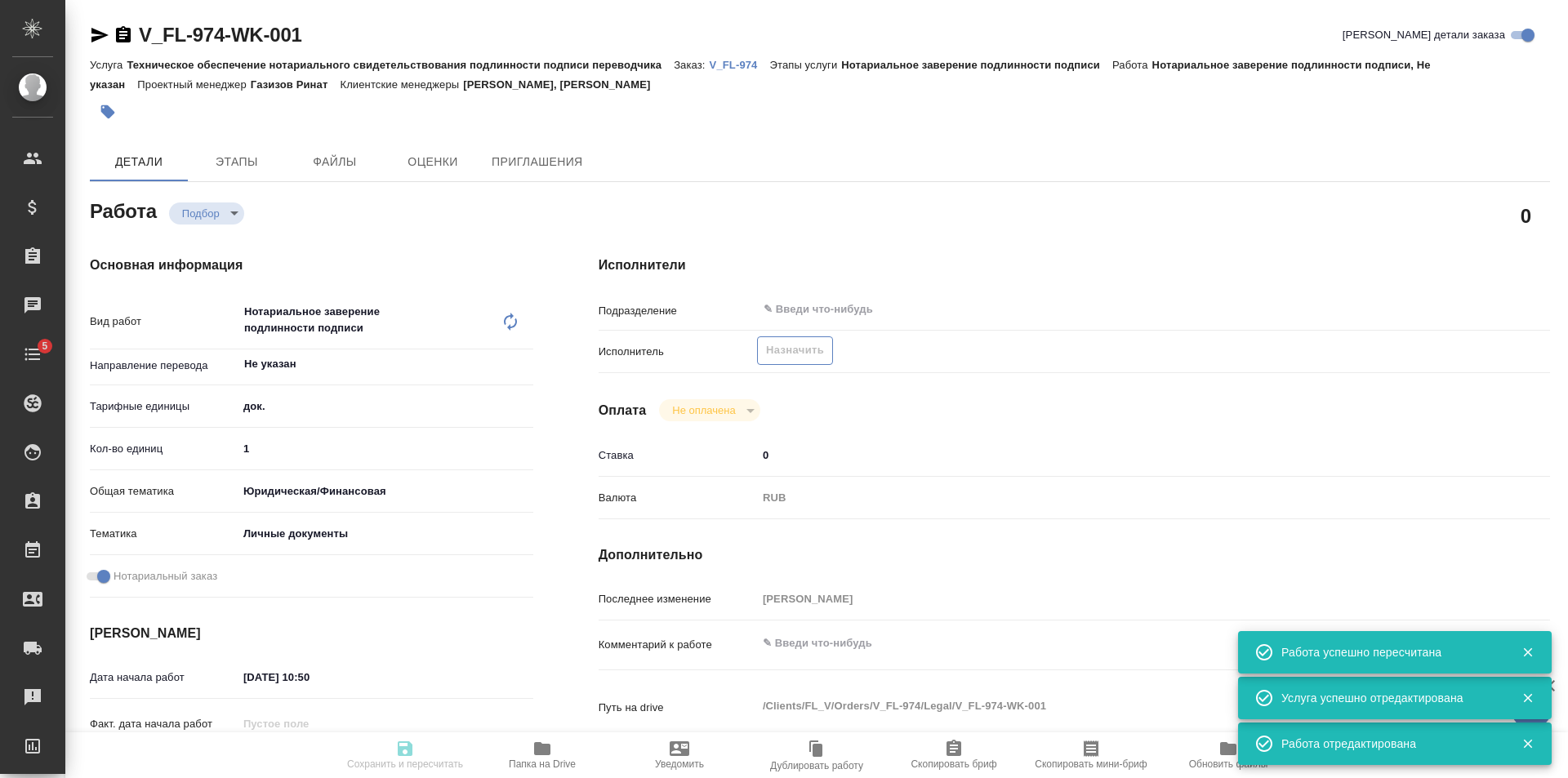
type input "Техническое обеспечение нотариального свидетельствования подлинности подписи пе…"
type input "Нотариальное заверение подлинности подписи"
type input "[PERSON_NAME], [PERSON_NAME]"
type input "/Clients/FL_V/Orders/V_FL-974"
click at [793, 358] on span "Назначить" at bounding box center [795, 351] width 58 height 19
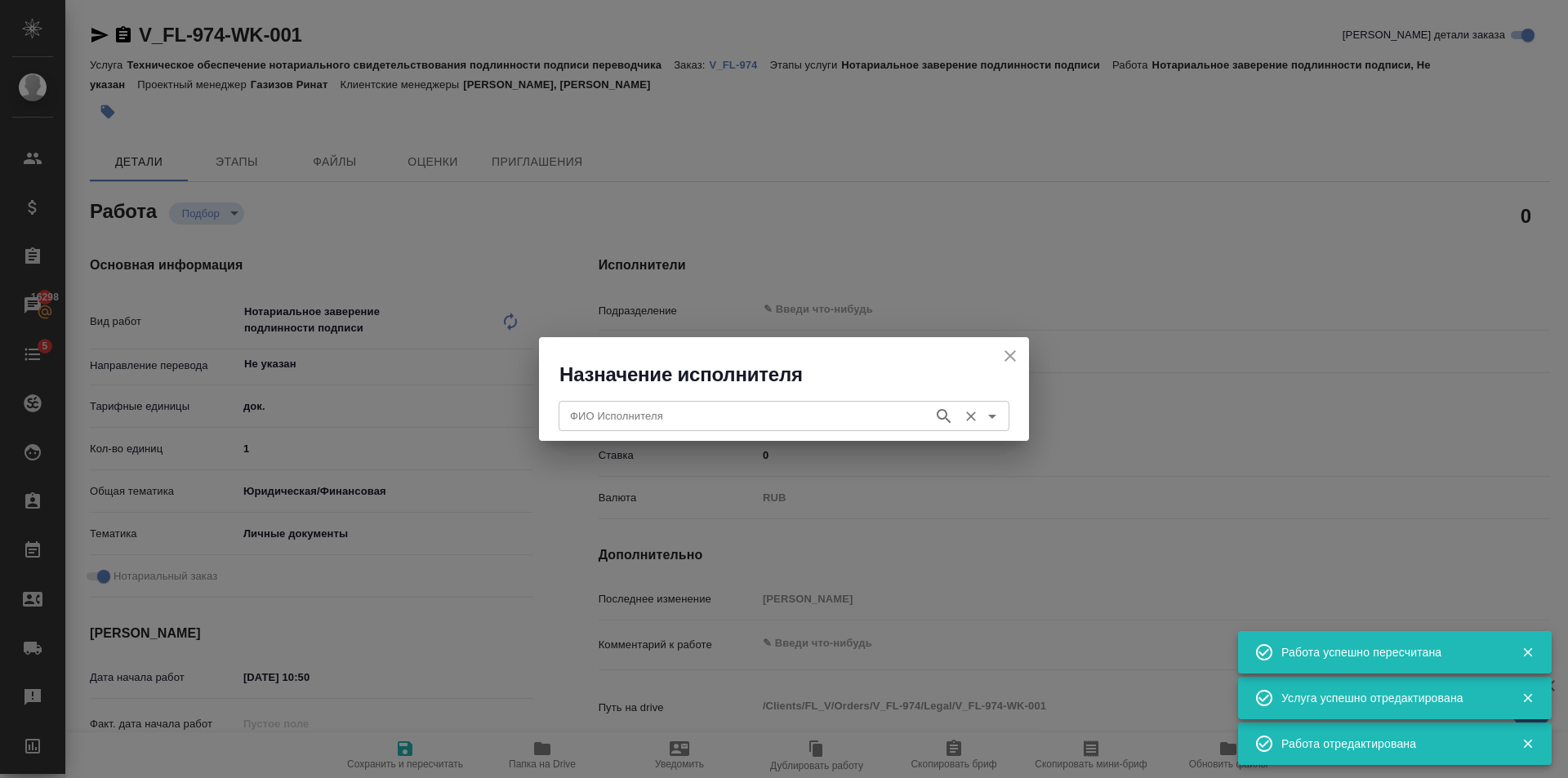
click at [740, 409] on input "ФИО Исполнителя" at bounding box center [744, 415] width 362 height 19
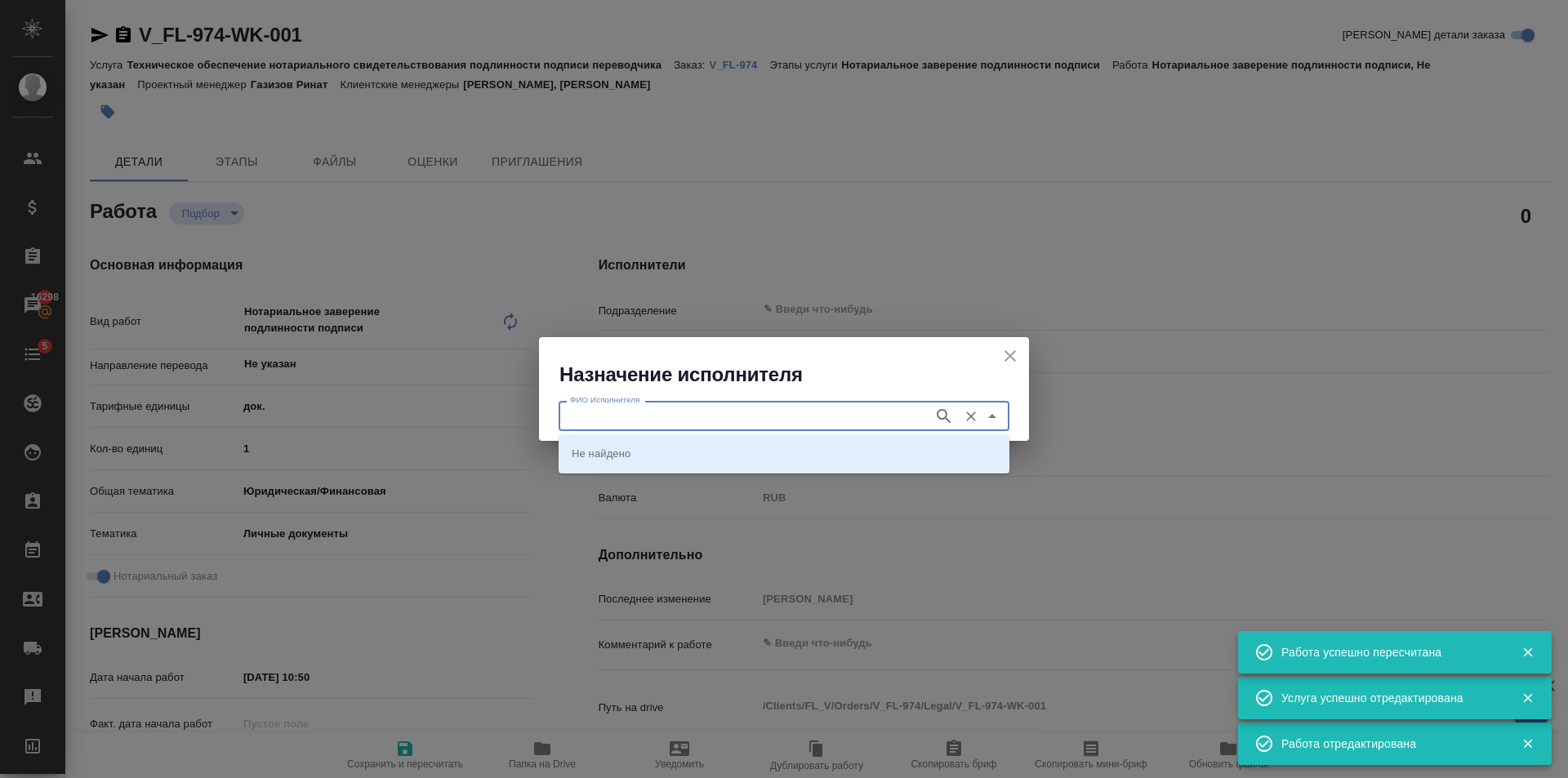
type input "С"
type input "[PERSON_NAME]"
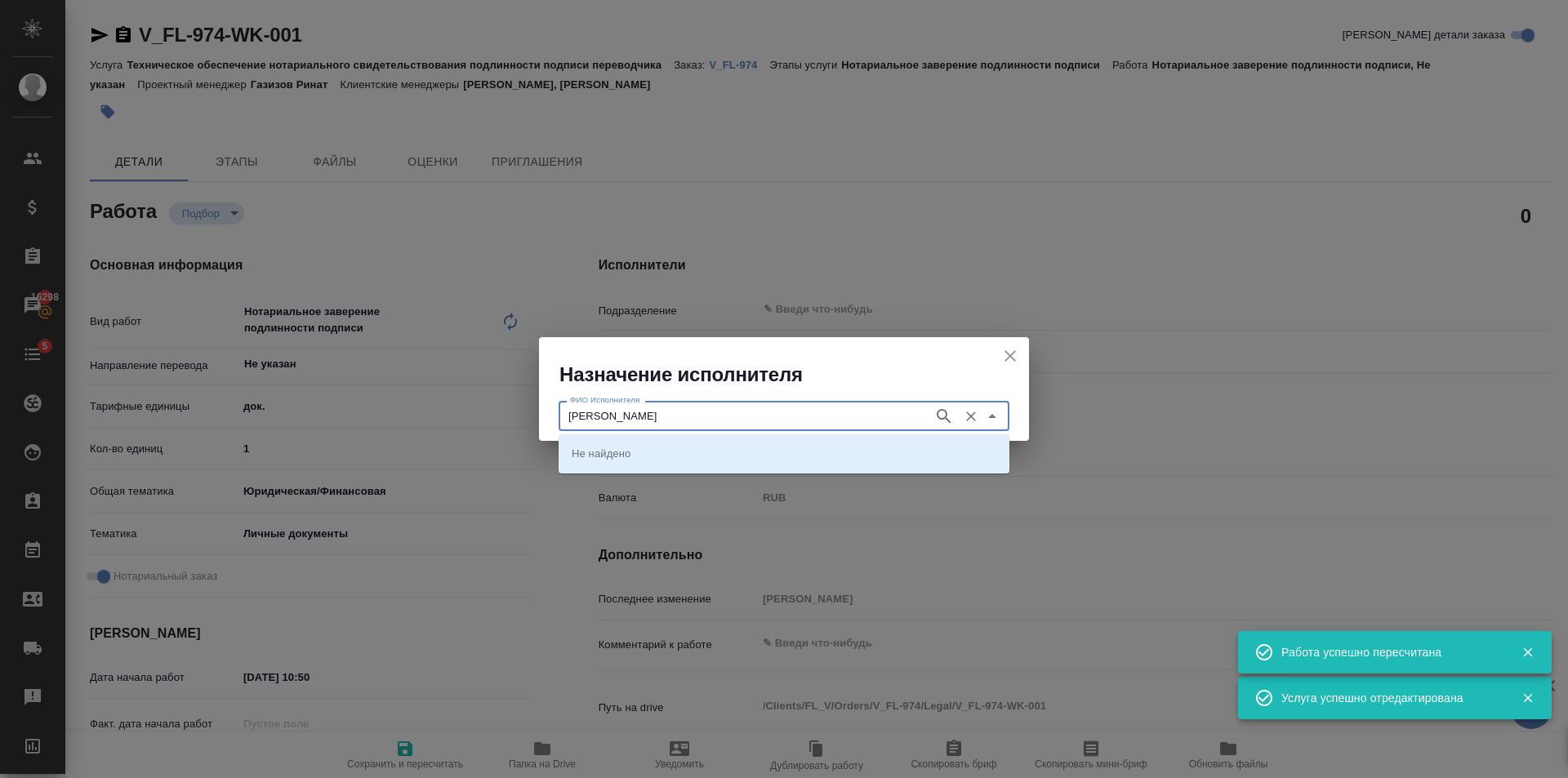
click at [944, 411] on icon "button" at bounding box center [944, 415] width 19 height 19
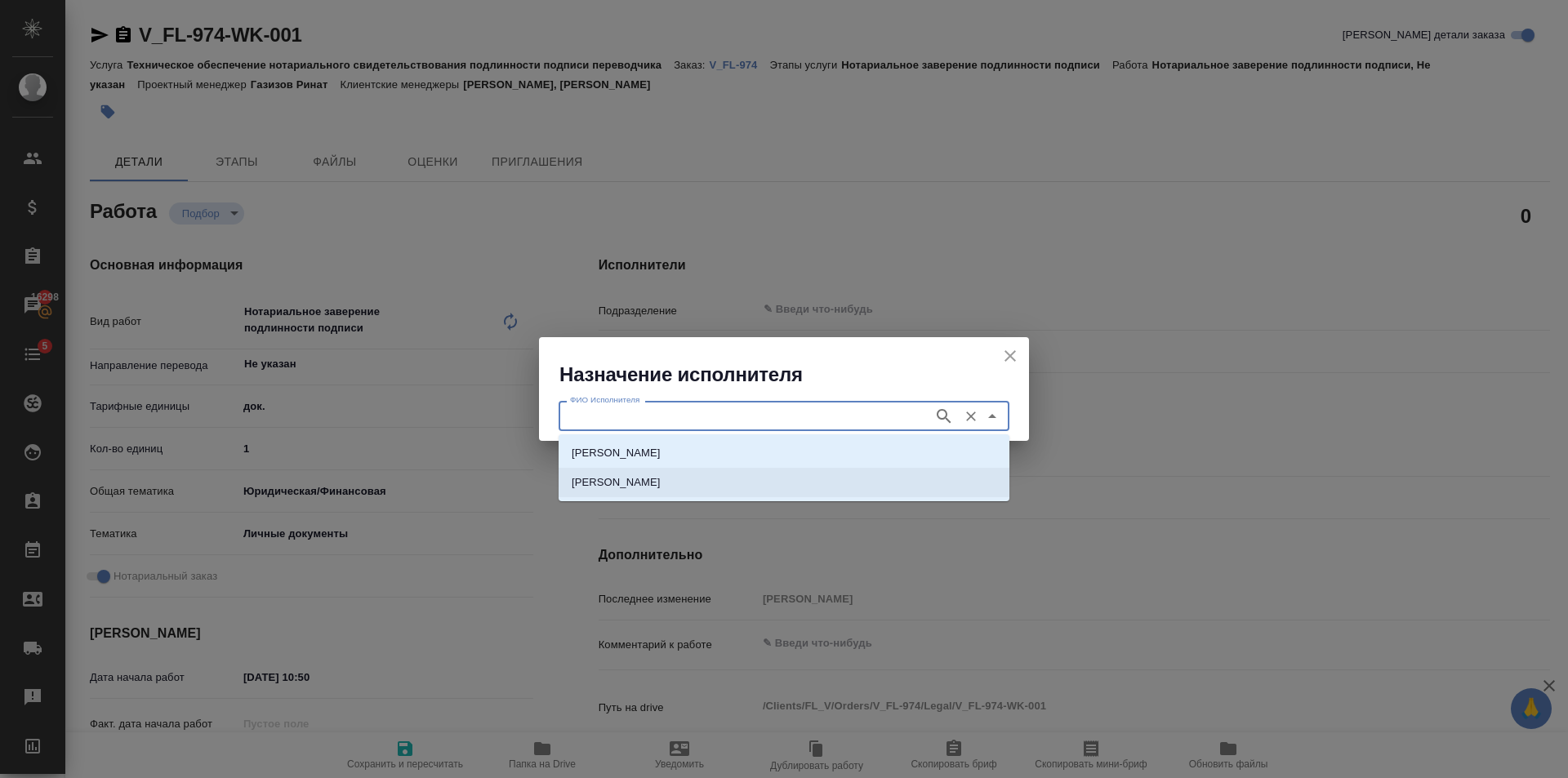
click at [647, 488] on p "[PERSON_NAME]" at bounding box center [616, 482] width 89 height 17
type input "[PERSON_NAME]"
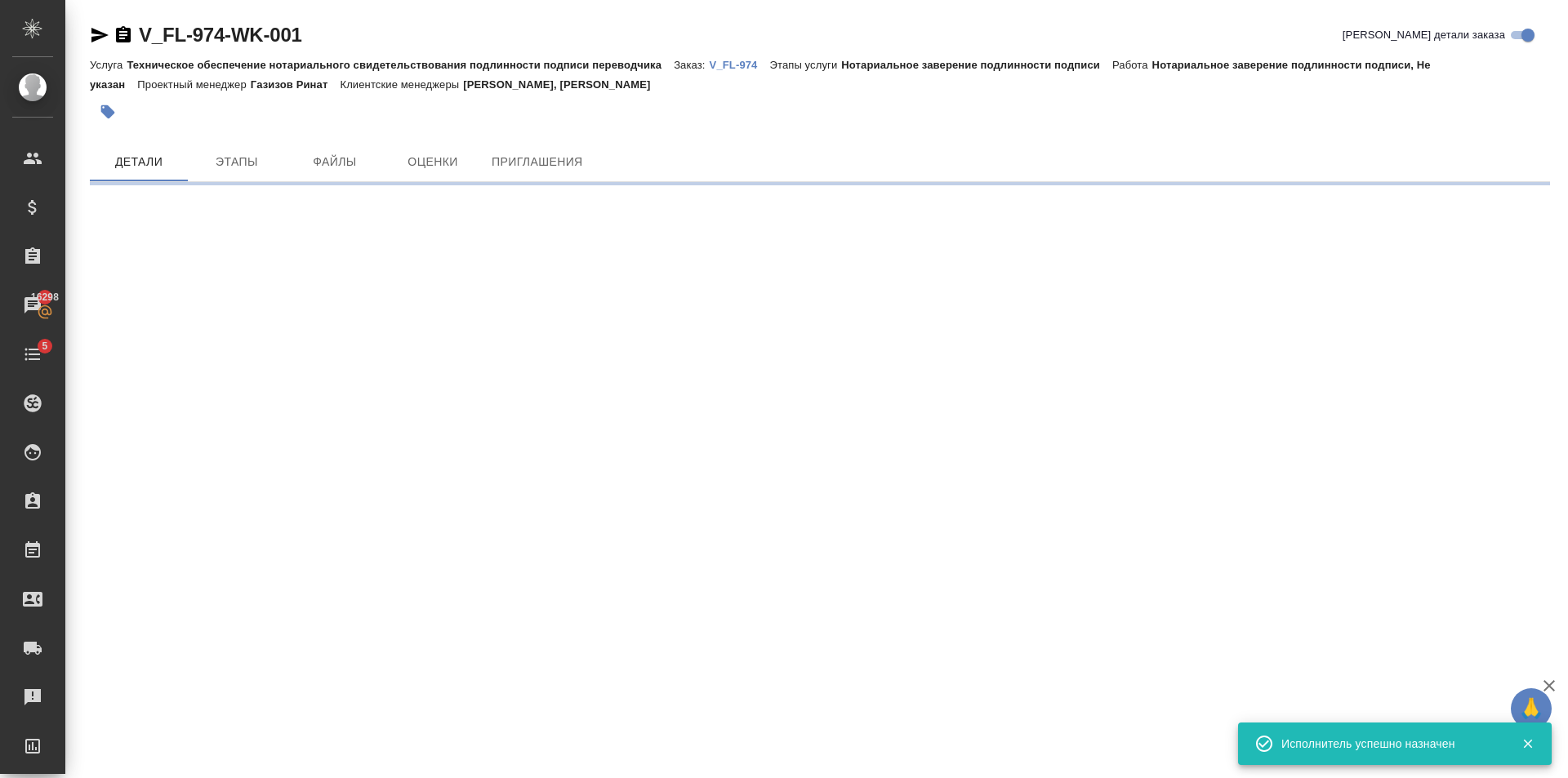
click at [401, 755] on div ".cls-1 fill:#fff; AWATERA [PERSON_NAME] Клиенты Спецификации Заказы 16298 Чаты …" at bounding box center [784, 389] width 1568 height 778
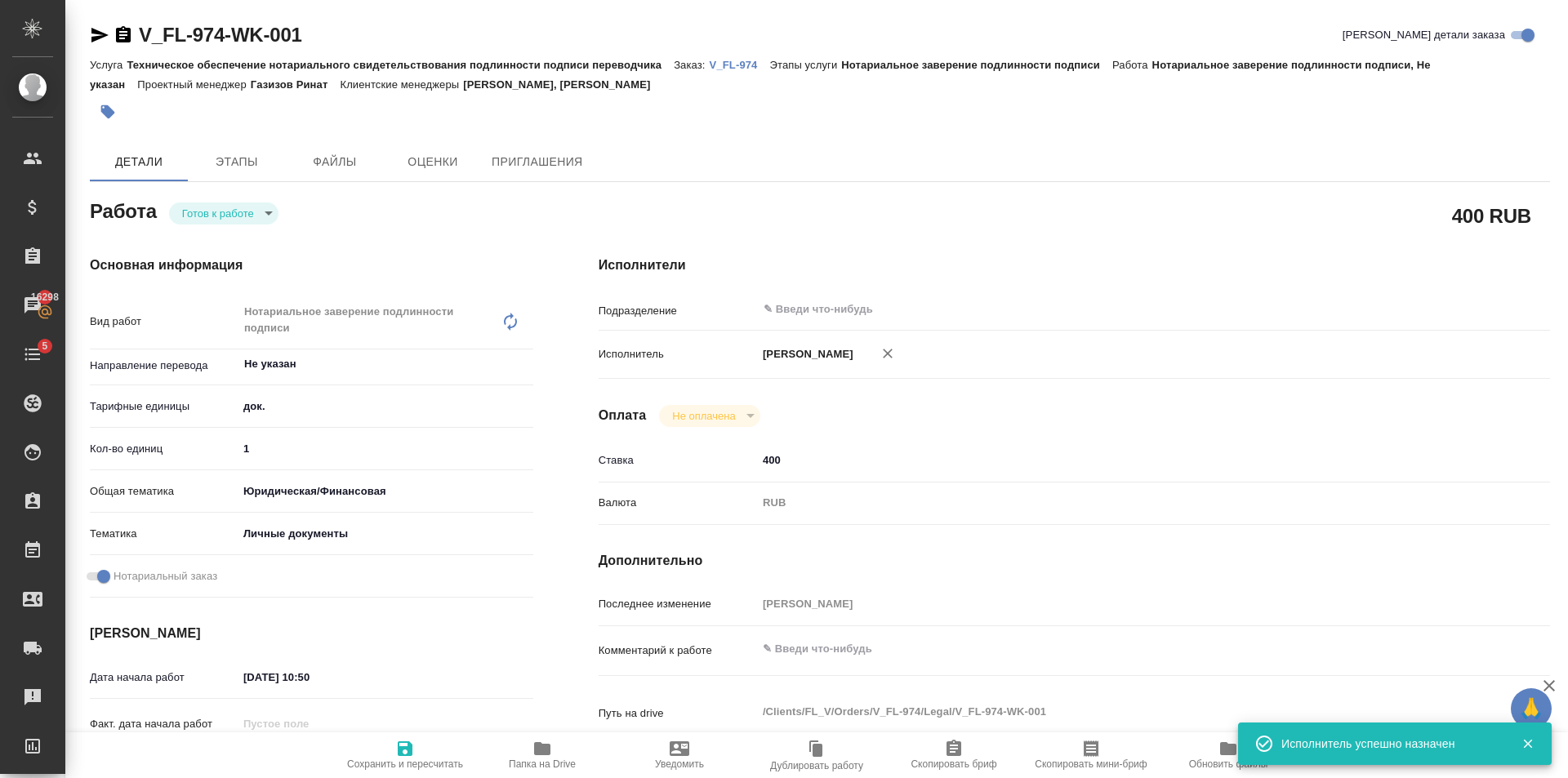
type textarea "x"
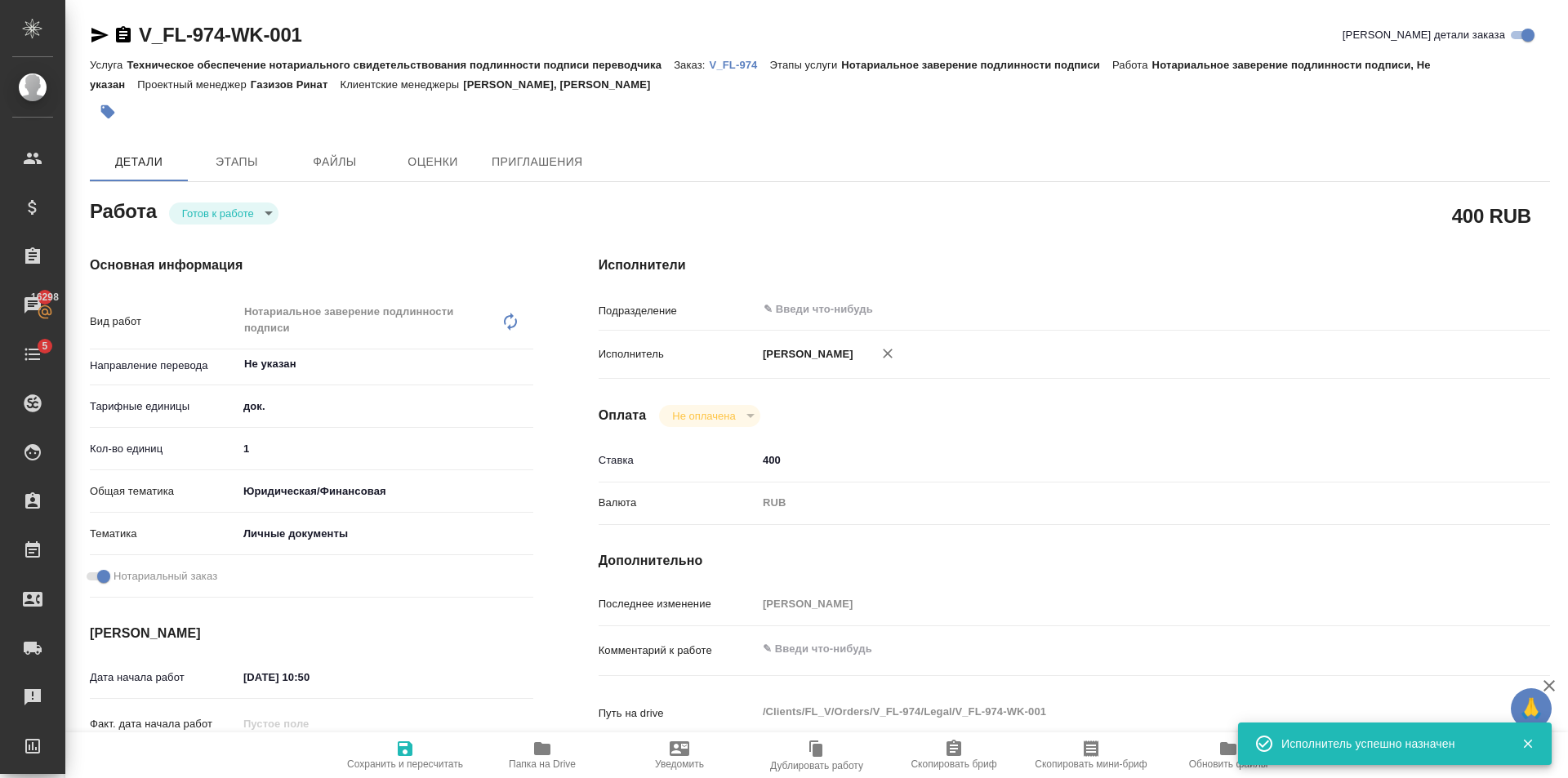
type textarea "x"
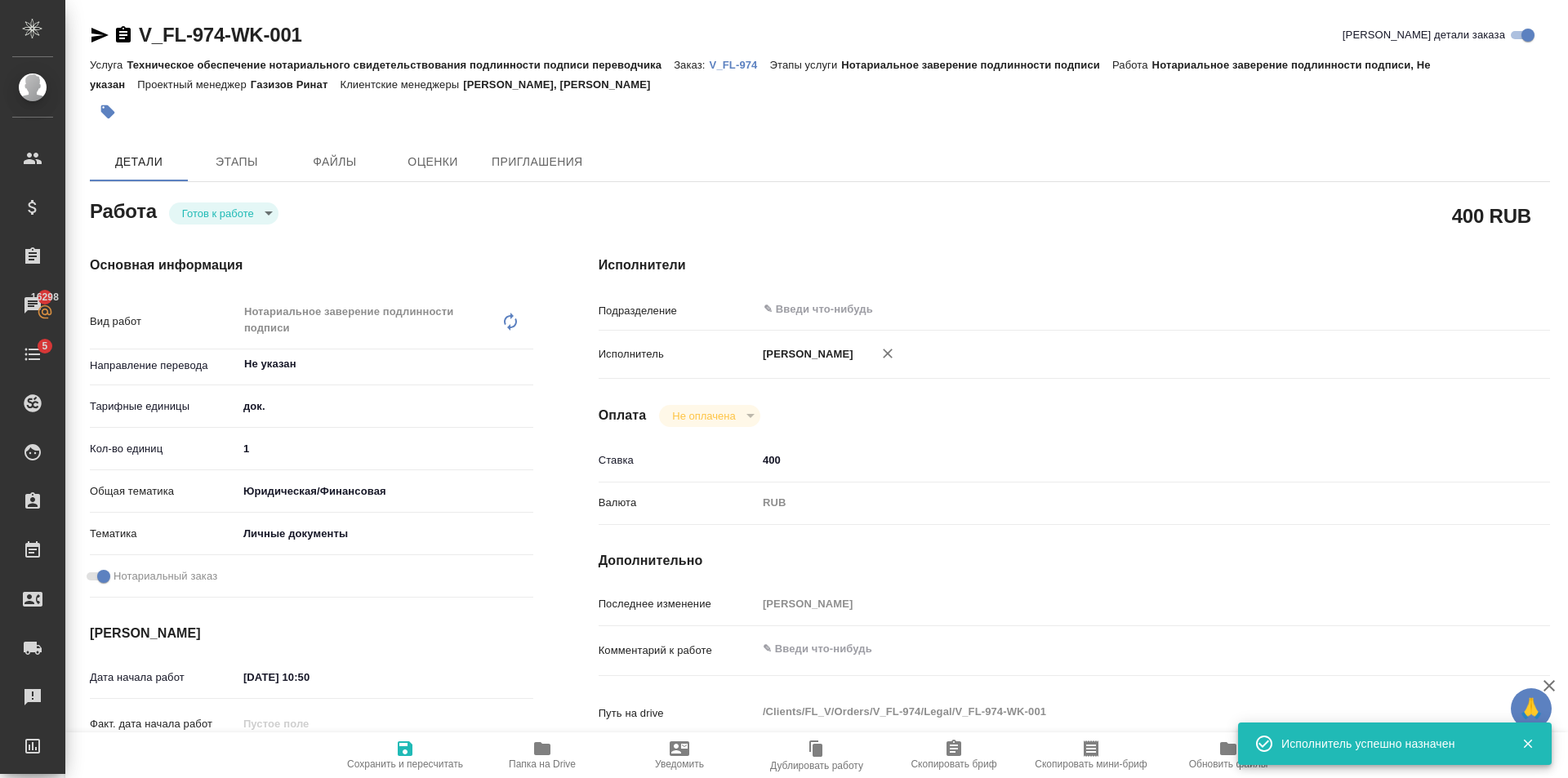
click at [401, 755] on icon "button" at bounding box center [405, 748] width 15 height 15
type textarea "x"
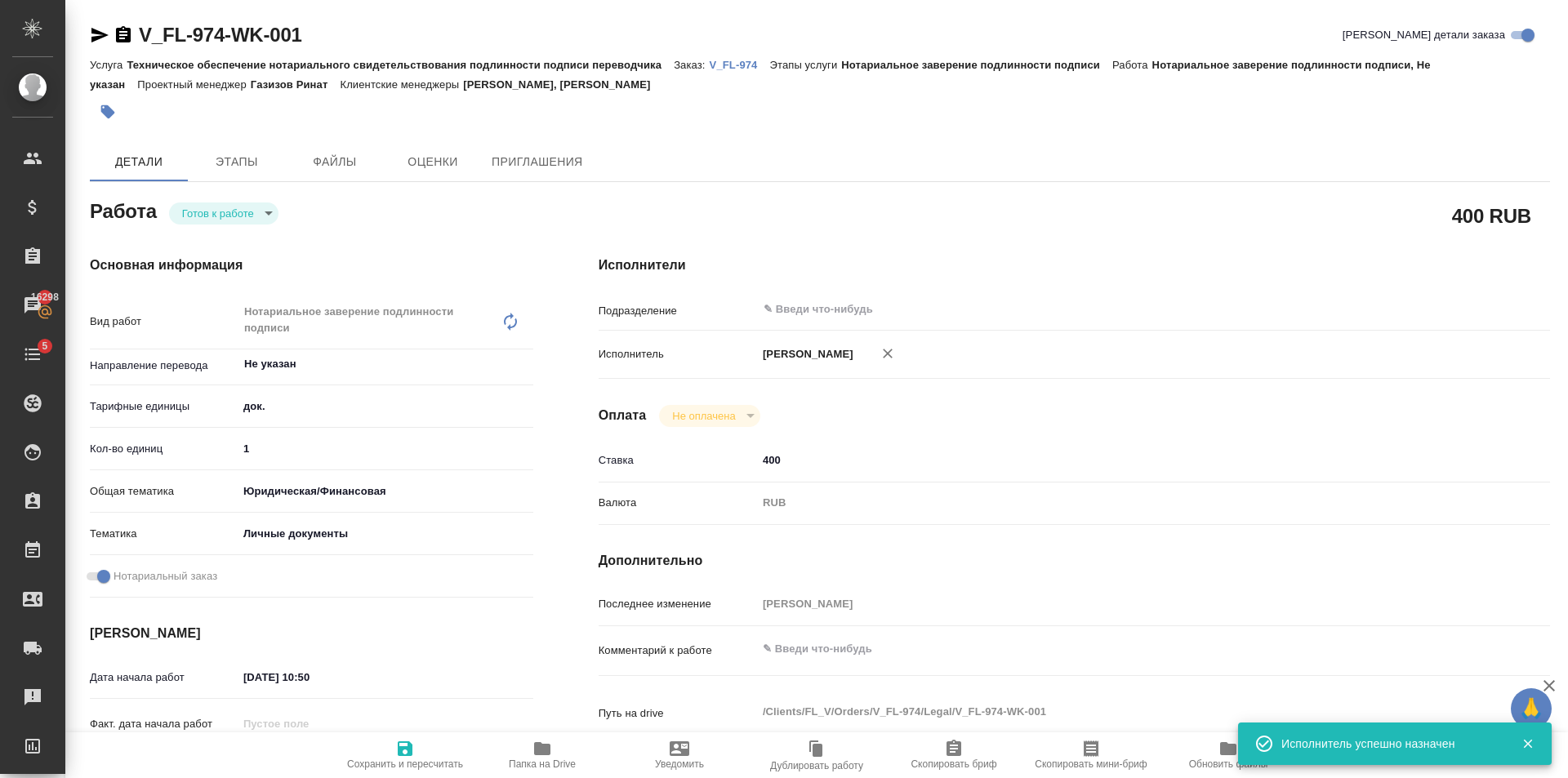
type textarea "x"
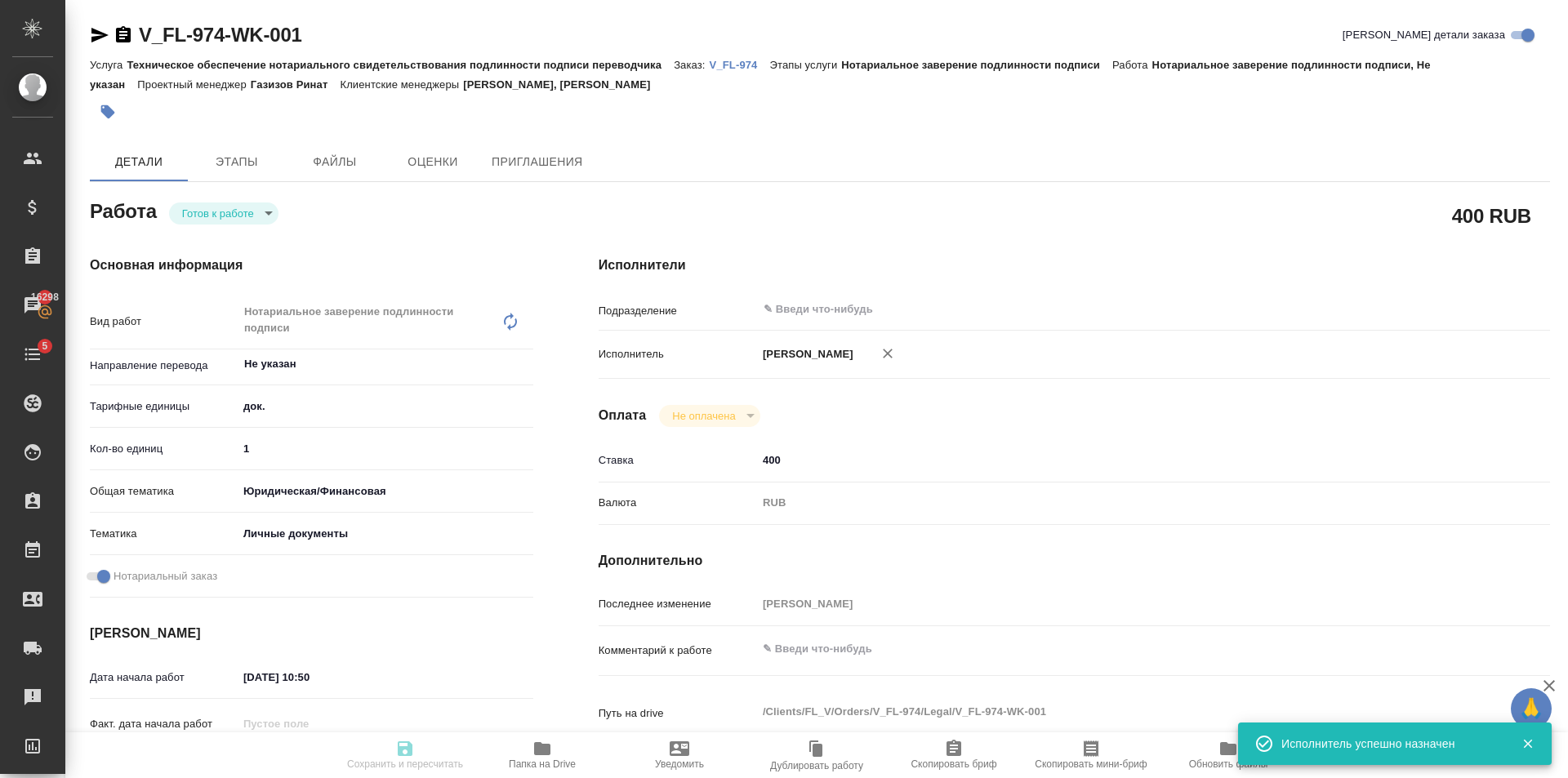
type textarea "x"
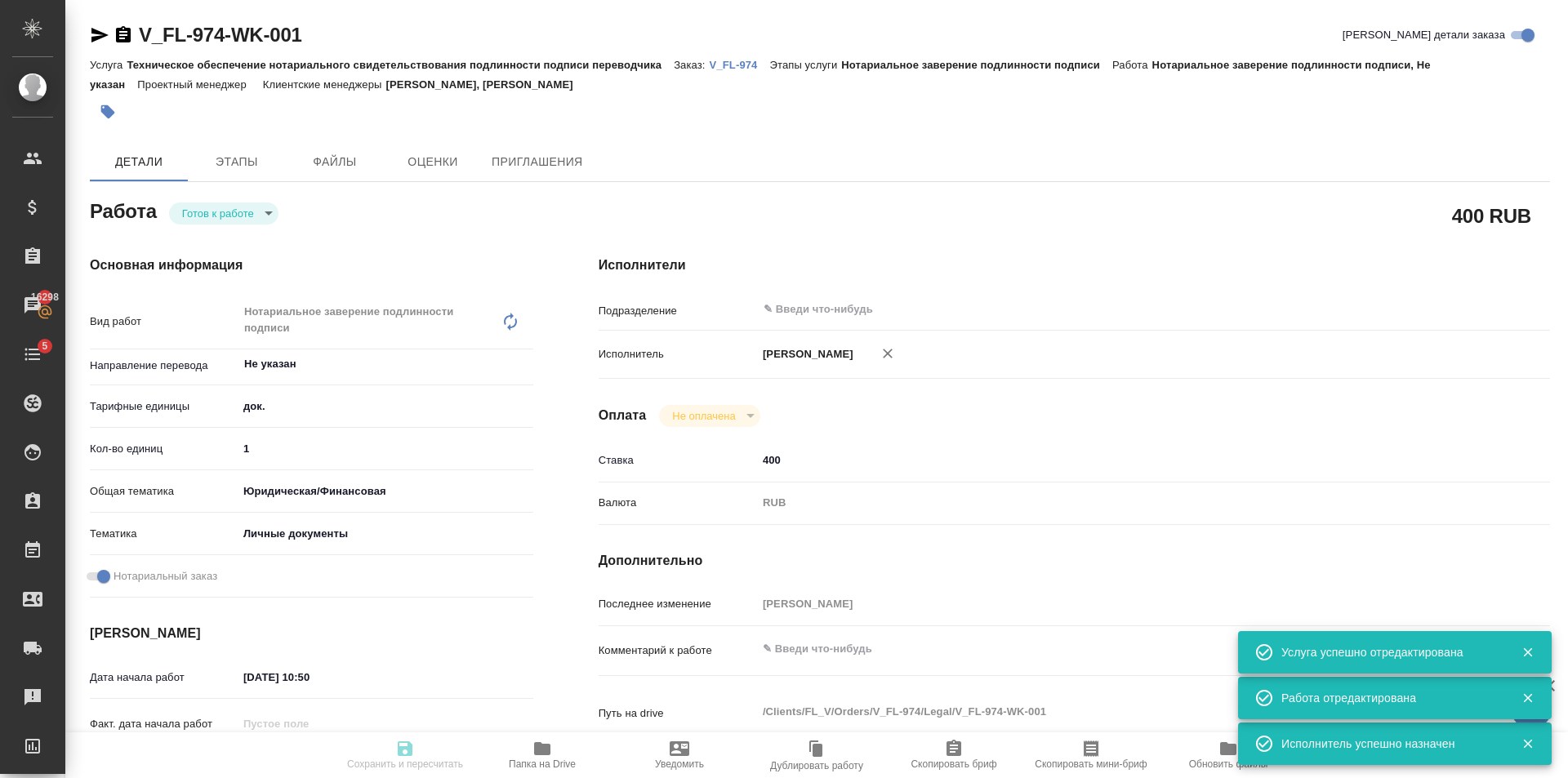
type input "readyForWork"
type textarea "Нотариальное заверение подлинности подписи"
type textarea "x"
type input "Не указан"
type input "5a8b1489cc6b4906c91bfd8b"
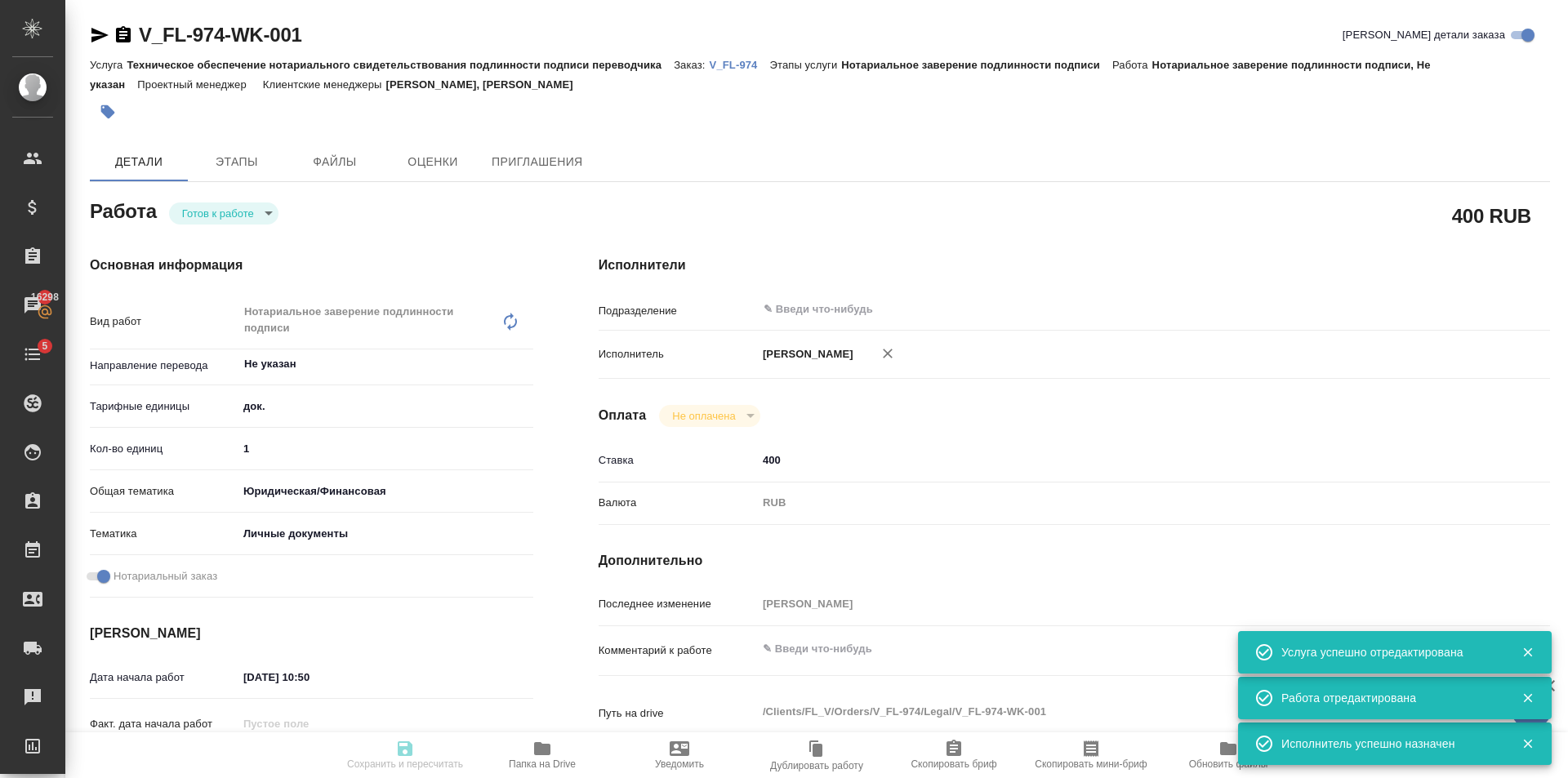
type input "1"
type input "yr-fn"
type input "5a8b8b956a9677013d343cfe"
checkbox input "true"
type input "[DATE] 10:50"
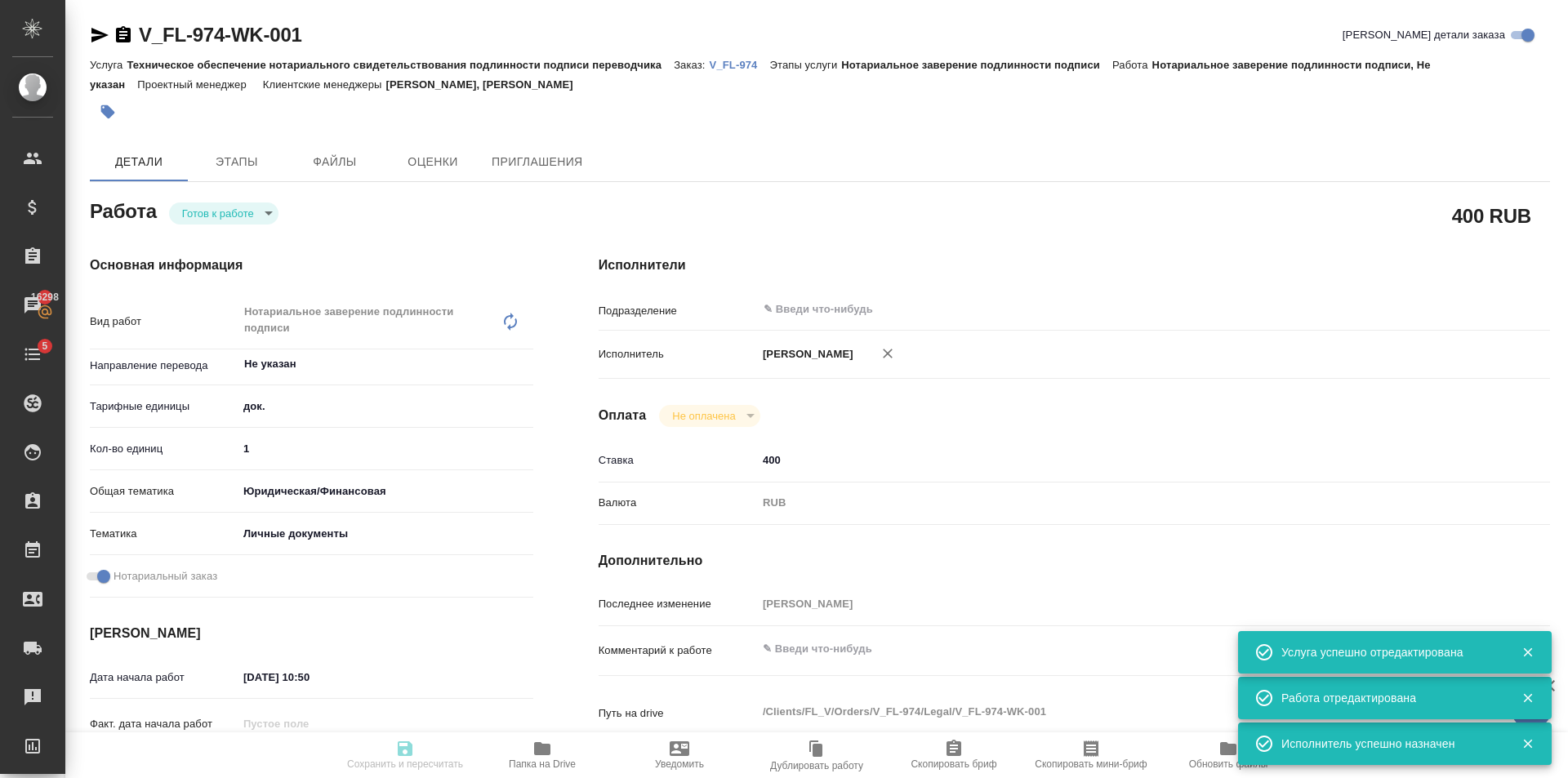
type input "[DATE] 16:30"
type input "notPayed"
type input "400"
type input "RUB"
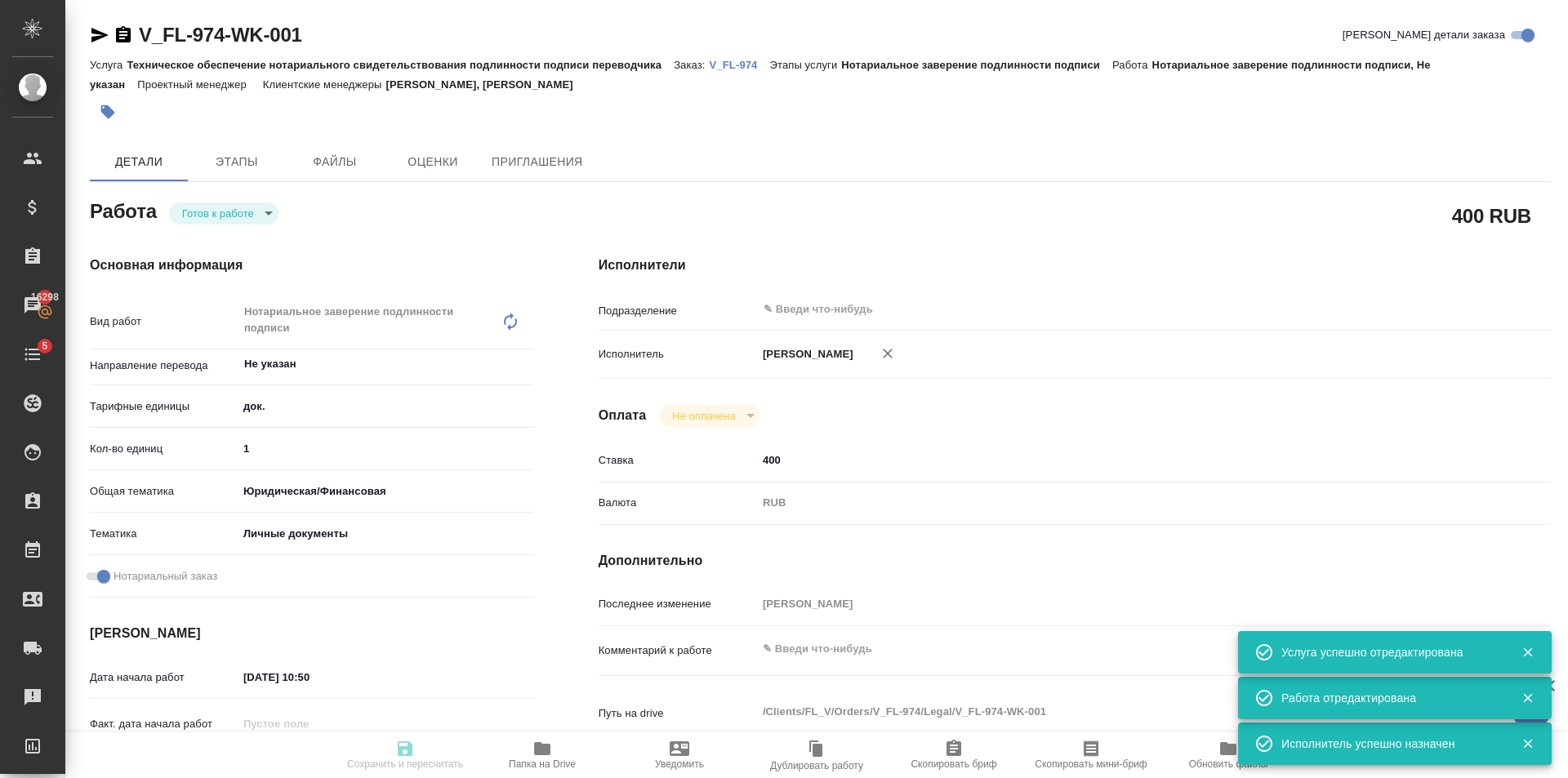
type input "[PERSON_NAME]"
type textarea "x"
type textarea "/Clients/FL_V/Orders/V_FL-974/Legal/V_FL-974-WK-001"
type textarea "x"
type input "V_FL-974"
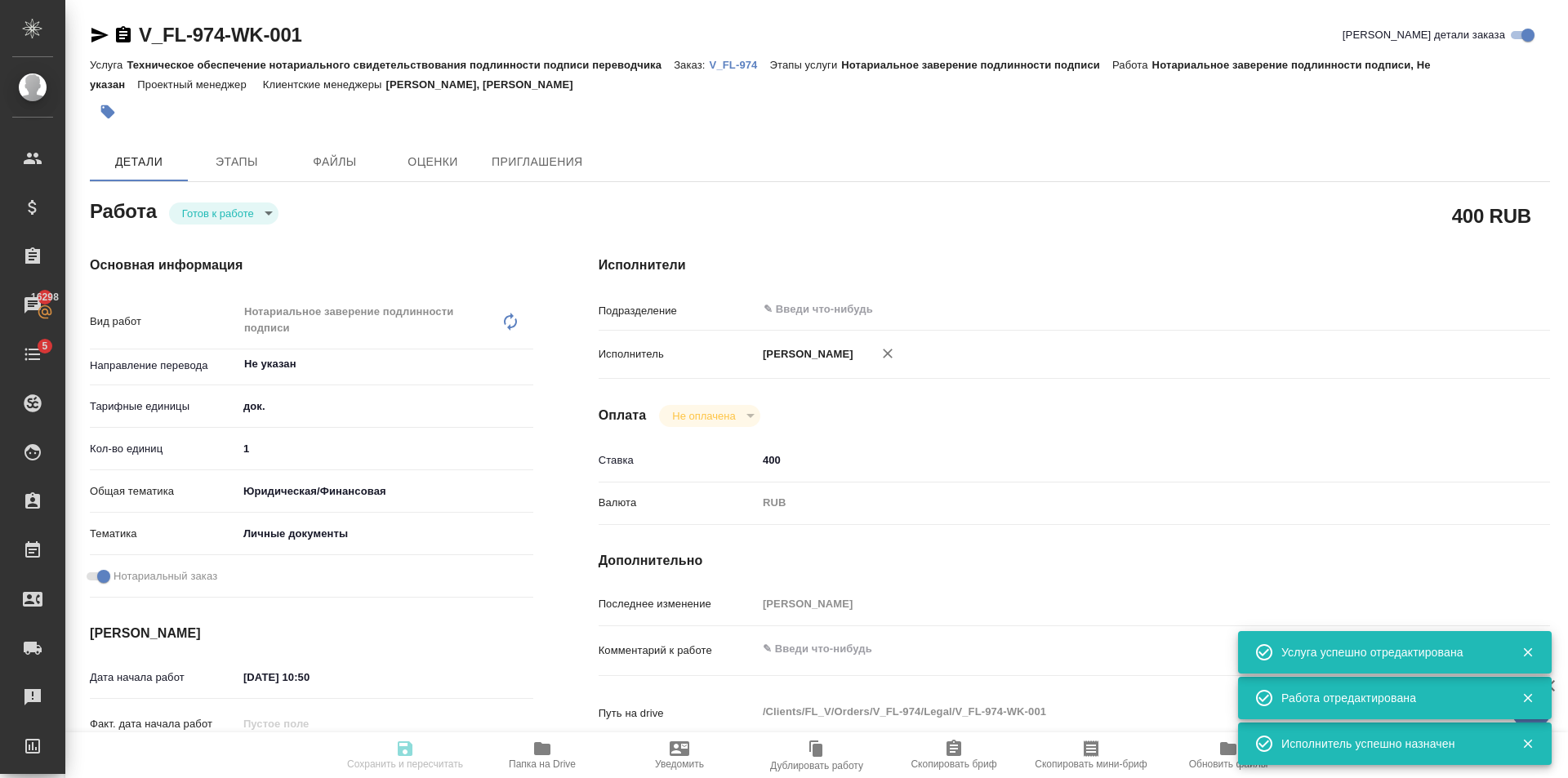
type input "Техническое обеспечение нотариального свидетельствования подлинности подписи пе…"
type input "Нотариальное заверение подлинности подписи"
type input "[PERSON_NAME], [PERSON_NAME]"
type input "/Clients/FL_V/Orders/V_FL-974"
type textarea "x"
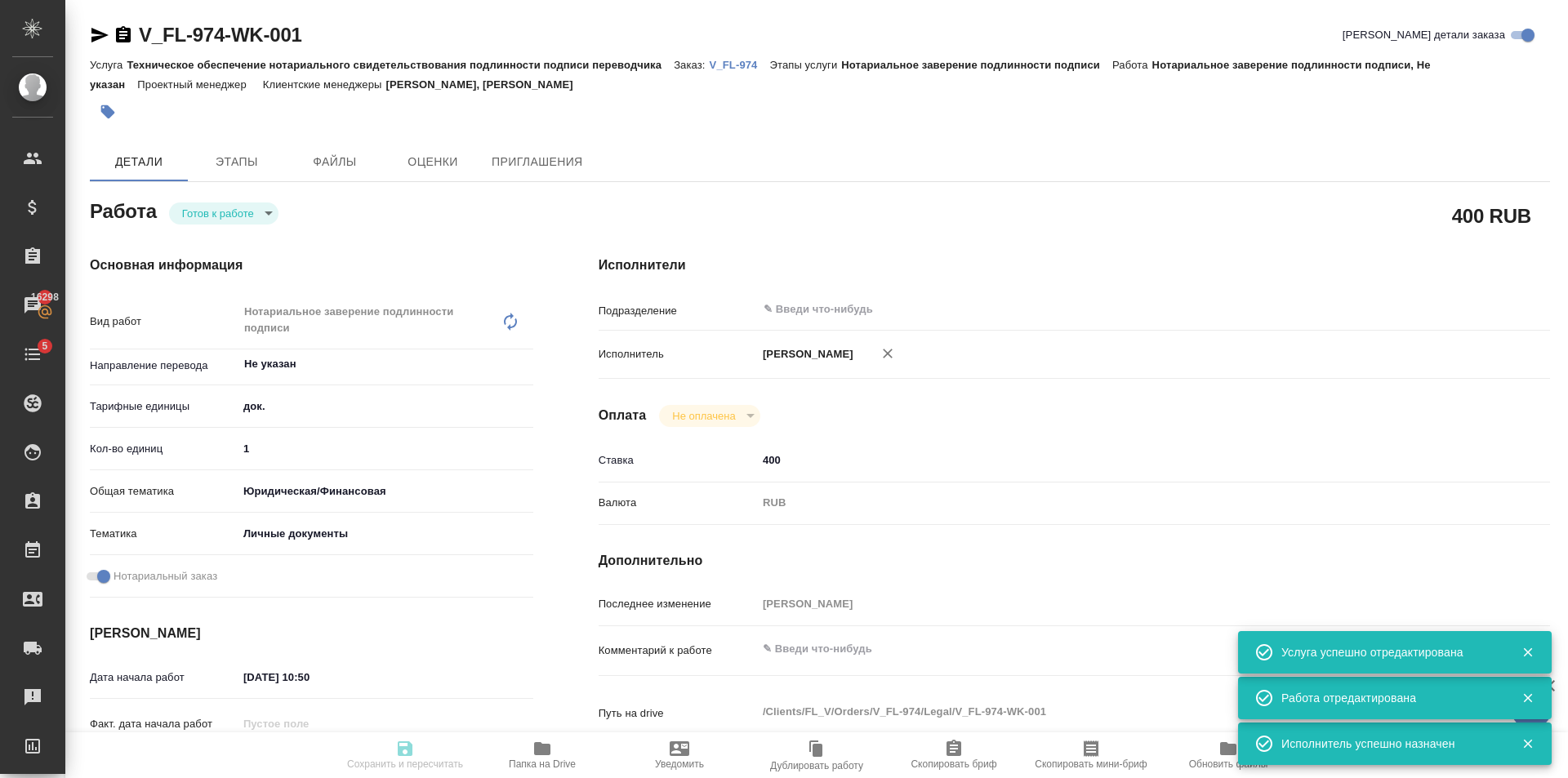
type textarea "будет перевод копийной удо [PERSON_NAME]"
type textarea "x"
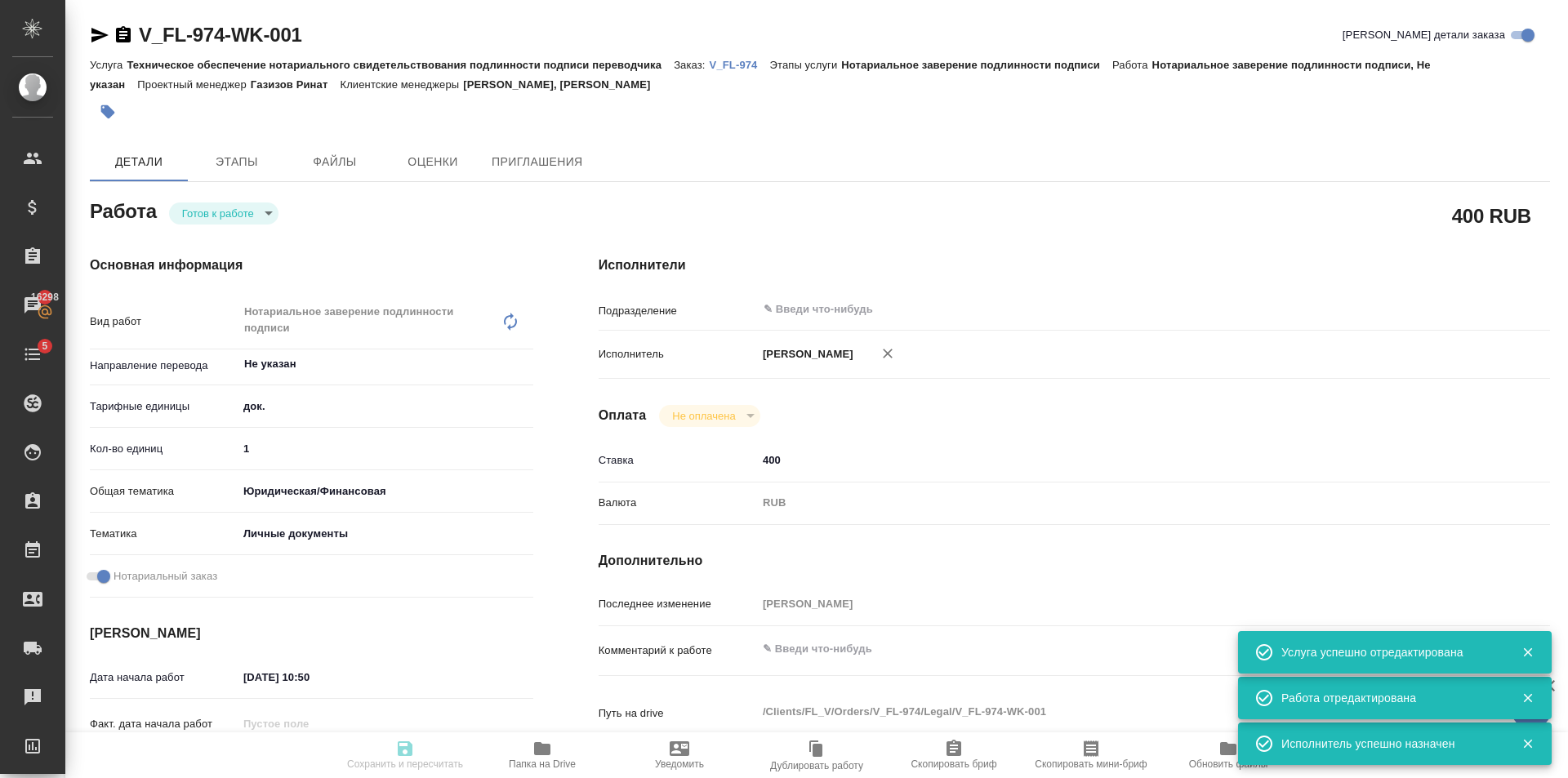
type textarea "x"
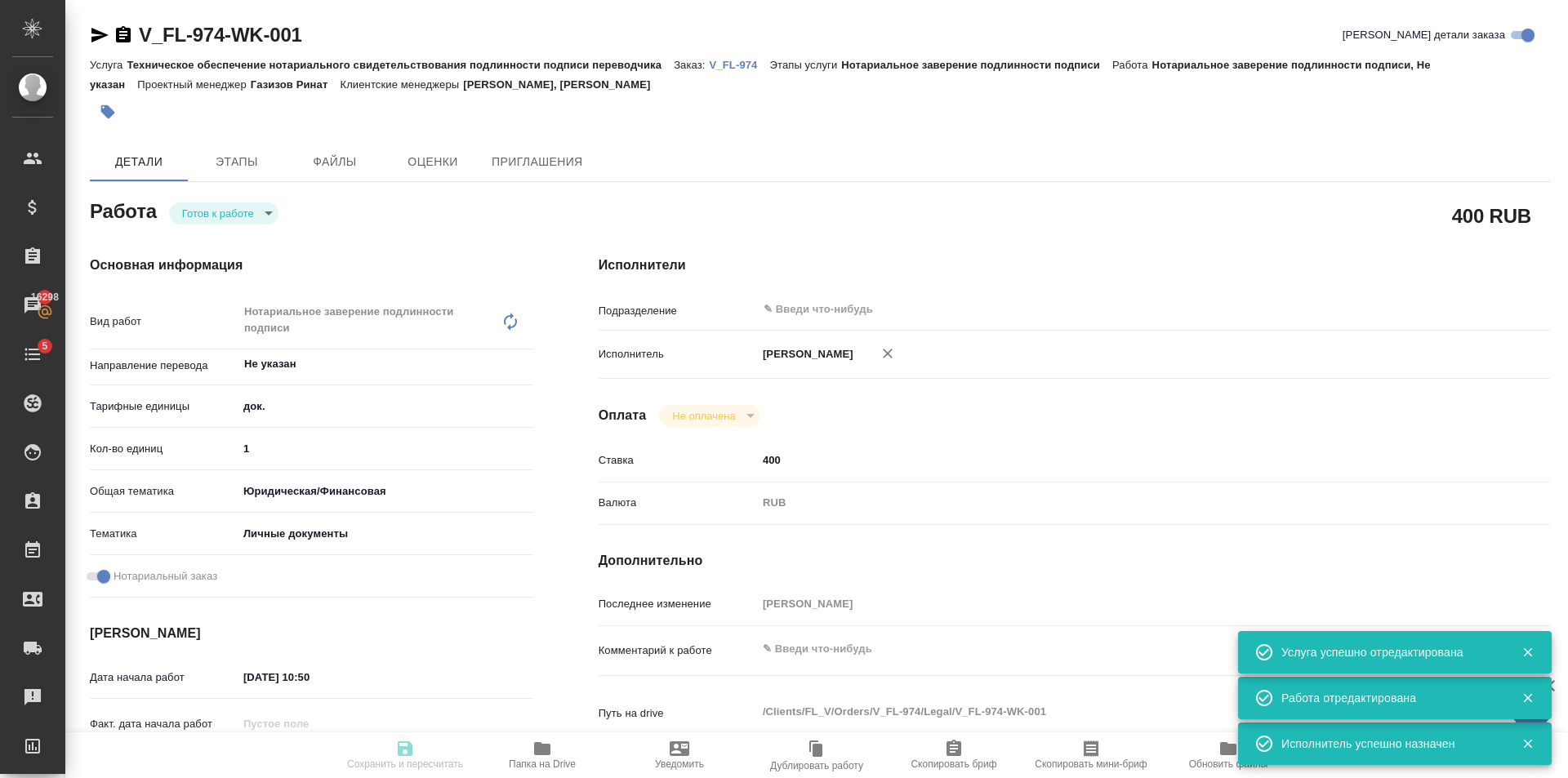
type textarea "x"
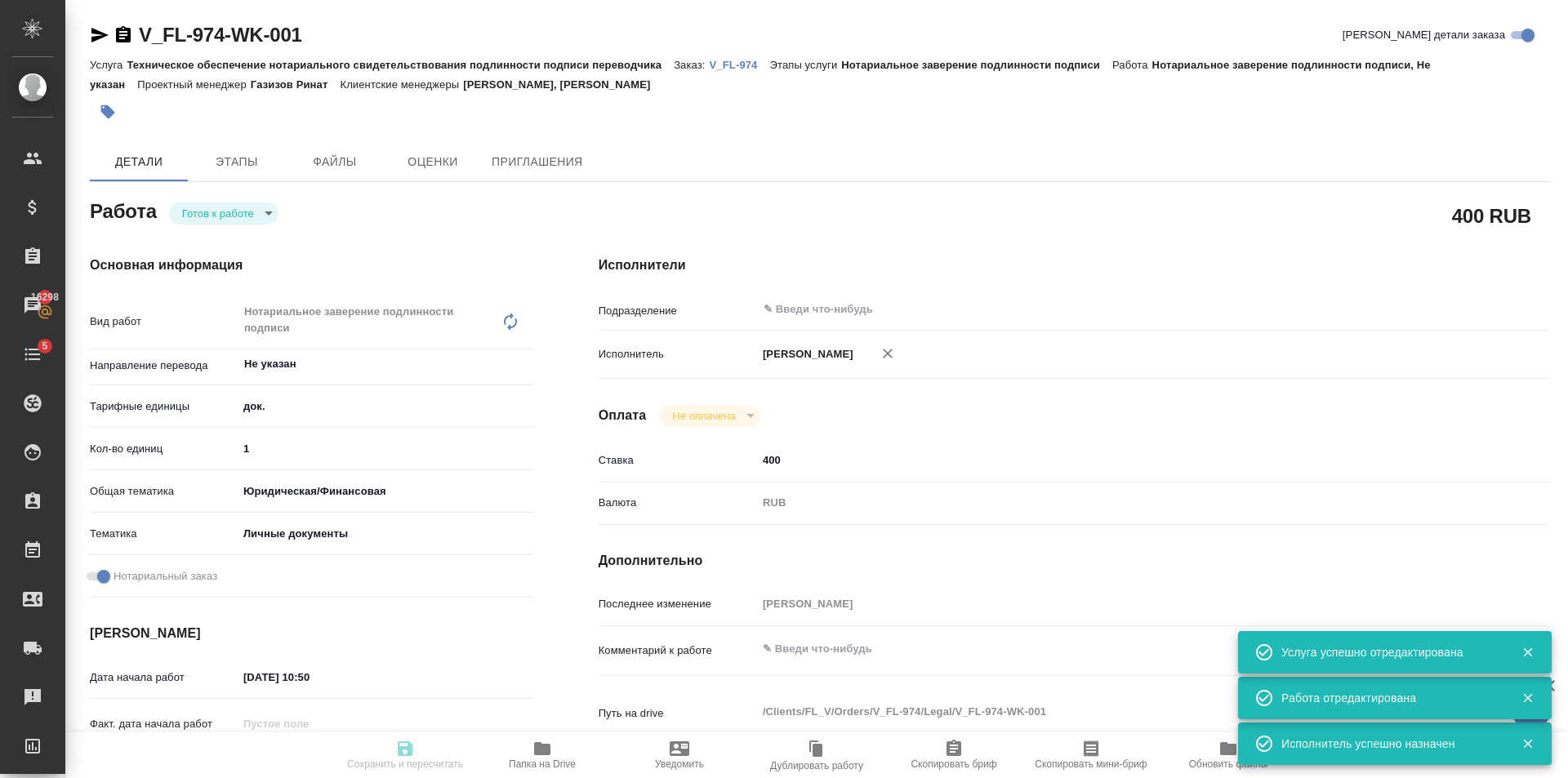
type textarea "x"
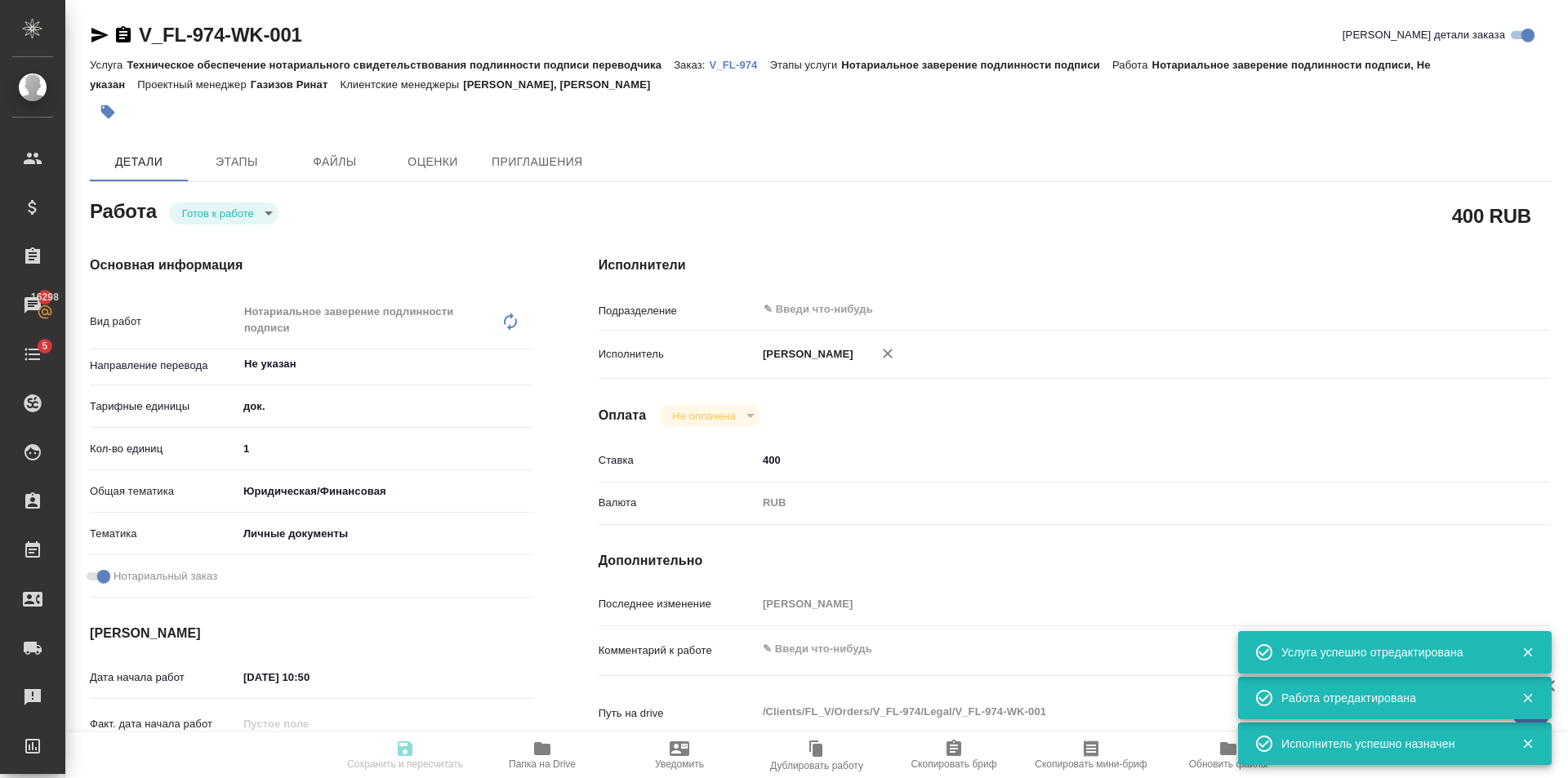
type textarea "x"
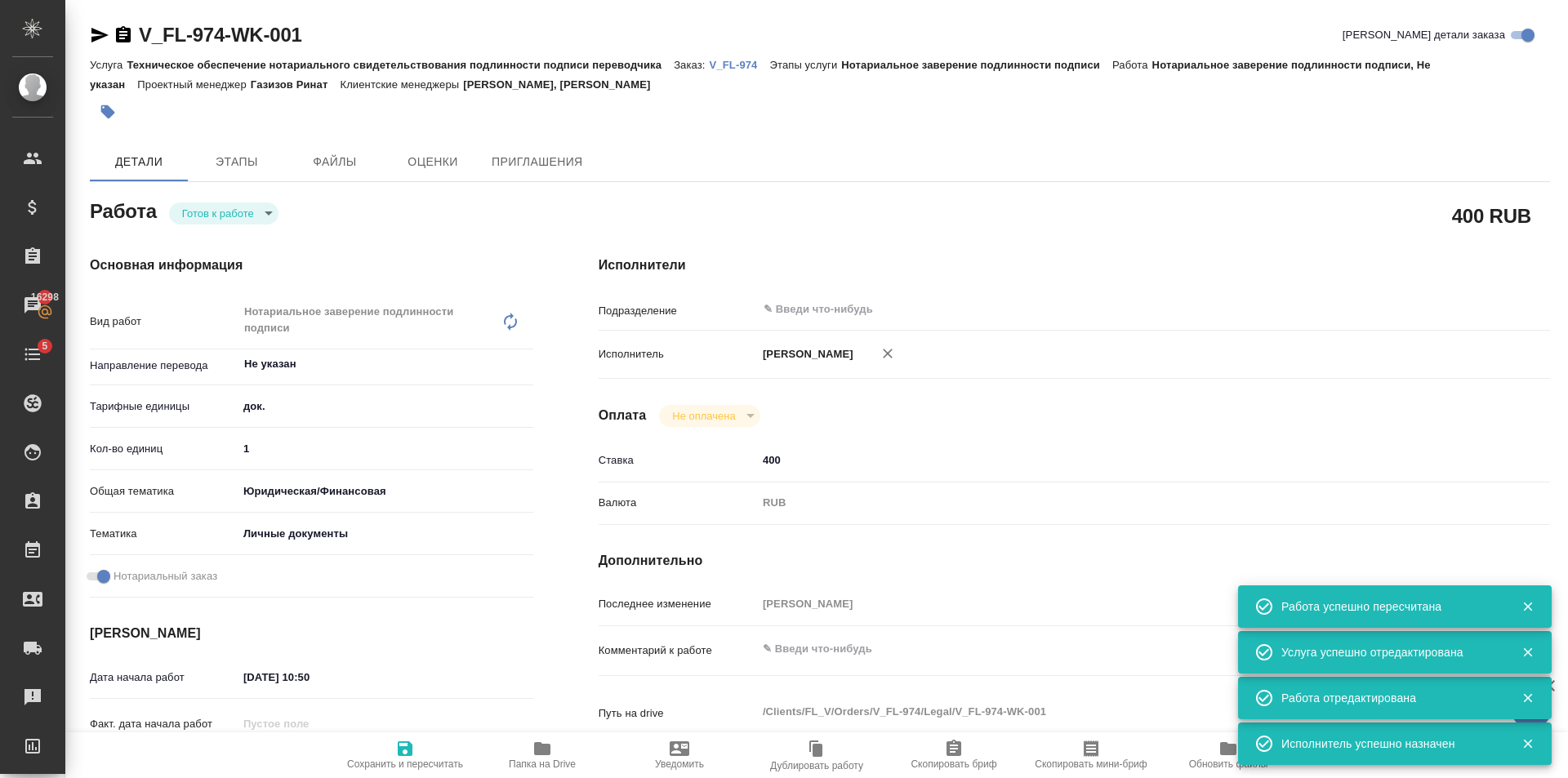
type input "readyForWork"
type textarea "Нотариальное заверение подлинности подписи"
type textarea "x"
type input "Не указан"
type input "5a8b1489cc6b4906c91bfd8b"
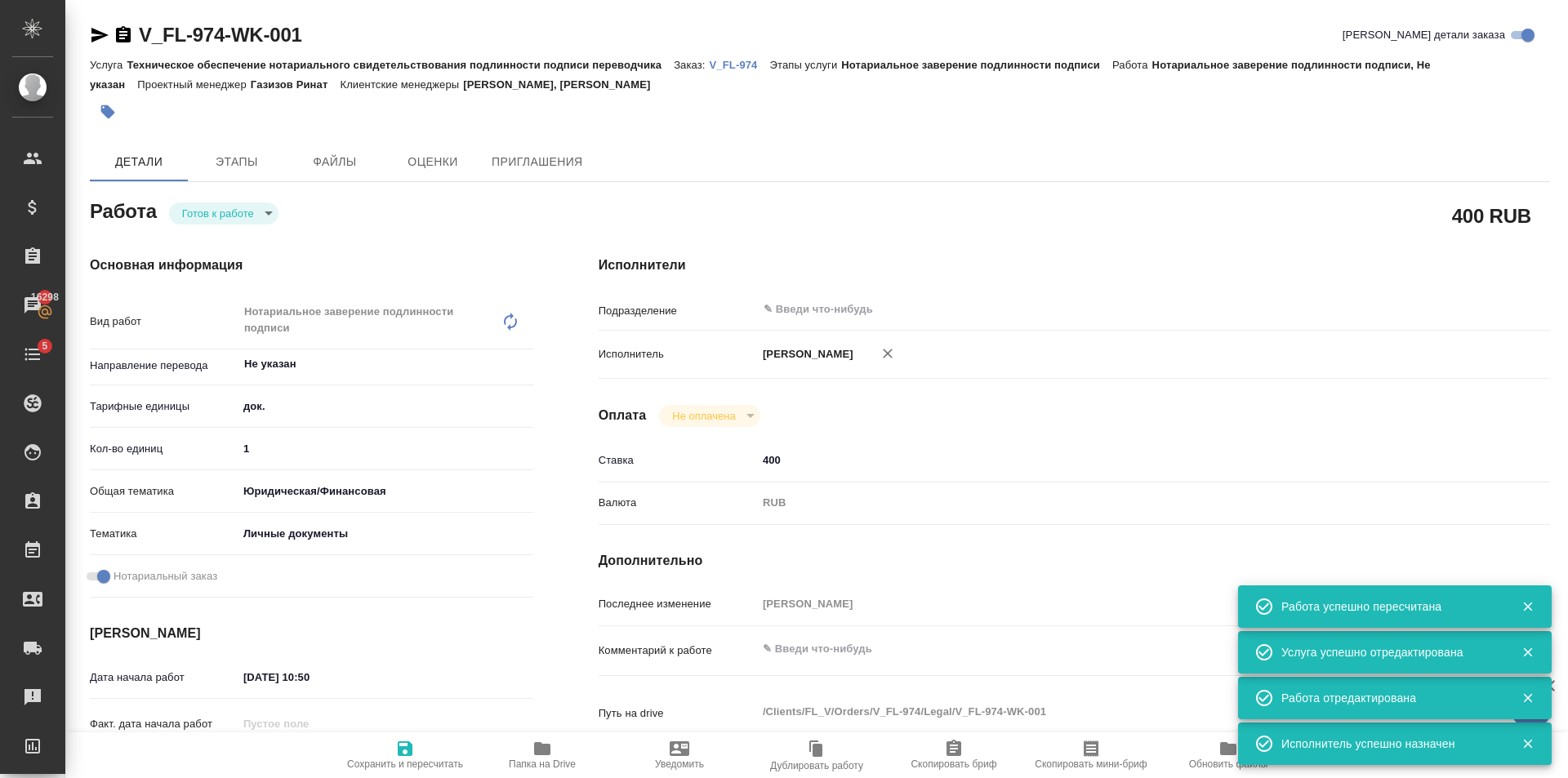
type input "1"
type input "yr-fn"
type input "5a8b8b956a9677013d343cfe"
checkbox input "true"
type input "[DATE] 10:50"
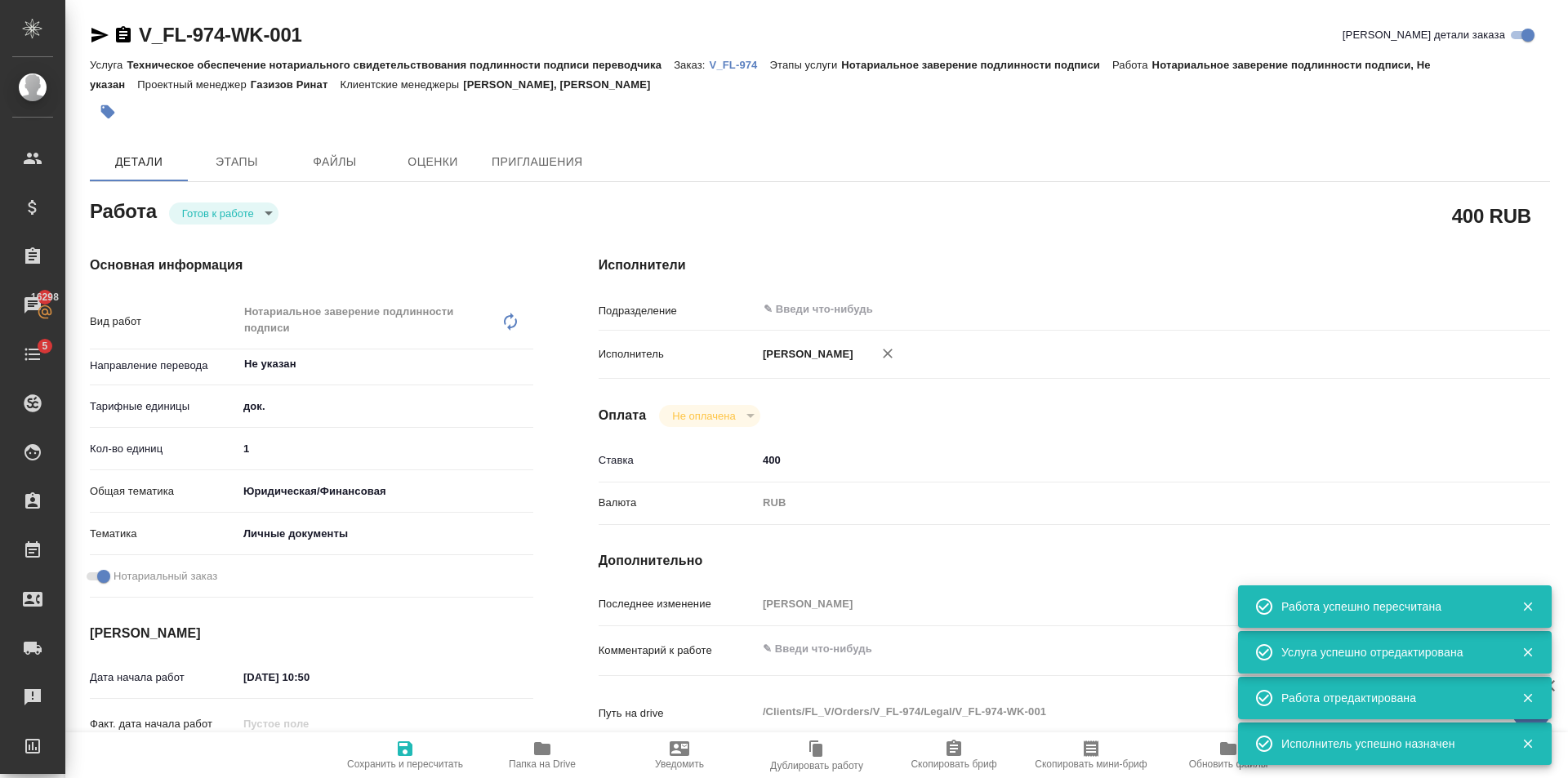
type input "[DATE] 16:30"
type input "notPayed"
type input "400"
type input "RUB"
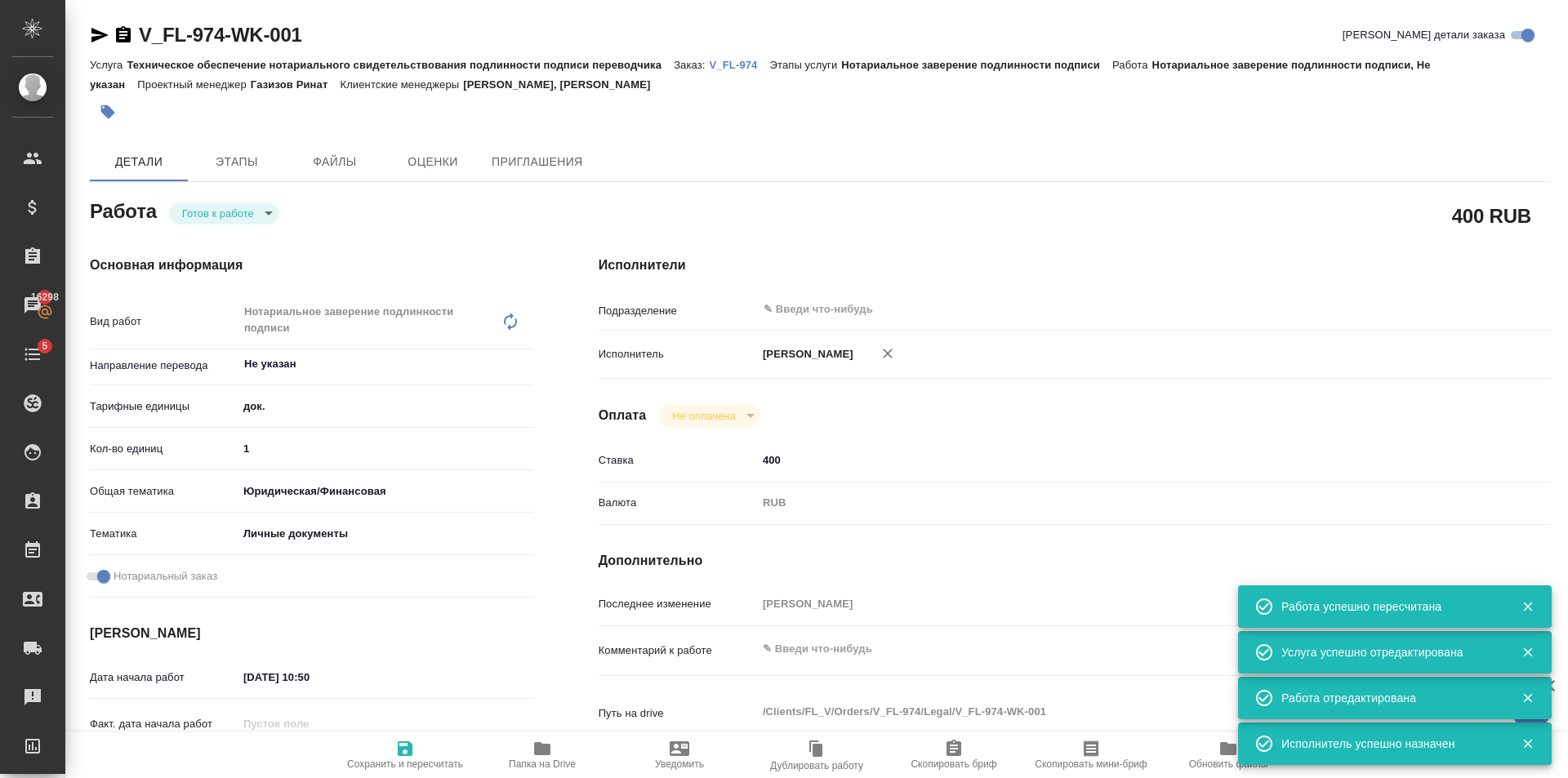
type input "[PERSON_NAME]"
type textarea "x"
type textarea "/Clients/FL_V/Orders/V_FL-974/Legal/V_FL-974-WK-001"
type textarea "x"
type input "V_FL-974"
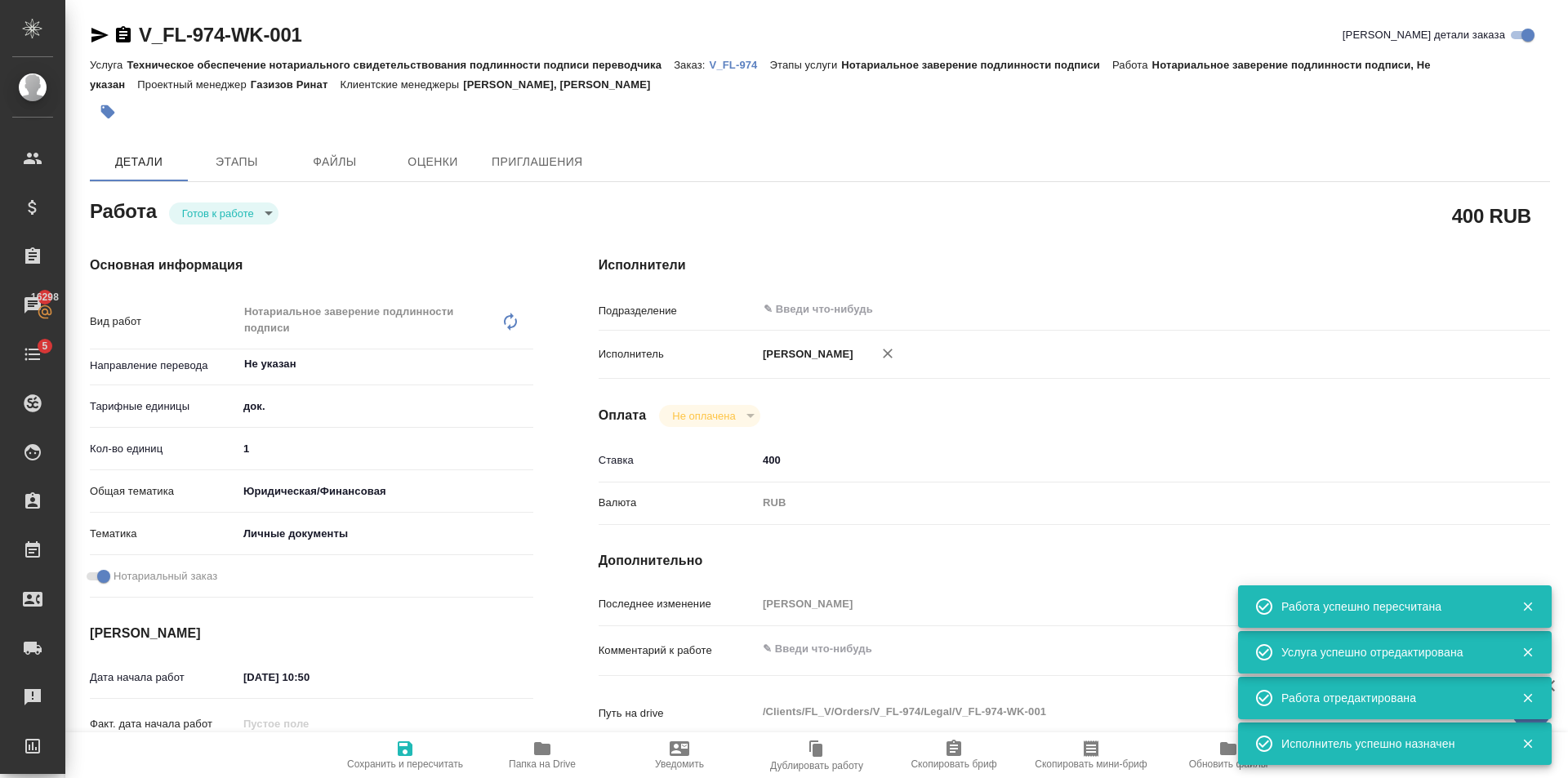
type input "Техническое обеспечение нотариального свидетельствования подлинности подписи пе…"
type input "Нотариальное заверение подлинности подписи"
type input "[PERSON_NAME], [PERSON_NAME]"
type input "/Clients/FL_V/Orders/V_FL-974"
type textarea "x"
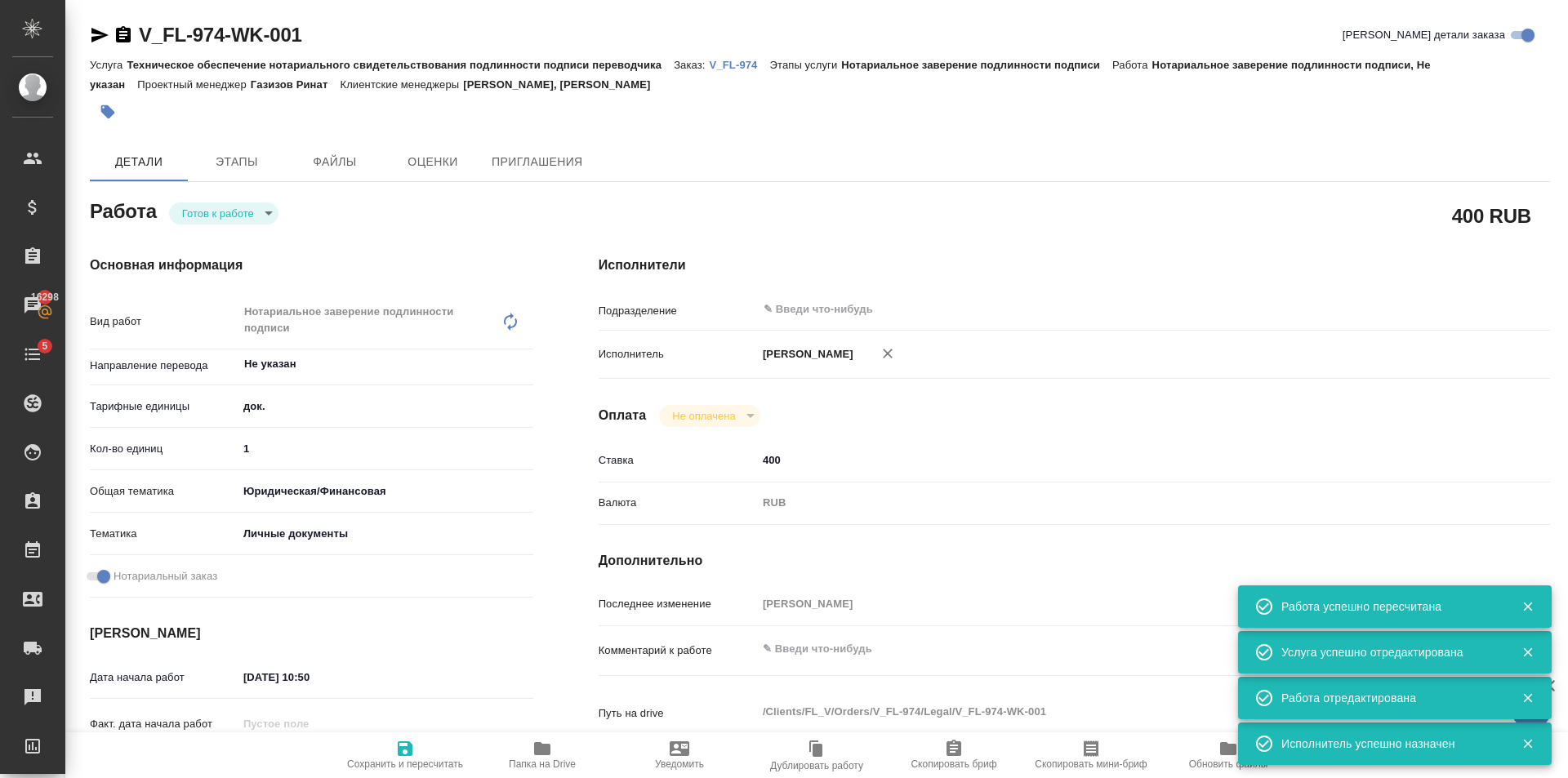
type textarea "будет перевод копийной удо [PERSON_NAME]"
type textarea "x"
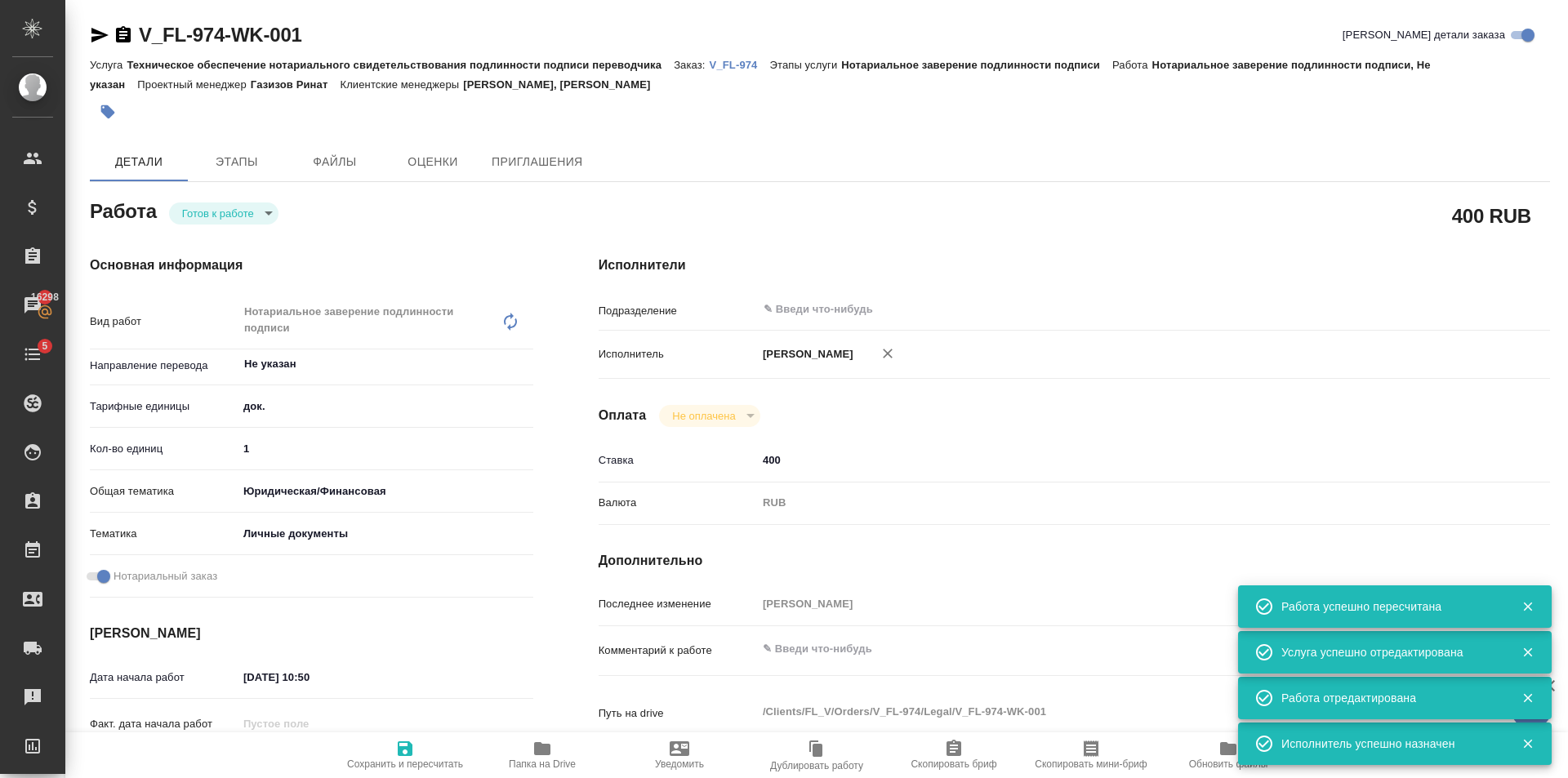
type textarea "x"
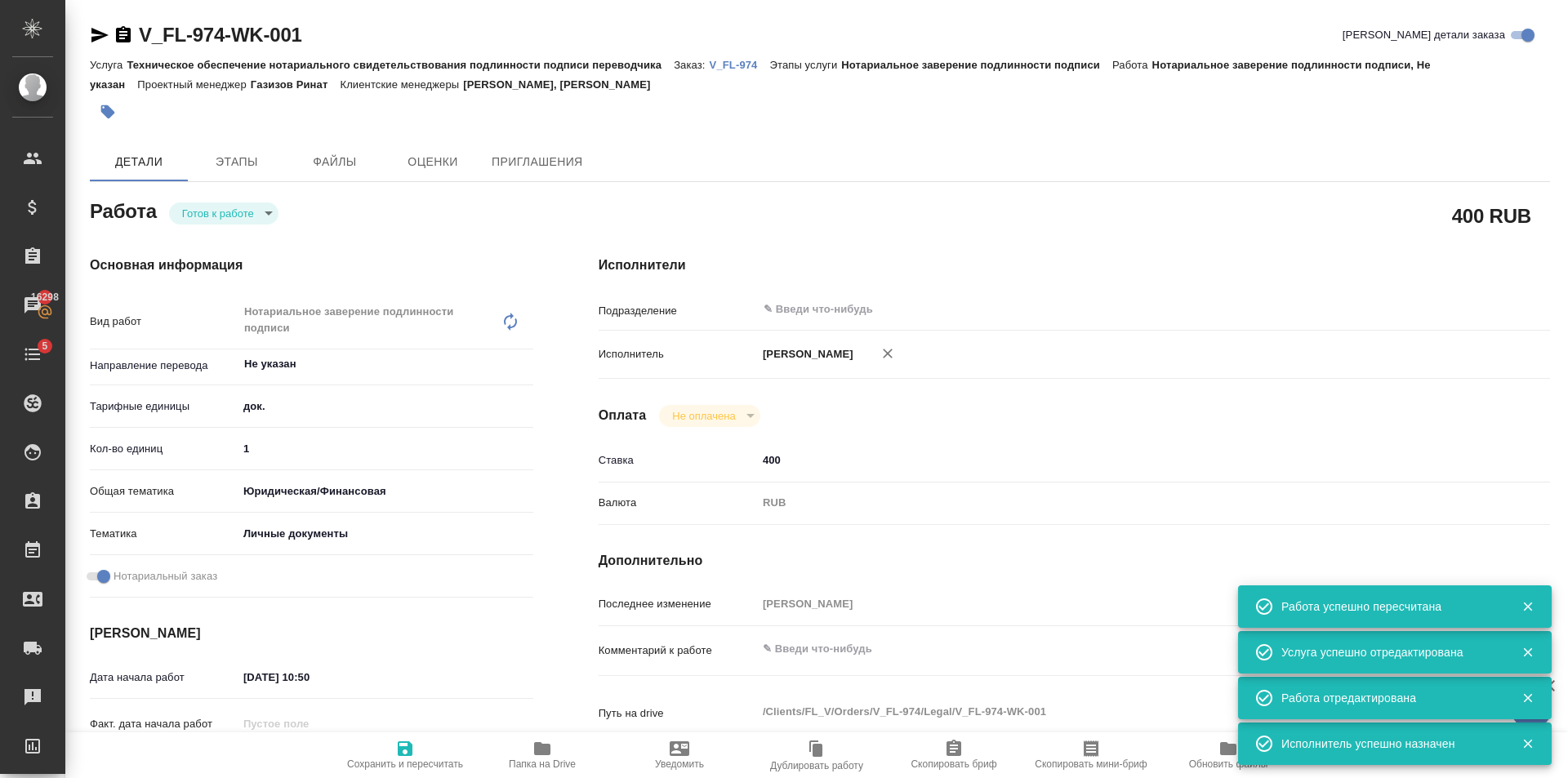
type textarea "x"
